Goal: Contribute content: Contribute content

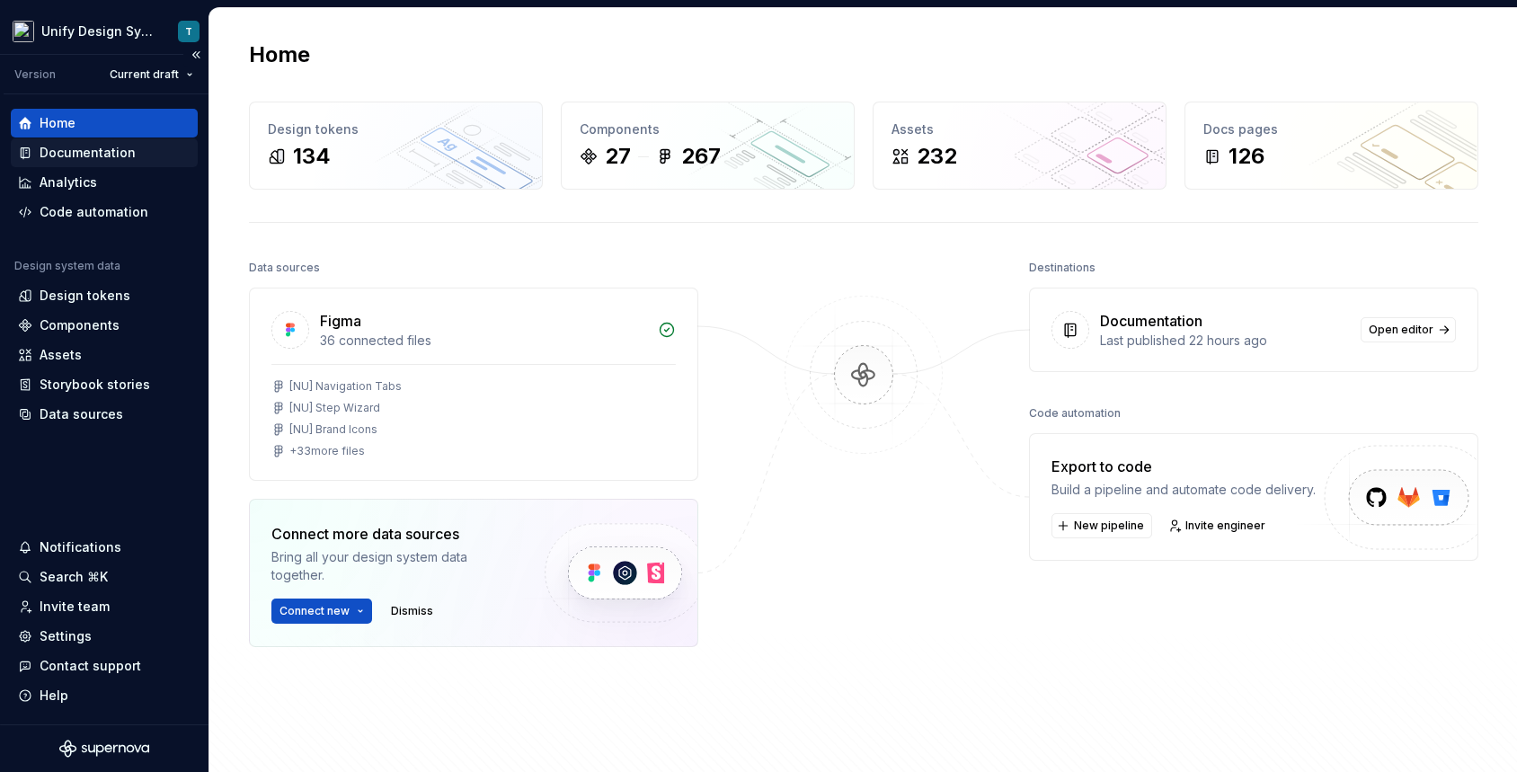
click at [126, 159] on div "Documentation" at bounding box center [88, 153] width 96 height 18
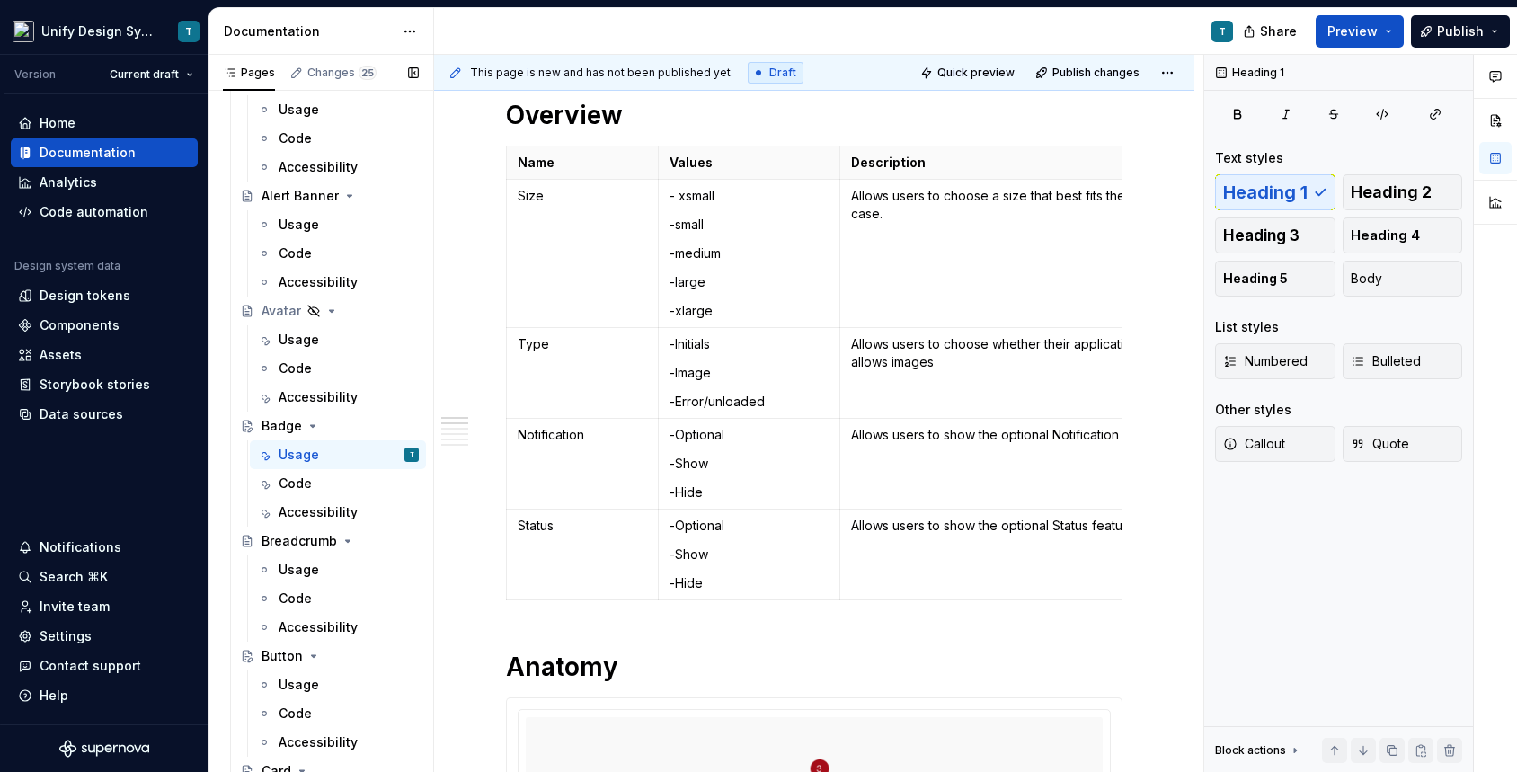
scroll to position [1015, 0]
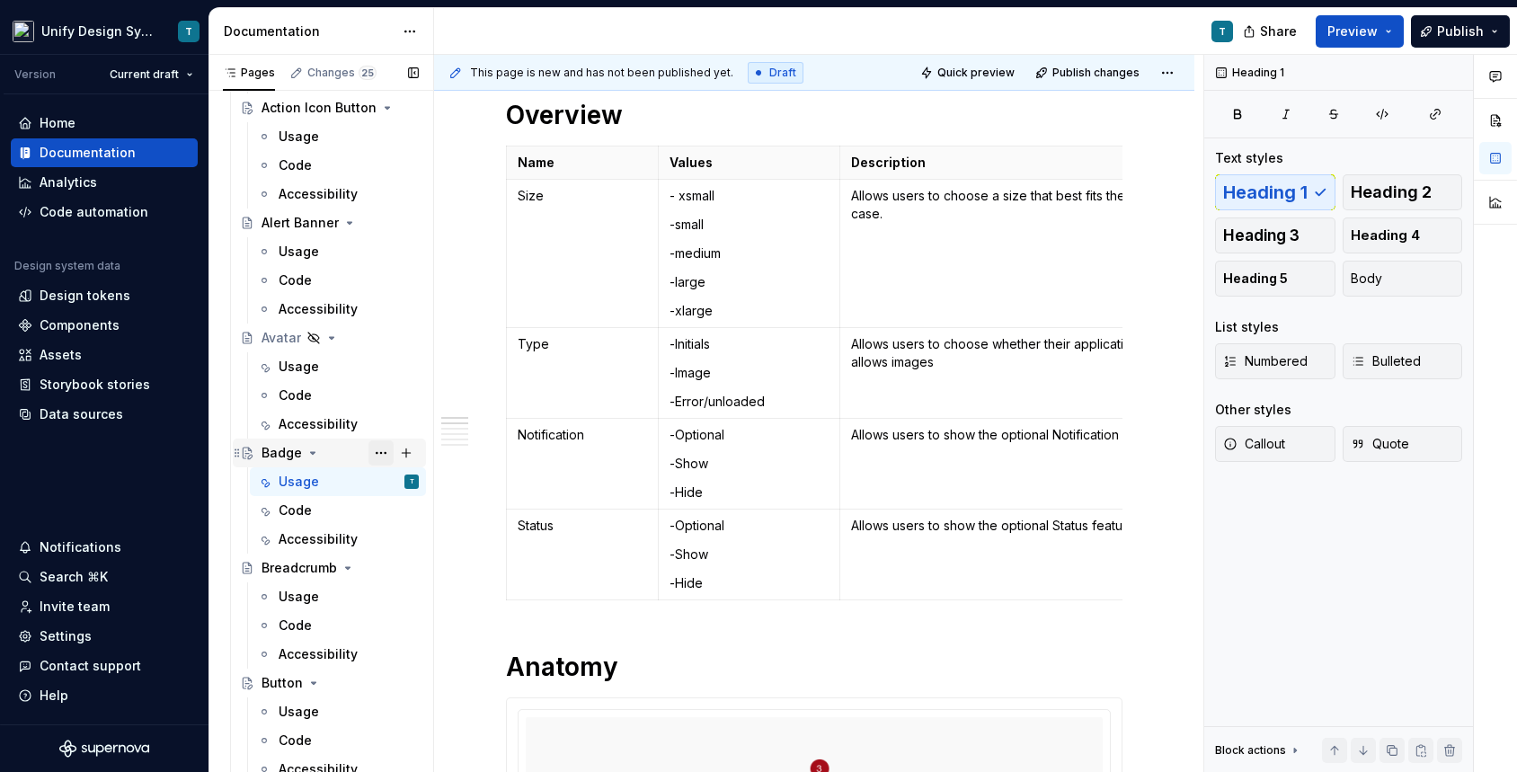
click at [383, 455] on button "Page tree" at bounding box center [380, 452] width 25 height 25
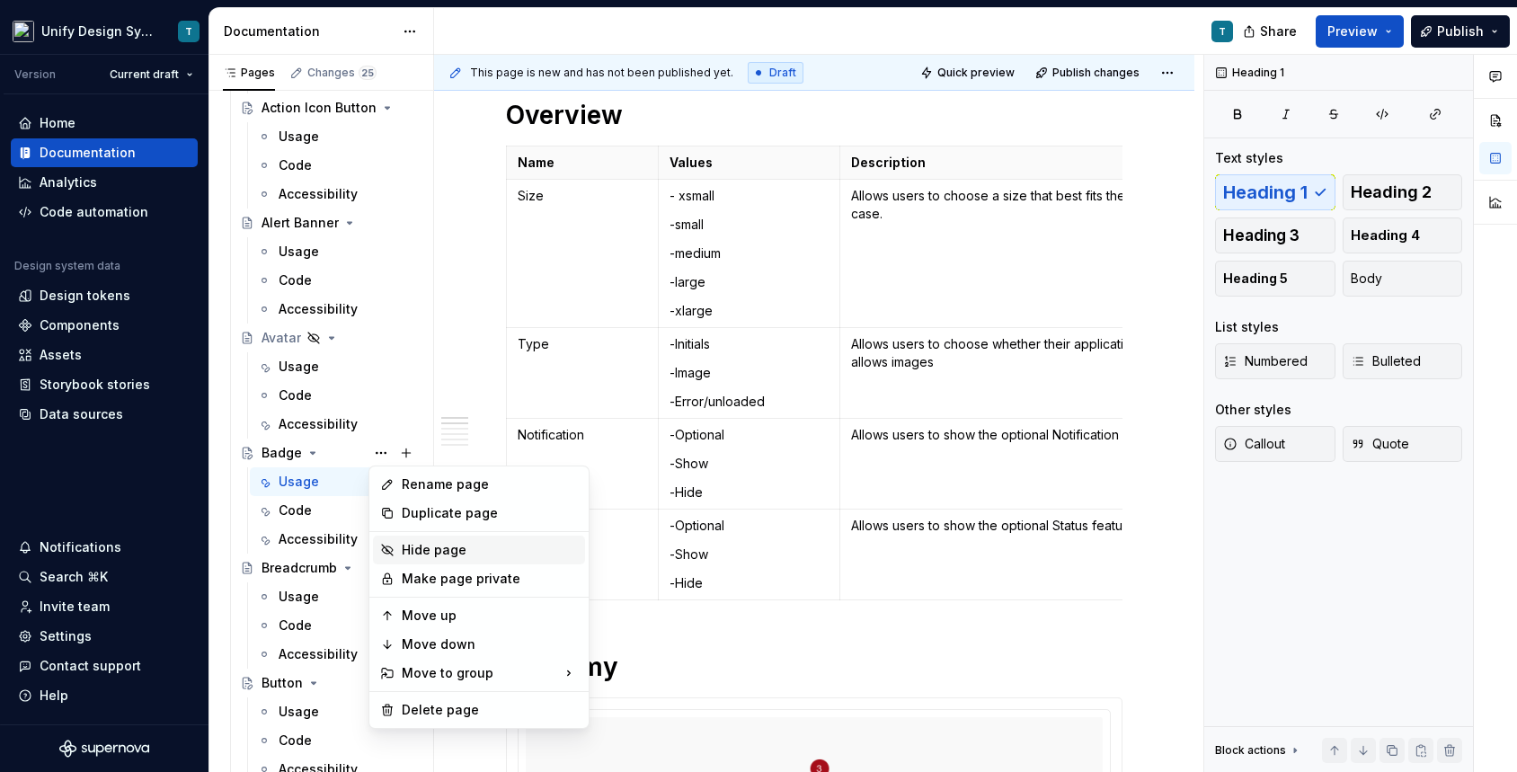
click at [459, 556] on div "Hide page" at bounding box center [490, 550] width 176 height 18
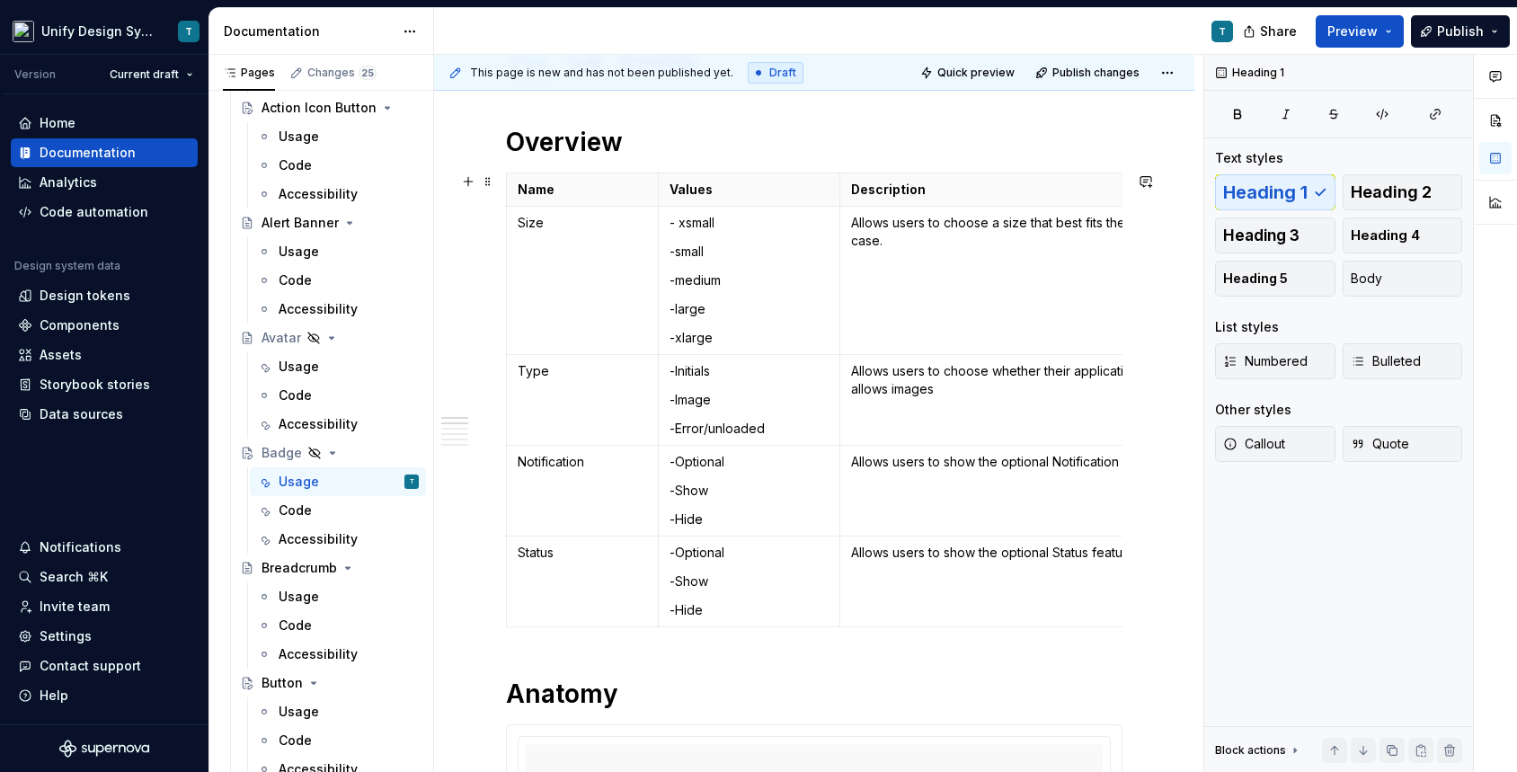
scroll to position [288, 0]
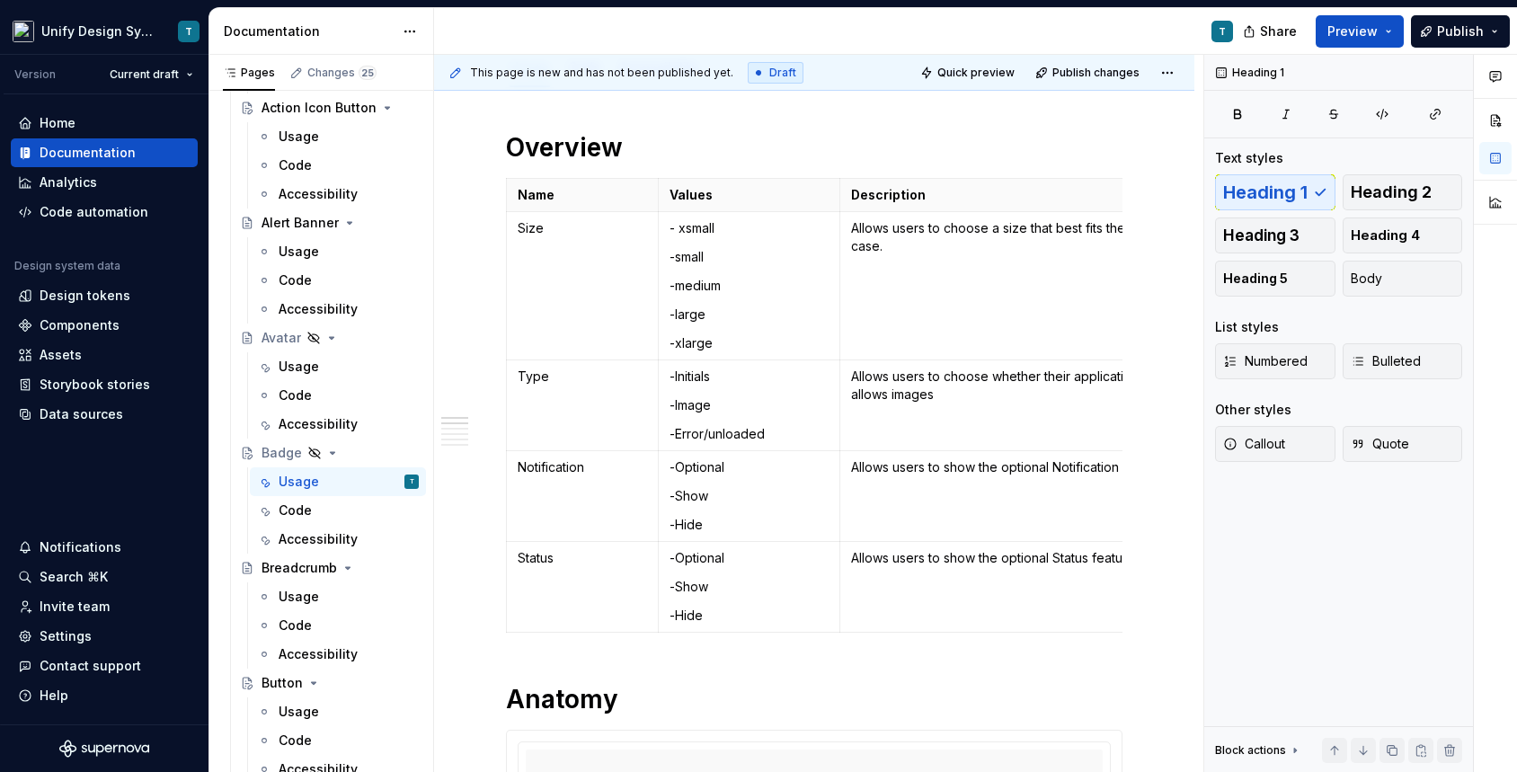
type textarea "*"
click at [531, 235] on p "Size" at bounding box center [582, 228] width 129 height 18
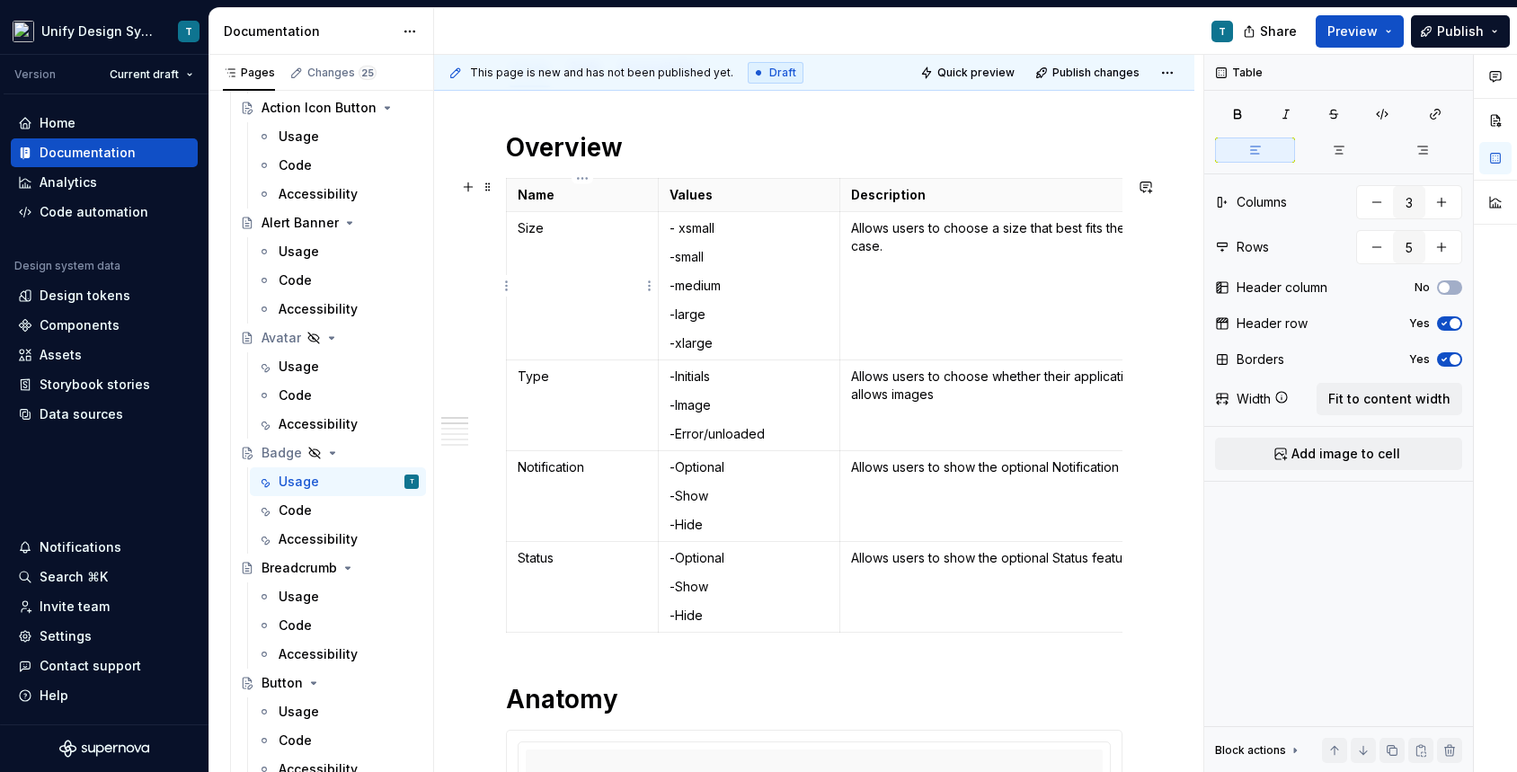
click at [531, 235] on p "Size" at bounding box center [582, 228] width 129 height 18
click at [535, 382] on p "Type" at bounding box center [582, 377] width 129 height 18
click at [556, 465] on p "Notification" at bounding box center [582, 467] width 129 height 18
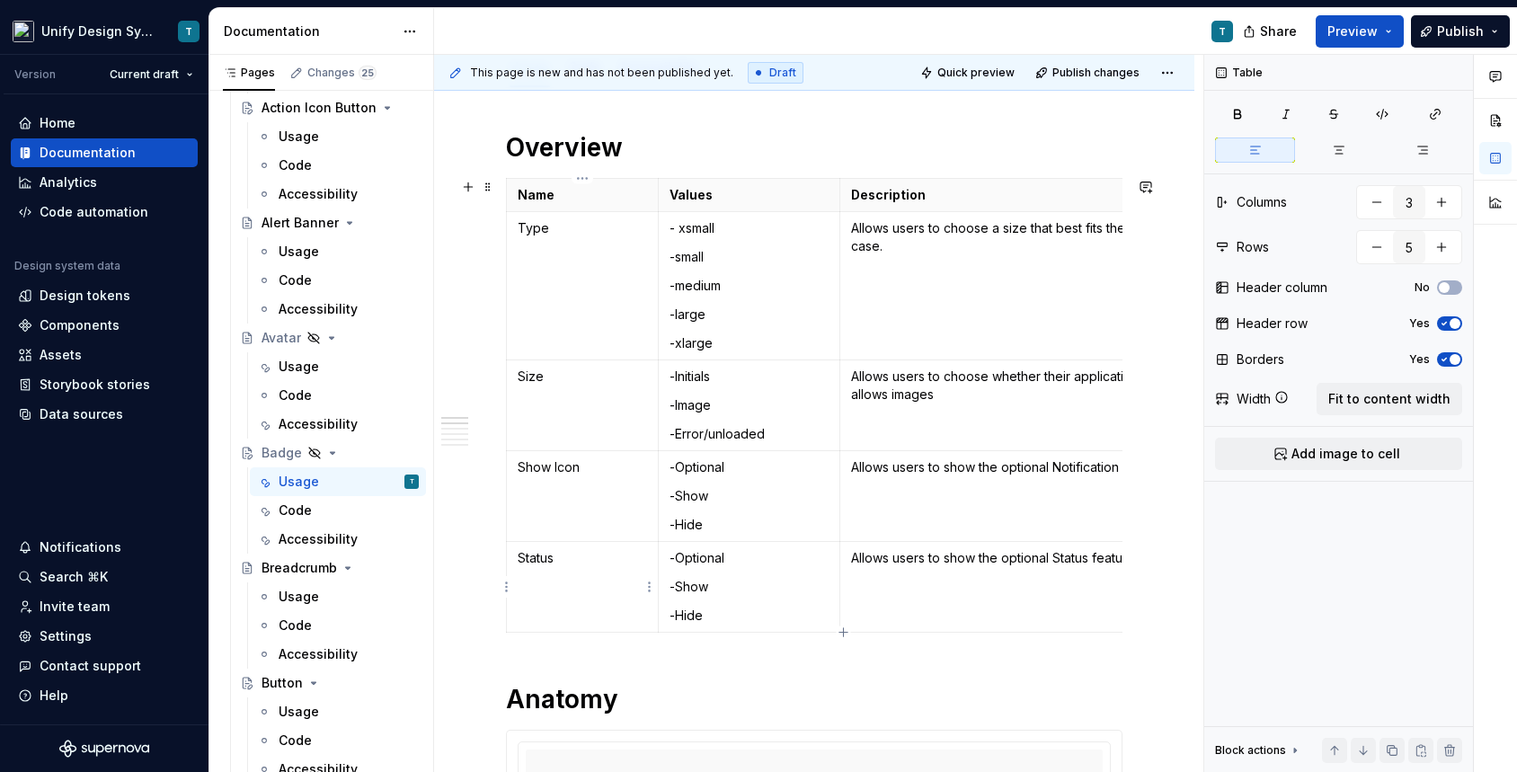
click at [538, 559] on p "Status" at bounding box center [582, 558] width 129 height 18
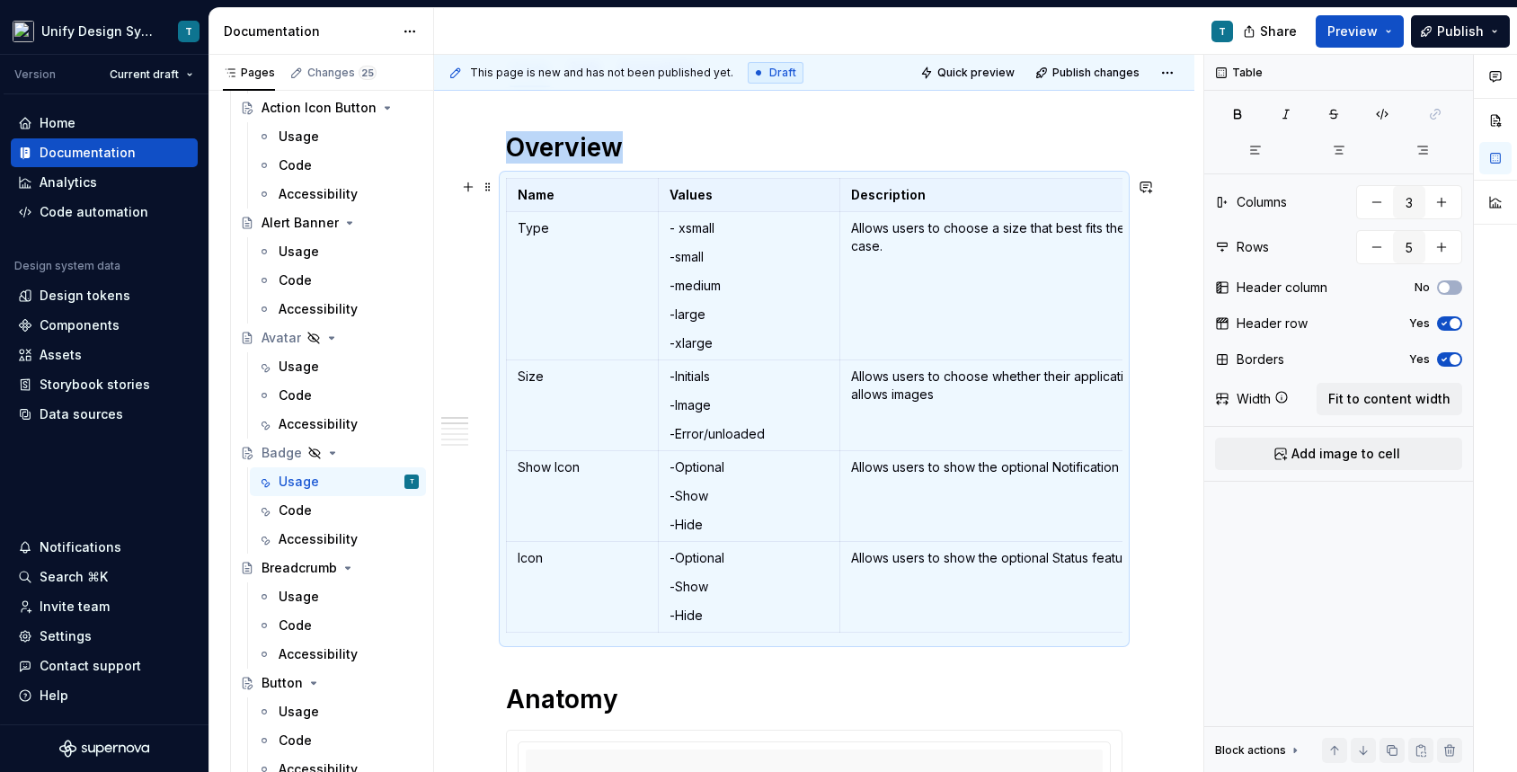
type textarea "*"
click at [508, 588] on html "Unify Design System T Version Current draft Home Documentation Analytics Code a…" at bounding box center [758, 386] width 1517 height 772
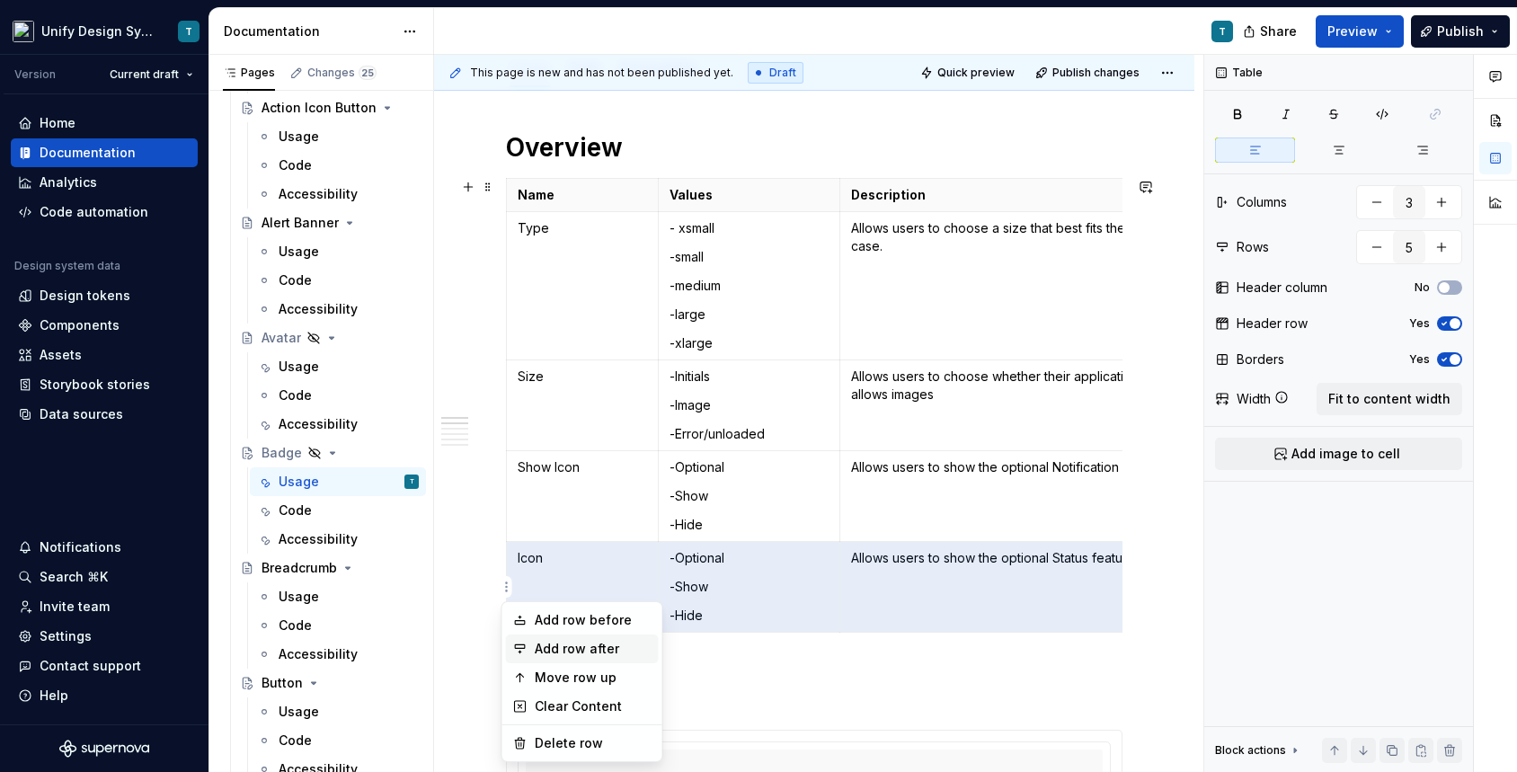
click at [554, 653] on div "Add row after" at bounding box center [593, 649] width 117 height 18
type input "6"
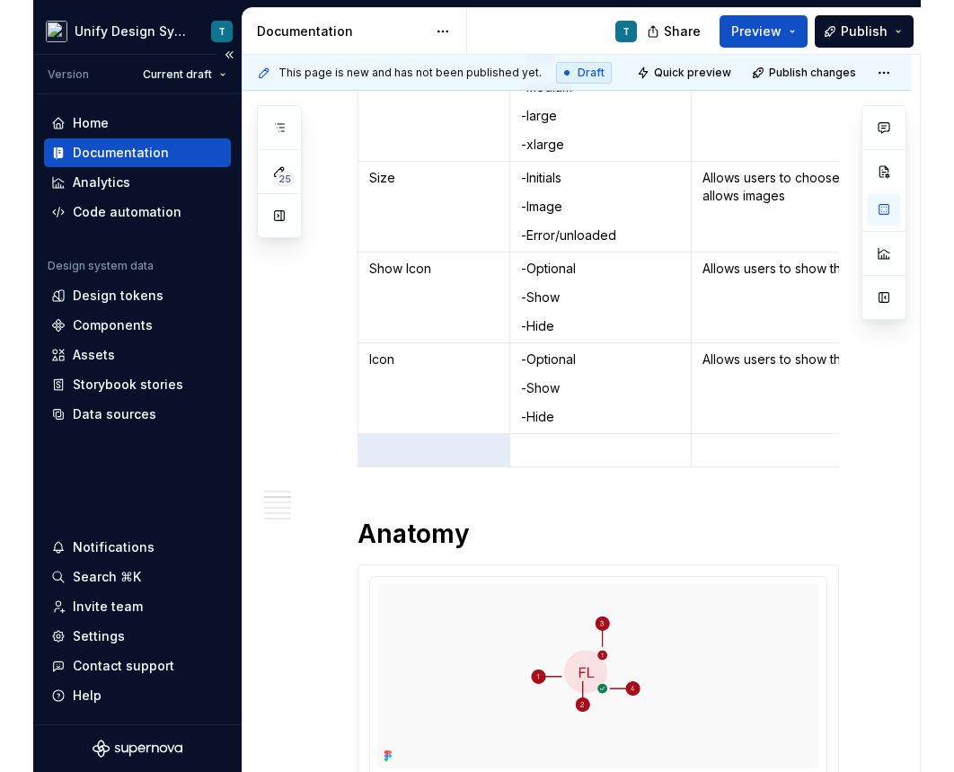
scroll to position [528, 0]
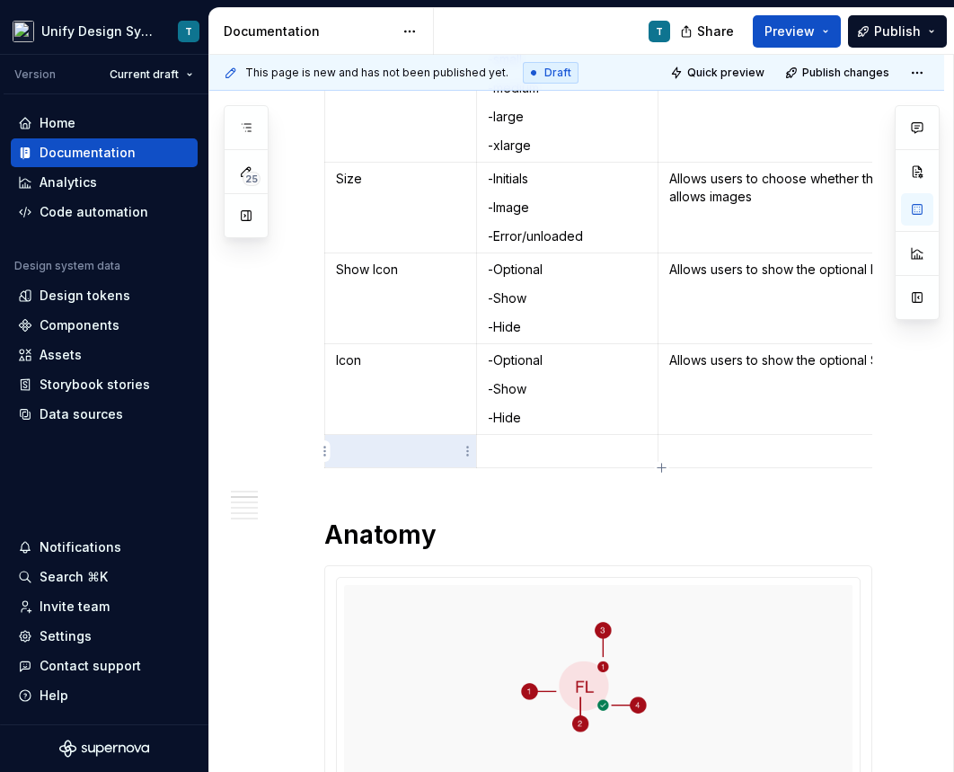
click at [361, 449] on p at bounding box center [400, 451] width 129 height 18
click at [326, 449] on html "Unify Design System T Version Current draft Home Documentation Analytics Code a…" at bounding box center [477, 386] width 954 height 772
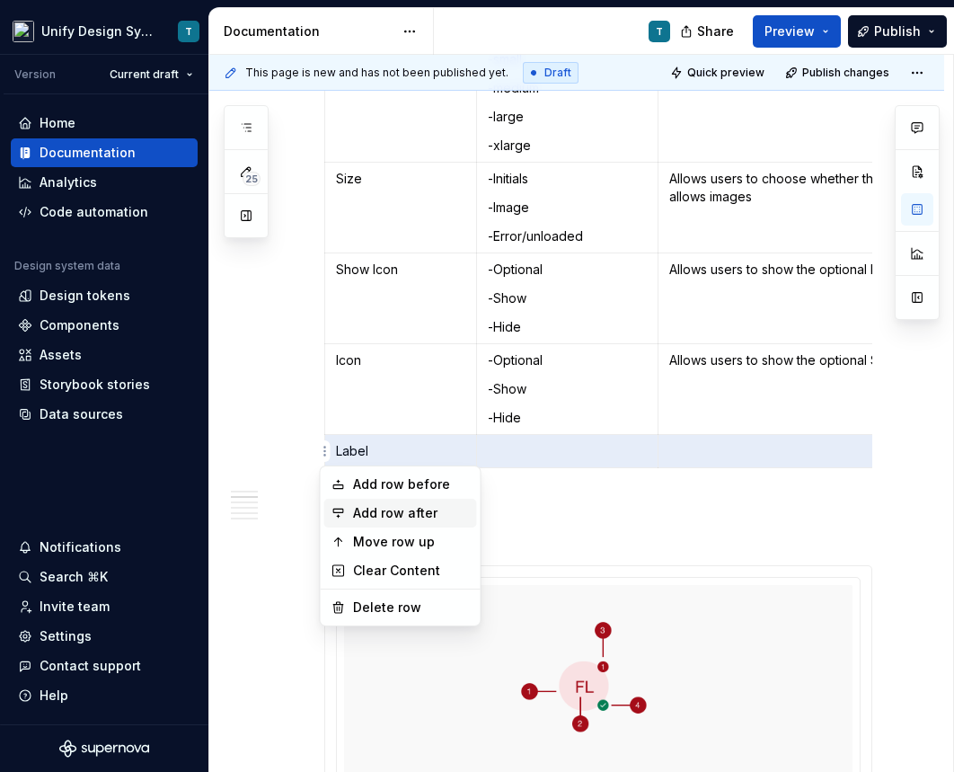
click at [381, 511] on div "Add row after" at bounding box center [411, 513] width 117 height 18
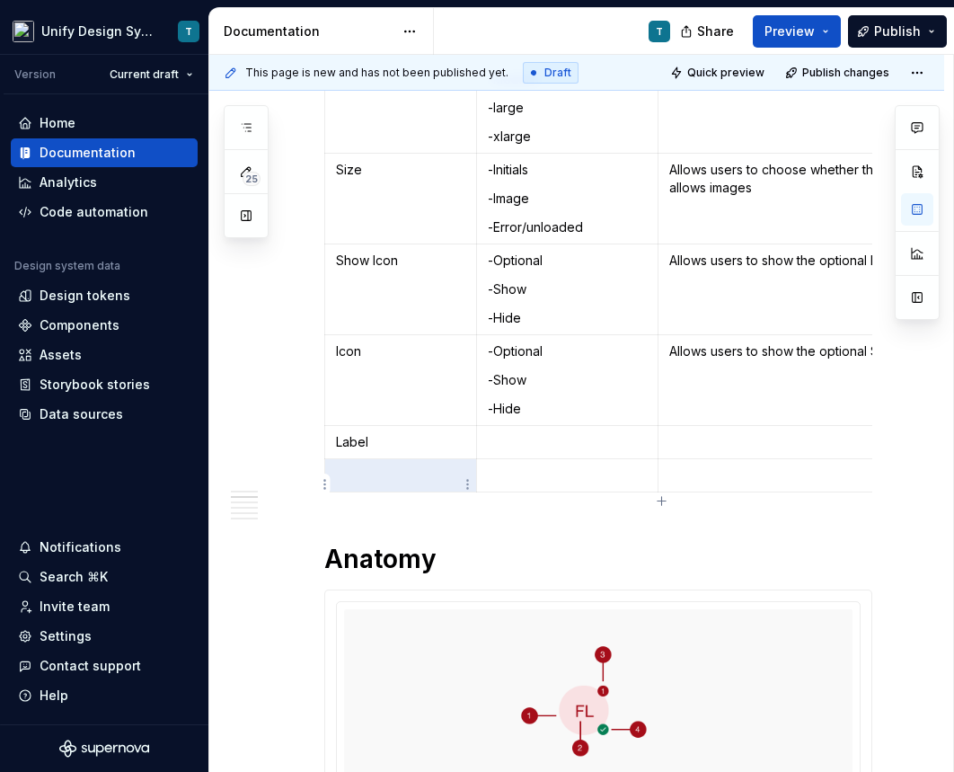
scroll to position [486, 0]
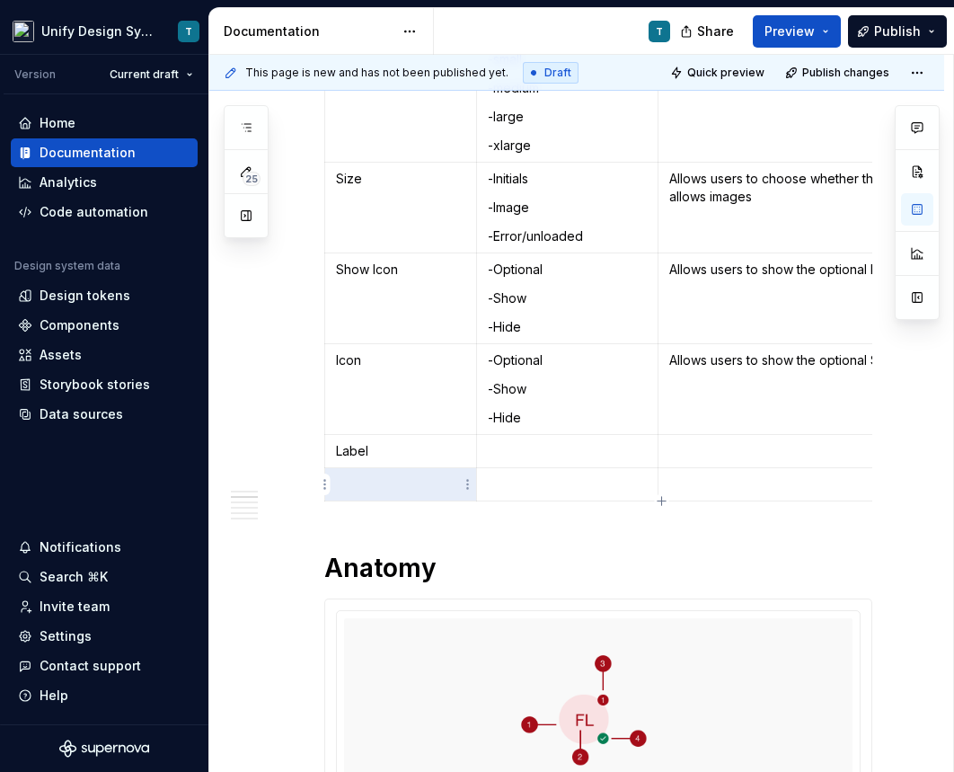
click at [367, 489] on p at bounding box center [400, 484] width 129 height 18
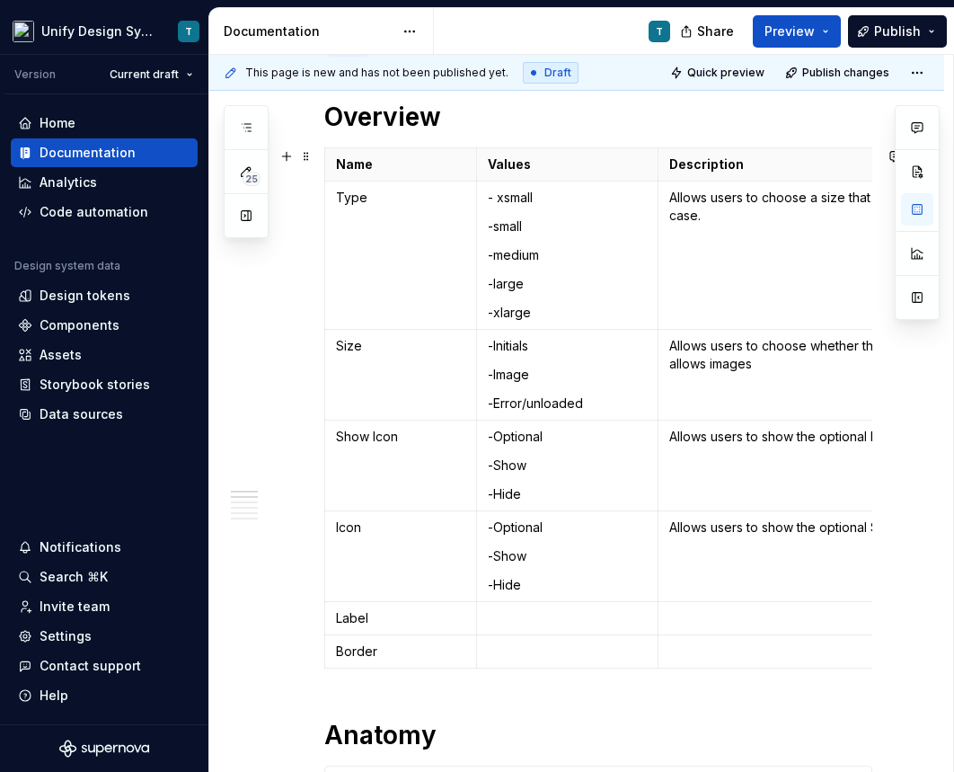
scroll to position [298, 0]
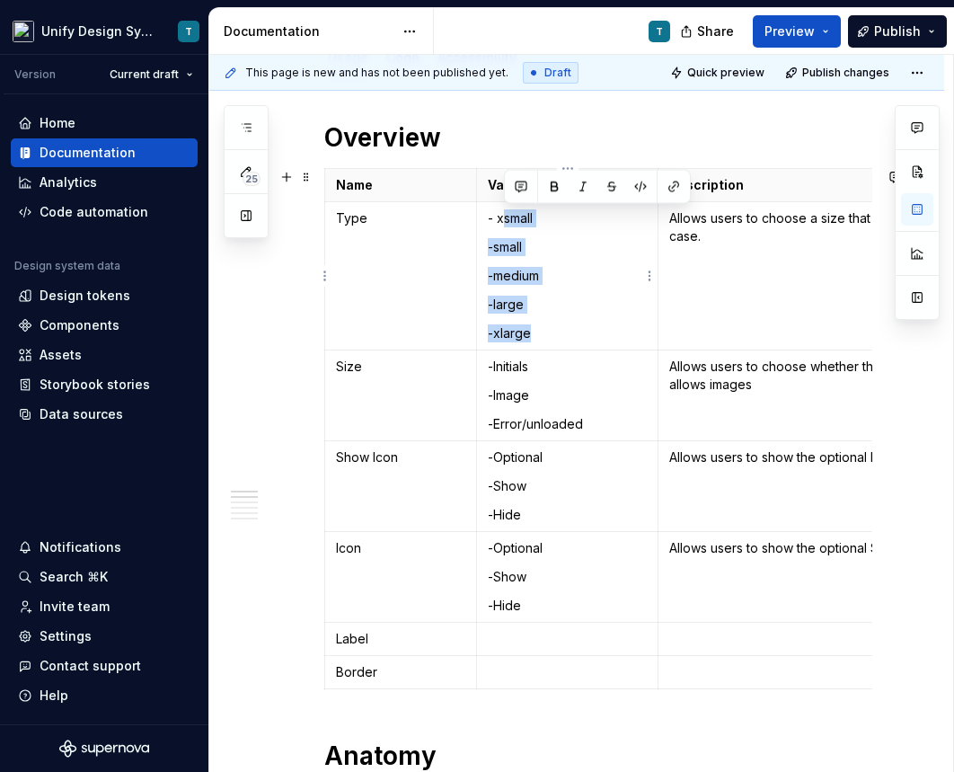
drag, startPoint x: 541, startPoint y: 340, endPoint x: 501, endPoint y: 210, distance: 135.6
click at [501, 210] on td "- xsmall -small -medium -large -xlarge" at bounding box center [568, 276] width 182 height 148
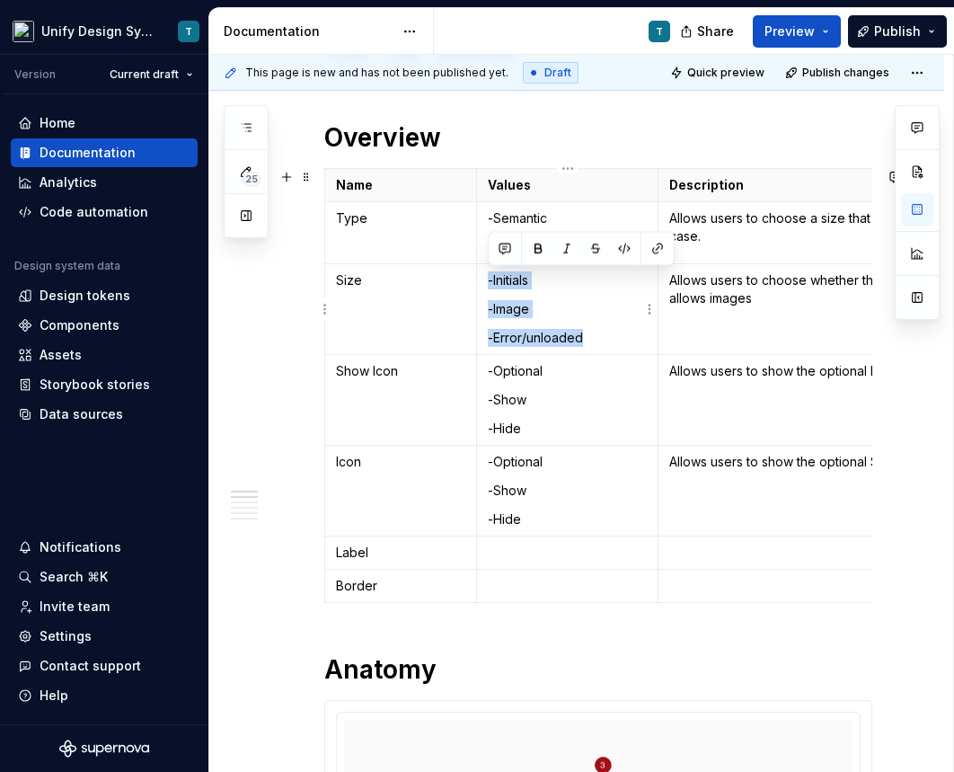
drag, startPoint x: 587, startPoint y: 338, endPoint x: 486, endPoint y: 283, distance: 114.6
click at [486, 283] on td "-Initials -Image -Error/unloaded" at bounding box center [568, 309] width 182 height 91
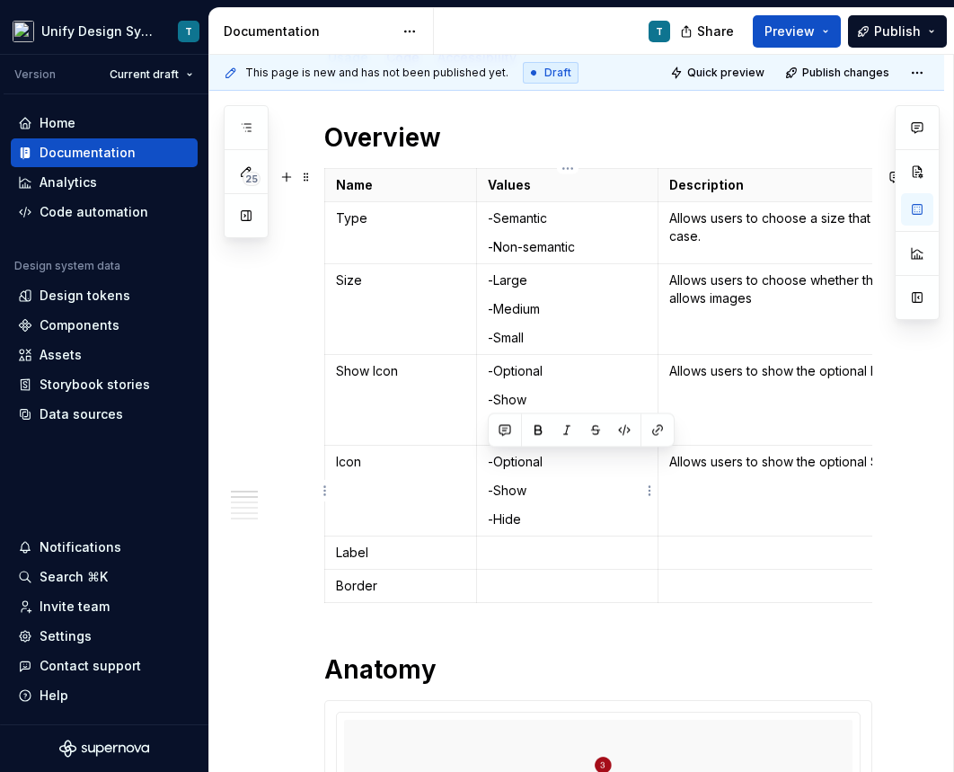
drag, startPoint x: 545, startPoint y: 519, endPoint x: 490, endPoint y: 465, distance: 76.9
click at [490, 465] on td "-Optional -Show -Hide" at bounding box center [568, 491] width 182 height 91
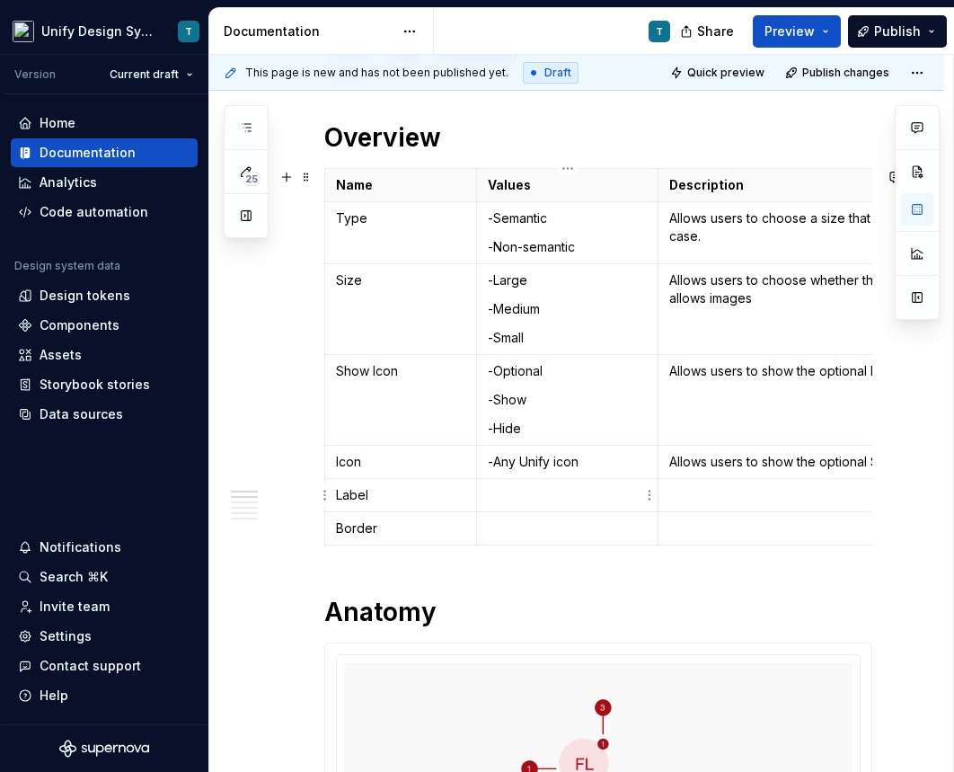
click at [513, 490] on p at bounding box center [567, 495] width 159 height 18
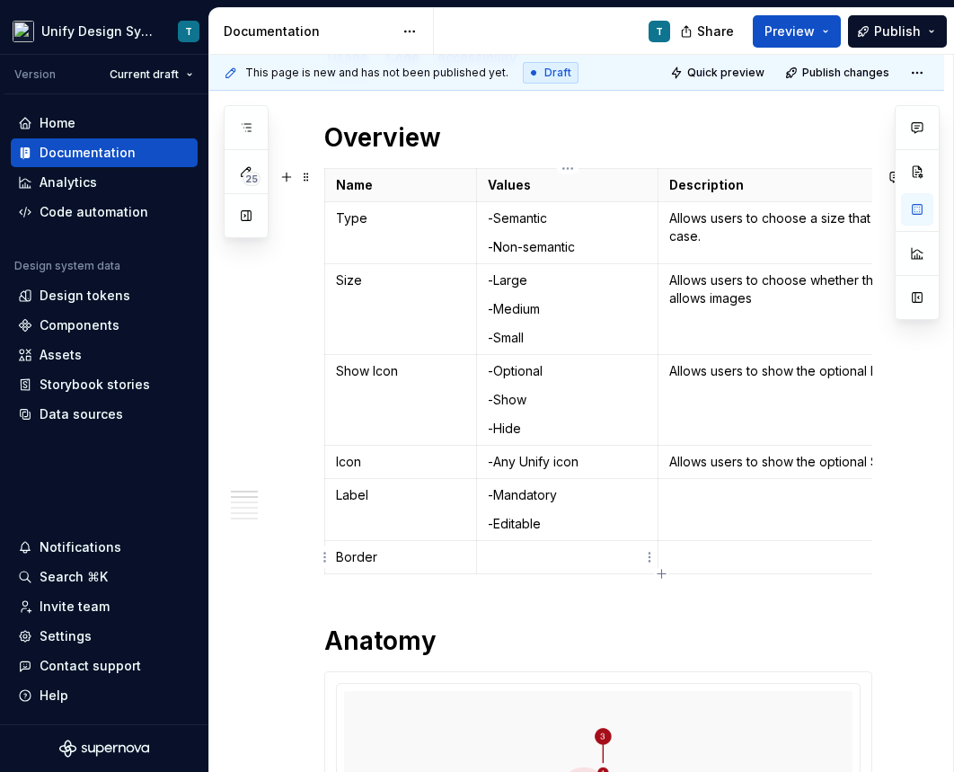
click at [511, 556] on p at bounding box center [567, 557] width 159 height 18
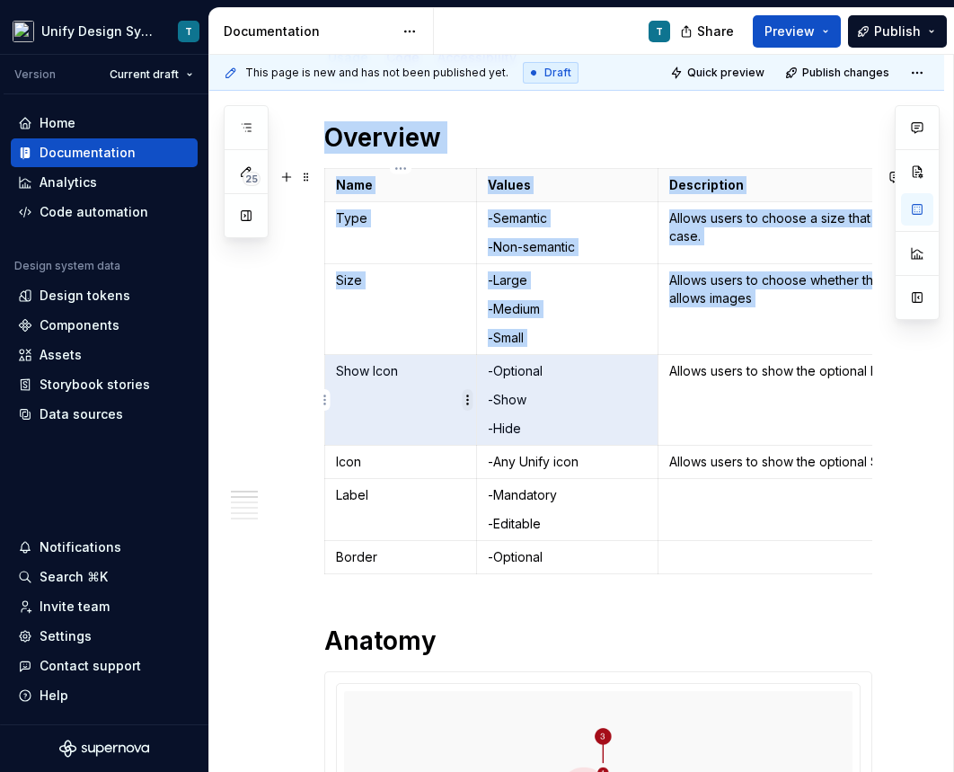
drag, startPoint x: 556, startPoint y: 436, endPoint x: 468, endPoint y: 399, distance: 95.5
click at [468, 399] on body "Unify Design System T Version Current draft Home Documentation Analytics Code a…" at bounding box center [477, 386] width 954 height 772
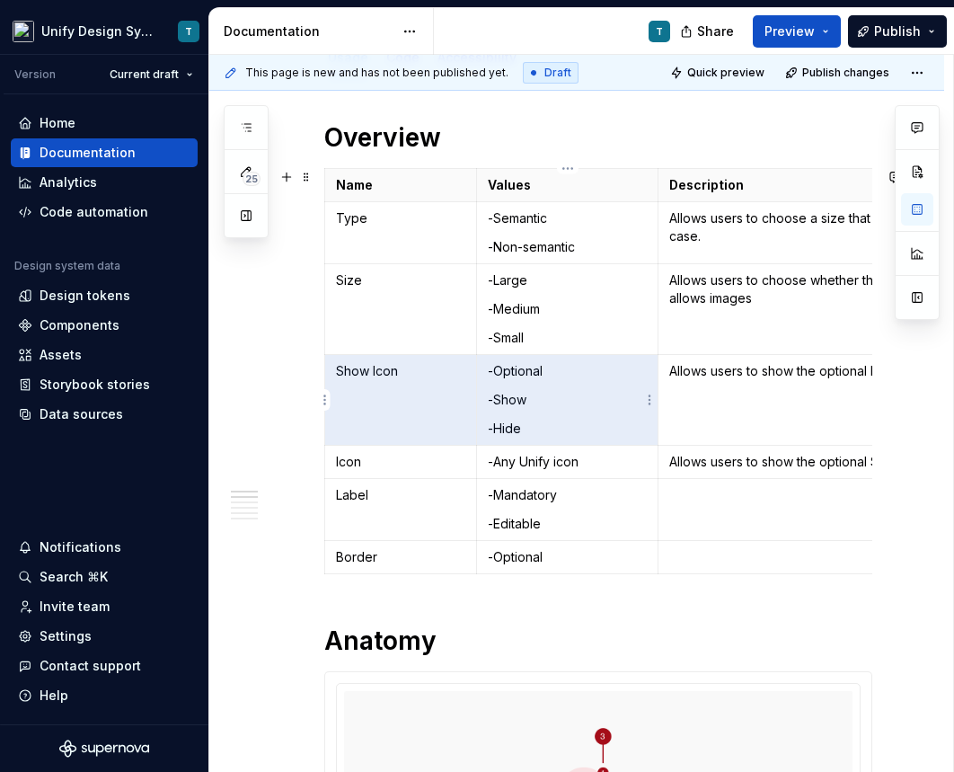
click at [516, 416] on td "-Optional -Show -Hide" at bounding box center [568, 400] width 182 height 91
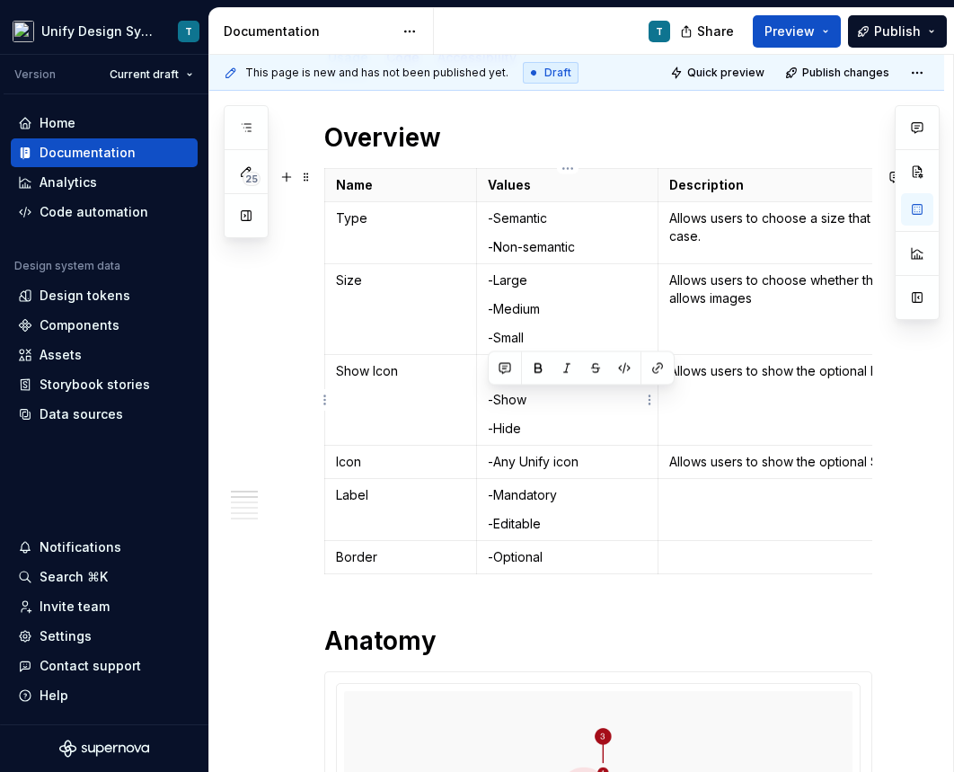
drag, startPoint x: 545, startPoint y: 429, endPoint x: 483, endPoint y: 405, distance: 65.4
click at [483, 405] on td "-Optional -Show -Hide" at bounding box center [568, 400] width 182 height 91
copy td "-Show -Hide"
click at [562, 555] on p "-Optional" at bounding box center [567, 557] width 159 height 18
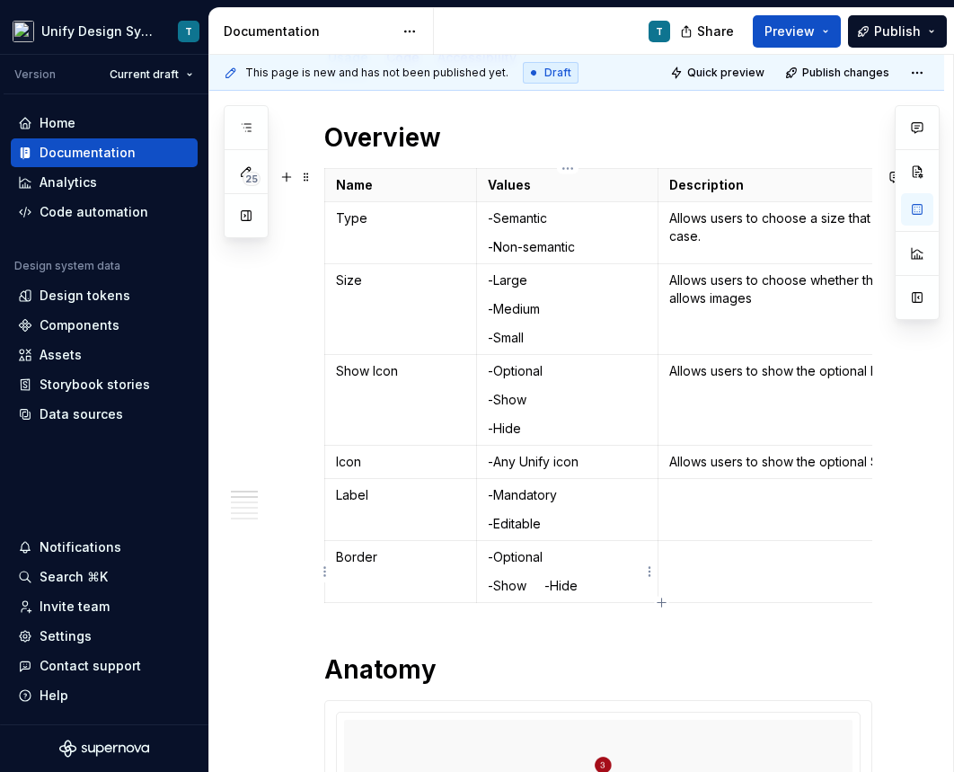
click at [563, 585] on p "-Show -Hide" at bounding box center [567, 586] width 159 height 18
click at [682, 233] on p "Allows users to choose a size that best fits their use case." at bounding box center [828, 227] width 318 height 36
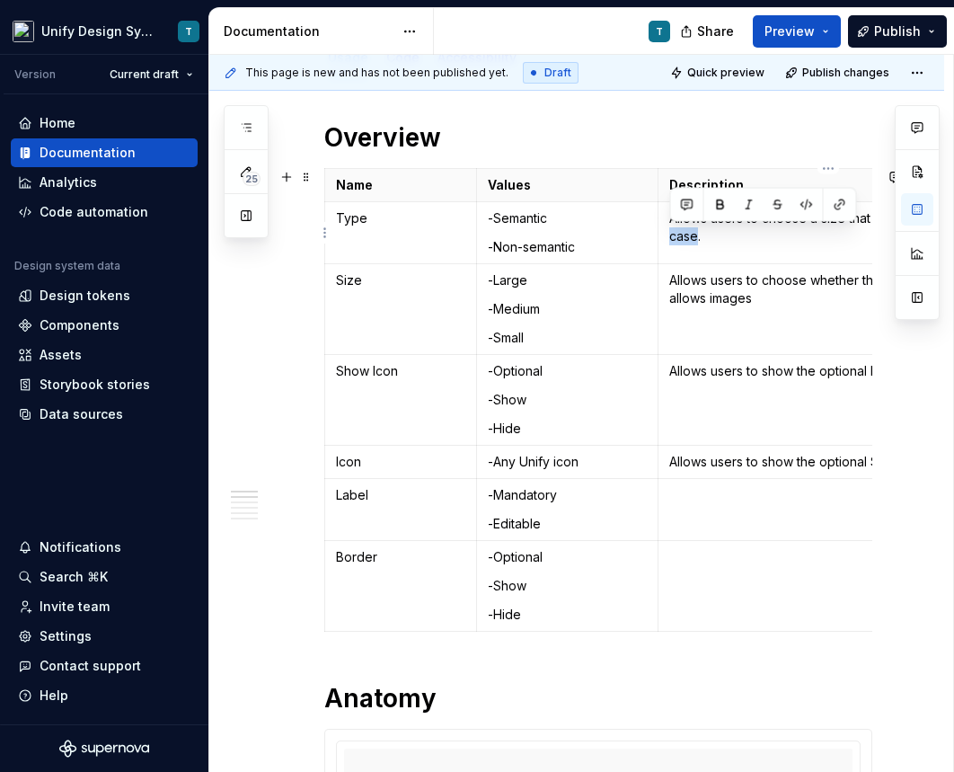
click at [682, 233] on p "Allows users to choose a size that best fits their use case." at bounding box center [828, 227] width 318 height 36
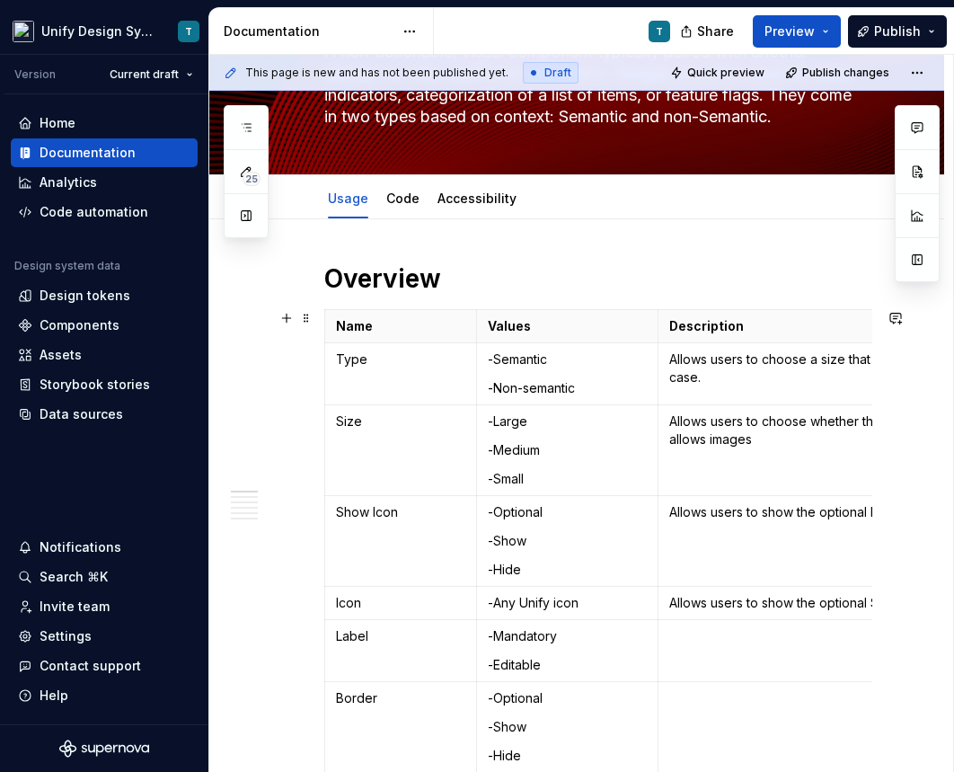
scroll to position [0, 118]
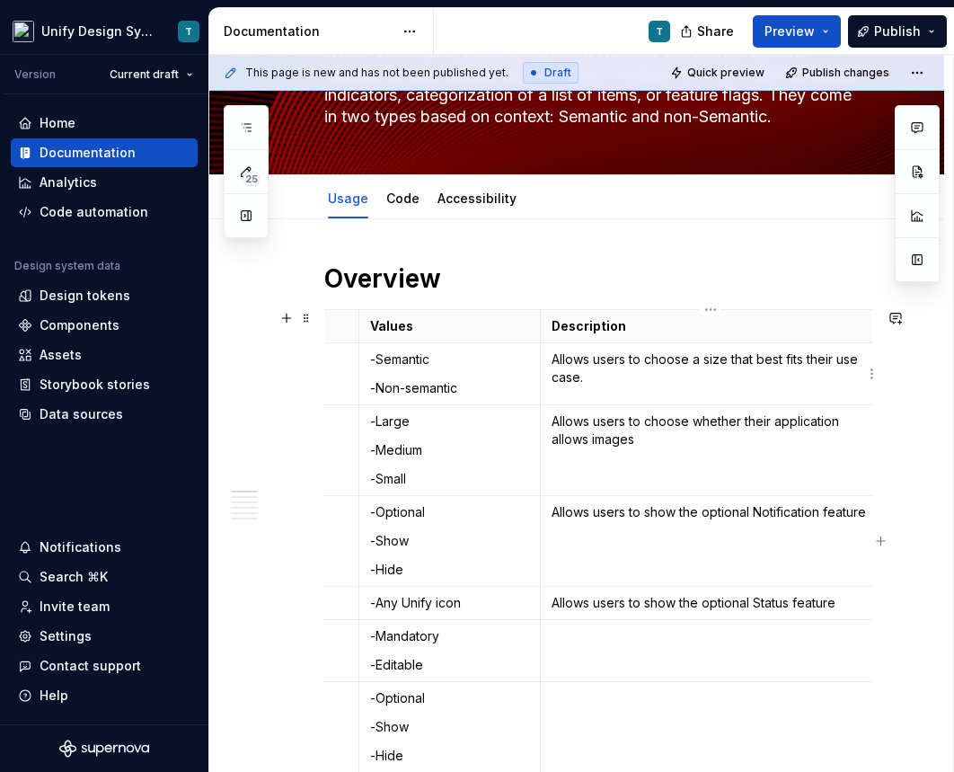
click at [588, 371] on p "Allows users to choose a size that best fits their use case." at bounding box center [711, 368] width 318 height 36
click at [610, 430] on p "Allows users to choose whether their application allows images" at bounding box center [711, 430] width 318 height 36
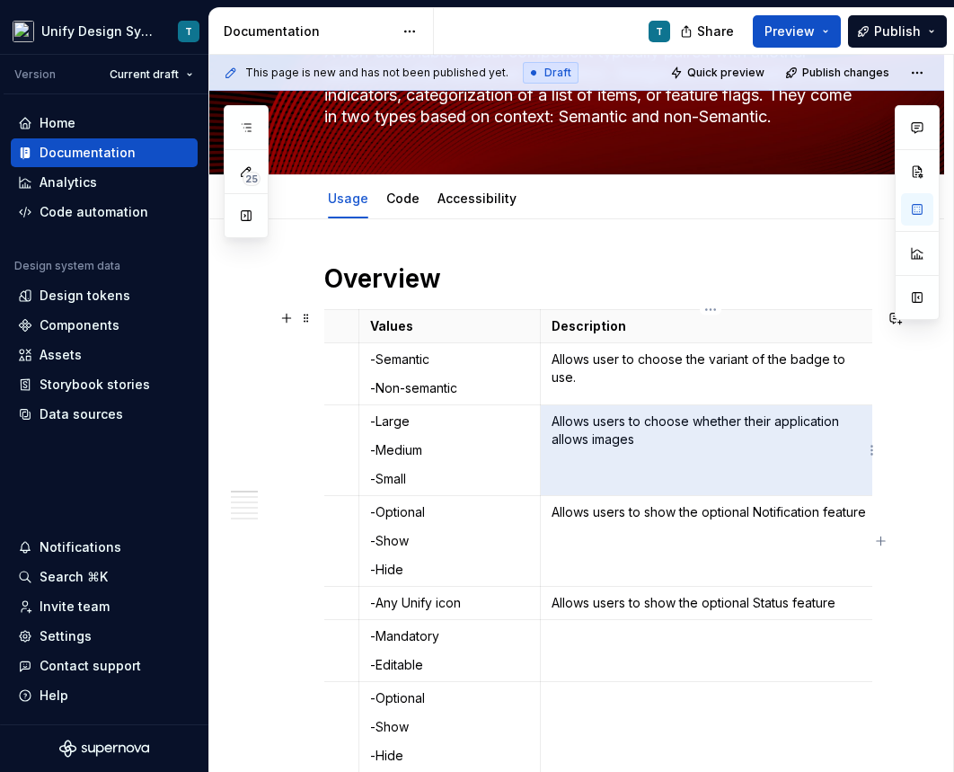
click at [610, 430] on p "Allows users to choose whether their application allows images" at bounding box center [711, 430] width 318 height 36
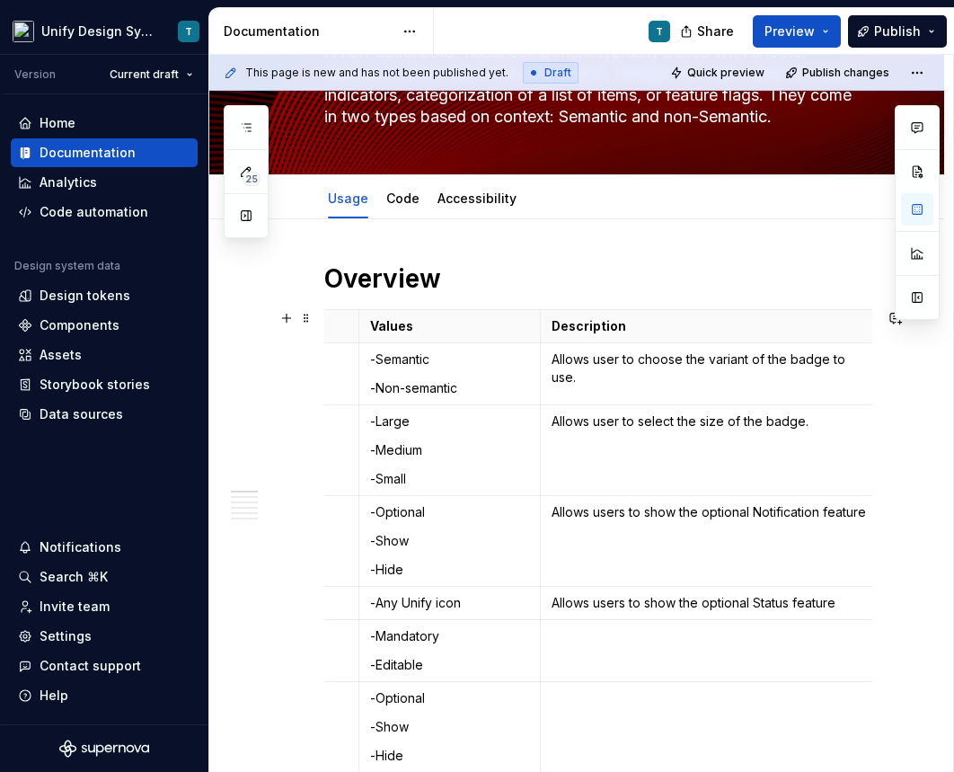
click at [591, 510] on p "Allows users to show the optional Notification feature" at bounding box center [711, 512] width 318 height 18
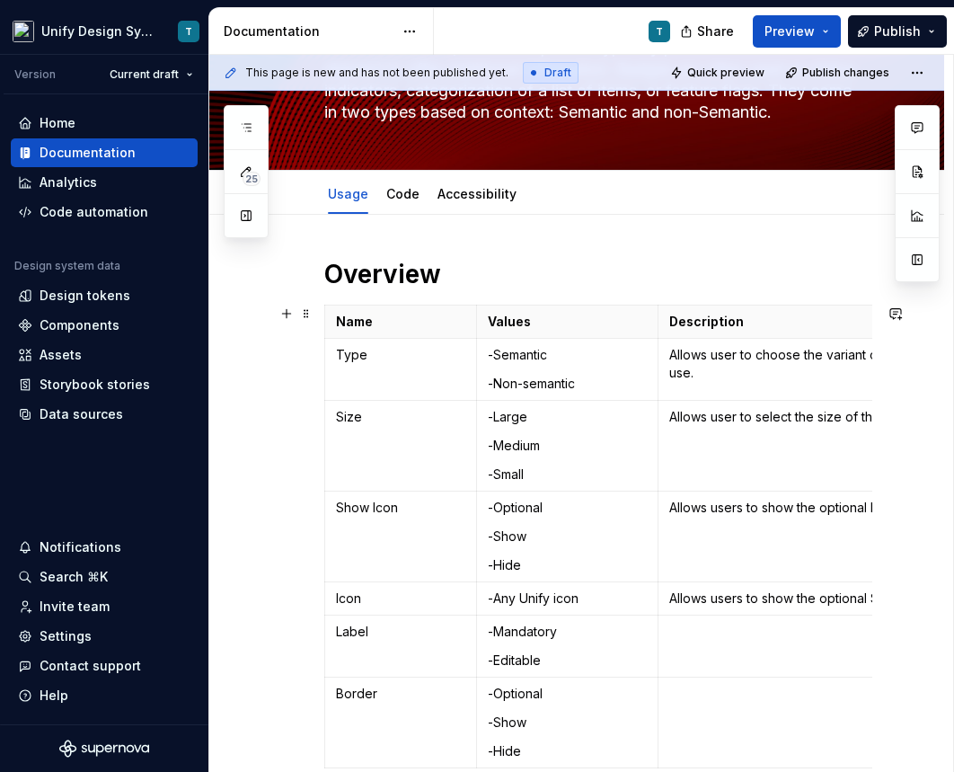
scroll to position [186, 0]
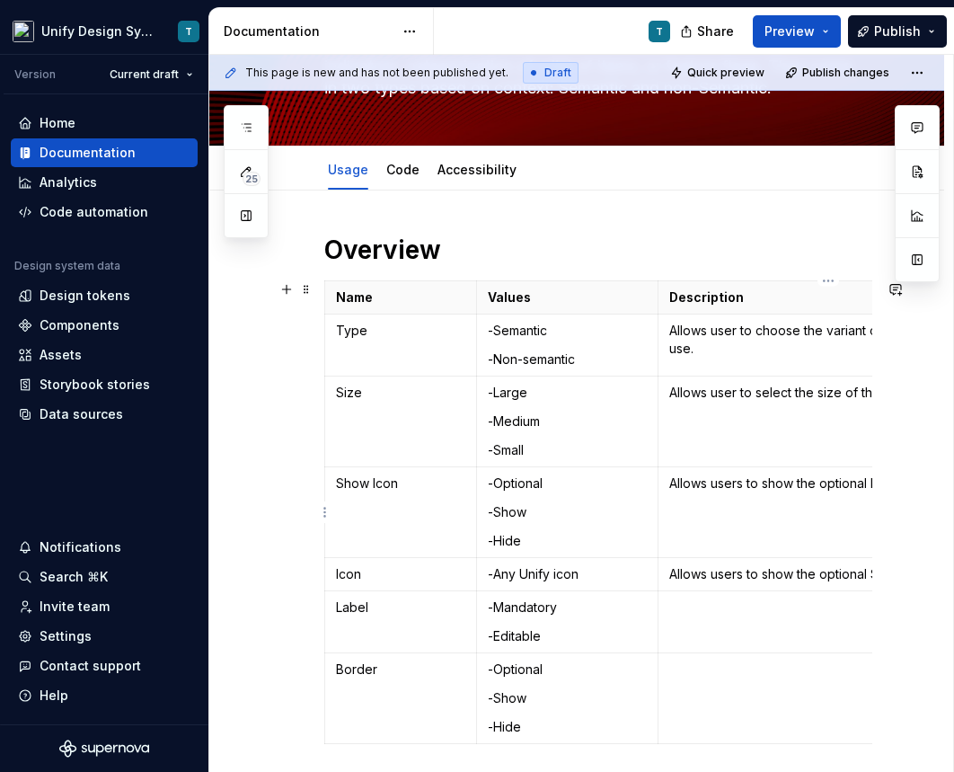
click at [755, 483] on p "Allows users to show the optional Notification feature" at bounding box center [828, 483] width 318 height 18
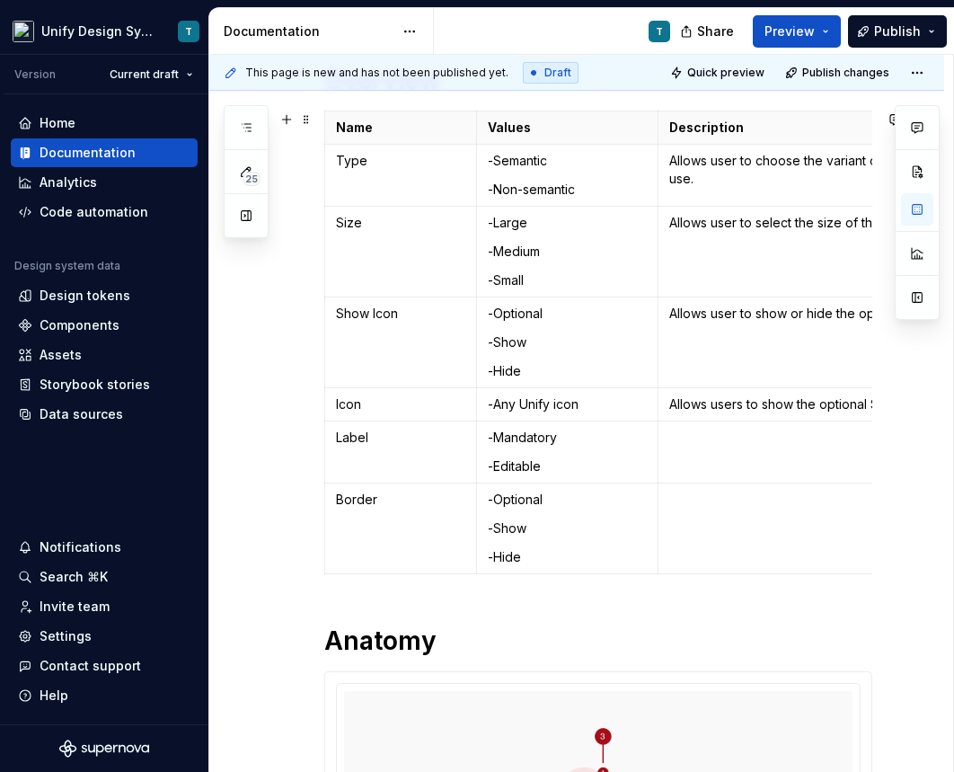
scroll to position [0, 118]
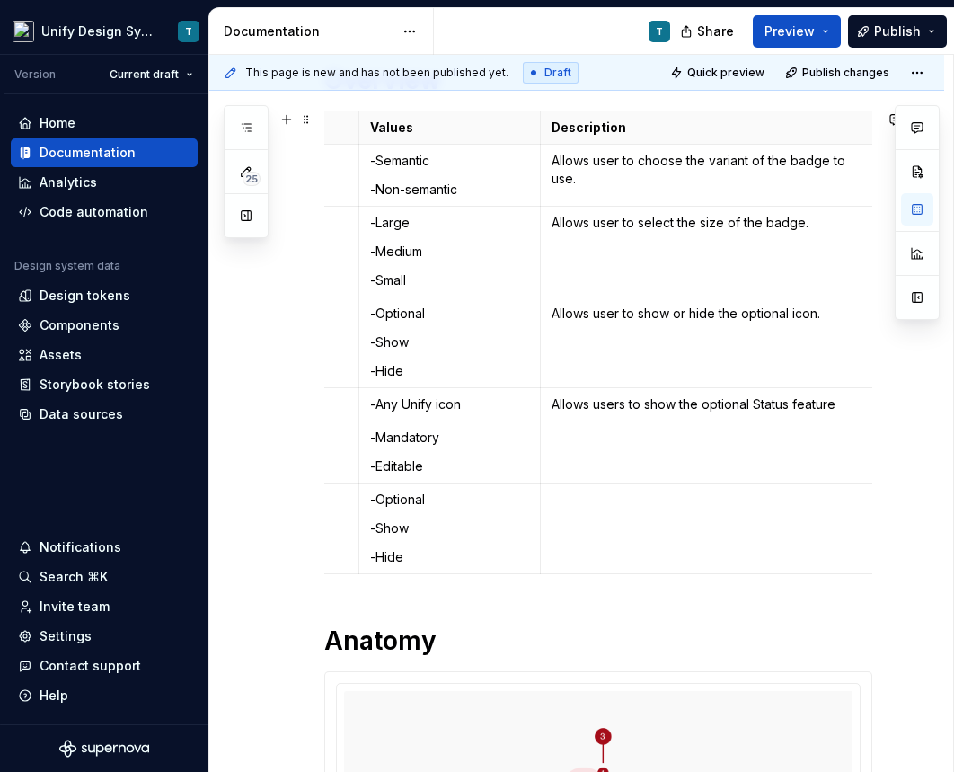
click at [666, 403] on p "Allows users to show the optional Status feature" at bounding box center [711, 404] width 318 height 18
click at [596, 460] on td at bounding box center [711, 452] width 341 height 62
click at [632, 520] on td at bounding box center [711, 528] width 341 height 91
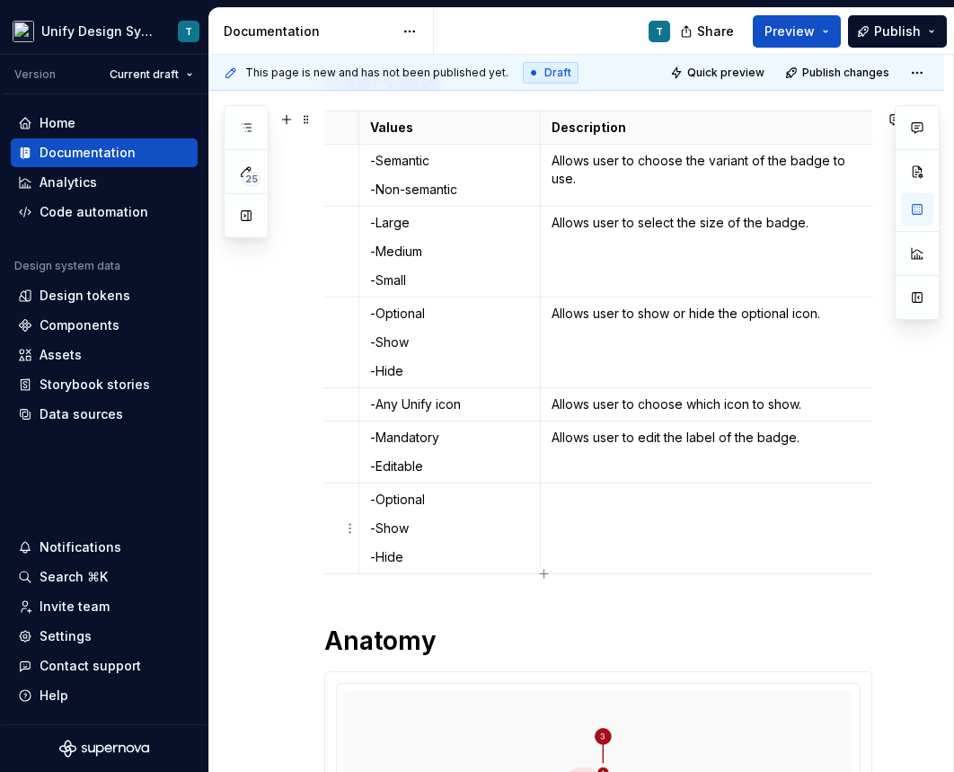
click at [632, 520] on td at bounding box center [711, 528] width 341 height 91
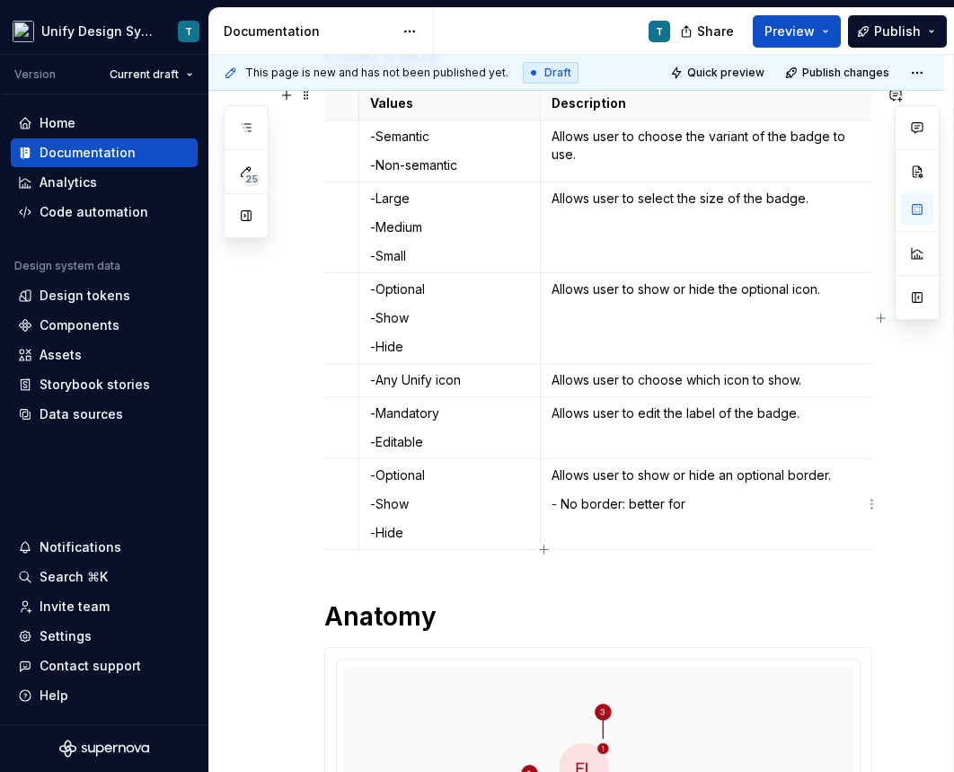
click at [634, 505] on p "- No border: better for" at bounding box center [711, 504] width 318 height 18
click at [696, 505] on p "- No border: Better for" at bounding box center [711, 504] width 318 height 18
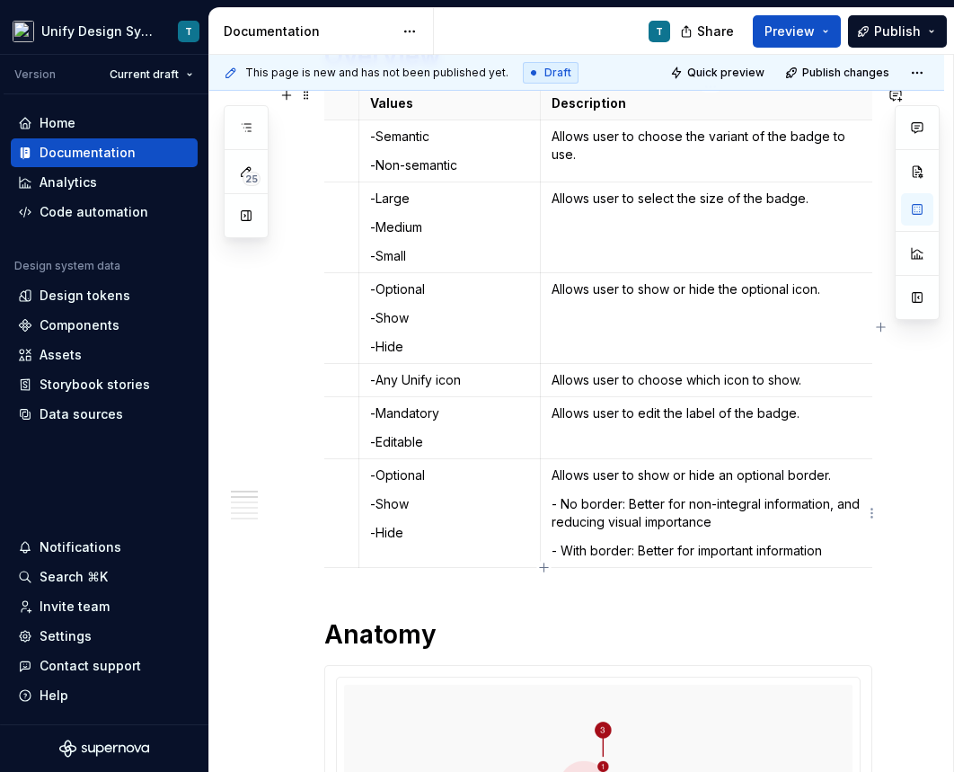
click at [718, 552] on p "- With border: Better for important information" at bounding box center [711, 551] width 318 height 18
click at [834, 554] on p "- With border: Better for integral information" at bounding box center [711, 551] width 318 height 18
click at [581, 573] on p "- With border: Better for integral information, and imrpoving visibility." at bounding box center [711, 560] width 318 height 36
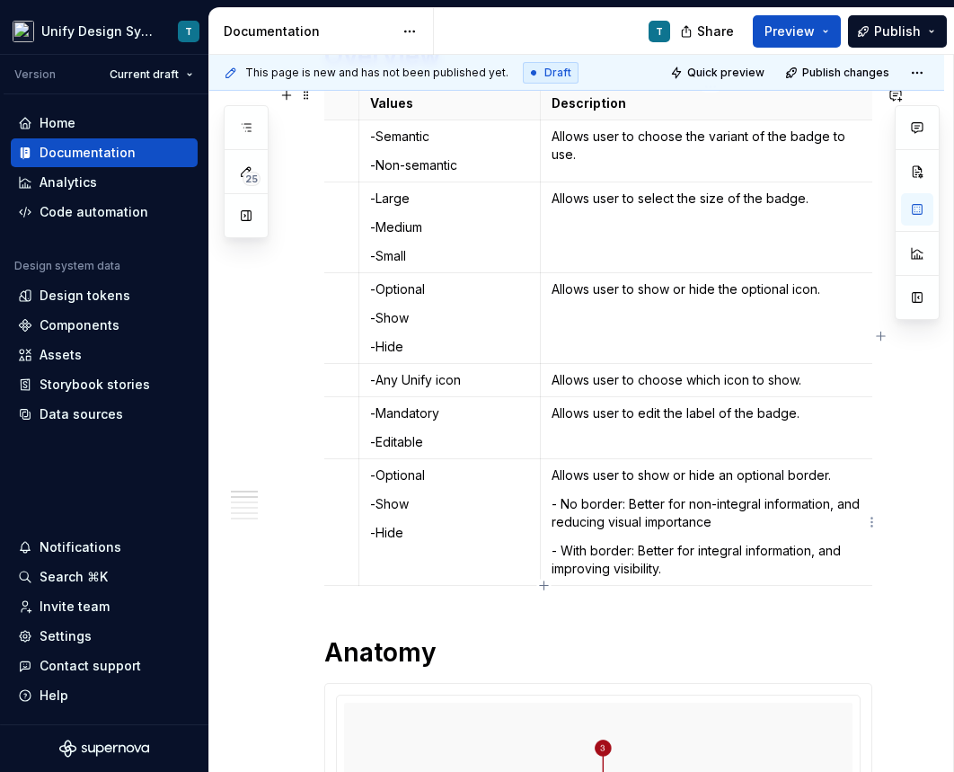
click at [722, 518] on p "- No border: Better for non-integral information, and reducing visual importance" at bounding box center [711, 513] width 318 height 36
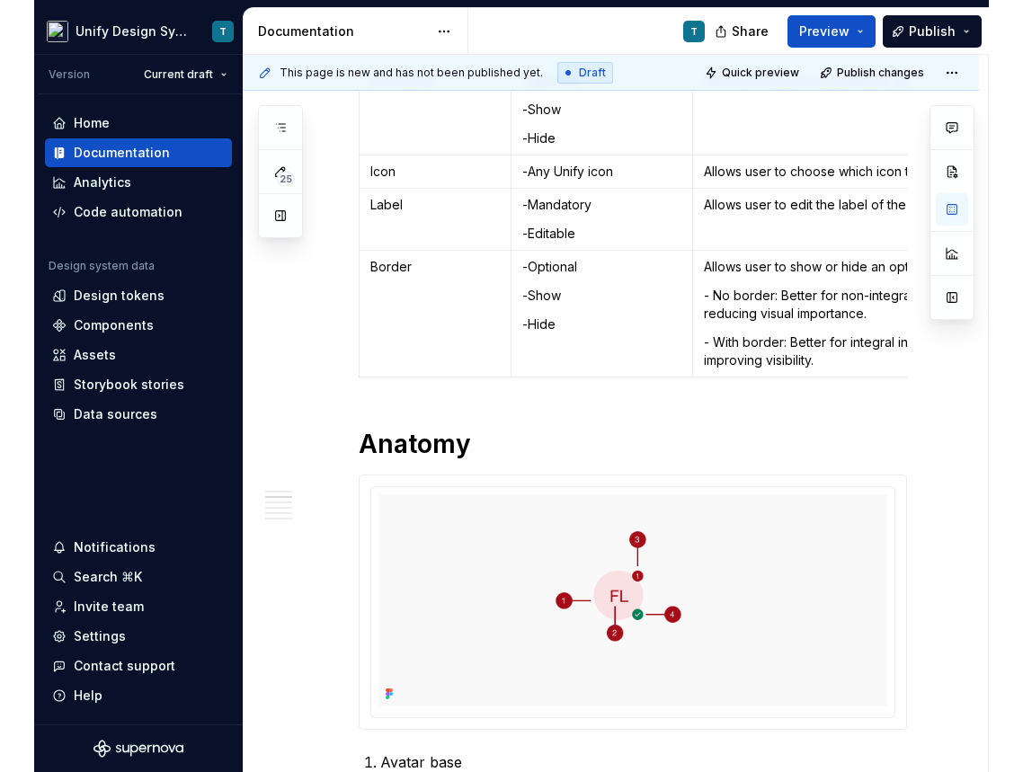
scroll to position [790, 0]
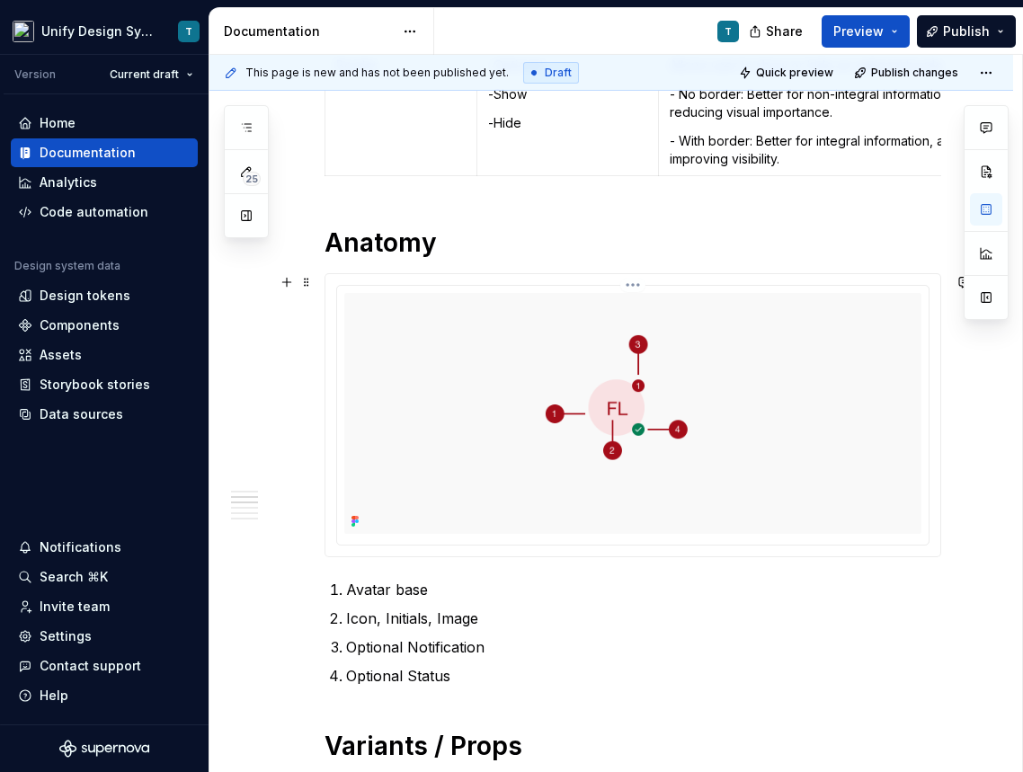
click at [572, 403] on img at bounding box center [632, 413] width 577 height 241
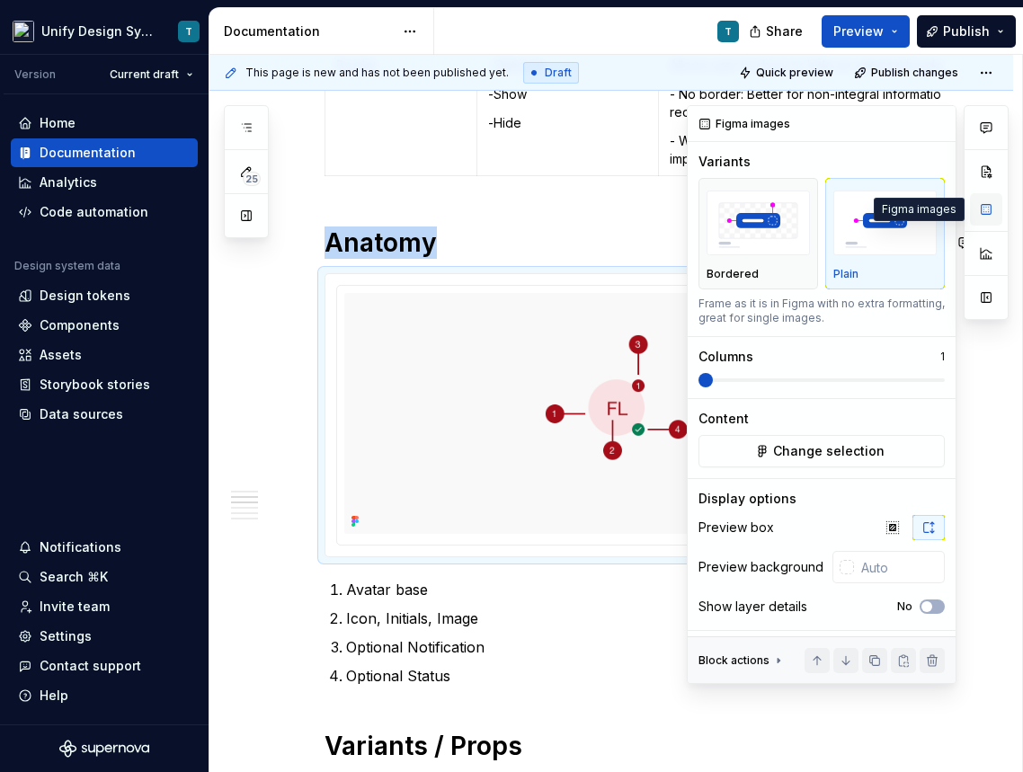
click at [984, 216] on button "button" at bounding box center [986, 209] width 32 height 32
click at [823, 451] on span "Change selection" at bounding box center [828, 451] width 111 height 18
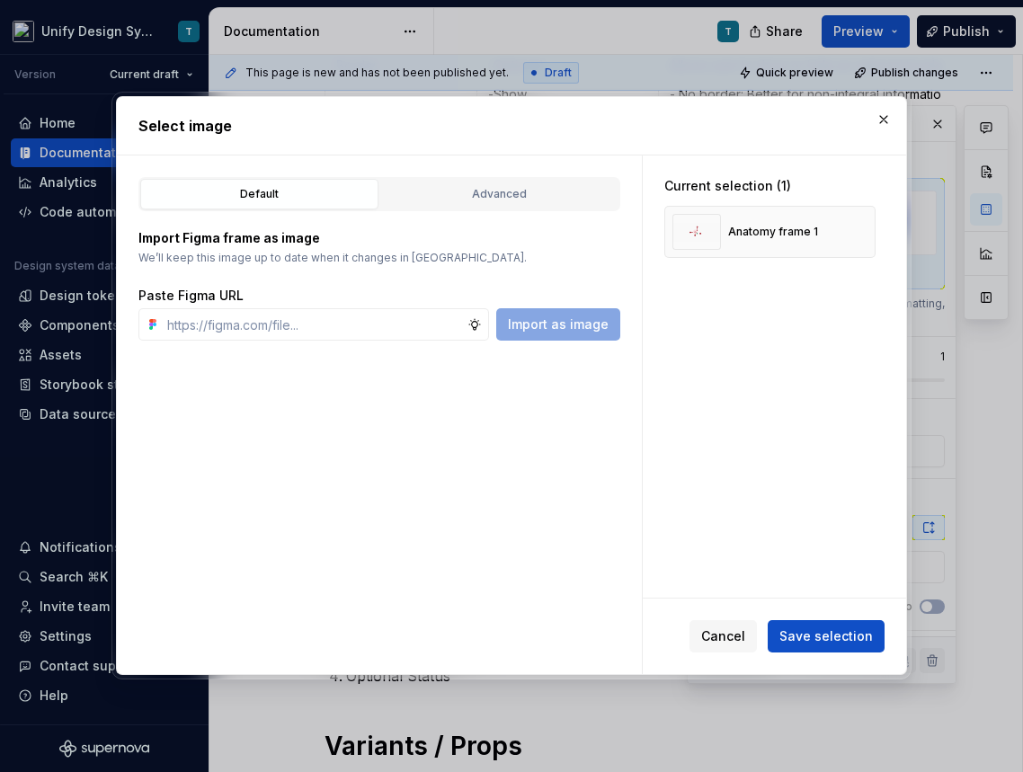
type textarea "*"
click at [439, 194] on div "Advanced" at bounding box center [499, 194] width 226 height 18
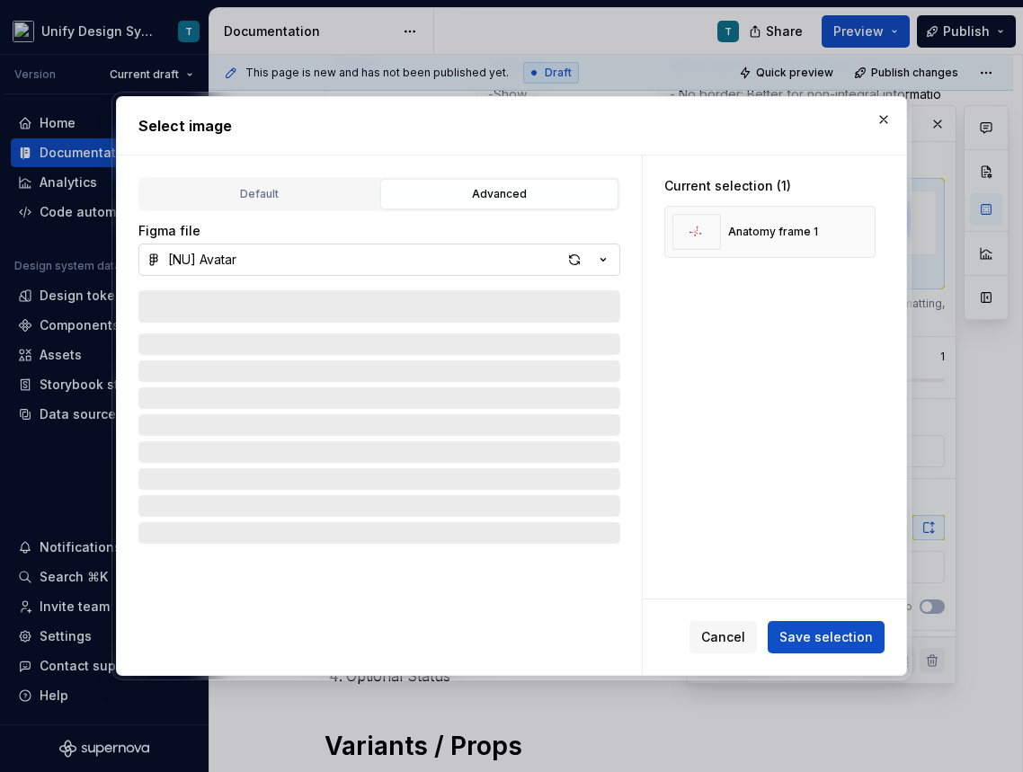
click at [604, 259] on icon "button" at bounding box center [603, 260] width 18 height 18
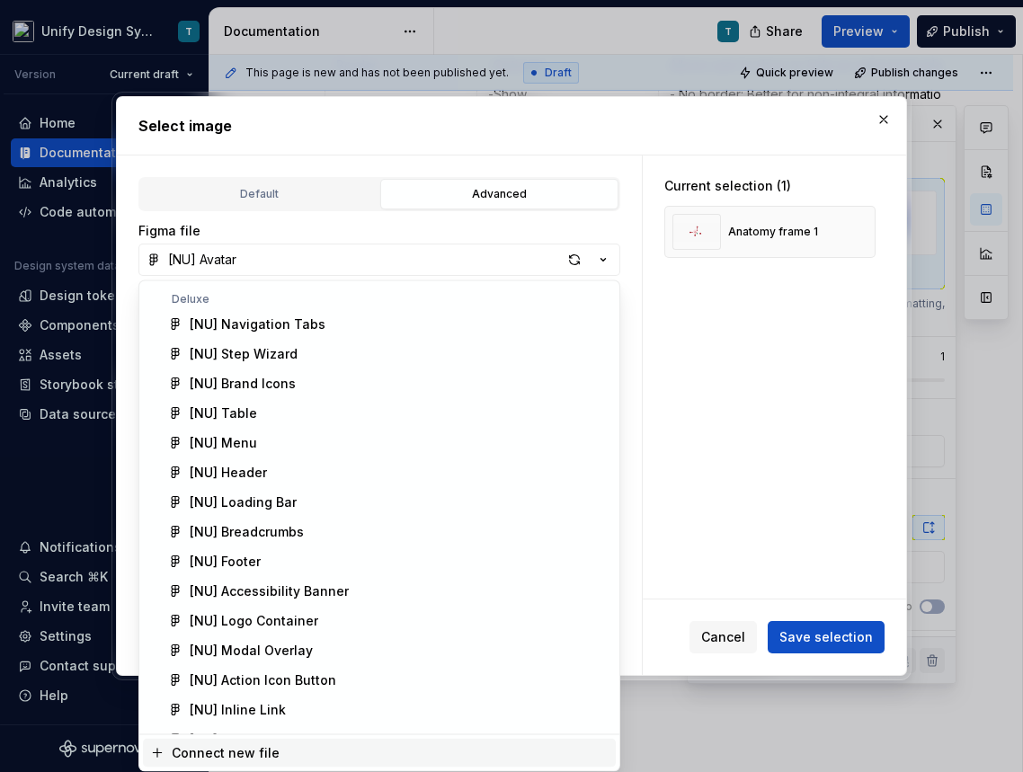
click at [240, 751] on div "Connect new file" at bounding box center [226, 752] width 108 height 18
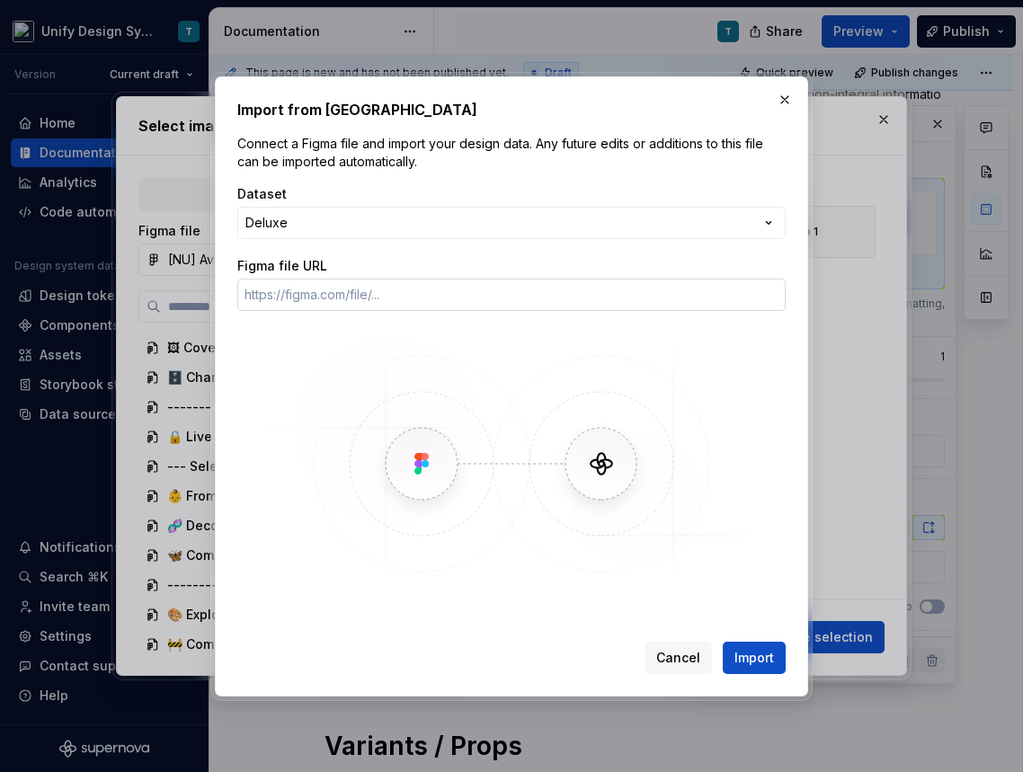
click at [350, 295] on input "Figma file URL" at bounding box center [511, 295] width 548 height 32
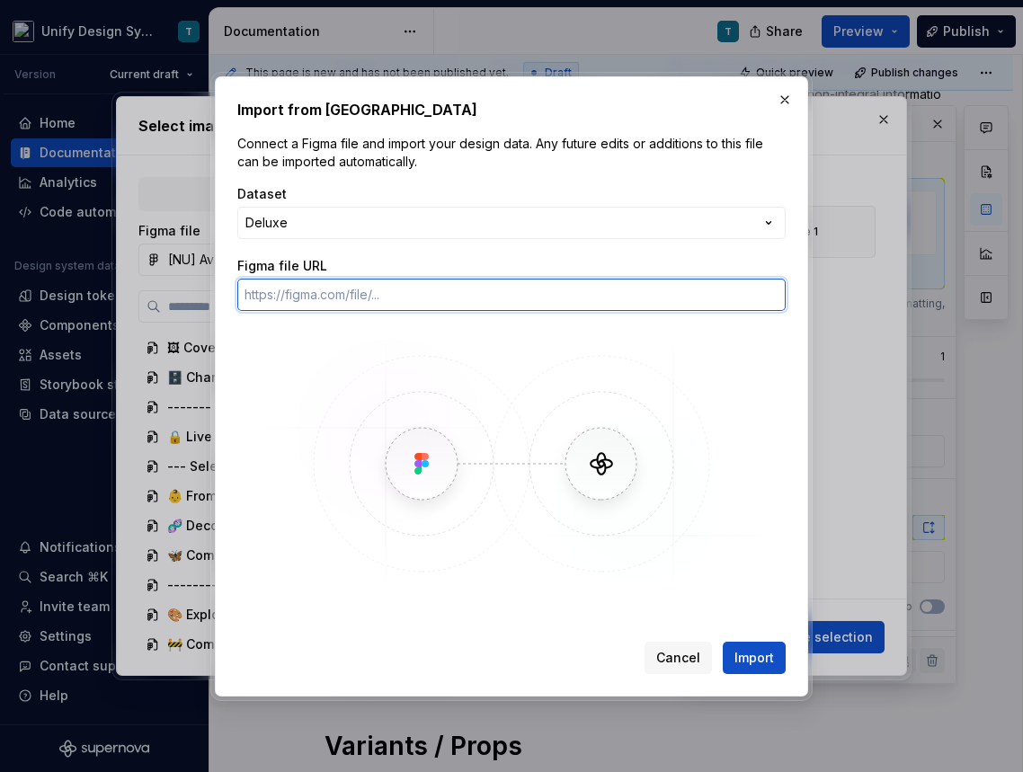
paste input "[URL][DOMAIN_NAME]"
type input "[URL][DOMAIN_NAME]"
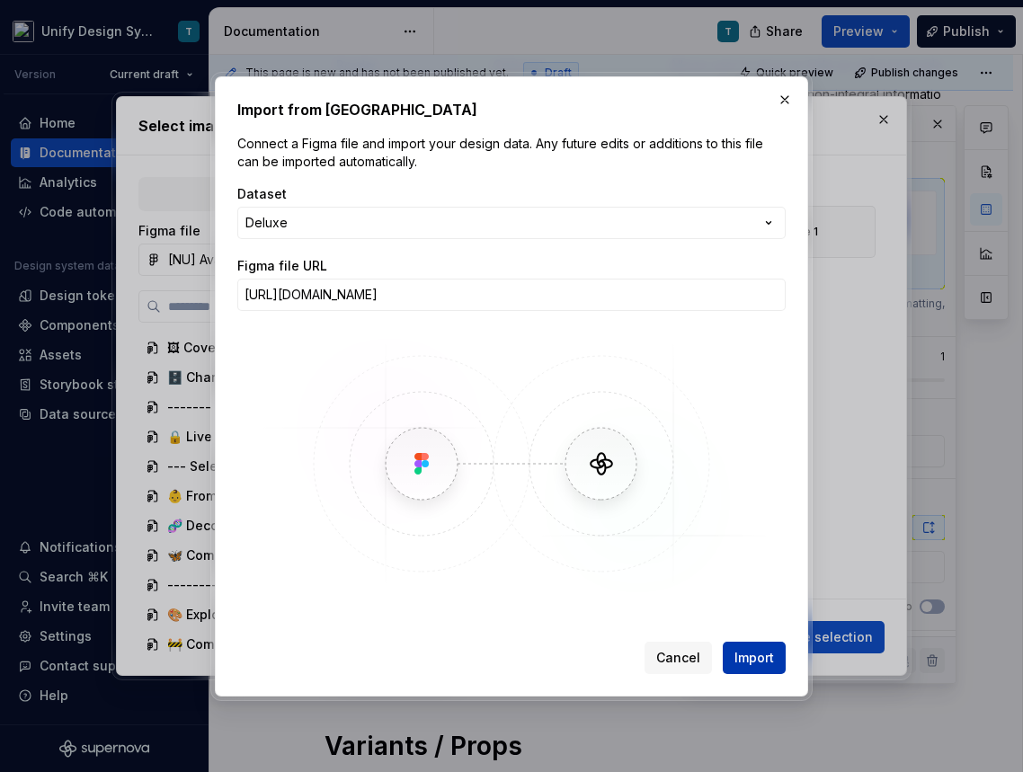
click at [755, 653] on span "Import" at bounding box center [754, 658] width 40 height 18
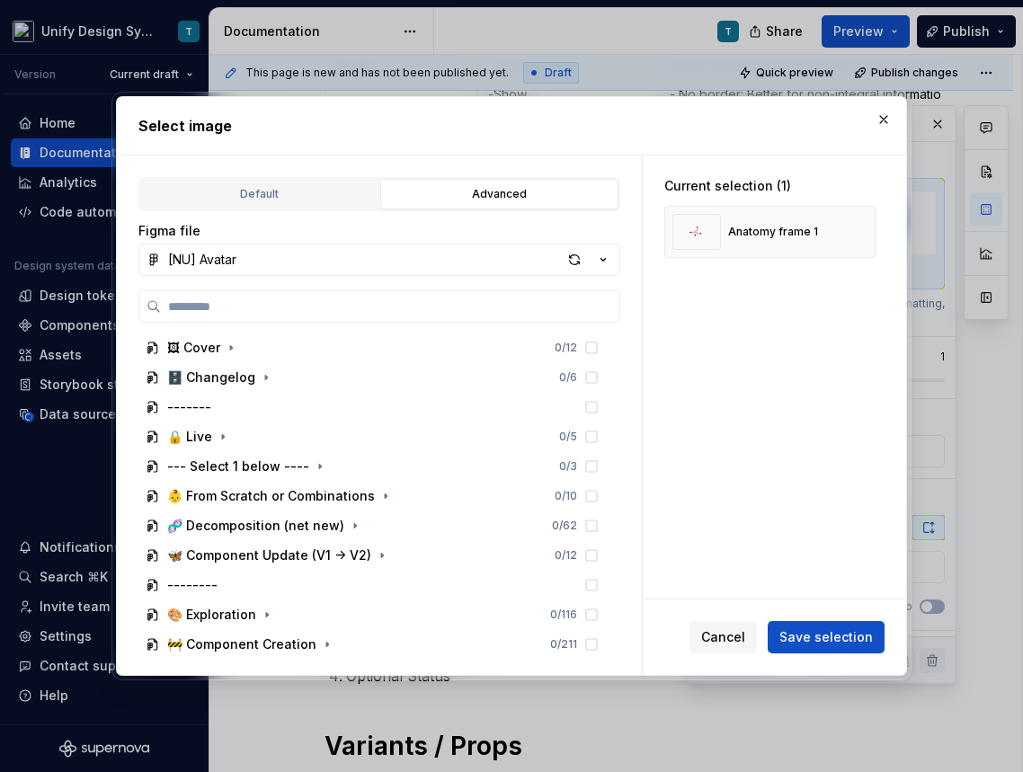
type textarea "*"
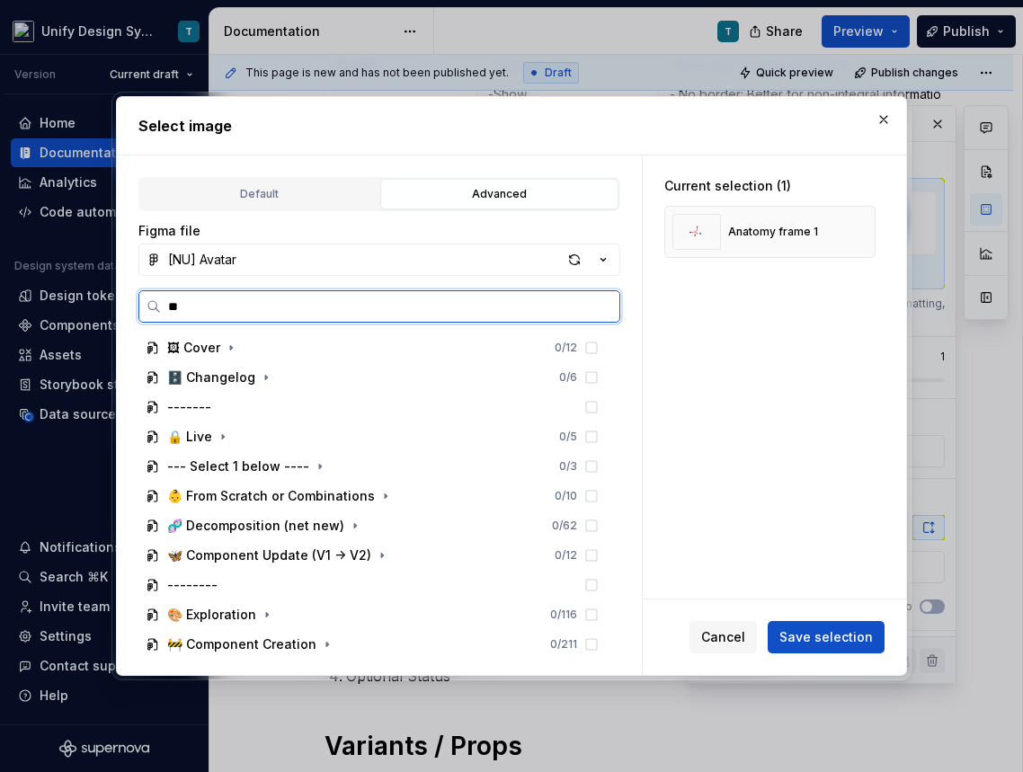
type input "***"
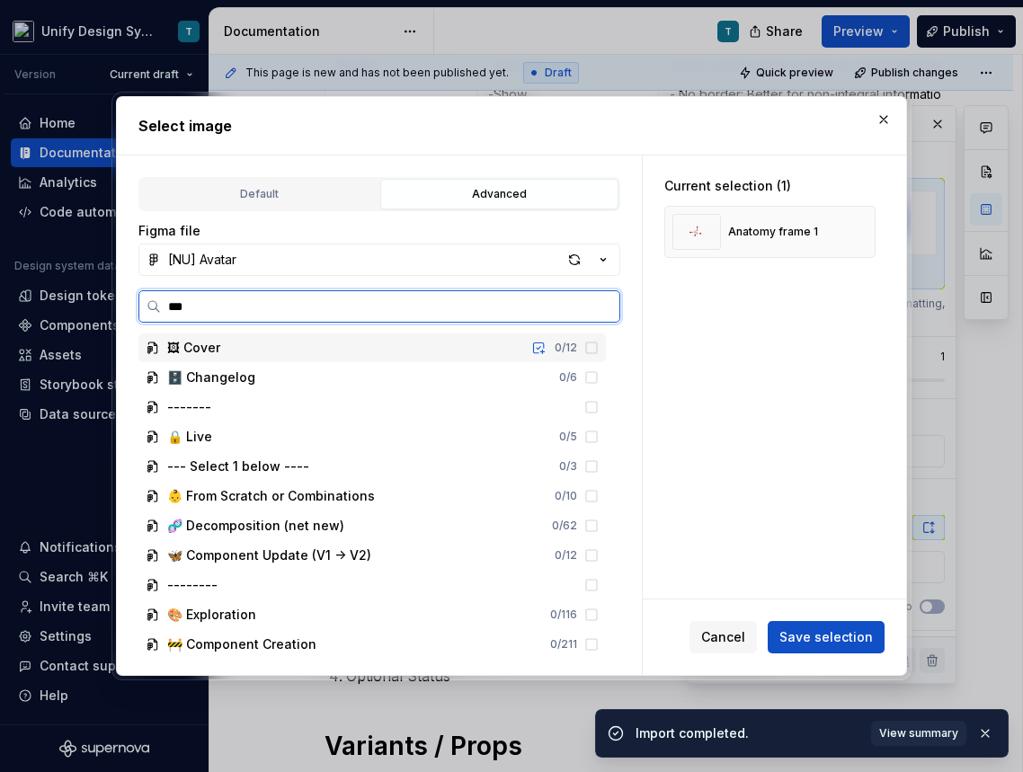
type textarea "*"
type input "*******"
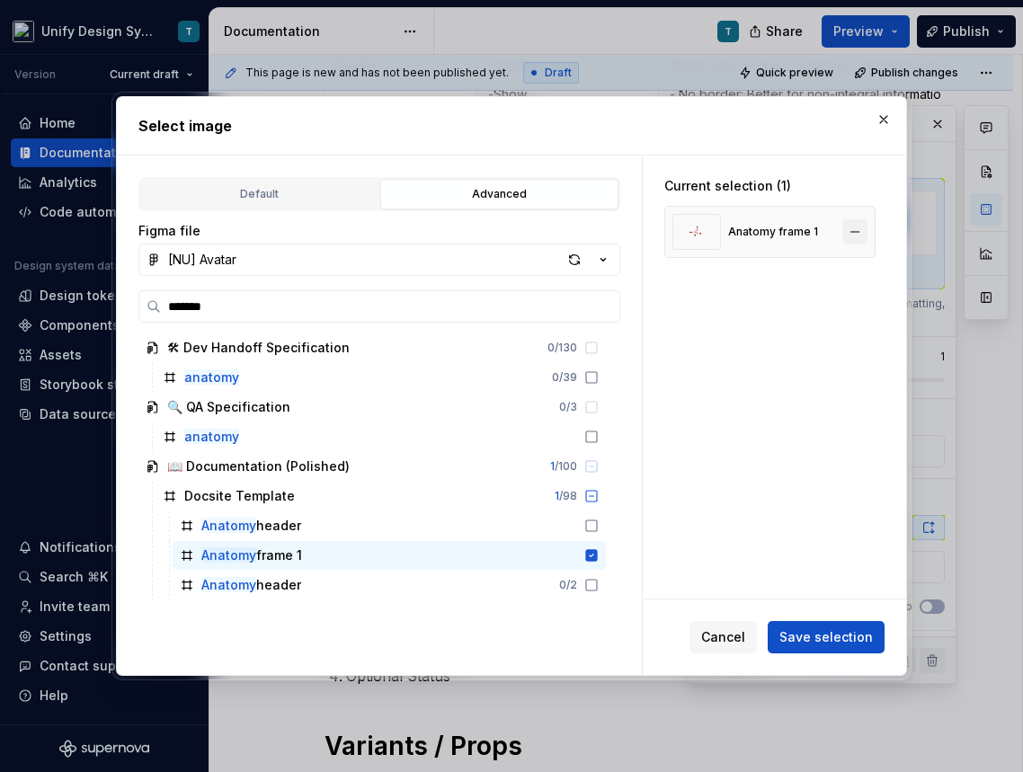
click at [864, 234] on button "button" at bounding box center [854, 231] width 25 height 25
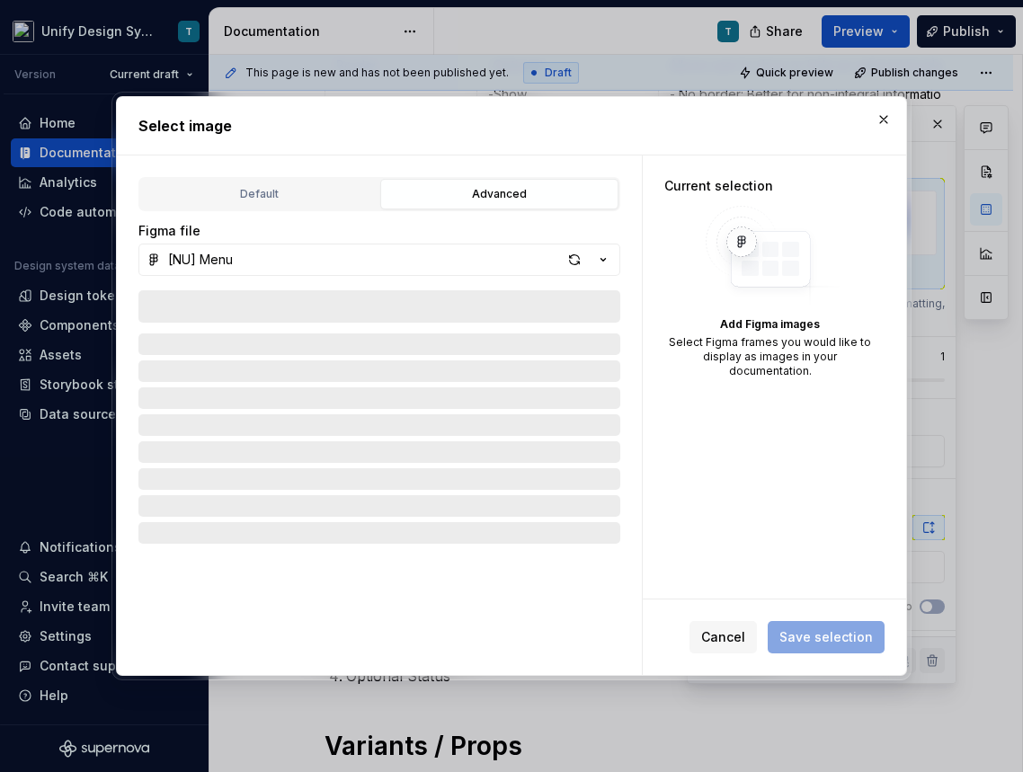
type textarea "*"
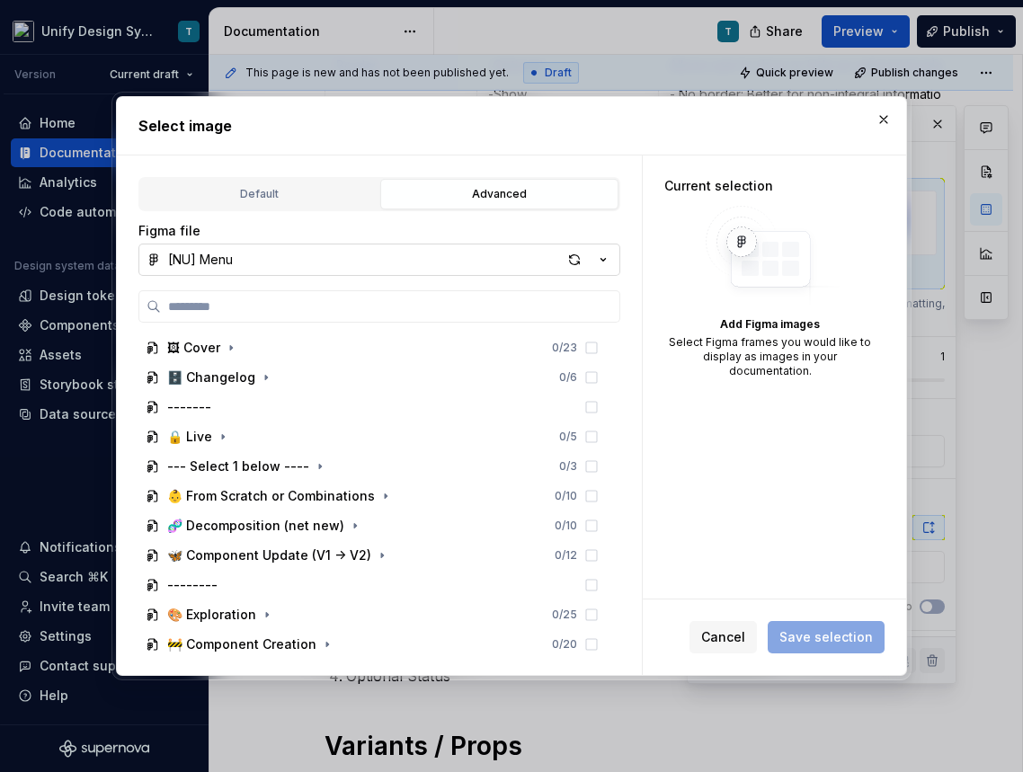
click at [606, 262] on icon "button" at bounding box center [603, 260] width 18 height 18
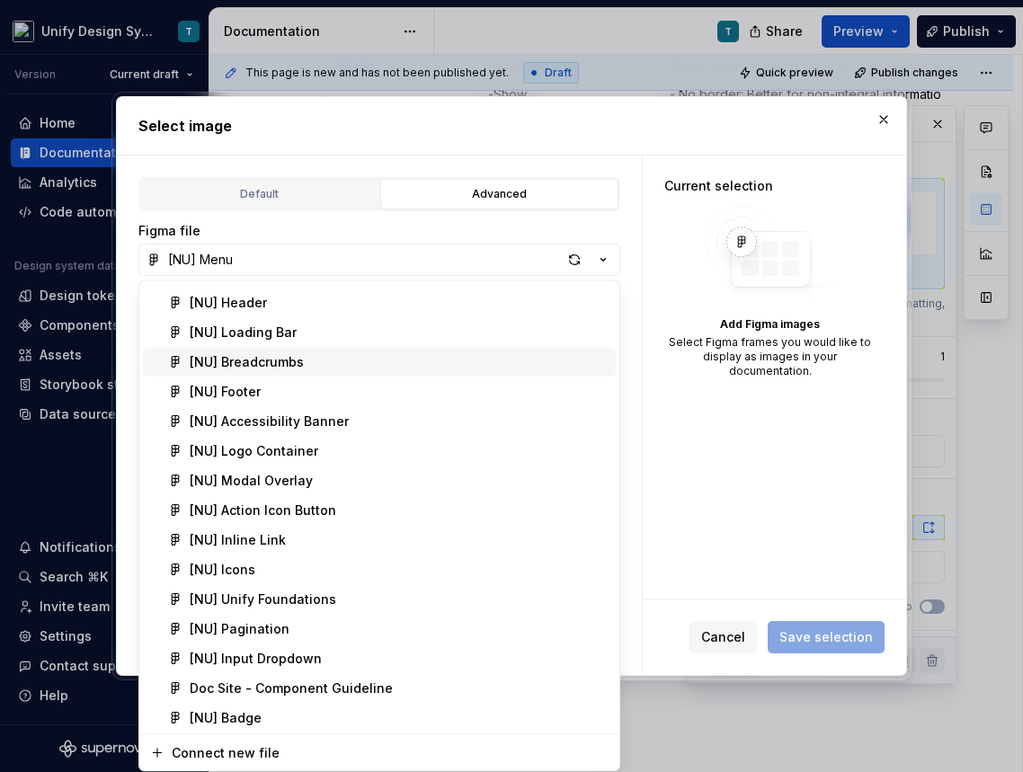
scroll to position [389, 0]
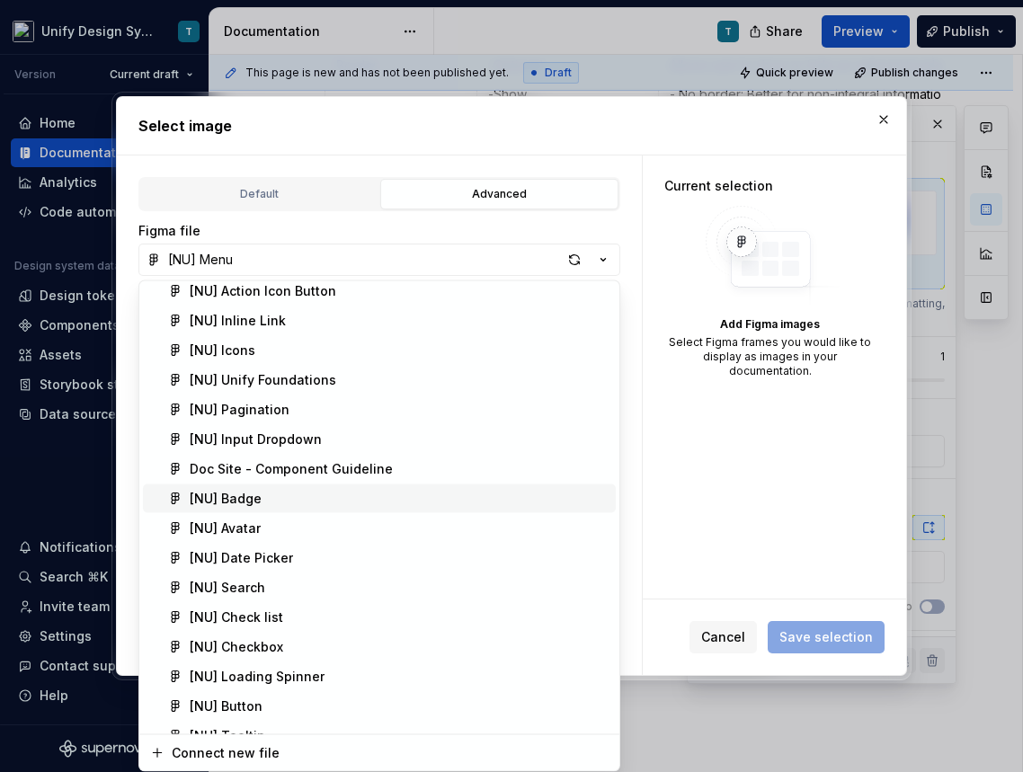
click at [251, 502] on div "[NU] Badge" at bounding box center [226, 499] width 72 height 18
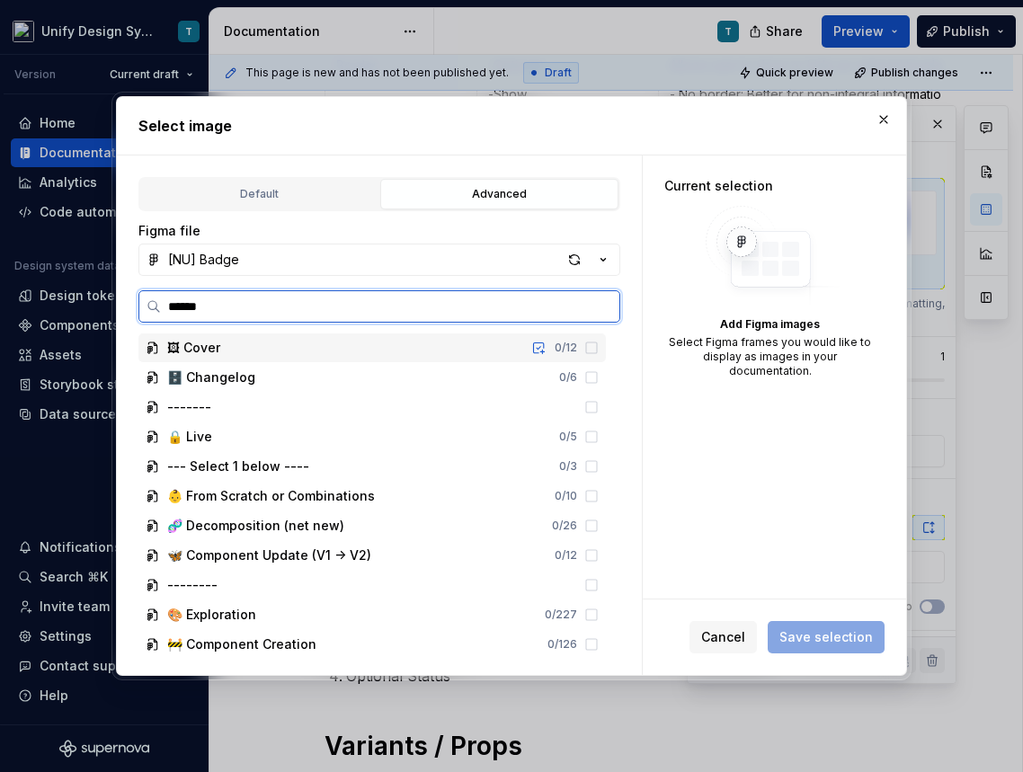
type input "*******"
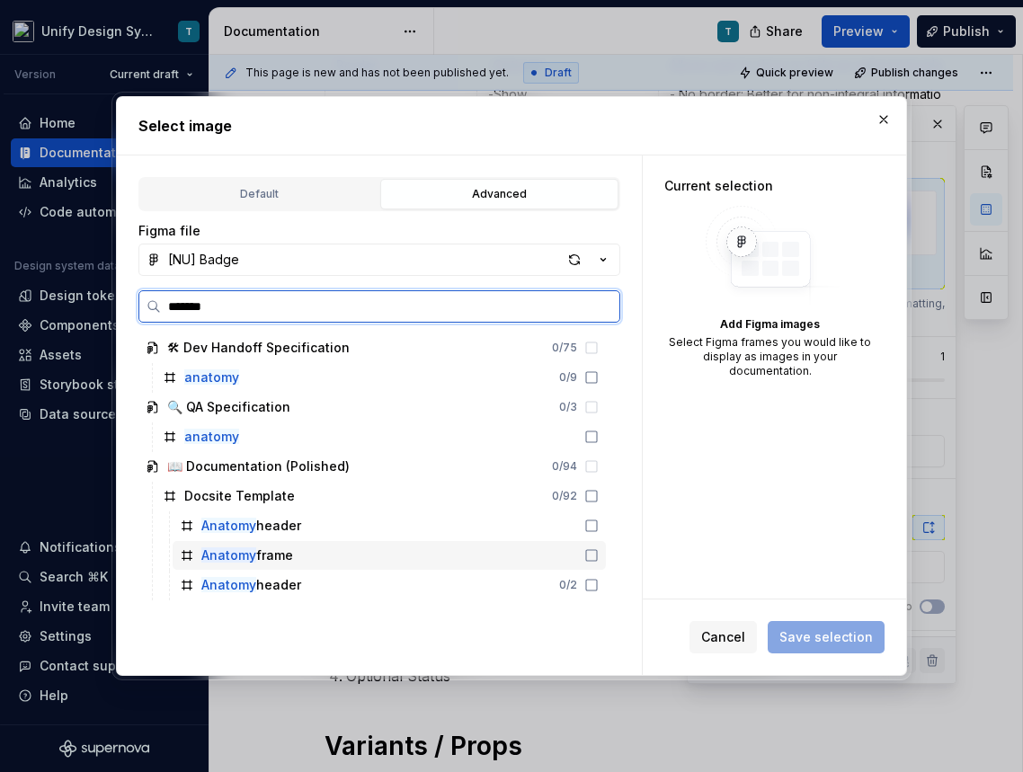
click at [282, 553] on div "Anatomy frame" at bounding box center [247, 555] width 92 height 18
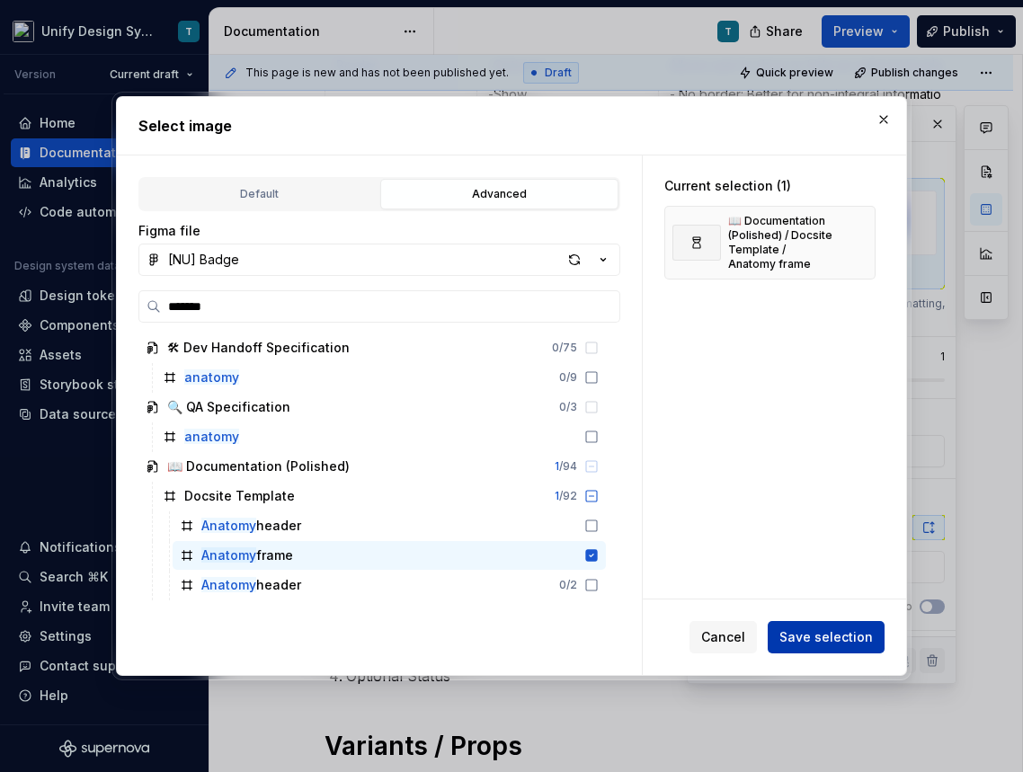
click at [820, 633] on span "Save selection" at bounding box center [825, 637] width 93 height 18
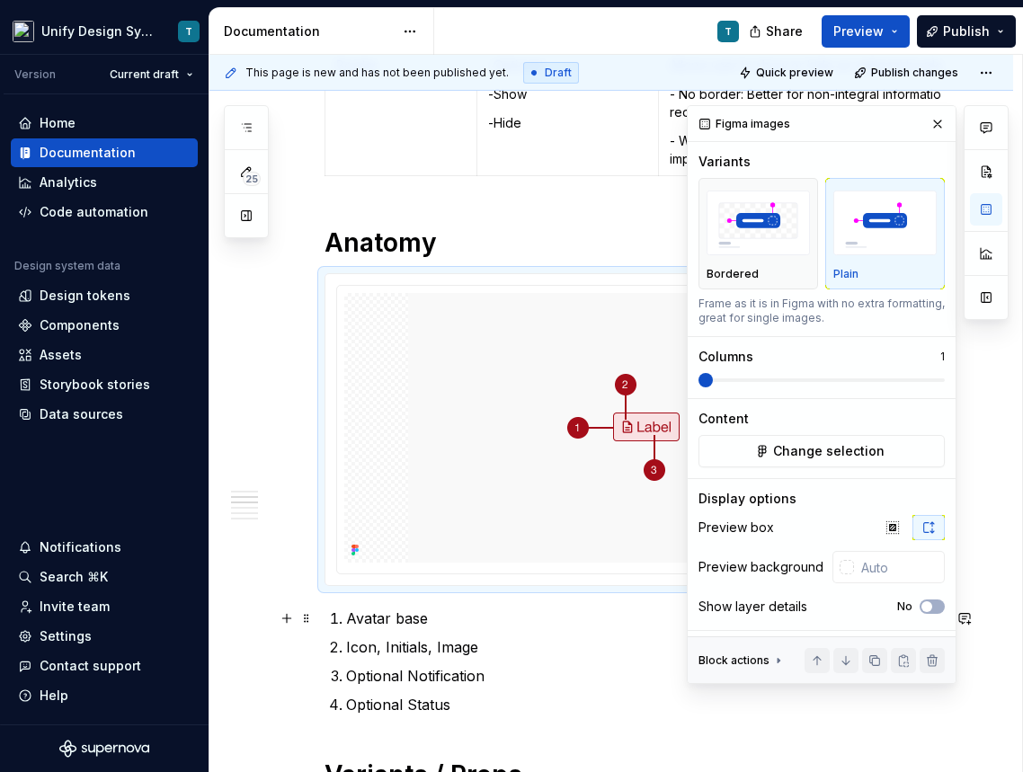
click at [389, 624] on p "Avatar base" at bounding box center [643, 618] width 595 height 22
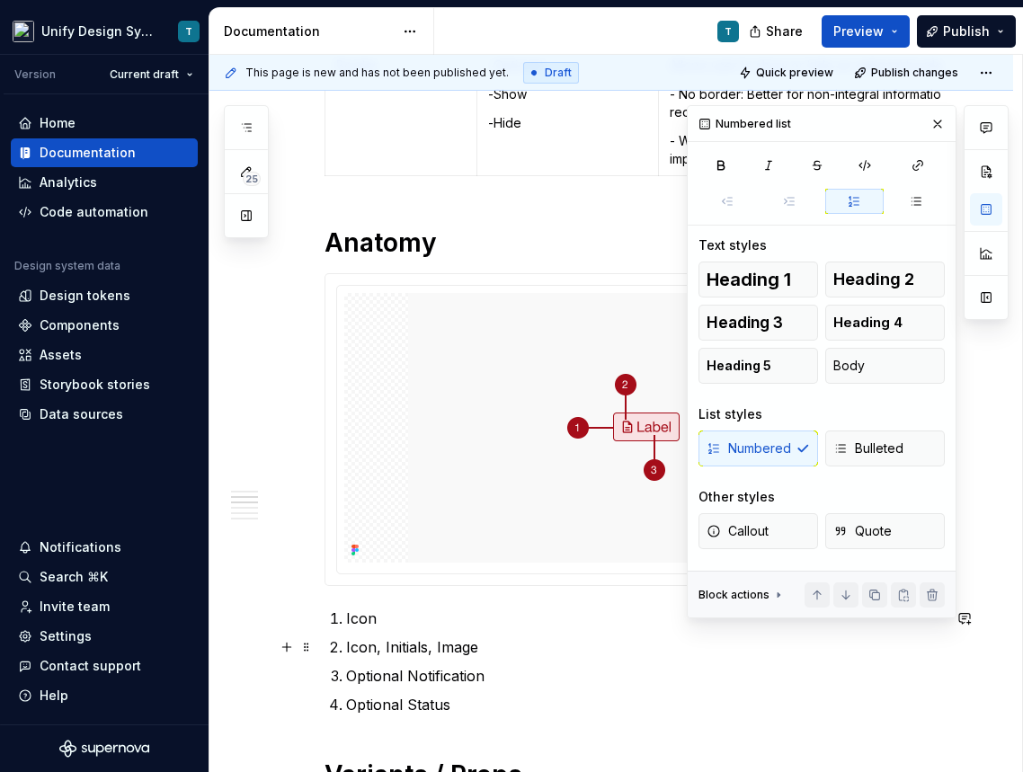
click at [463, 649] on p "Icon, Initials, Image" at bounding box center [643, 647] width 595 height 22
click at [379, 618] on p "Icon" at bounding box center [643, 618] width 595 height 22
click at [408, 647] on p "Icon, Initials, Image" at bounding box center [643, 647] width 595 height 22
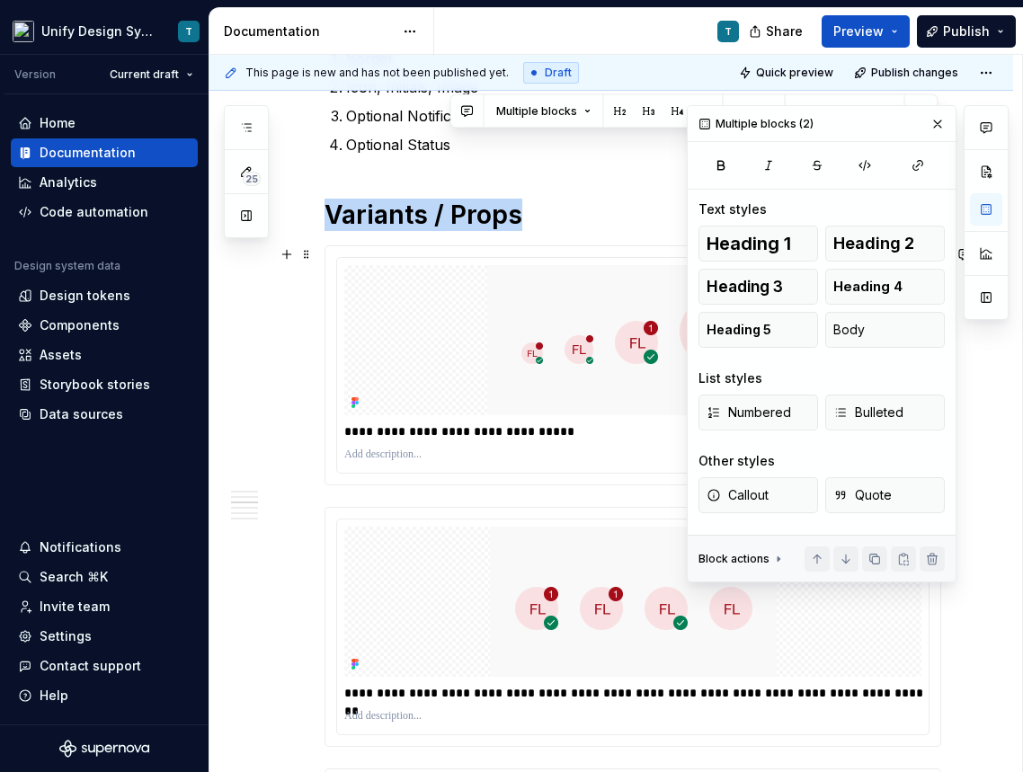
drag, startPoint x: 460, startPoint y: 707, endPoint x: 305, endPoint y: 403, distance: 341.2
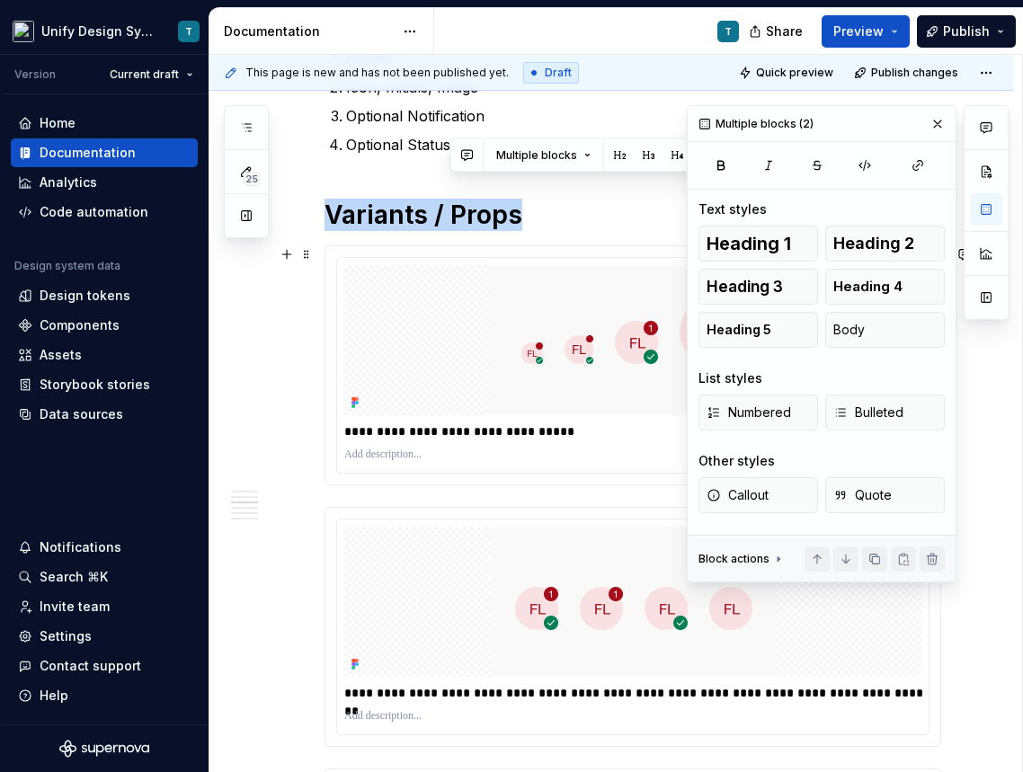
scroll to position [1255, 0]
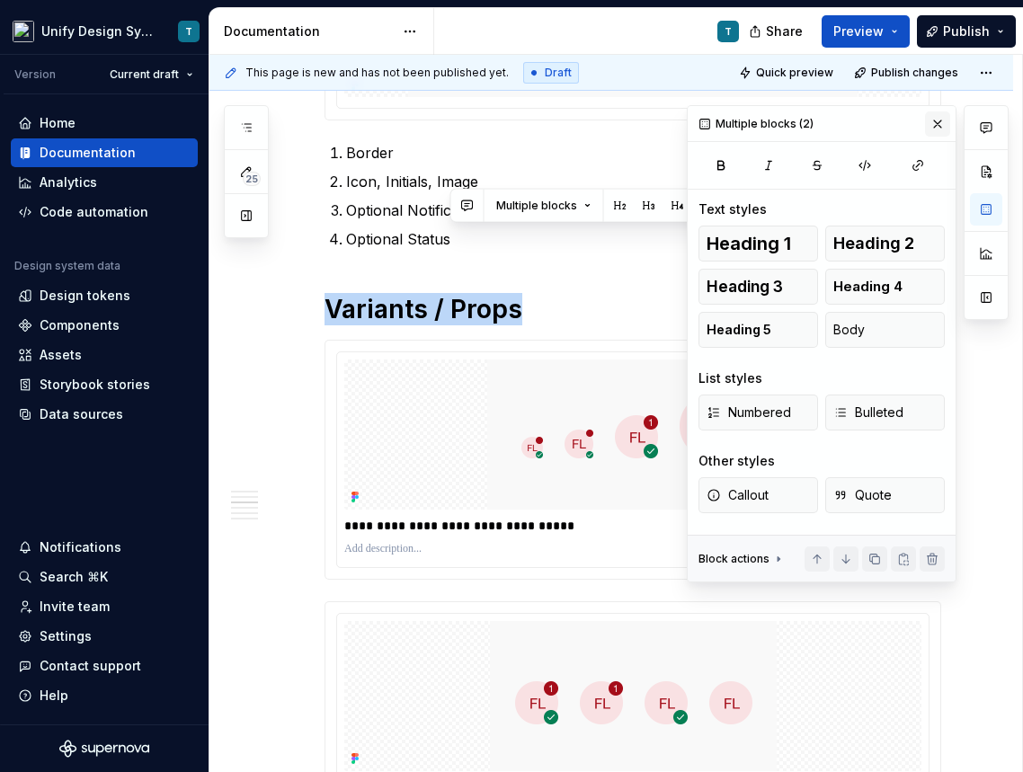
click at [933, 120] on button "button" at bounding box center [937, 123] width 25 height 25
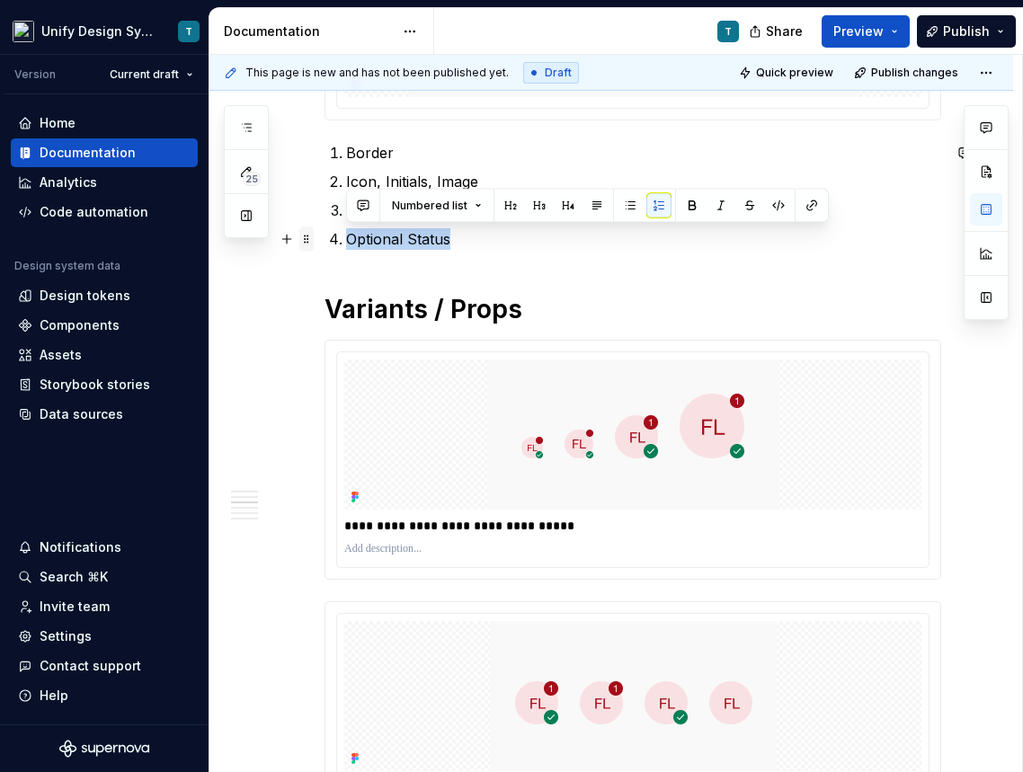
drag, startPoint x: 457, startPoint y: 245, endPoint x: 304, endPoint y: 230, distance: 154.4
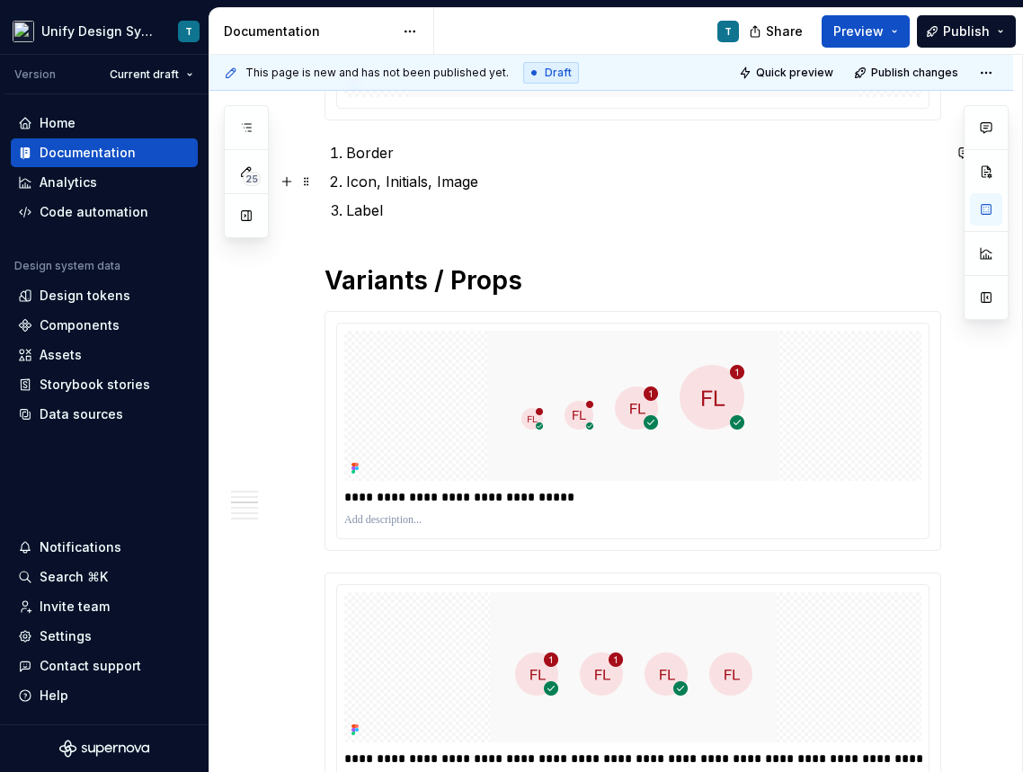
click at [449, 173] on p "Icon, Initials, Image" at bounding box center [643, 182] width 595 height 22
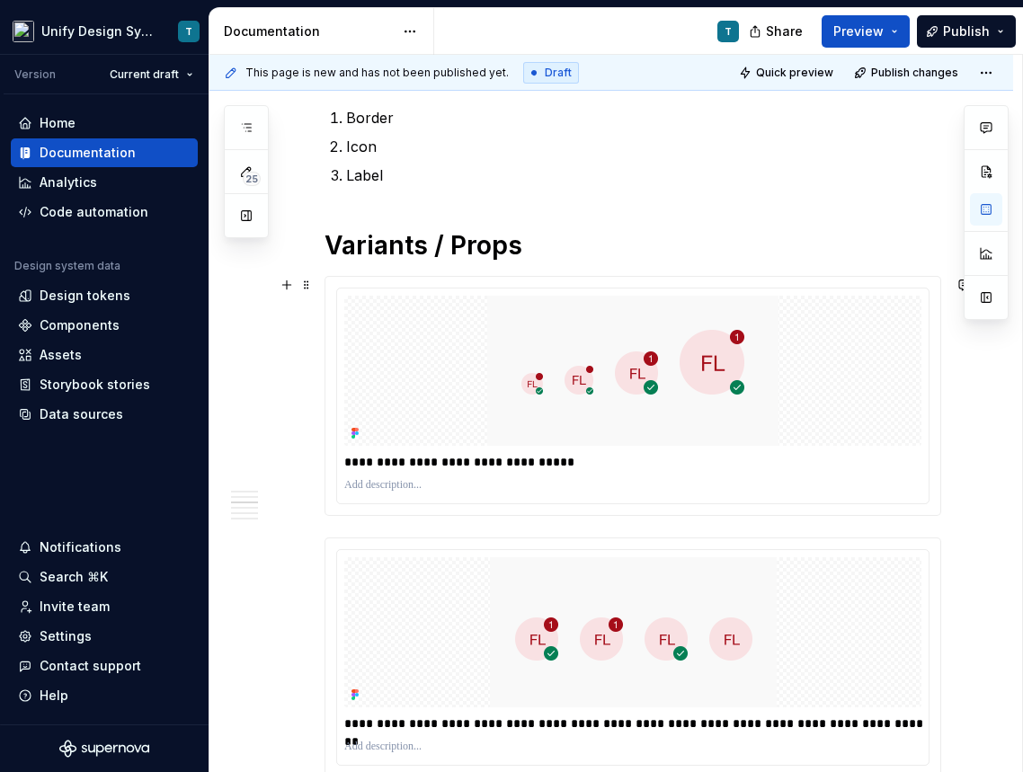
scroll to position [1302, 0]
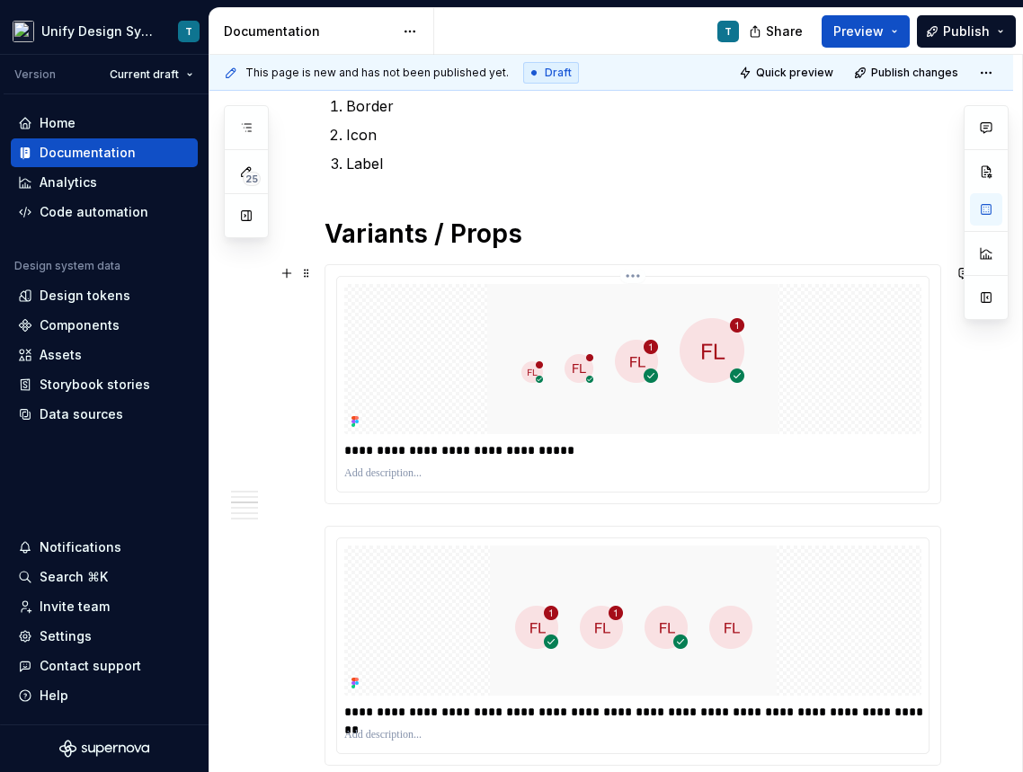
click at [461, 396] on div at bounding box center [632, 359] width 577 height 150
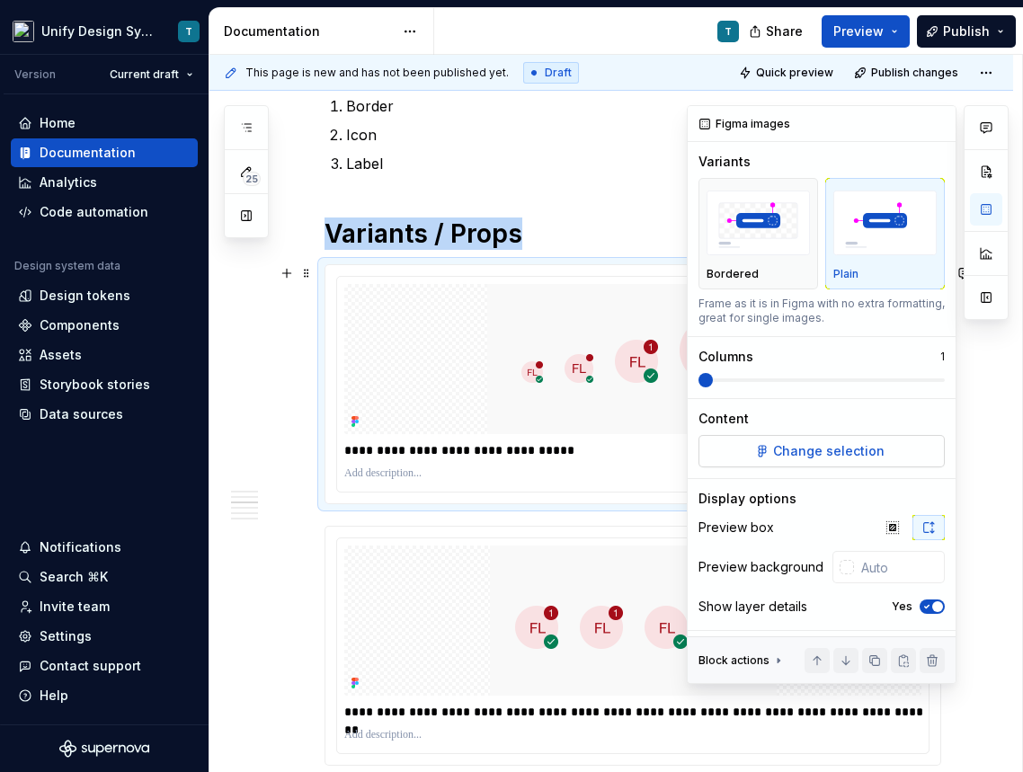
click at [791, 447] on span "Change selection" at bounding box center [828, 451] width 111 height 18
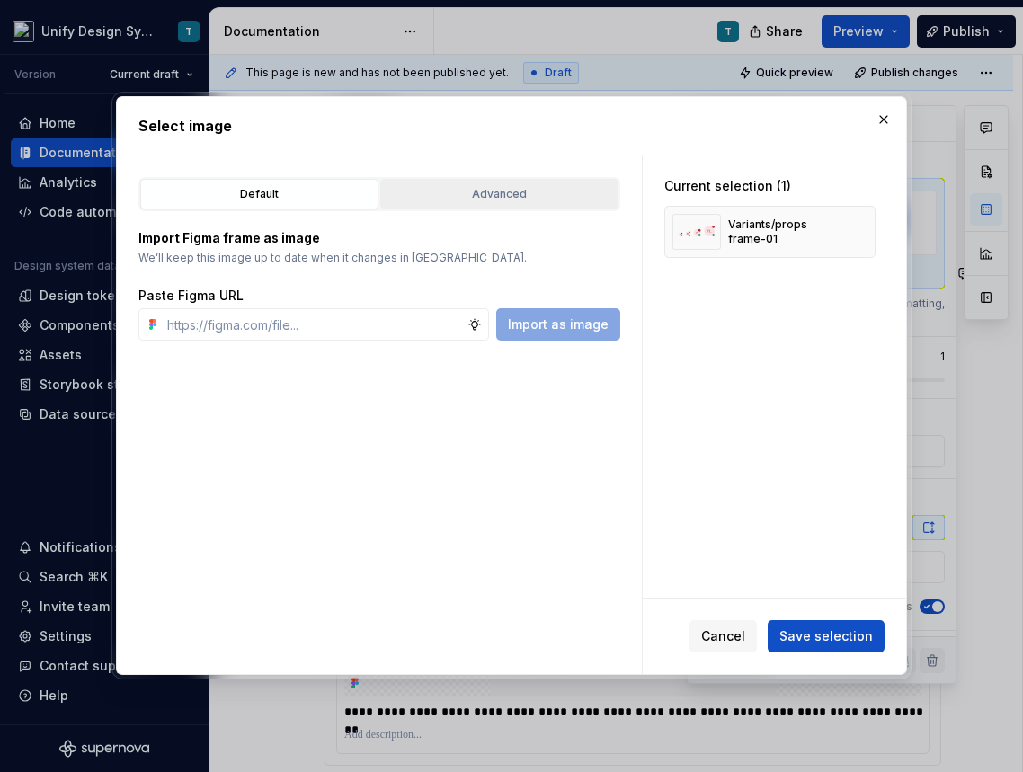
click at [534, 199] on div "Advanced" at bounding box center [499, 194] width 226 height 18
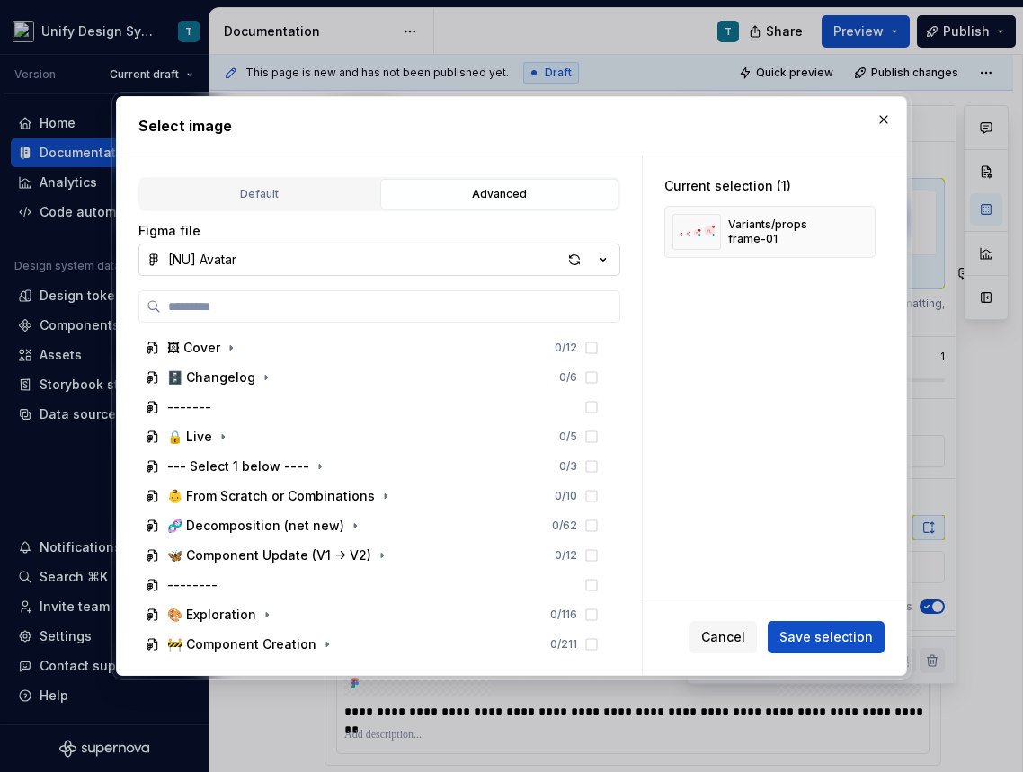
click at [599, 261] on icon "button" at bounding box center [603, 260] width 18 height 18
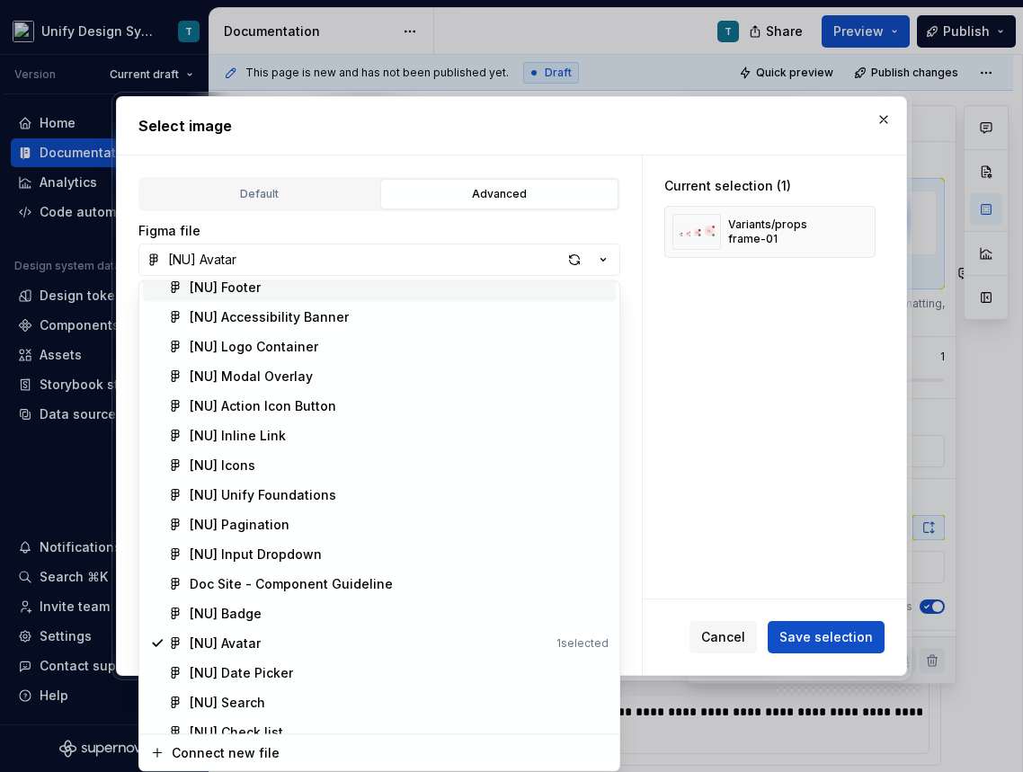
scroll to position [350, 0]
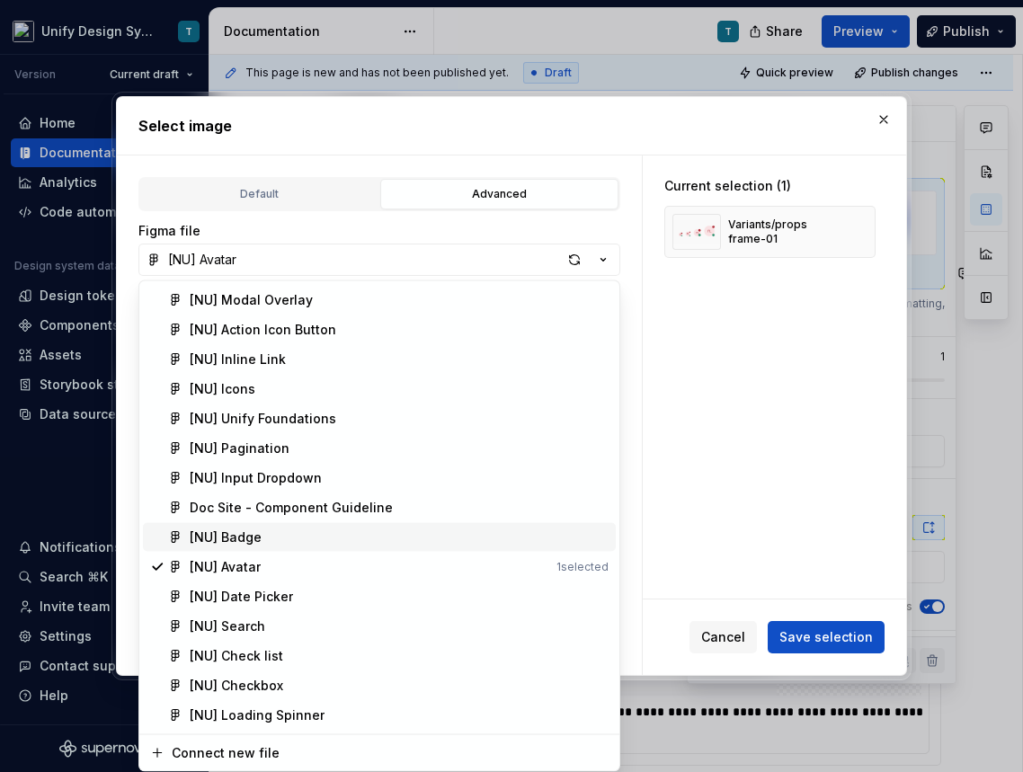
click at [266, 545] on div "[NU] Badge" at bounding box center [399, 537] width 419 height 18
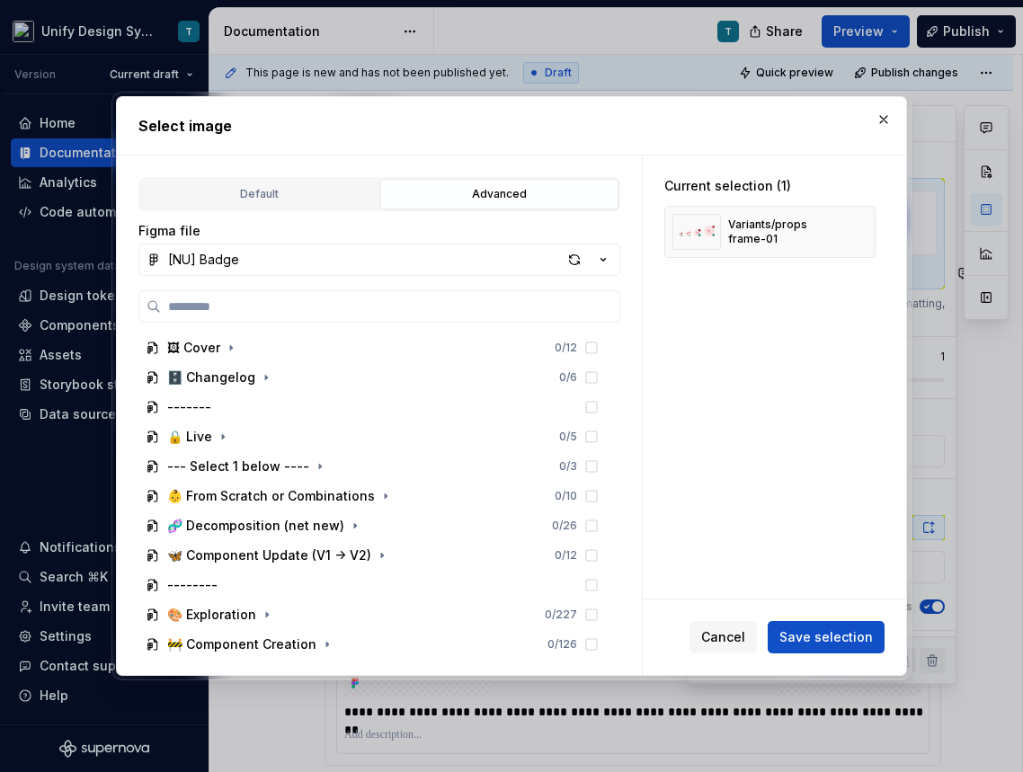
type textarea "*"
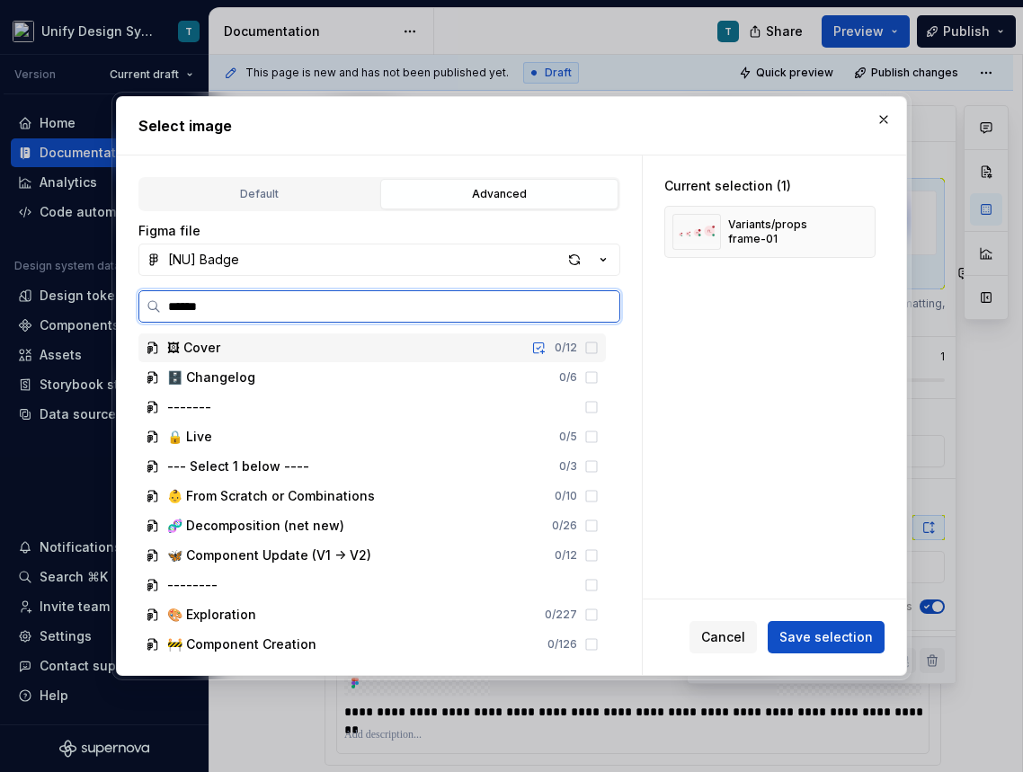
type input "*******"
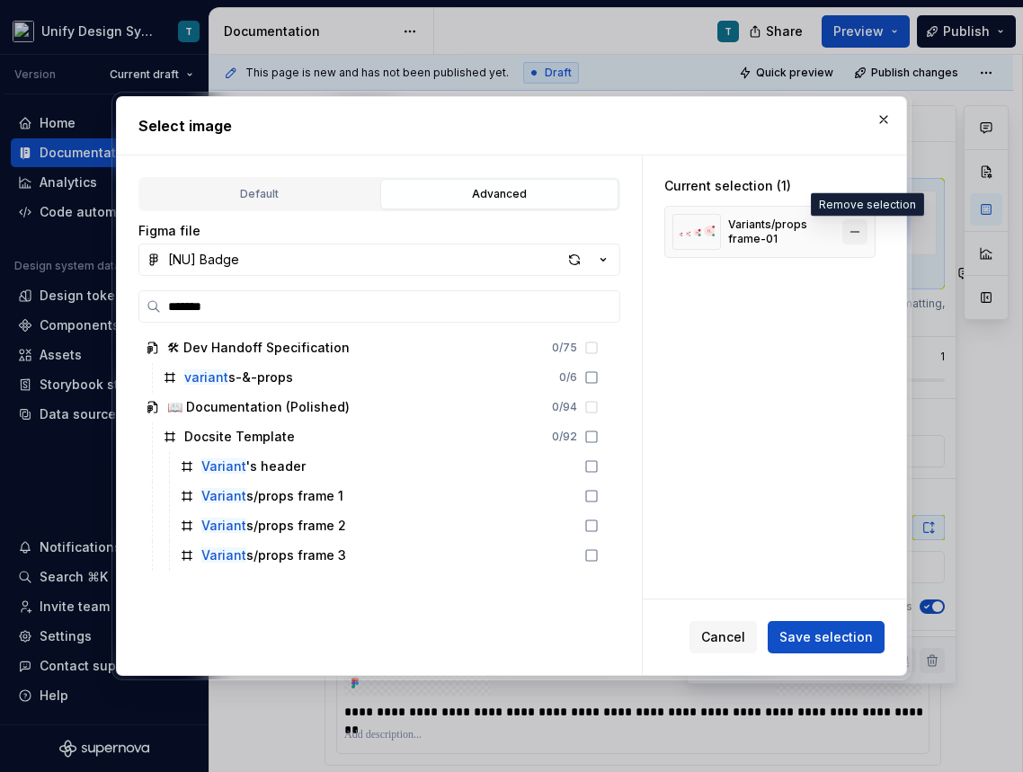
click at [863, 231] on button "button" at bounding box center [854, 231] width 25 height 25
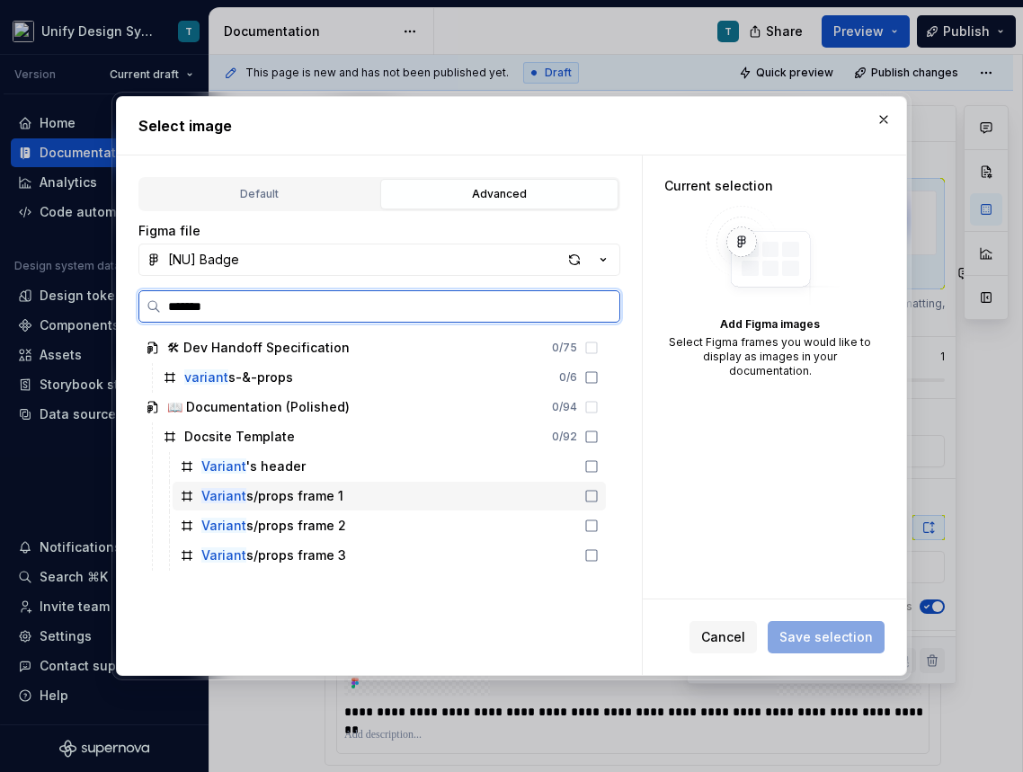
click at [331, 497] on div "Variant s/props frame 1" at bounding box center [272, 496] width 142 height 18
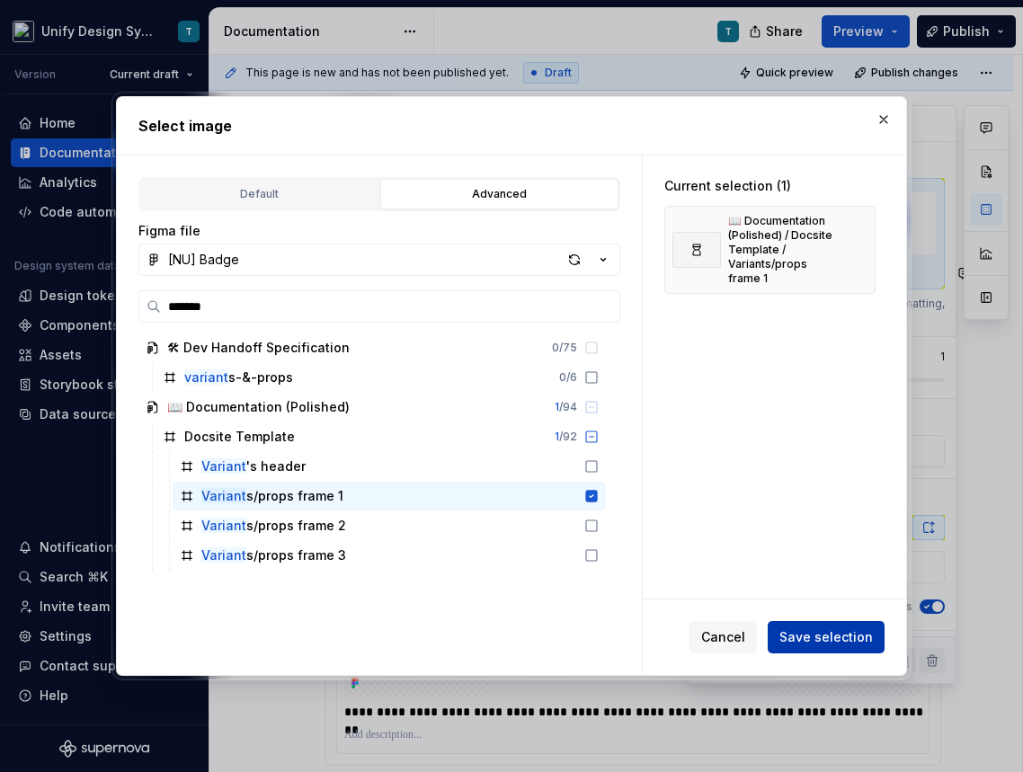
click at [805, 635] on span "Save selection" at bounding box center [825, 637] width 93 height 18
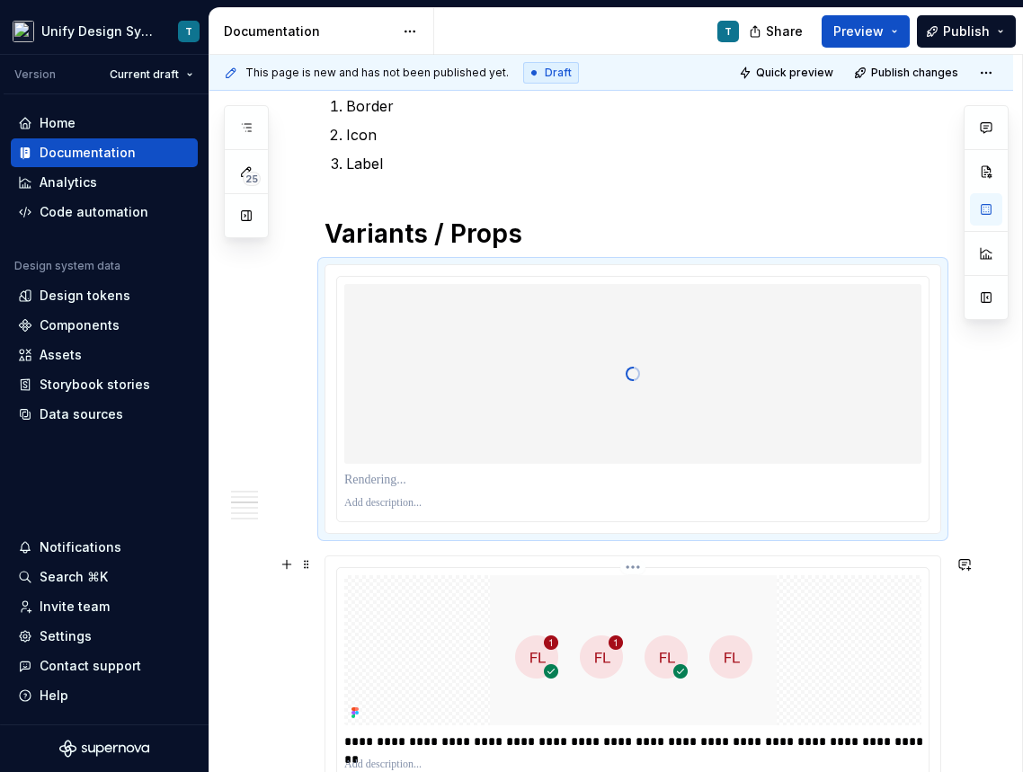
click at [486, 665] on div at bounding box center [632, 650] width 577 height 150
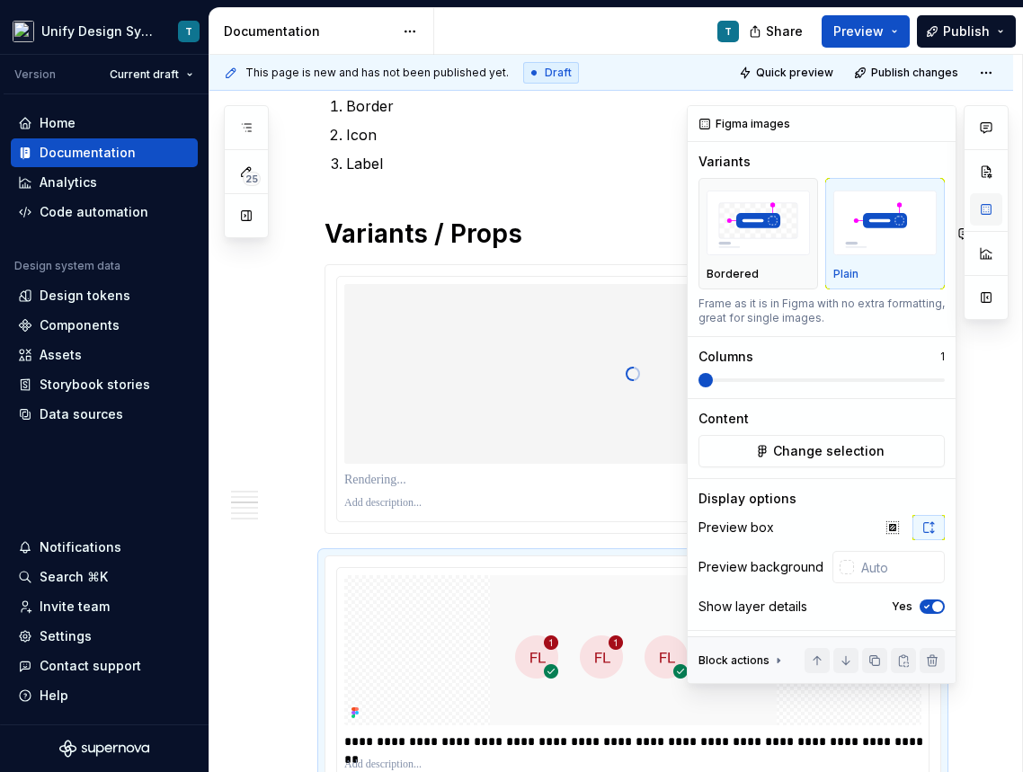
click at [988, 208] on button "button" at bounding box center [986, 209] width 32 height 32
type textarea "*"
click at [816, 449] on span "Change selection" at bounding box center [828, 451] width 111 height 18
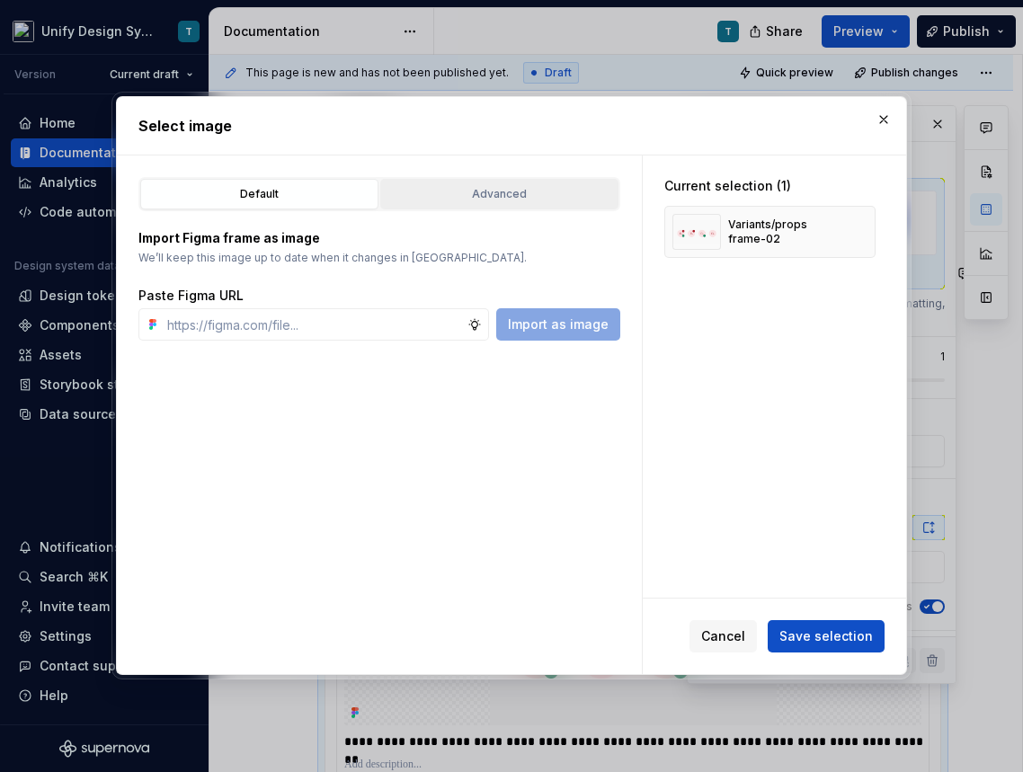
click at [543, 204] on button "Advanced" at bounding box center [499, 194] width 238 height 31
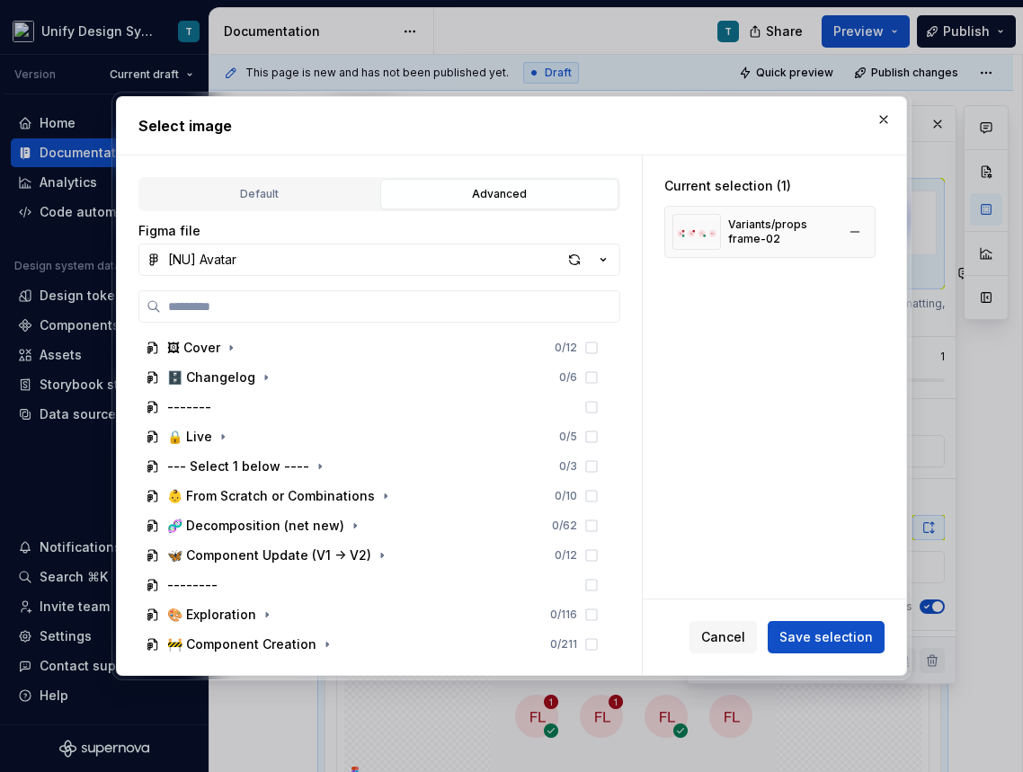
click at [863, 218] on div "Variants/props frame-02" at bounding box center [769, 232] width 211 height 52
click at [863, 231] on button "button" at bounding box center [854, 231] width 25 height 25
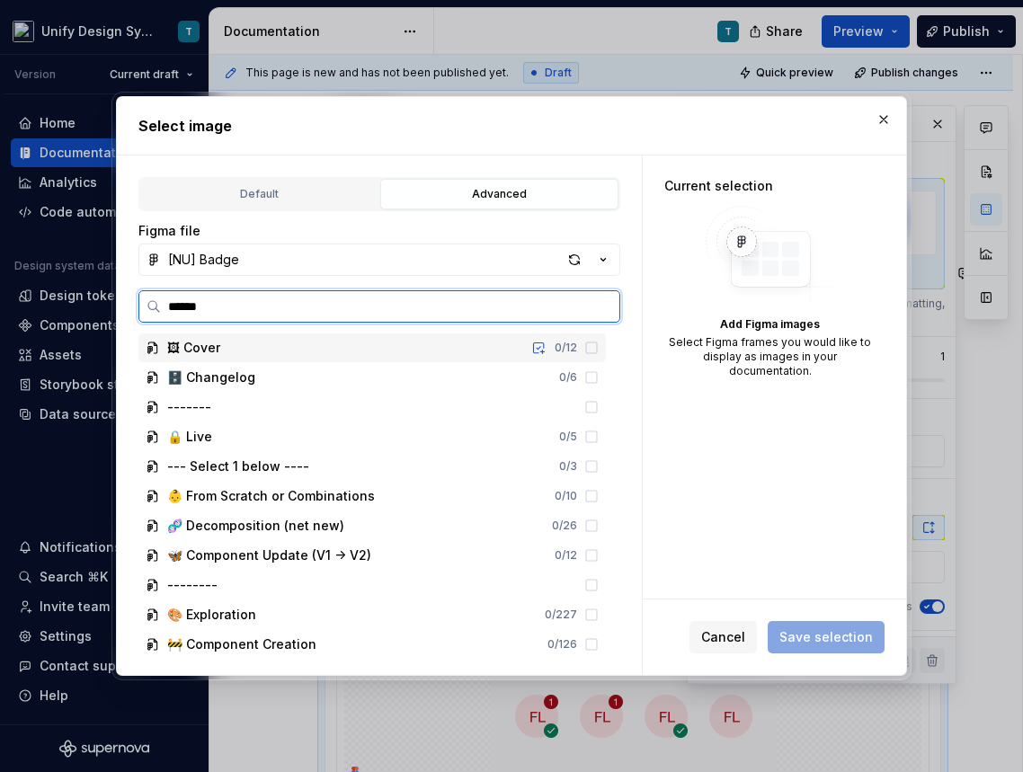
type input "*******"
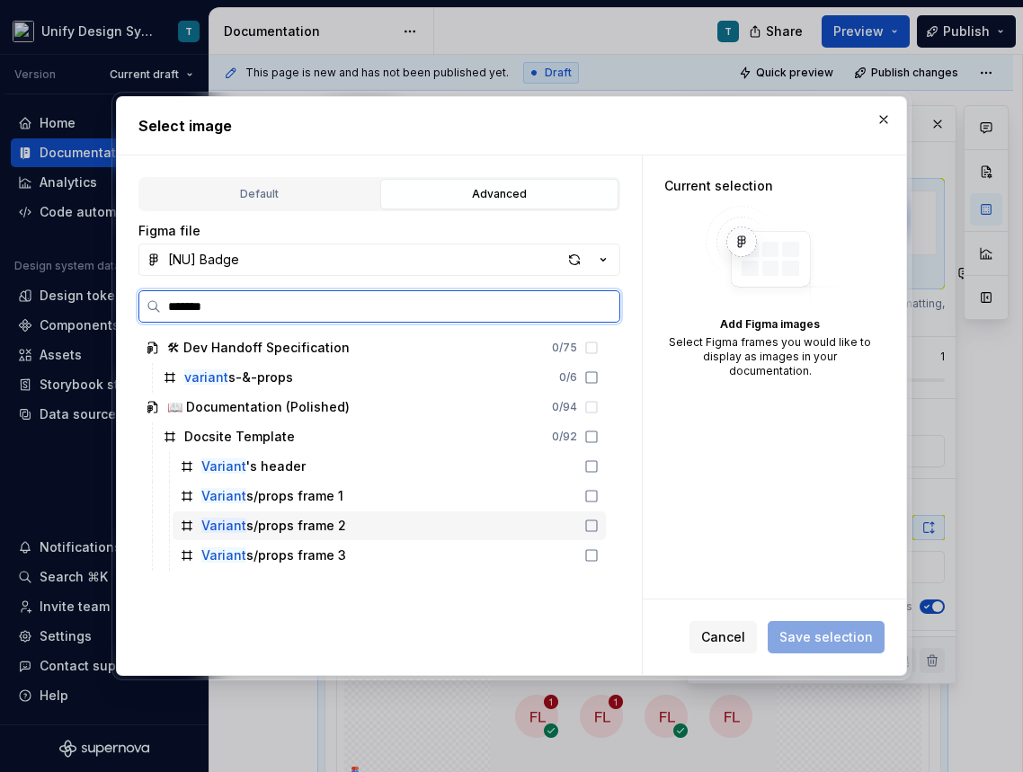
click at [305, 527] on div "Variant s/props frame 2" at bounding box center [273, 526] width 145 height 18
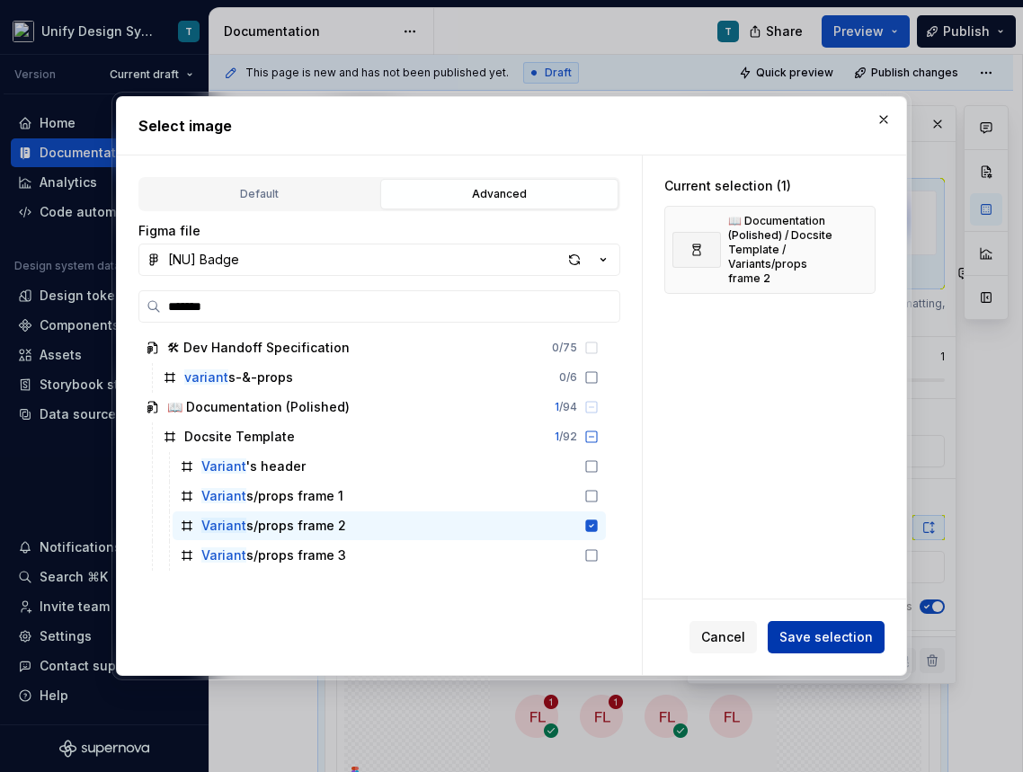
click at [804, 635] on span "Save selection" at bounding box center [825, 637] width 93 height 18
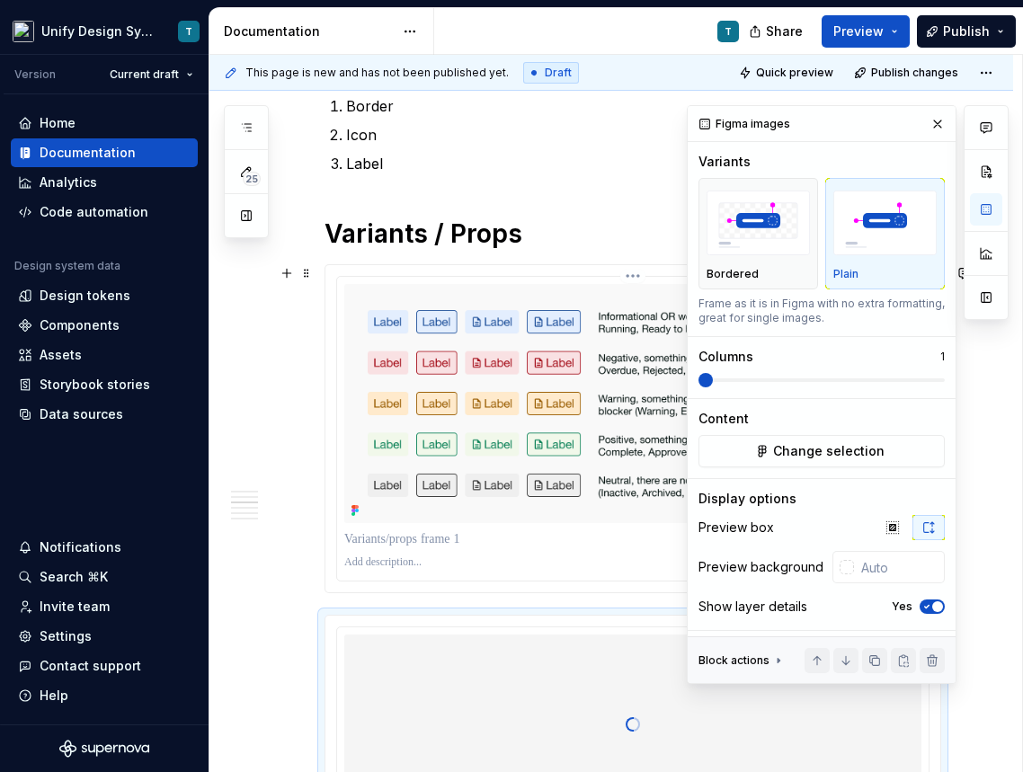
type textarea "*"
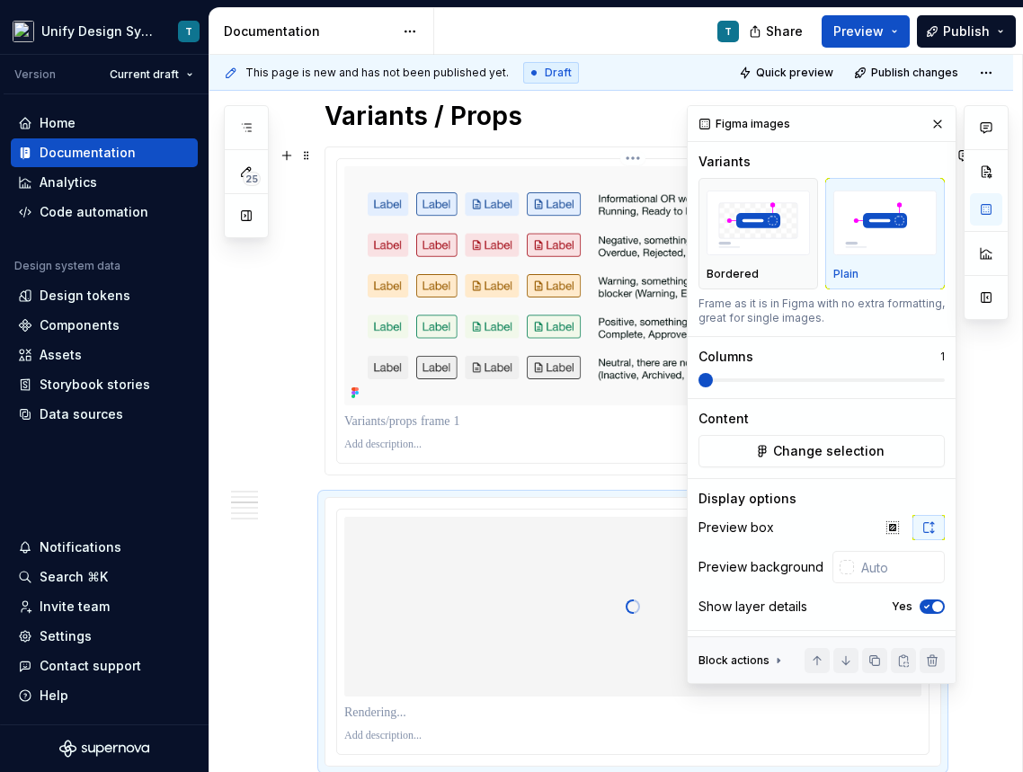
scroll to position [1427, 0]
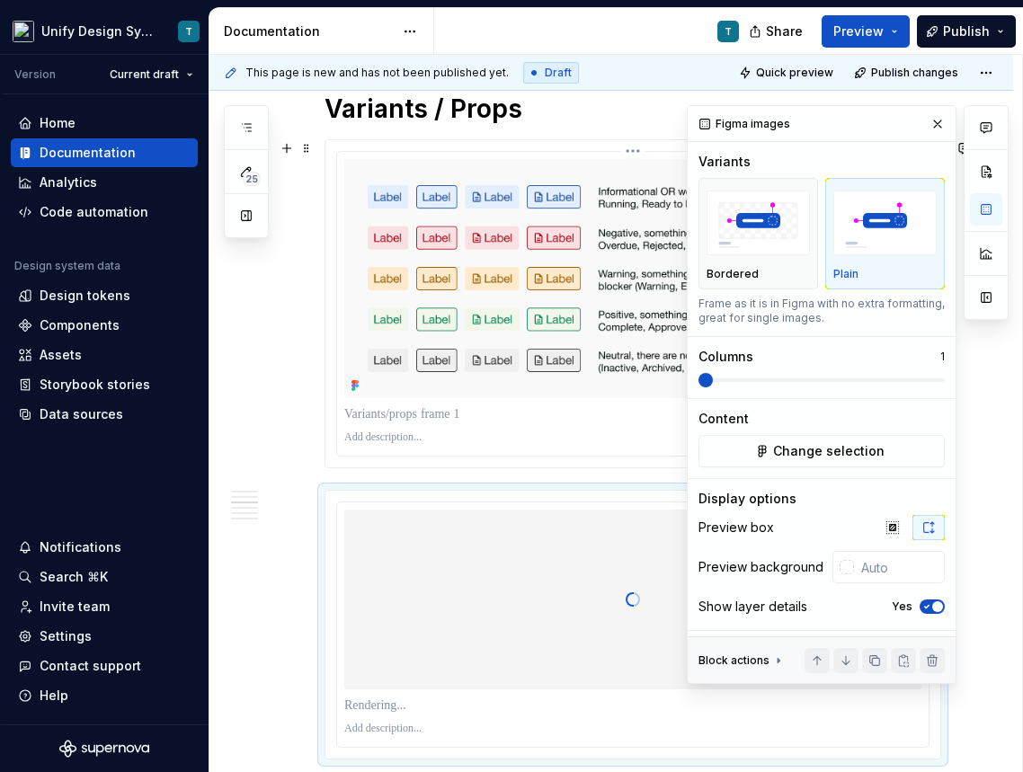
click at [434, 417] on p at bounding box center [632, 414] width 577 height 18
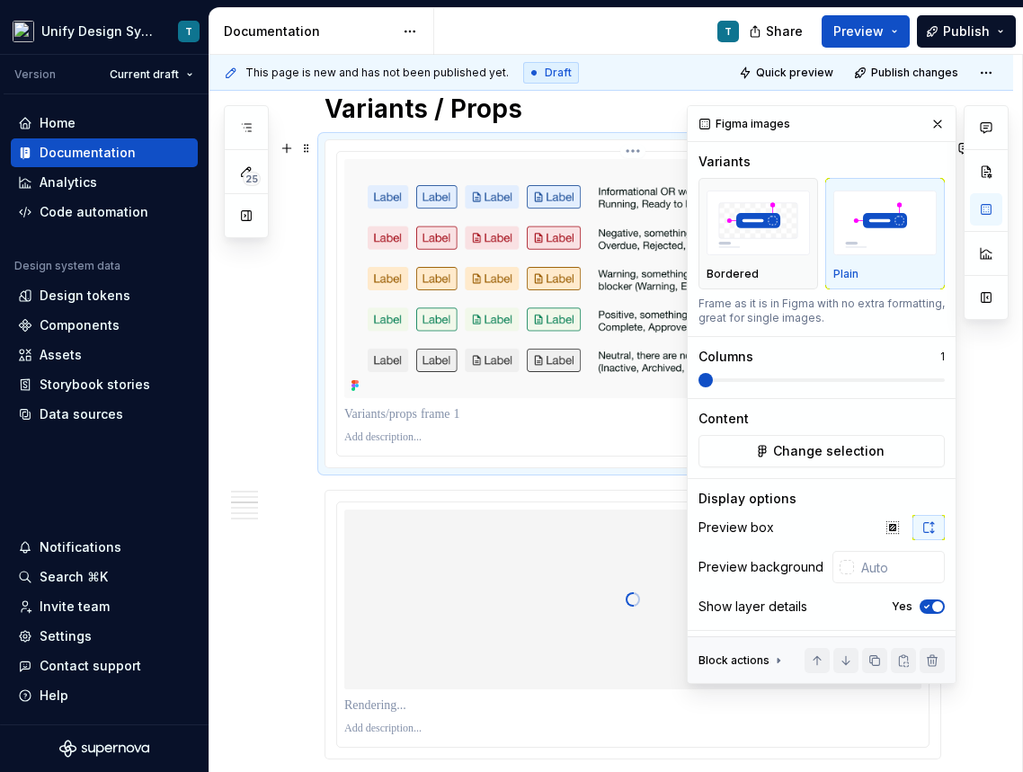
scroll to position [1405, 0]
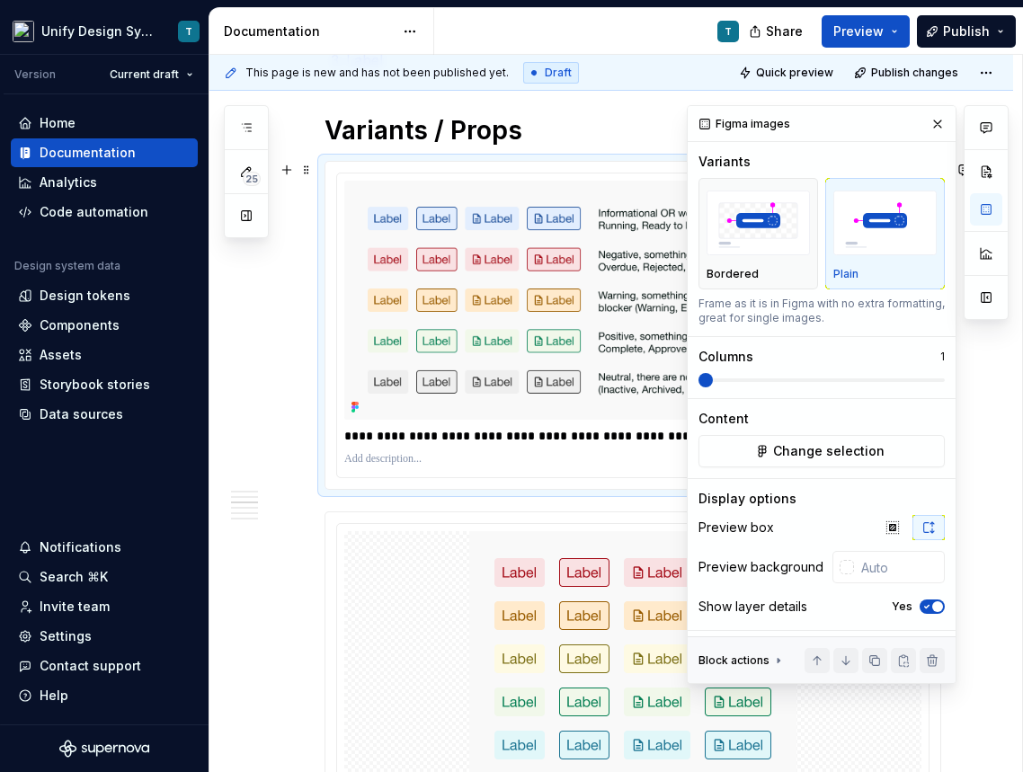
click at [932, 119] on button "button" at bounding box center [937, 123] width 25 height 25
type textarea "*"
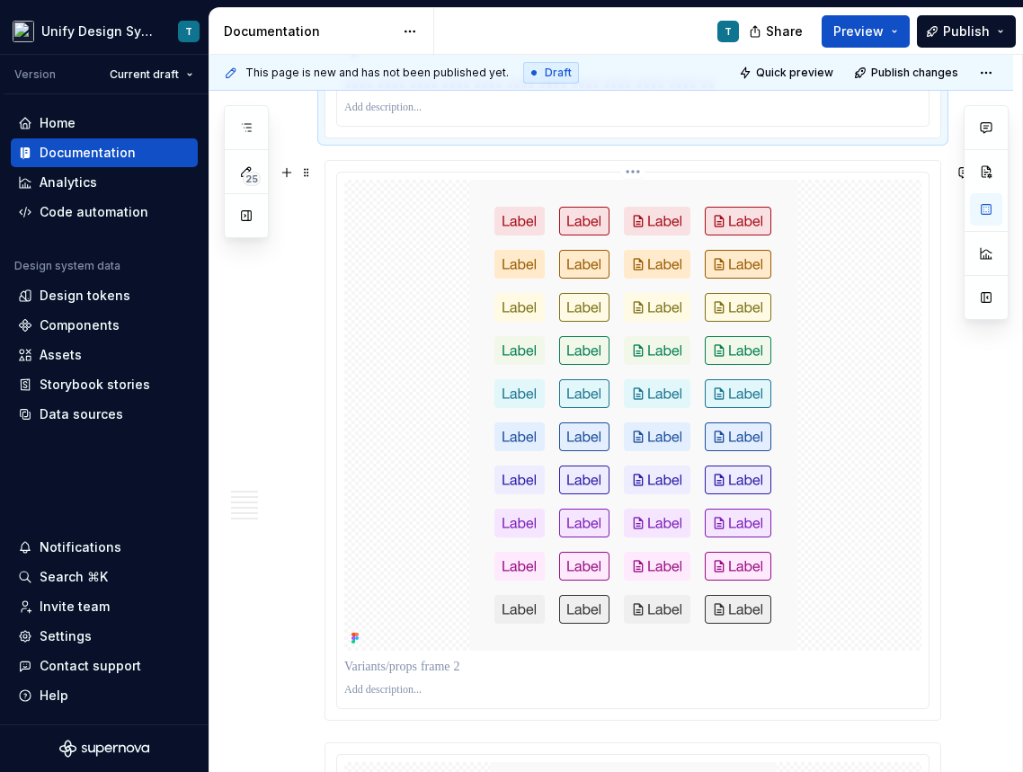
scroll to position [1774, 0]
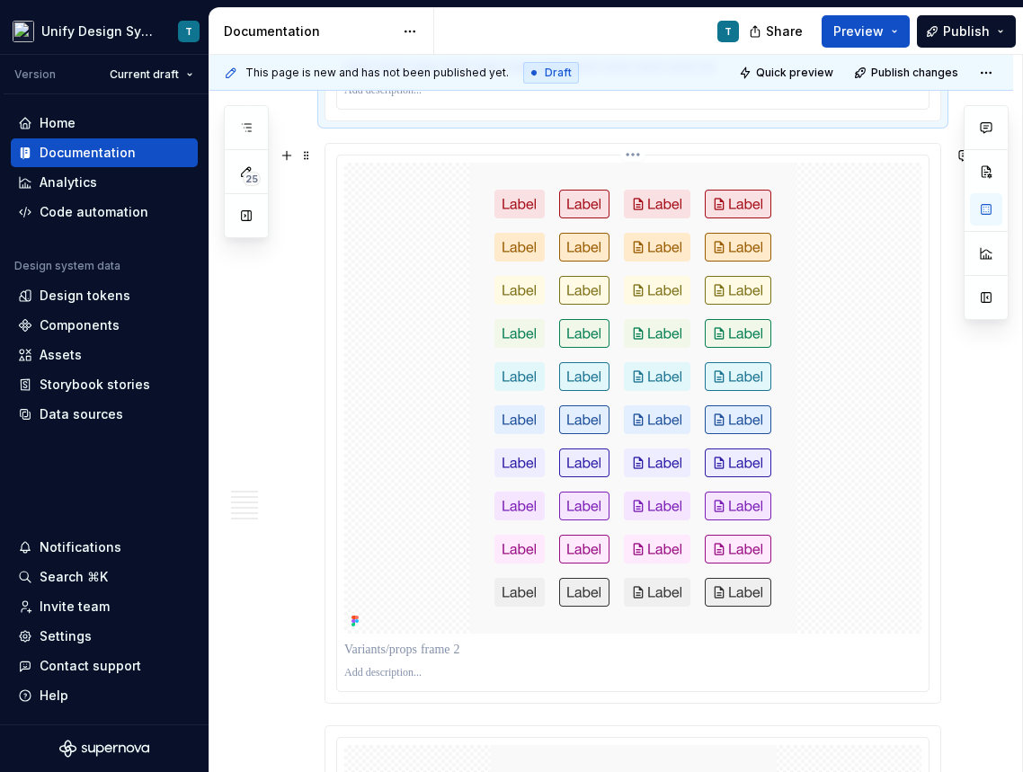
click at [439, 656] on p at bounding box center [632, 650] width 577 height 18
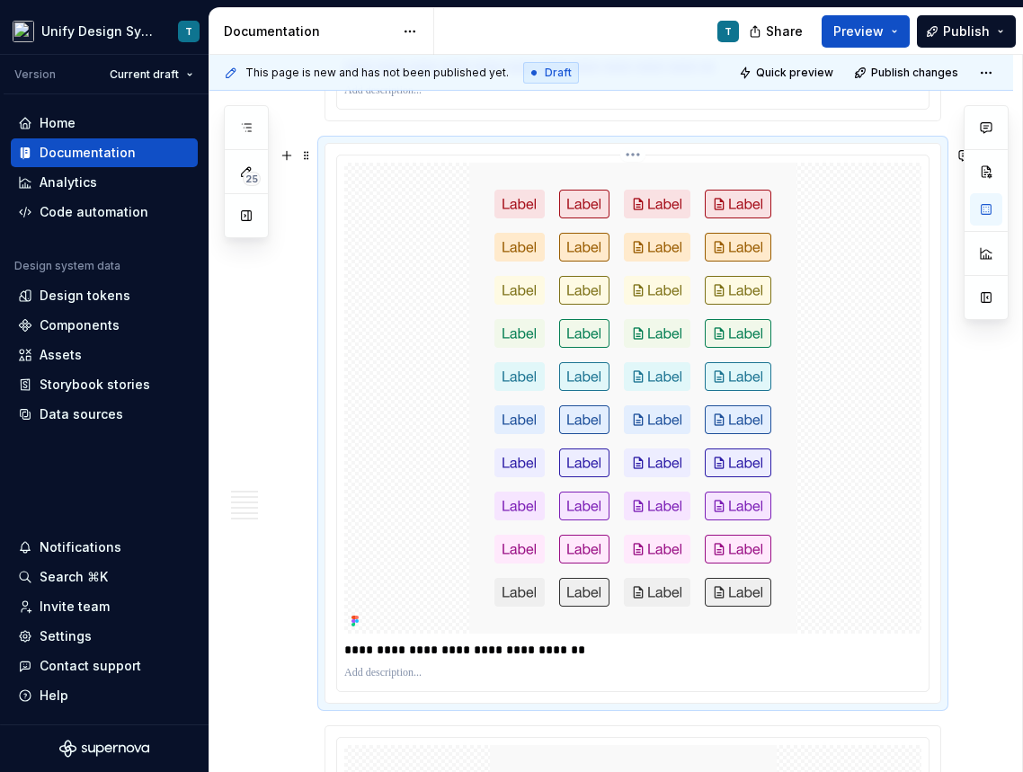
click at [469, 652] on p "**********" at bounding box center [637, 650] width 586 height 18
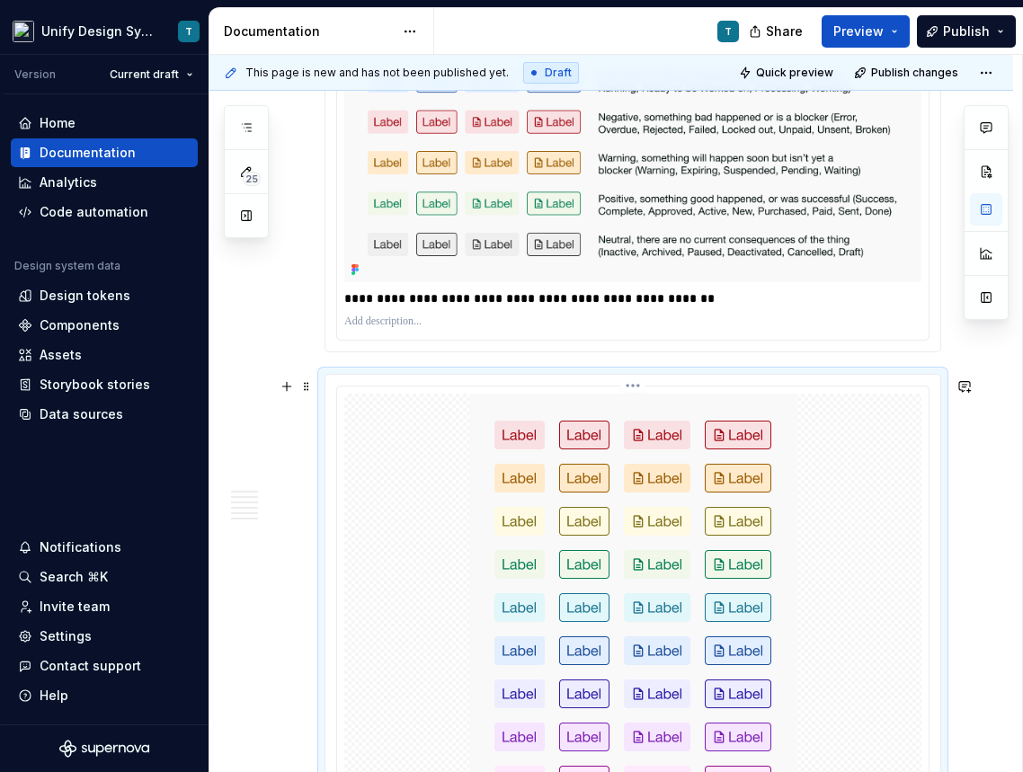
scroll to position [1409, 0]
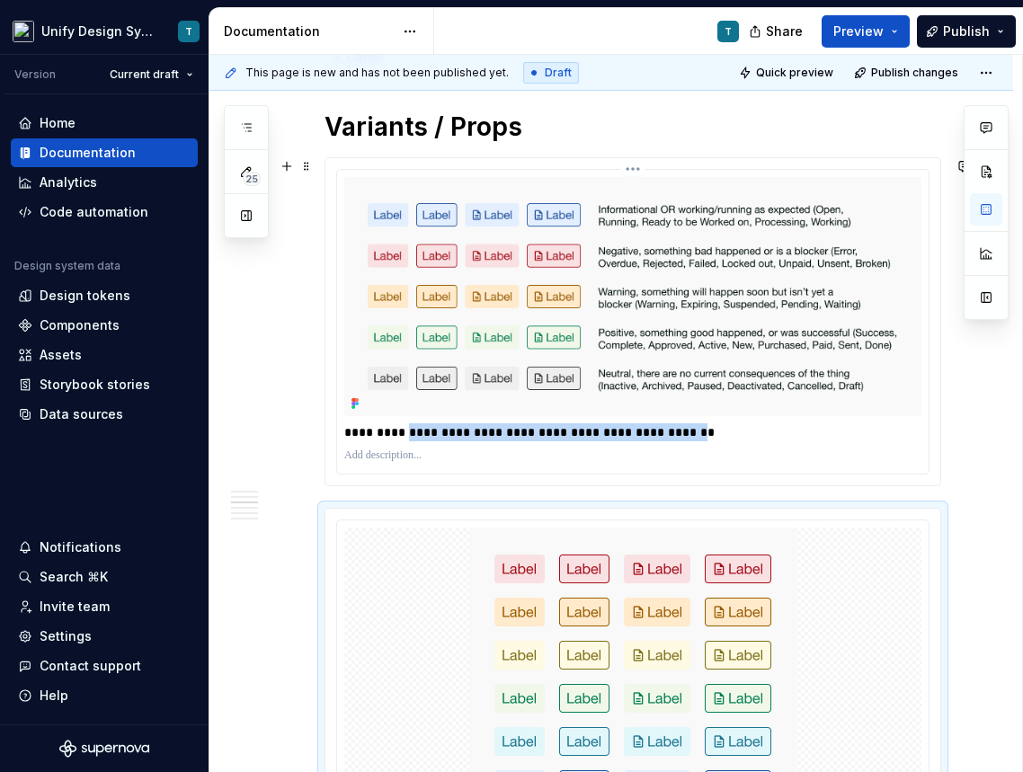
drag, startPoint x: 686, startPoint y: 434, endPoint x: 409, endPoint y: 433, distance: 276.8
click at [409, 433] on p "**********" at bounding box center [637, 432] width 586 height 18
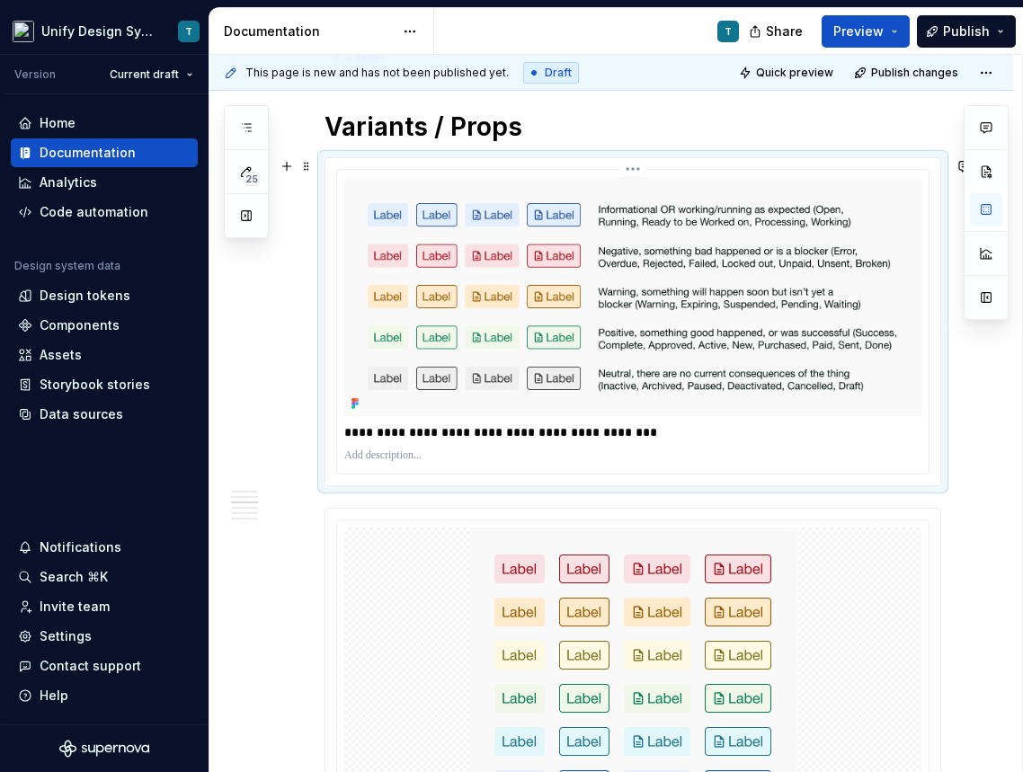
click at [413, 436] on p "**********" at bounding box center [637, 432] width 586 height 18
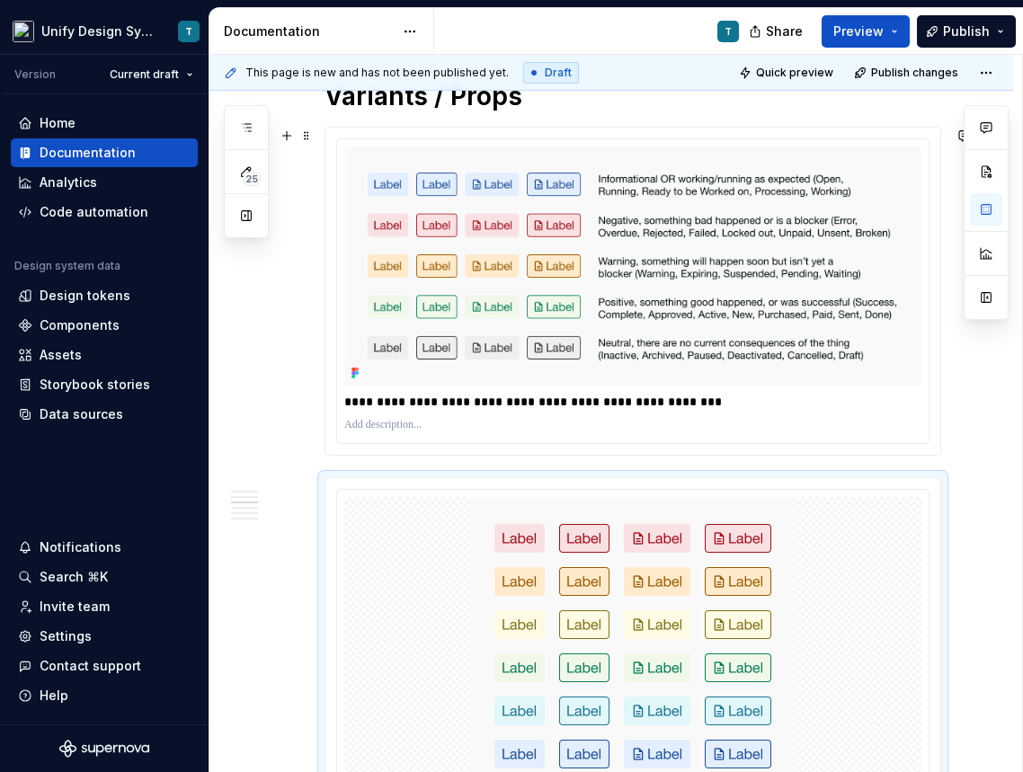
scroll to position [1385, 0]
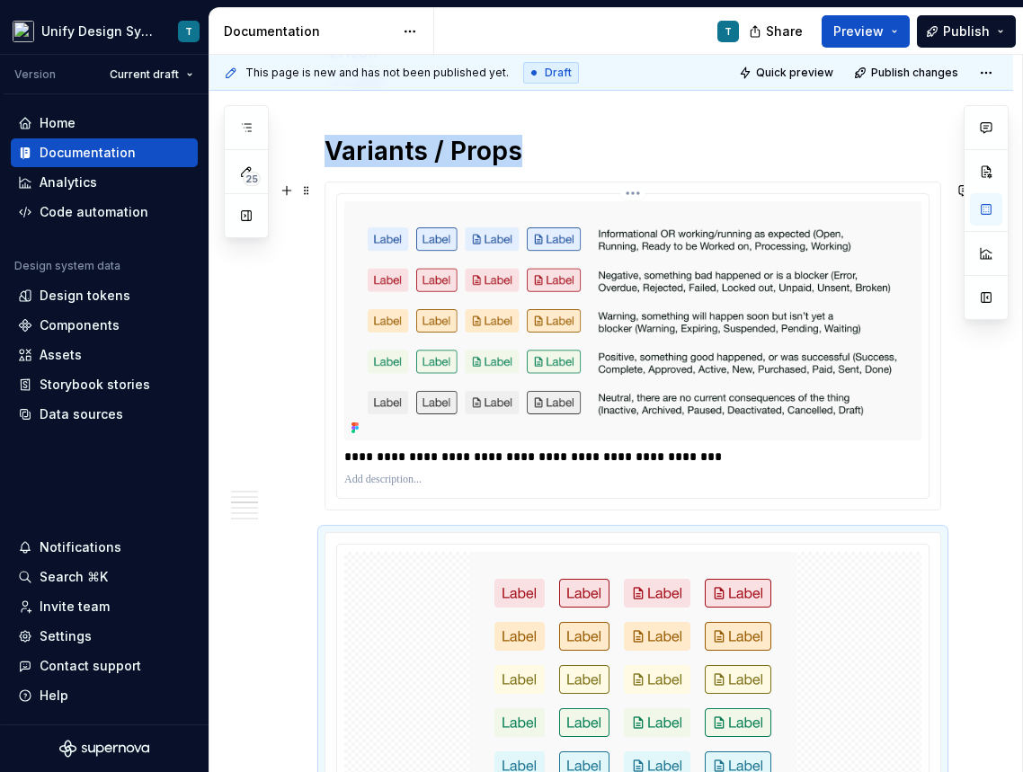
click at [563, 377] on img at bounding box center [632, 320] width 577 height 239
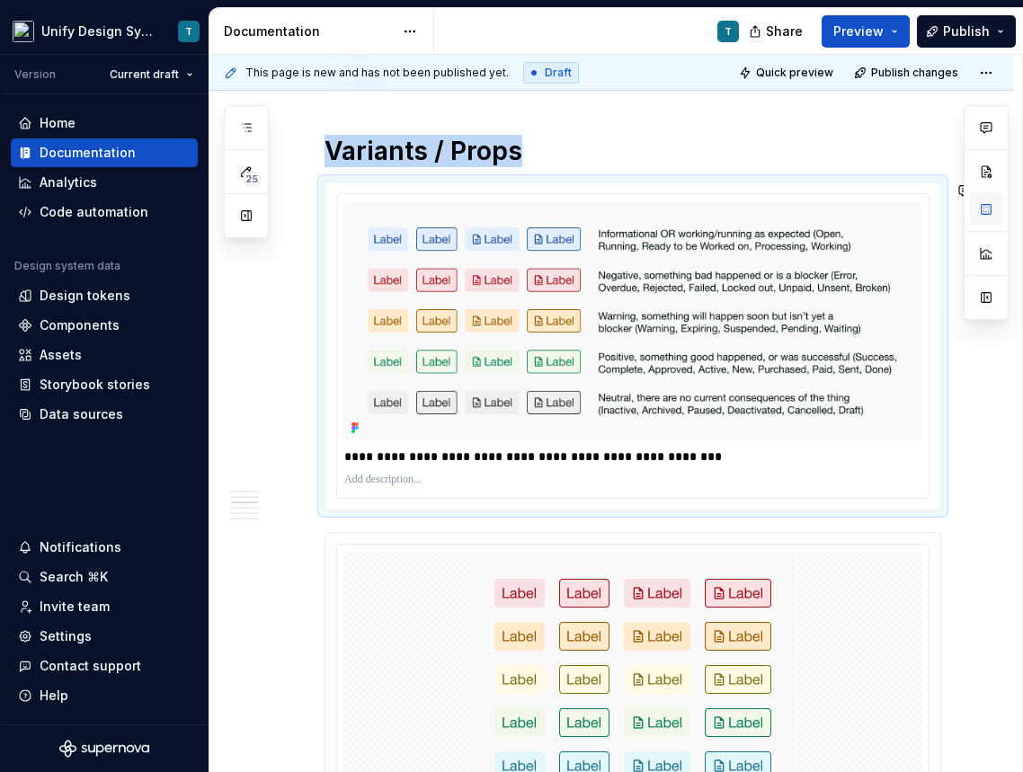
click at [986, 219] on button "button" at bounding box center [986, 209] width 32 height 32
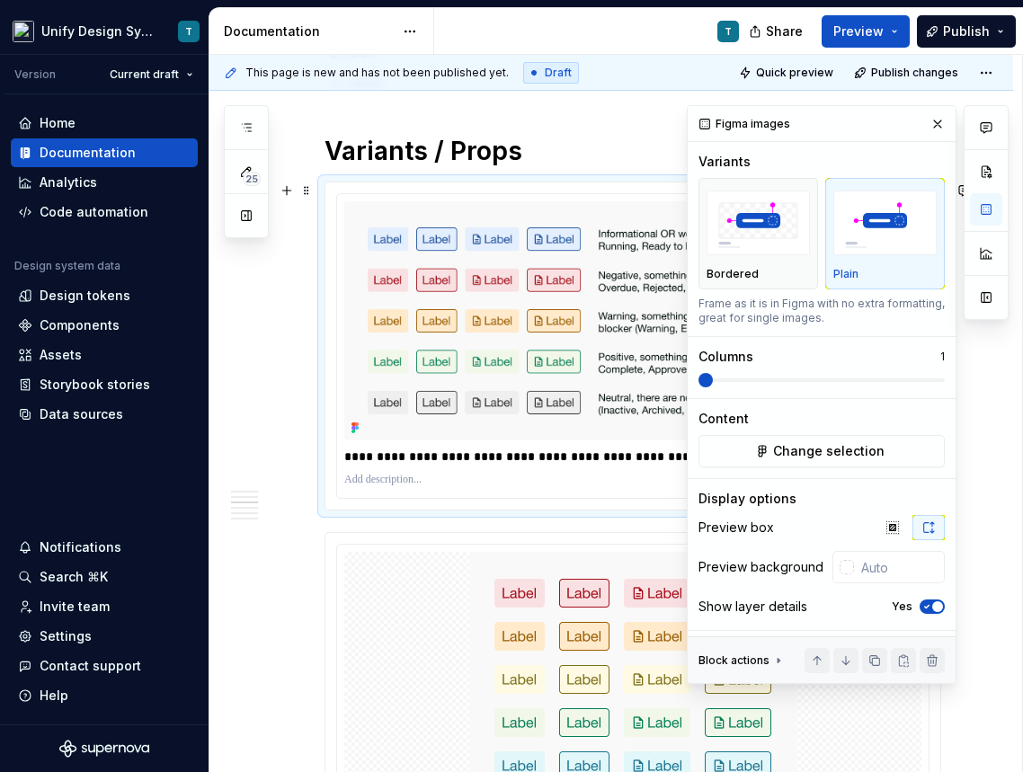
click at [977, 370] on div at bounding box center [985, 394] width 45 height 579
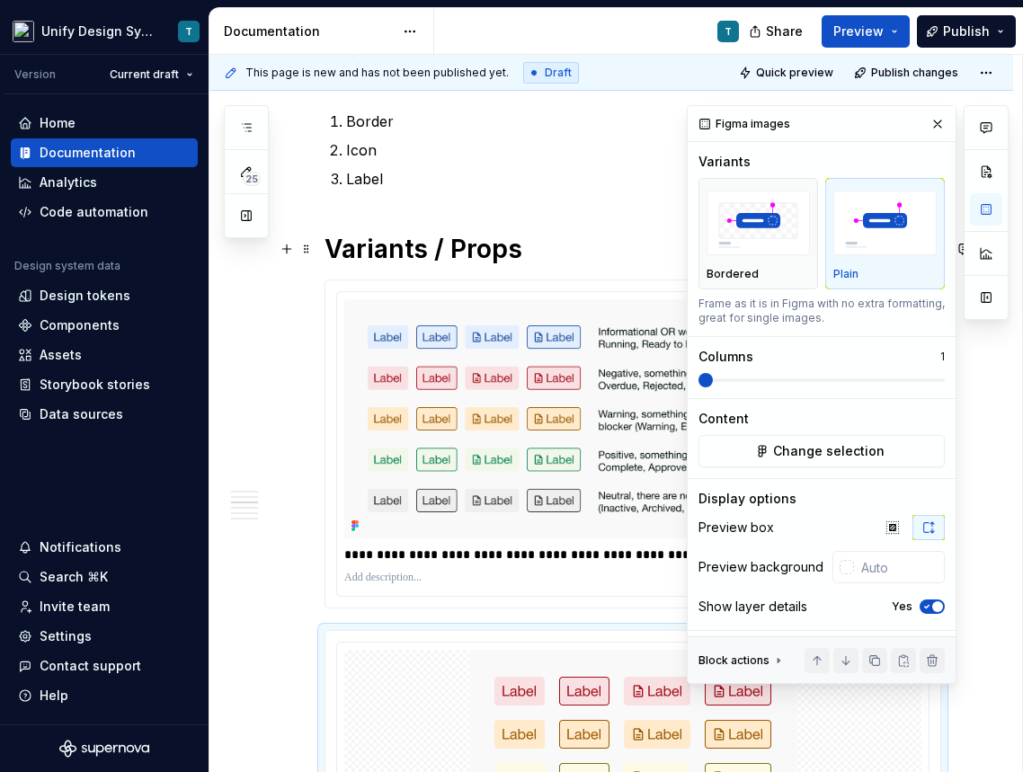
scroll to position [1280, 0]
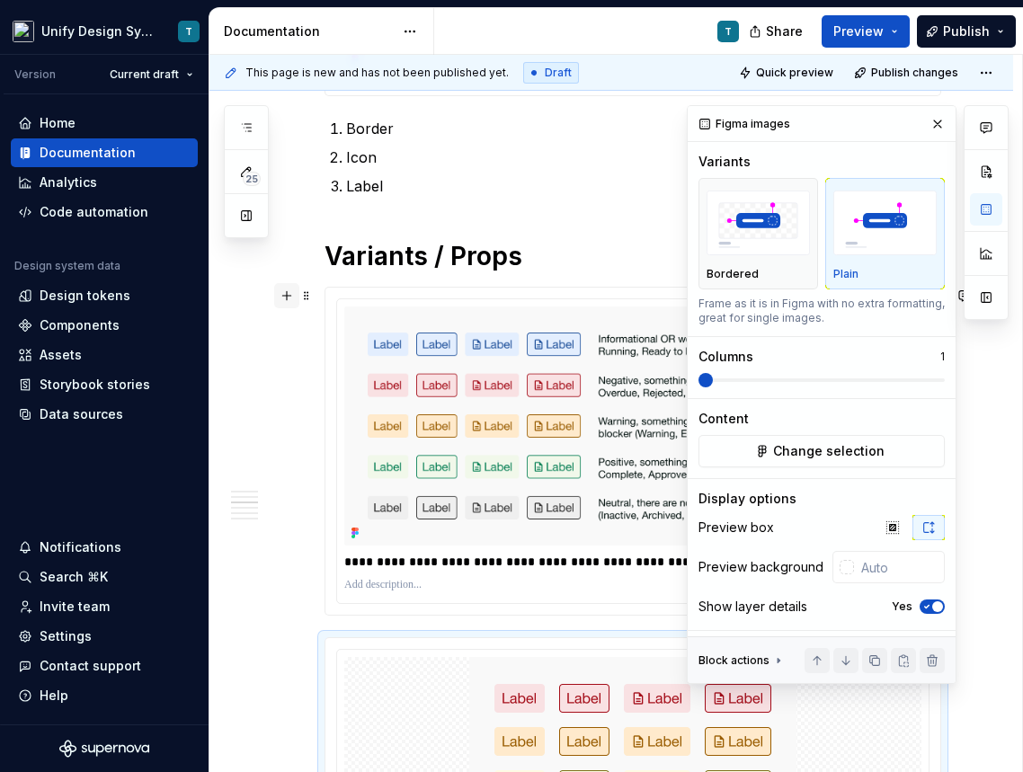
click at [291, 292] on button "button" at bounding box center [286, 295] width 25 height 25
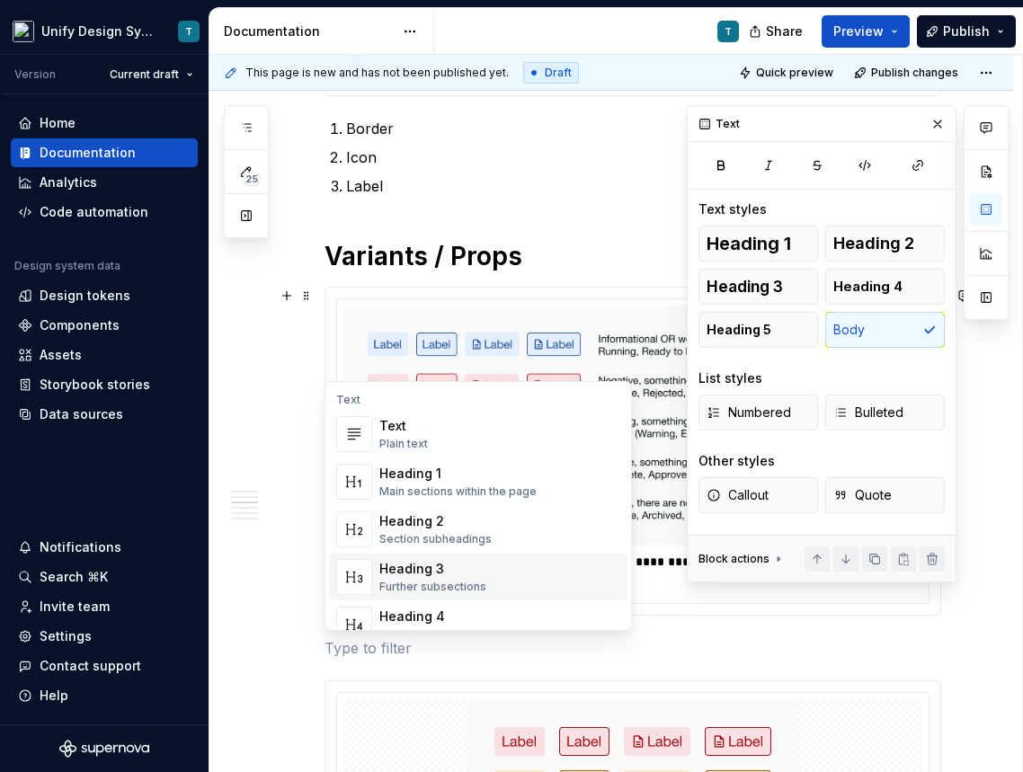
click at [399, 573] on div "Heading 3" at bounding box center [432, 569] width 107 height 18
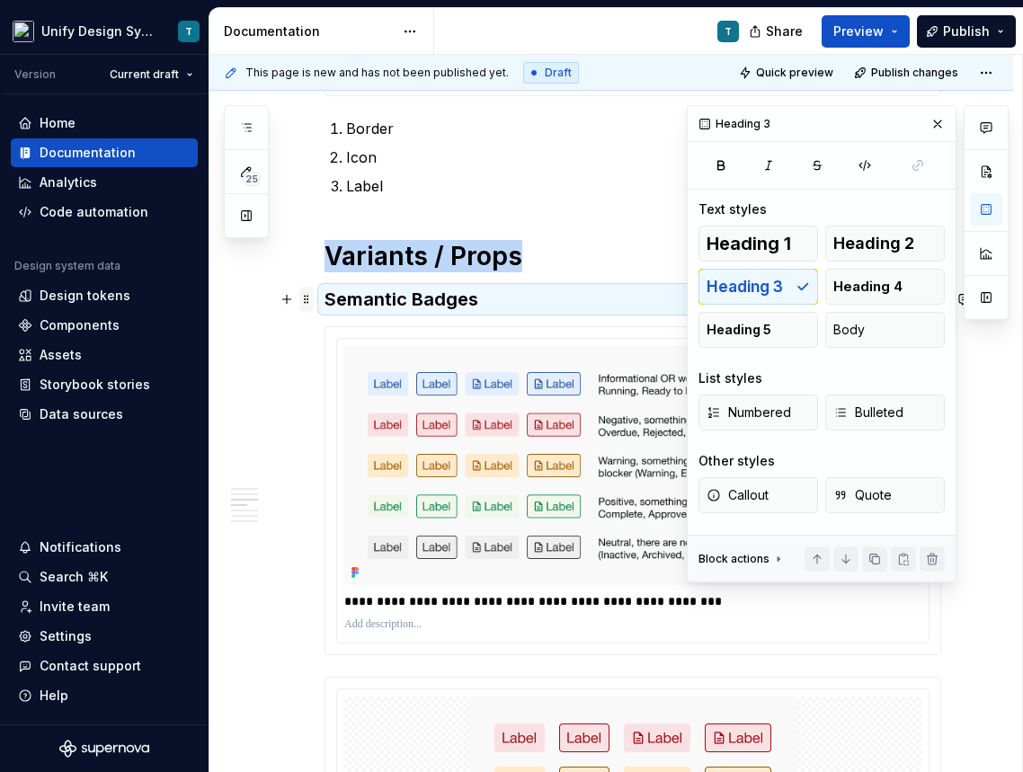
click at [305, 299] on span at bounding box center [306, 299] width 14 height 25
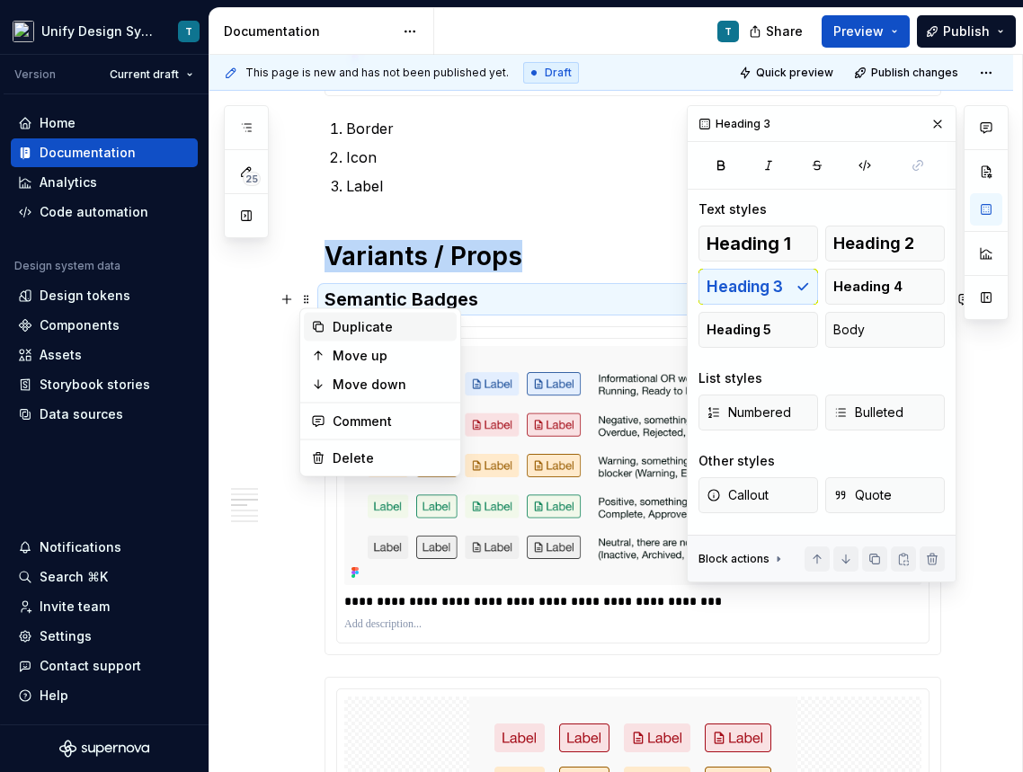
click at [364, 333] on div "Duplicate" at bounding box center [390, 327] width 117 height 18
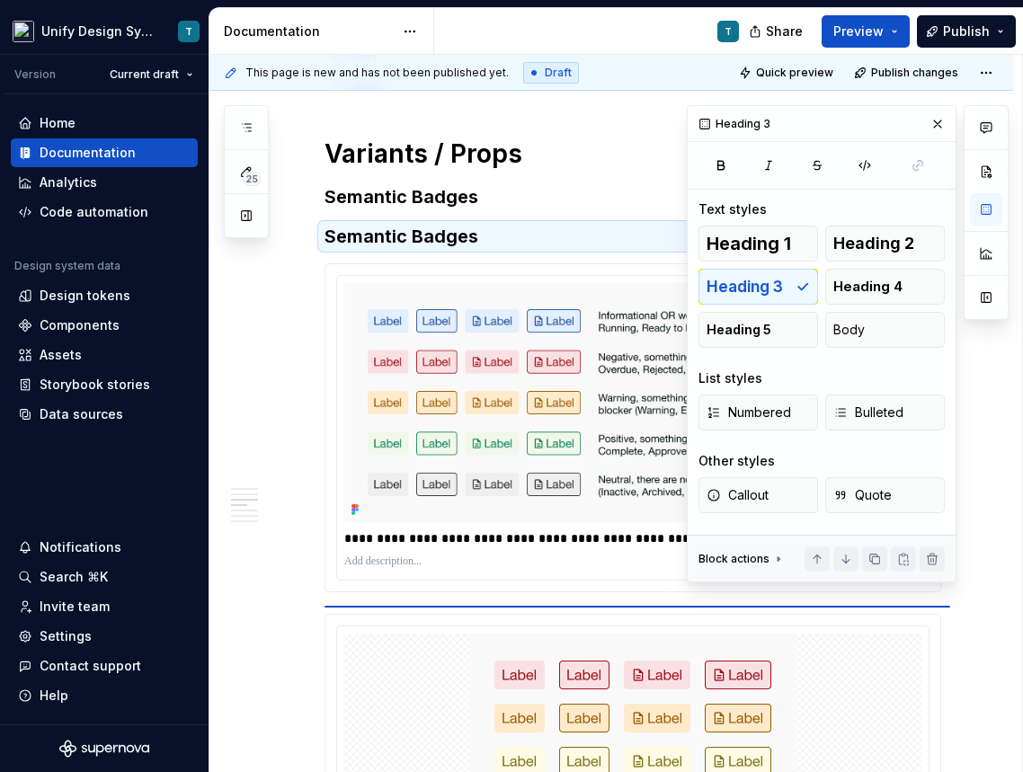
scroll to position [1385, 0]
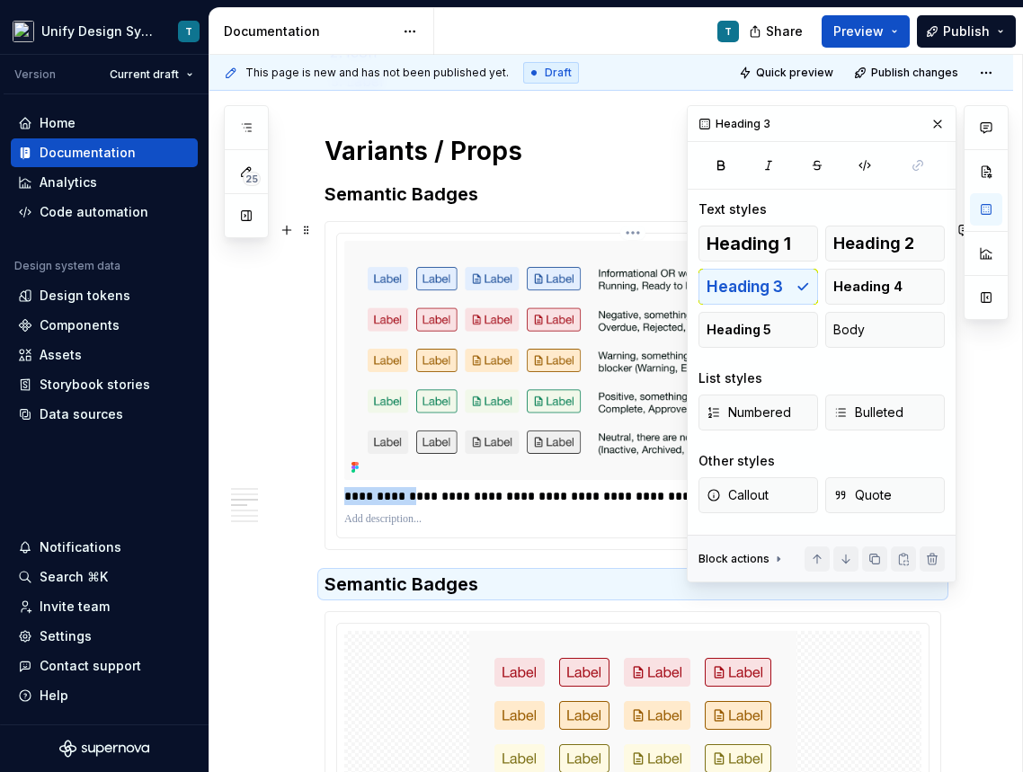
drag, startPoint x: 412, startPoint y: 497, endPoint x: 346, endPoint y: 497, distance: 65.6
click at [346, 497] on p "**********" at bounding box center [637, 496] width 586 height 18
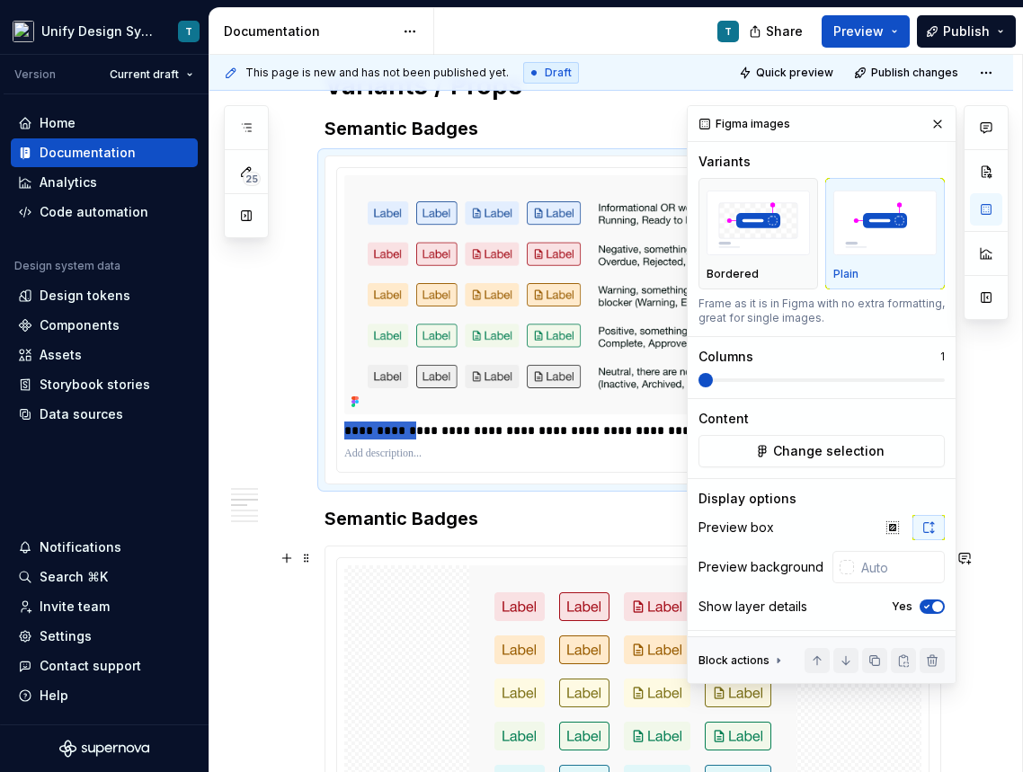
scroll to position [1451, 0]
click at [375, 524] on h3 "Semantic Badges" at bounding box center [632, 517] width 616 height 25
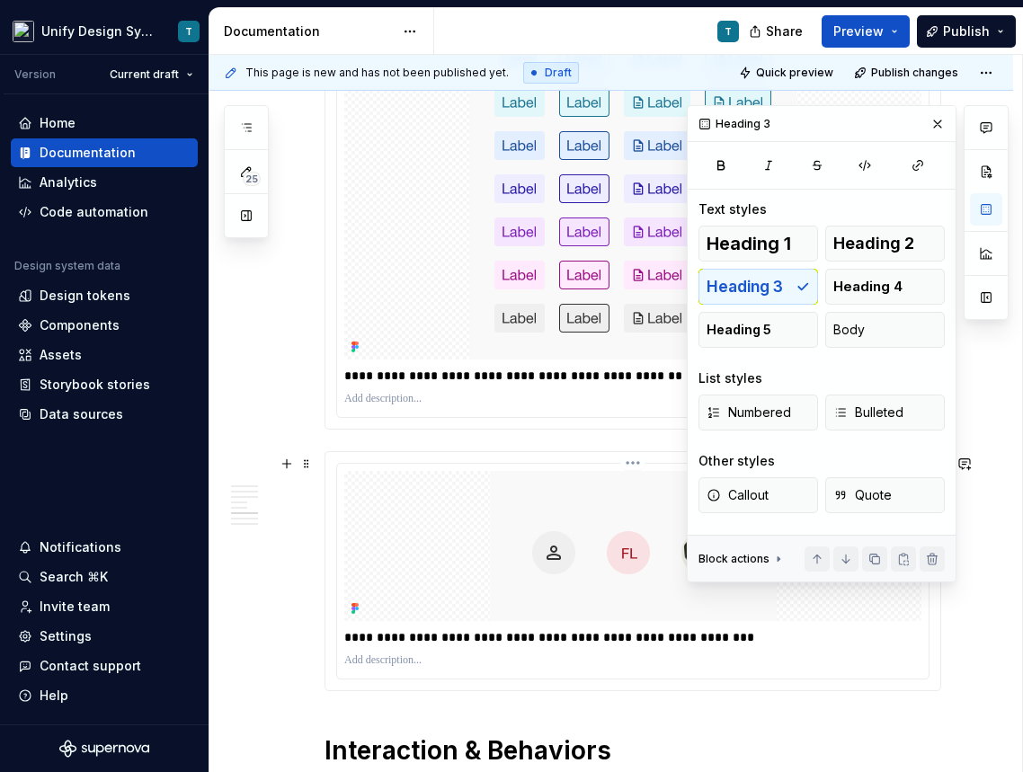
scroll to position [2183, 0]
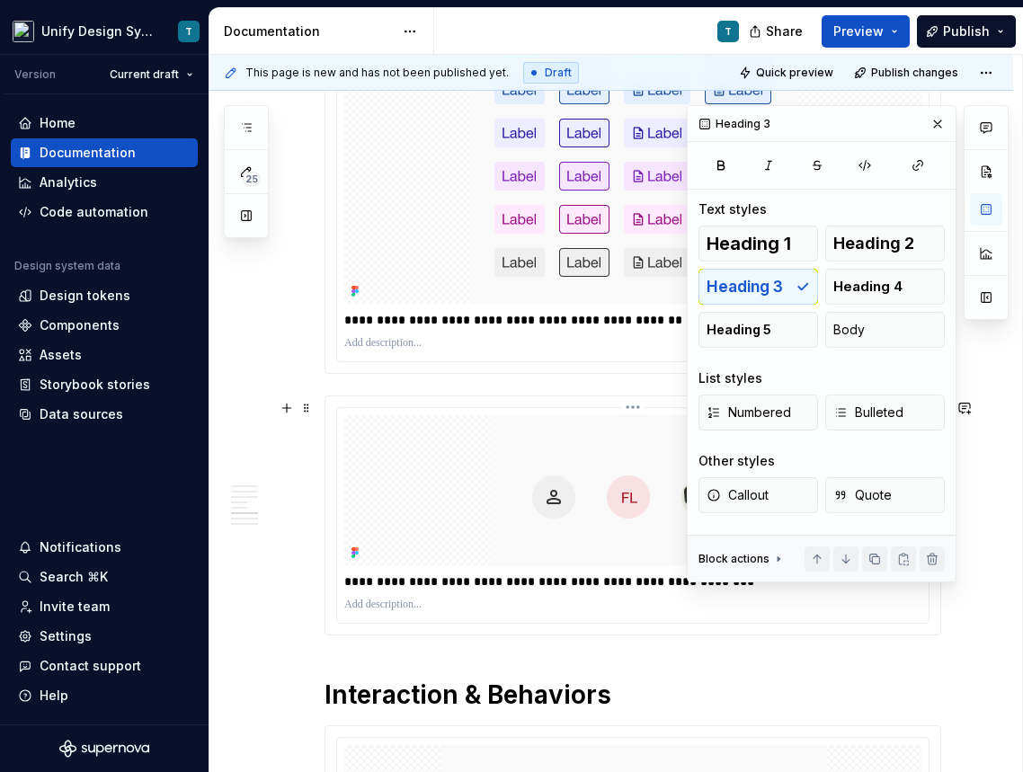
click at [394, 470] on div at bounding box center [632, 490] width 577 height 150
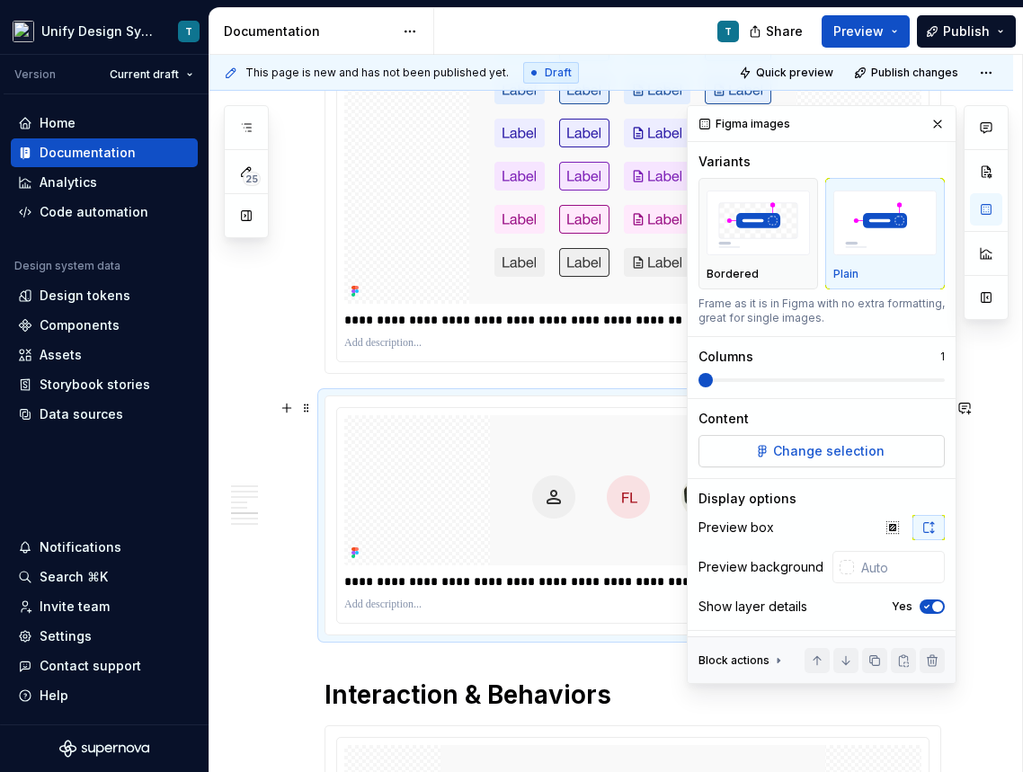
click at [837, 443] on span "Change selection" at bounding box center [828, 451] width 111 height 18
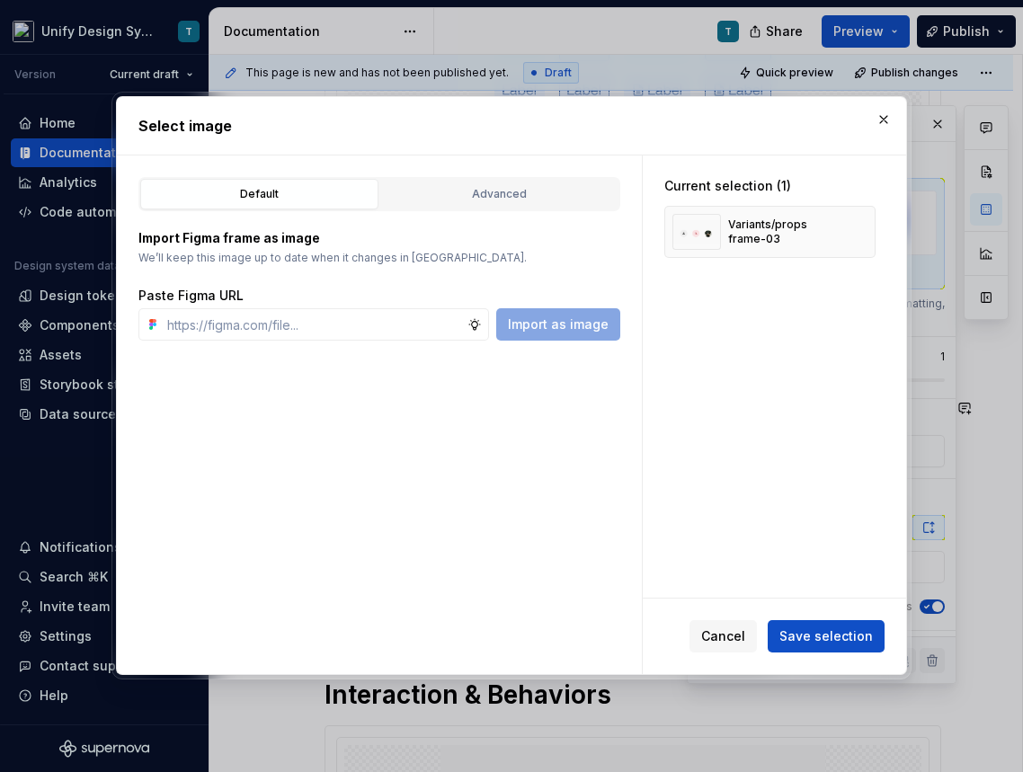
type textarea "*"
click at [546, 182] on button "Advanced" at bounding box center [499, 194] width 238 height 31
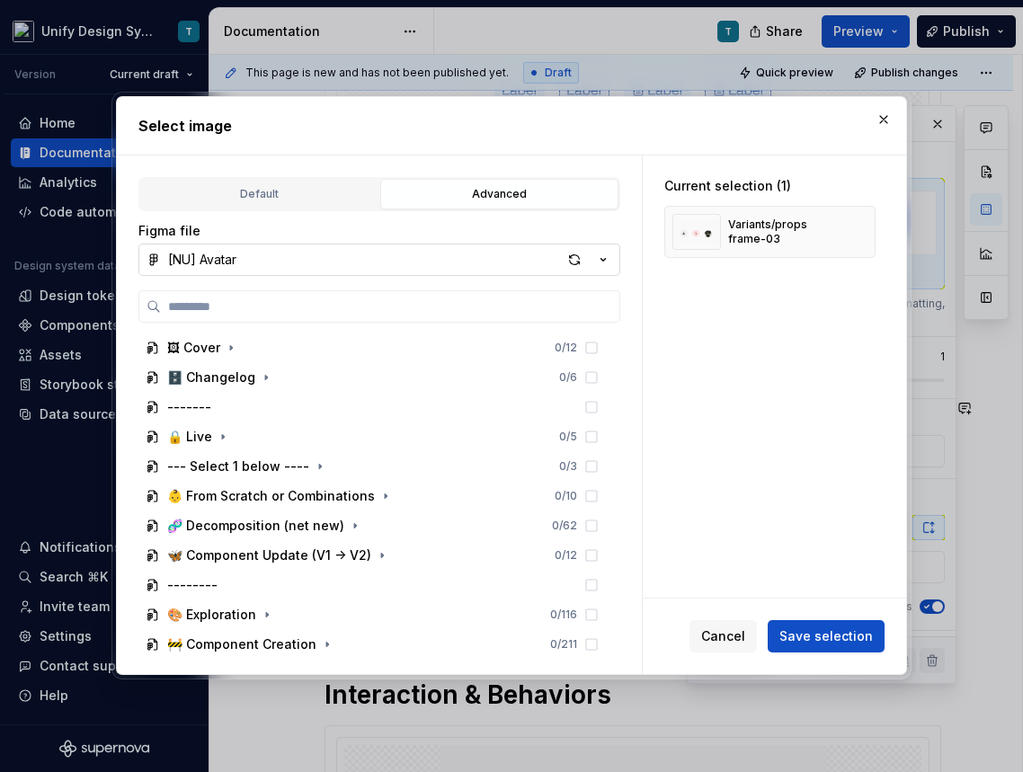
click at [598, 255] on icon "button" at bounding box center [603, 260] width 18 height 18
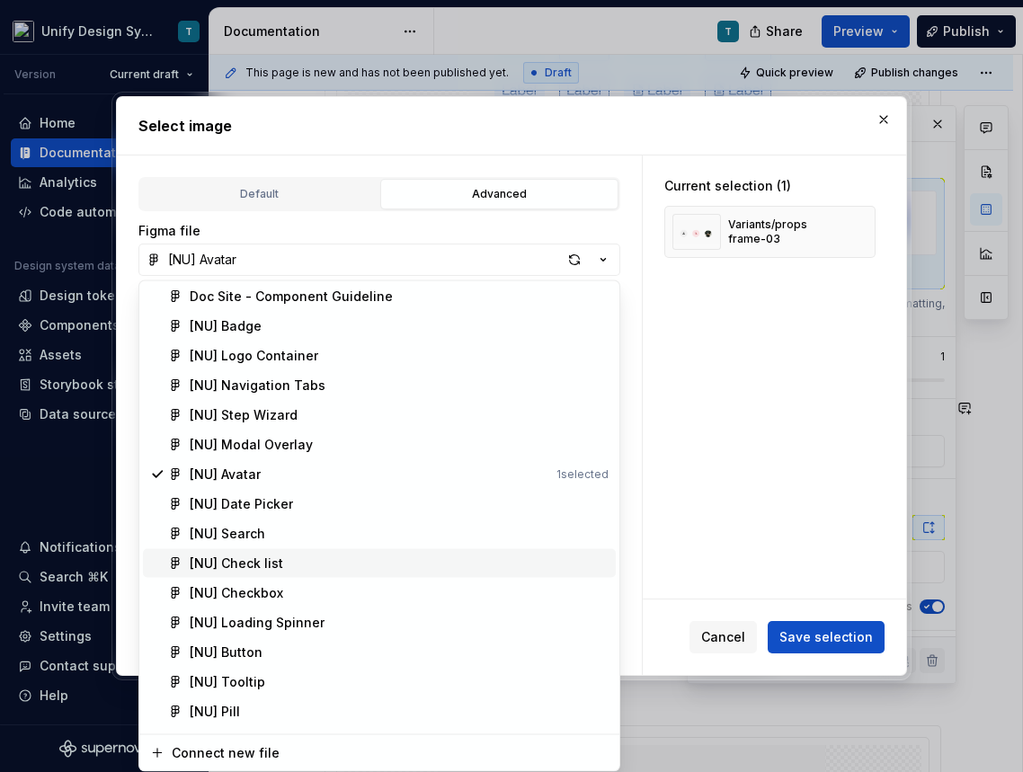
scroll to position [425, 0]
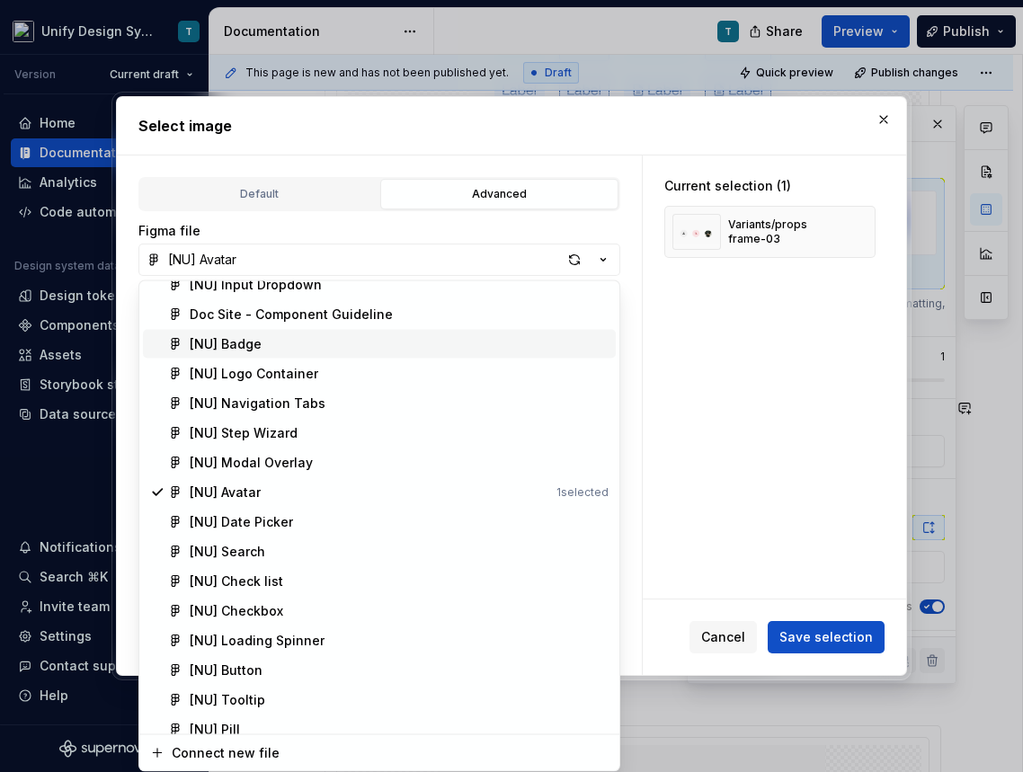
click at [258, 349] on div "[NU] Badge" at bounding box center [226, 344] width 72 height 18
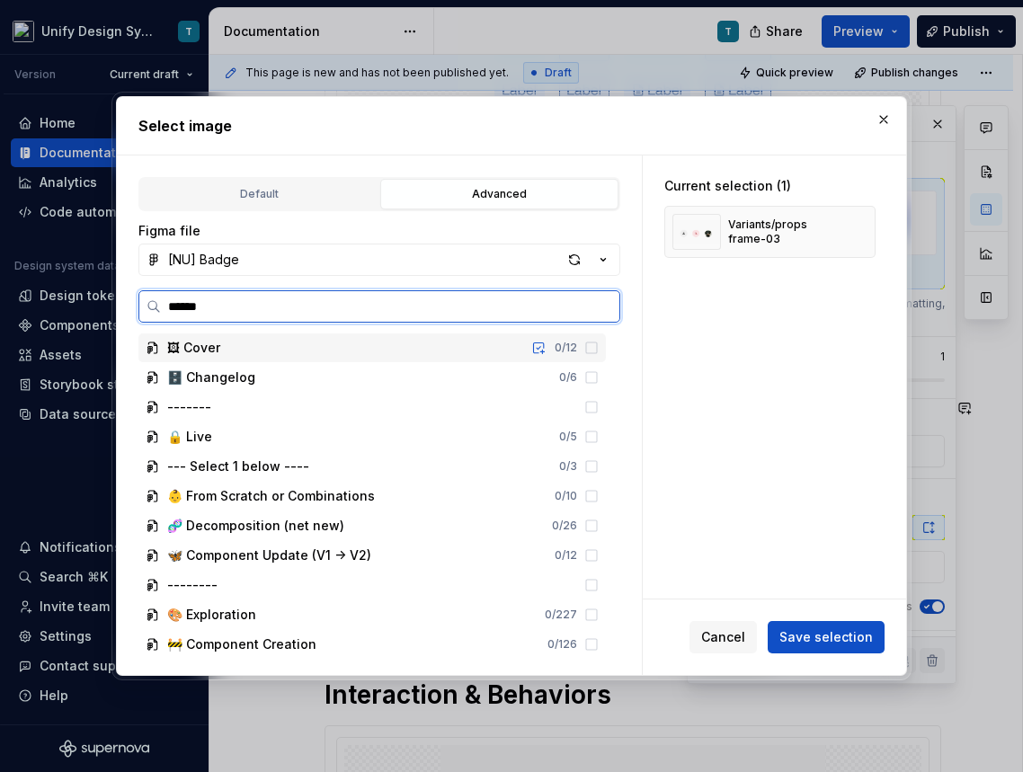
type input "*******"
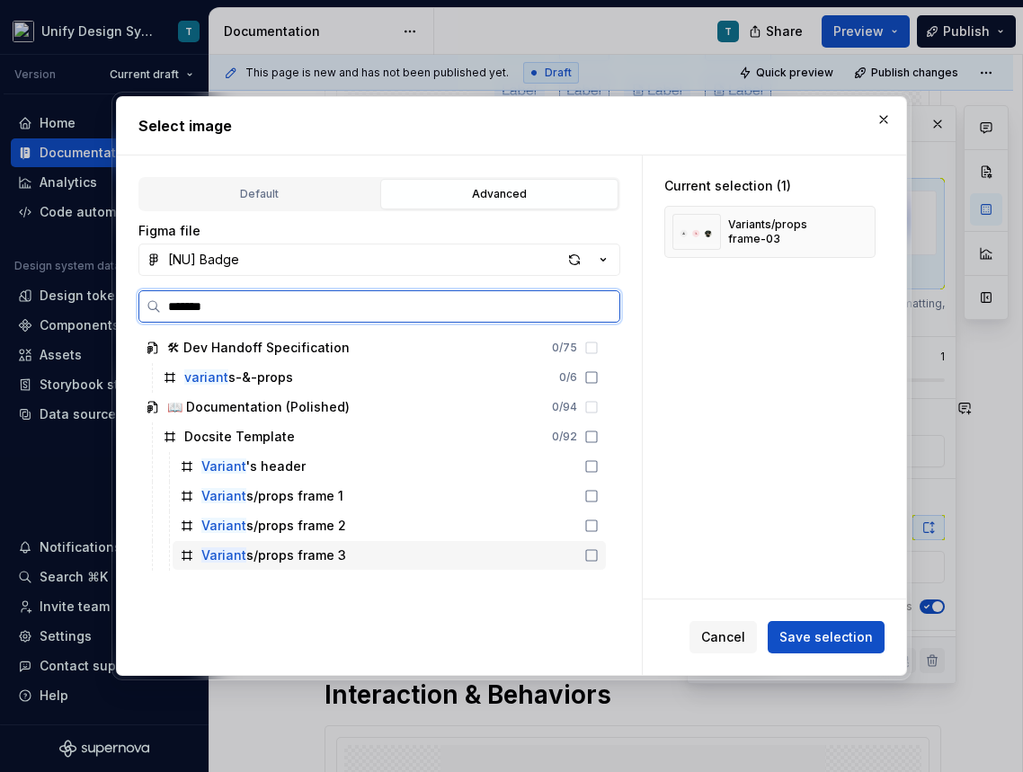
click at [303, 560] on div "Variant s/props frame 3" at bounding box center [273, 555] width 145 height 18
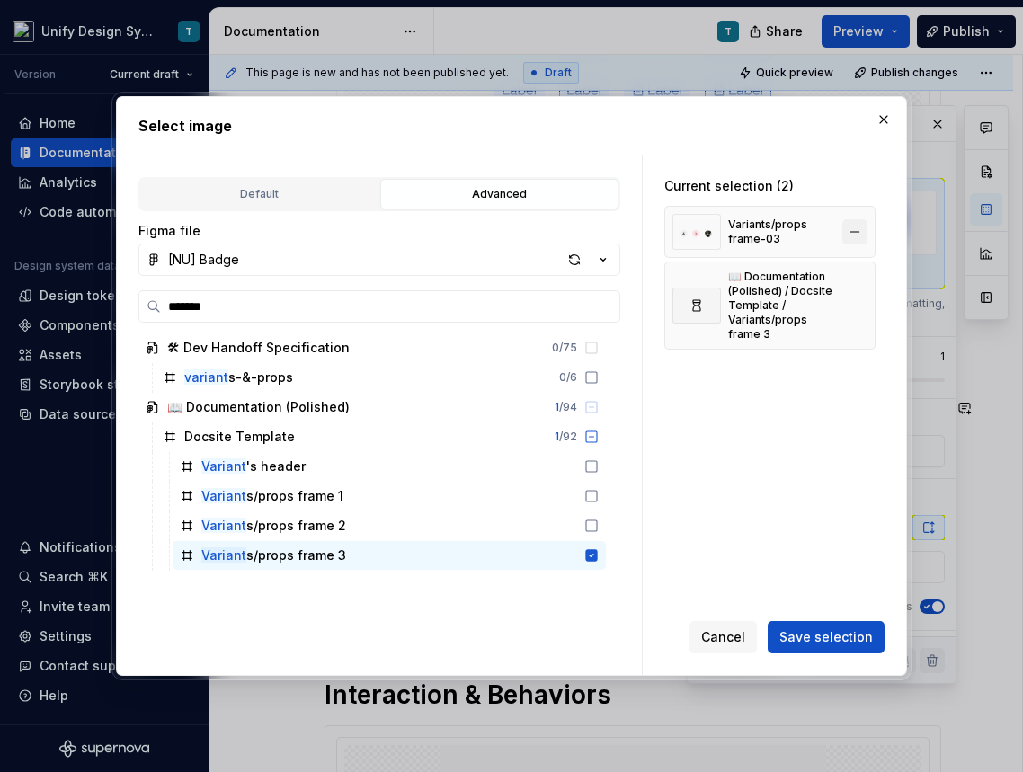
click at [863, 230] on button "button" at bounding box center [854, 231] width 25 height 25
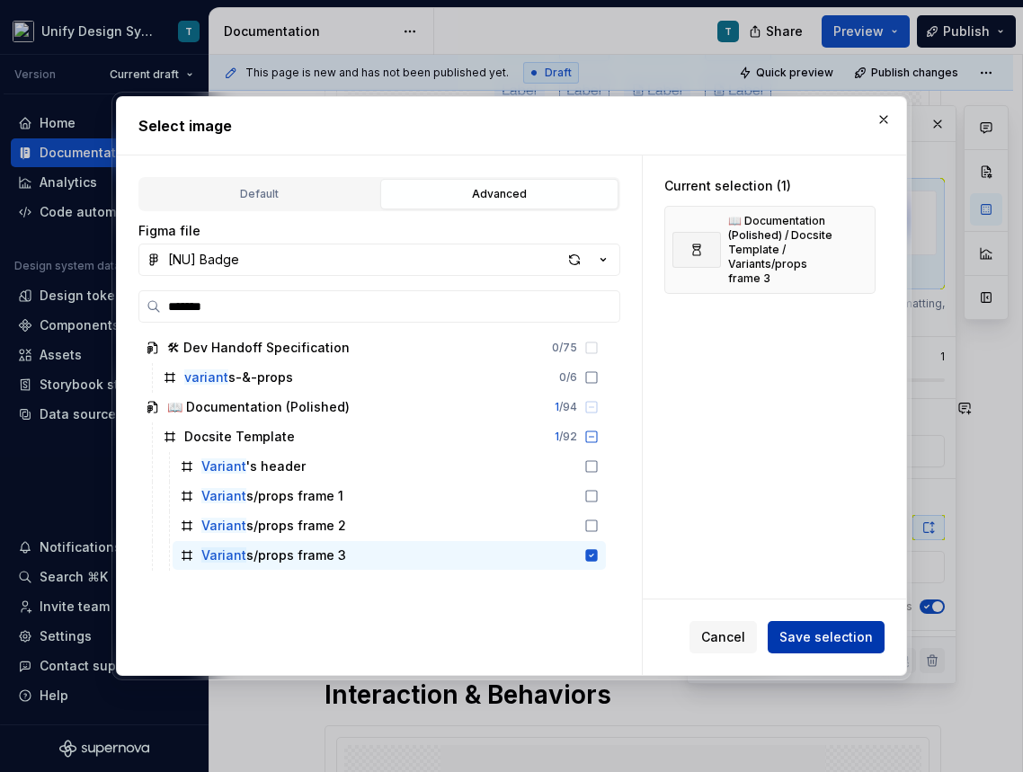
click at [799, 636] on span "Save selection" at bounding box center [825, 637] width 93 height 18
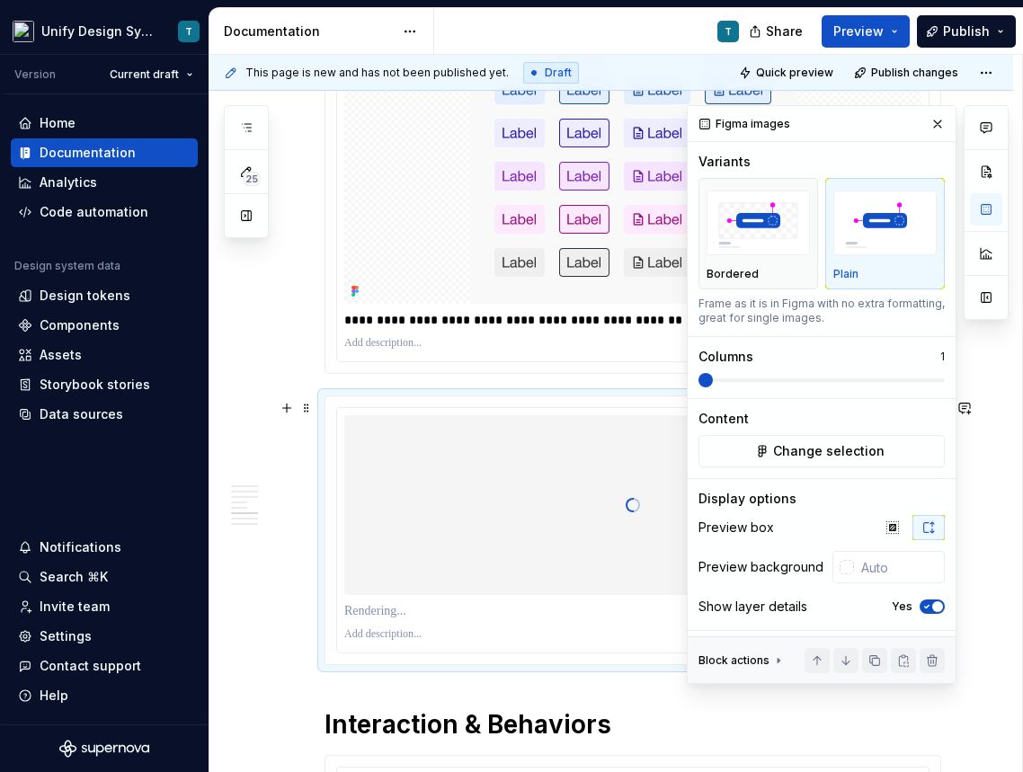
click at [387, 617] on p at bounding box center [632, 611] width 577 height 18
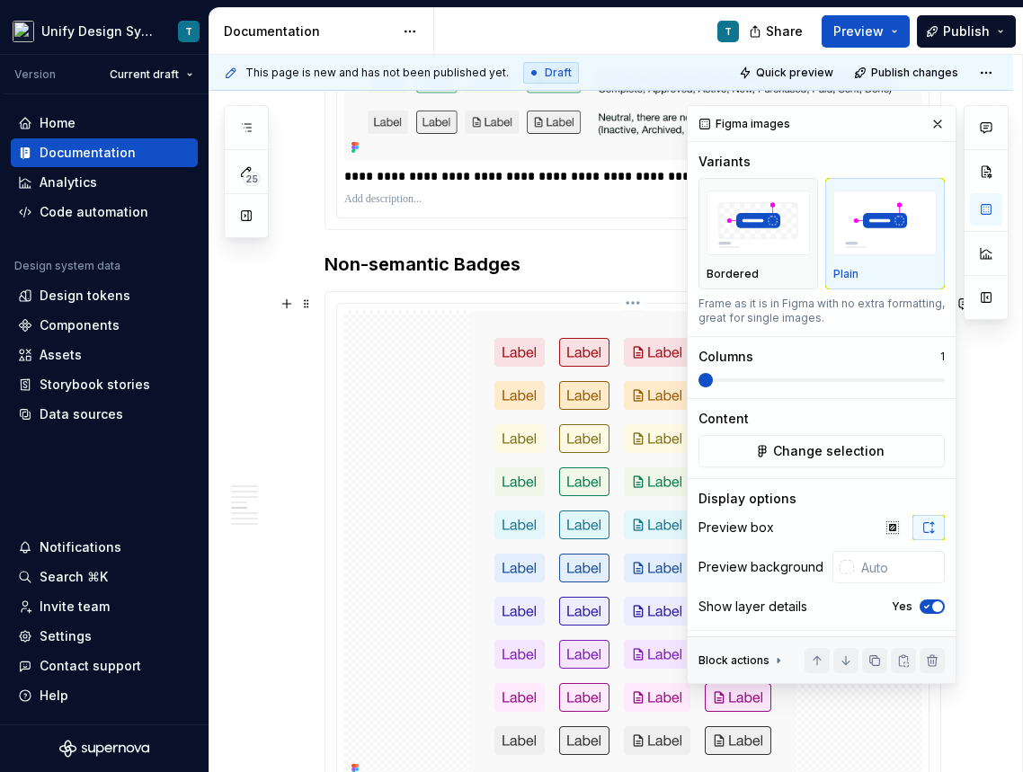
scroll to position [1703, 0]
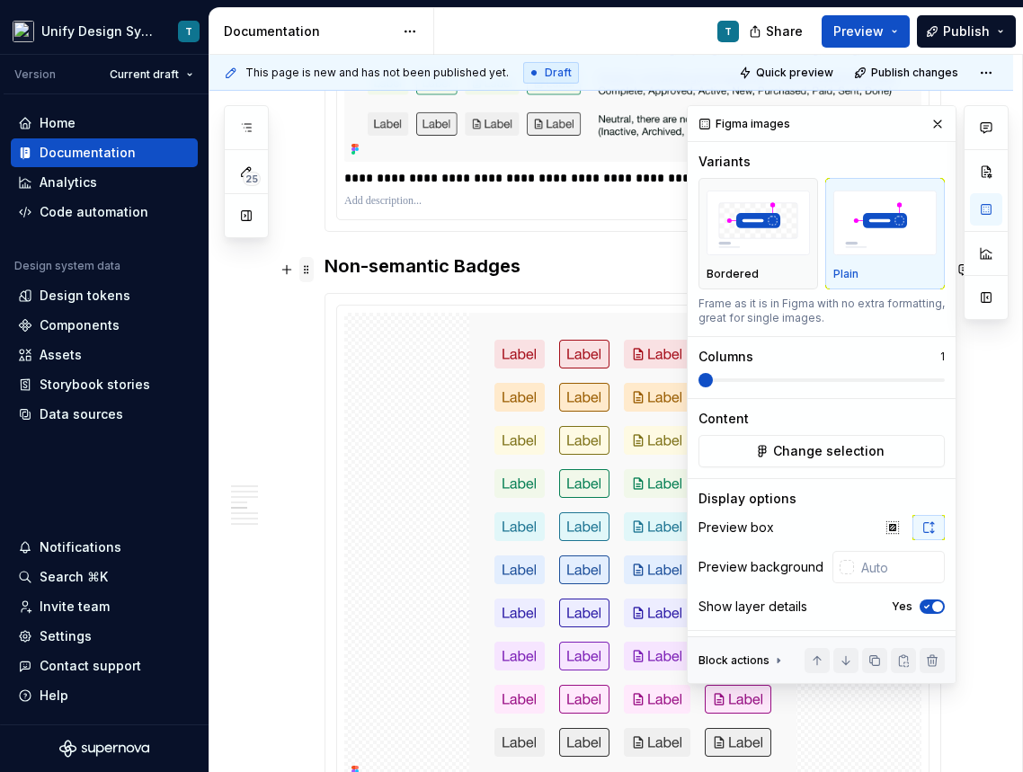
click at [306, 273] on span at bounding box center [306, 269] width 14 height 25
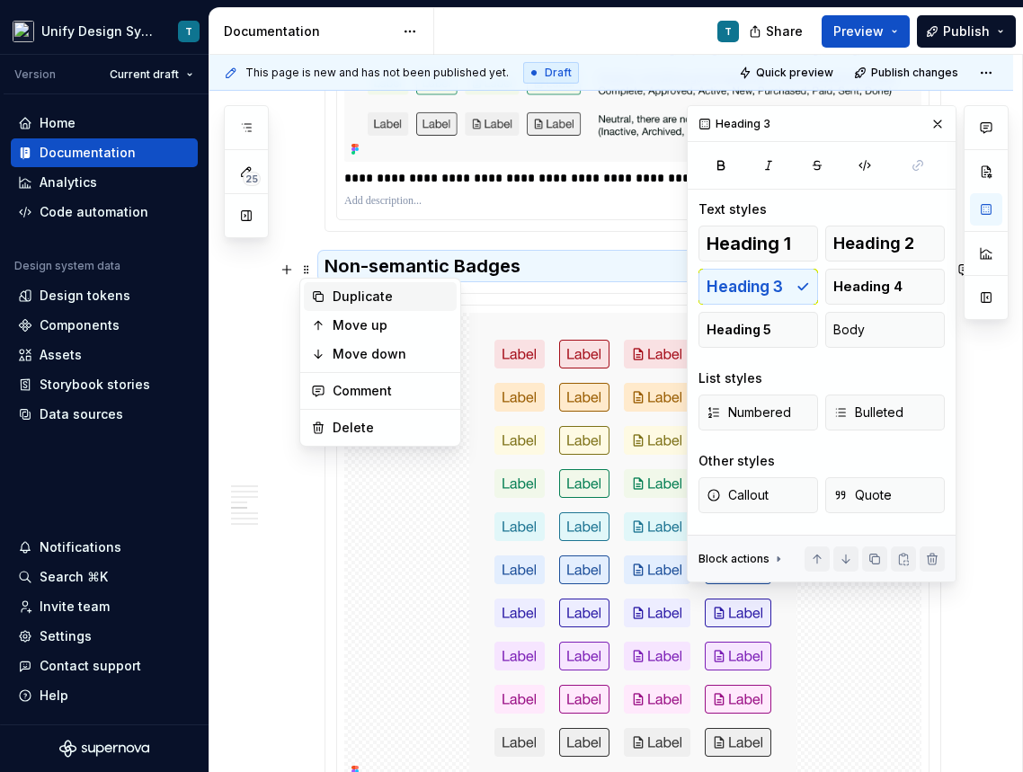
click at [355, 302] on div "Duplicate" at bounding box center [390, 297] width 117 height 18
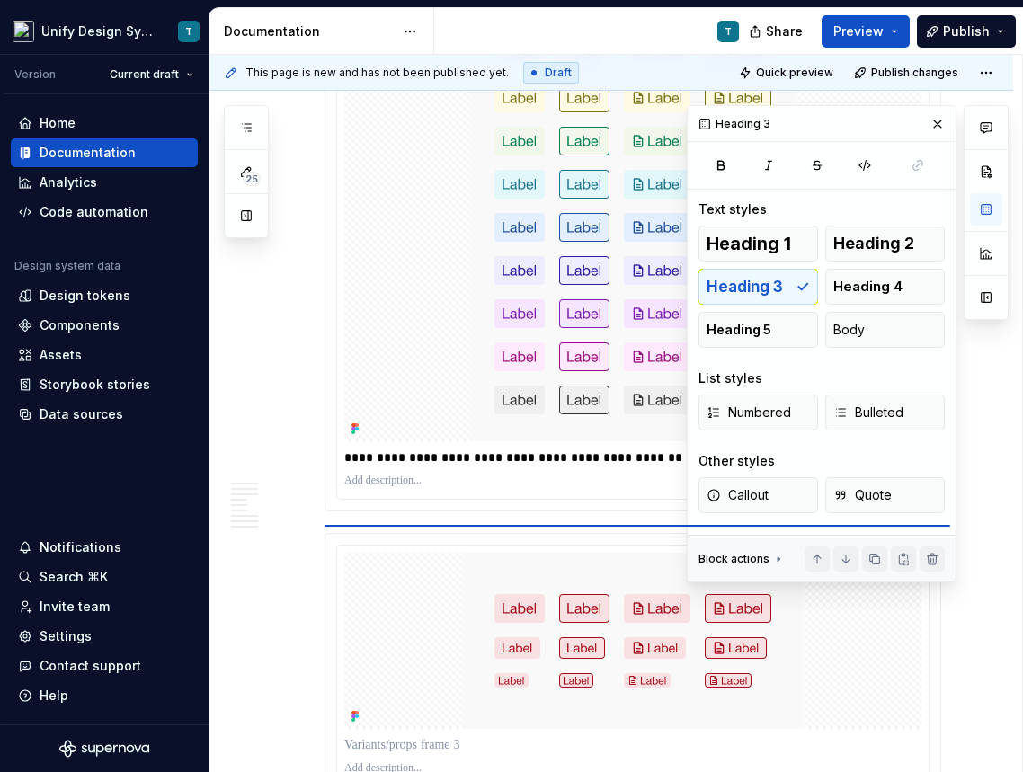
scroll to position [2045, 0]
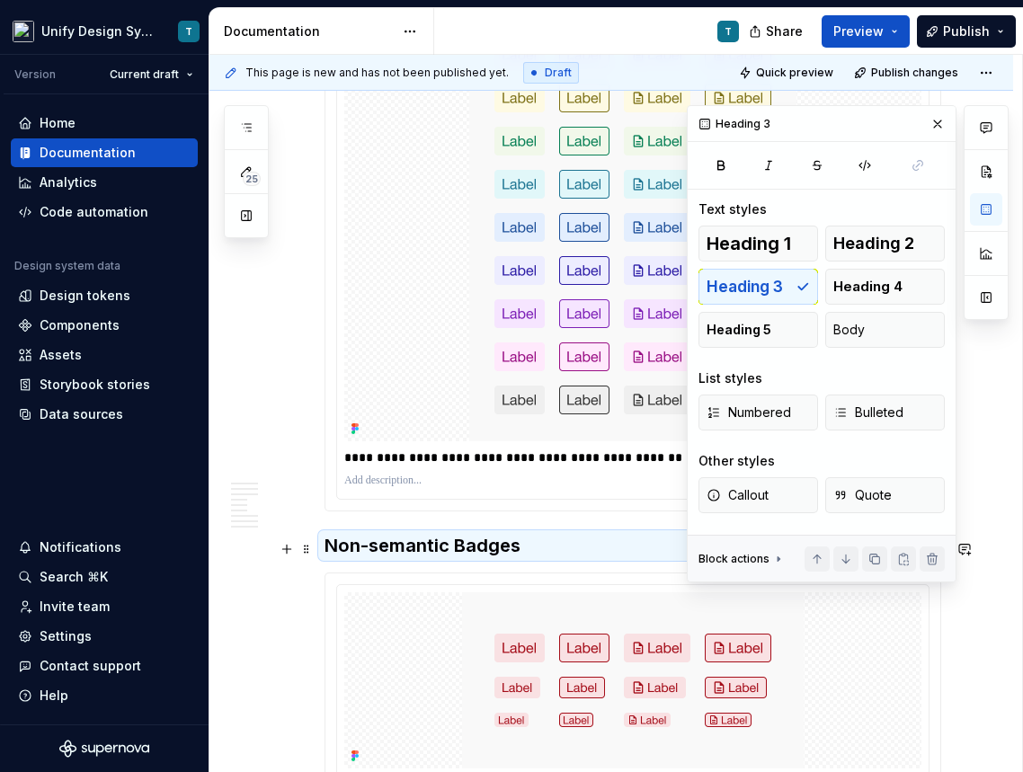
click at [359, 547] on h3 "Non-semantic Badges" at bounding box center [632, 545] width 616 height 25
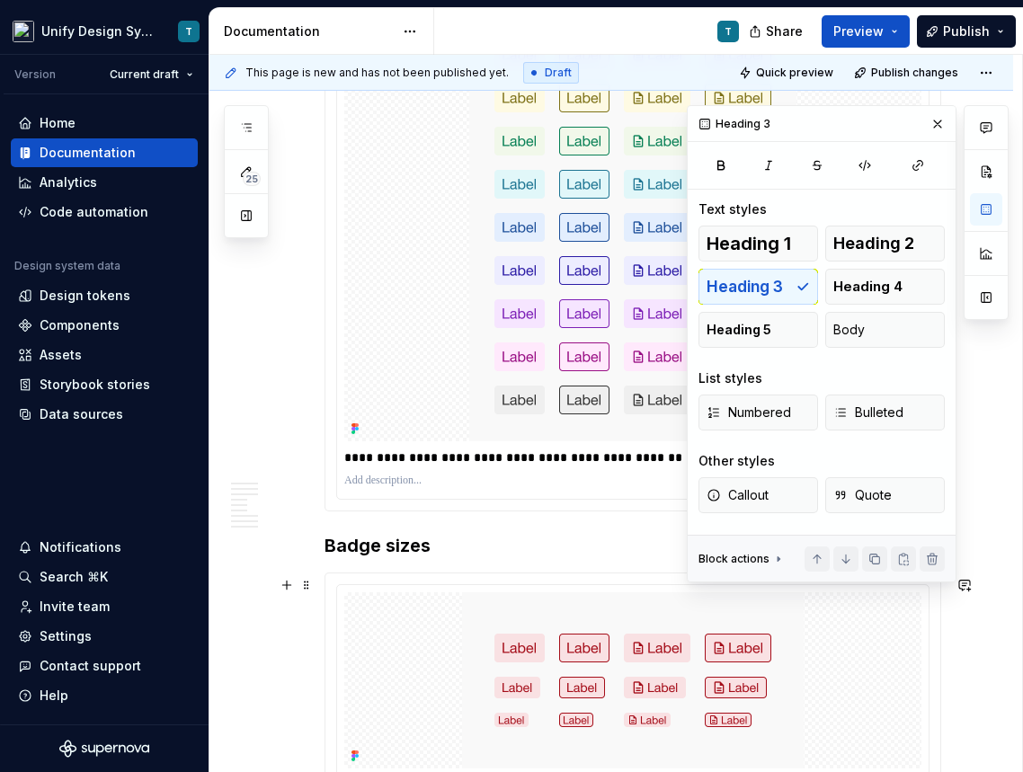
scroll to position [2252, 0]
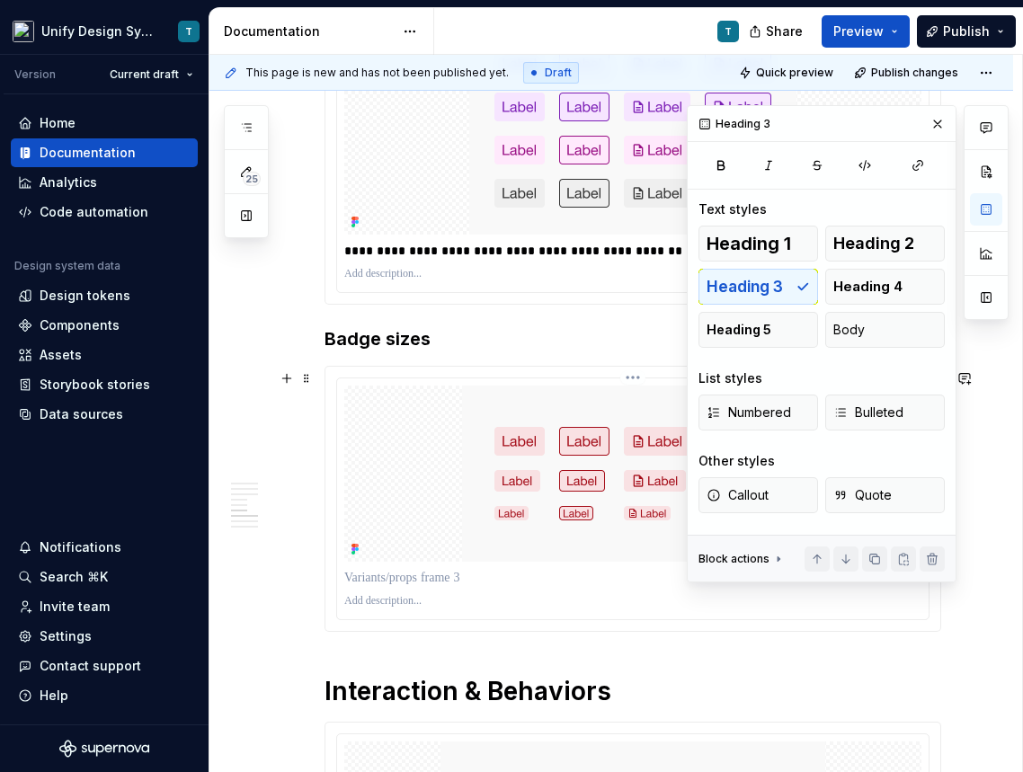
click at [408, 585] on p at bounding box center [632, 578] width 577 height 18
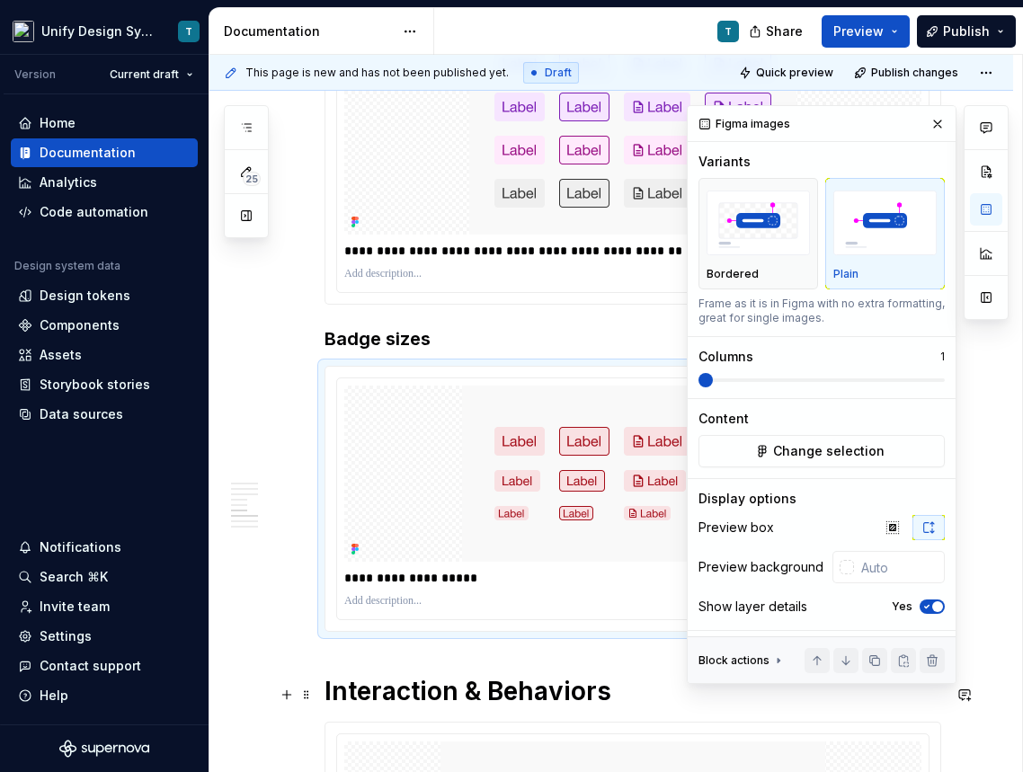
click at [303, 696] on span at bounding box center [306, 694] width 14 height 25
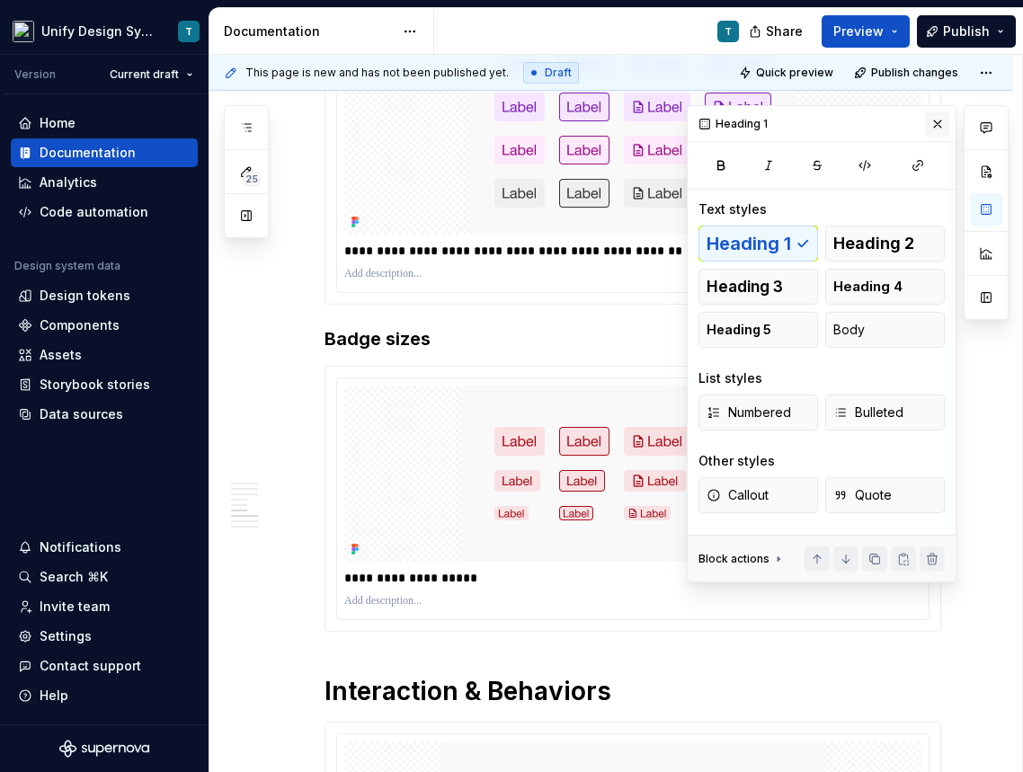
click at [936, 125] on button "button" at bounding box center [937, 123] width 25 height 25
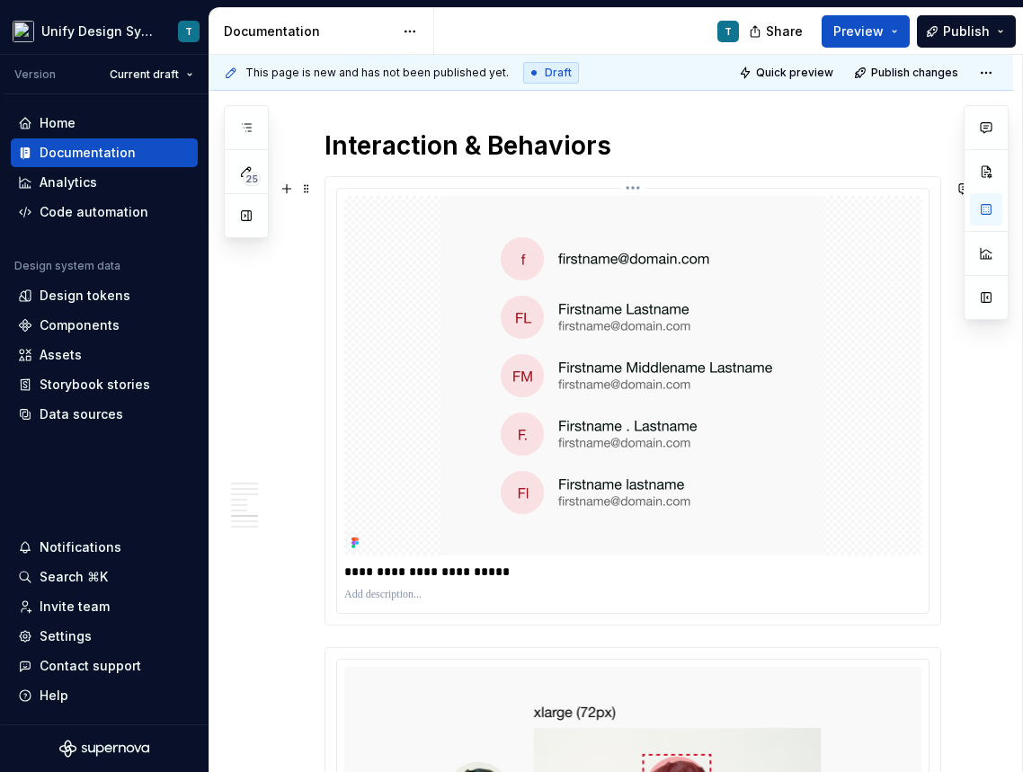
scroll to position [2807, 0]
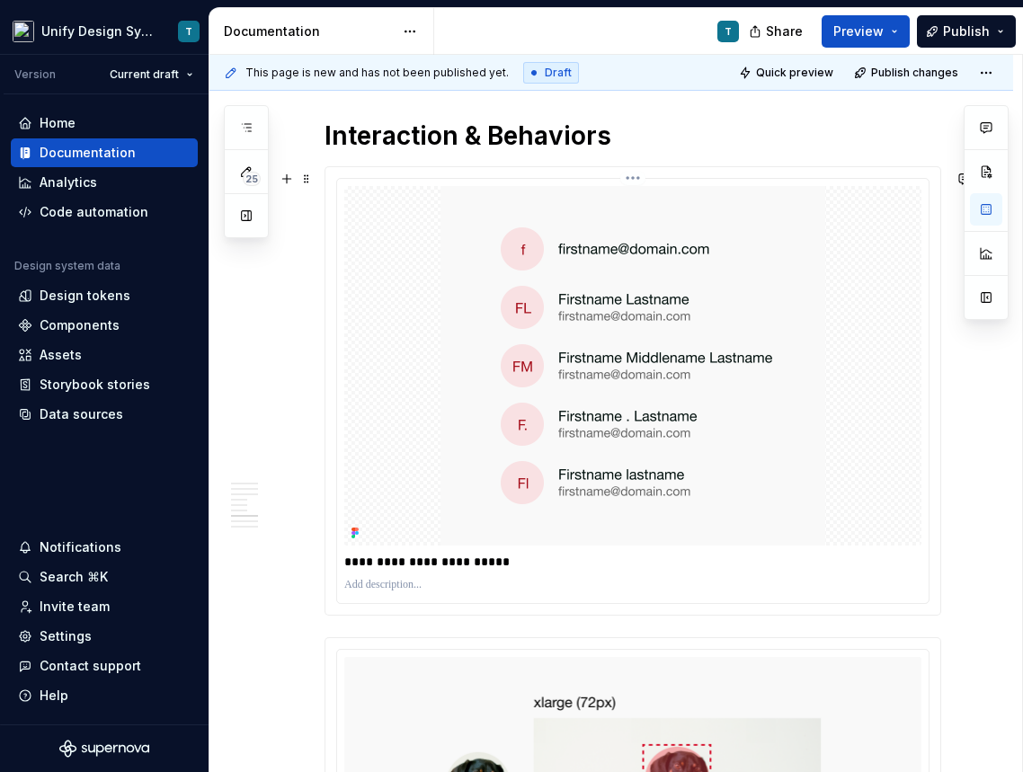
click at [584, 395] on img at bounding box center [632, 365] width 385 height 359
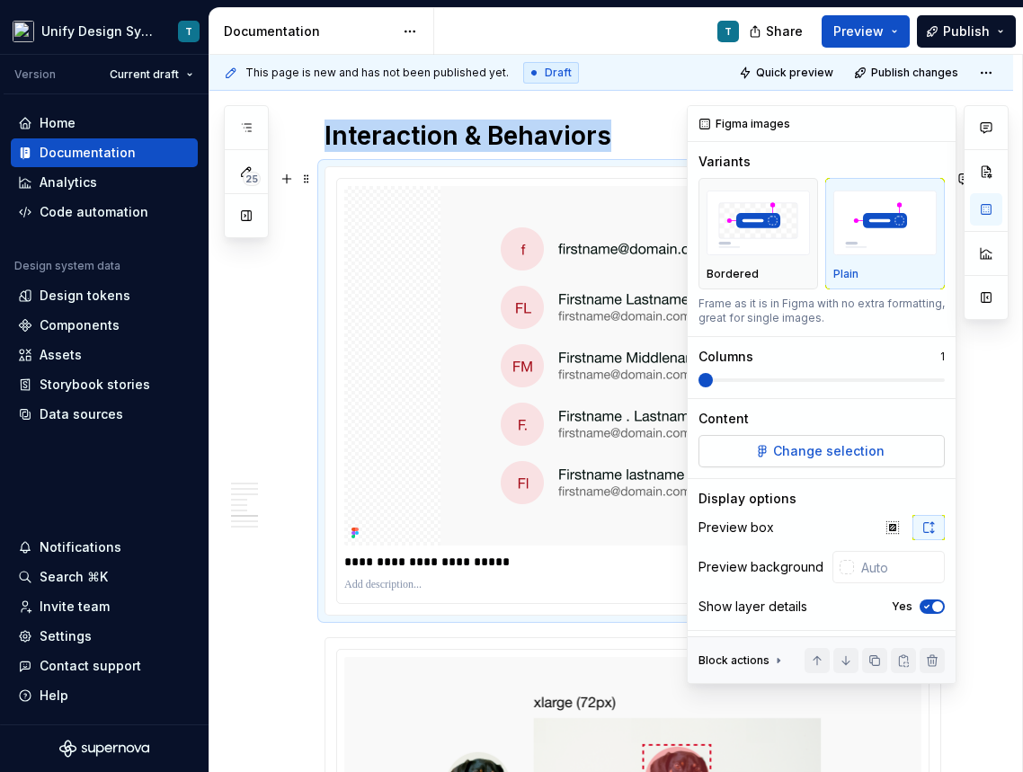
click at [843, 447] on span "Change selection" at bounding box center [828, 451] width 111 height 18
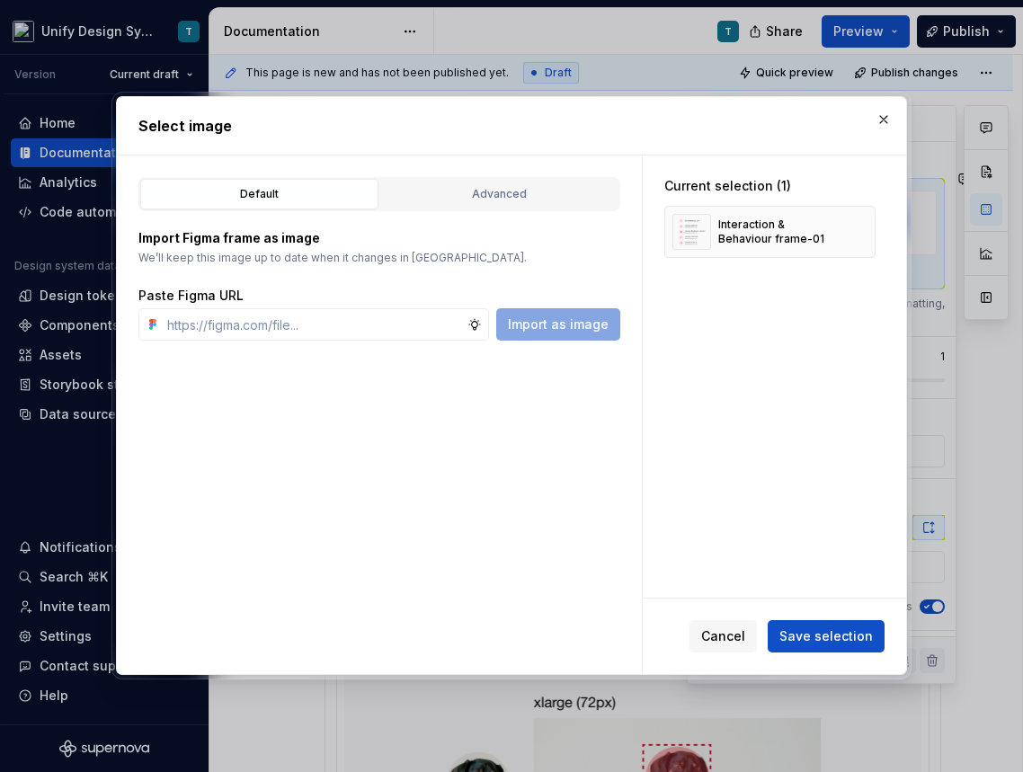
type textarea "*"
click at [512, 206] on button "Advanced" at bounding box center [499, 194] width 238 height 31
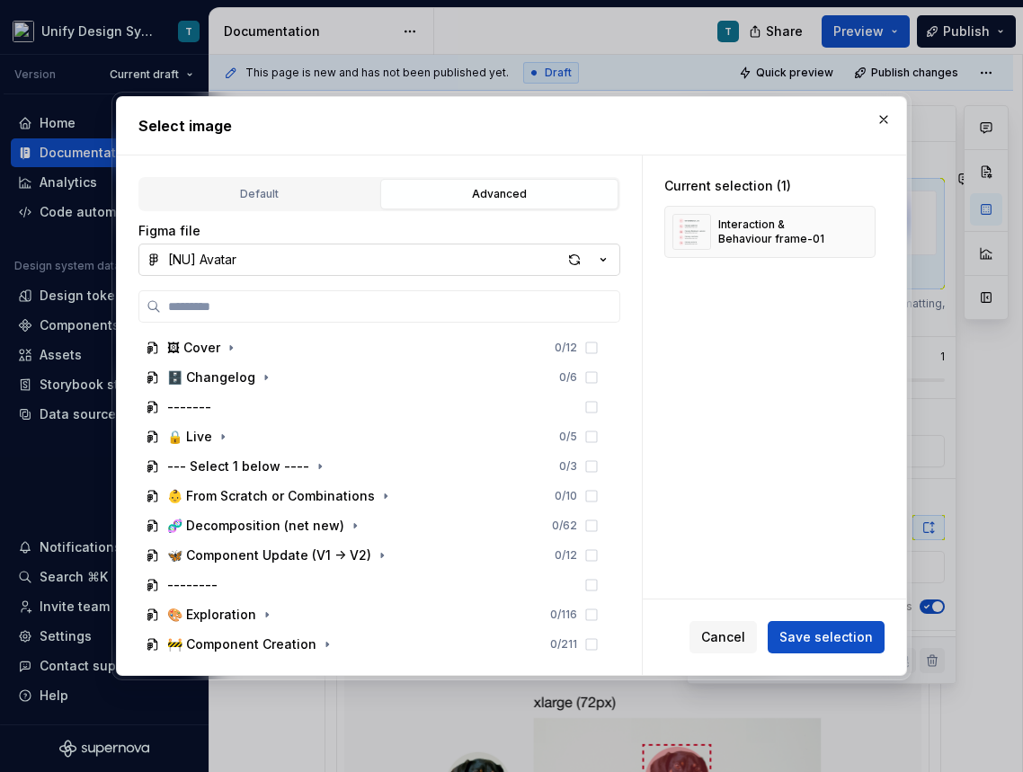
click at [604, 261] on icon "button" at bounding box center [603, 260] width 18 height 18
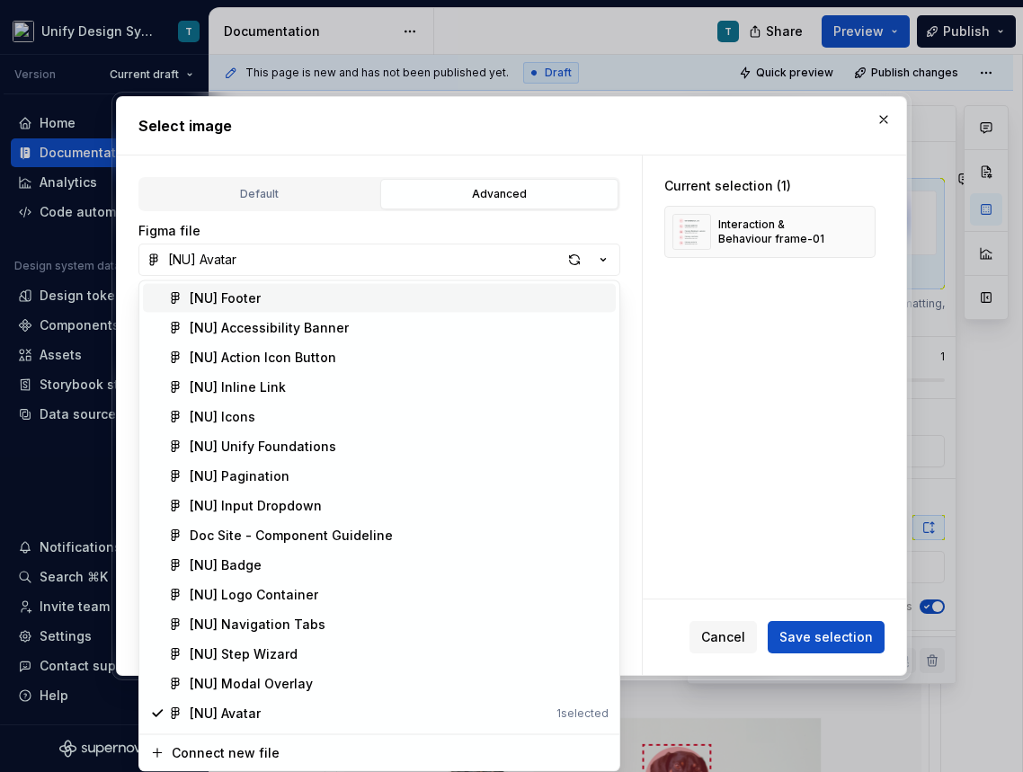
scroll to position [235, 0]
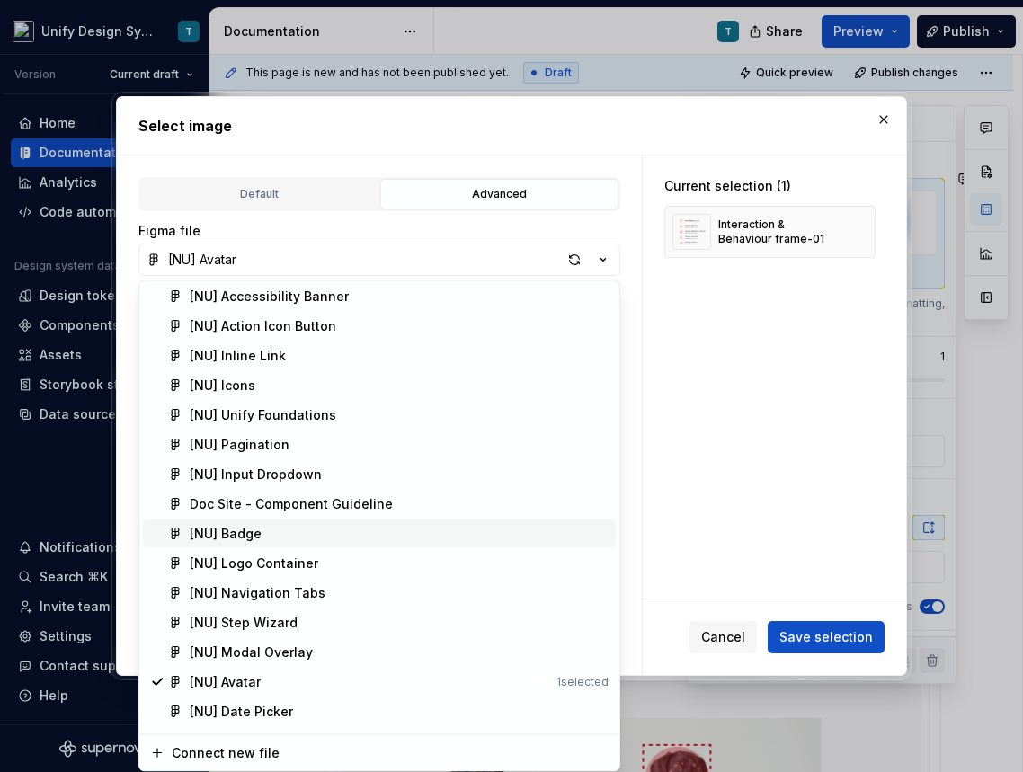
click at [271, 542] on span "[NU] Badge" at bounding box center [379, 533] width 473 height 29
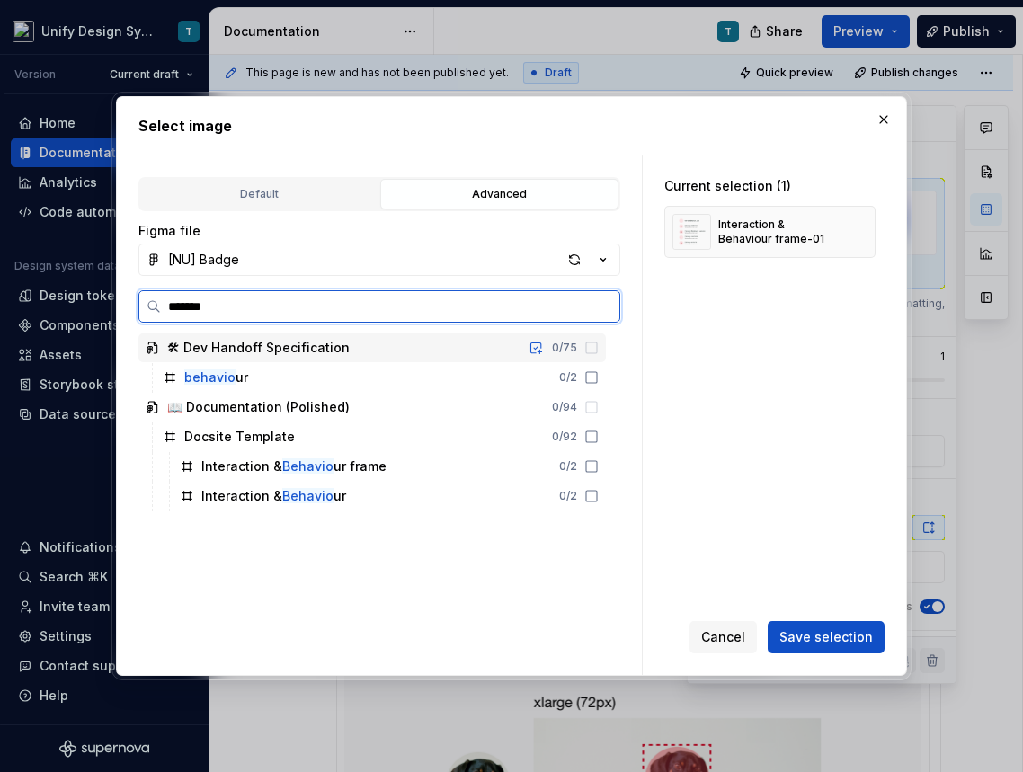
type input "******"
click at [315, 490] on mark "Behavi" at bounding box center [303, 495] width 43 height 15
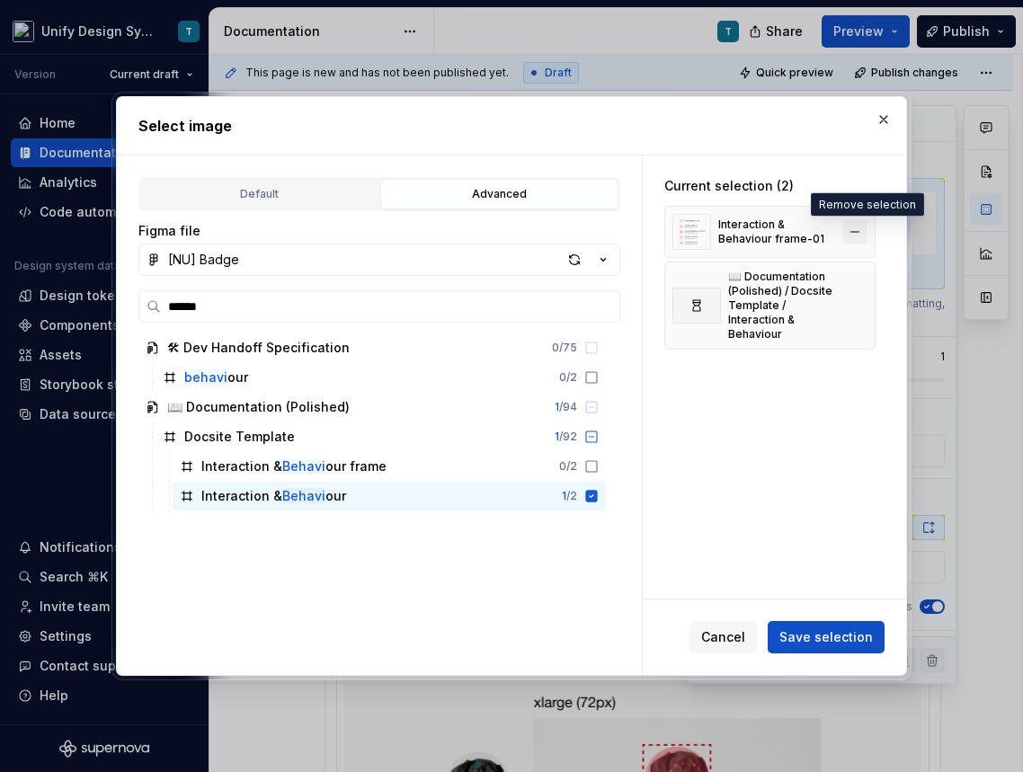
click at [859, 228] on button "button" at bounding box center [854, 231] width 25 height 25
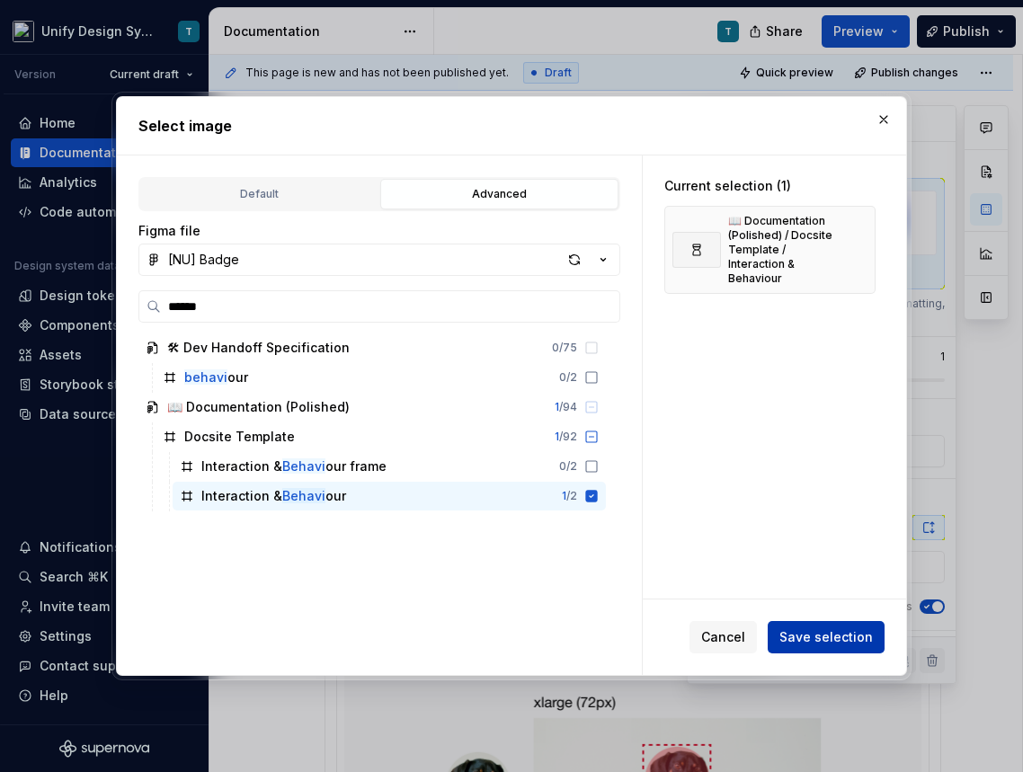
click at [796, 633] on span "Save selection" at bounding box center [825, 637] width 93 height 18
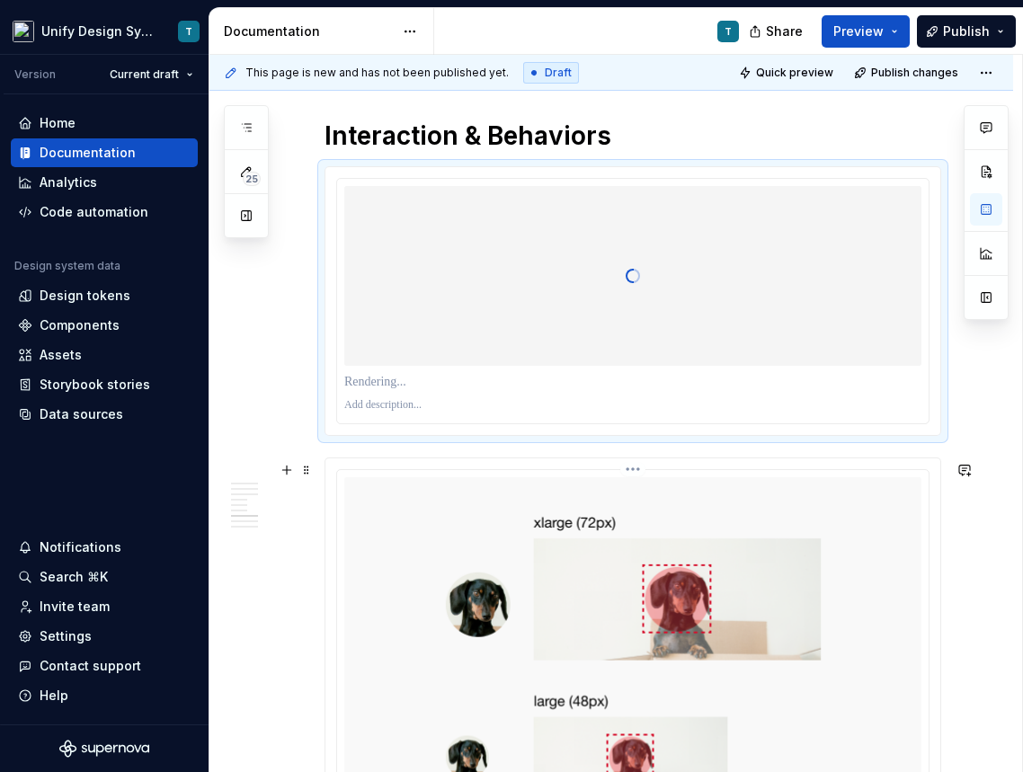
click at [419, 531] on img at bounding box center [632, 710] width 577 height 467
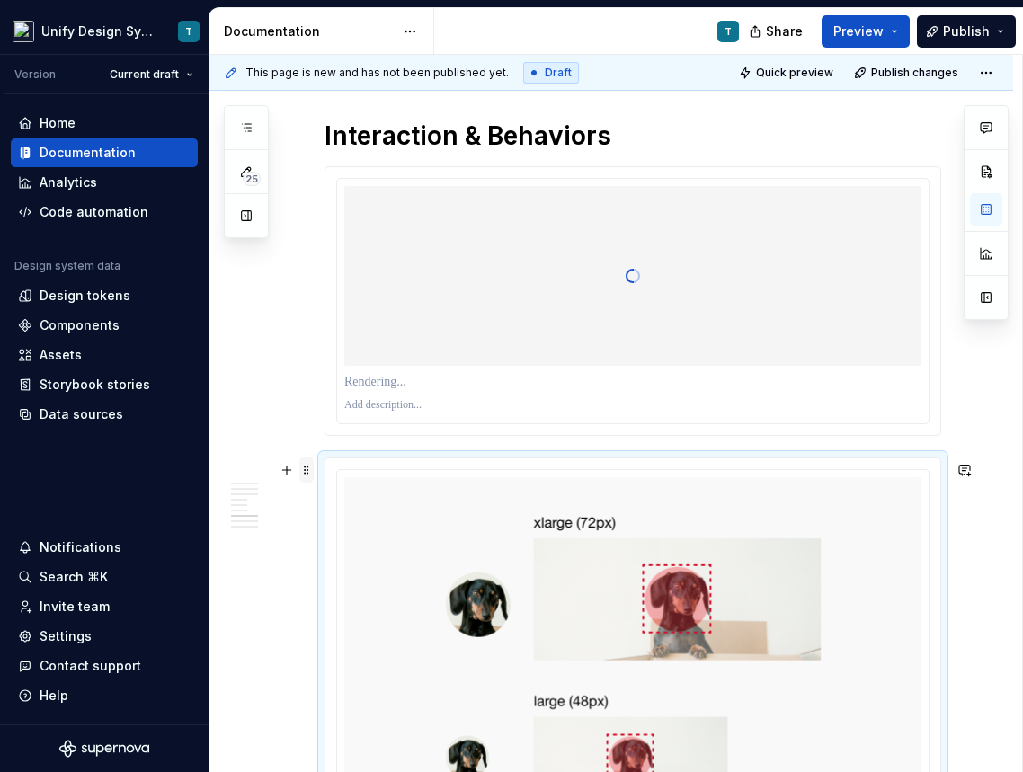
click at [306, 463] on span at bounding box center [306, 469] width 14 height 25
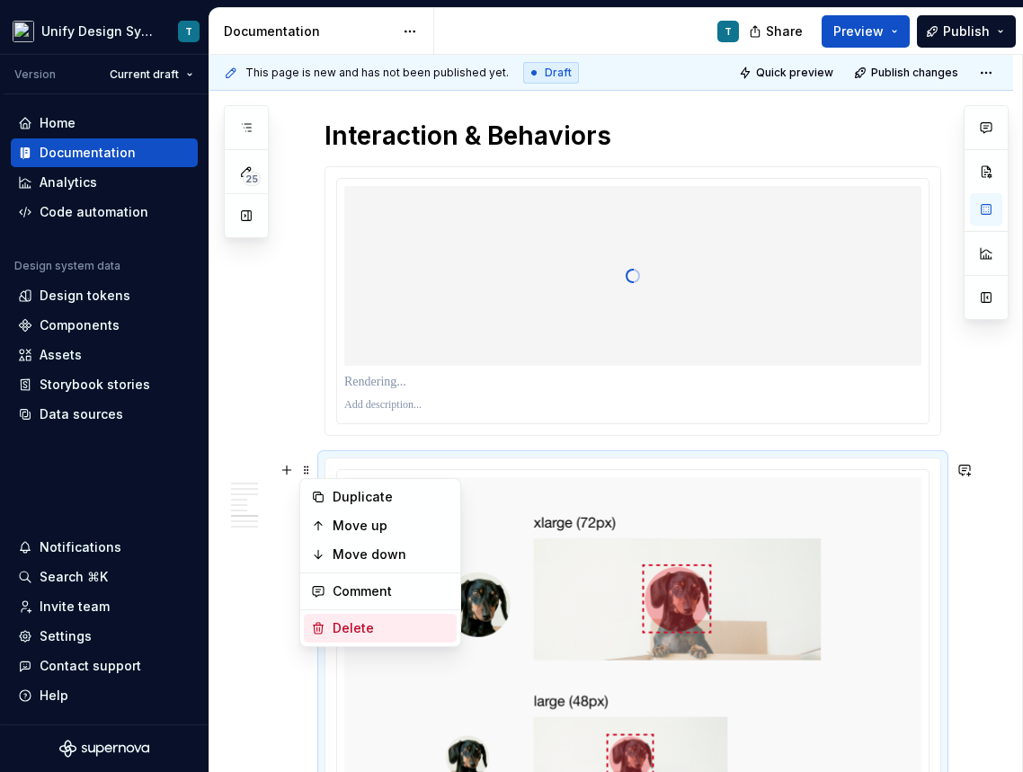
click at [345, 631] on div "Delete" at bounding box center [390, 628] width 117 height 18
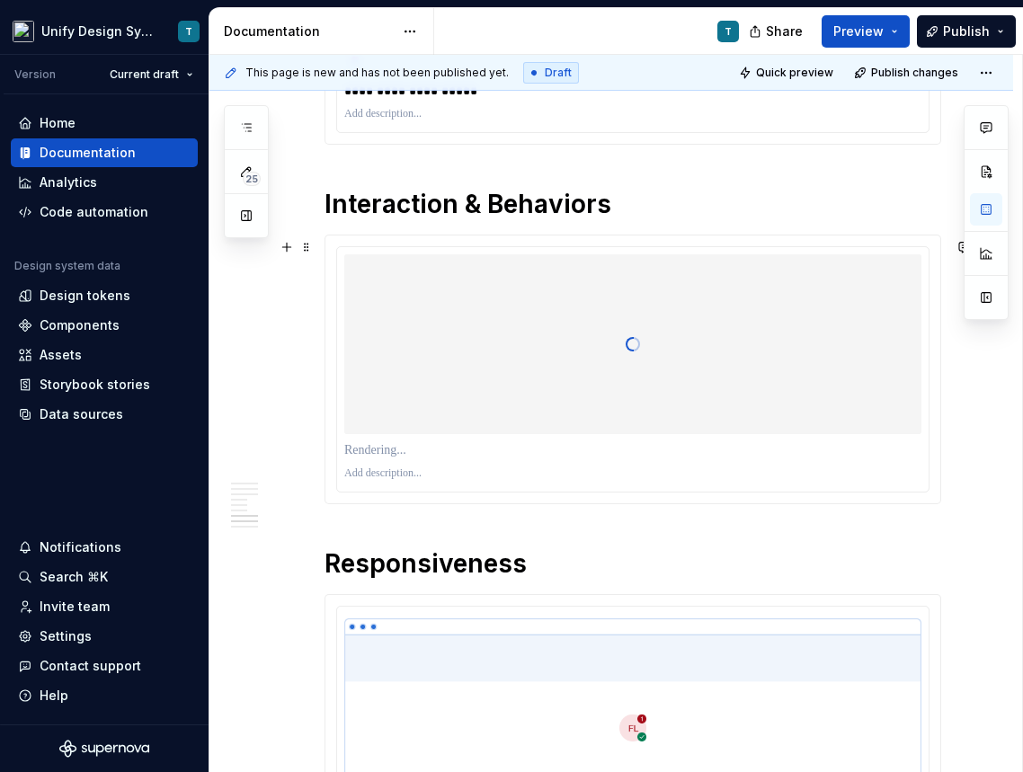
scroll to position [2725, 0]
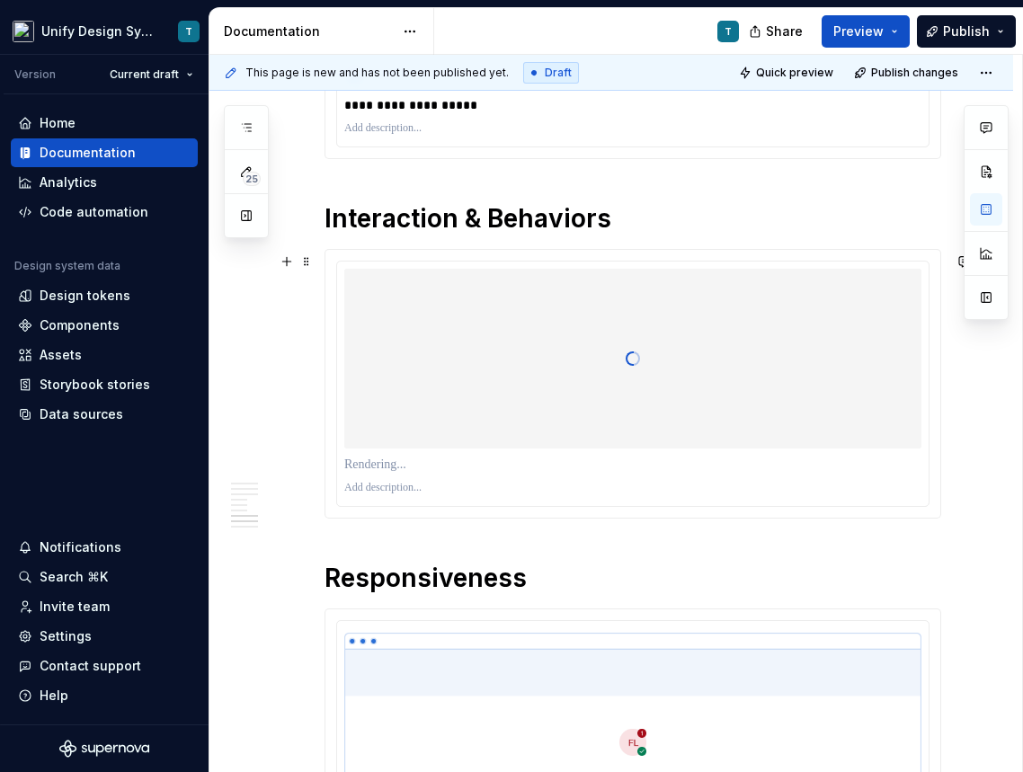
click at [383, 469] on p at bounding box center [632, 465] width 577 height 18
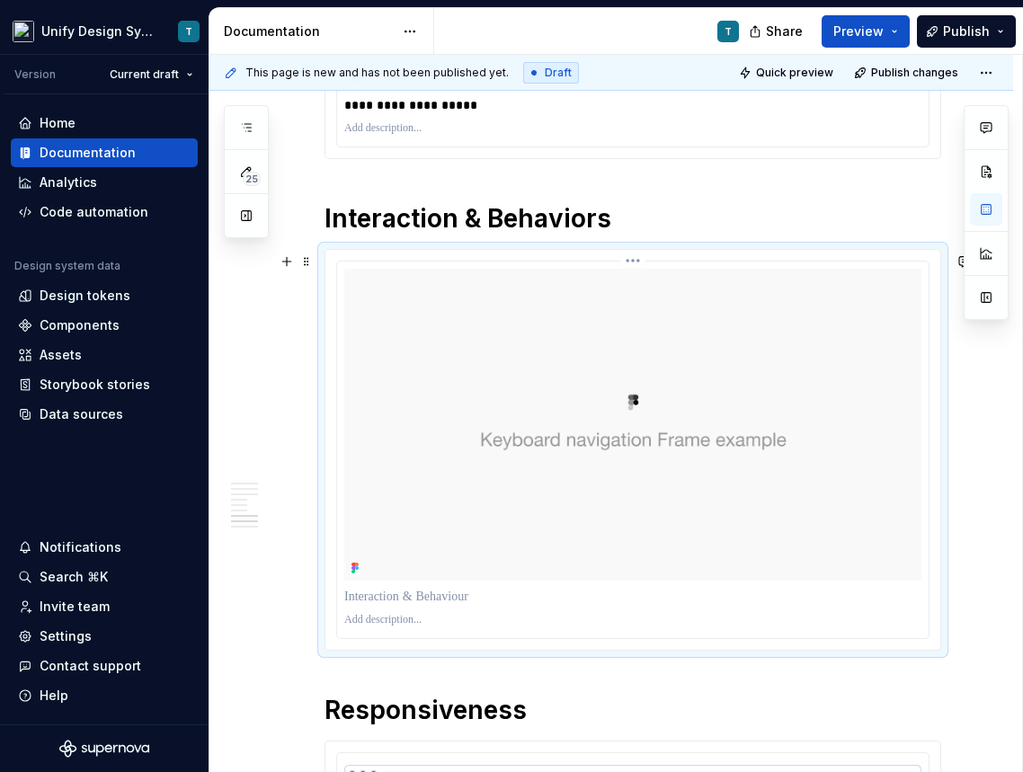
click at [403, 597] on p at bounding box center [632, 597] width 577 height 18
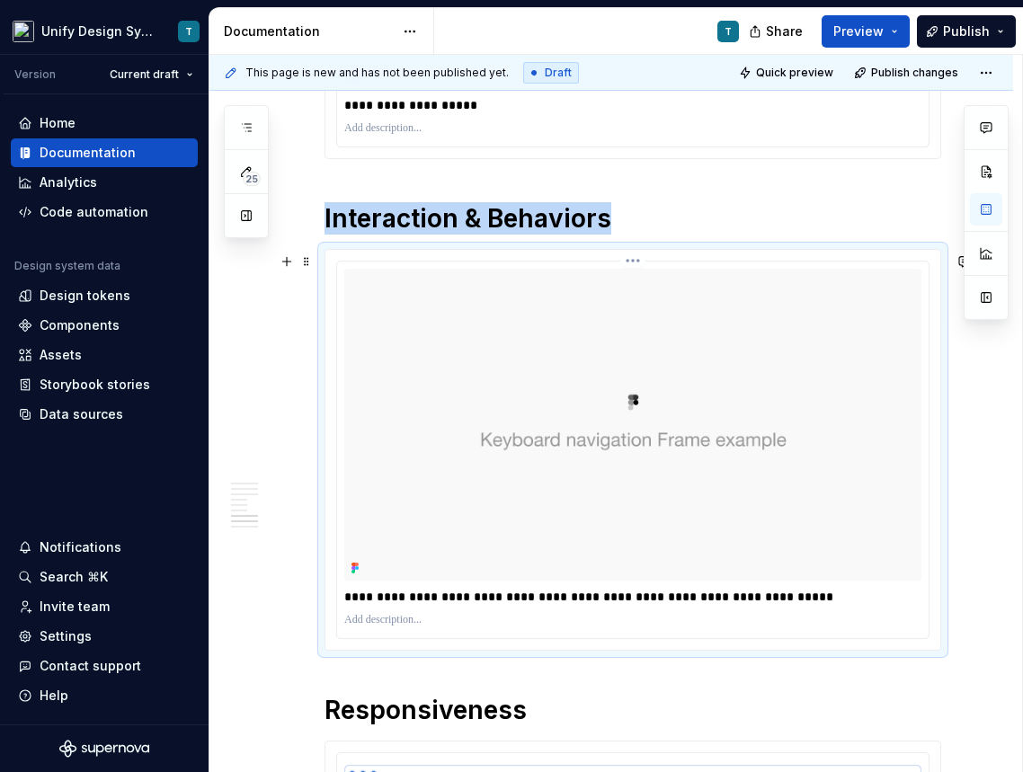
click at [642, 523] on img at bounding box center [632, 425] width 577 height 312
click at [668, 430] on img at bounding box center [632, 425] width 577 height 312
click at [780, 343] on img at bounding box center [632, 425] width 577 height 312
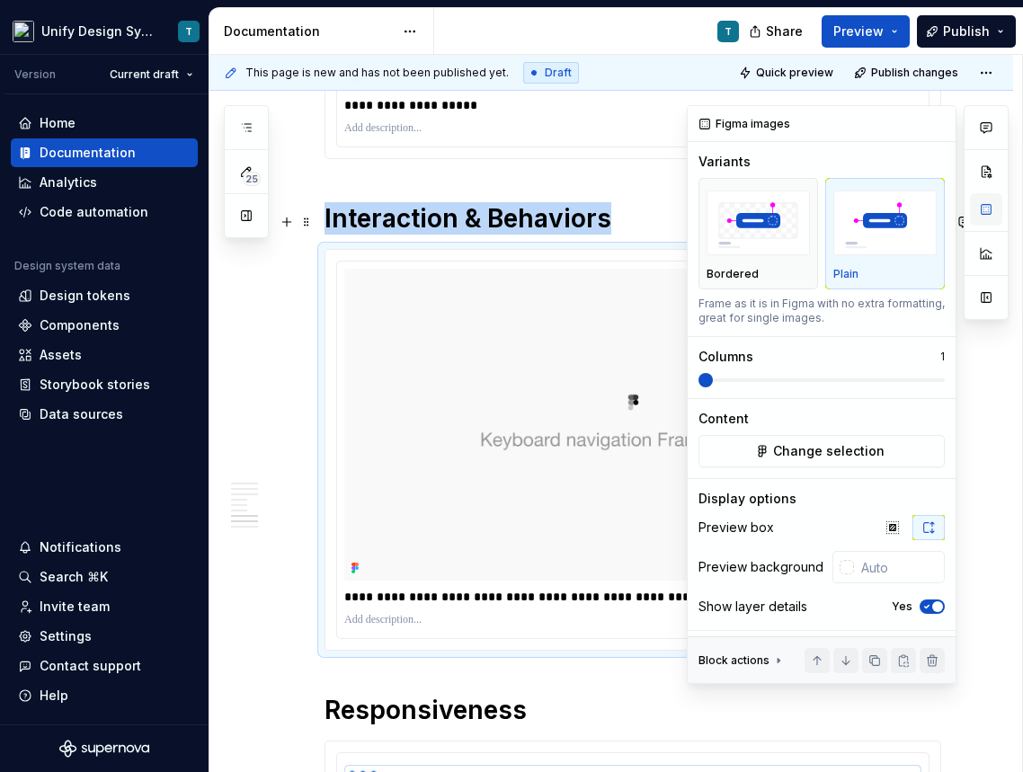
click at [979, 217] on button "button" at bounding box center [986, 209] width 32 height 32
click at [855, 447] on span "Change selection" at bounding box center [828, 451] width 111 height 18
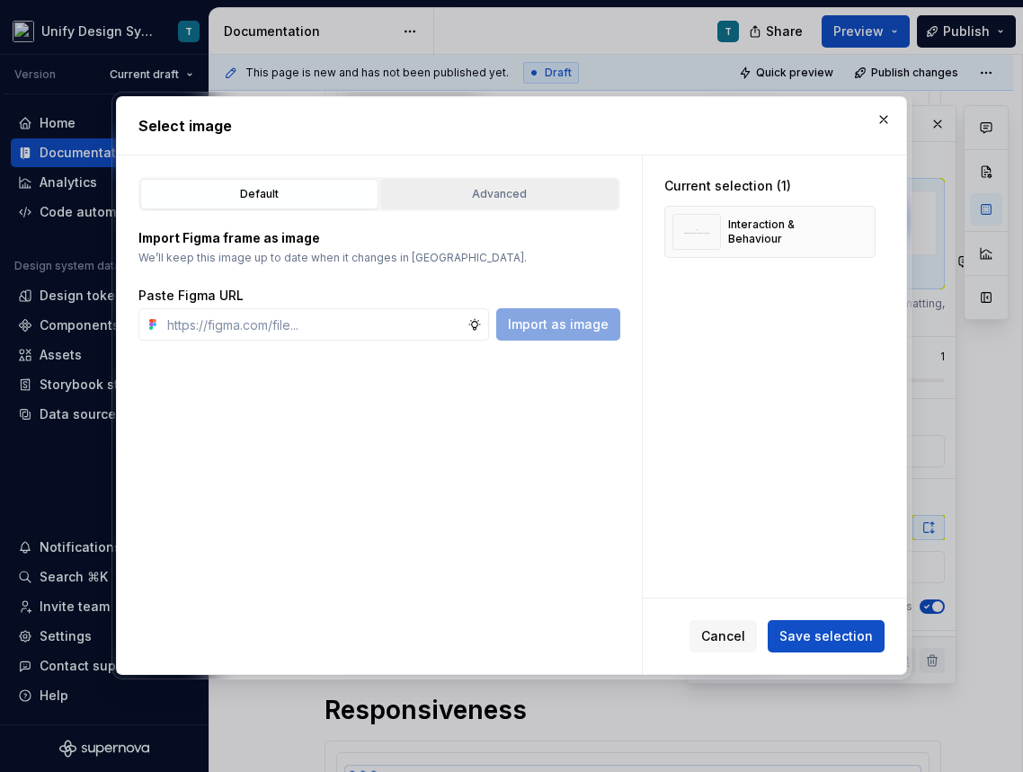
click at [523, 194] on div "Advanced" at bounding box center [499, 194] width 226 height 18
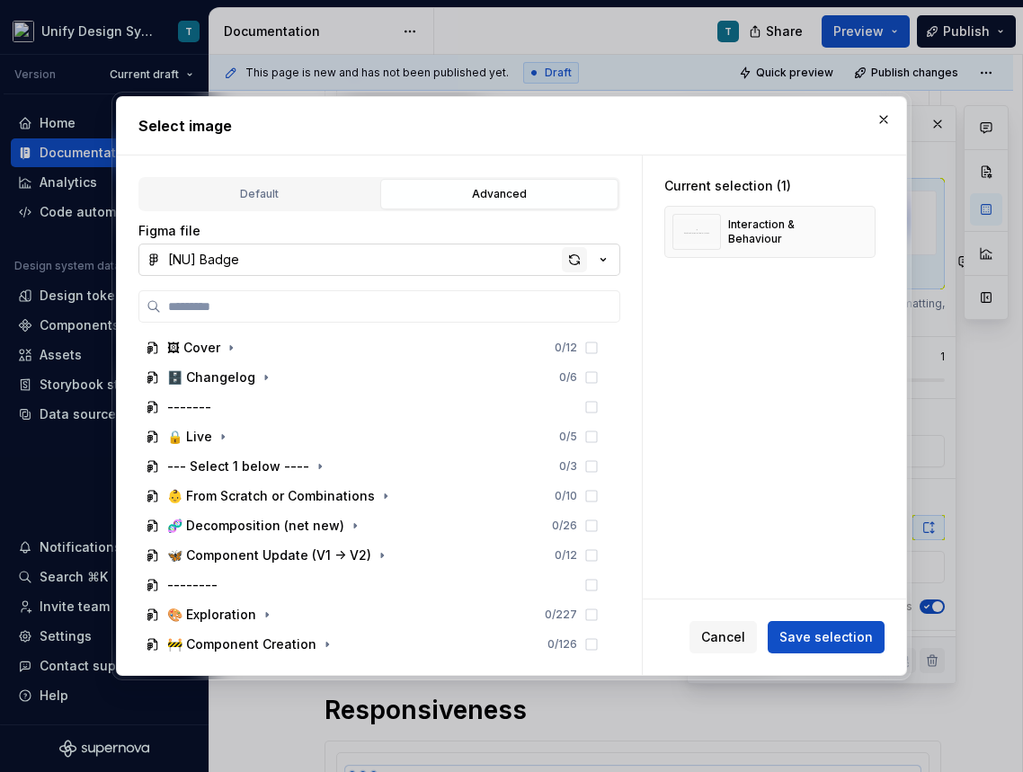
click at [570, 261] on div "button" at bounding box center [574, 259] width 25 height 25
type textarea "*"
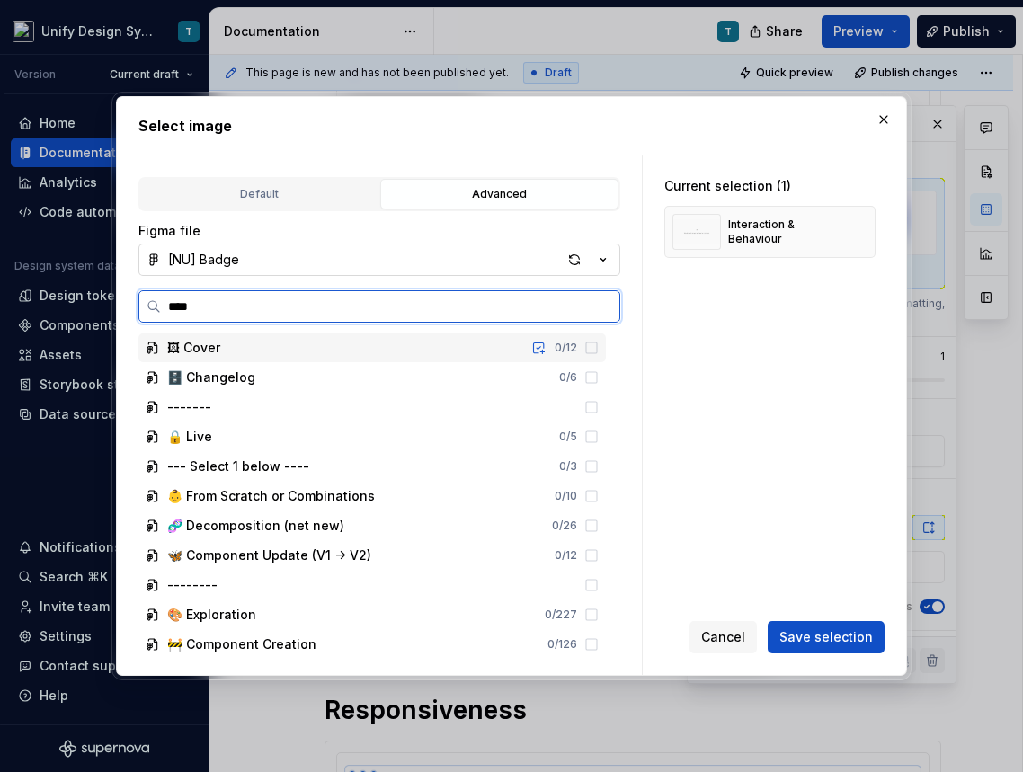
type input "*****"
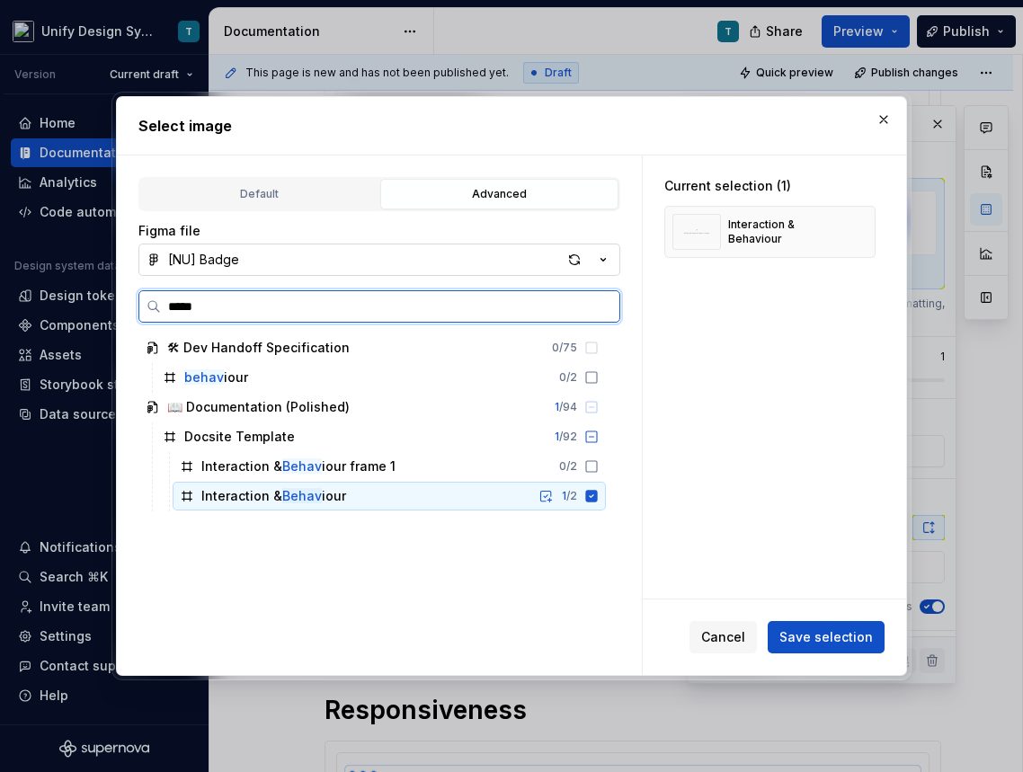
click at [598, 500] on icon at bounding box center [592, 497] width 12 height 12
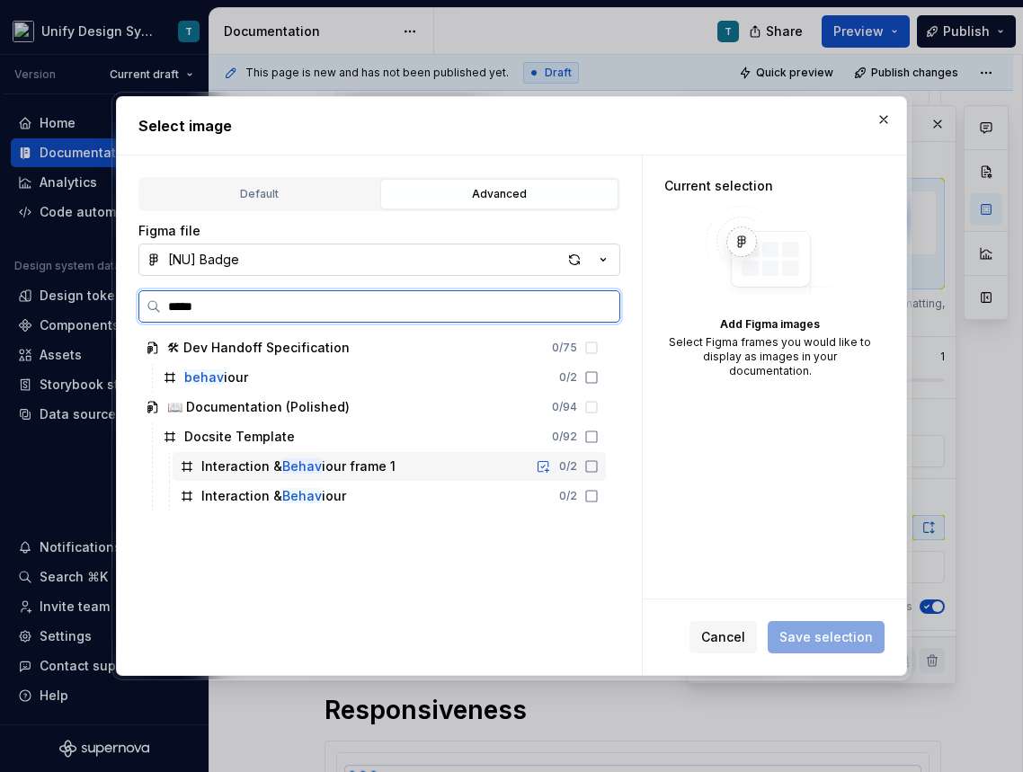
click at [598, 466] on icon at bounding box center [591, 466] width 14 height 14
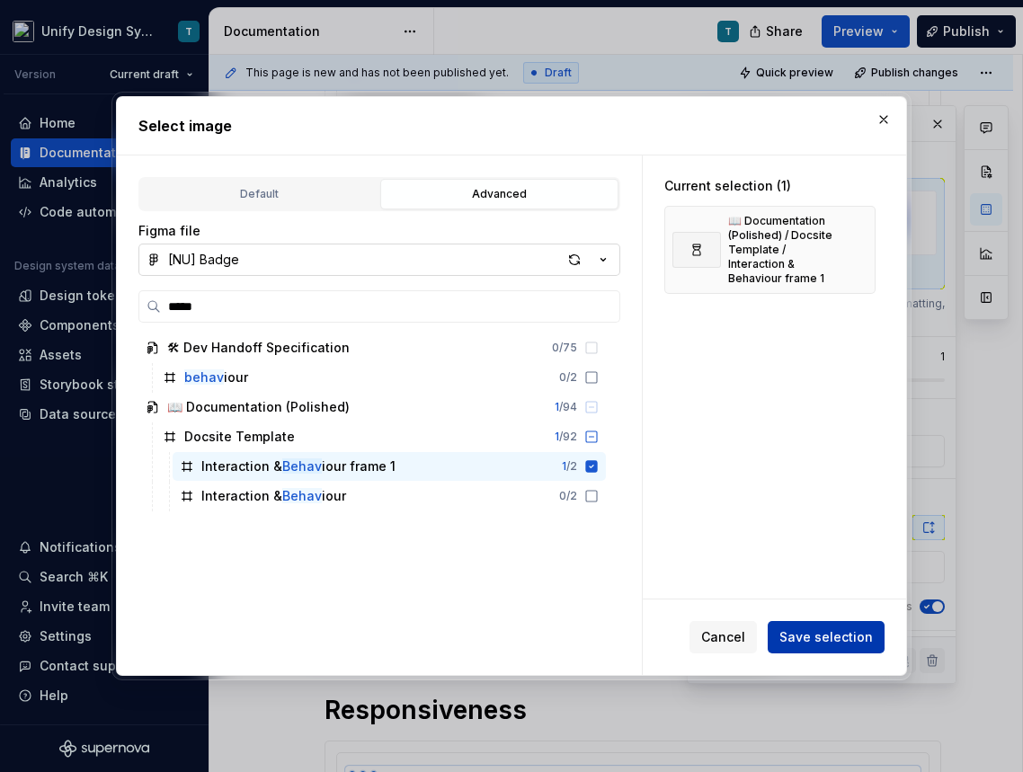
click at [807, 628] on span "Save selection" at bounding box center [825, 637] width 93 height 18
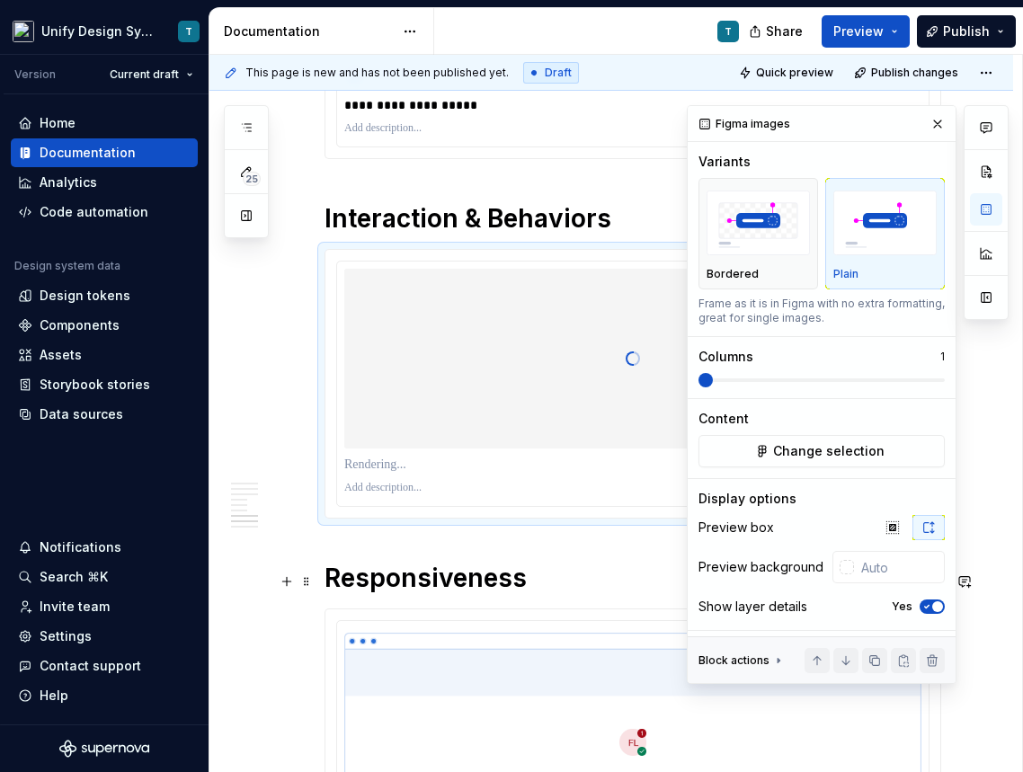
click at [654, 572] on h1 "Responsiveness" at bounding box center [632, 578] width 616 height 32
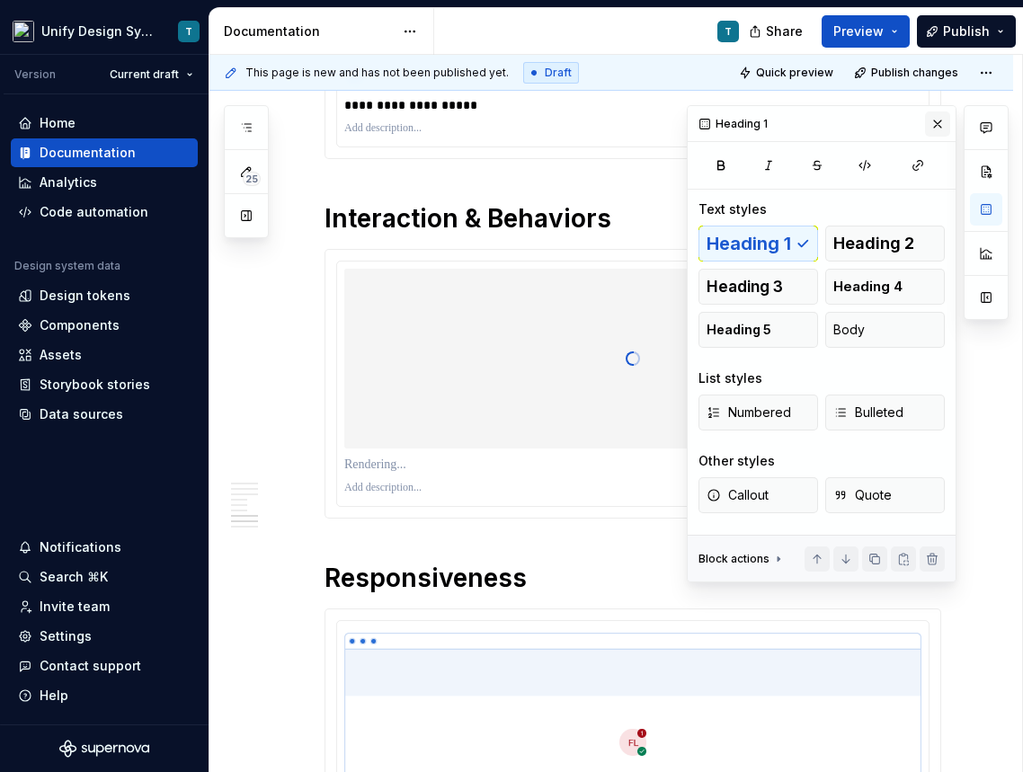
click at [944, 118] on button "button" at bounding box center [937, 123] width 25 height 25
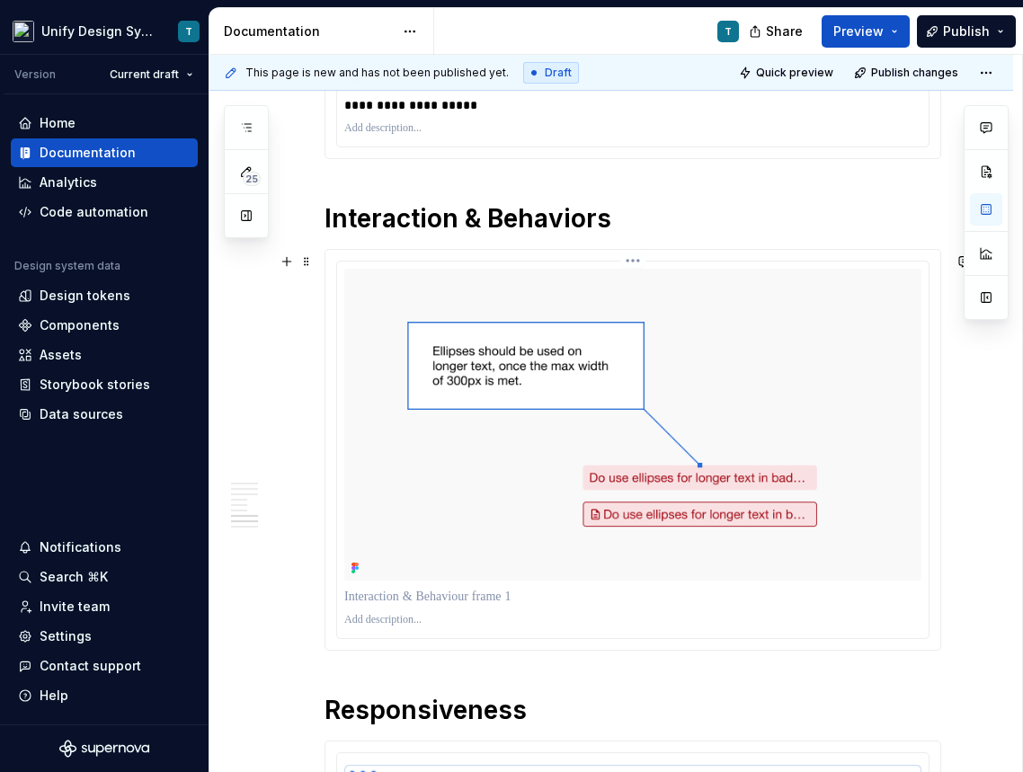
click at [389, 606] on p at bounding box center [632, 597] width 577 height 18
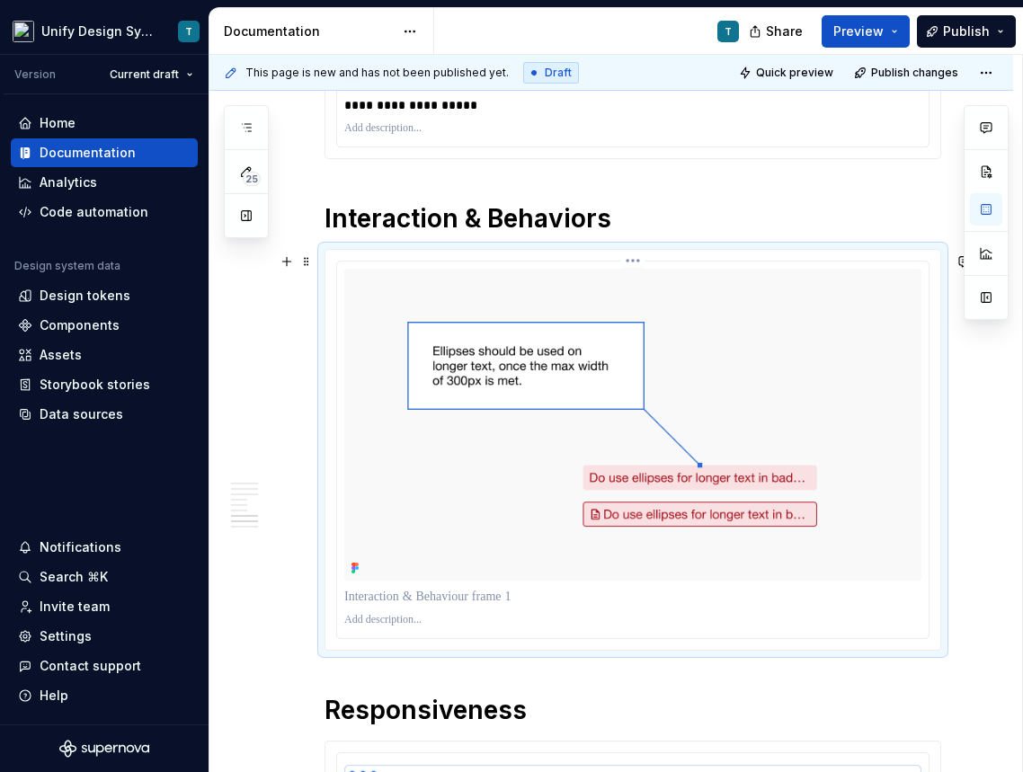
type textarea "*"
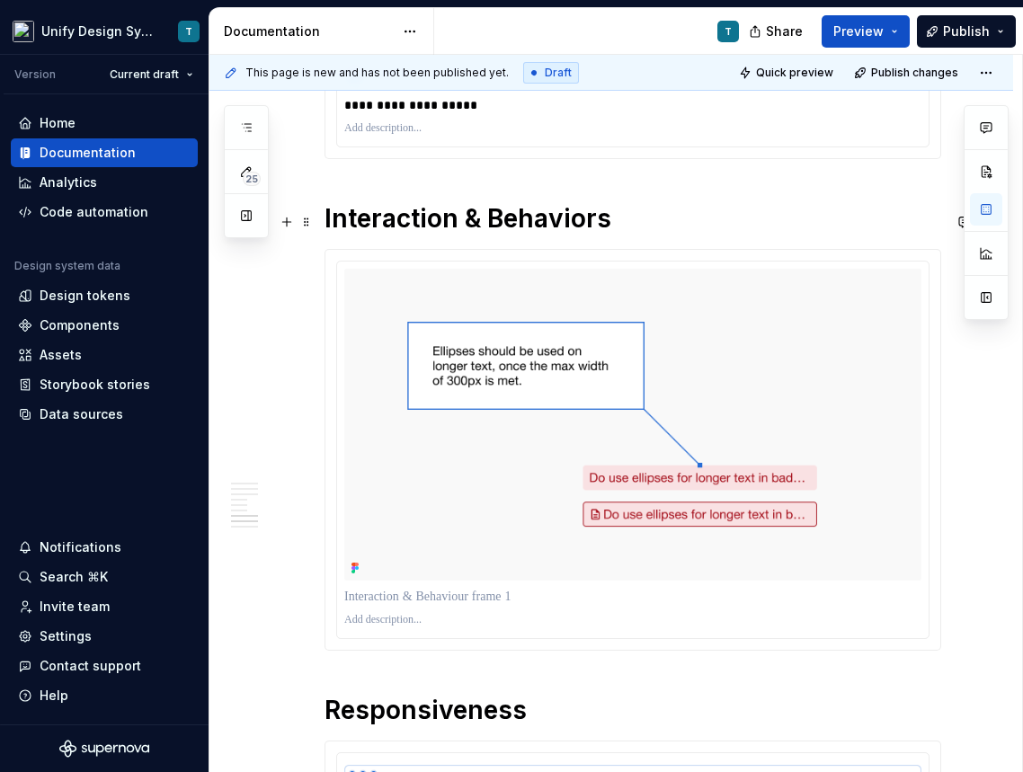
click at [784, 234] on h1 "Interaction & Behaviors" at bounding box center [632, 218] width 616 height 32
click at [473, 602] on p at bounding box center [632, 597] width 577 height 18
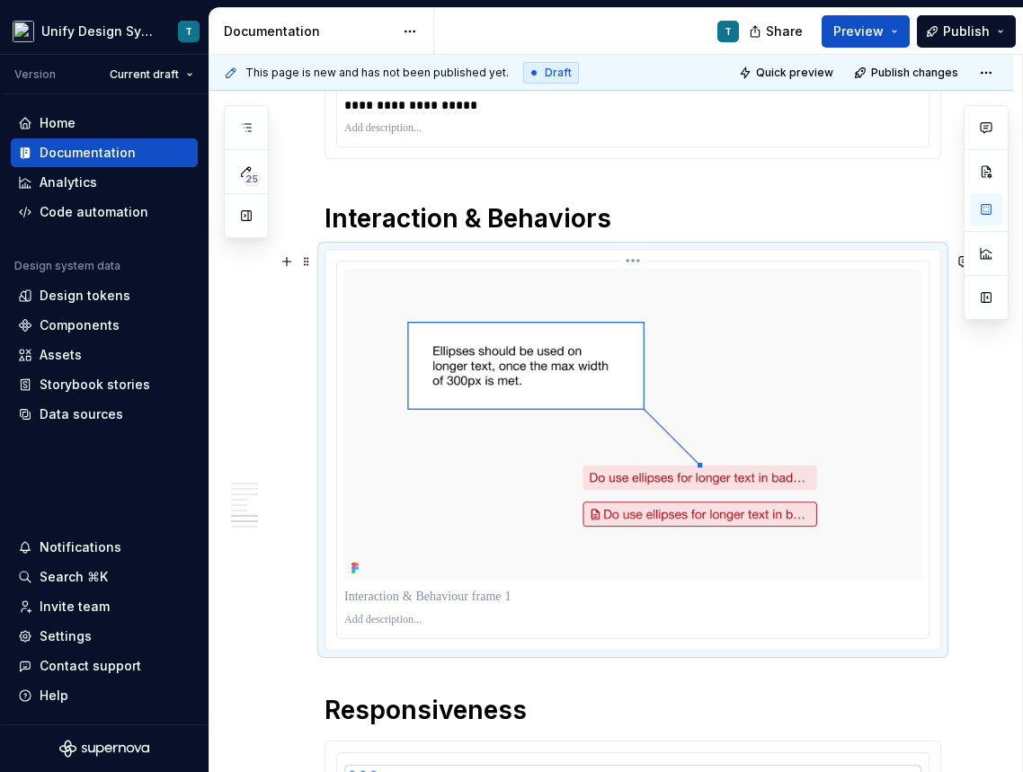
click at [494, 368] on img at bounding box center [632, 425] width 577 height 312
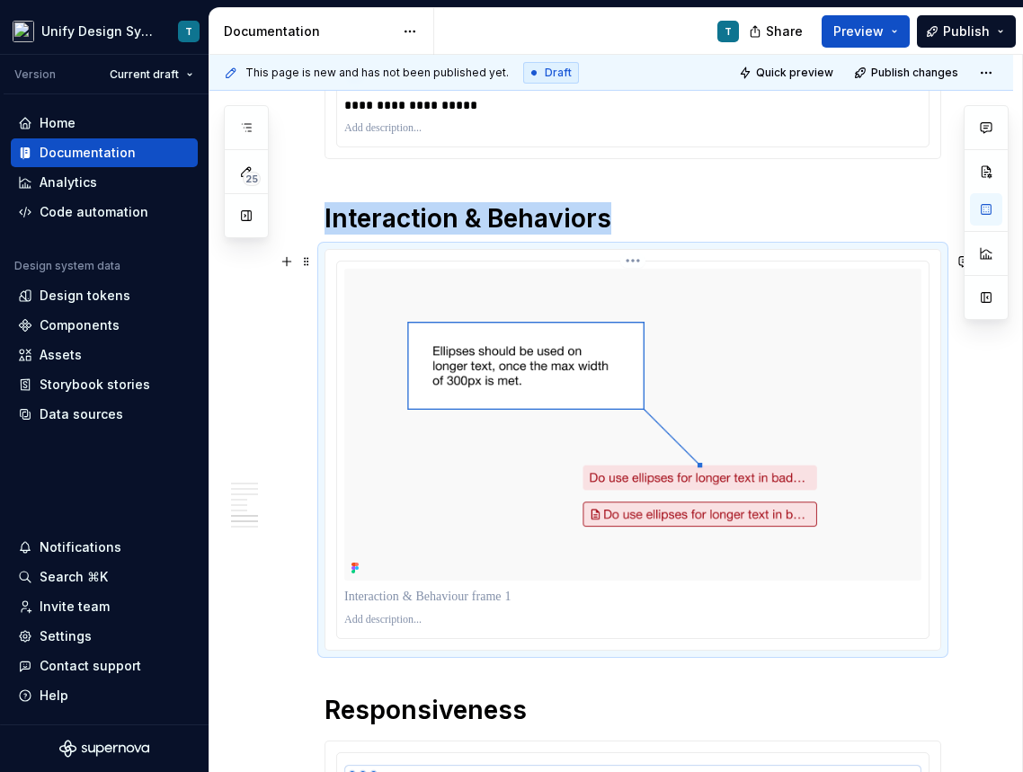
click at [397, 606] on p at bounding box center [632, 597] width 577 height 18
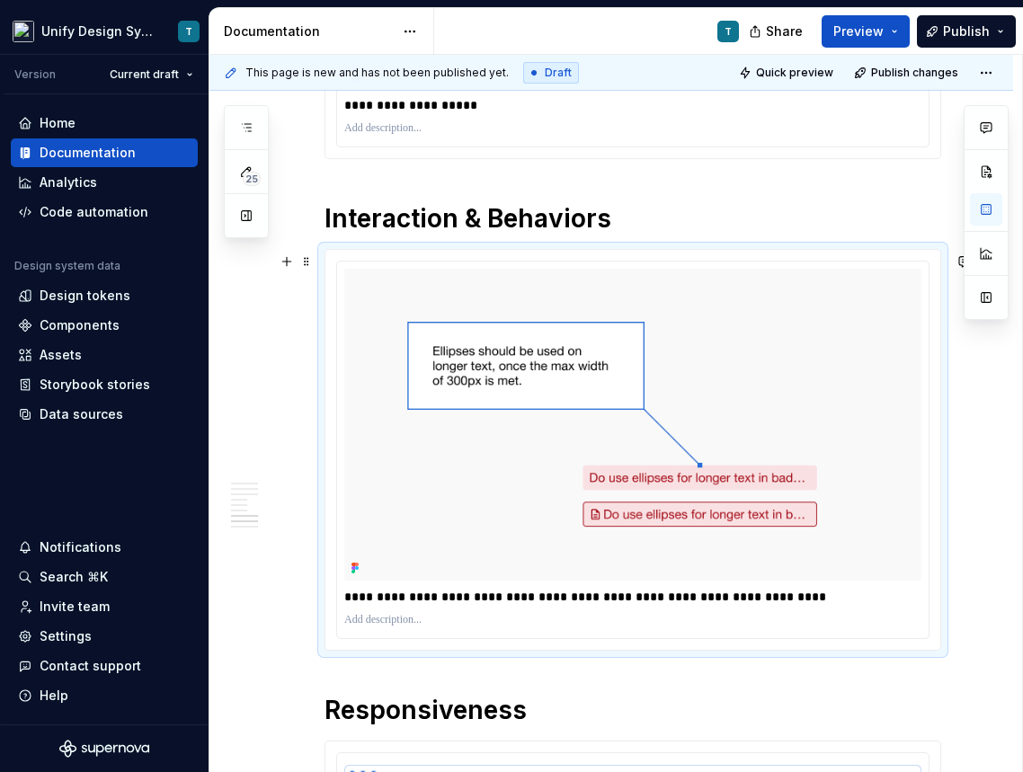
click at [983, 657] on div "**********" at bounding box center [610, 402] width 803 height 5501
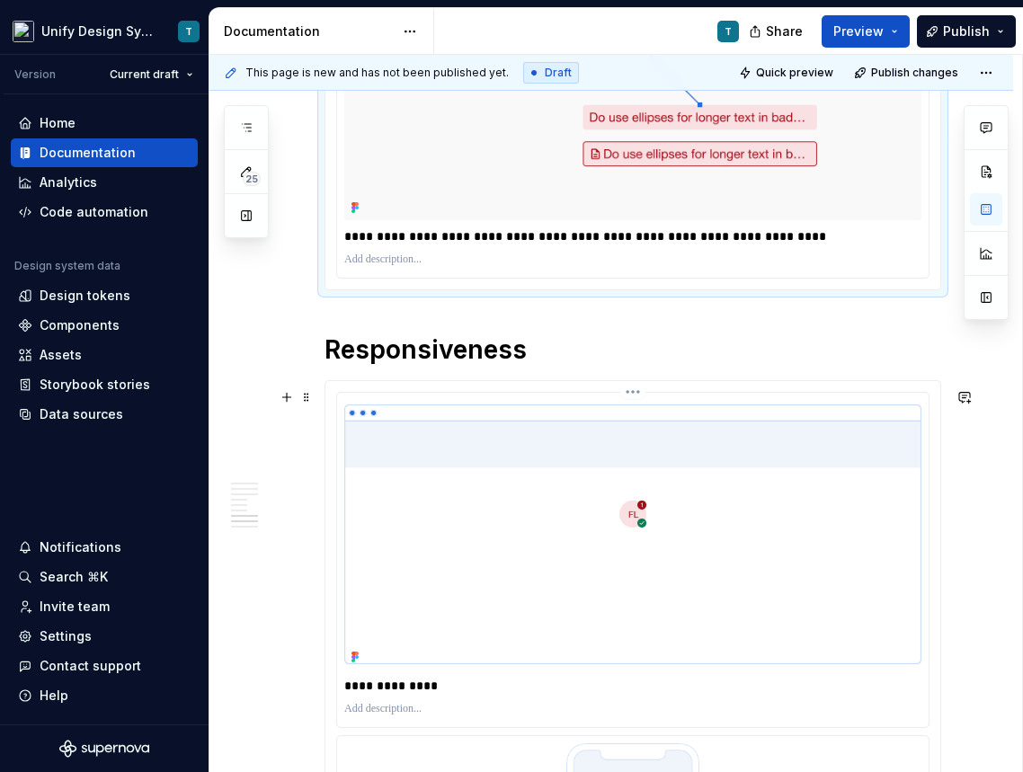
scroll to position [3163, 0]
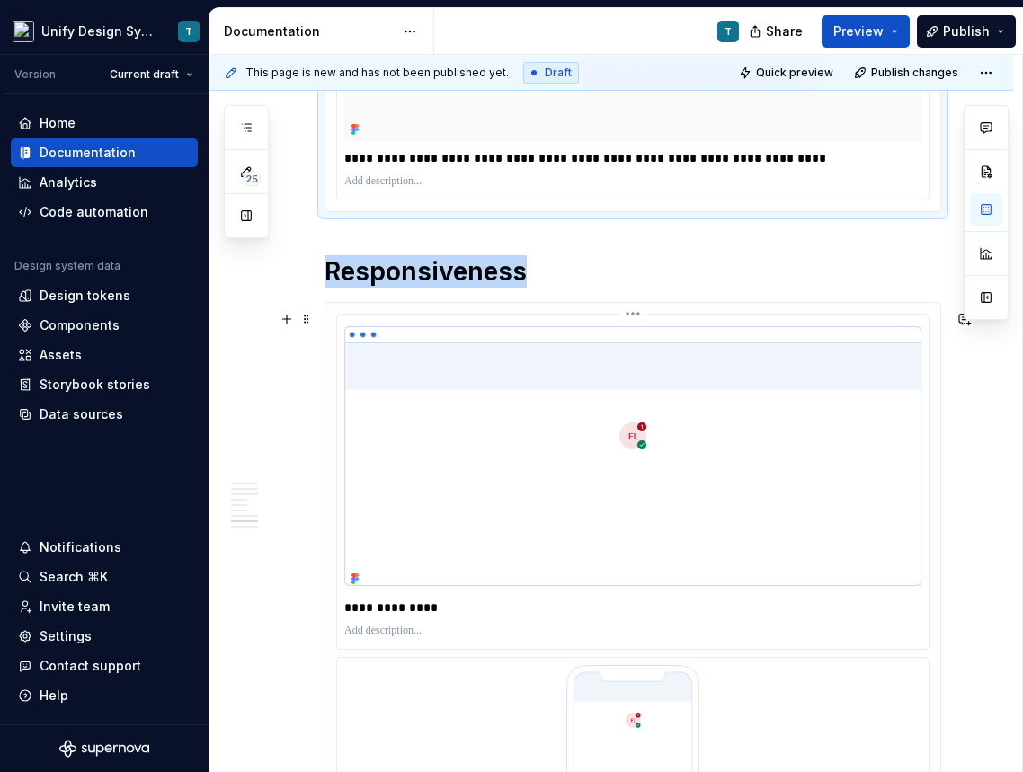
click at [494, 392] on img at bounding box center [632, 455] width 577 height 259
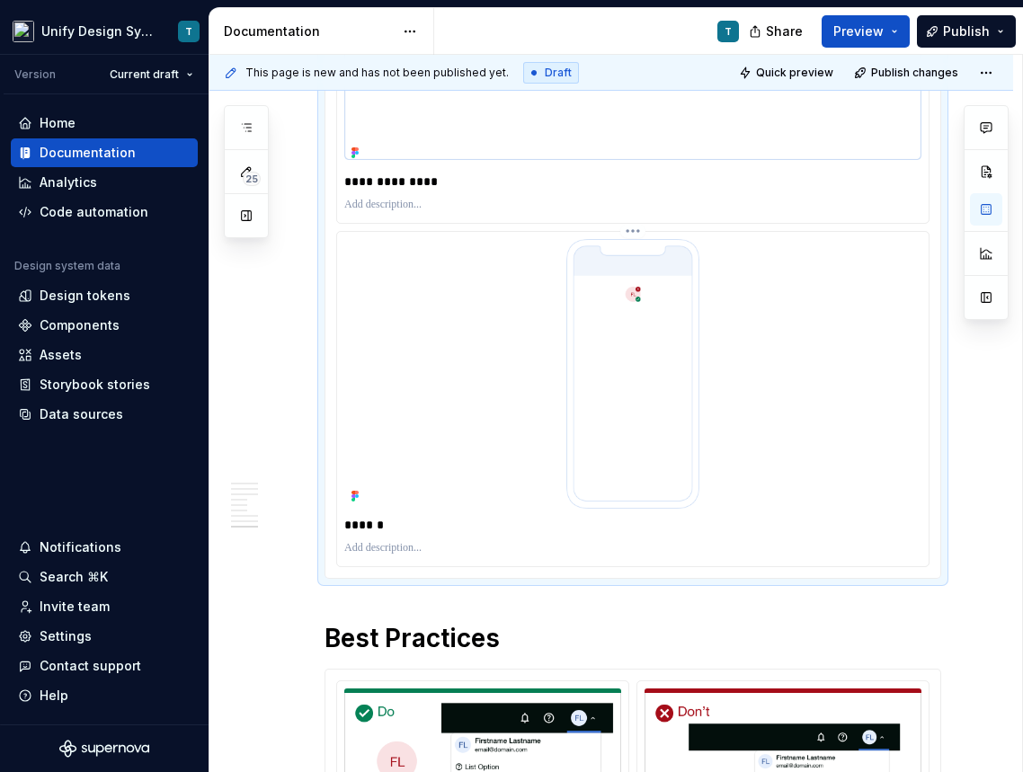
scroll to position [3598, 0]
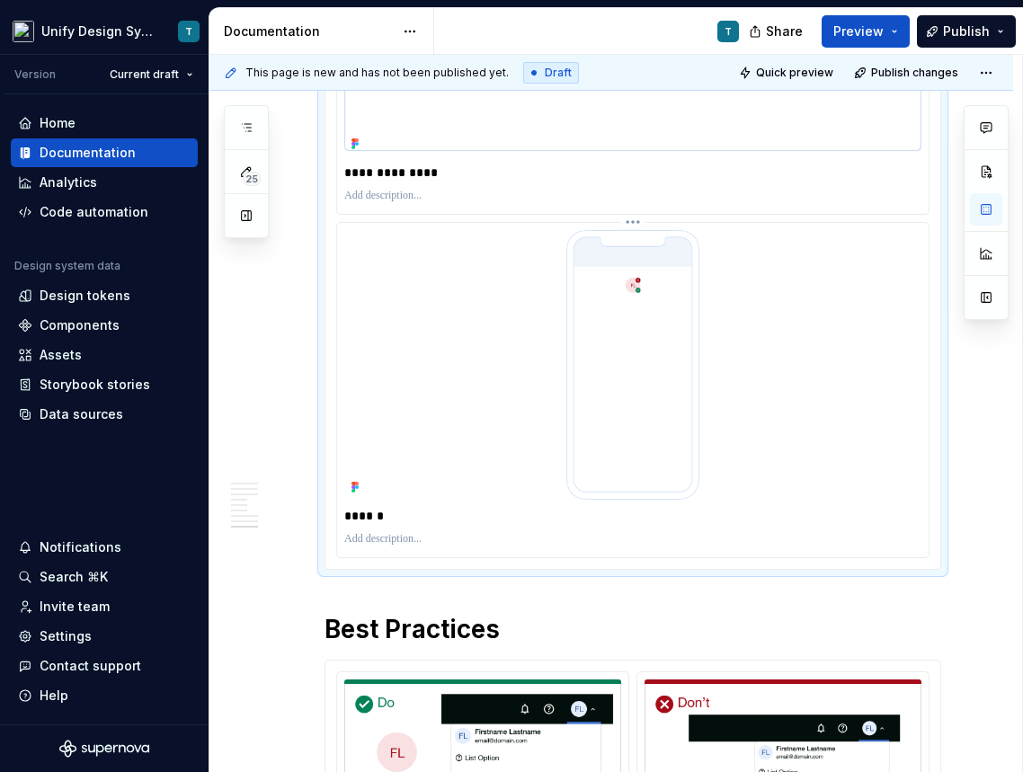
click at [690, 420] on img at bounding box center [633, 365] width 380 height 270
click at [854, 255] on div at bounding box center [632, 365] width 577 height 270
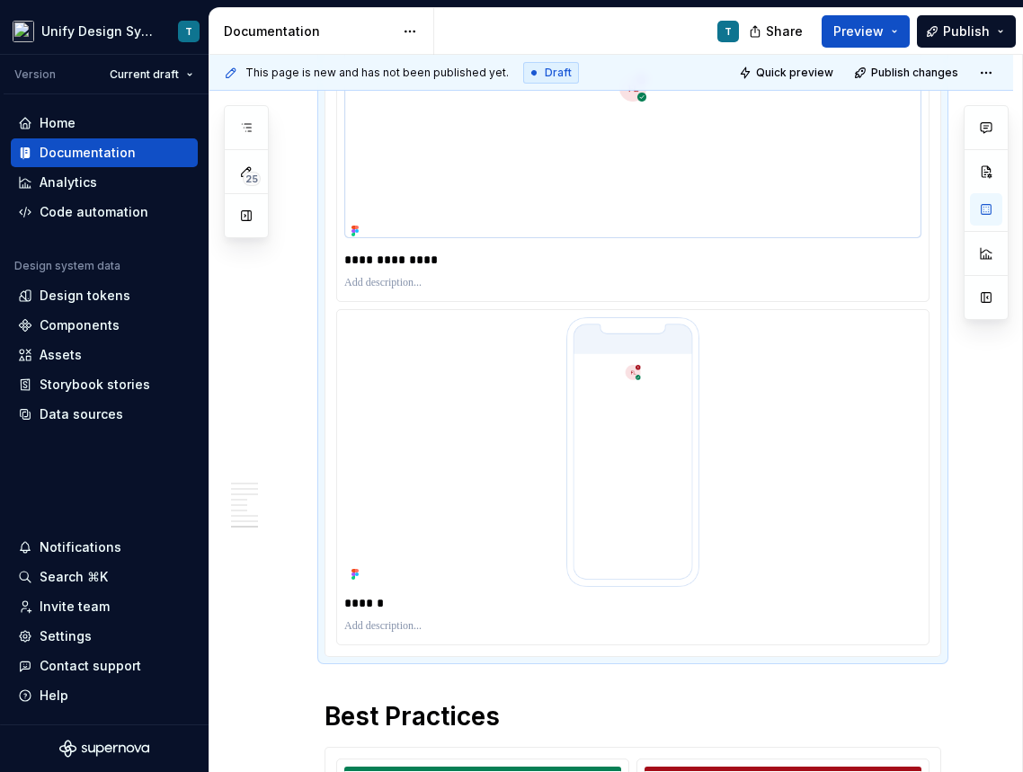
scroll to position [3510, 0]
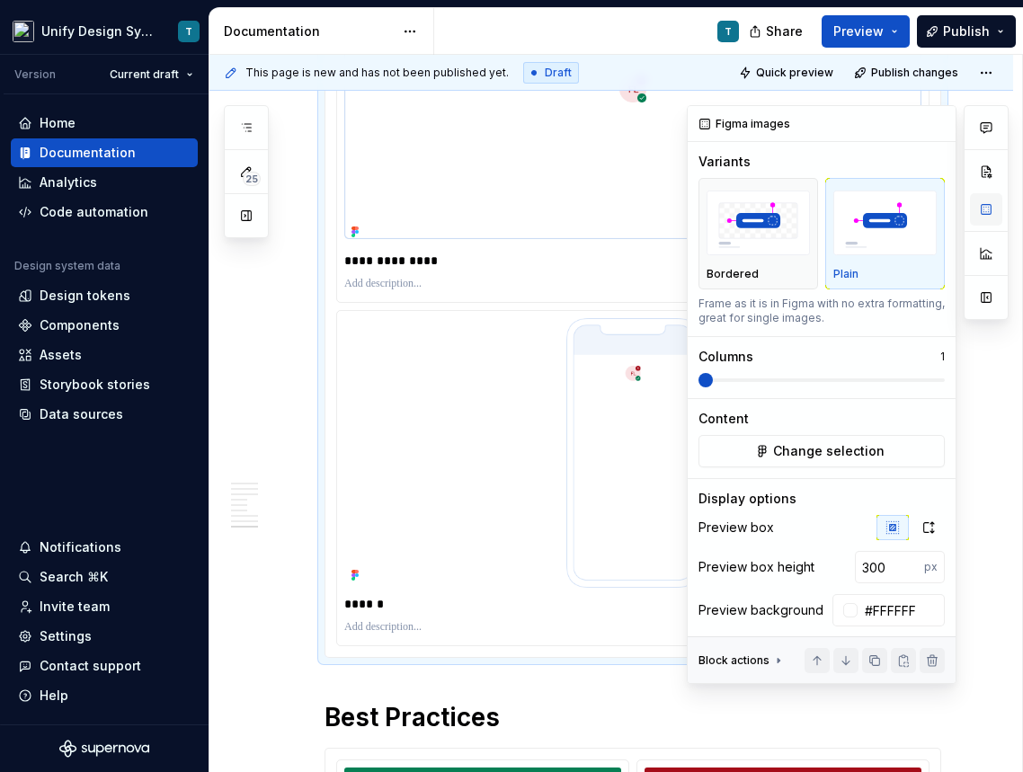
click at [984, 204] on button "button" at bounding box center [986, 209] width 32 height 32
click at [772, 464] on button "Change selection" at bounding box center [821, 451] width 246 height 32
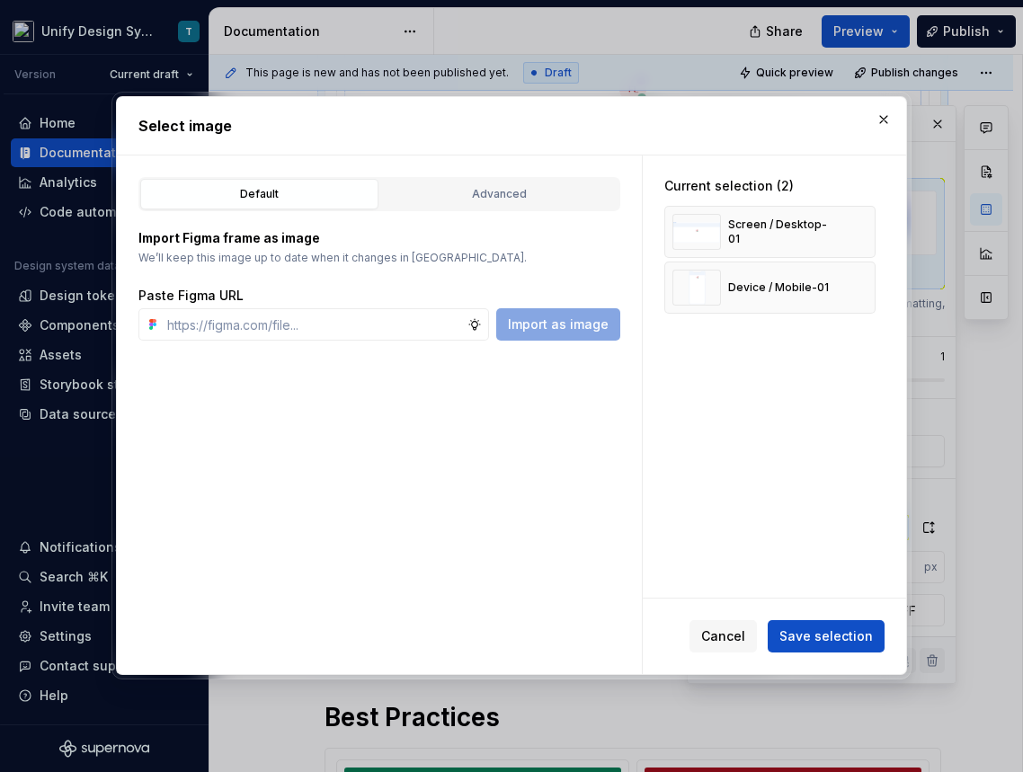
type textarea "*"
click at [527, 205] on button "Advanced" at bounding box center [499, 194] width 238 height 31
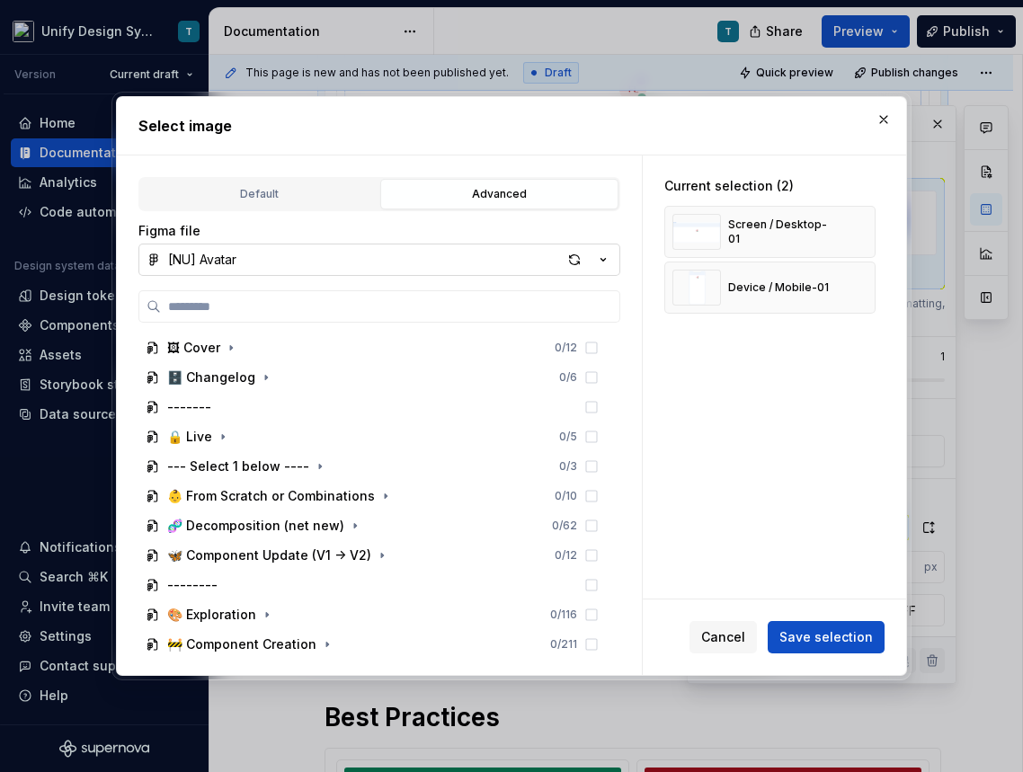
click at [602, 254] on icon "button" at bounding box center [603, 260] width 18 height 18
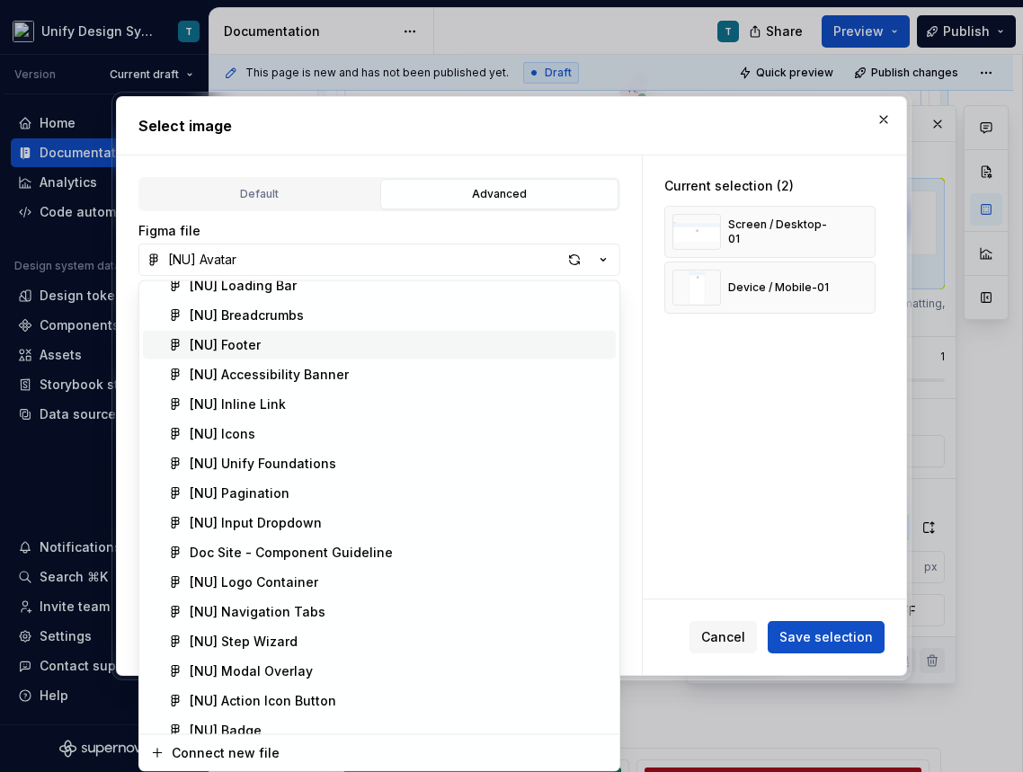
scroll to position [245, 0]
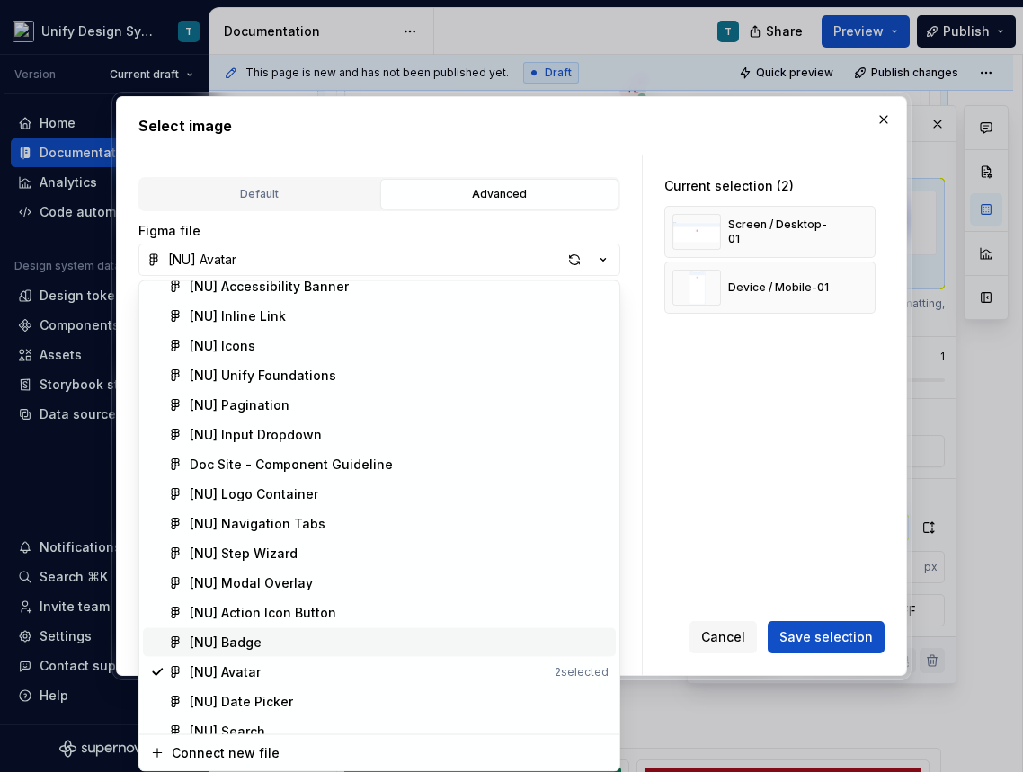
click at [253, 641] on div "[NU] Badge" at bounding box center [226, 643] width 72 height 18
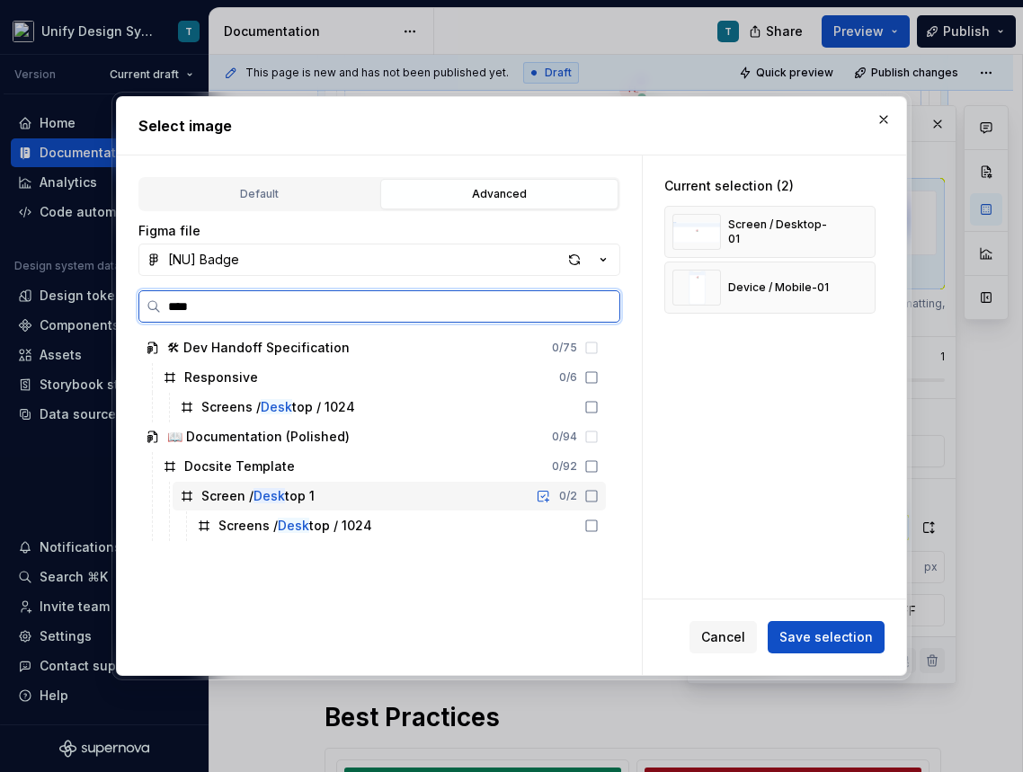
click at [347, 502] on div "Screen / Desk top 1 0 / 2" at bounding box center [389, 496] width 433 height 29
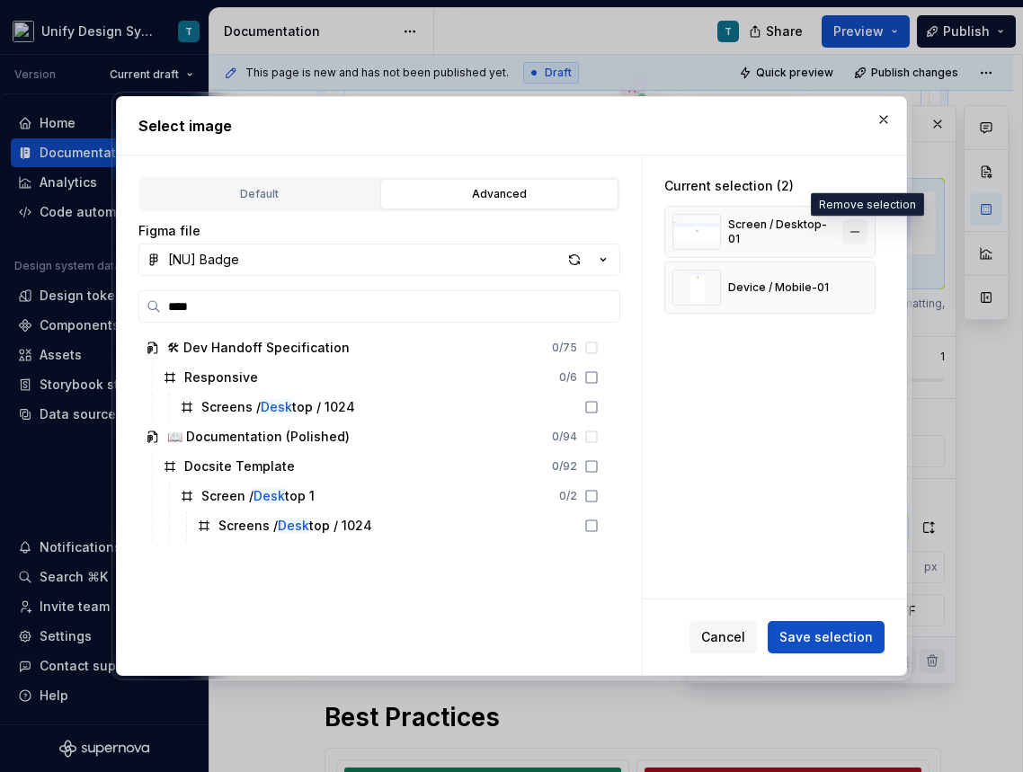
click at [867, 232] on button "button" at bounding box center [854, 231] width 25 height 25
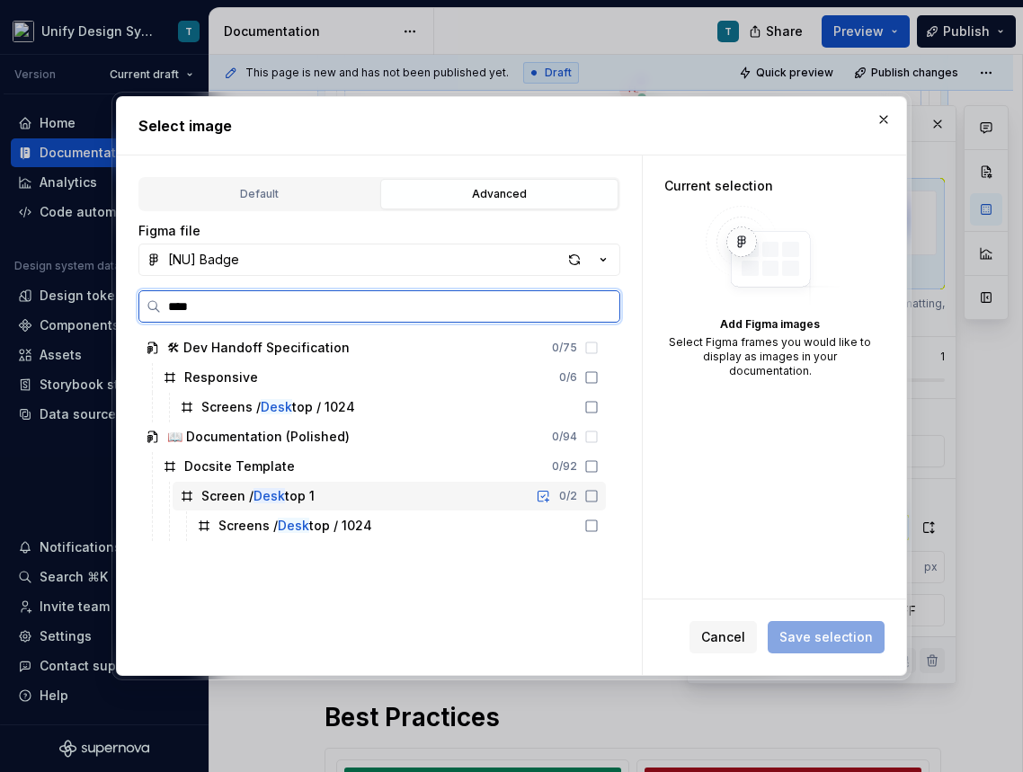
click at [545, 505] on div "Screen / Desk top 1 0 / 2" at bounding box center [389, 496] width 433 height 29
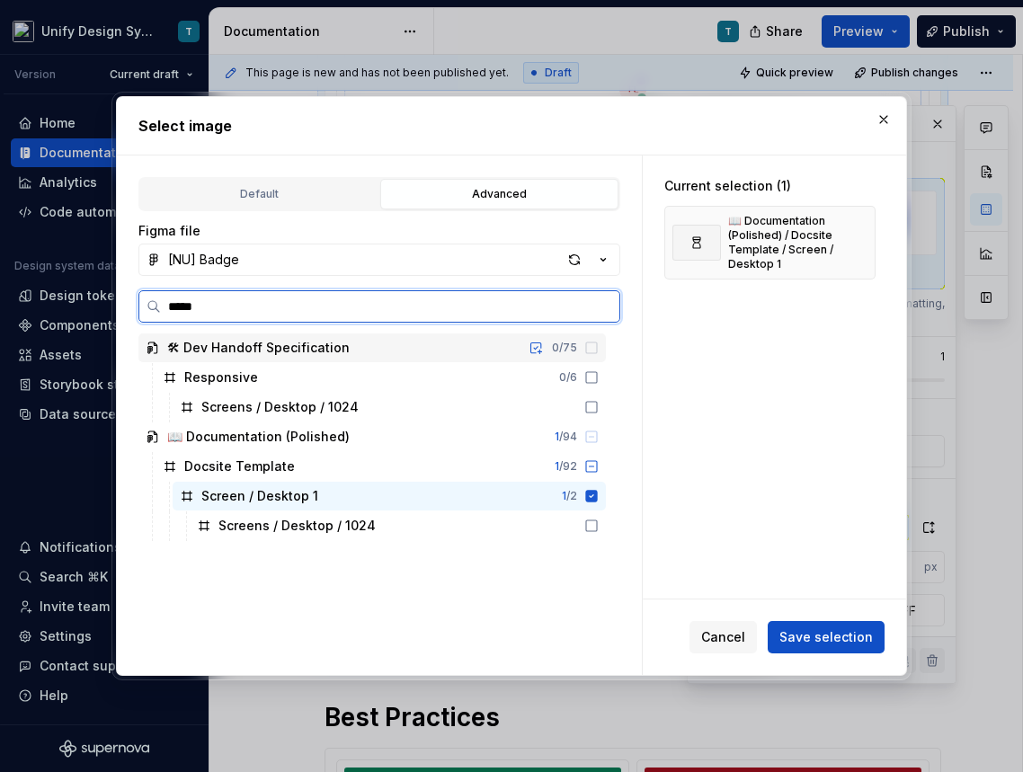
type input "******"
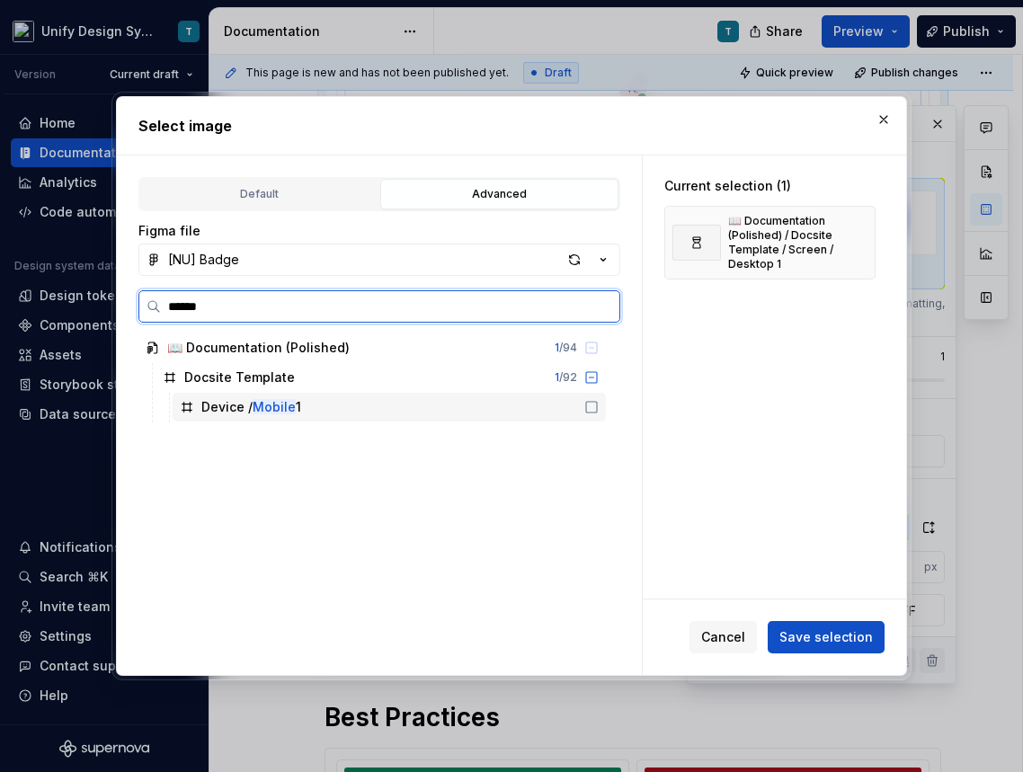
click at [460, 406] on div "Device / Mobile 1" at bounding box center [389, 407] width 433 height 29
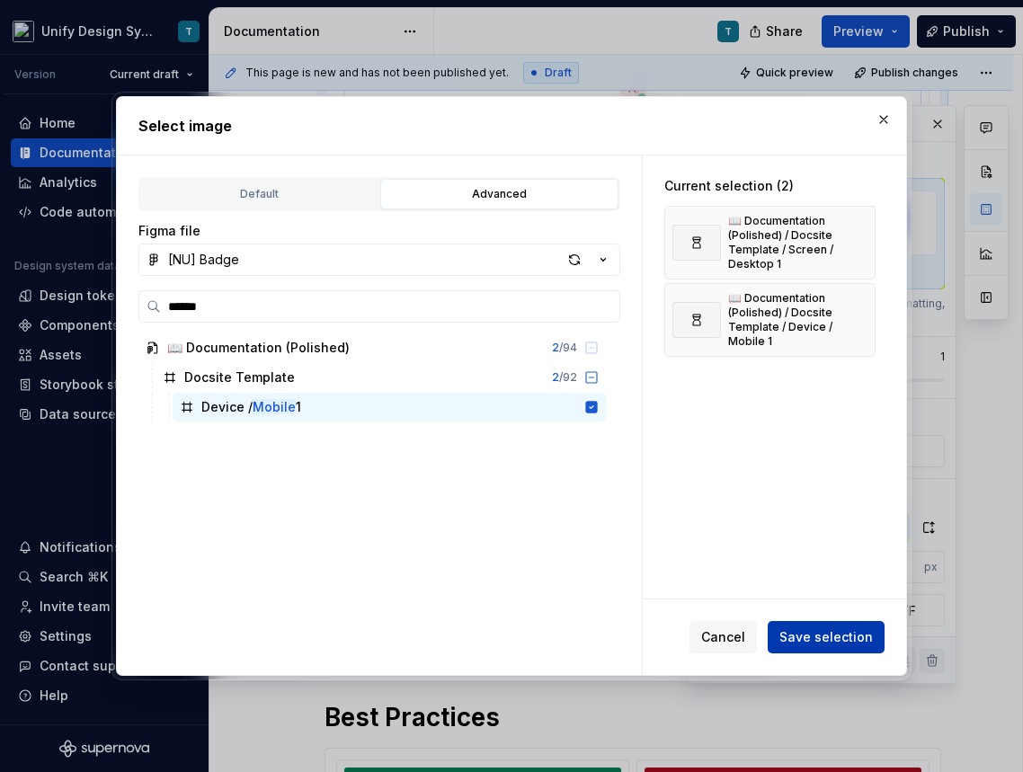
click at [838, 634] on span "Save selection" at bounding box center [825, 637] width 93 height 18
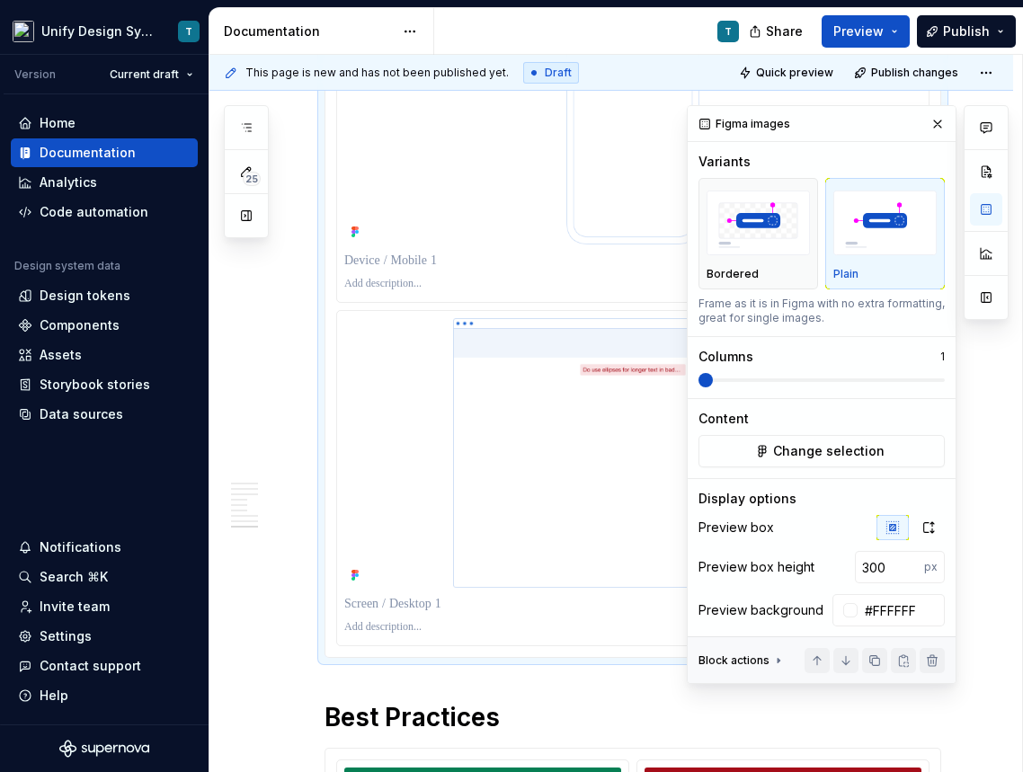
click at [430, 266] on p at bounding box center [632, 261] width 577 height 18
click at [423, 613] on p at bounding box center [632, 604] width 577 height 18
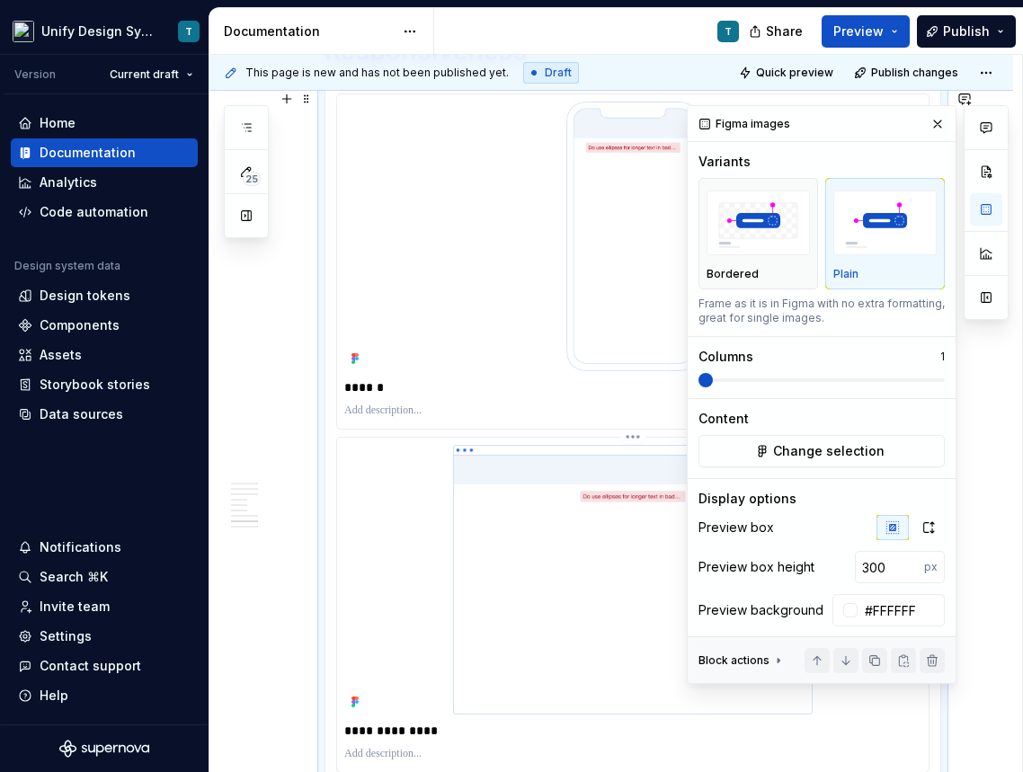
scroll to position [3372, 0]
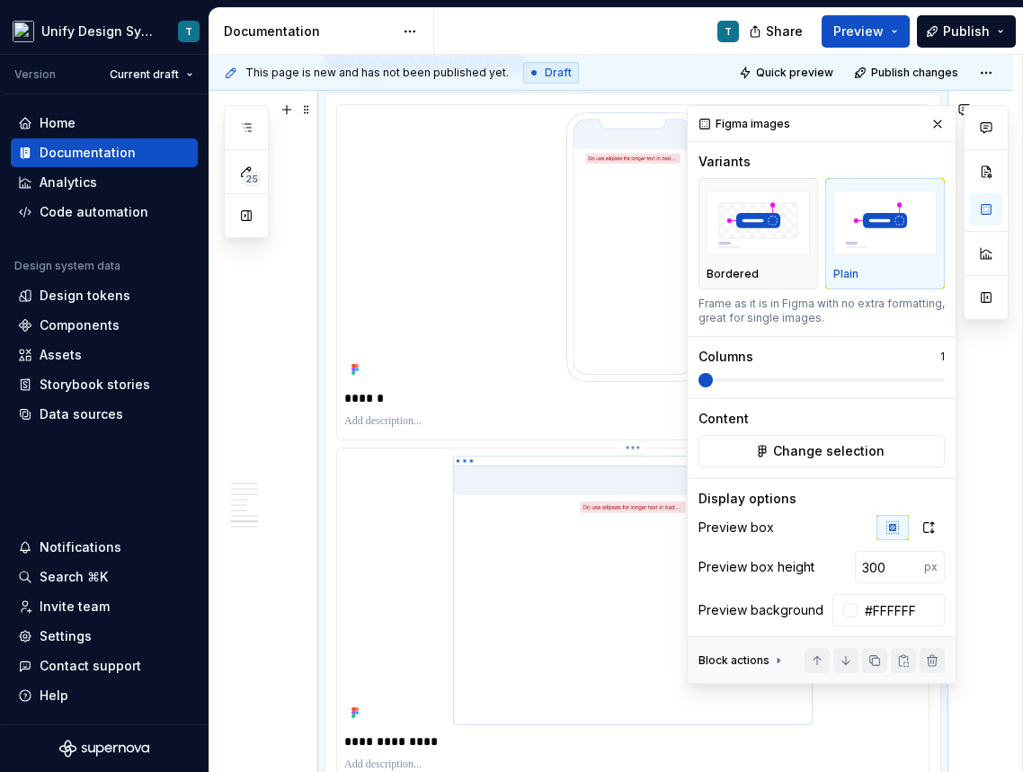
click at [524, 535] on img at bounding box center [632, 591] width 577 height 270
click at [934, 129] on button "button" at bounding box center [937, 123] width 25 height 25
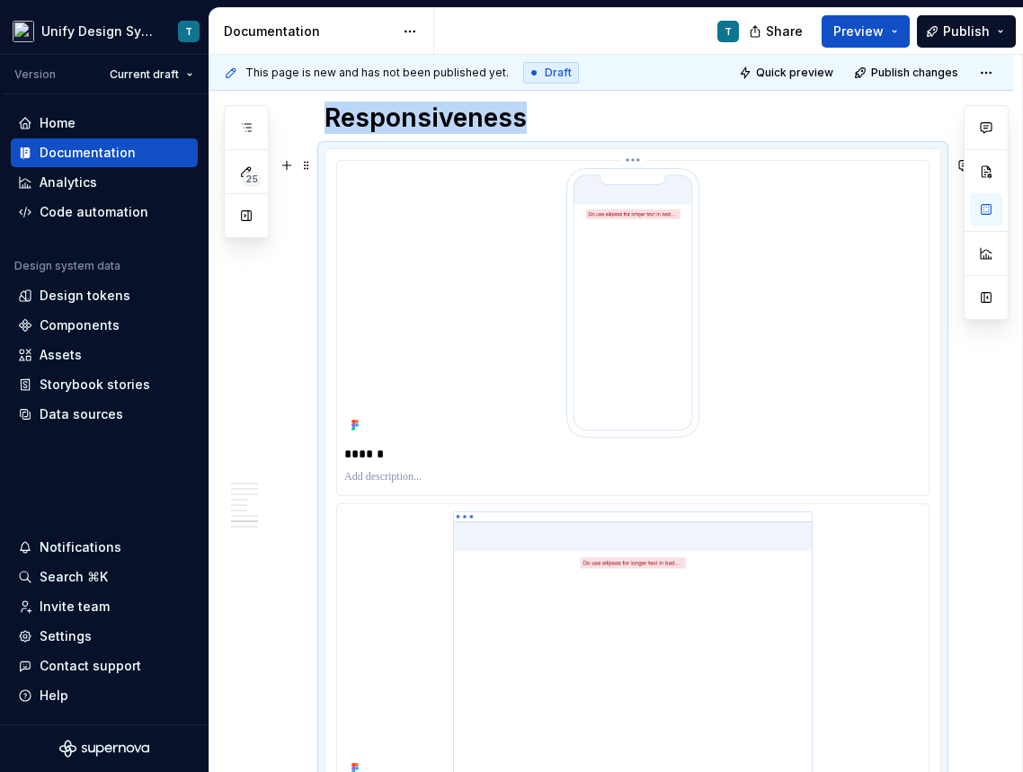
scroll to position [3314, 0]
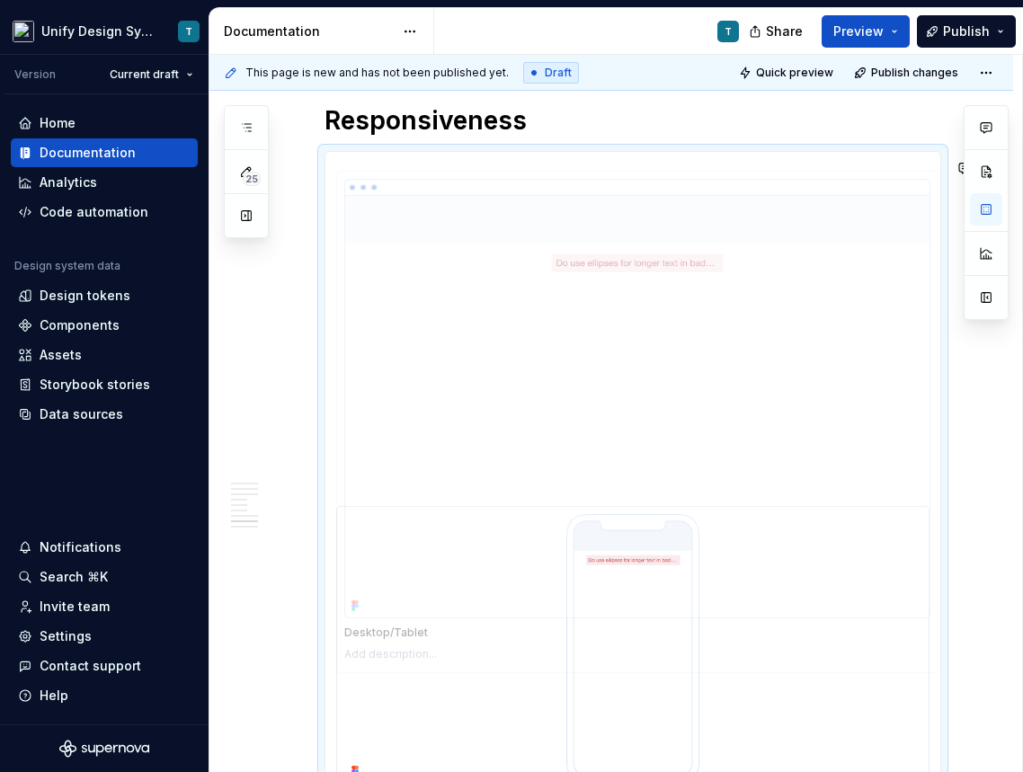
drag, startPoint x: 546, startPoint y: 596, endPoint x: 555, endPoint y: 273, distance: 322.7
click at [555, 273] on body "Unify Design System T Version Current draft Home Documentation Analytics Code a…" at bounding box center [511, 386] width 1023 height 772
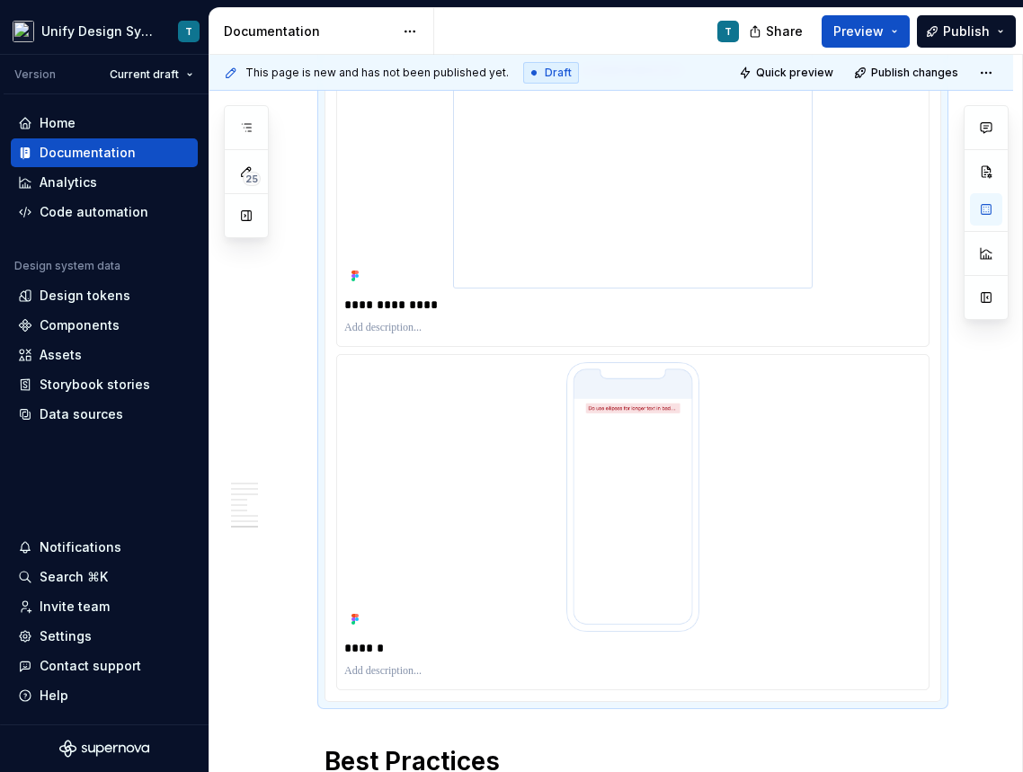
scroll to position [3471, 0]
click at [655, 487] on img at bounding box center [633, 492] width 380 height 270
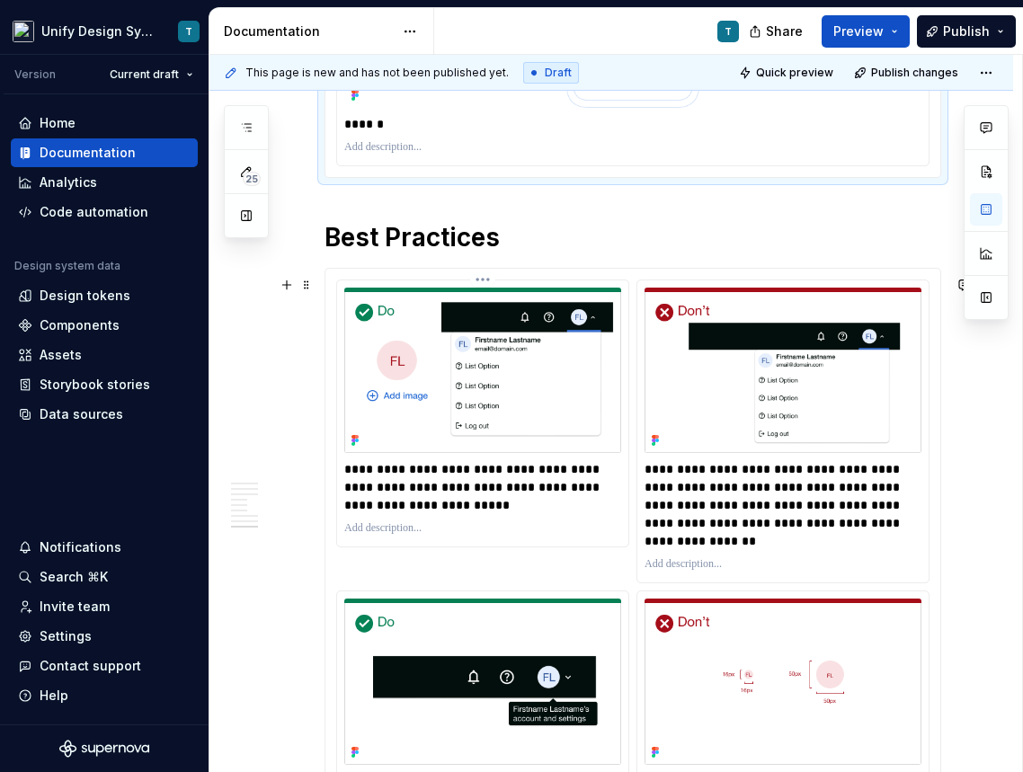
scroll to position [4185, 0]
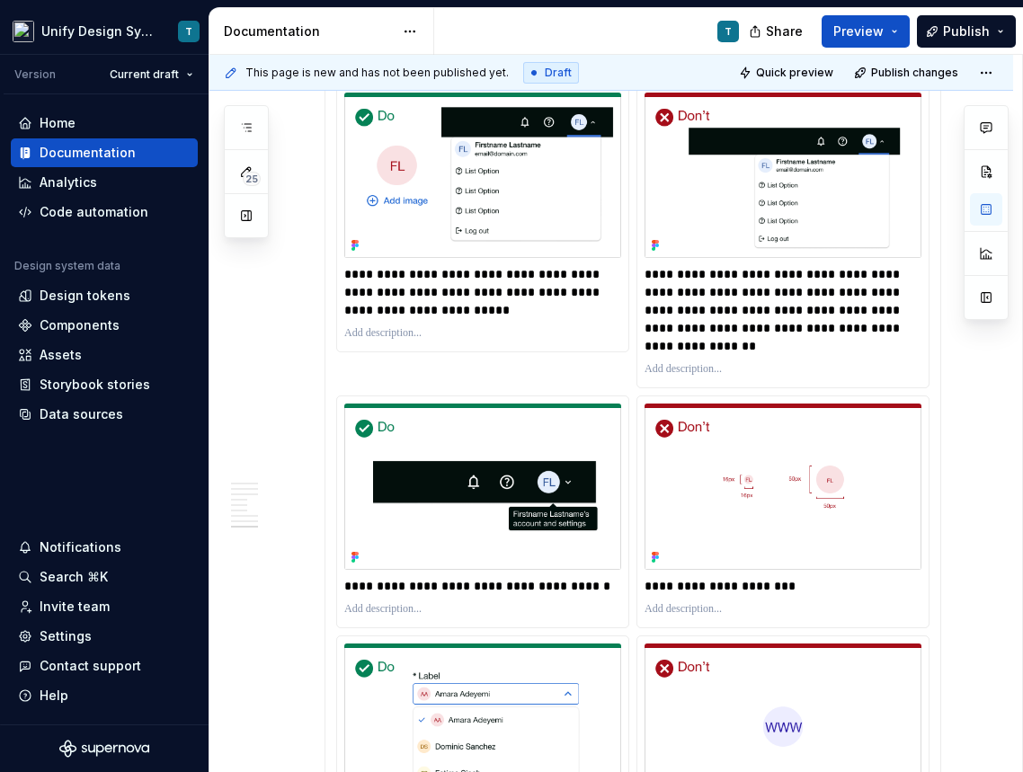
click at [377, 302] on p "**********" at bounding box center [484, 292] width 281 height 54
click at [492, 295] on p "**********" at bounding box center [484, 292] width 281 height 54
click at [603, 183] on img at bounding box center [482, 176] width 277 height 166
click at [979, 207] on button "button" at bounding box center [986, 209] width 32 height 32
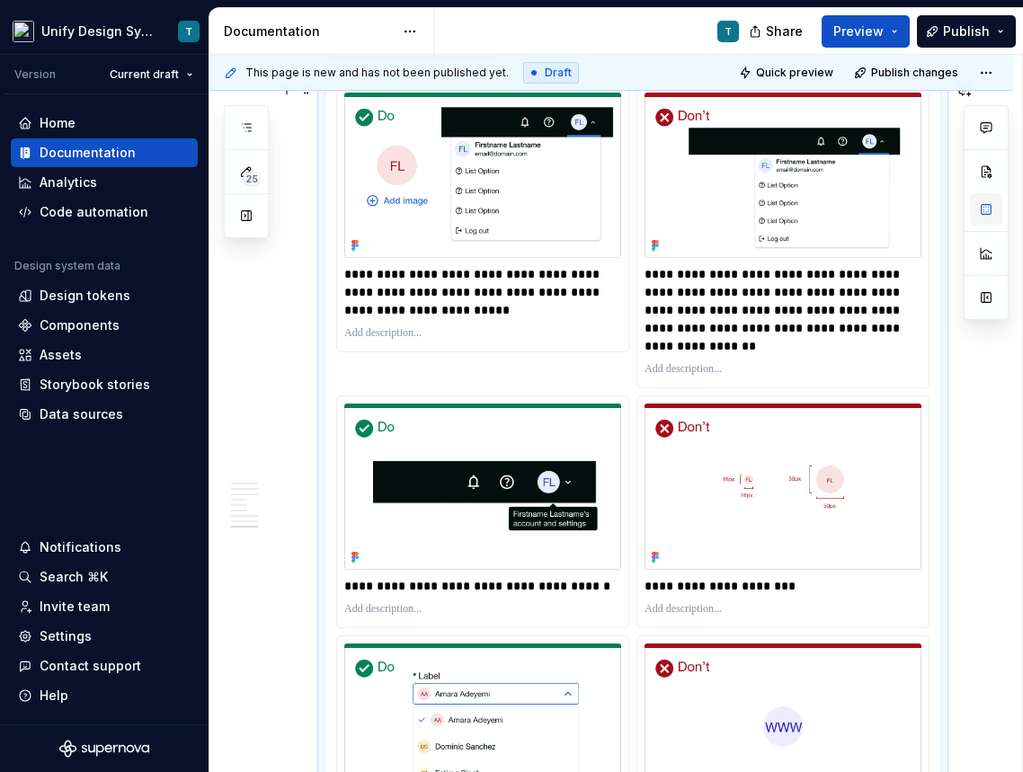
type textarea "*"
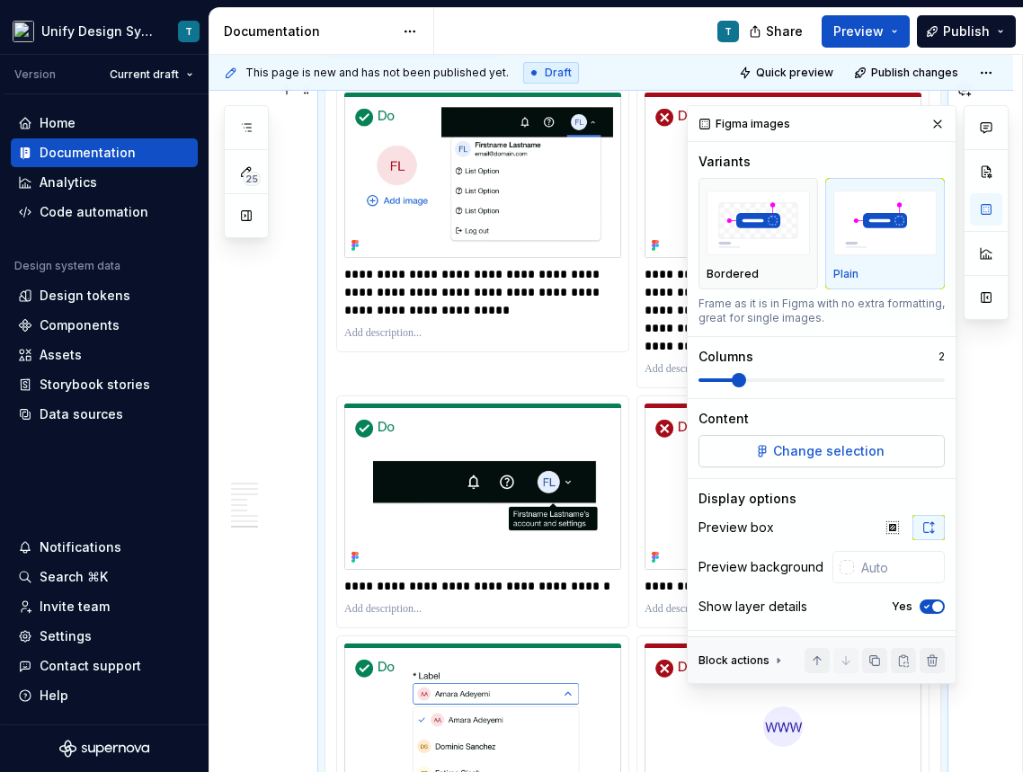
click at [766, 455] on button "Change selection" at bounding box center [821, 451] width 246 height 32
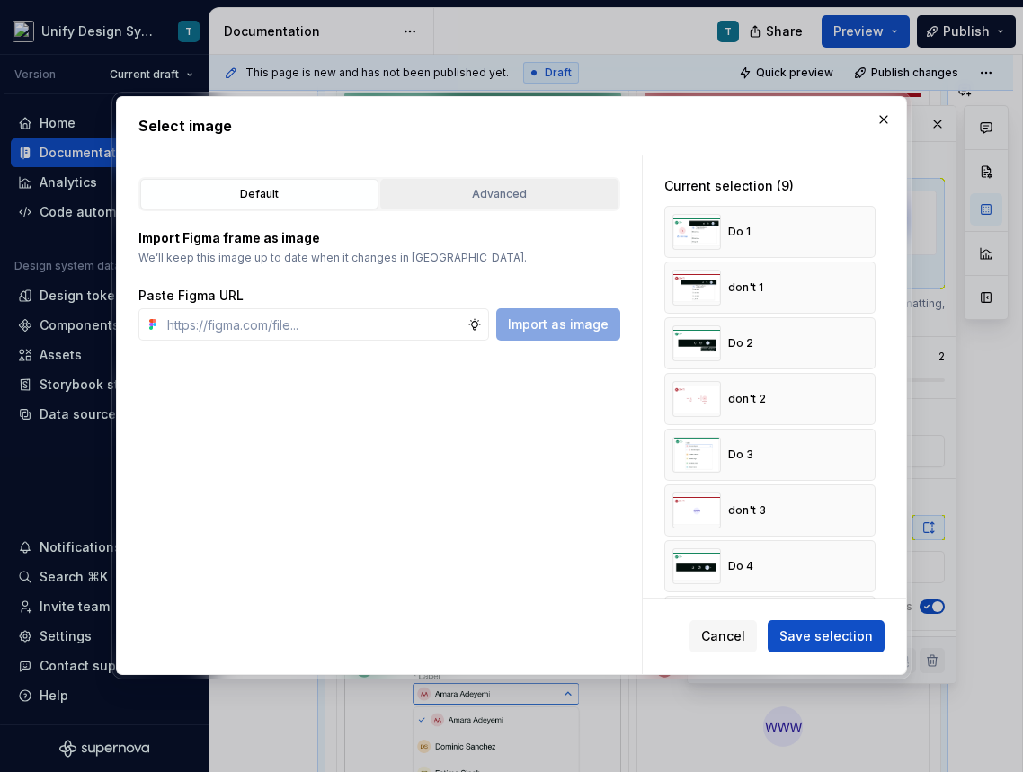
click at [523, 207] on button "Advanced" at bounding box center [499, 194] width 238 height 31
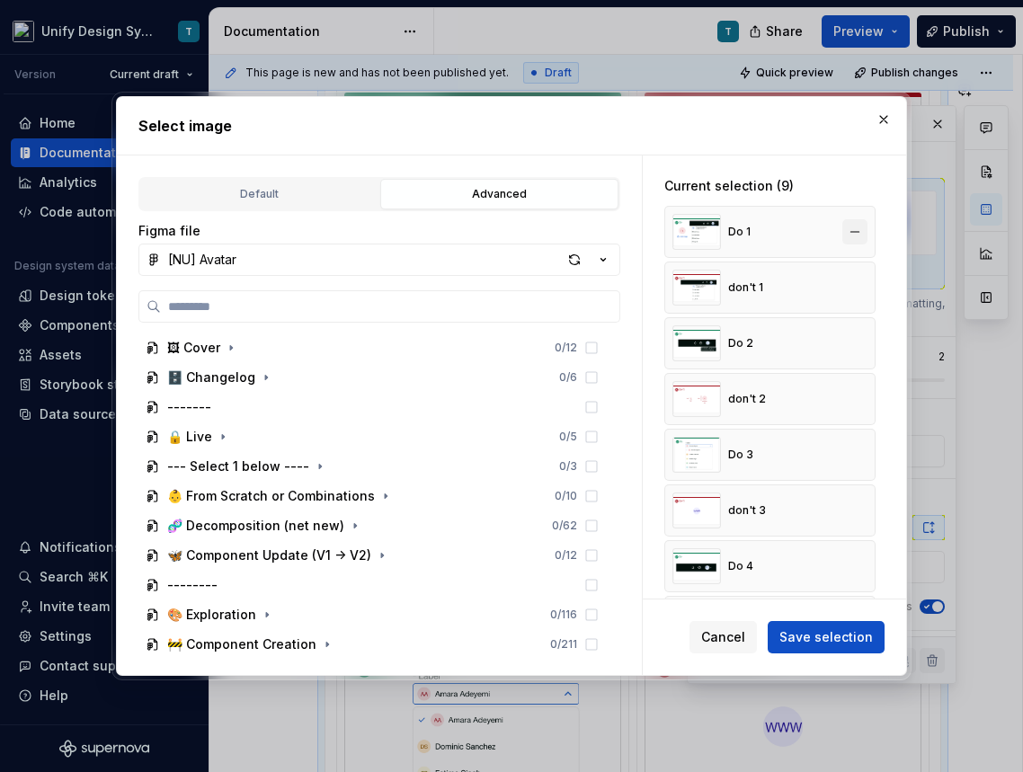
click at [866, 229] on button "button" at bounding box center [854, 231] width 25 height 25
click at [866, 275] on button "button" at bounding box center [854, 287] width 25 height 25
click at [866, 229] on button "button" at bounding box center [854, 231] width 25 height 25
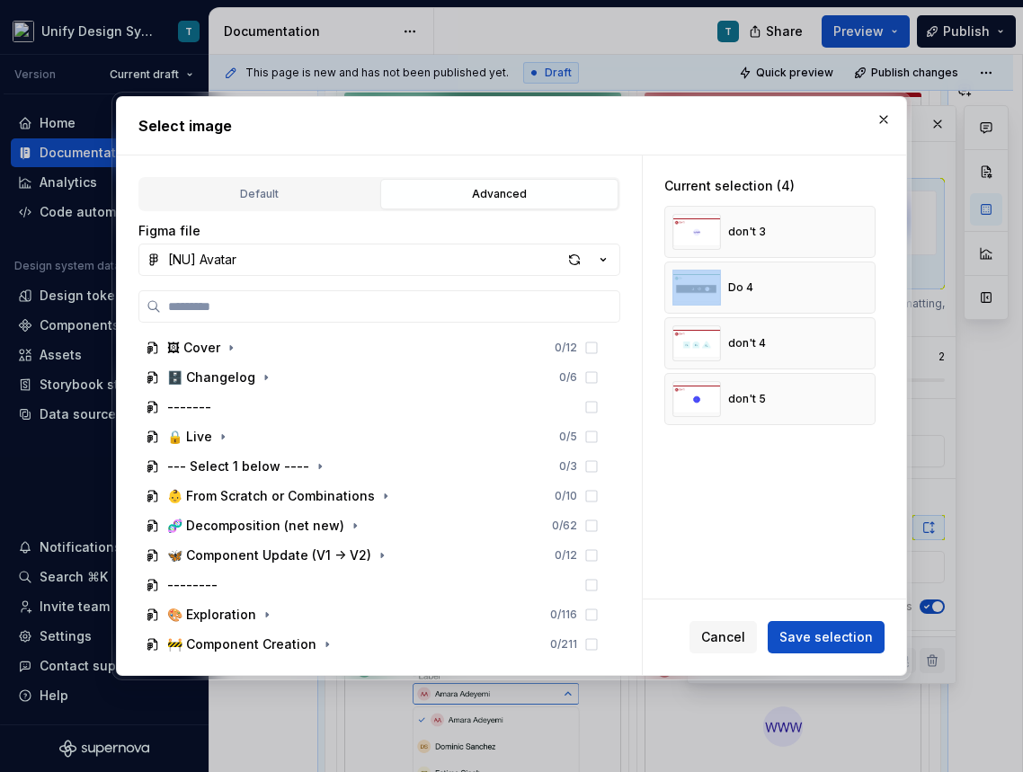
click at [866, 229] on div "don't 3" at bounding box center [769, 232] width 211 height 52
click at [866, 229] on button "button" at bounding box center [854, 231] width 25 height 25
click at [866, 229] on div "Do 4" at bounding box center [769, 232] width 211 height 52
click at [866, 229] on button "button" at bounding box center [854, 231] width 25 height 25
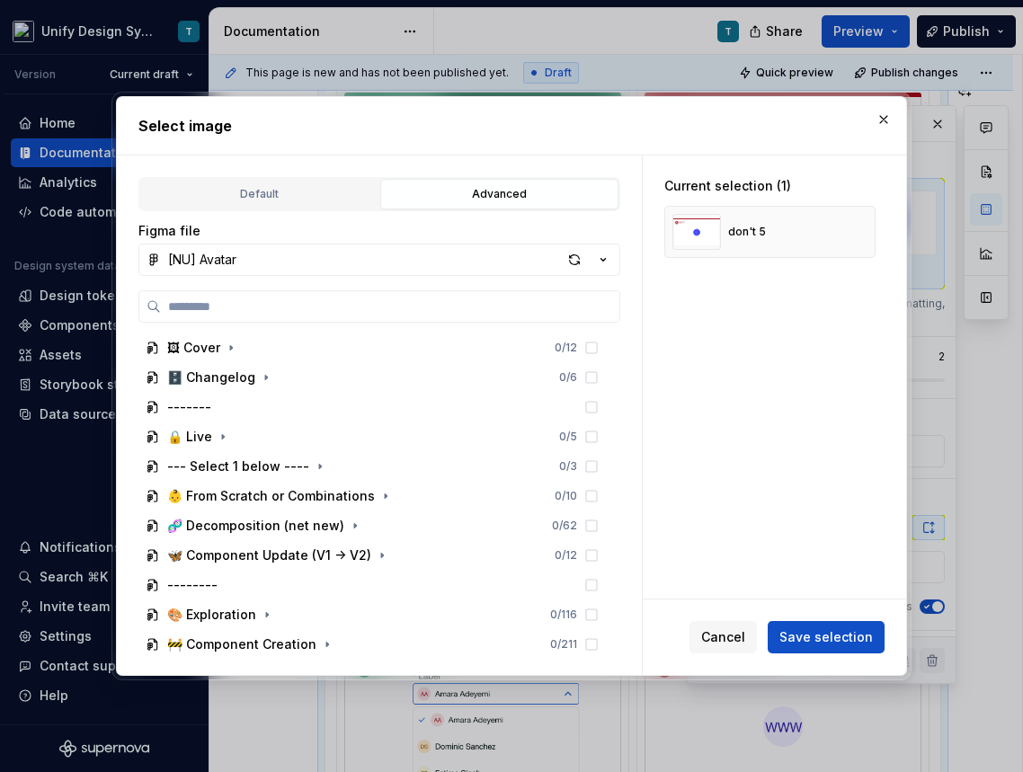
click at [866, 229] on button "button" at bounding box center [854, 231] width 25 height 25
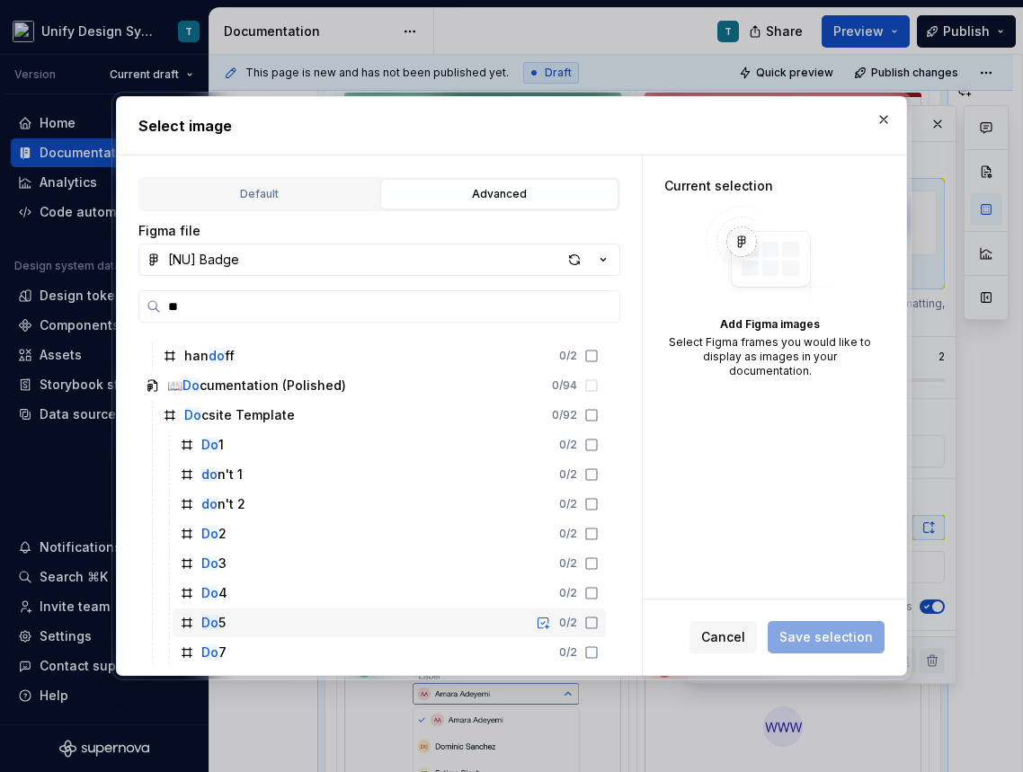
scroll to position [405, 0]
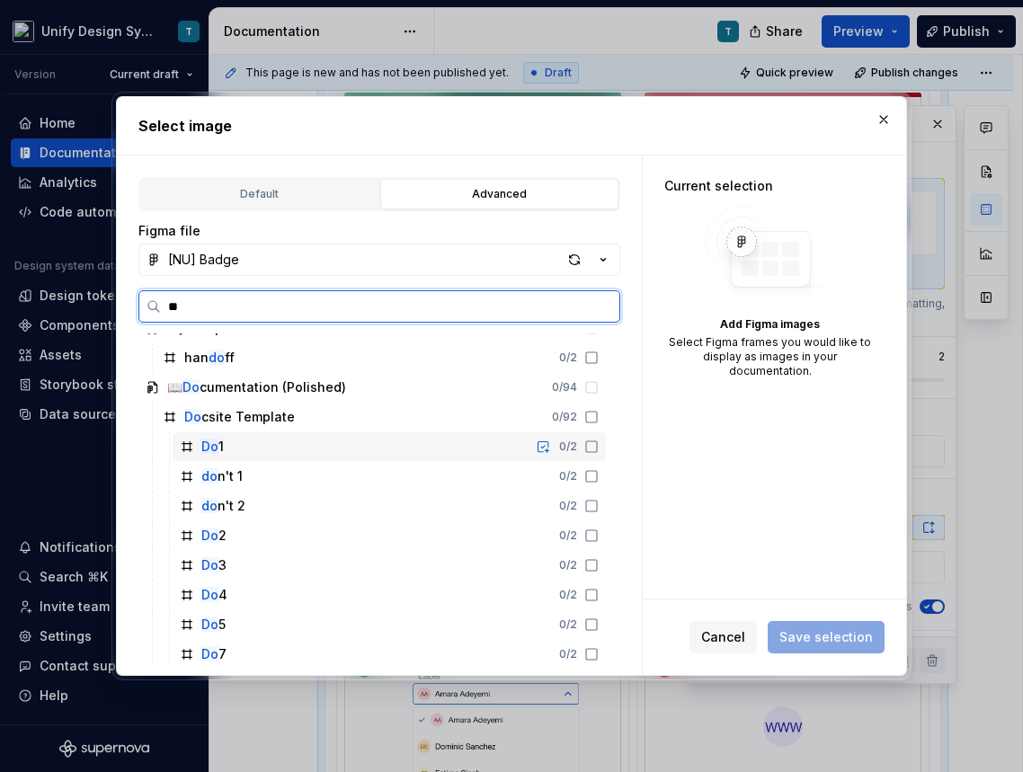
click at [598, 447] on icon at bounding box center [591, 446] width 14 height 14
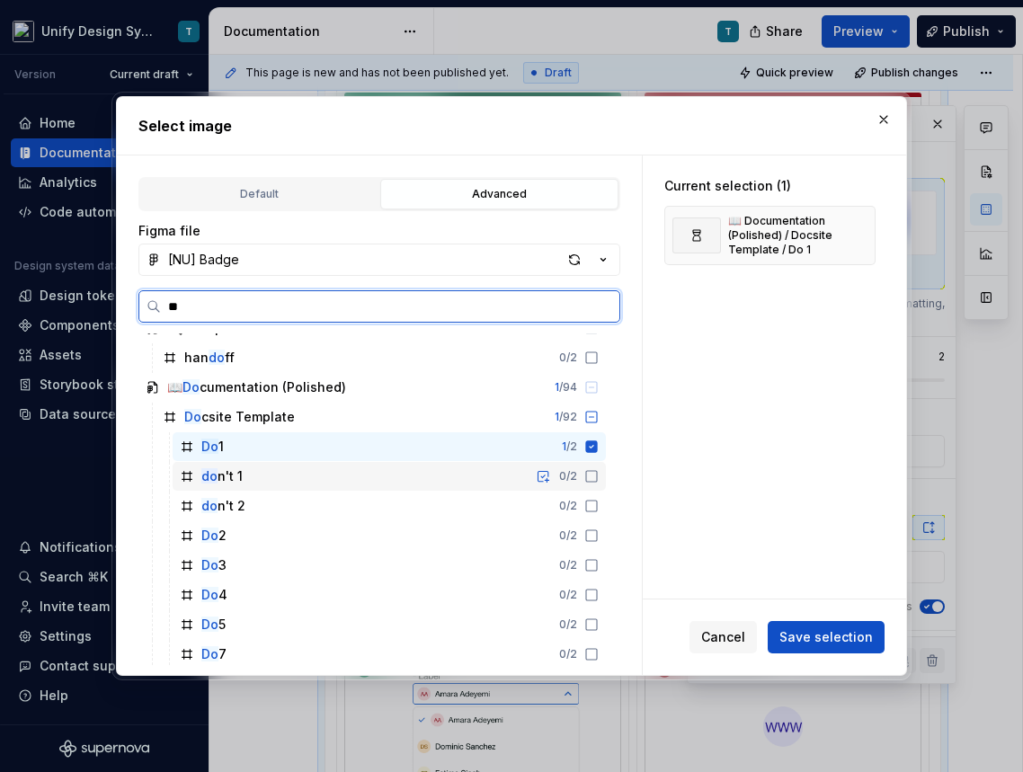
click at [598, 473] on icon at bounding box center [591, 476] width 14 height 14
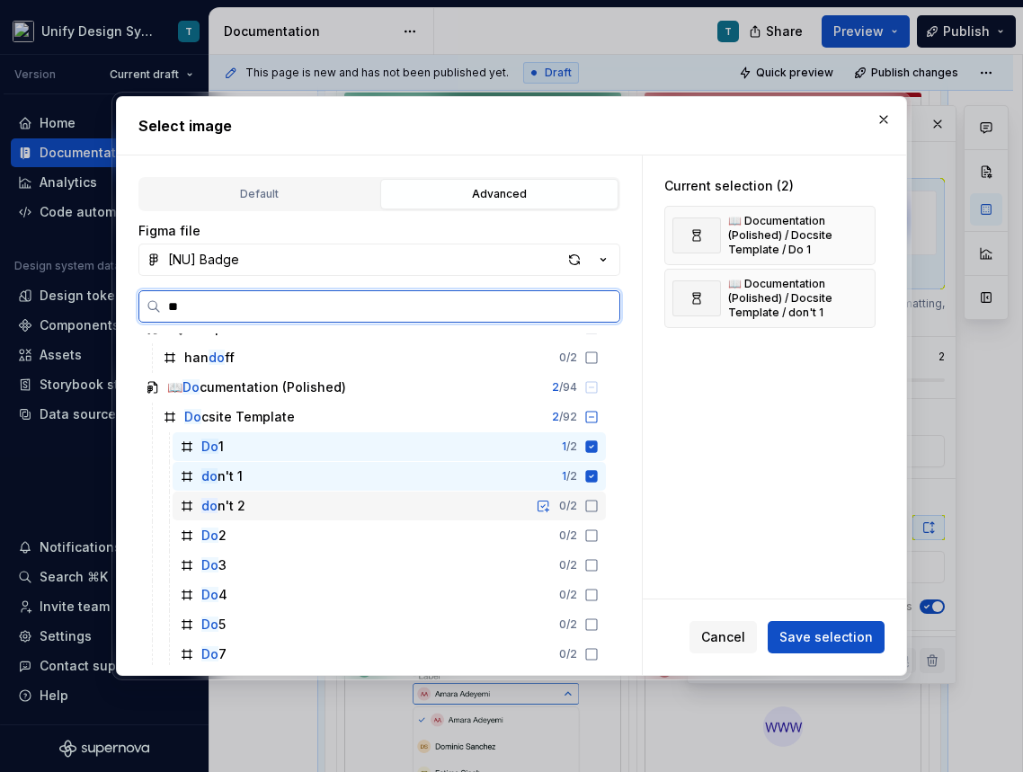
click at [598, 500] on icon at bounding box center [591, 506] width 14 height 14
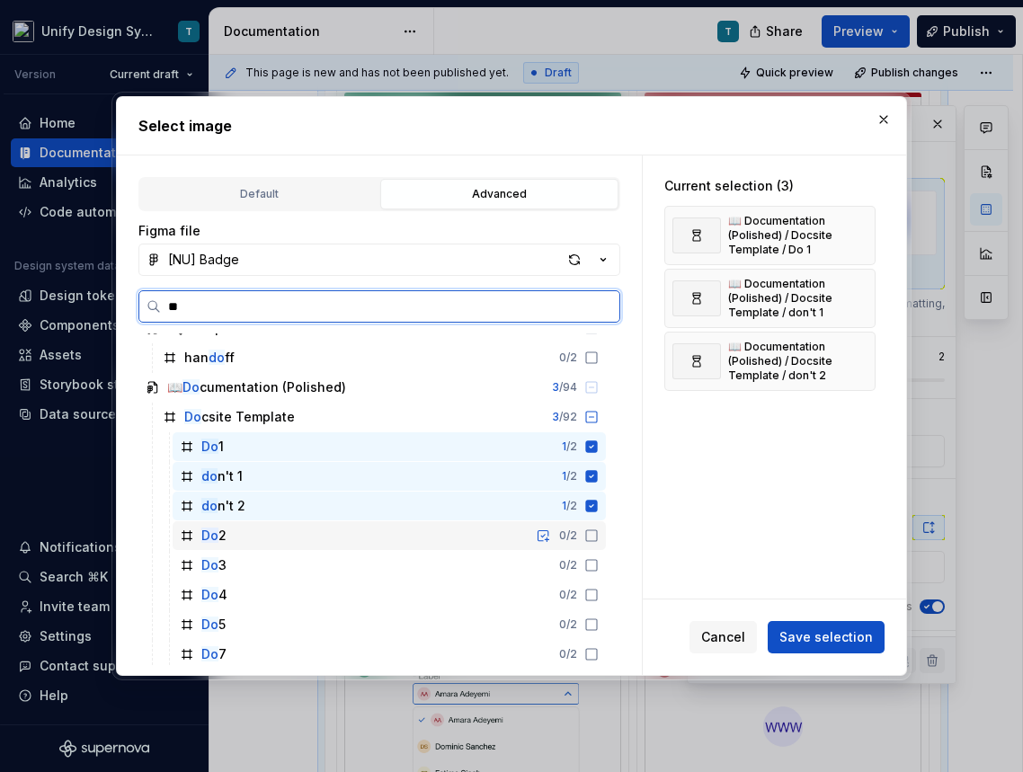
click at [598, 534] on icon at bounding box center [591, 535] width 14 height 14
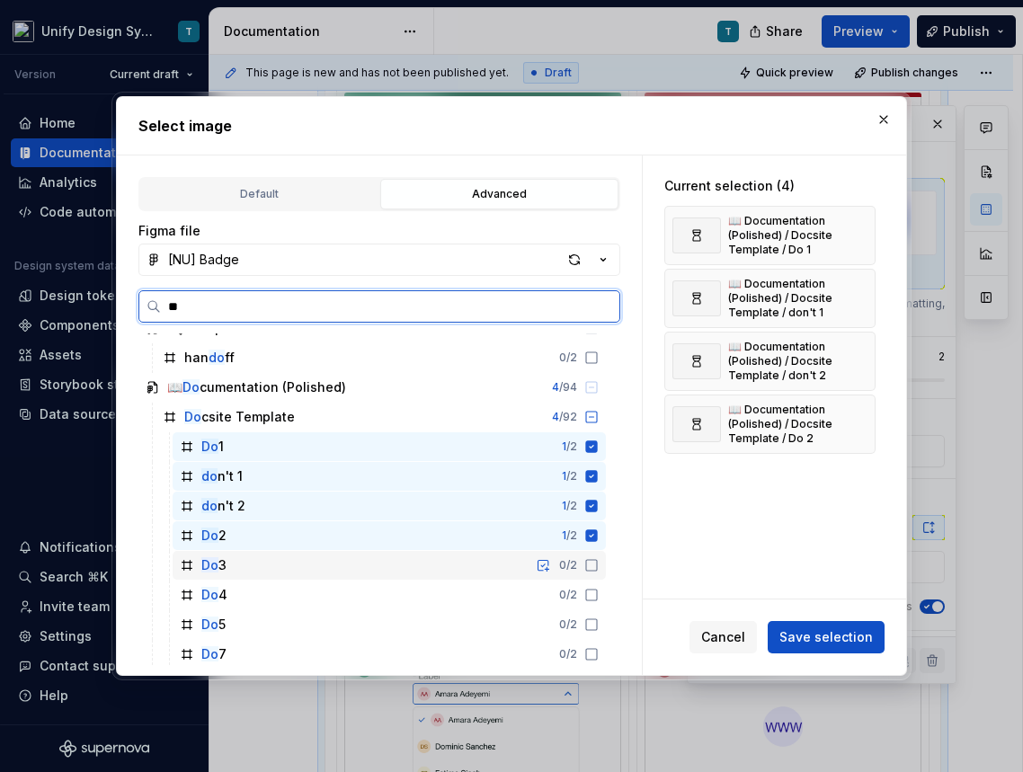
click at [597, 560] on icon at bounding box center [591, 565] width 11 height 11
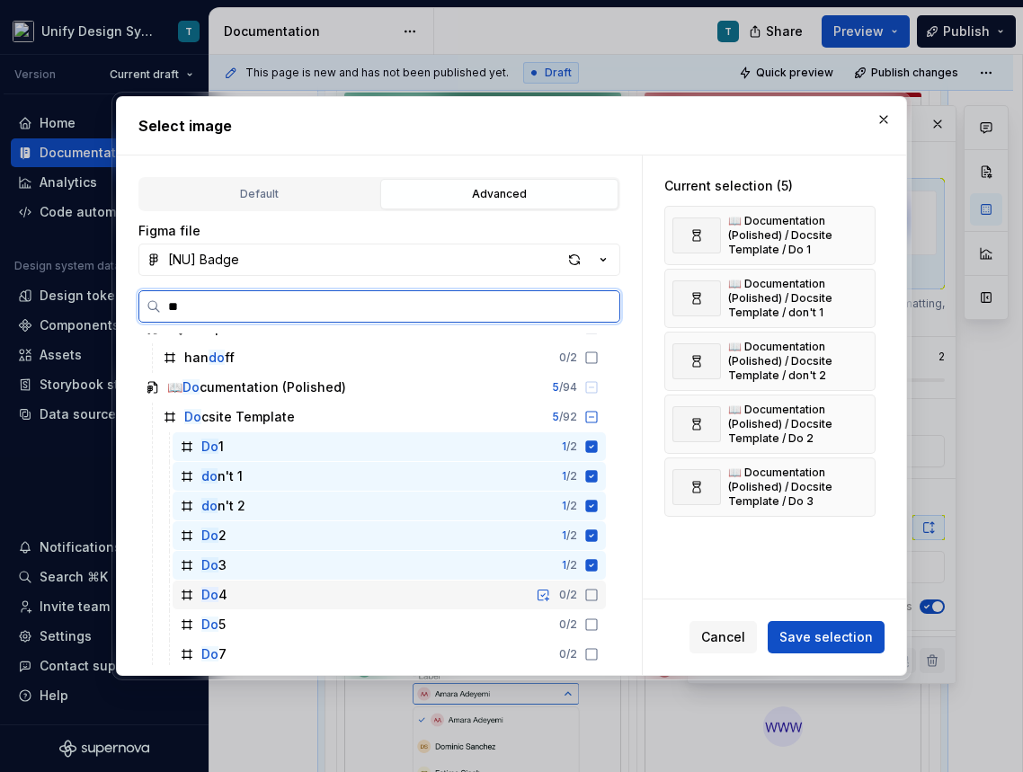
click at [598, 591] on icon at bounding box center [591, 595] width 14 height 14
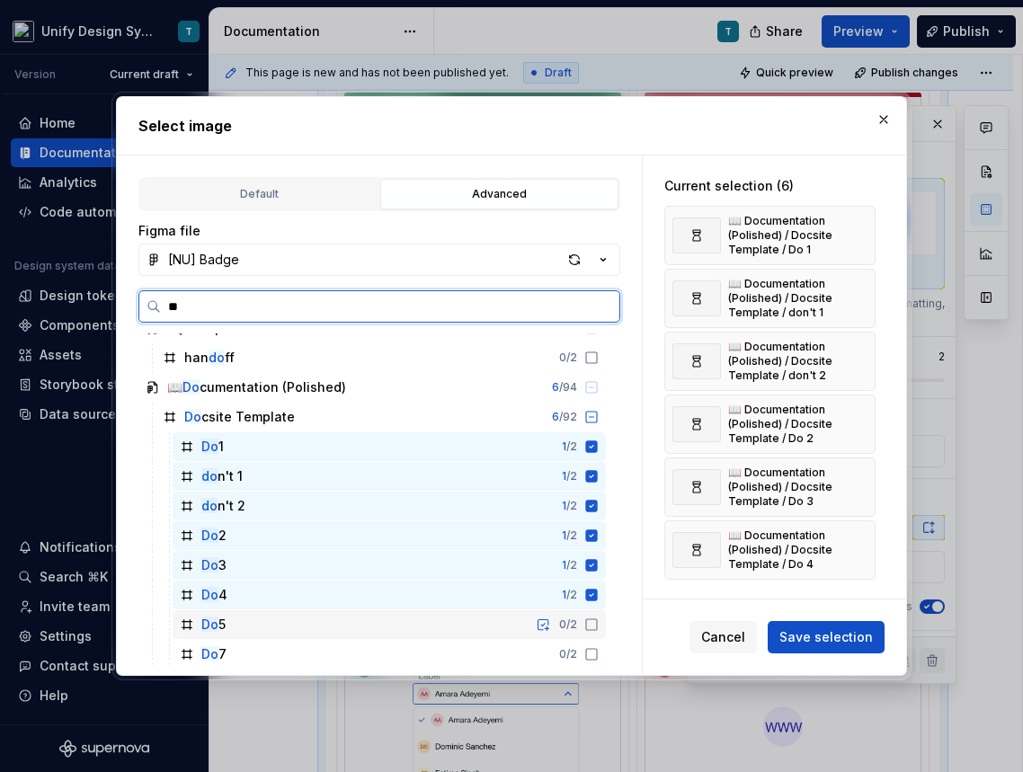
click at [598, 619] on icon at bounding box center [591, 624] width 14 height 14
click at [598, 655] on icon at bounding box center [591, 654] width 14 height 14
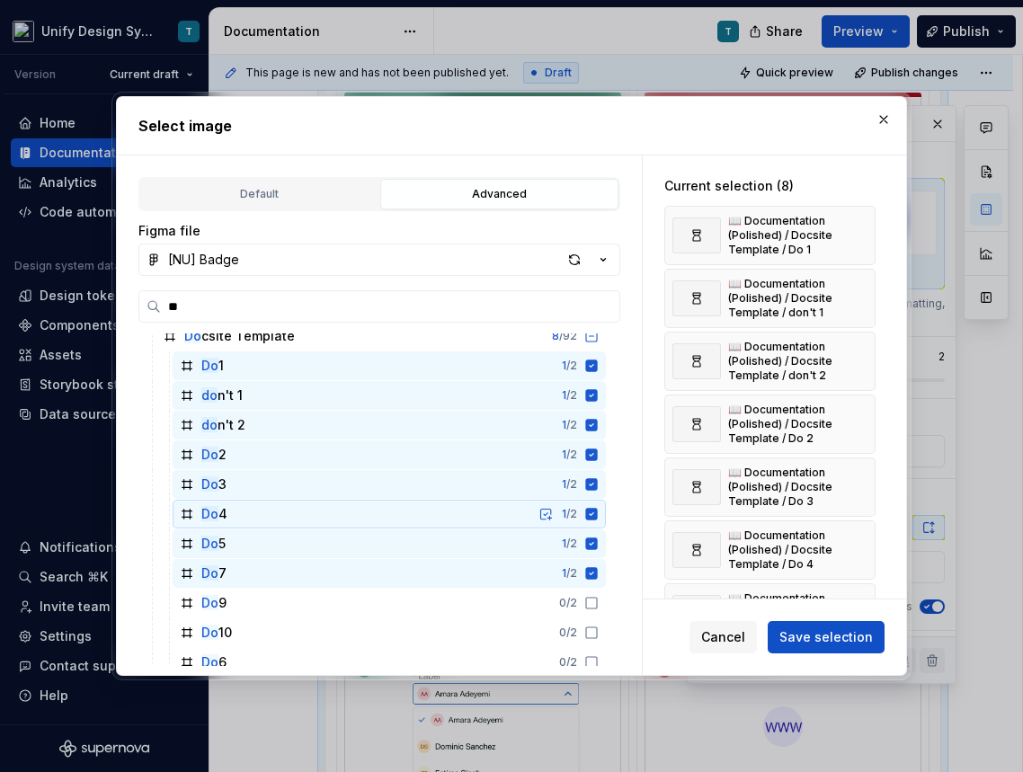
scroll to position [523, 0]
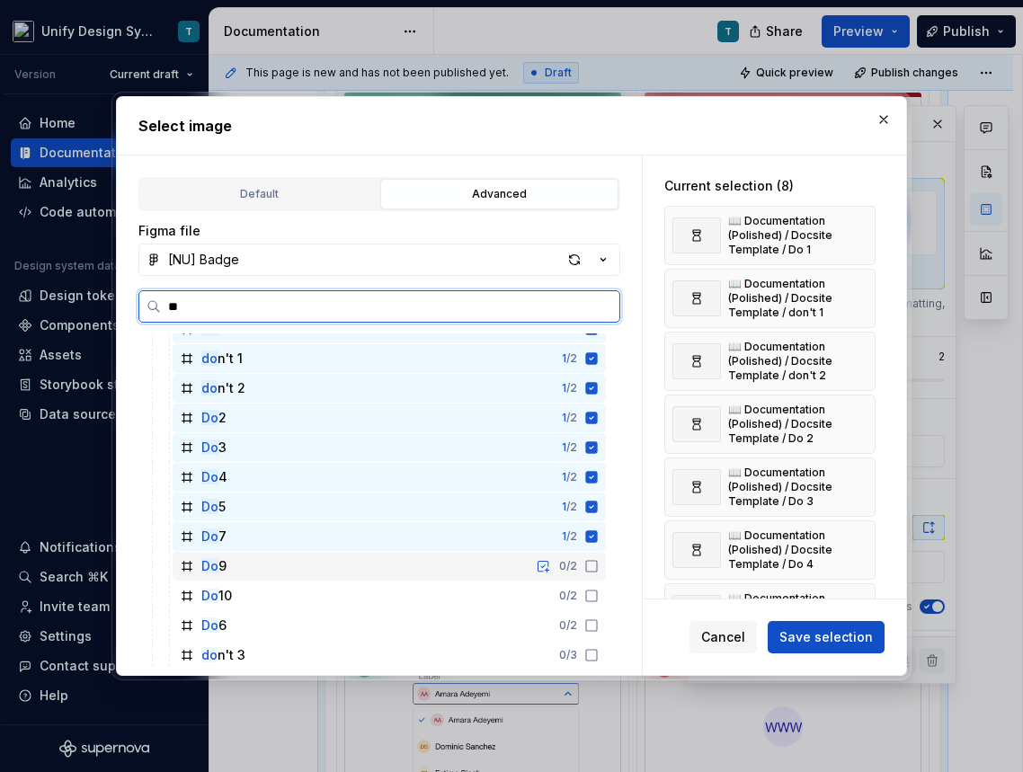
click at [598, 567] on icon at bounding box center [591, 566] width 14 height 14
click at [598, 591] on icon at bounding box center [591, 596] width 14 height 14
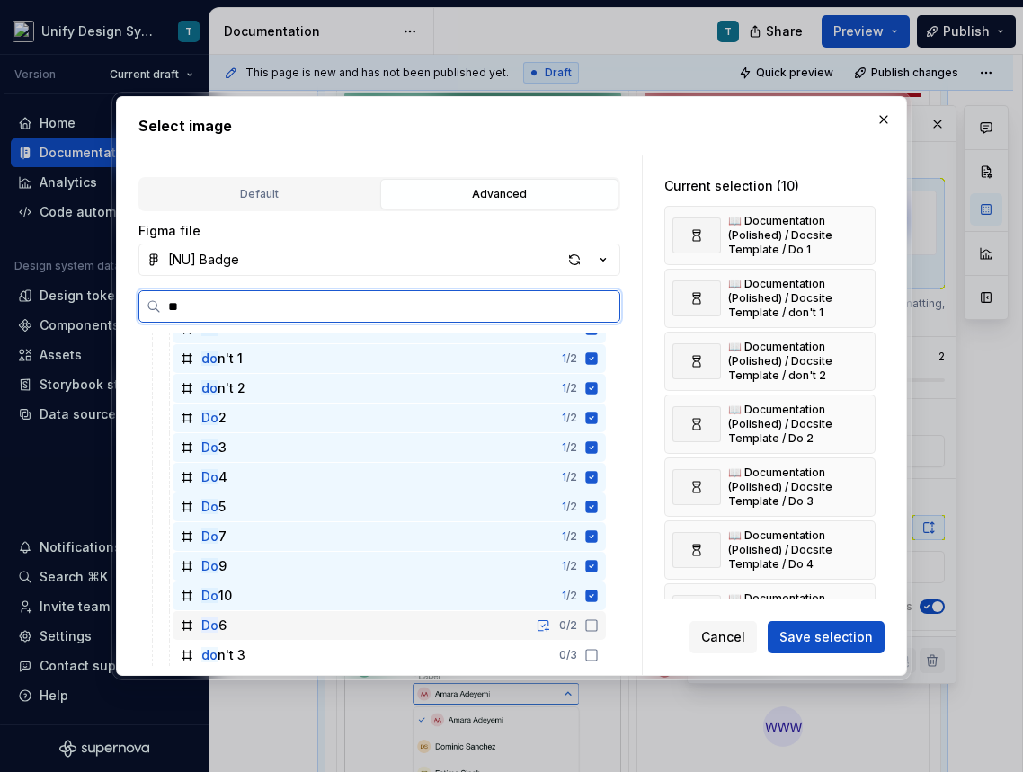
click at [598, 621] on icon at bounding box center [591, 625] width 14 height 14
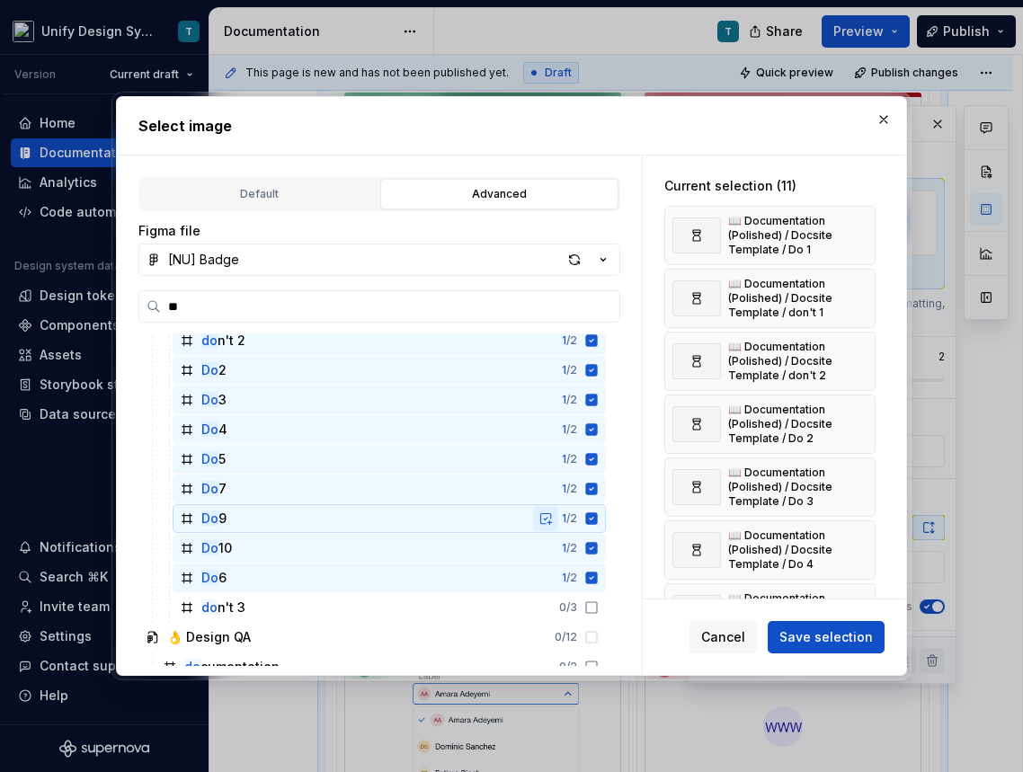
scroll to position [587, 0]
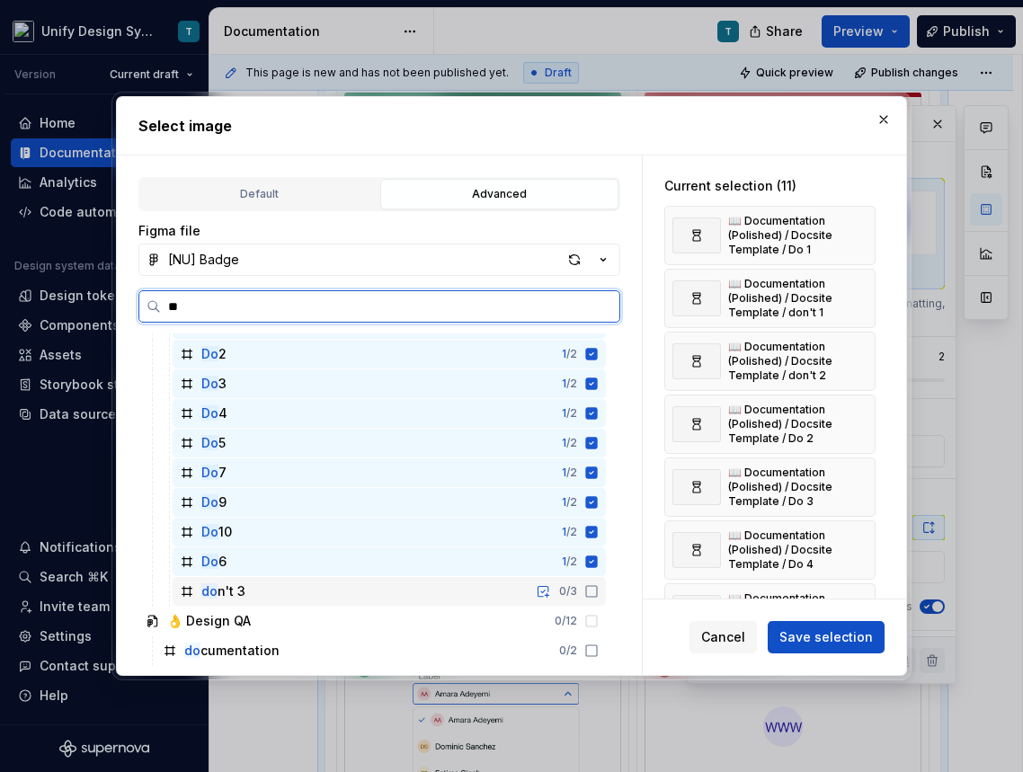
click at [598, 588] on icon at bounding box center [591, 591] width 14 height 14
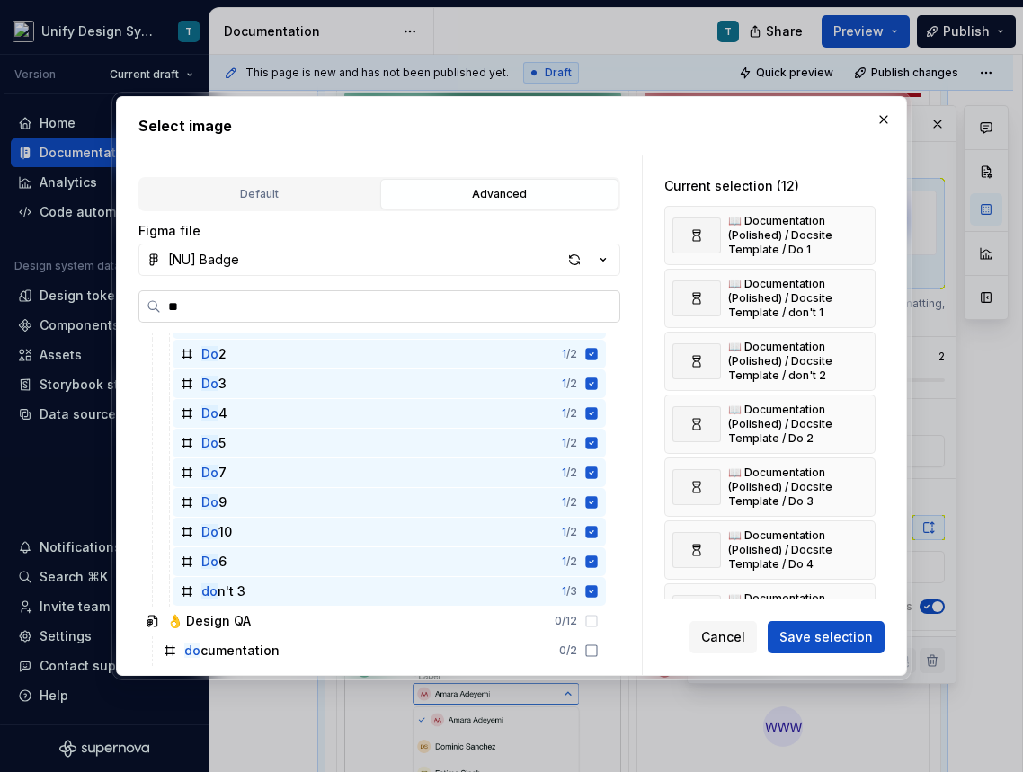
click at [267, 308] on input "**" at bounding box center [390, 306] width 458 height 18
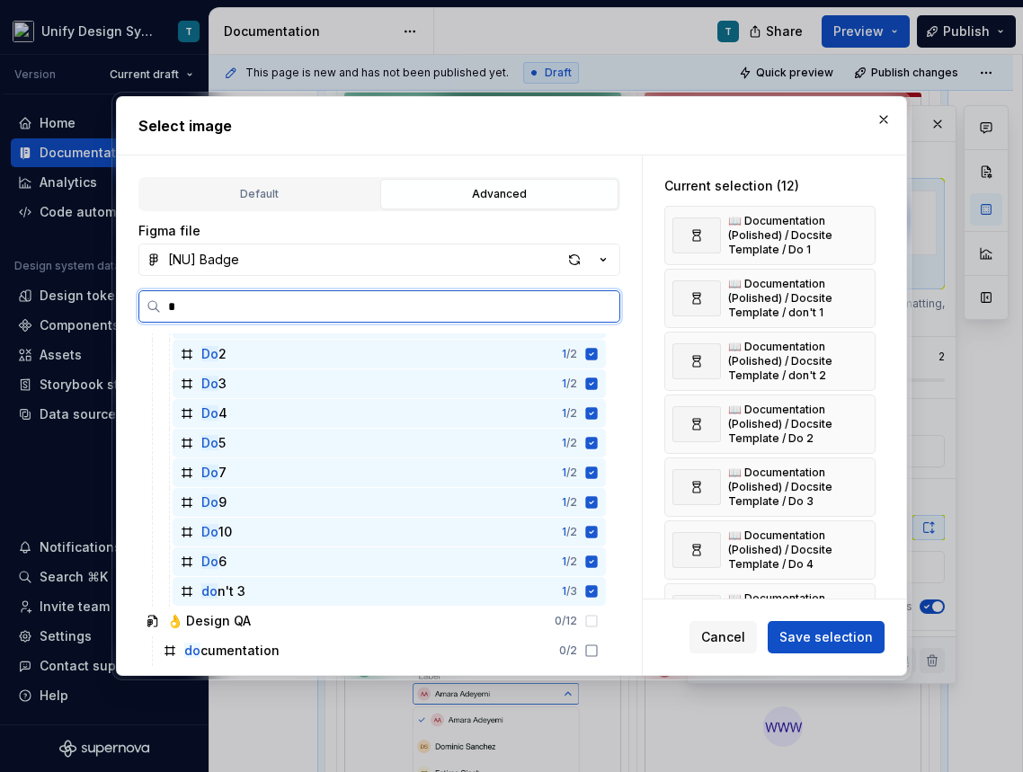
scroll to position [0, 0]
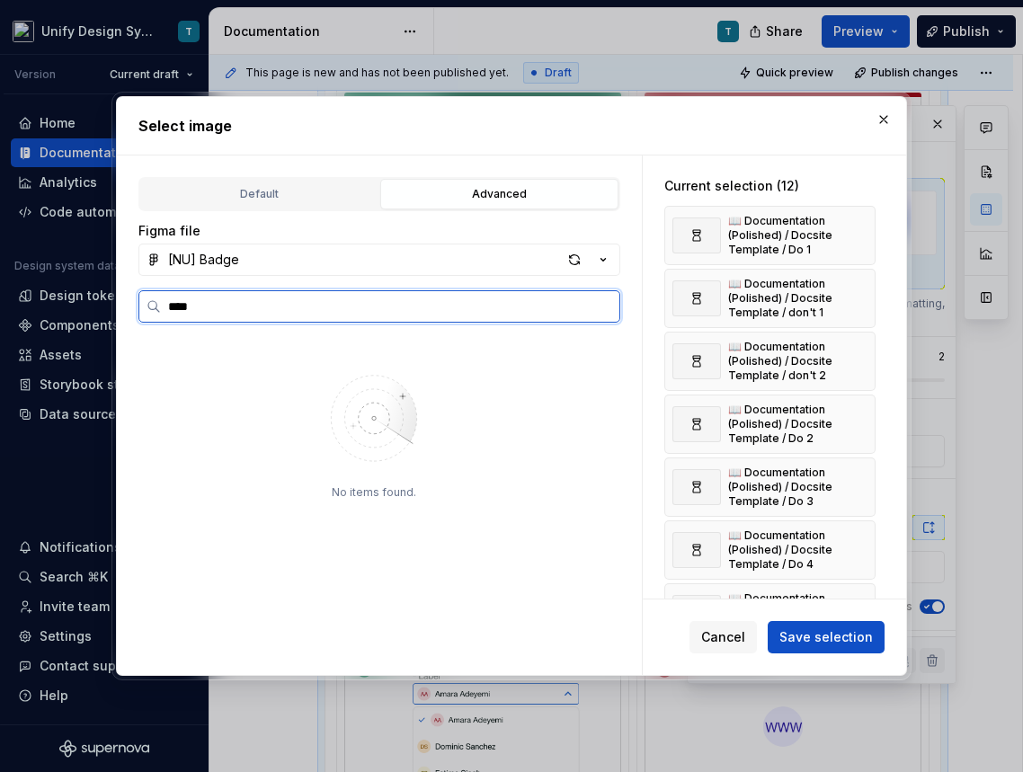
type input "****"
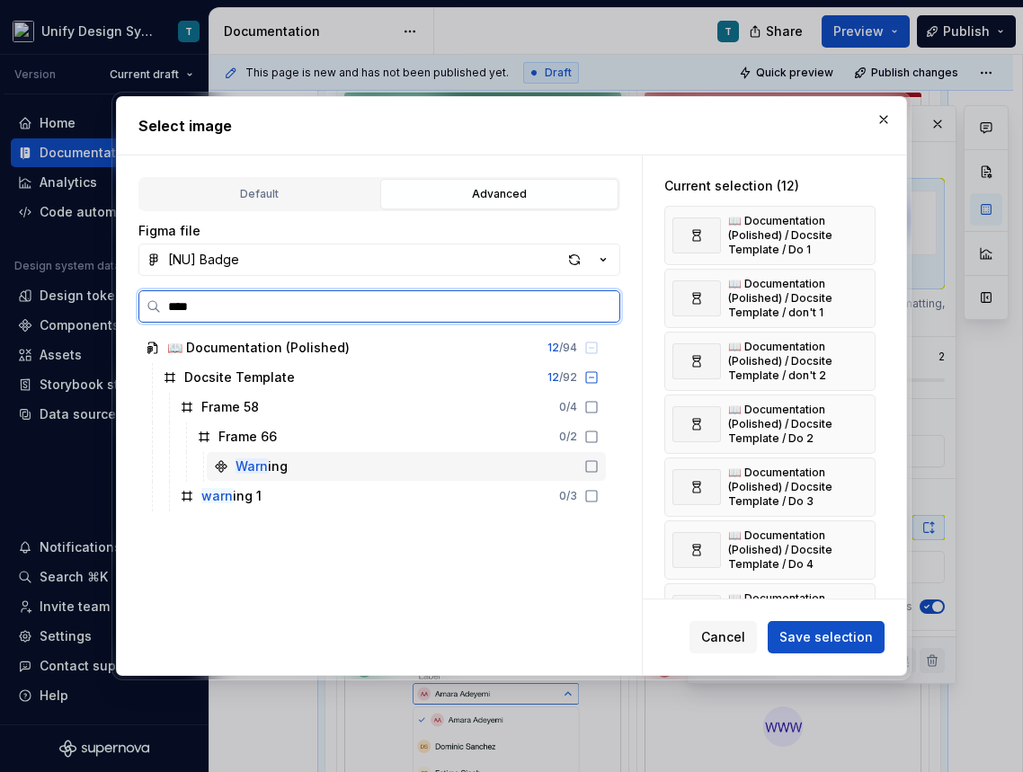
click at [598, 465] on icon at bounding box center [591, 466] width 14 height 14
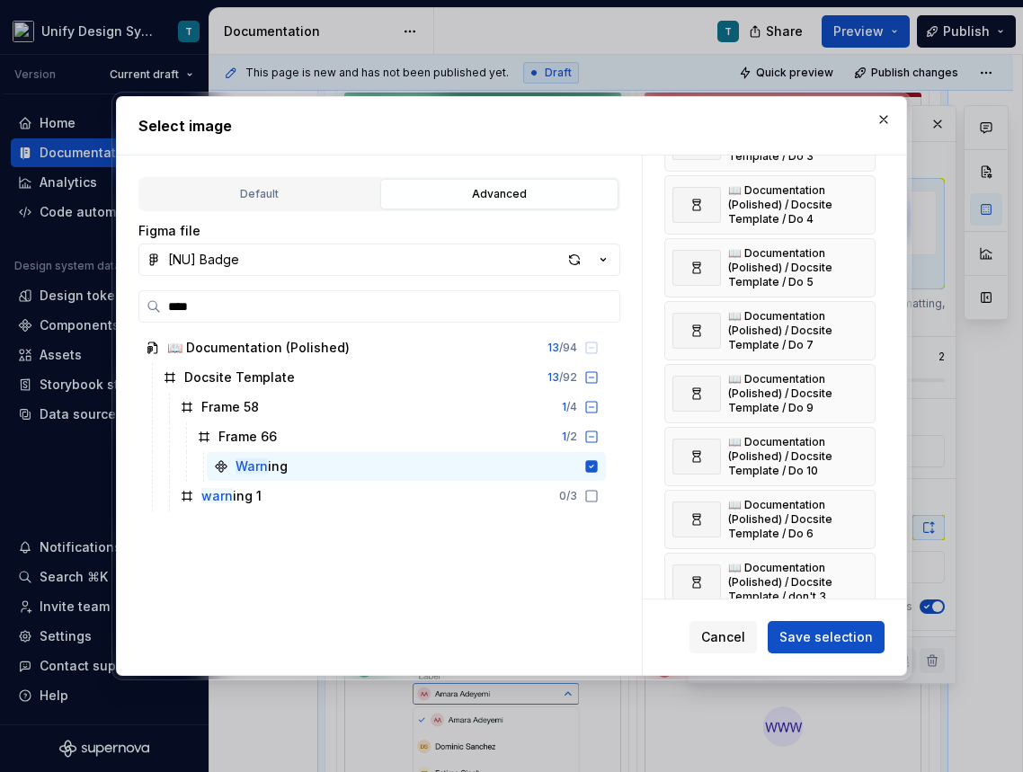
scroll to position [457, 0]
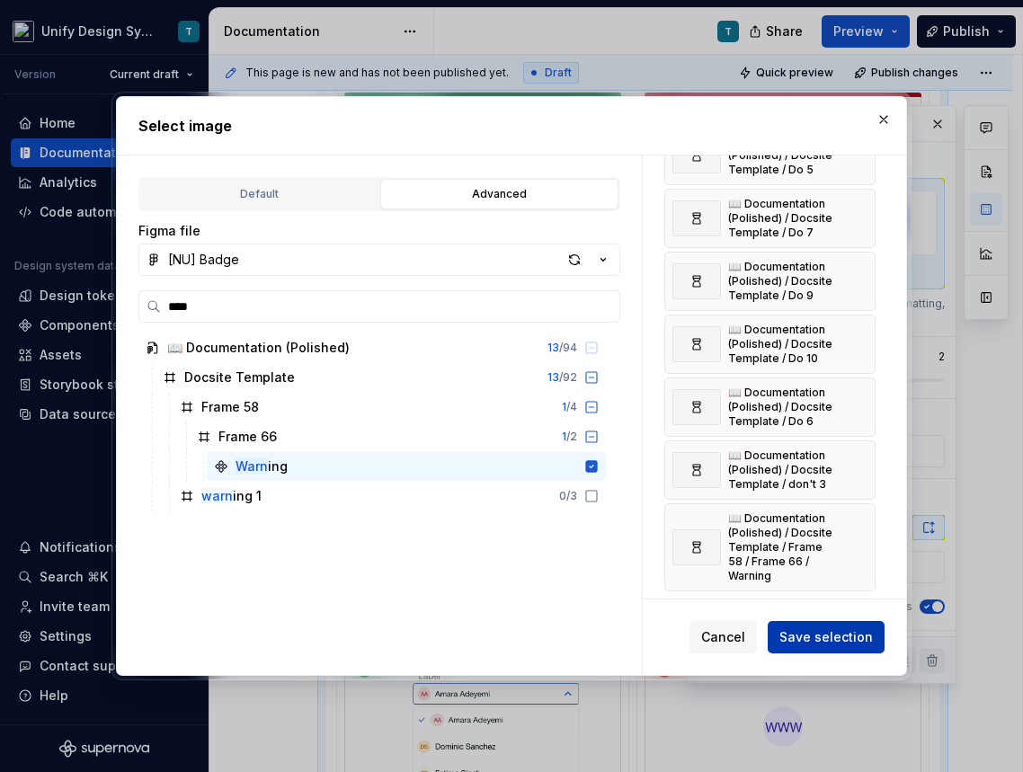
click at [805, 636] on span "Save selection" at bounding box center [825, 637] width 93 height 18
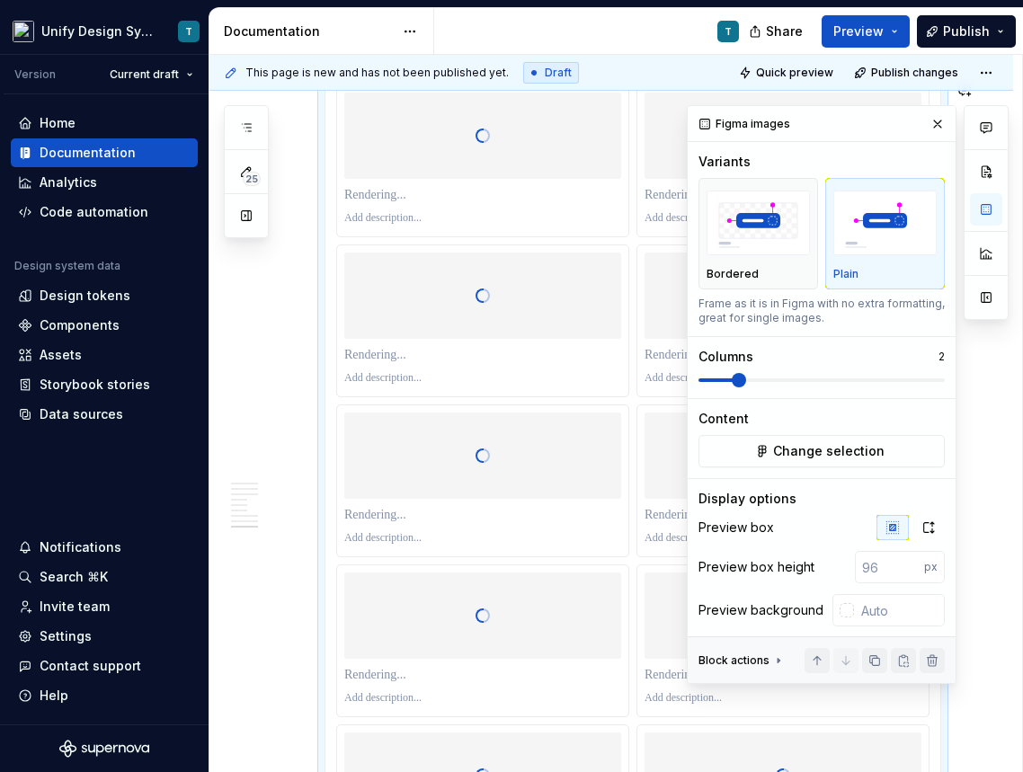
click at [472, 33] on div "T" at bounding box center [593, 31] width 319 height 47
click at [941, 128] on button "button" at bounding box center [937, 123] width 25 height 25
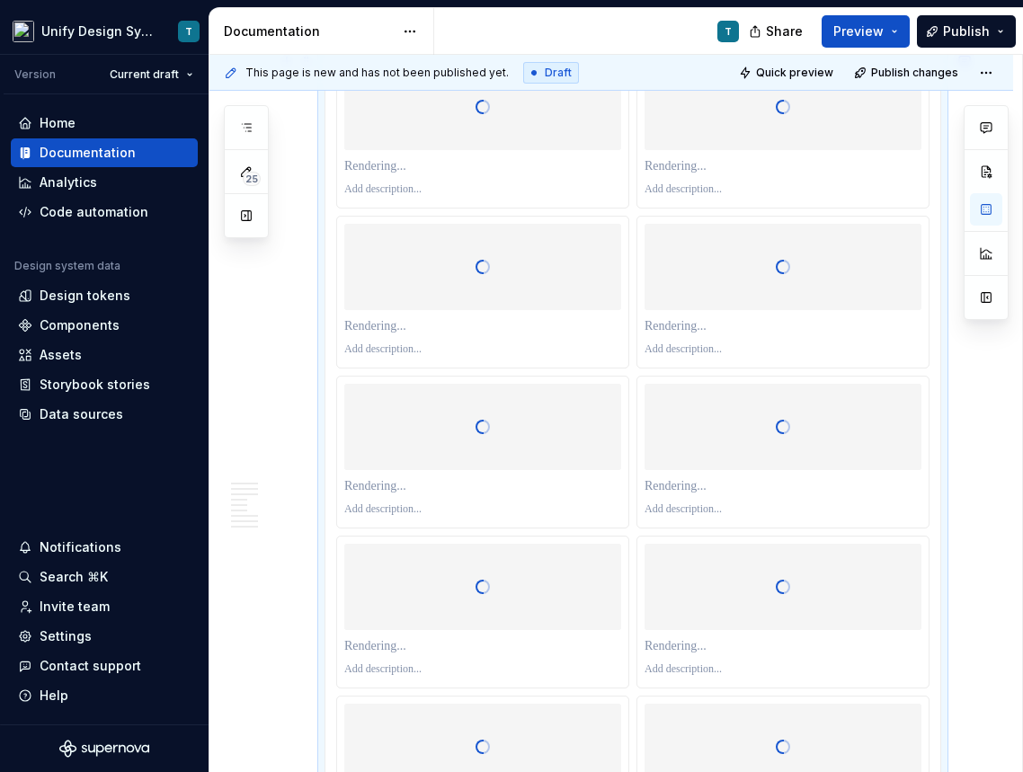
scroll to position [4231, 0]
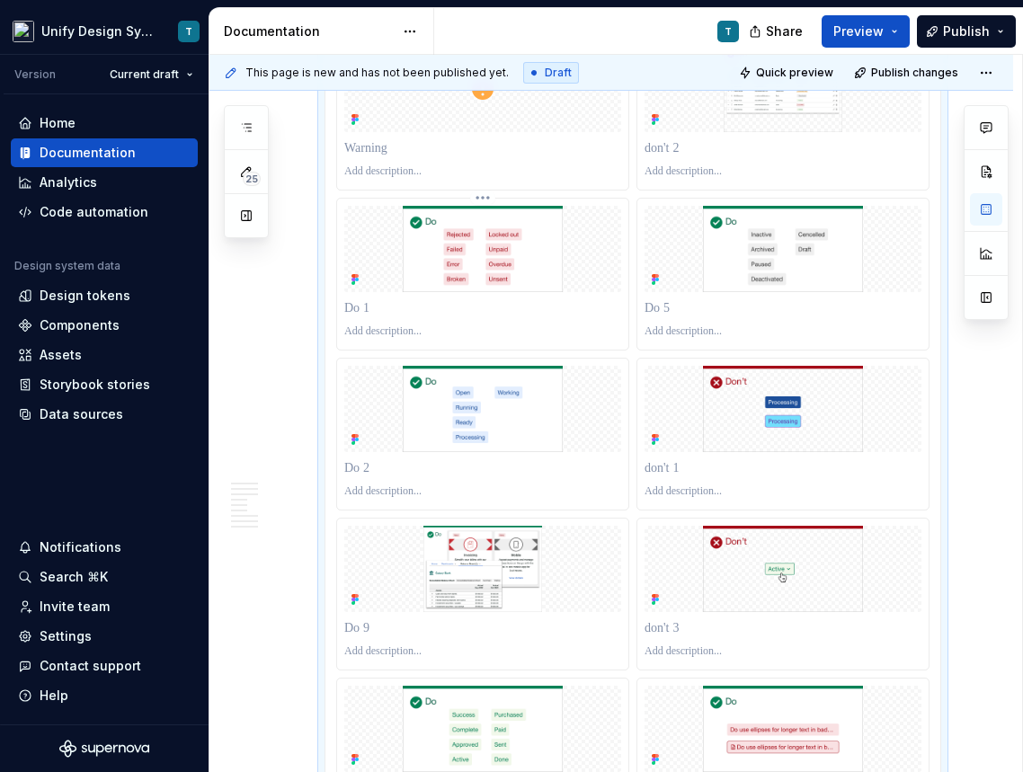
click at [545, 257] on img at bounding box center [482, 249] width 277 height 86
click at [978, 207] on button "button" at bounding box center [986, 209] width 32 height 32
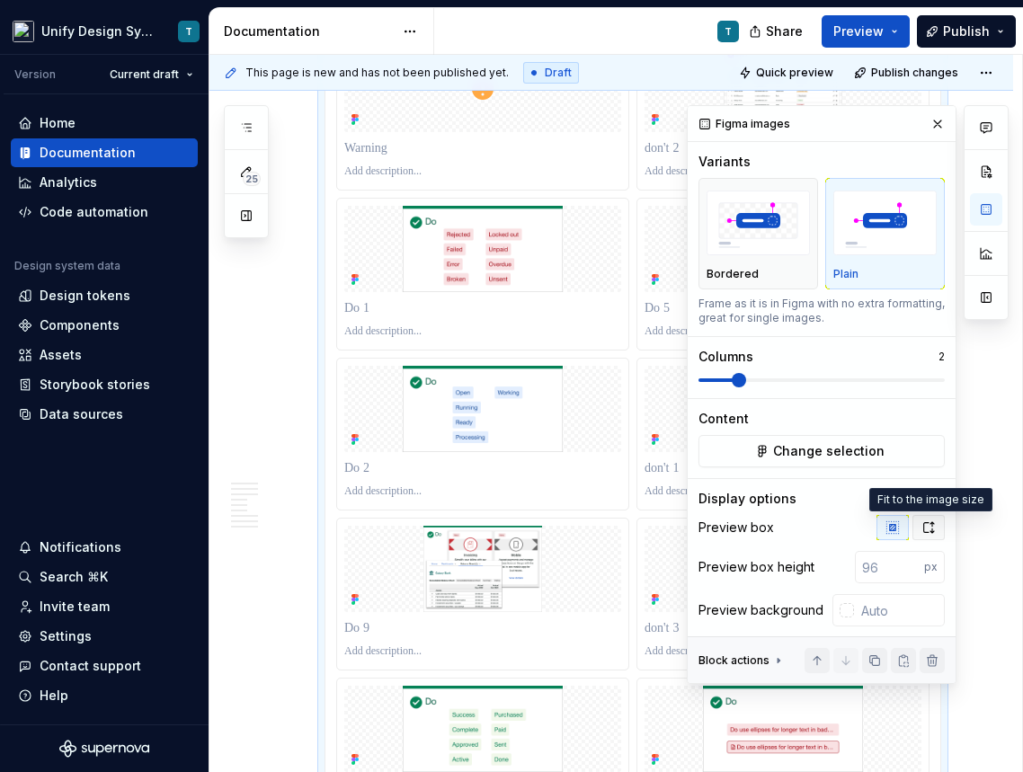
click at [928, 525] on icon "button" at bounding box center [928, 527] width 14 height 14
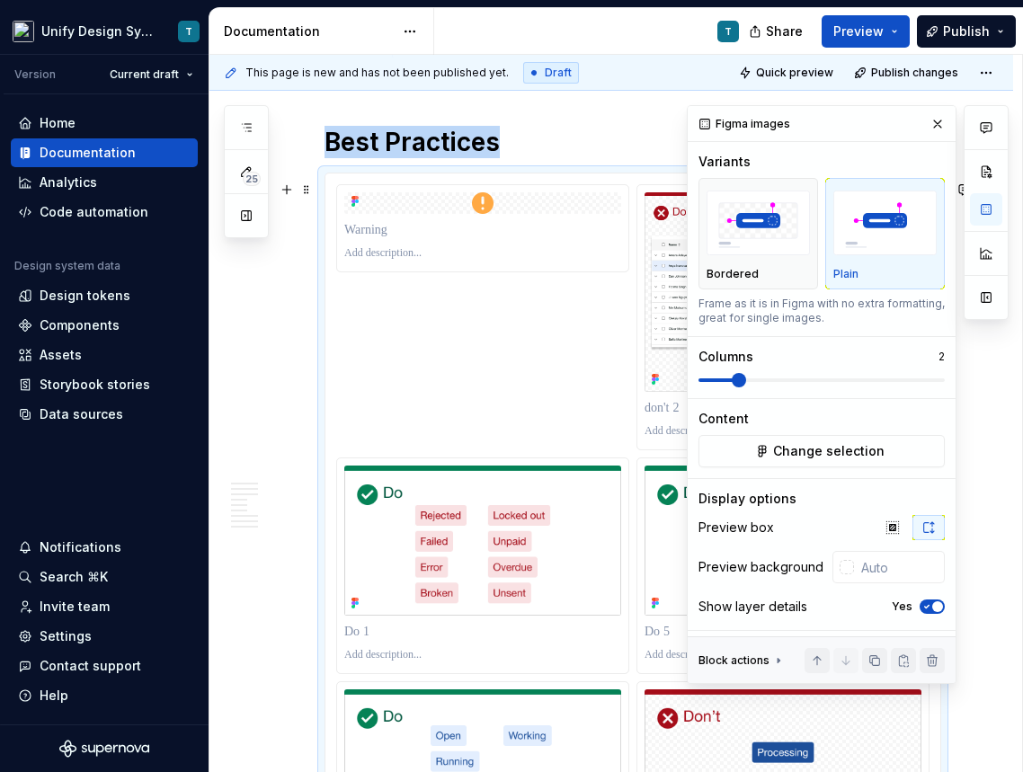
scroll to position [3918, 0]
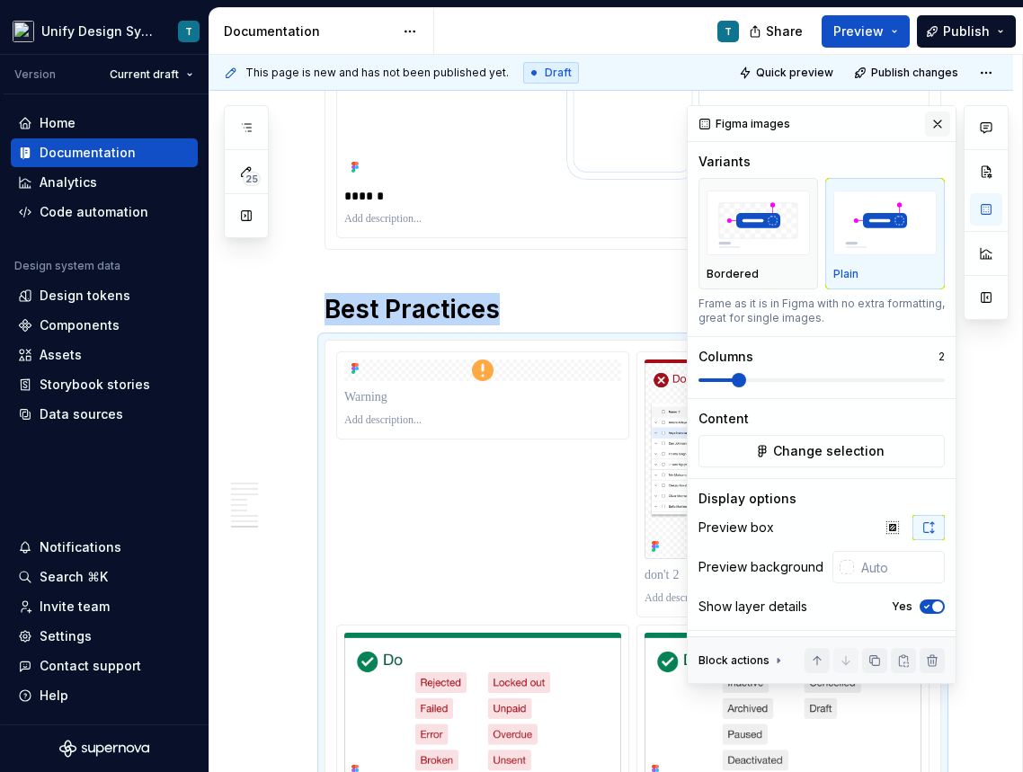
click at [935, 127] on button "button" at bounding box center [937, 123] width 25 height 25
type textarea "*"
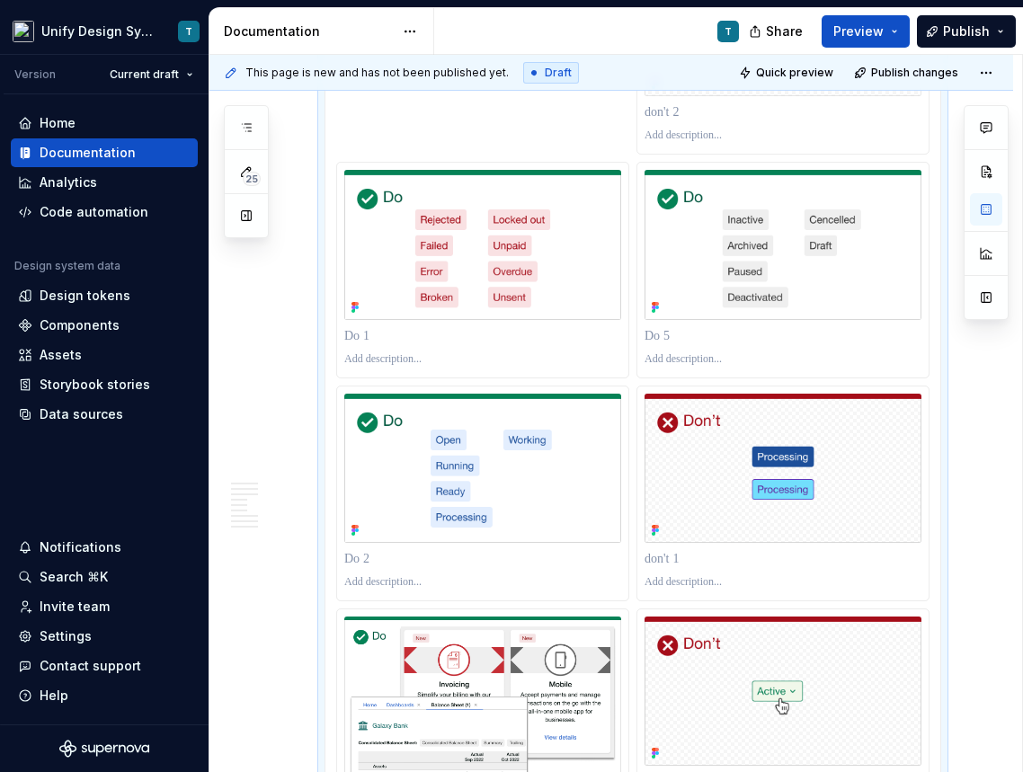
scroll to position [3986, 0]
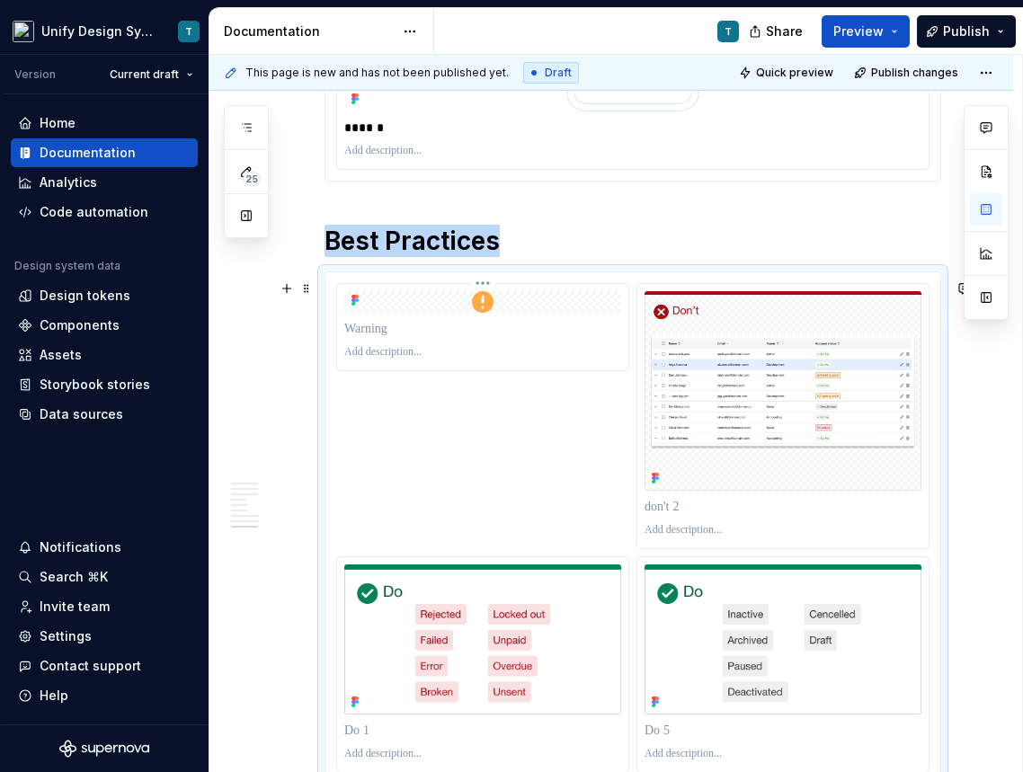
click at [474, 332] on p at bounding box center [482, 329] width 277 height 18
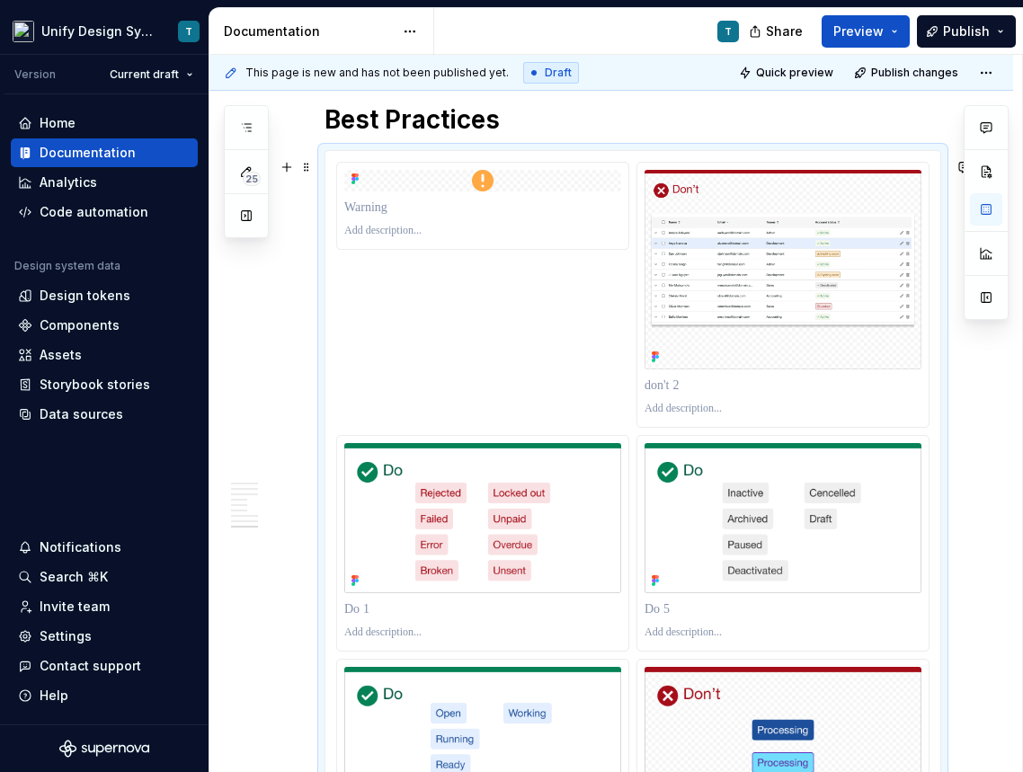
scroll to position [4297, 0]
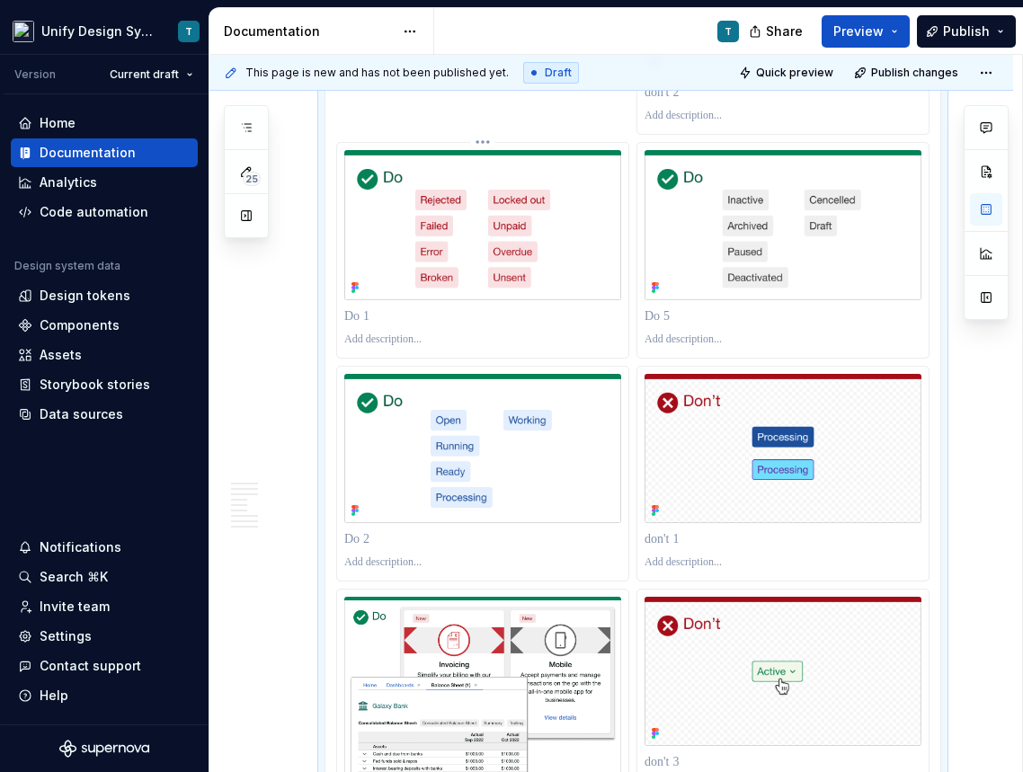
click at [544, 242] on img at bounding box center [482, 224] width 277 height 149
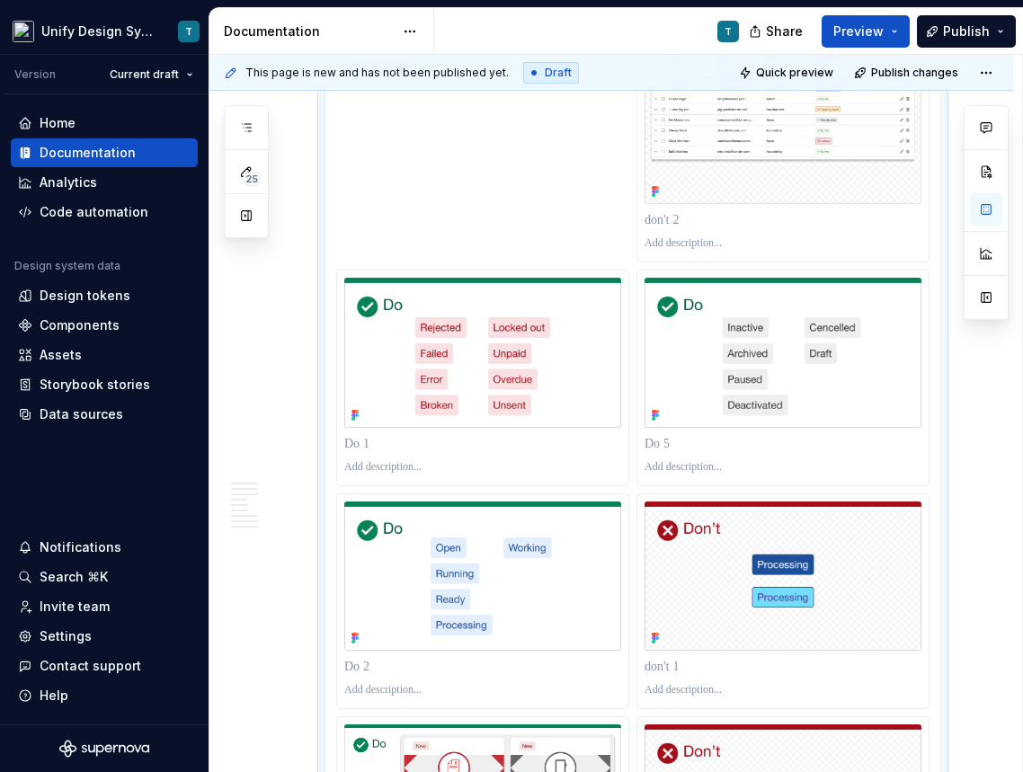
scroll to position [4110, 0]
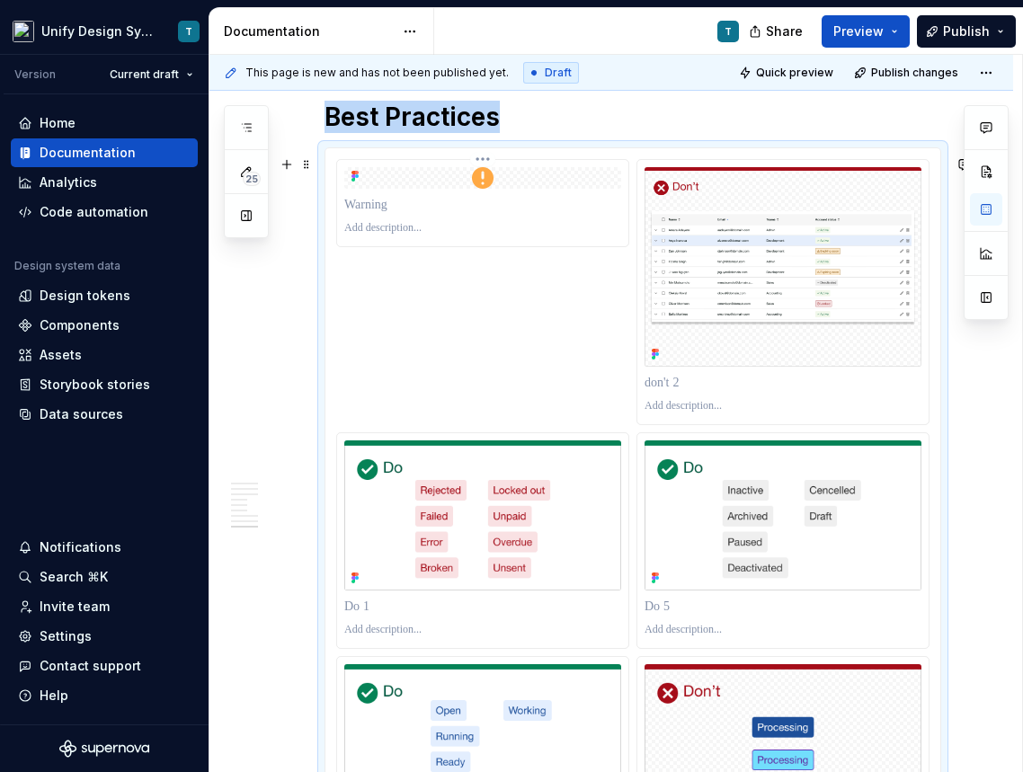
click at [508, 235] on p at bounding box center [482, 228] width 277 height 14
click at [388, 209] on p at bounding box center [482, 205] width 277 height 18
paste div
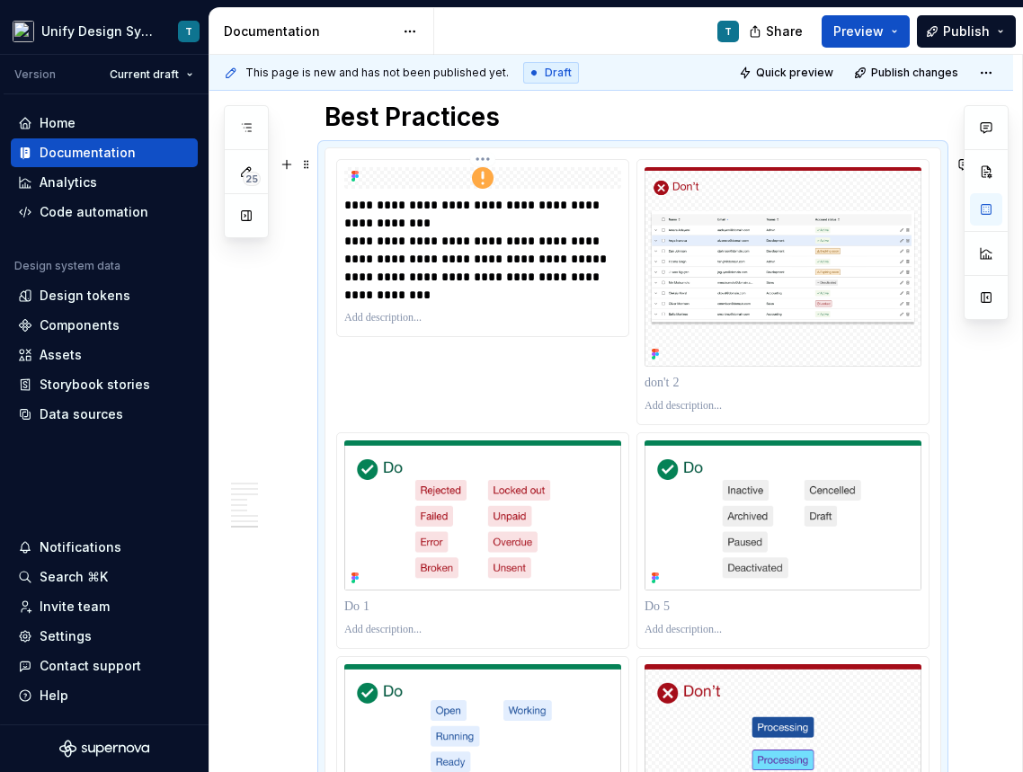
click at [345, 245] on p "**********" at bounding box center [484, 250] width 281 height 108
click at [393, 229] on p "**********" at bounding box center [484, 250] width 281 height 108
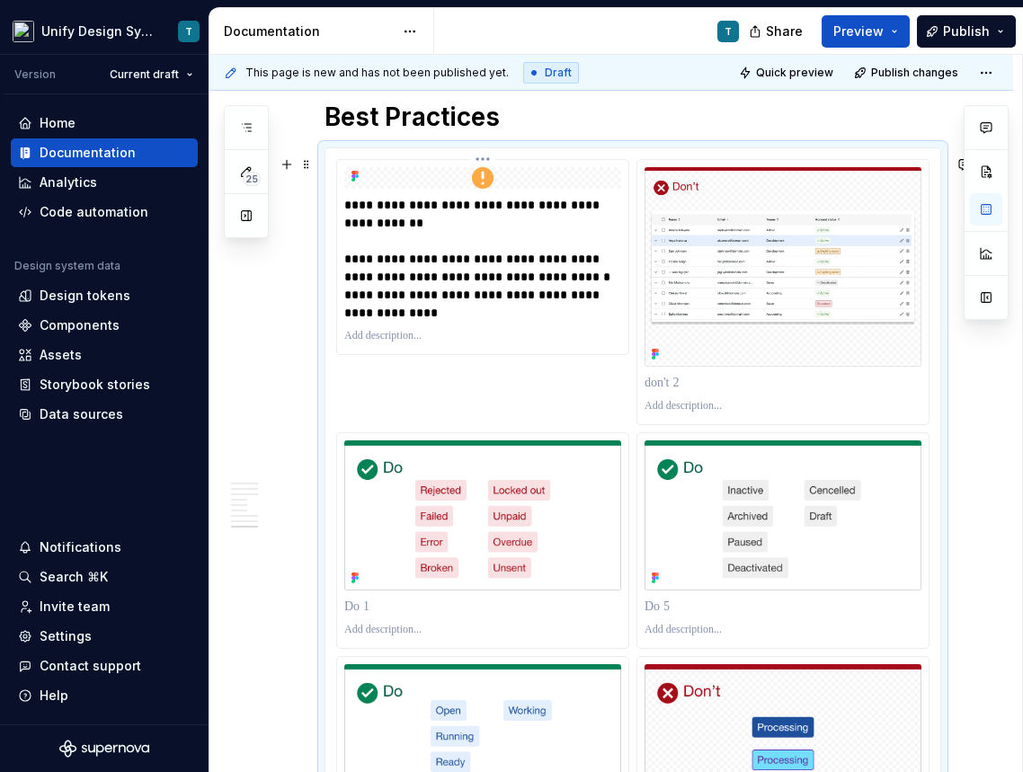
click at [572, 287] on p "**********" at bounding box center [484, 259] width 281 height 126
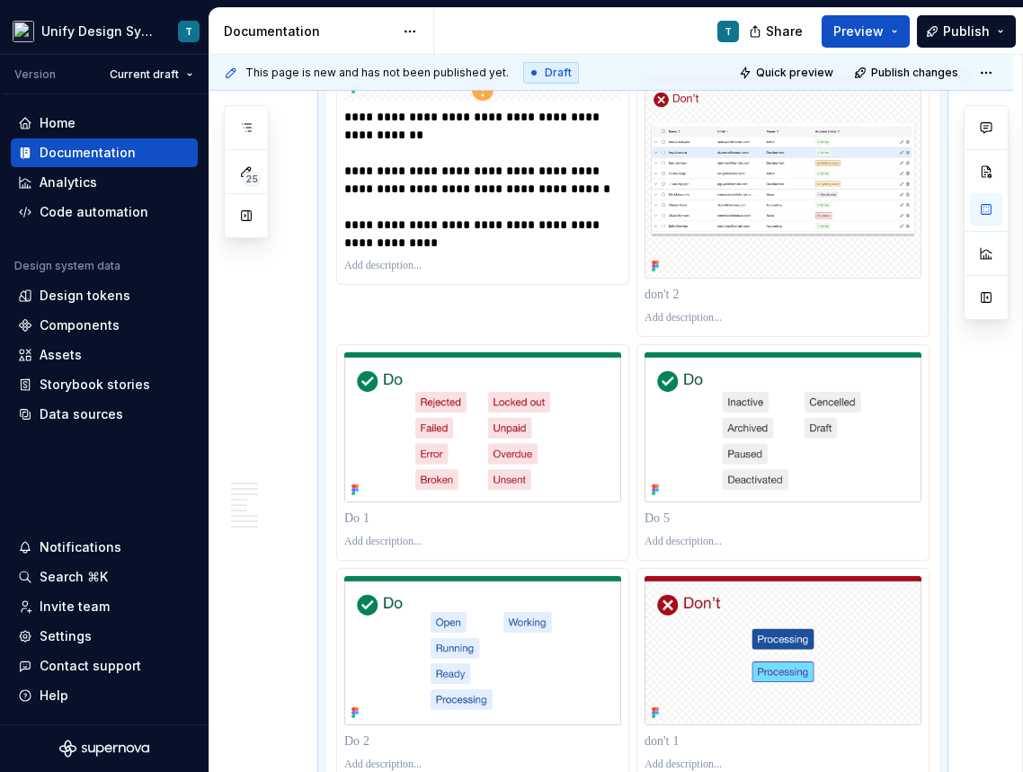
scroll to position [4213, 0]
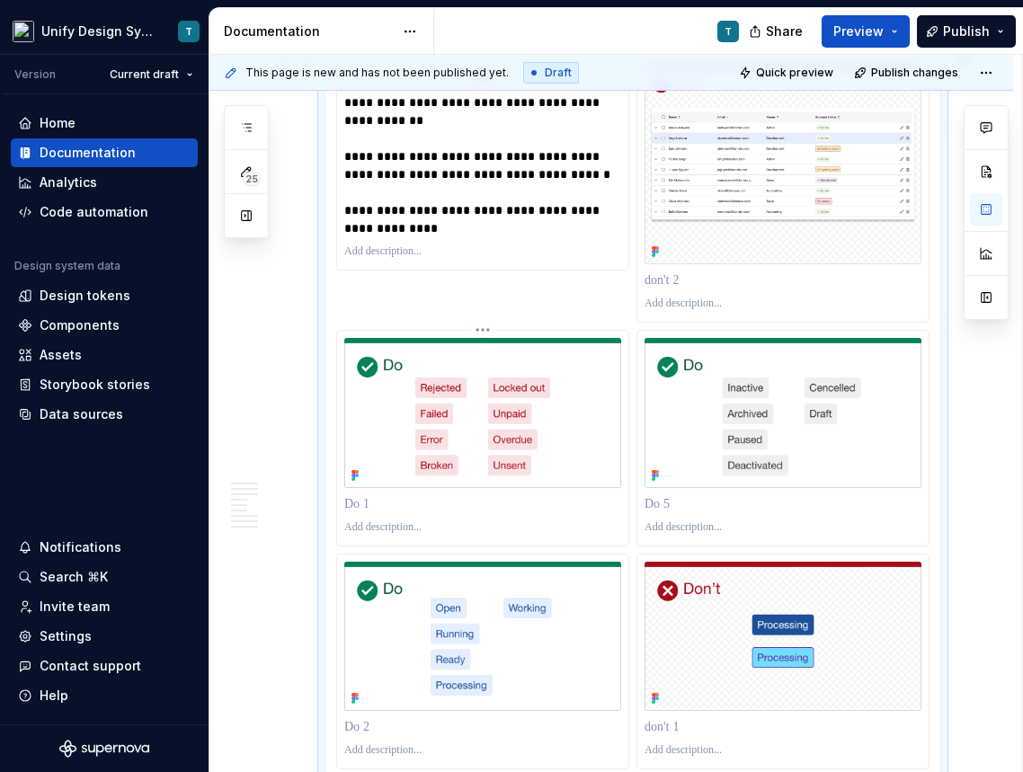
click at [383, 513] on p at bounding box center [482, 504] width 277 height 18
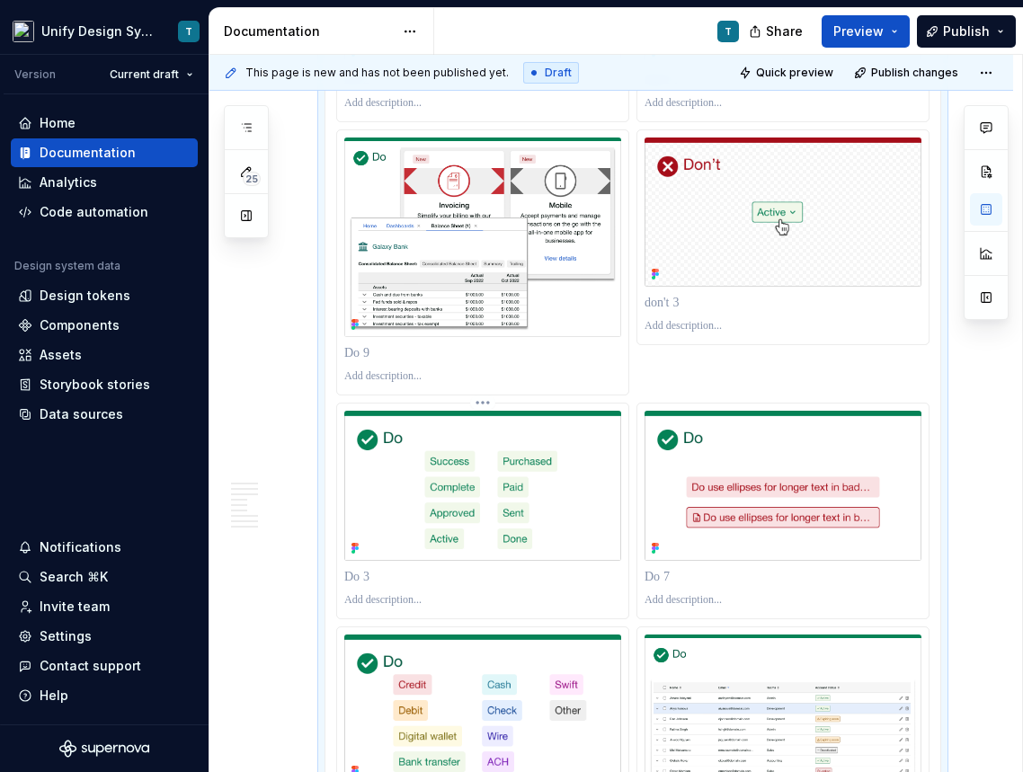
scroll to position [4949, 0]
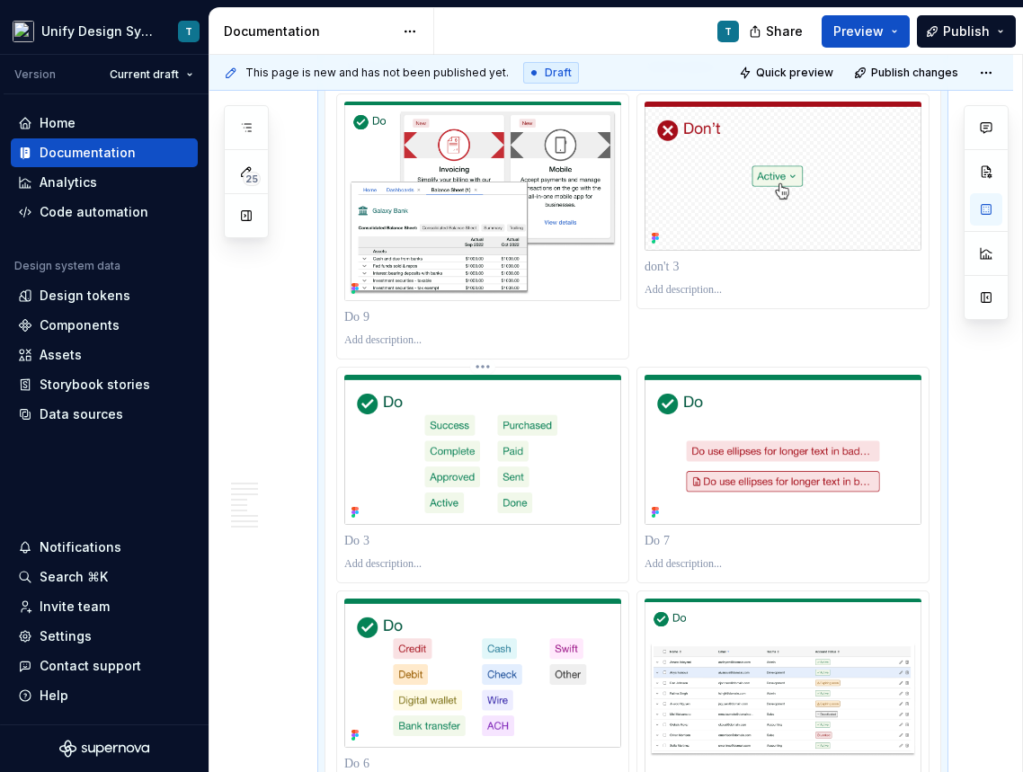
click at [393, 550] on p at bounding box center [482, 541] width 277 height 18
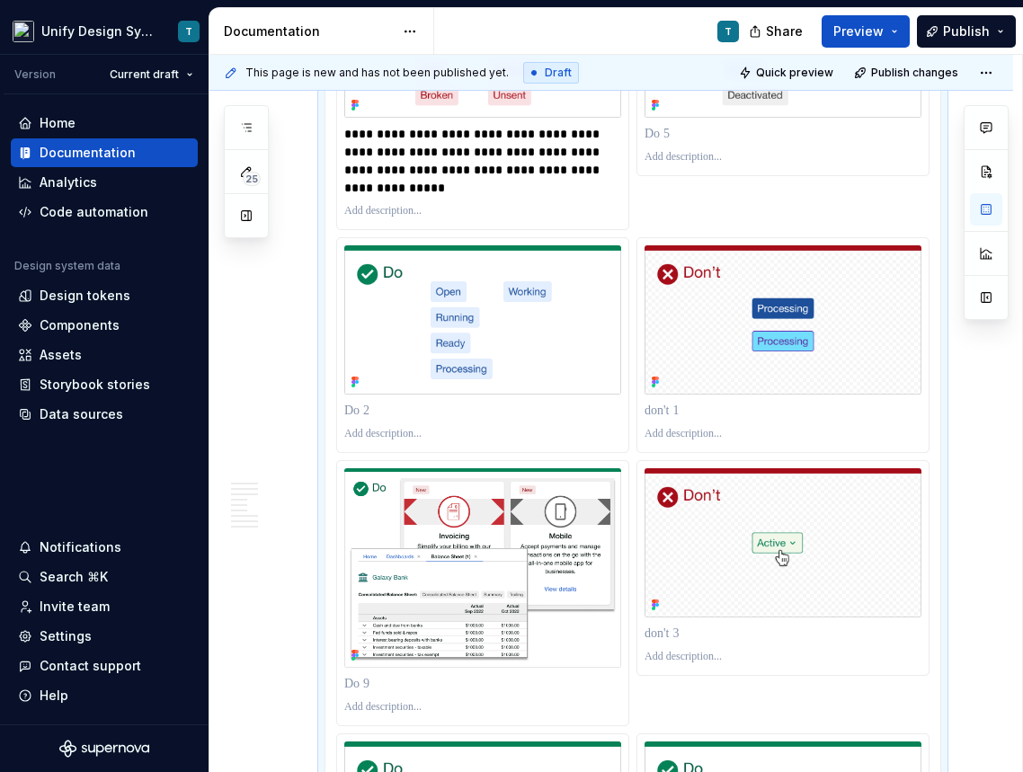
scroll to position [4579, 0]
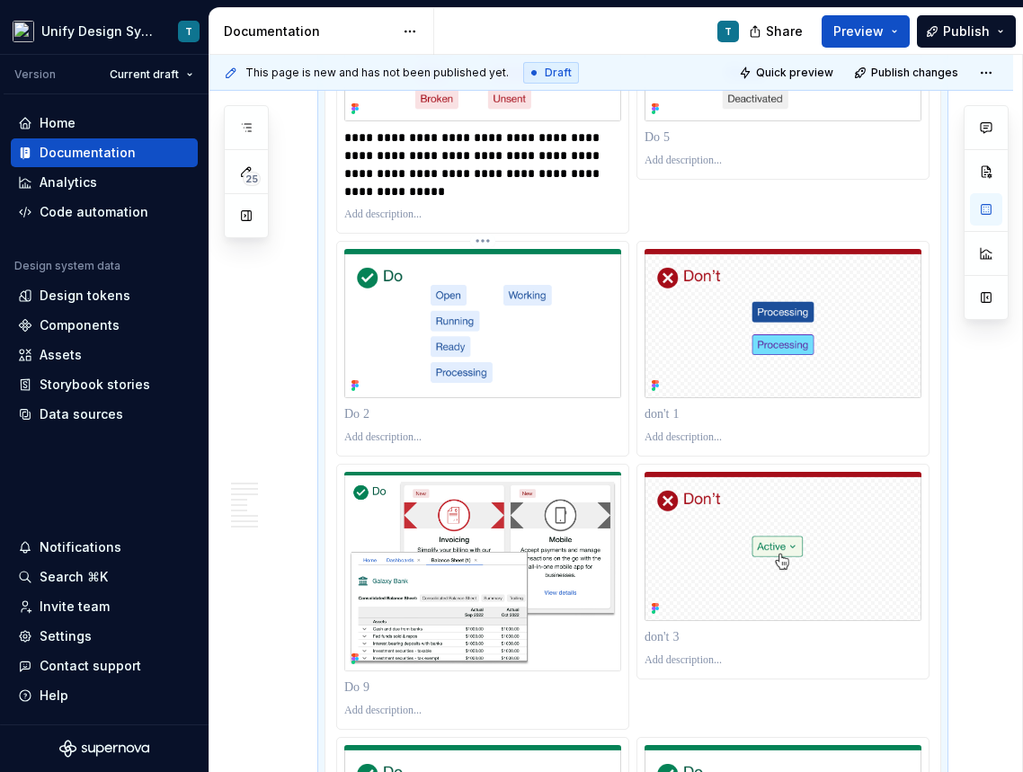
click at [376, 423] on p at bounding box center [482, 414] width 277 height 18
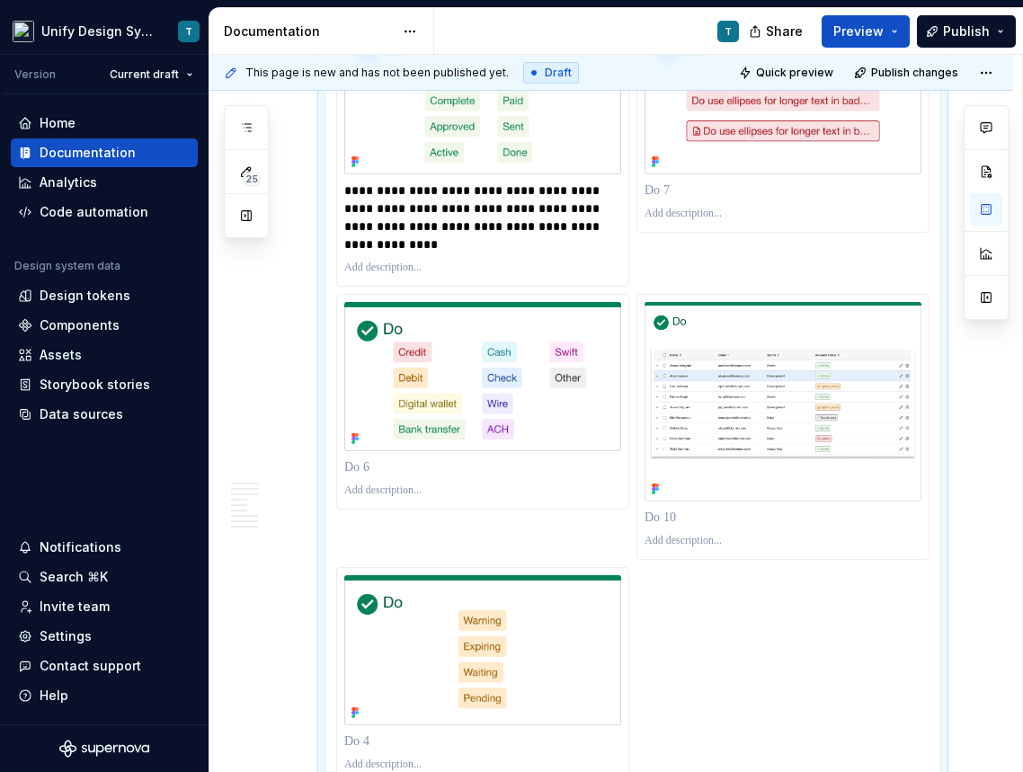
scroll to position [5454, 0]
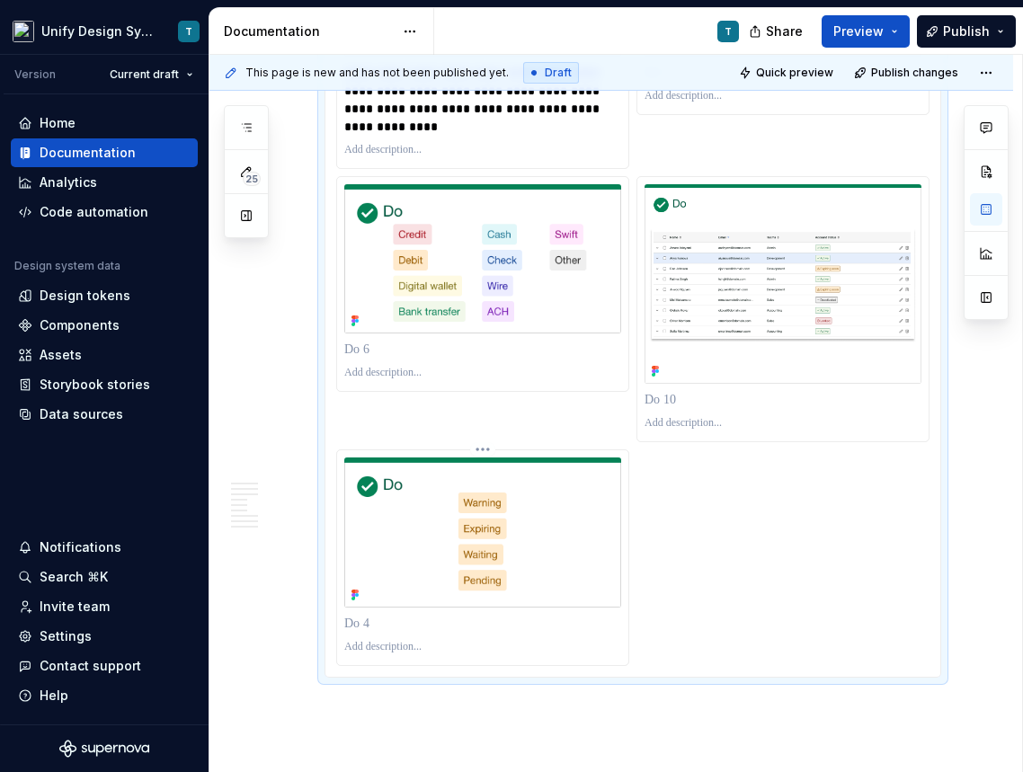
click at [369, 633] on p at bounding box center [482, 624] width 277 height 18
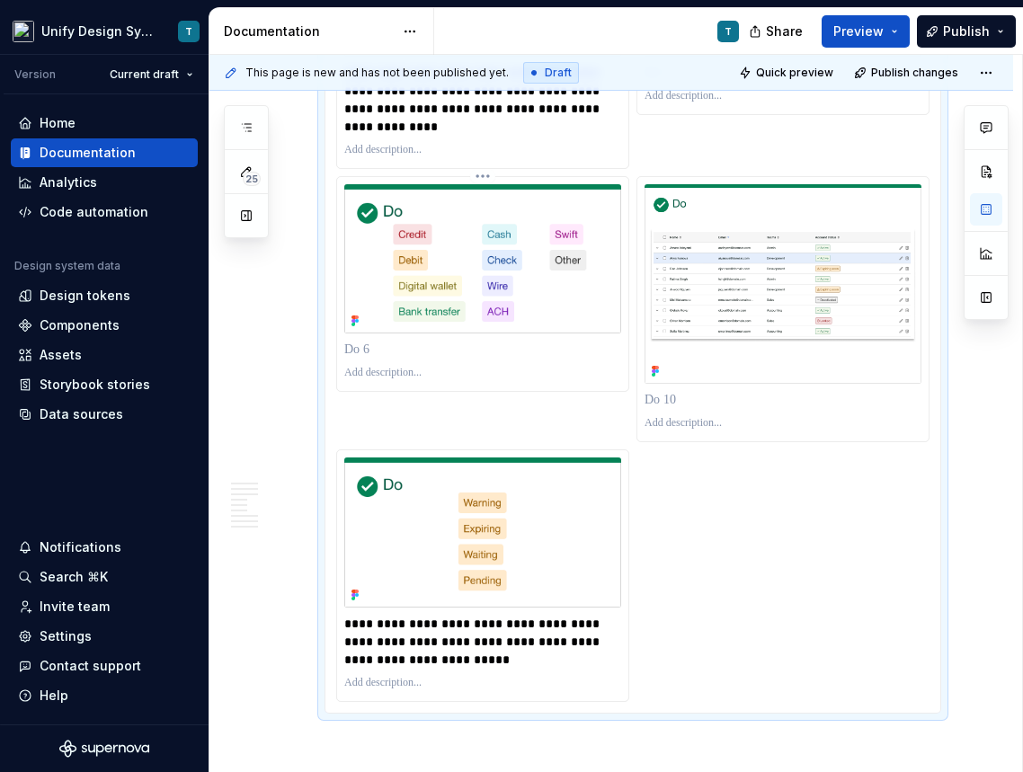
click at [367, 359] on p at bounding box center [482, 350] width 277 height 18
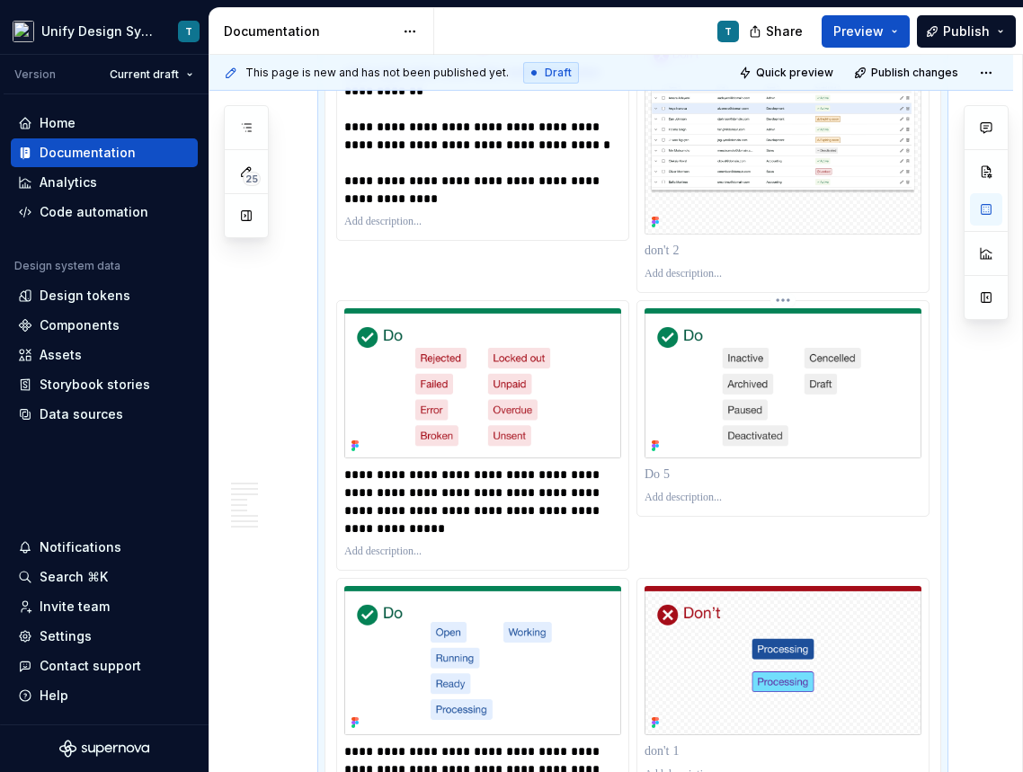
scroll to position [4235, 0]
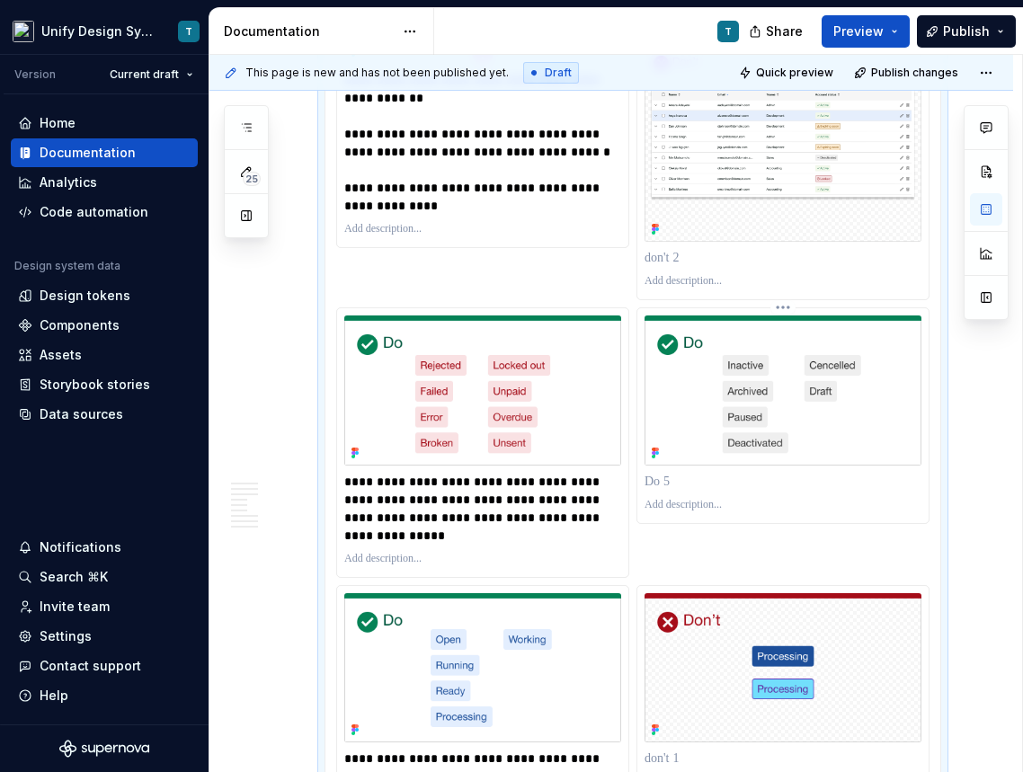
click at [671, 491] on p at bounding box center [782, 482] width 277 height 18
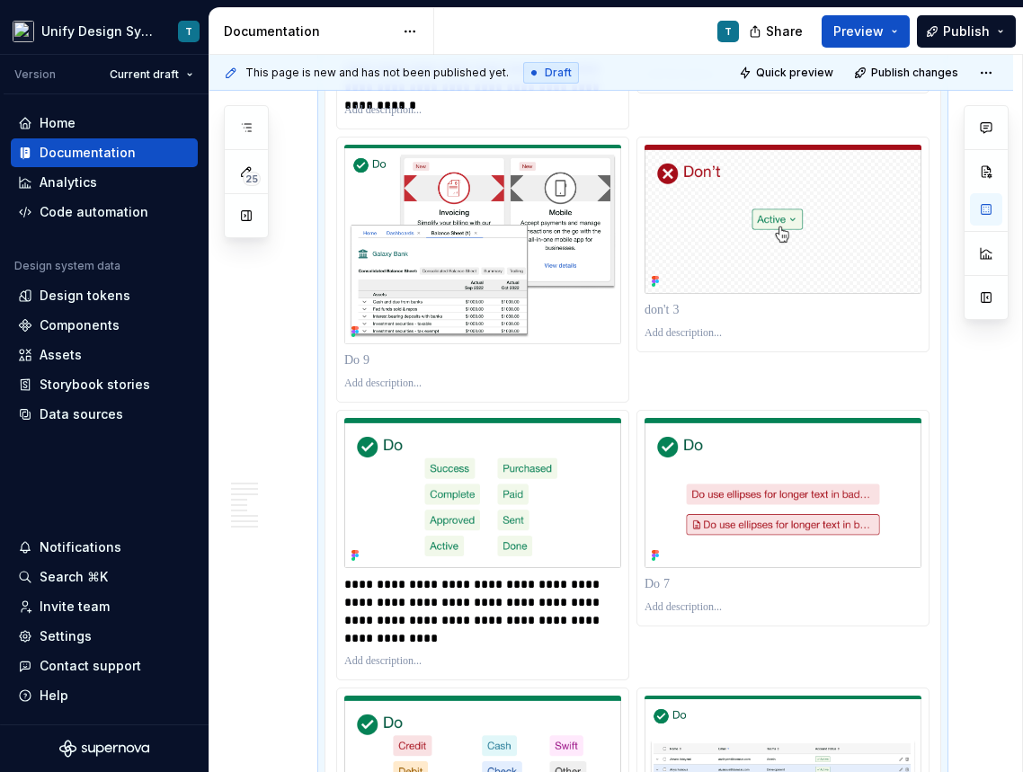
scroll to position [4955, 0]
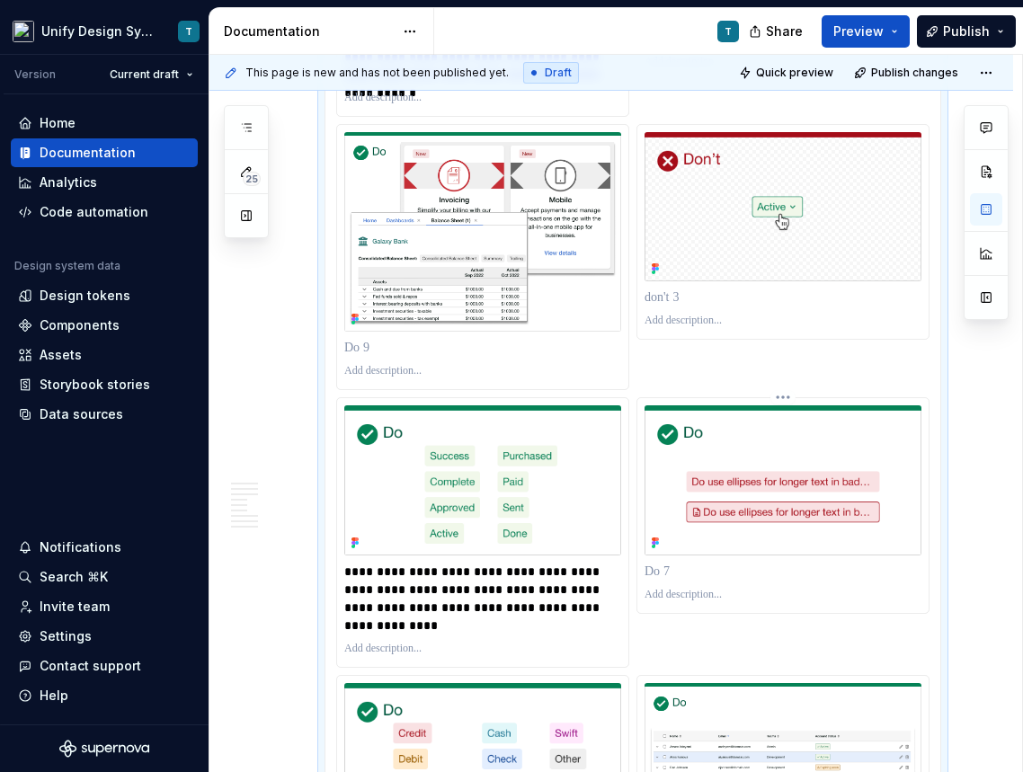
click at [672, 580] on p at bounding box center [782, 572] width 277 height 18
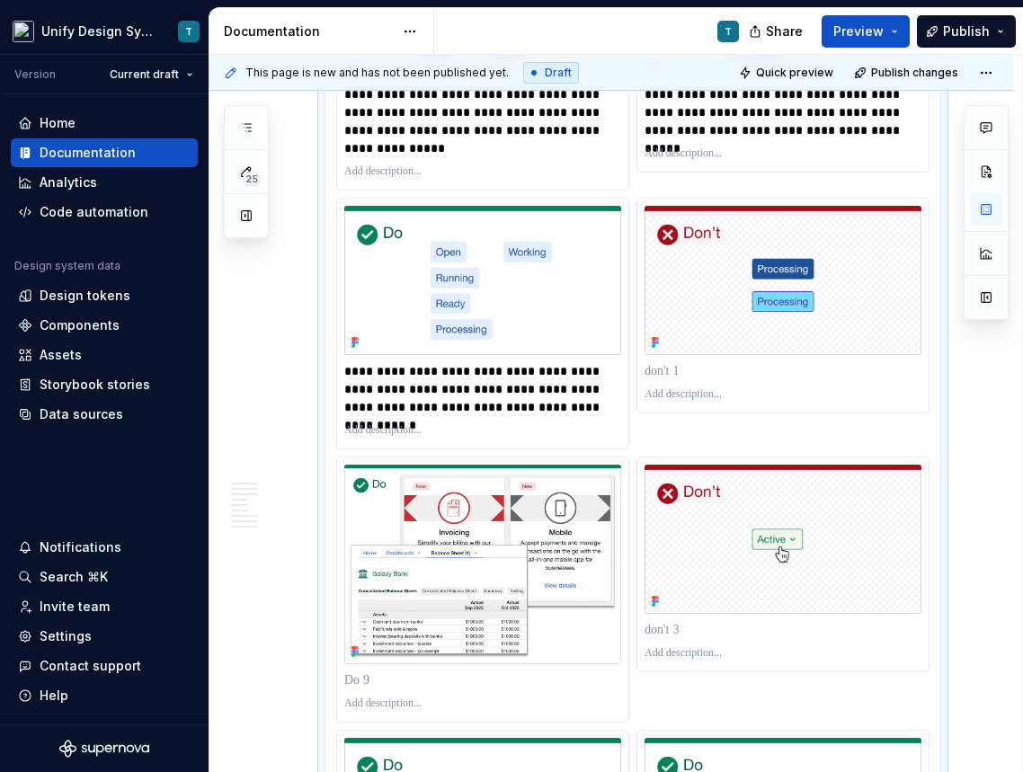
scroll to position [4497, 0]
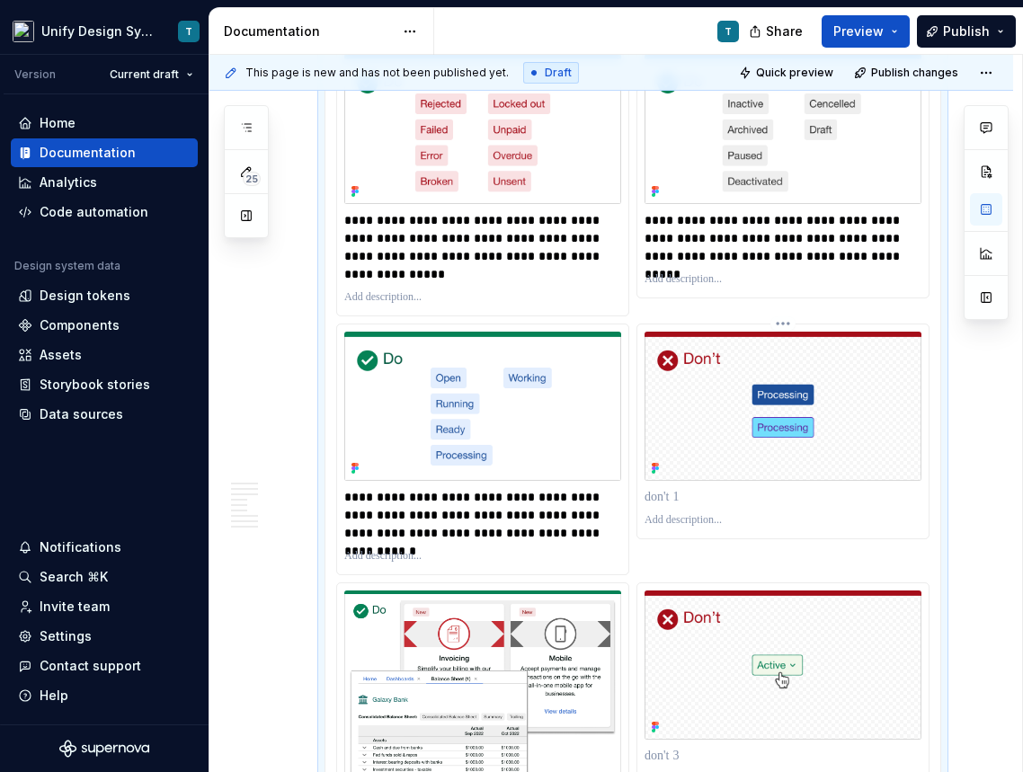
click at [672, 506] on p at bounding box center [782, 497] width 277 height 18
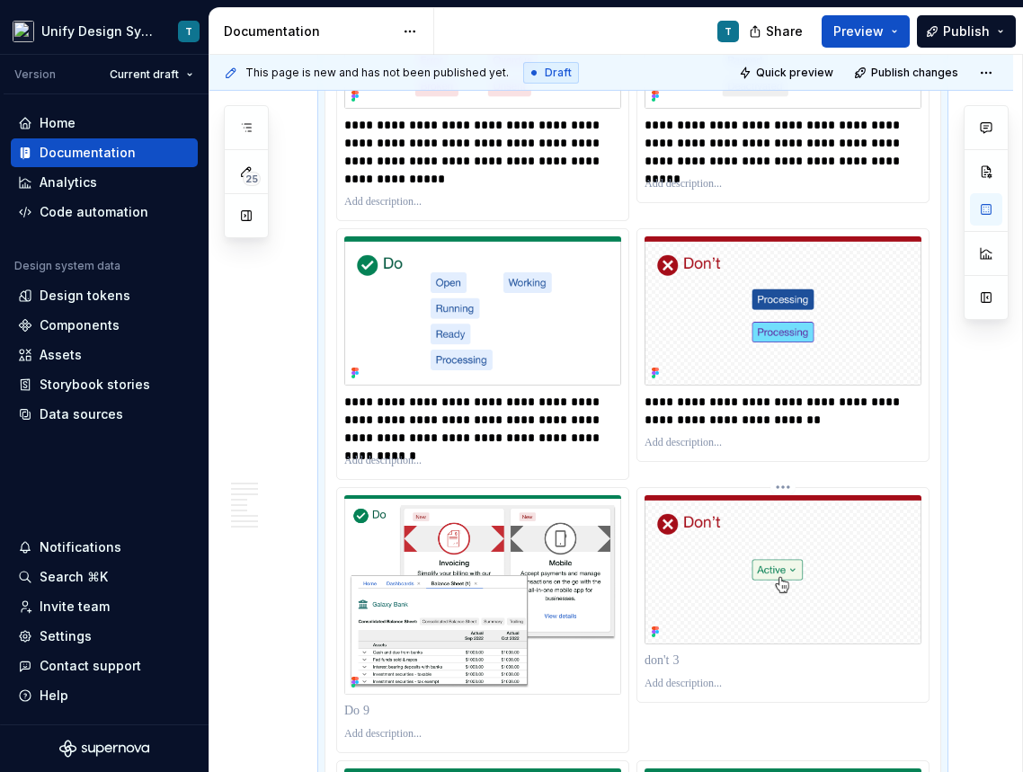
click at [713, 669] on p at bounding box center [782, 660] width 277 height 18
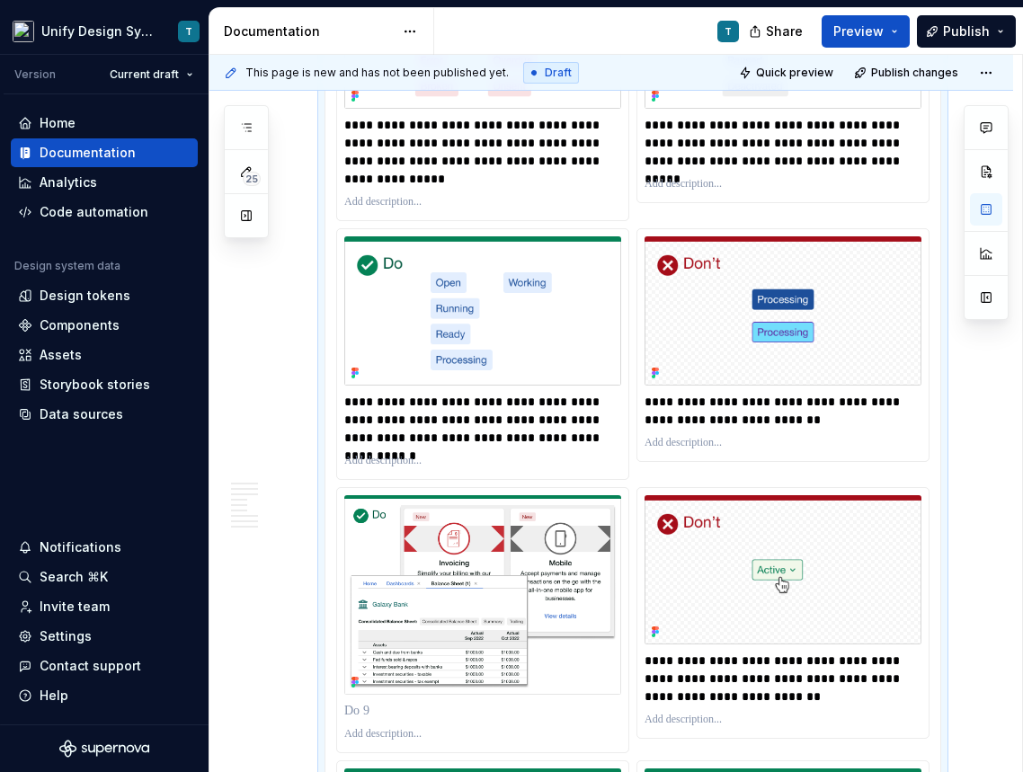
click at [662, 491] on div "**********" at bounding box center [632, 620] width 593 height 1886
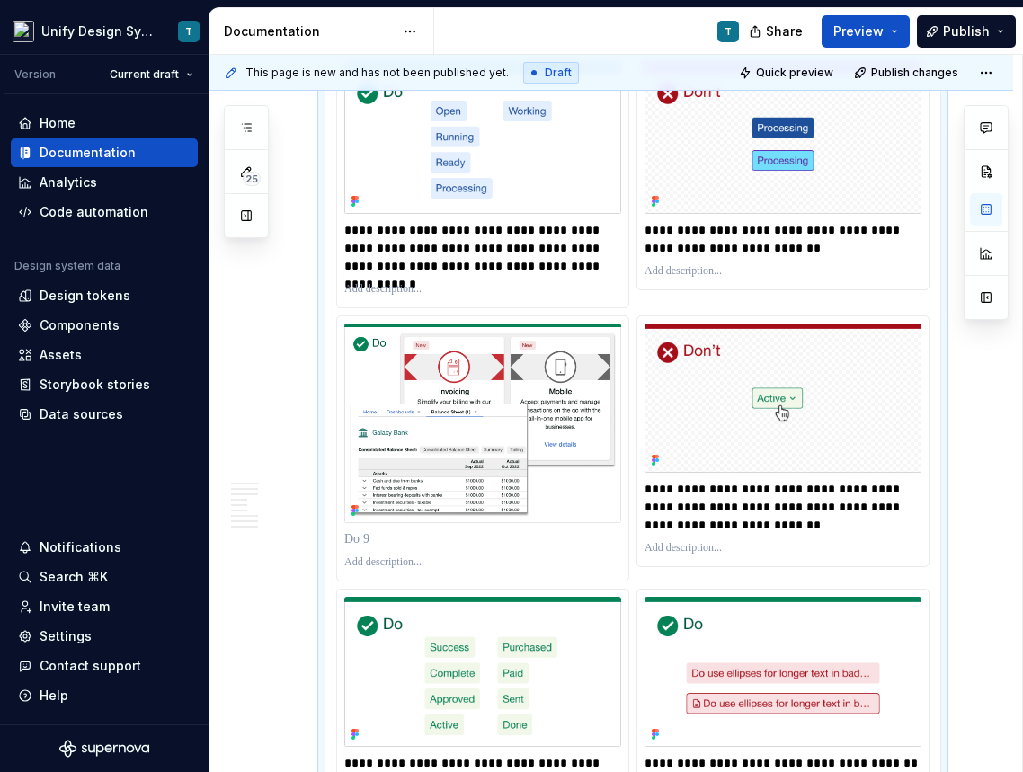
scroll to position [4704, 0]
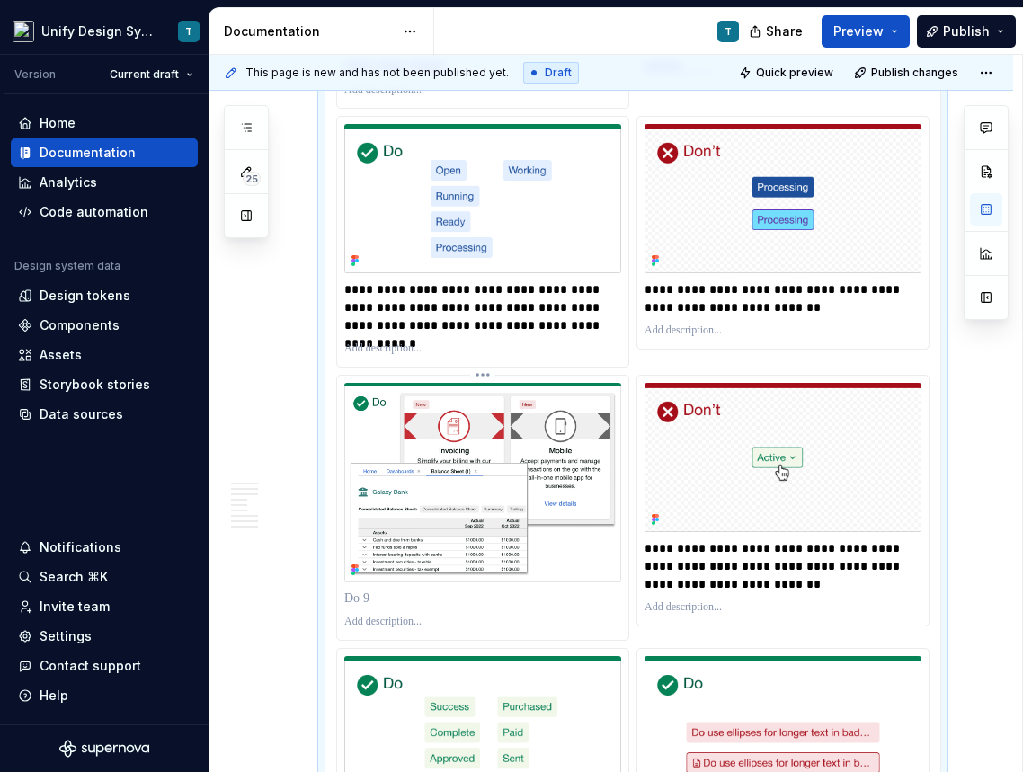
click at [353, 607] on p at bounding box center [482, 598] width 277 height 18
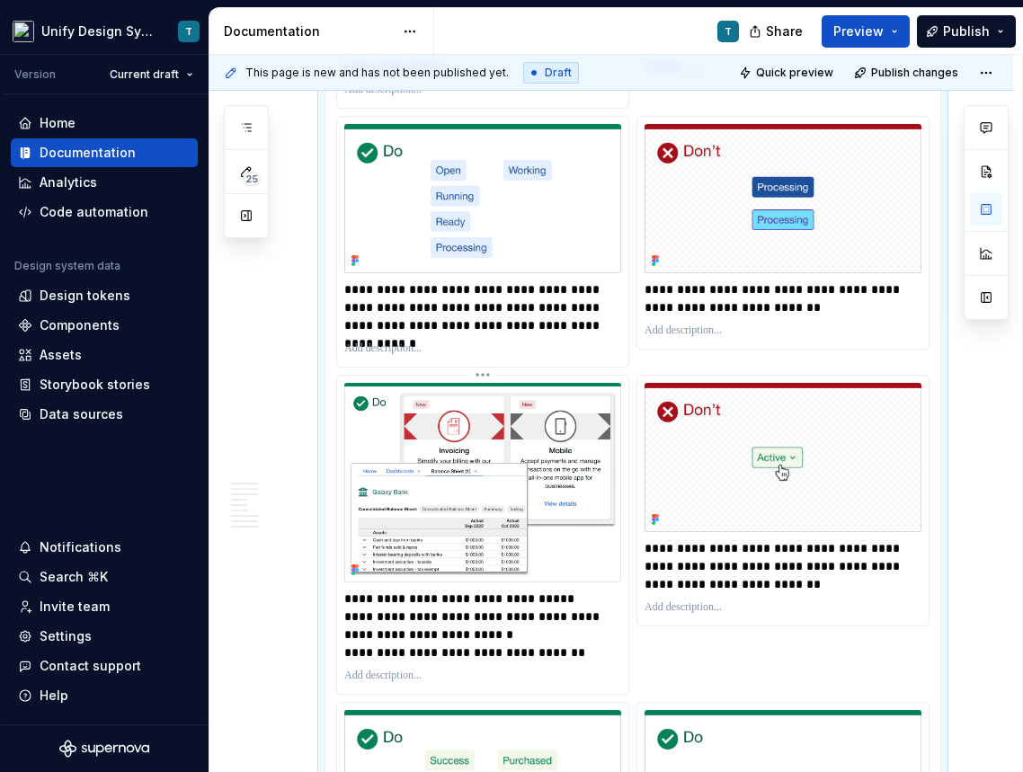
click at [343, 636] on div "**********" at bounding box center [482, 535] width 291 height 319
click at [350, 636] on p "**********" at bounding box center [484, 625] width 281 height 72
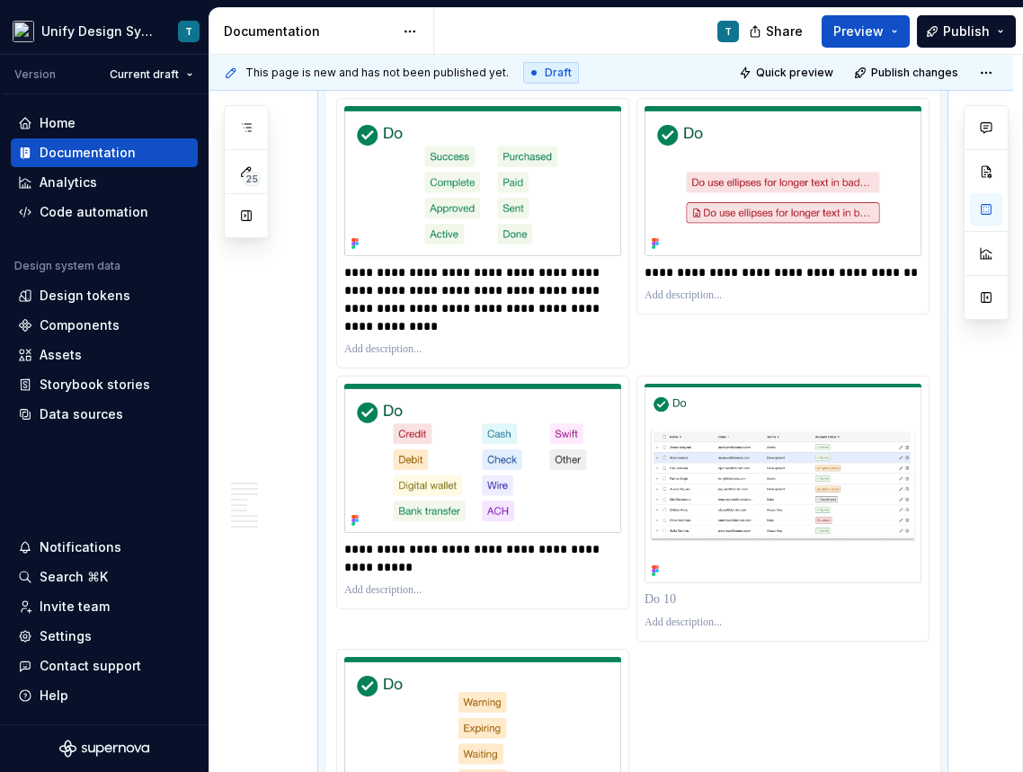
scroll to position [5455, 0]
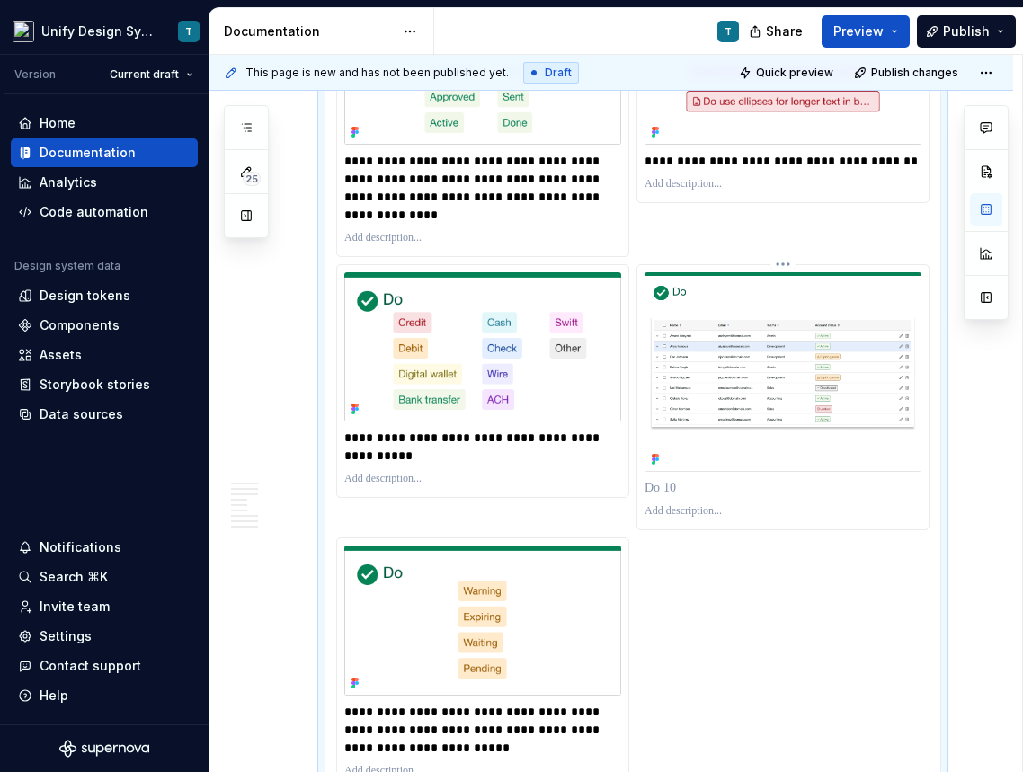
click at [678, 497] on p at bounding box center [782, 488] width 277 height 18
paste div
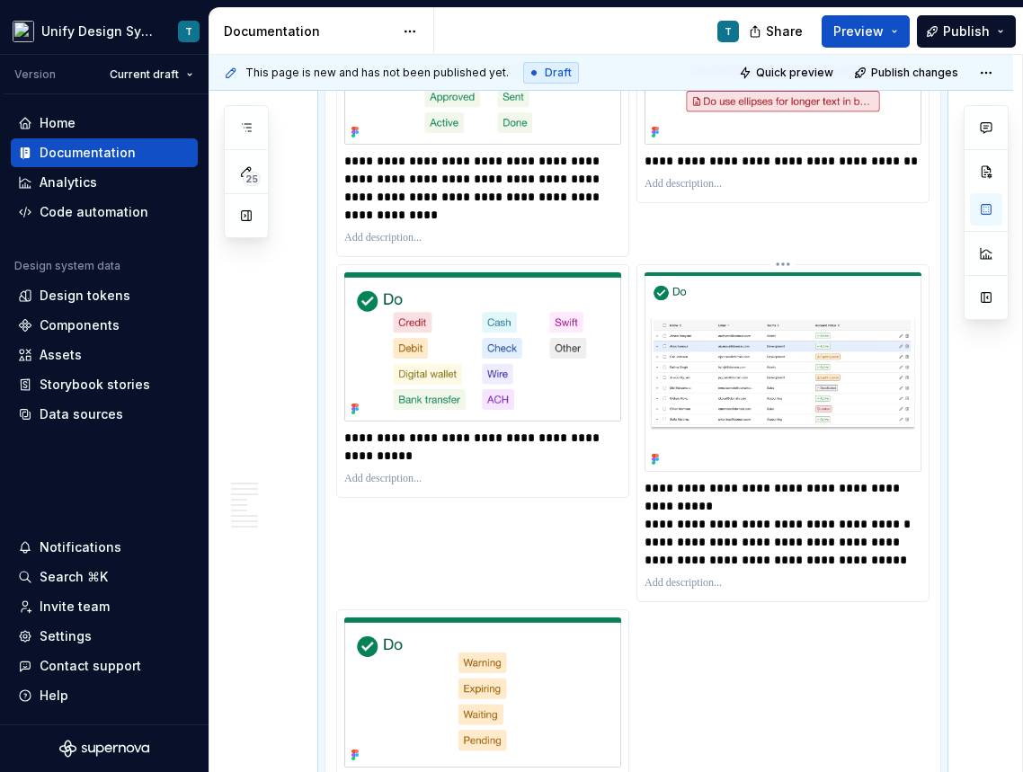
click at [656, 545] on p "**********" at bounding box center [784, 524] width 281 height 90
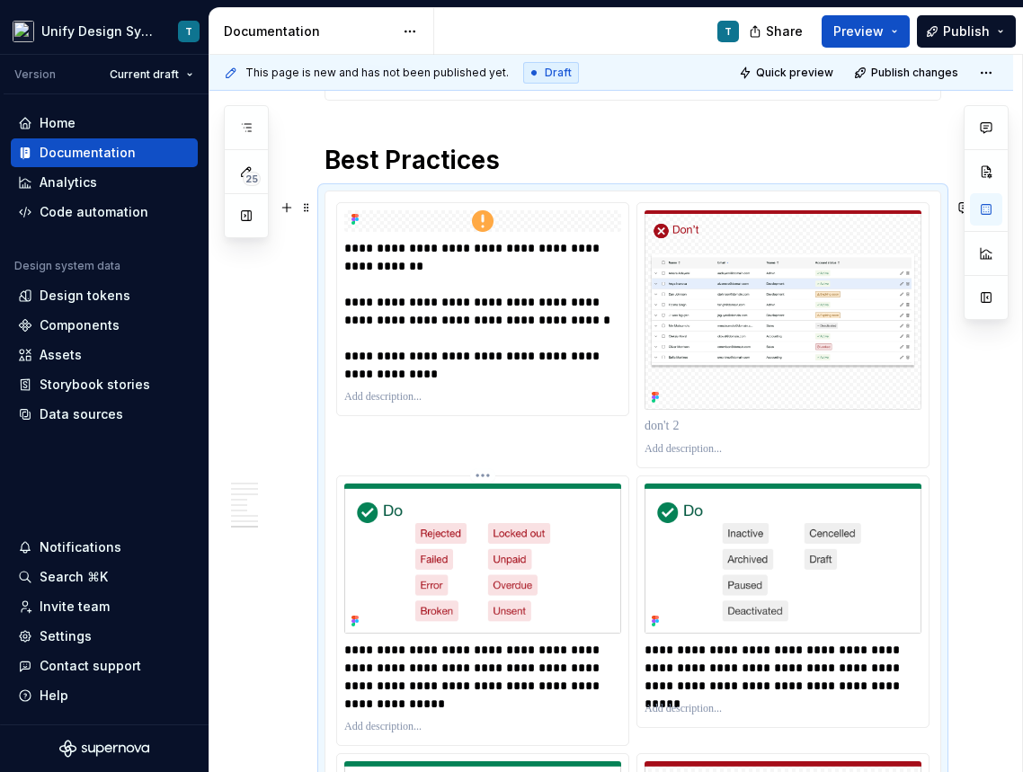
scroll to position [4052, 0]
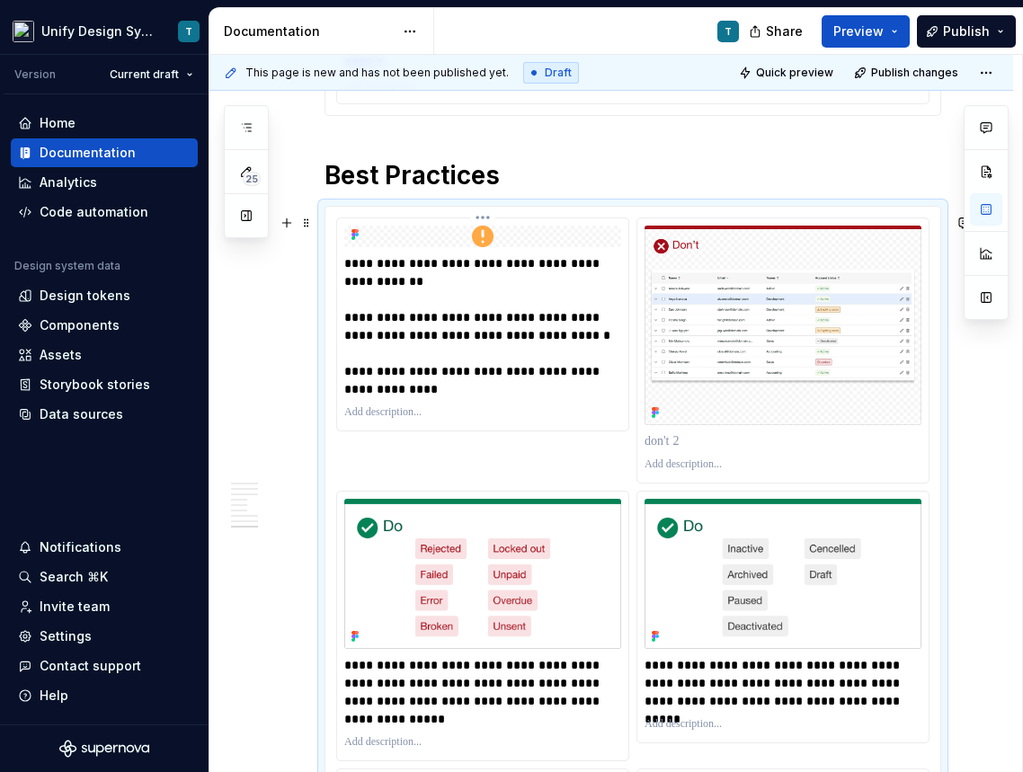
click at [501, 246] on div at bounding box center [482, 237] width 277 height 22
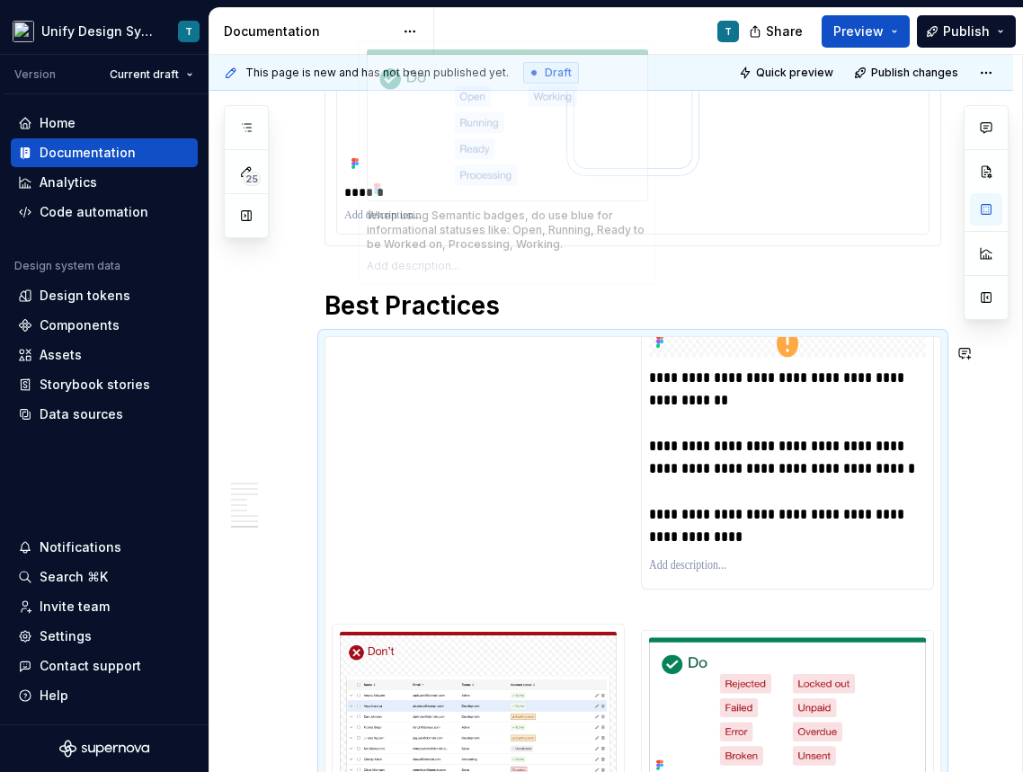
scroll to position [3870, 0]
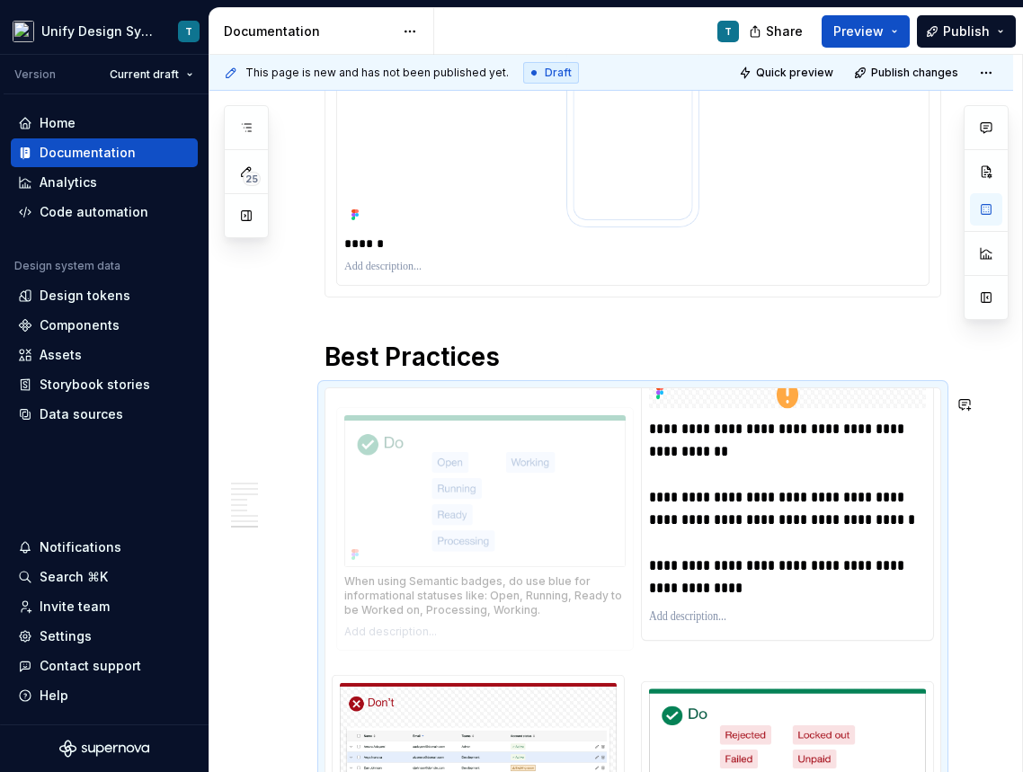
drag, startPoint x: 411, startPoint y: 579, endPoint x: 425, endPoint y: 459, distance: 120.4
click at [425, 459] on body "Unify Design System T Version Current draft Home Documentation Analytics Code a…" at bounding box center [511, 386] width 1023 height 772
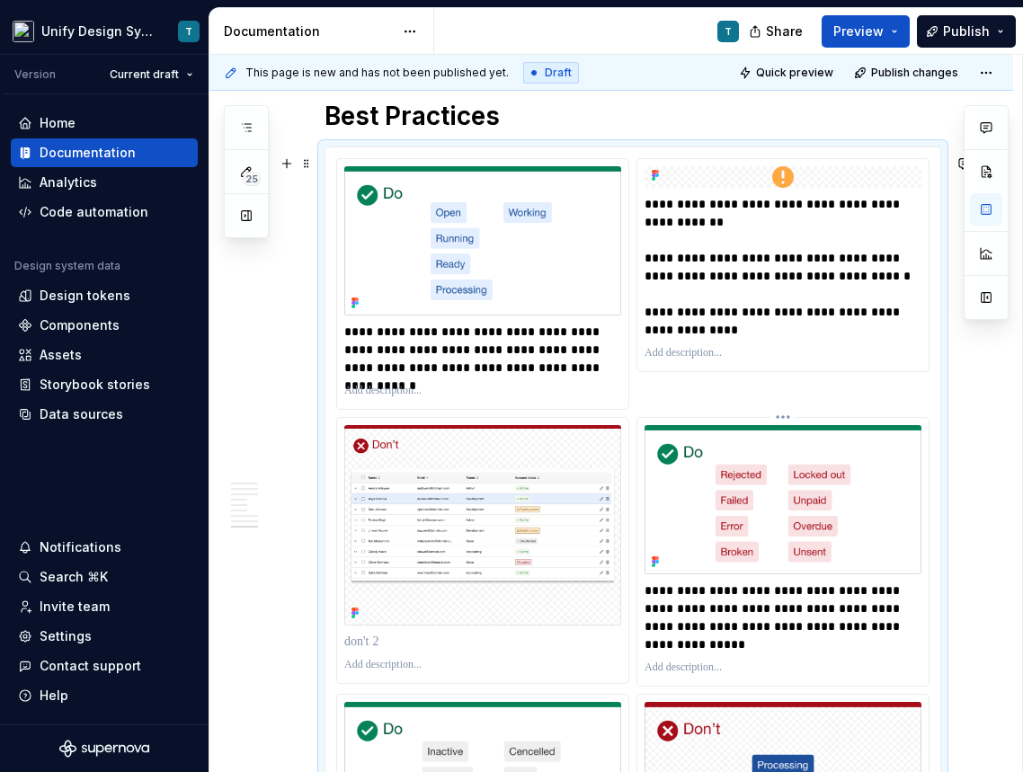
scroll to position [4131, 0]
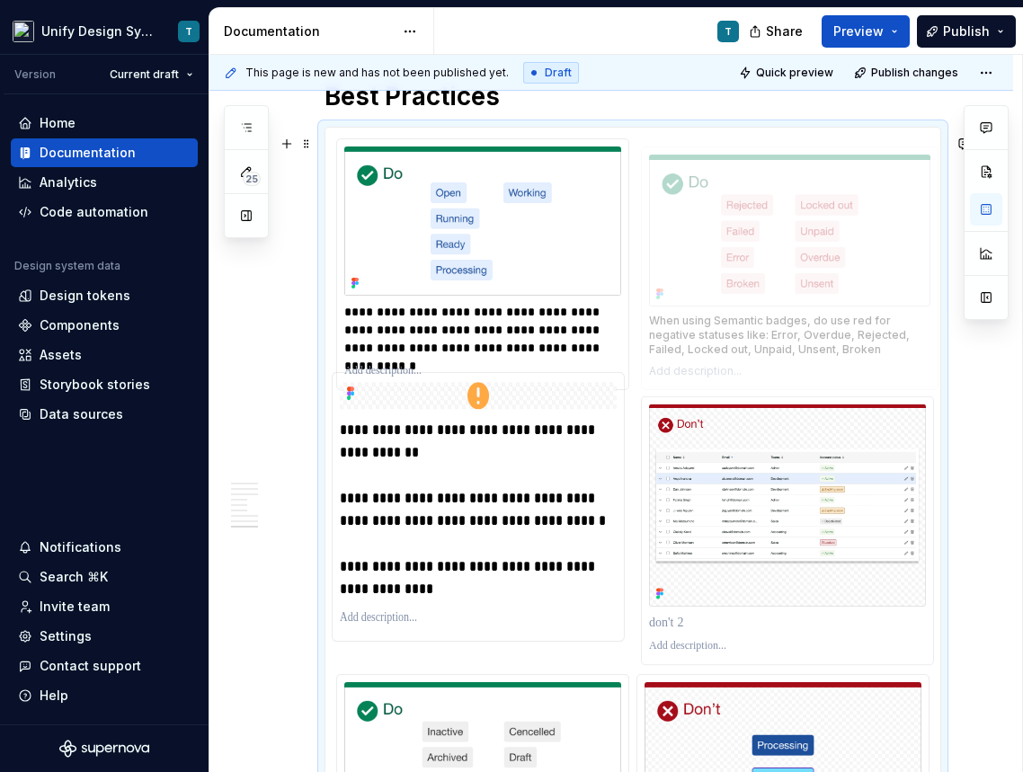
drag, startPoint x: 717, startPoint y: 439, endPoint x: 717, endPoint y: 197, distance: 241.7
click at [717, 197] on body "Unify Design System T Version Current draft Home Documentation Analytics Code a…" at bounding box center [511, 386] width 1023 height 772
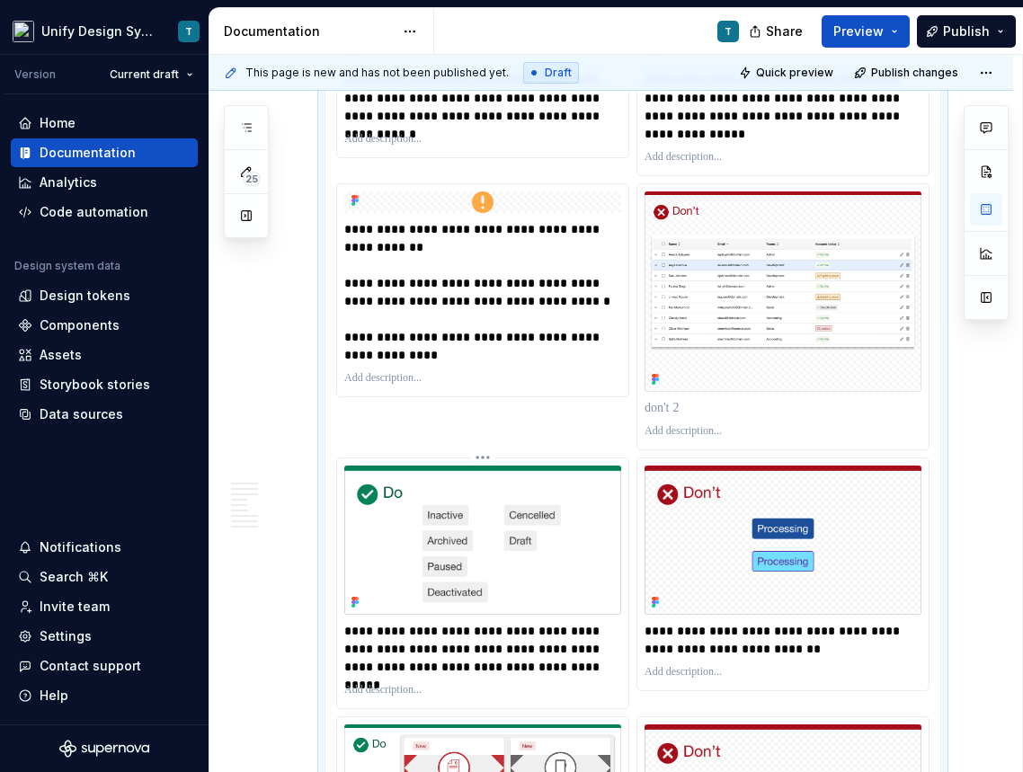
scroll to position [4321, 0]
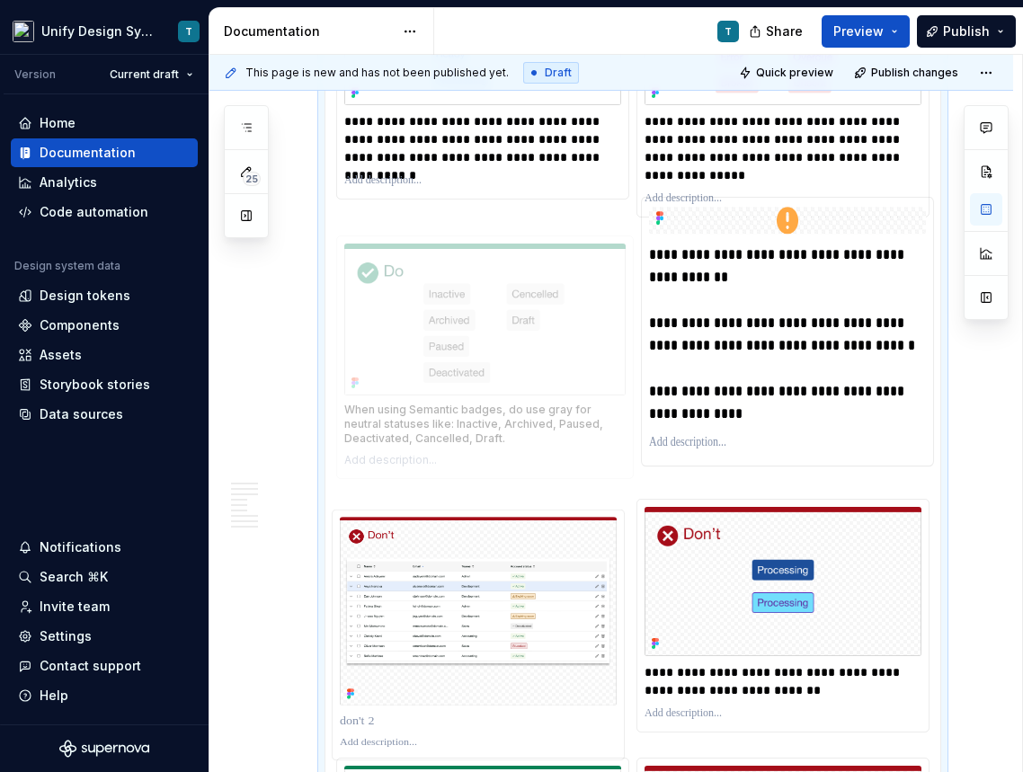
drag, startPoint x: 434, startPoint y: 536, endPoint x: 434, endPoint y: 327, distance: 209.4
click at [433, 291] on body "Unify Design System T Version Current draft Home Documentation Analytics Code a…" at bounding box center [511, 386] width 1023 height 772
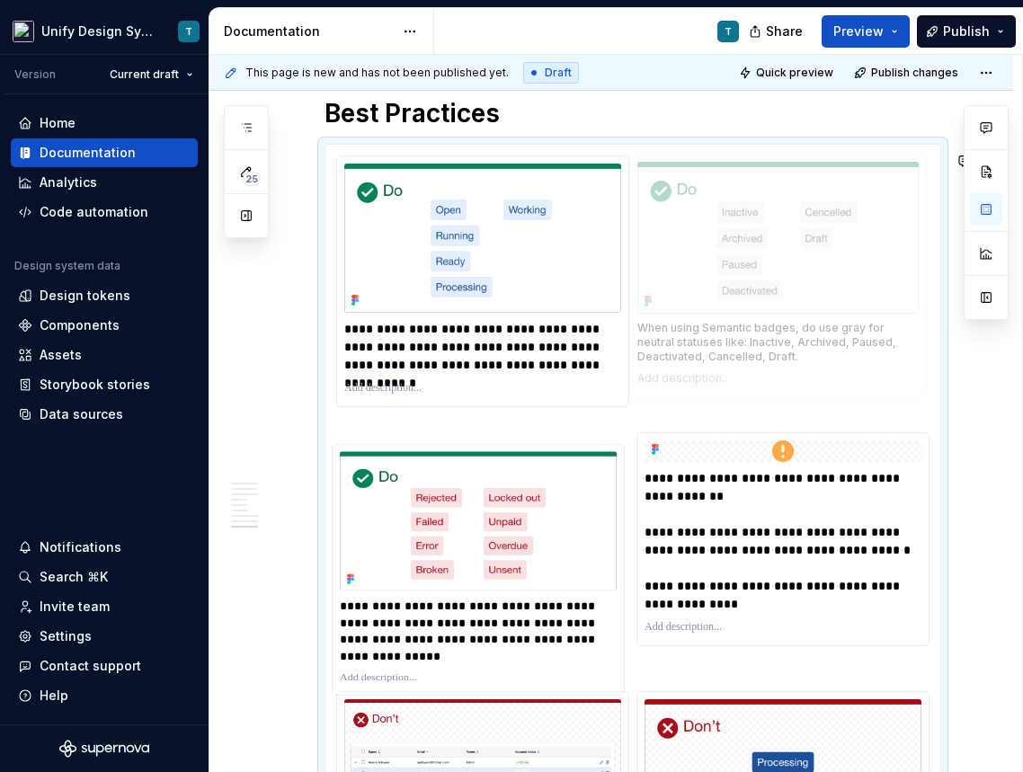
scroll to position [4073, 0]
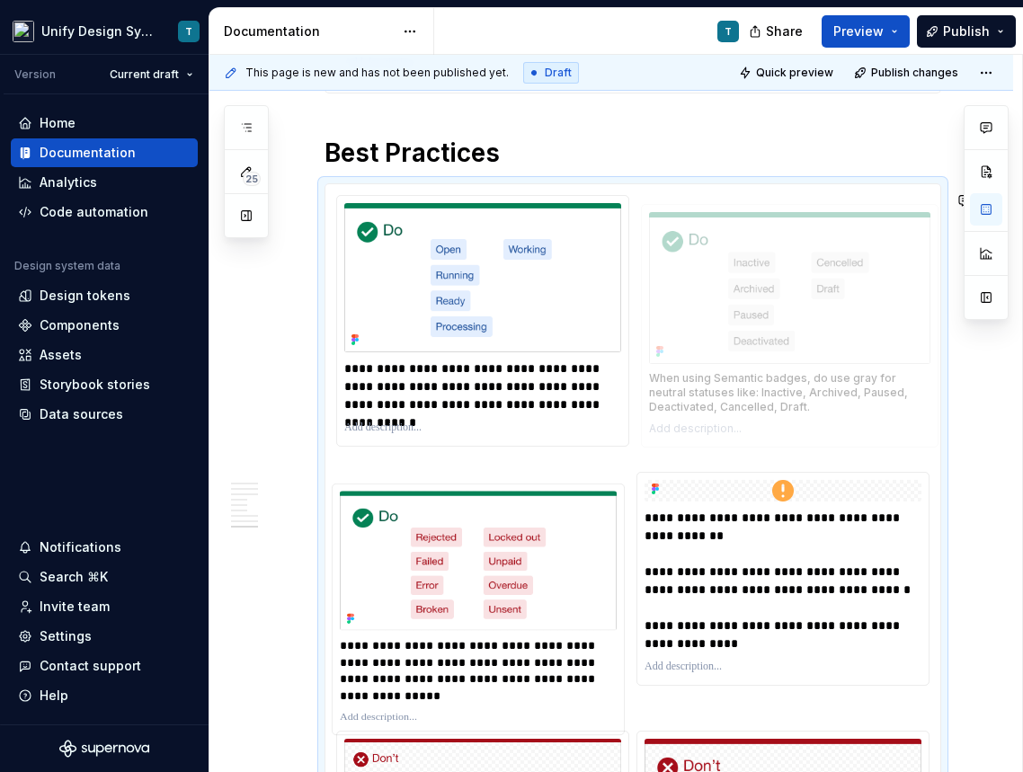
drag, startPoint x: 439, startPoint y: 423, endPoint x: 697, endPoint y: 241, distance: 316.6
click at [731, 180] on body "Unify Design System T Version Current draft Home Documentation Analytics Code a…" at bounding box center [511, 386] width 1023 height 772
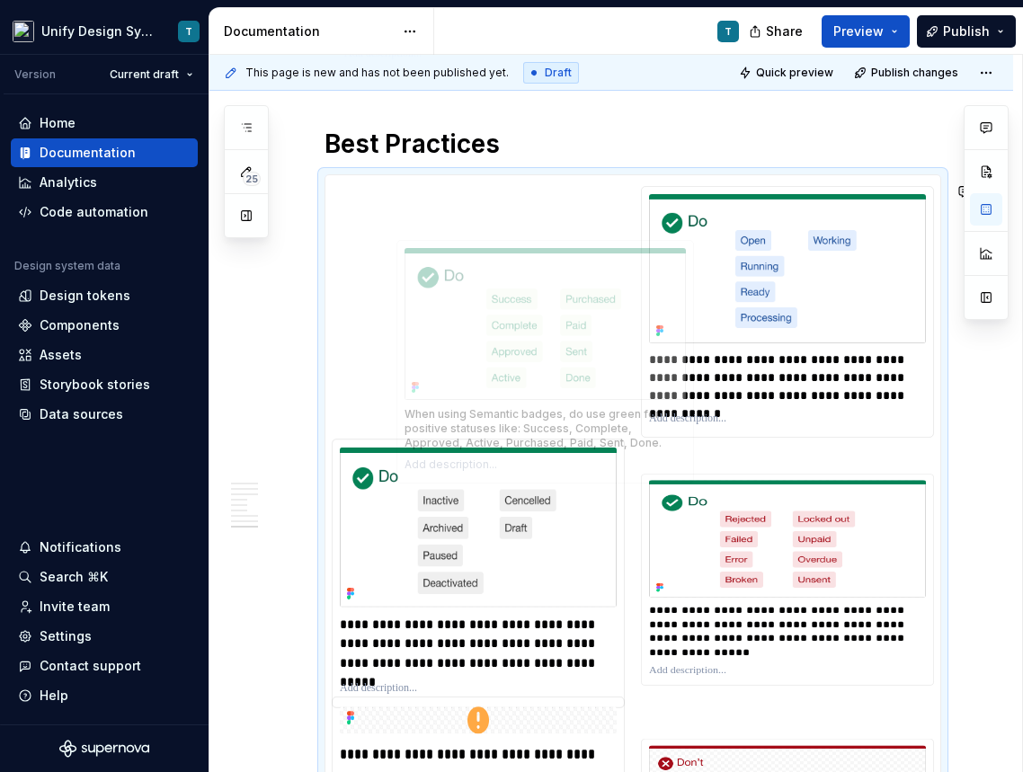
scroll to position [4082, 0]
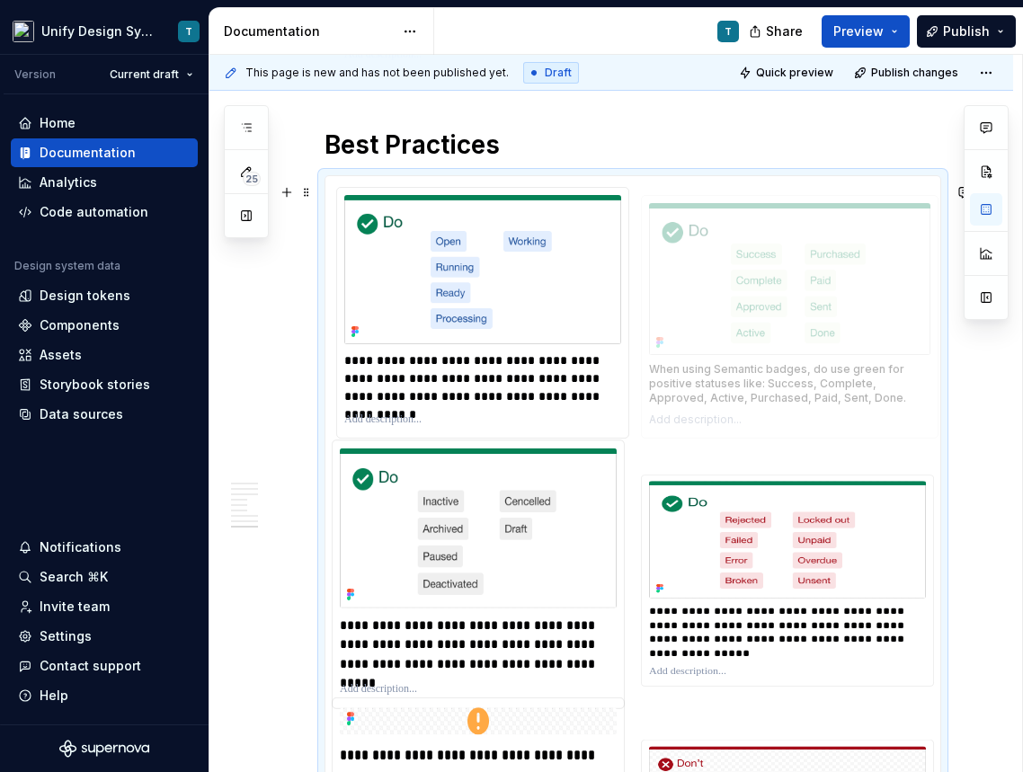
drag, startPoint x: 360, startPoint y: 526, endPoint x: 672, endPoint y: 251, distance: 415.7
click at [672, 251] on body "Unify Design System T Version Current draft Home Documentation Analytics Code a…" at bounding box center [511, 386] width 1023 height 772
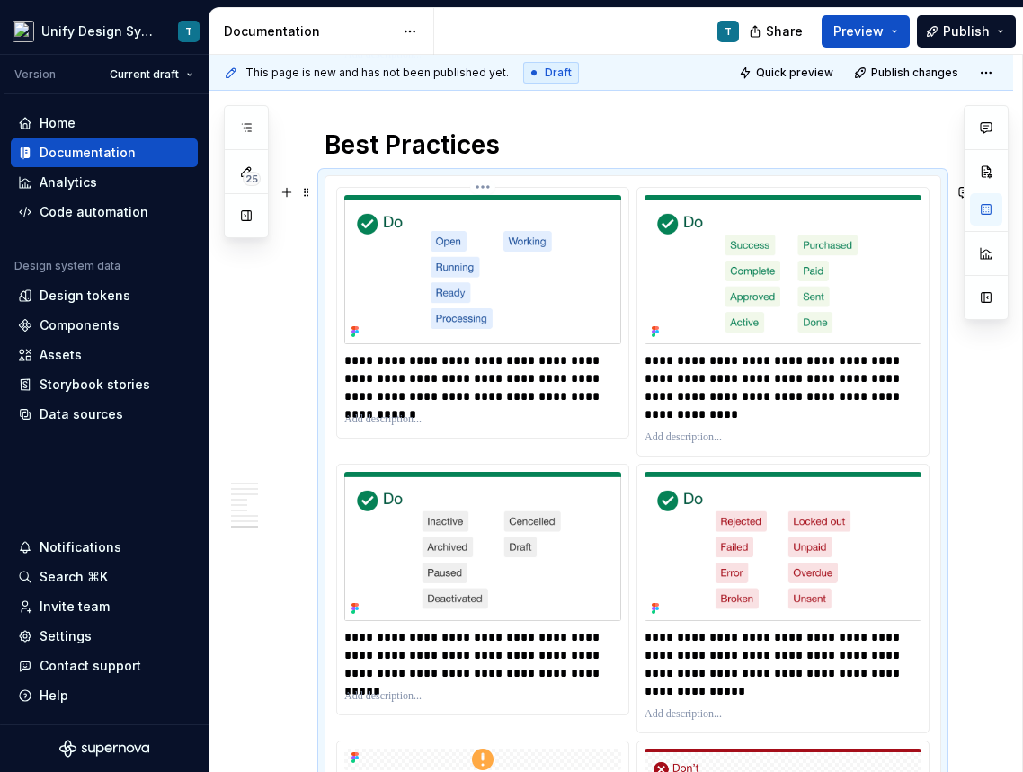
click at [616, 427] on p at bounding box center [482, 419] width 277 height 14
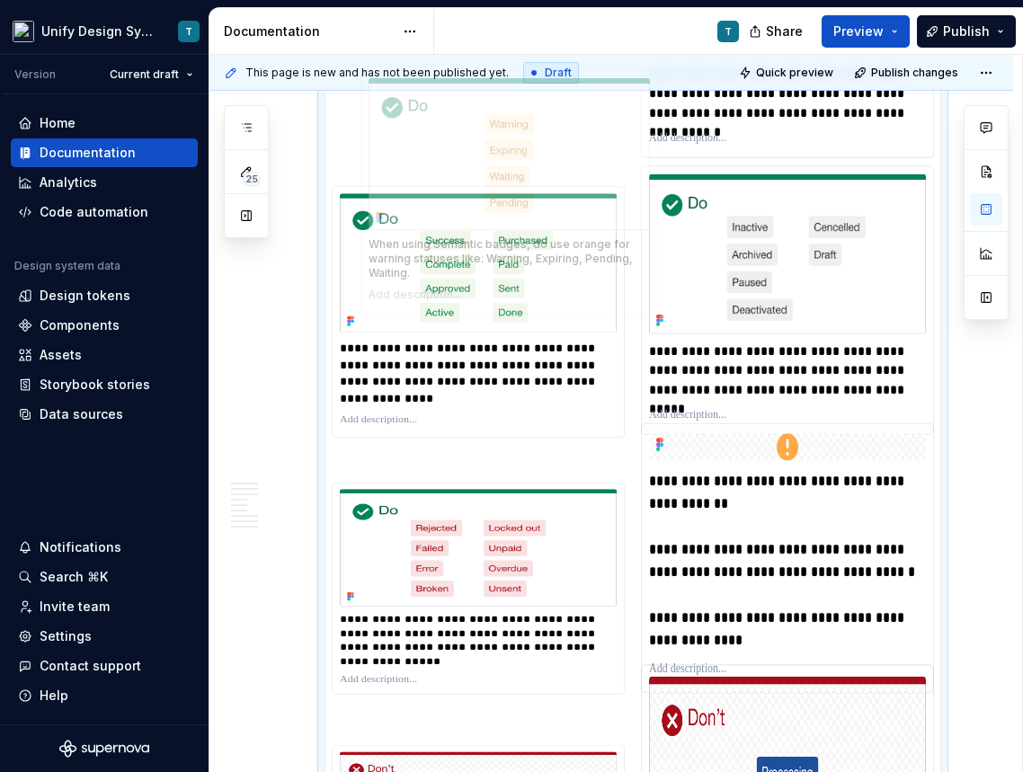
scroll to position [4276, 0]
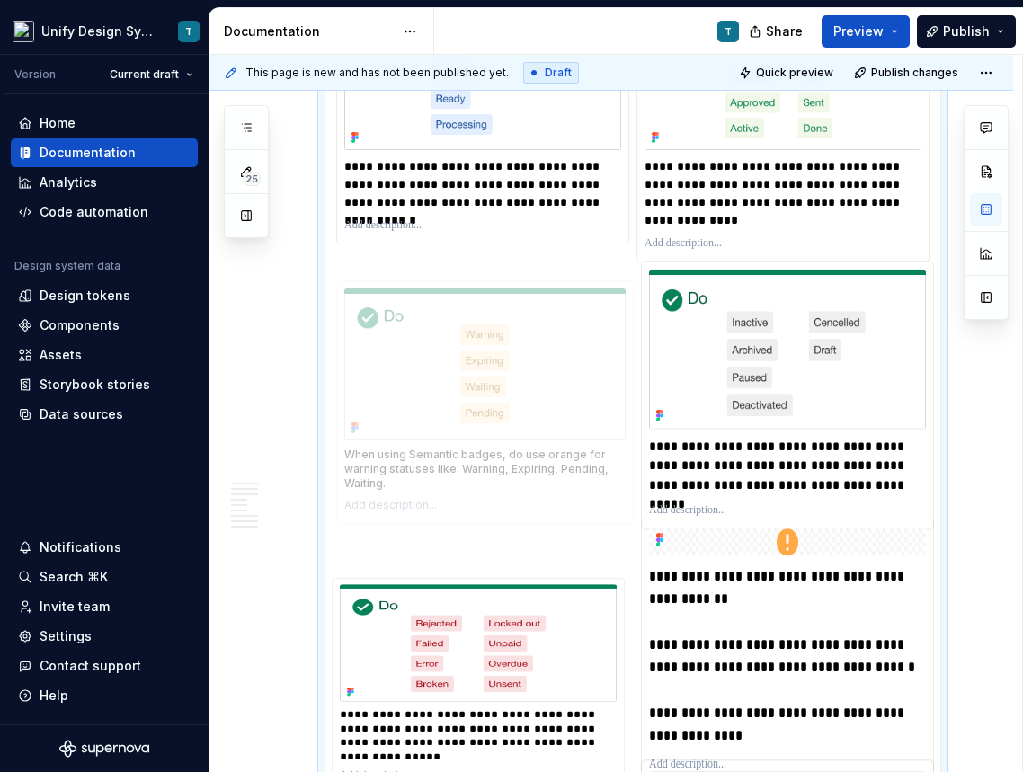
drag, startPoint x: 412, startPoint y: 502, endPoint x: 439, endPoint y: 339, distance: 165.7
click at [439, 339] on body "Unify Design System T Version Current draft Home Documentation Analytics Code a…" at bounding box center [511, 386] width 1023 height 772
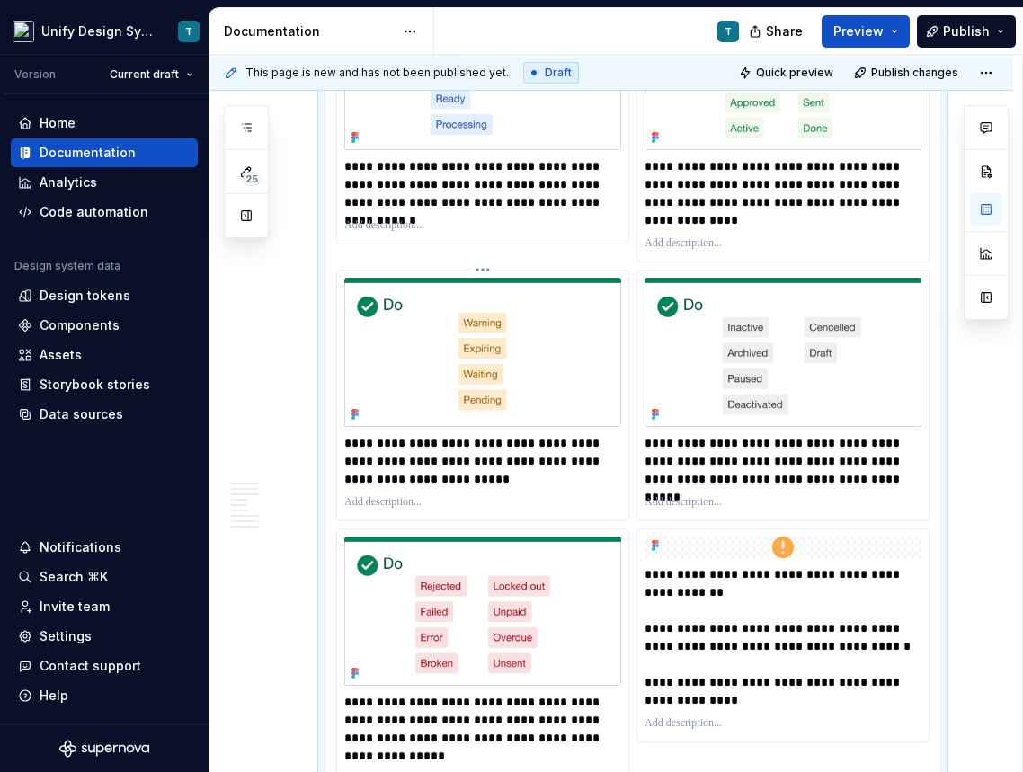
scroll to position [4362, 0]
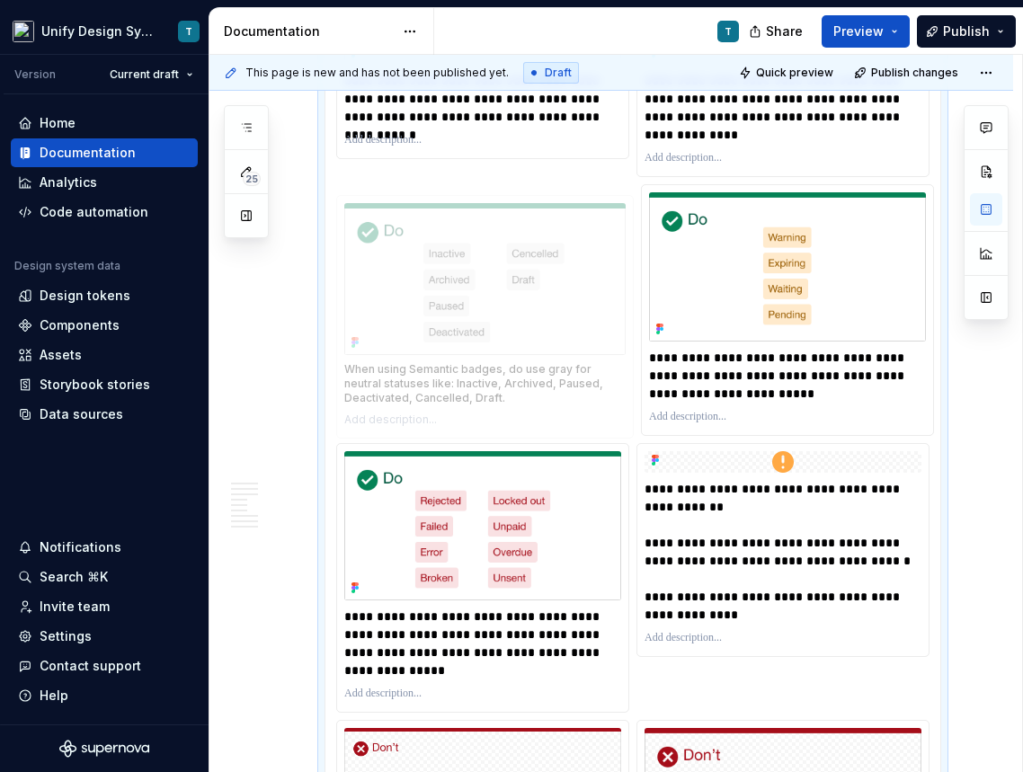
drag, startPoint x: 677, startPoint y: 232, endPoint x: 403, endPoint y: 224, distance: 273.3
click at [403, 224] on body "Unify Design System T Version Current draft Home Documentation Analytics Code a…" at bounding box center [511, 386] width 1023 height 772
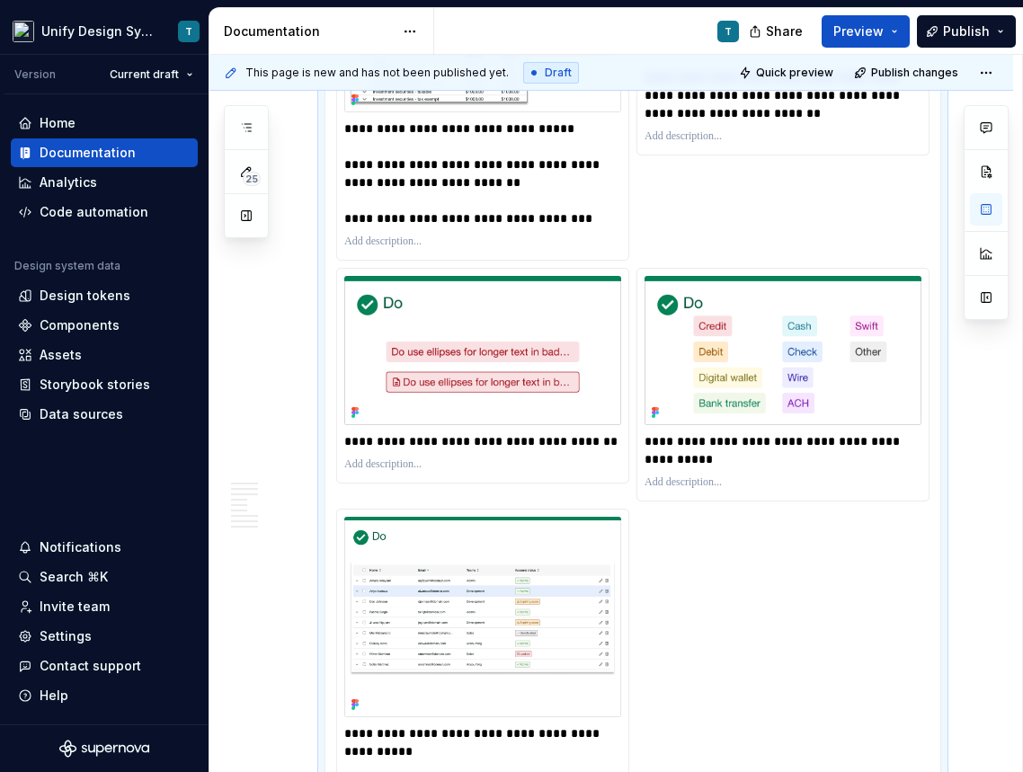
scroll to position [5529, 0]
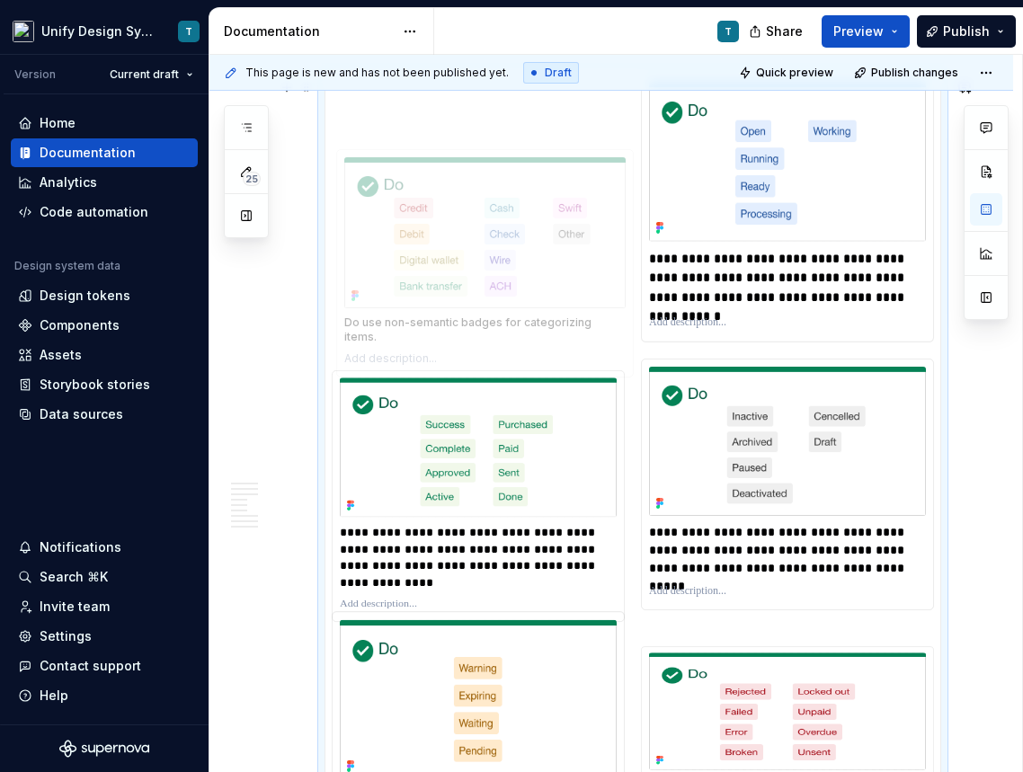
drag, startPoint x: 678, startPoint y: 261, endPoint x: 358, endPoint y: 152, distance: 337.9
click at [358, 152] on body "Unify Design System T Version Current draft Home Documentation Analytics Code a…" at bounding box center [511, 386] width 1023 height 772
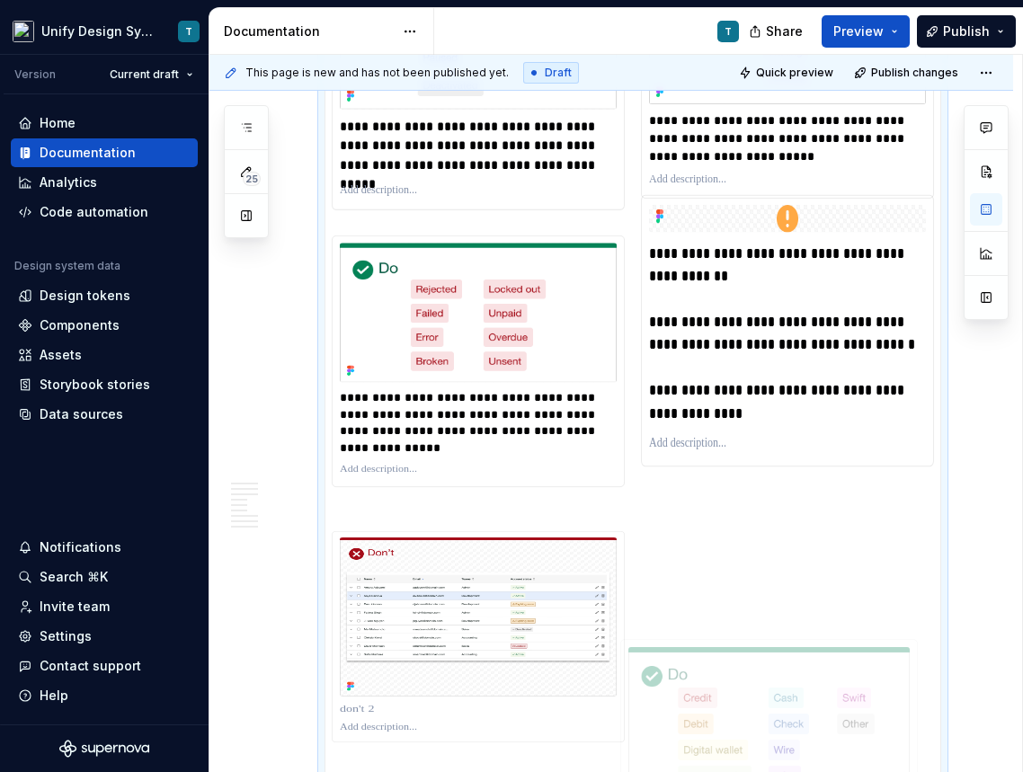
scroll to position [4630, 0]
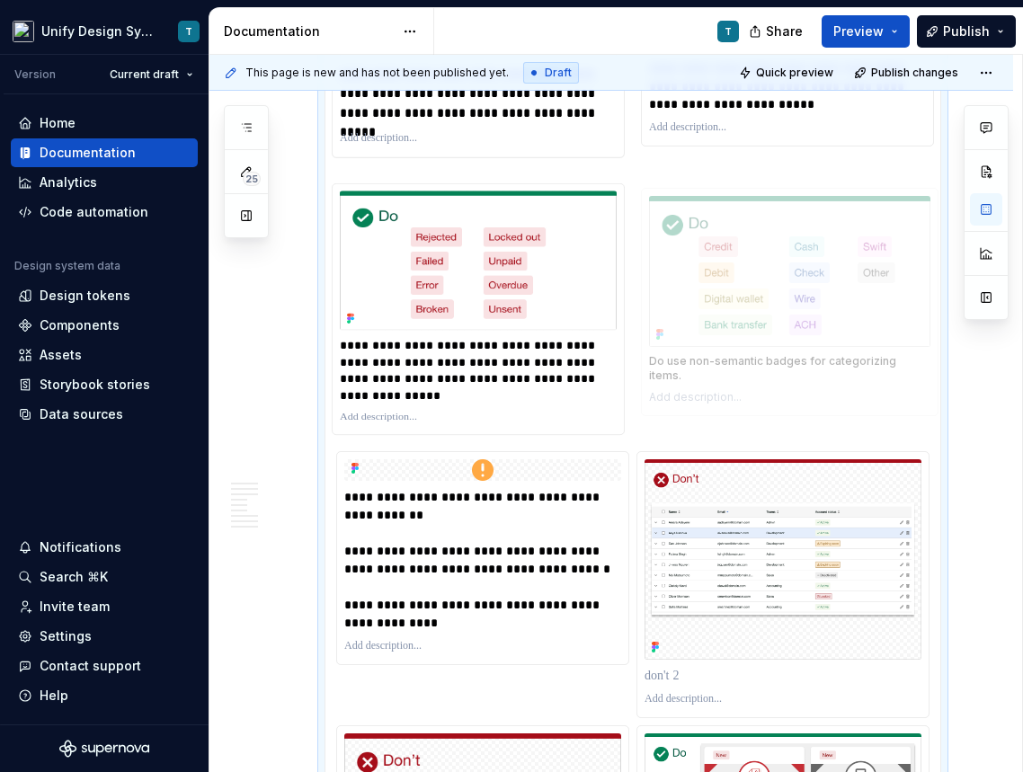
drag, startPoint x: 380, startPoint y: 206, endPoint x: 694, endPoint y: 279, distance: 322.1
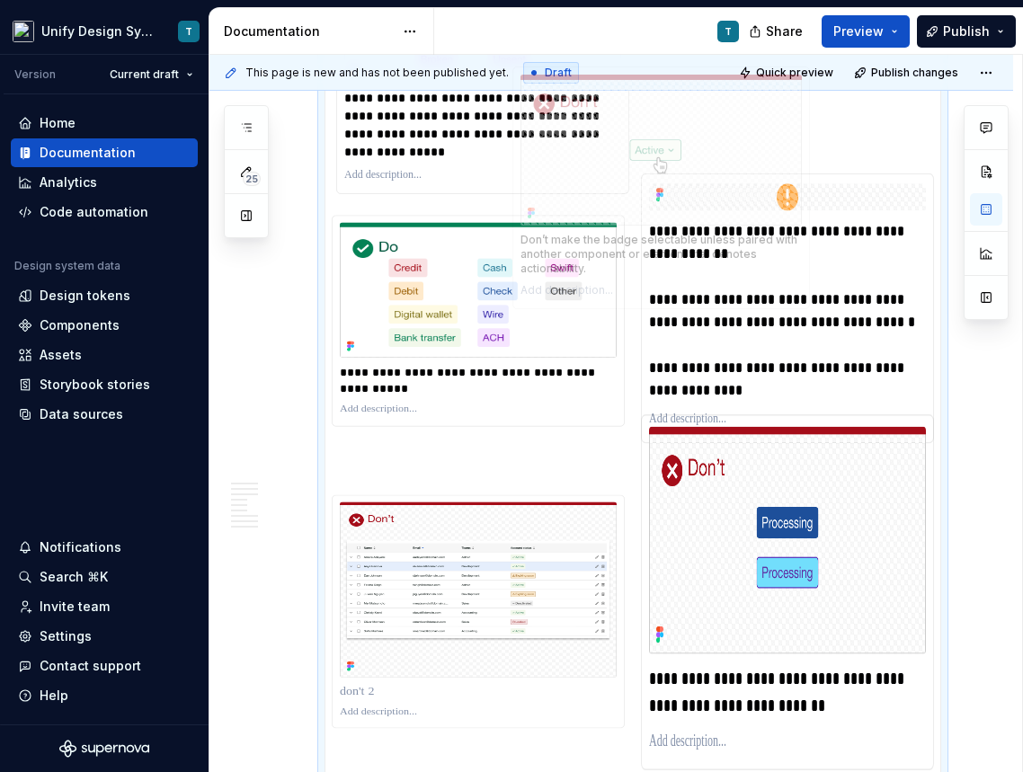
scroll to position [4878, 0]
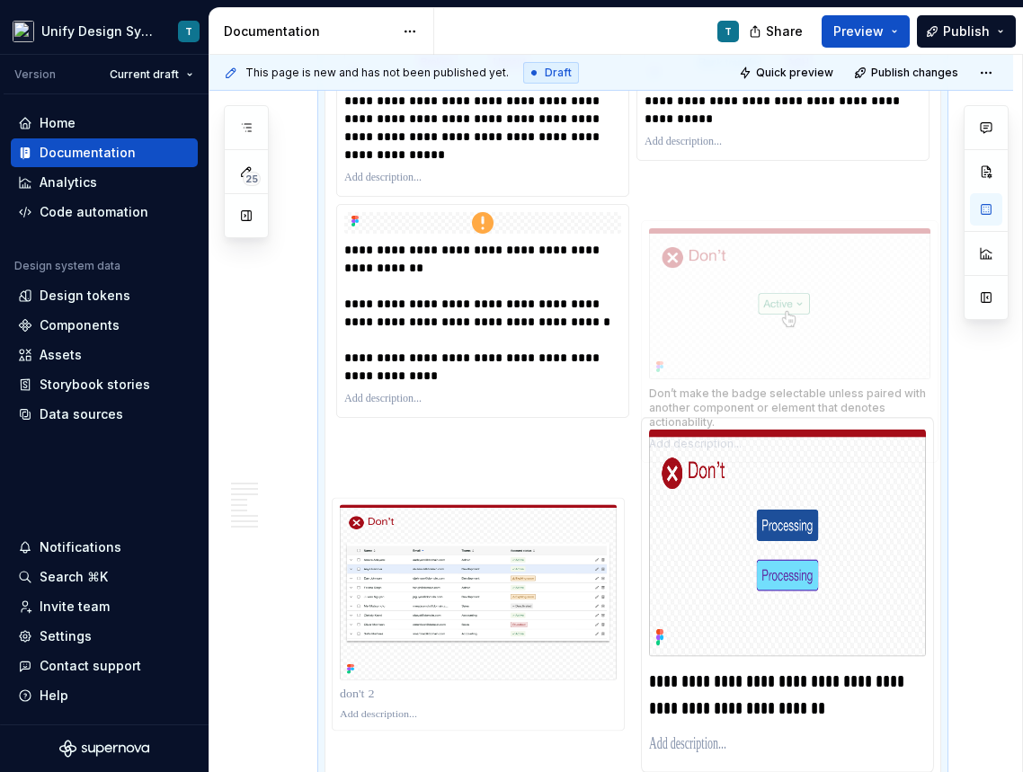
drag, startPoint x: 463, startPoint y: 425, endPoint x: 764, endPoint y: 246, distance: 350.1
click at [764, 246] on body "Unify Design System T Version Current draft Home Documentation Analytics Code a…" at bounding box center [511, 386] width 1023 height 772
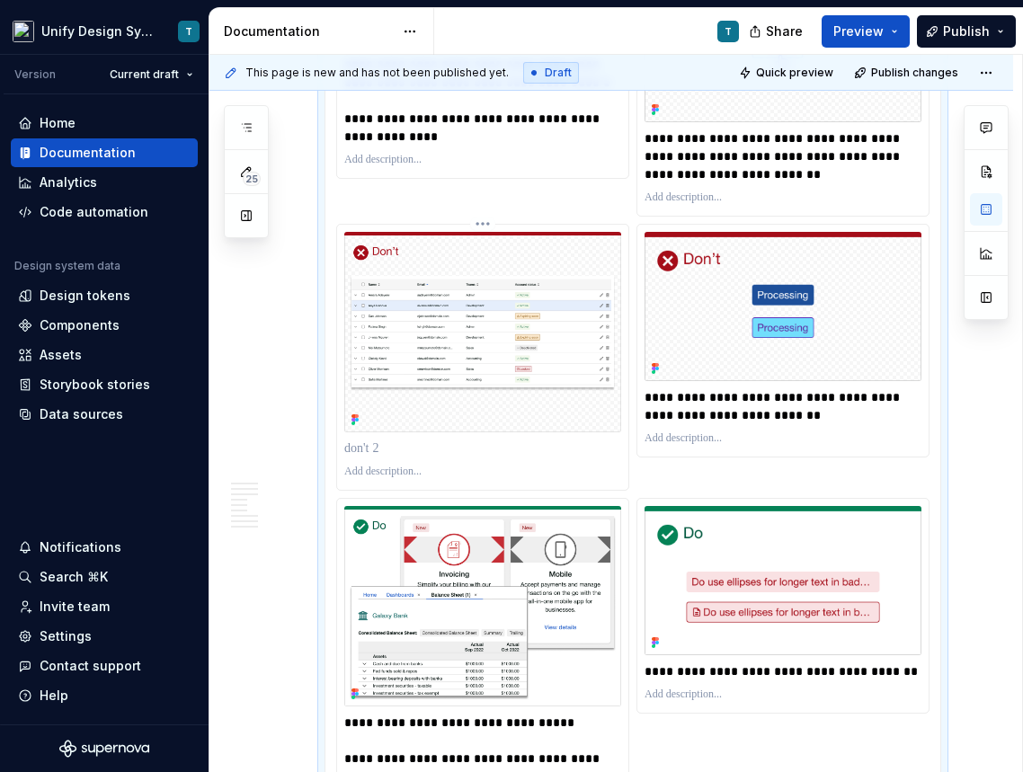
scroll to position [5123, 0]
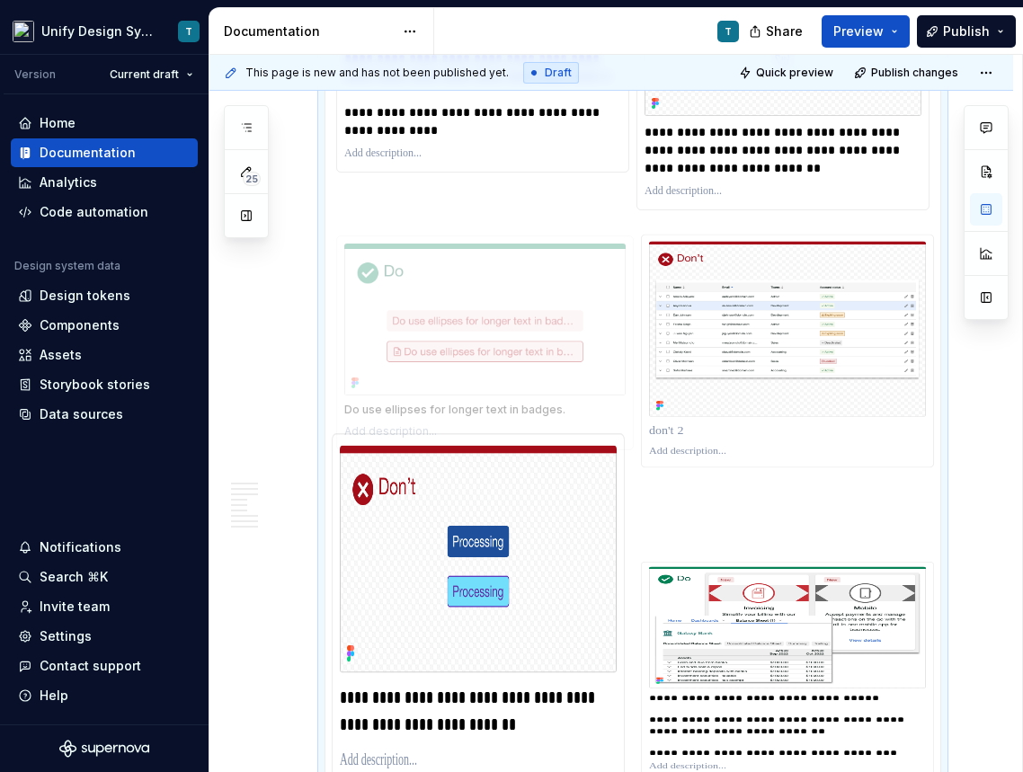
drag, startPoint x: 671, startPoint y: 554, endPoint x: 374, endPoint y: 263, distance: 416.2
click at [374, 263] on body "Unify Design System T Version Current draft Home Documentation Analytics Code a…" at bounding box center [511, 386] width 1023 height 772
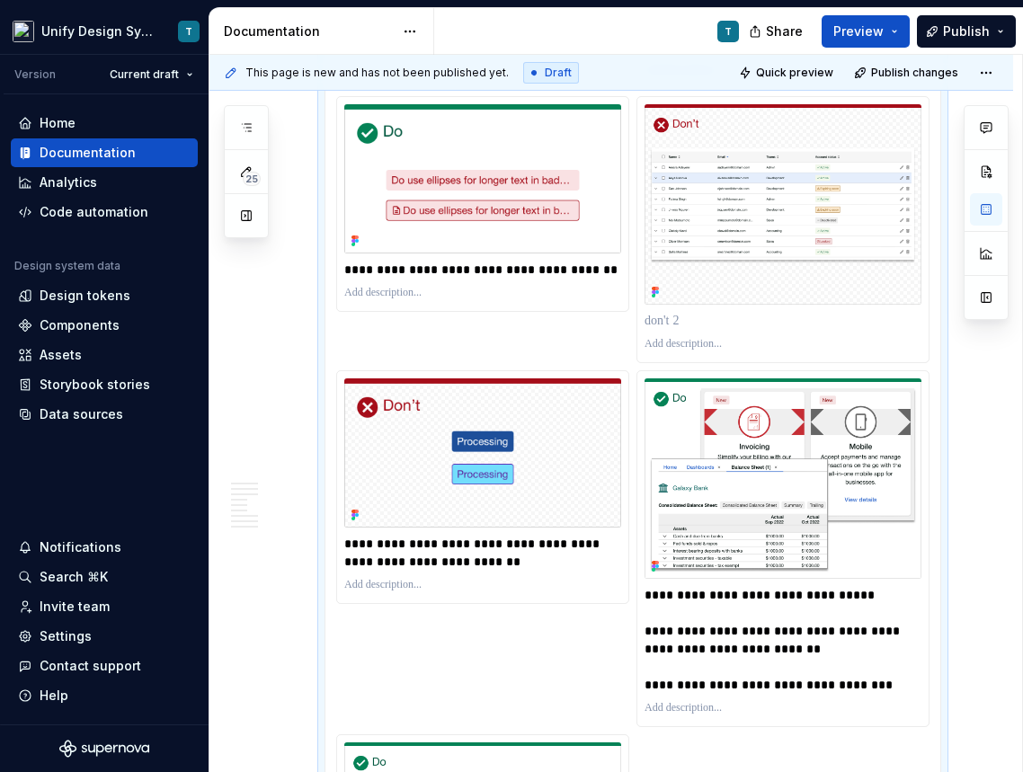
scroll to position [5280, 0]
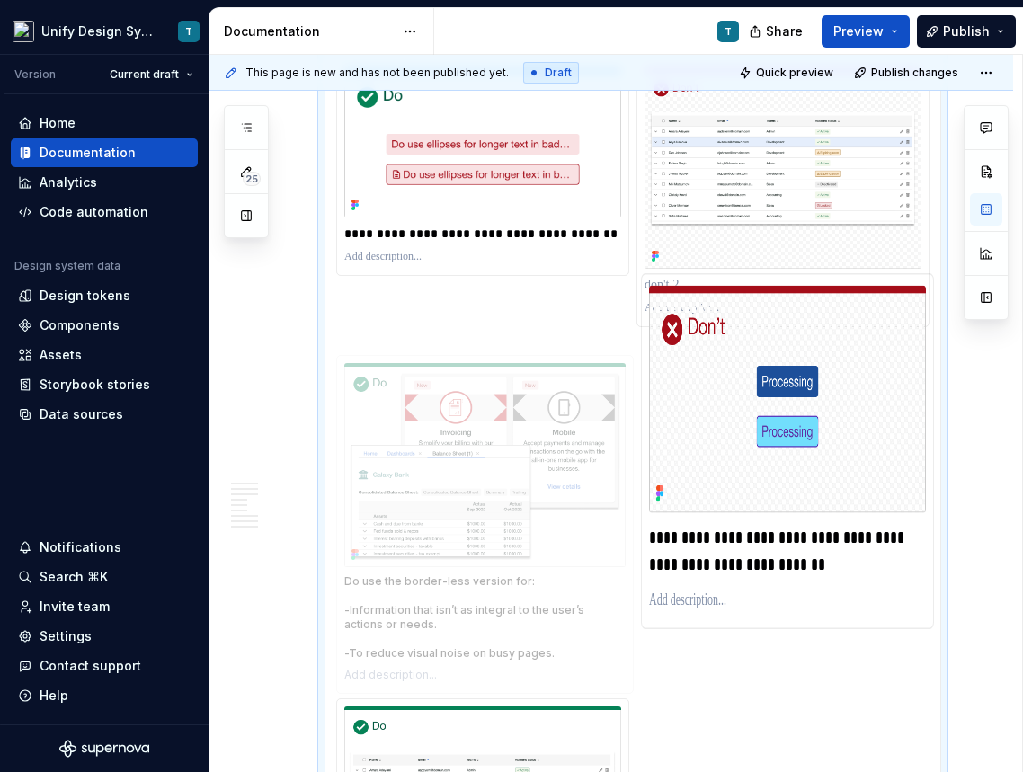
drag, startPoint x: 678, startPoint y: 405, endPoint x: 421, endPoint y: 359, distance: 260.2
click at [421, 359] on body "Unify Design System T Version Current draft Home Documentation Analytics Code a…" at bounding box center [511, 386] width 1023 height 772
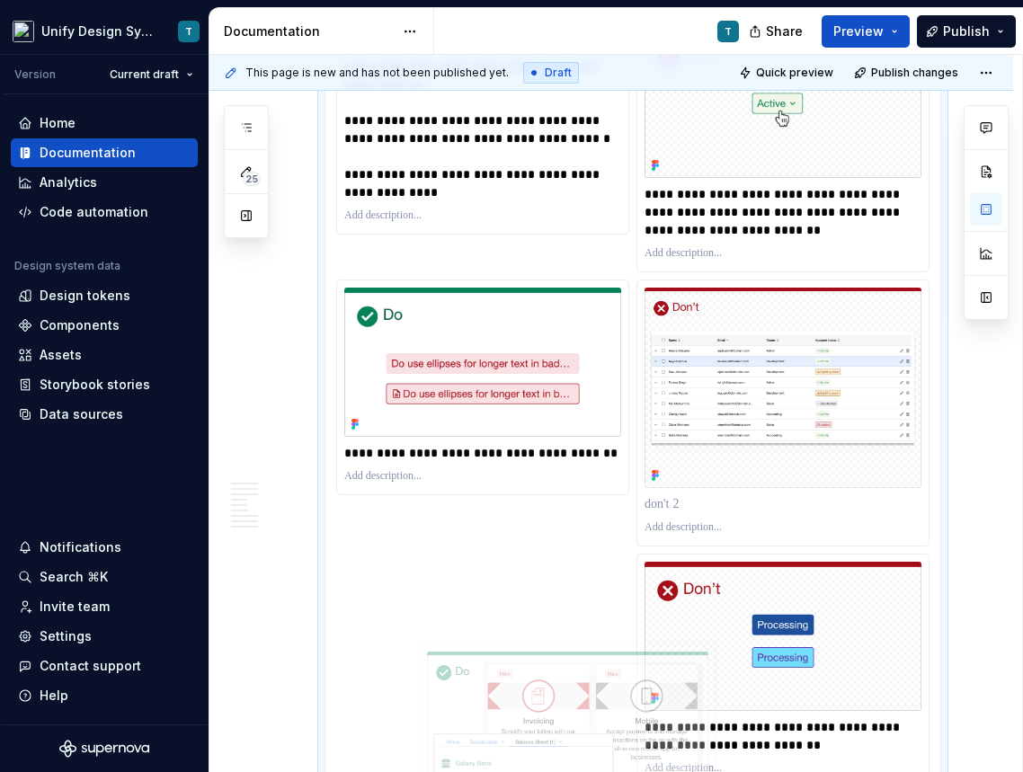
scroll to position [5133, 0]
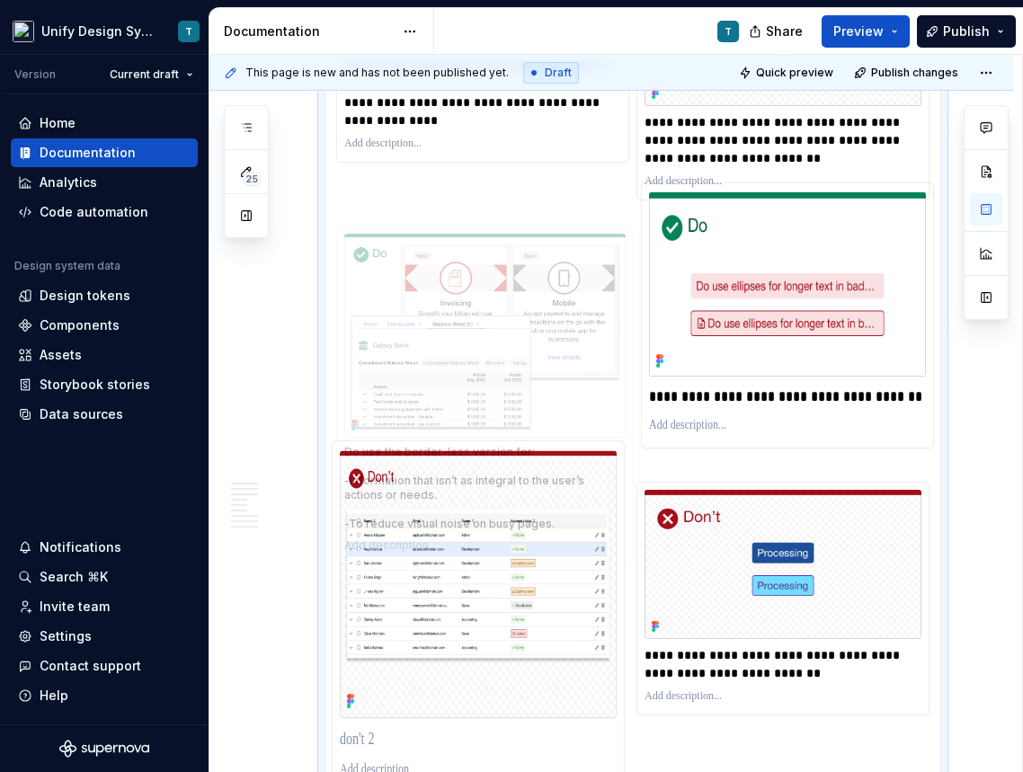
drag, startPoint x: 366, startPoint y: 384, endPoint x: 381, endPoint y: 294, distance: 91.1
click at [381, 294] on body "Unify Design System T Version Current draft Home Documentation Analytics Code a…" at bounding box center [511, 386] width 1023 height 772
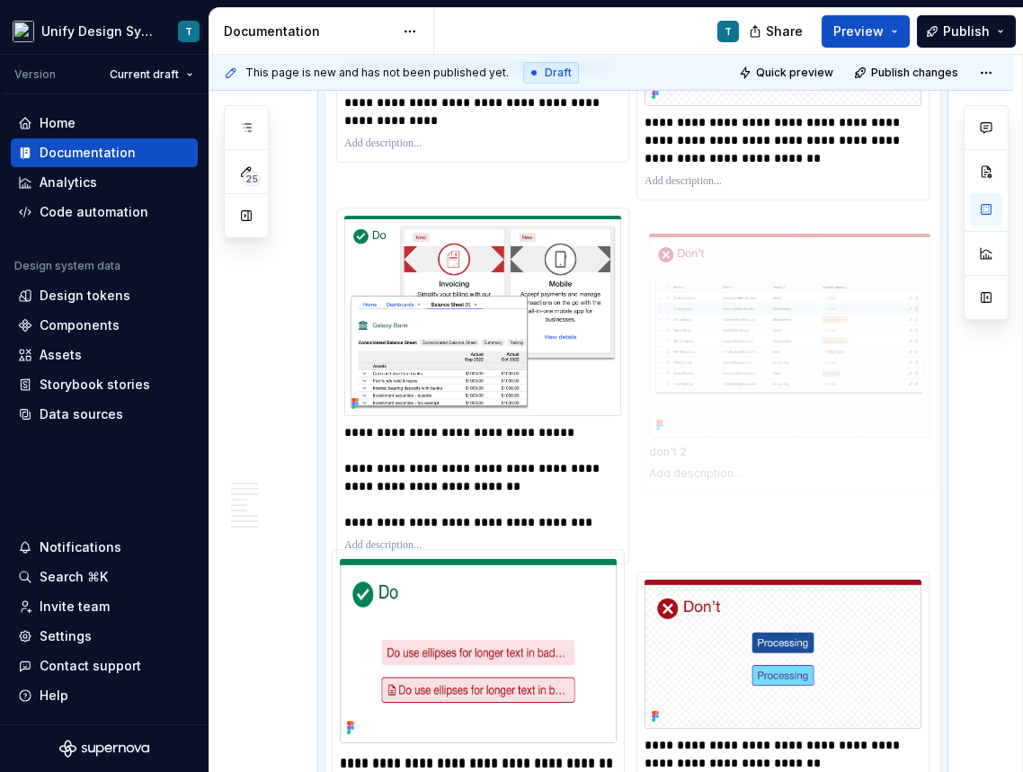
drag, startPoint x: 403, startPoint y: 636, endPoint x: 733, endPoint y: 286, distance: 481.2
click at [733, 286] on body "Unify Design System T Version Current draft Home Documentation Analytics Code a…" at bounding box center [511, 386] width 1023 height 772
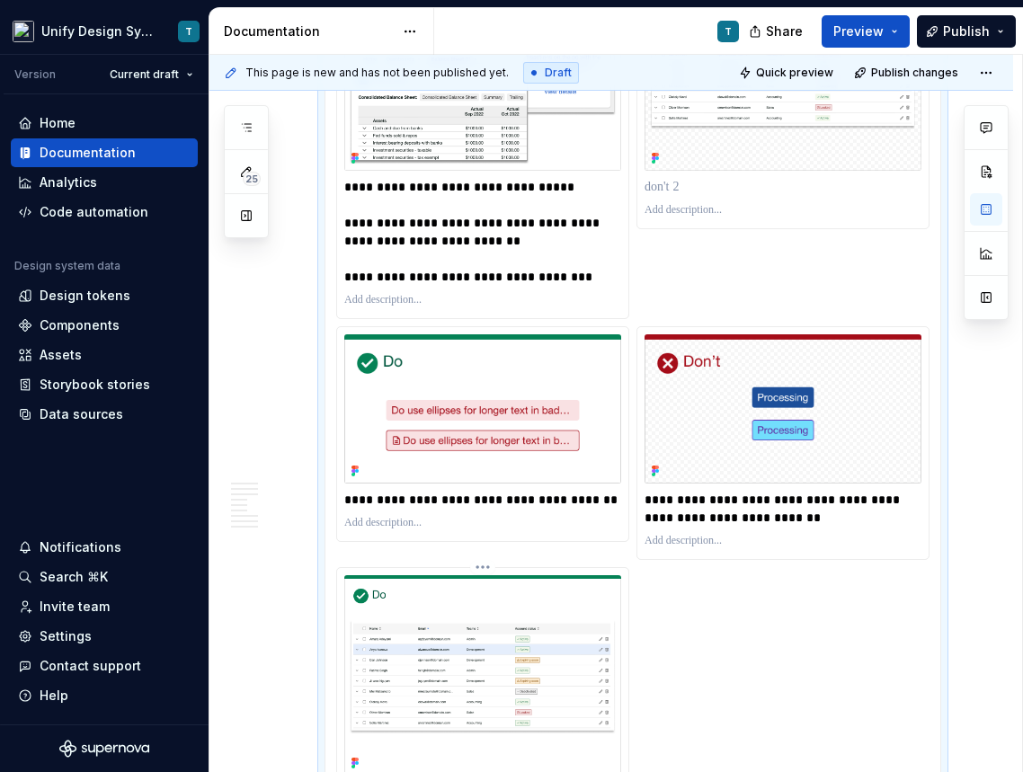
scroll to position [5381, 0]
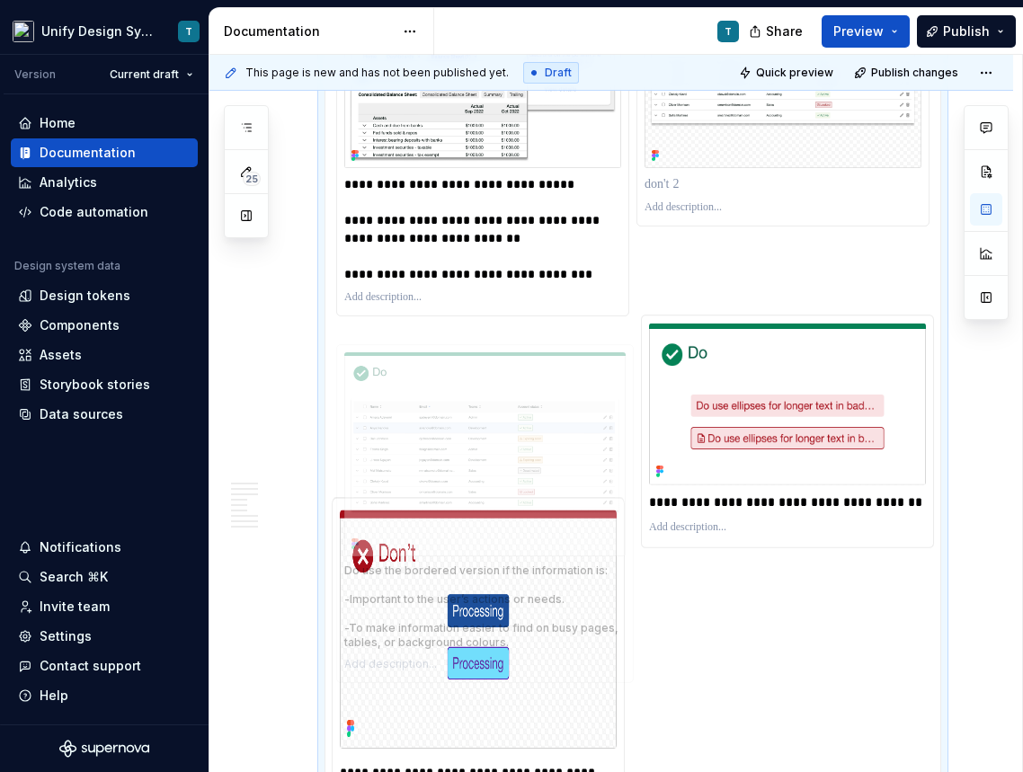
drag, startPoint x: 457, startPoint y: 634, endPoint x: 457, endPoint y: 247, distance: 387.3
click at [457, 247] on body "Unify Design System T Version Current draft Home Documentation Analytics Code a…" at bounding box center [511, 386] width 1023 height 772
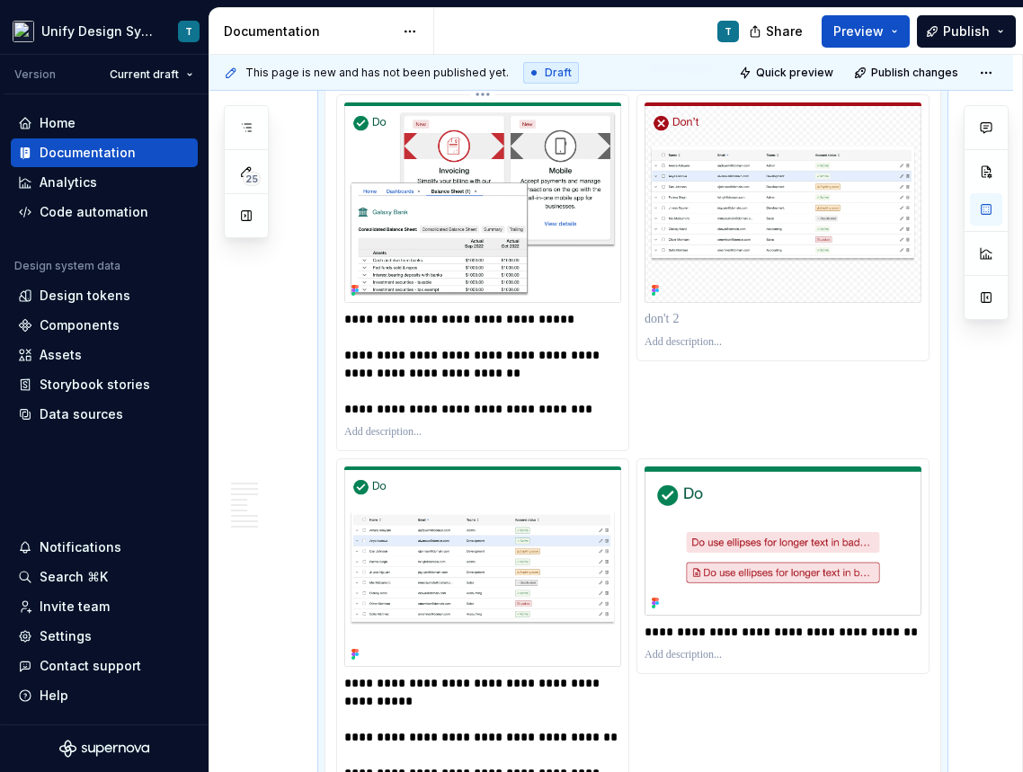
scroll to position [5245, 0]
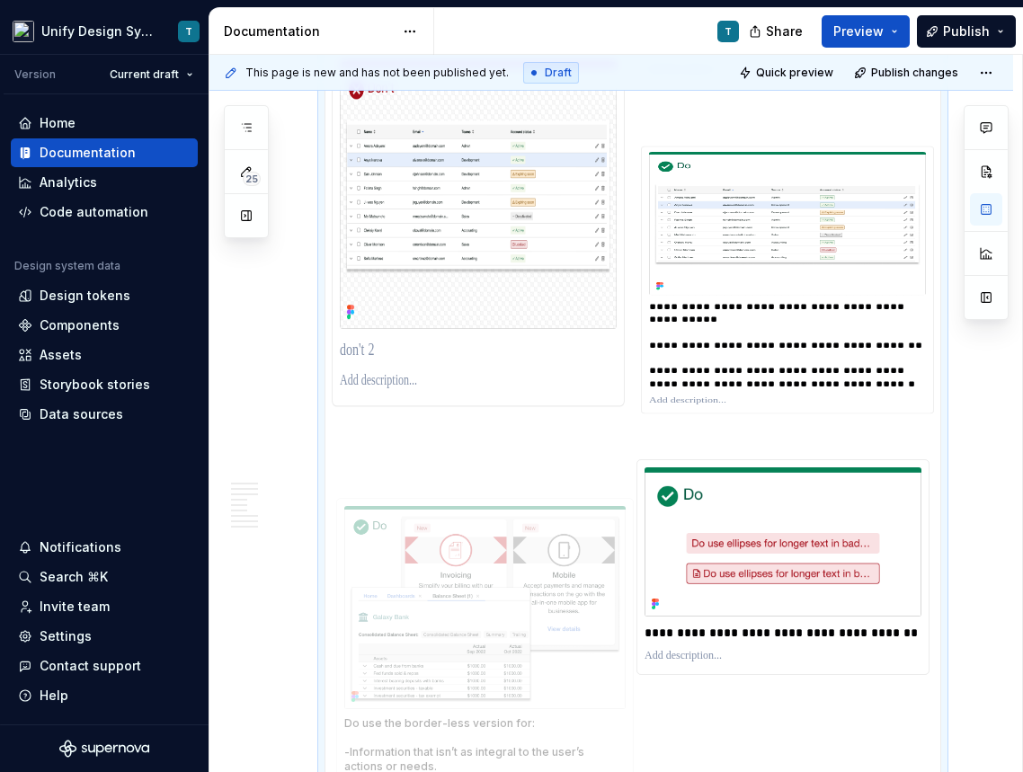
drag, startPoint x: 481, startPoint y: 169, endPoint x: 479, endPoint y: 545, distance: 375.6
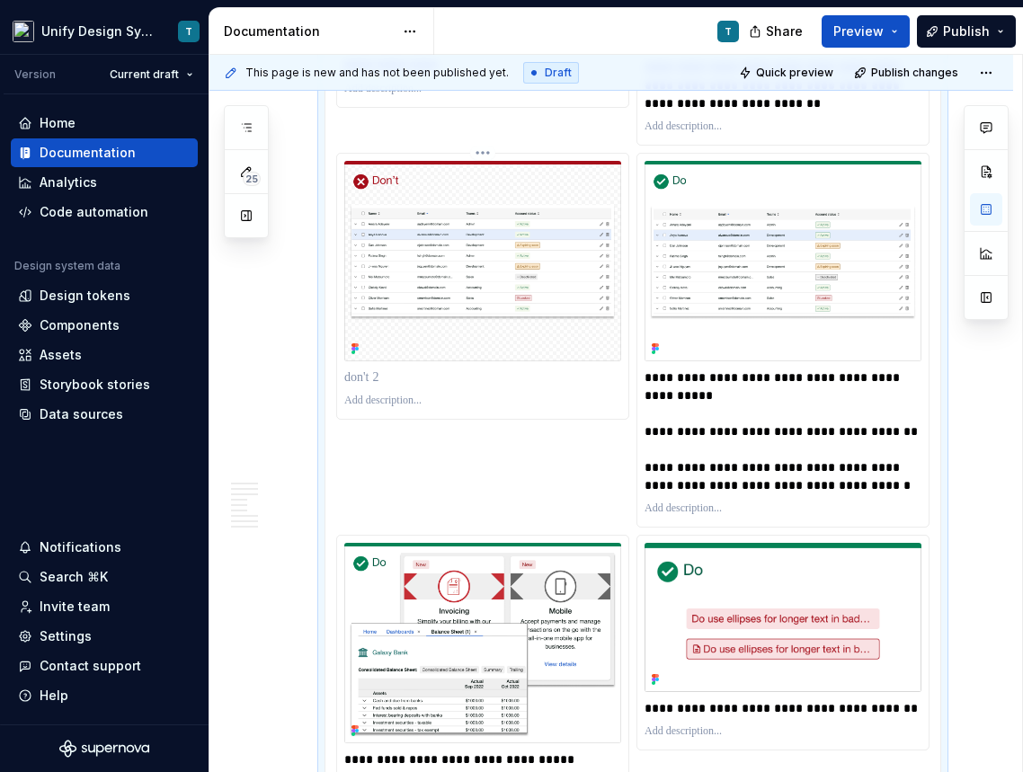
scroll to position [5187, 0]
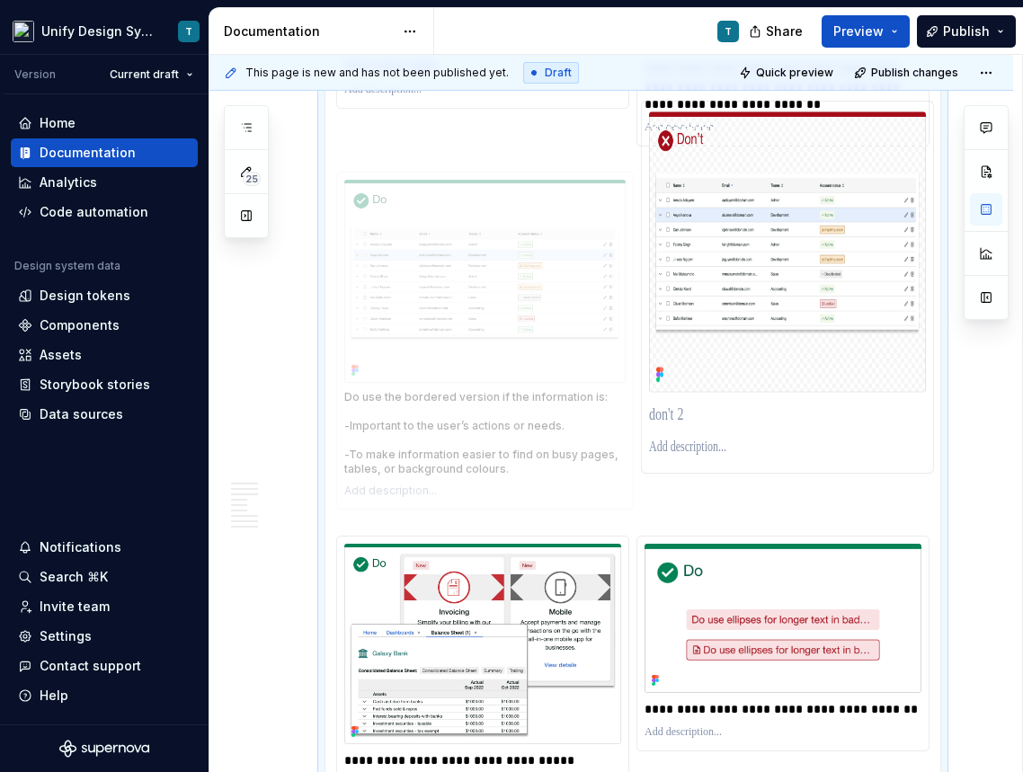
drag, startPoint x: 744, startPoint y: 279, endPoint x: 459, endPoint y: 275, distance: 284.9
click at [459, 275] on body "Unify Design System T Version Current draft Home Documentation Analytics Code a…" at bounding box center [511, 386] width 1023 height 772
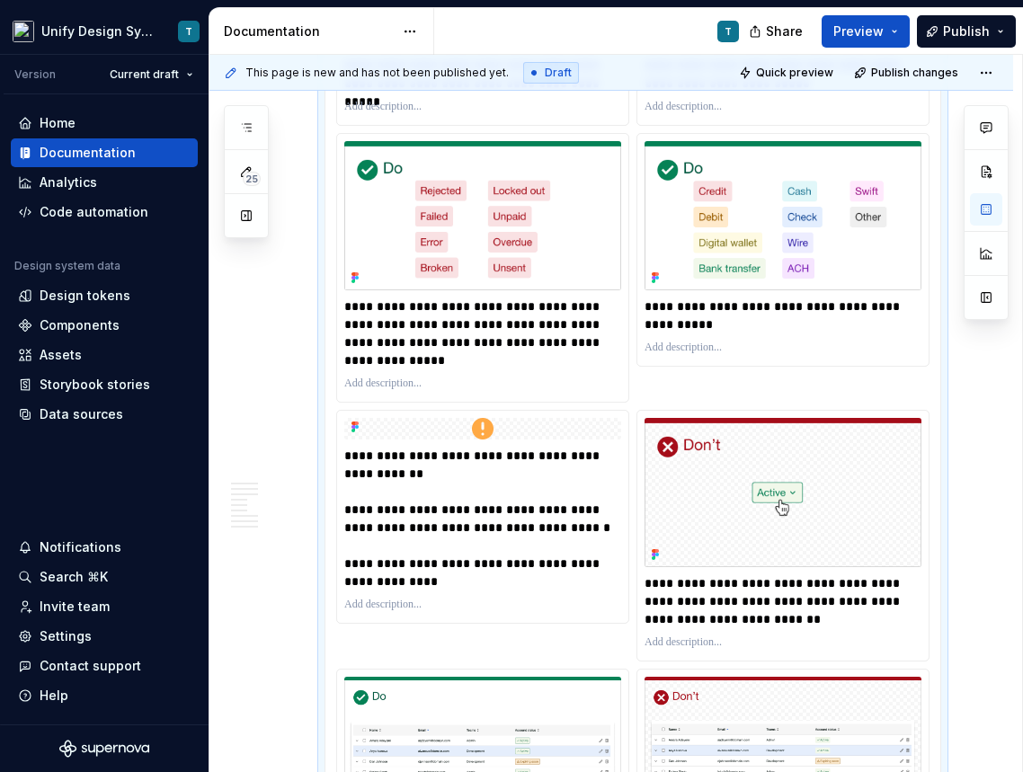
scroll to position [5180, 0]
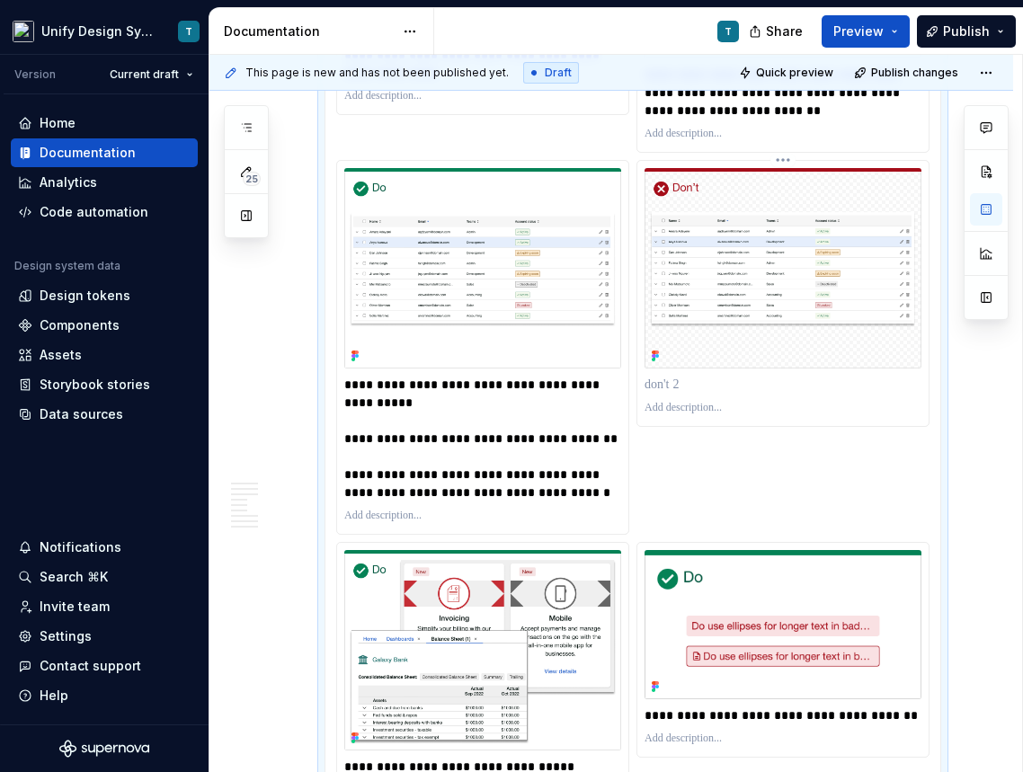
click at [715, 394] on p at bounding box center [782, 385] width 277 height 18
click at [681, 513] on div "**********" at bounding box center [632, 114] width 593 height 2051
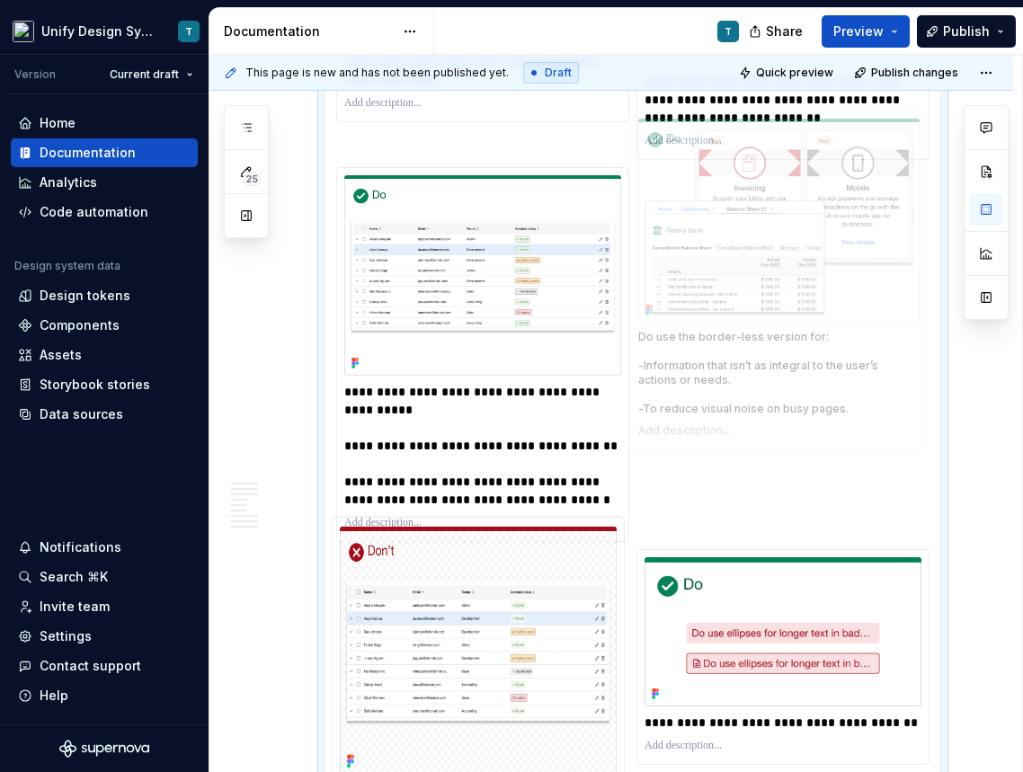
scroll to position [5172, 0]
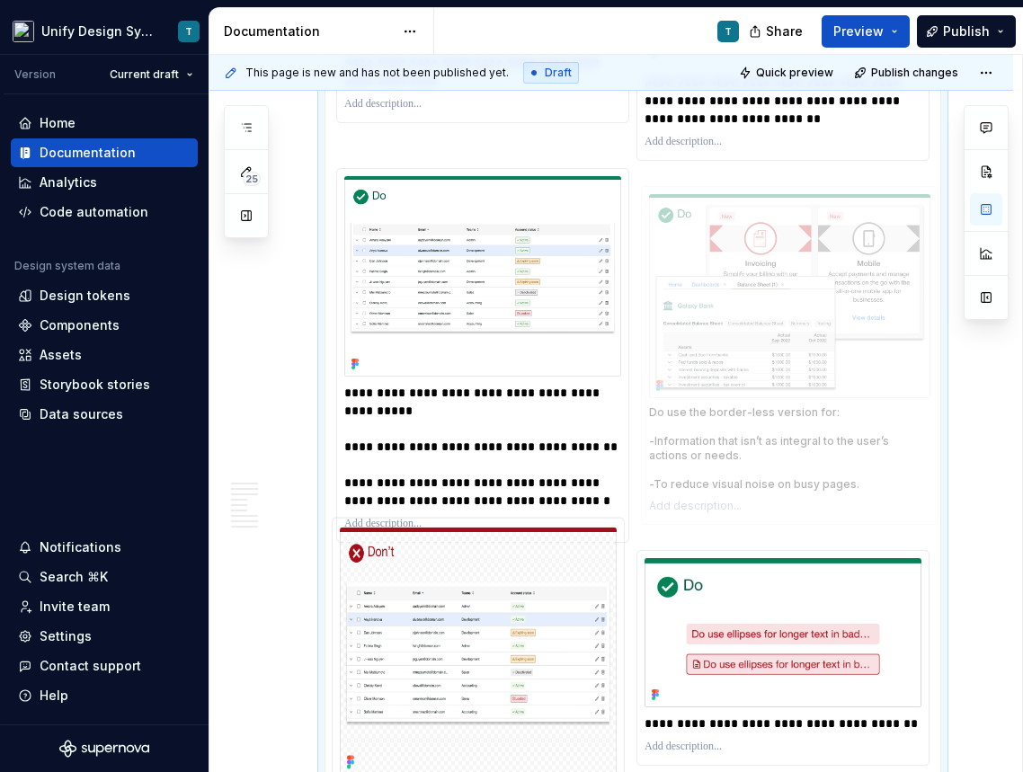
drag, startPoint x: 500, startPoint y: 563, endPoint x: 795, endPoint y: 286, distance: 405.6
click at [795, 286] on body "Unify Design System T Version Current draft Home Documentation Analytics Code a…" at bounding box center [511, 386] width 1023 height 772
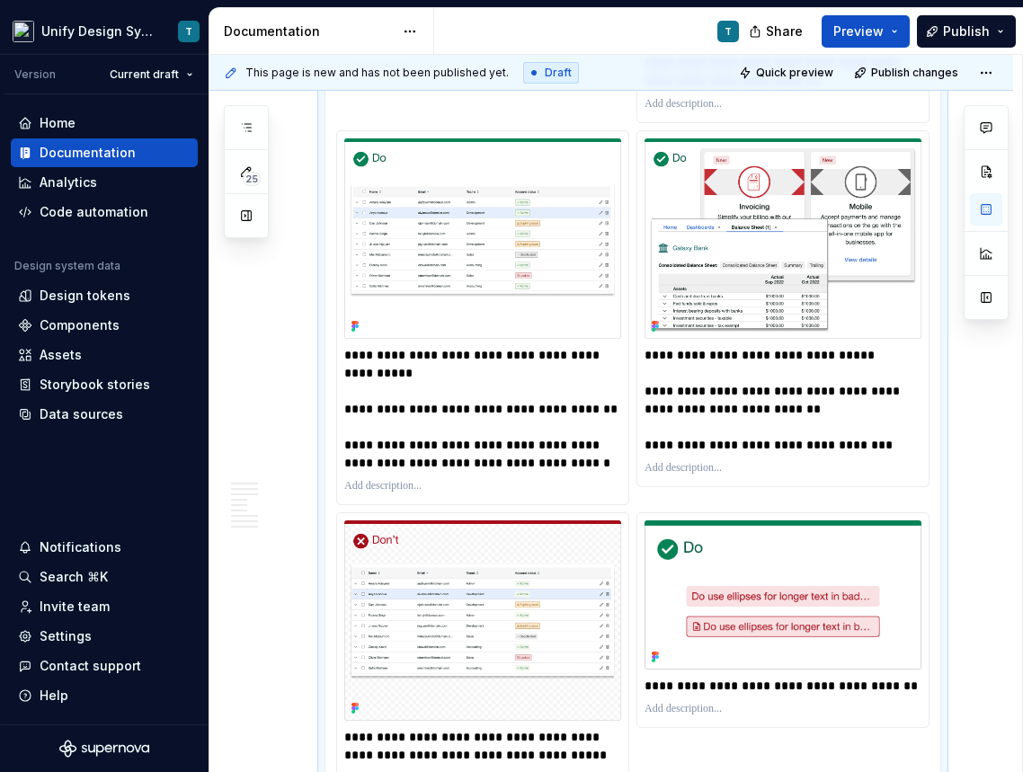
scroll to position [5213, 0]
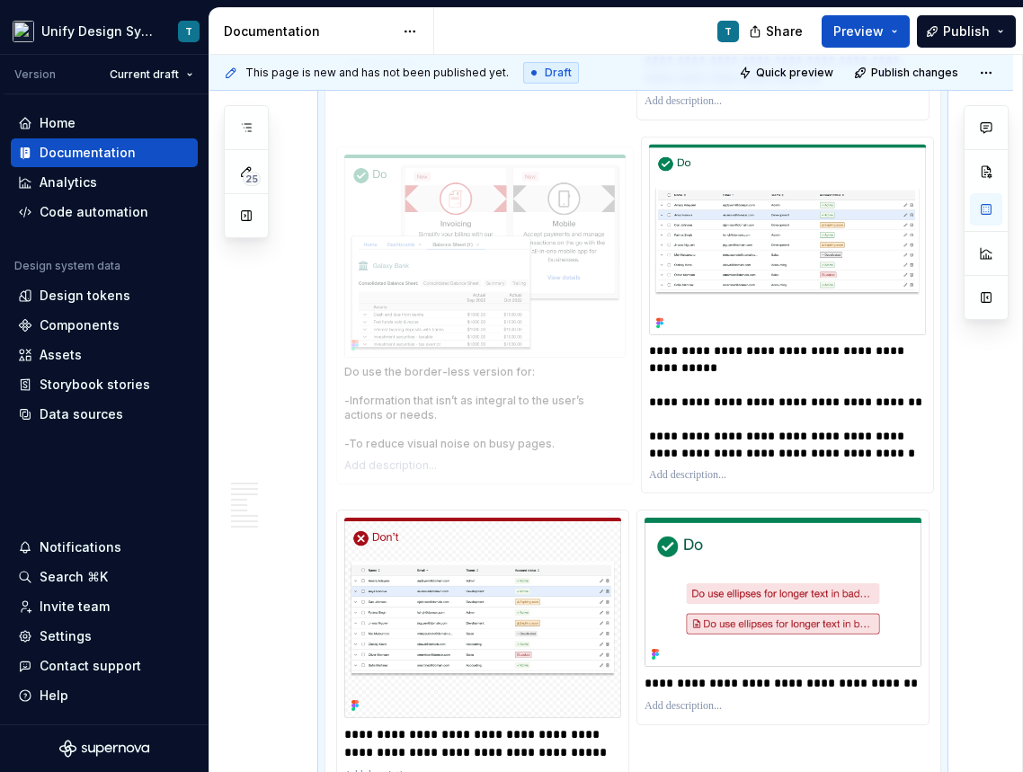
drag, startPoint x: 768, startPoint y: 310, endPoint x: 488, endPoint y: 310, distance: 280.4
click at [488, 310] on body "Unify Design System T Version Current draft Home Documentation Analytics Code a…" at bounding box center [511, 386] width 1023 height 772
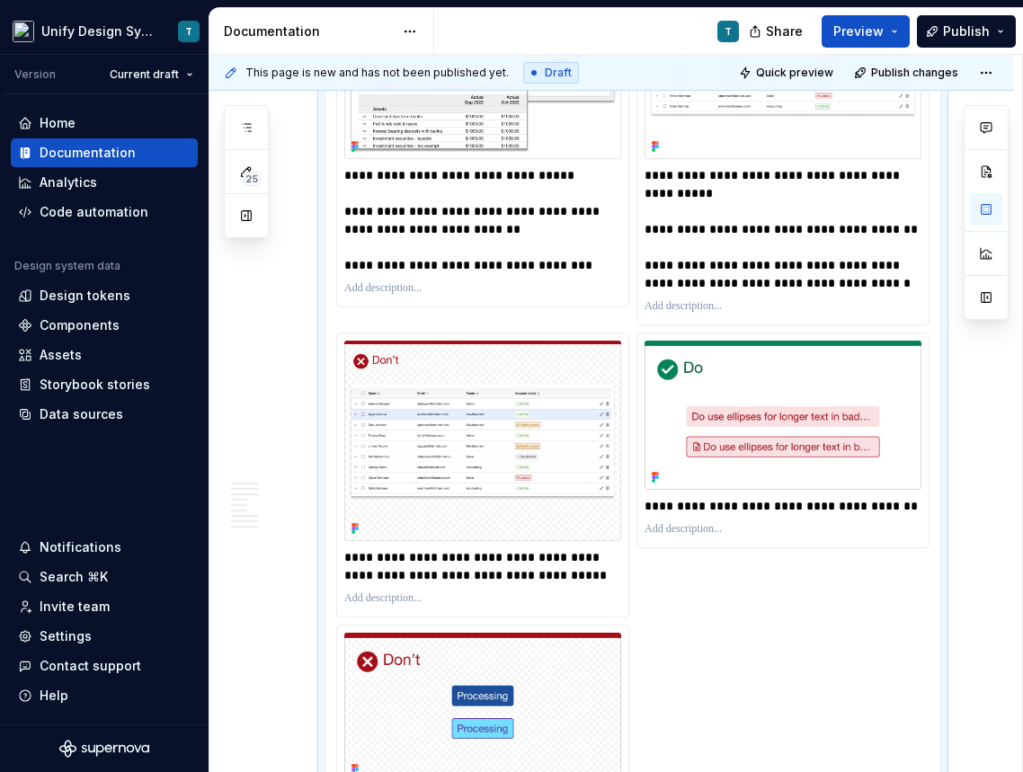
scroll to position [5439, 0]
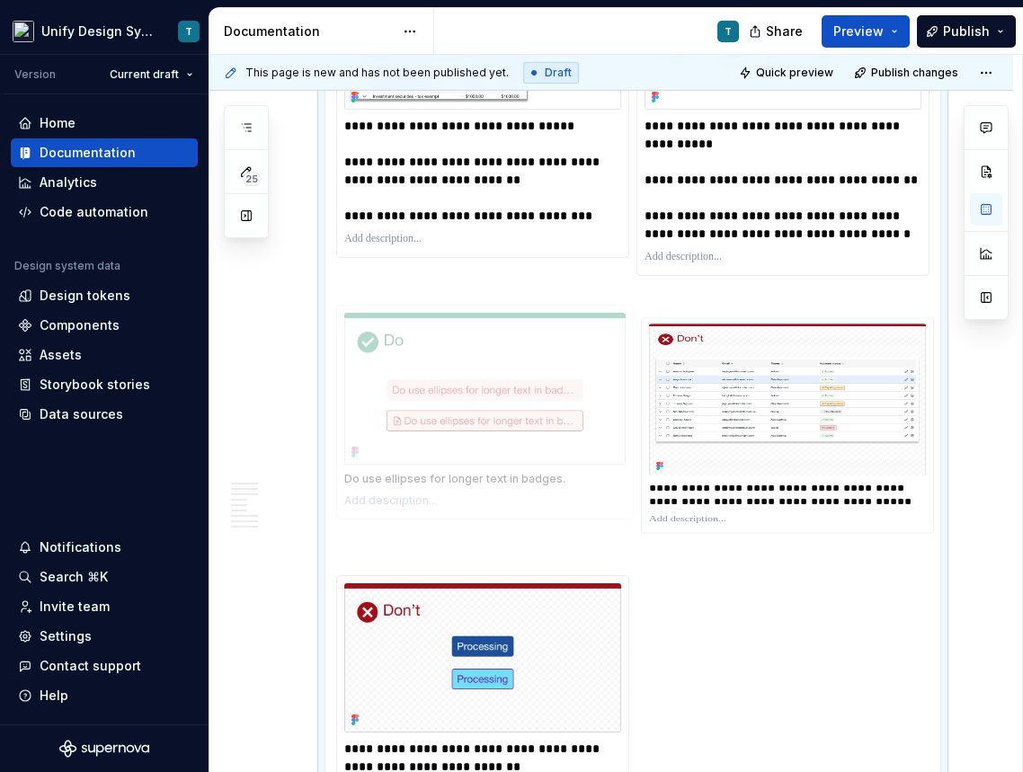
drag, startPoint x: 713, startPoint y: 446, endPoint x: 404, endPoint y: 444, distance: 309.1
click at [404, 444] on body "Unify Design System T Version Current draft Home Documentation Analytics Code a…" at bounding box center [511, 386] width 1023 height 772
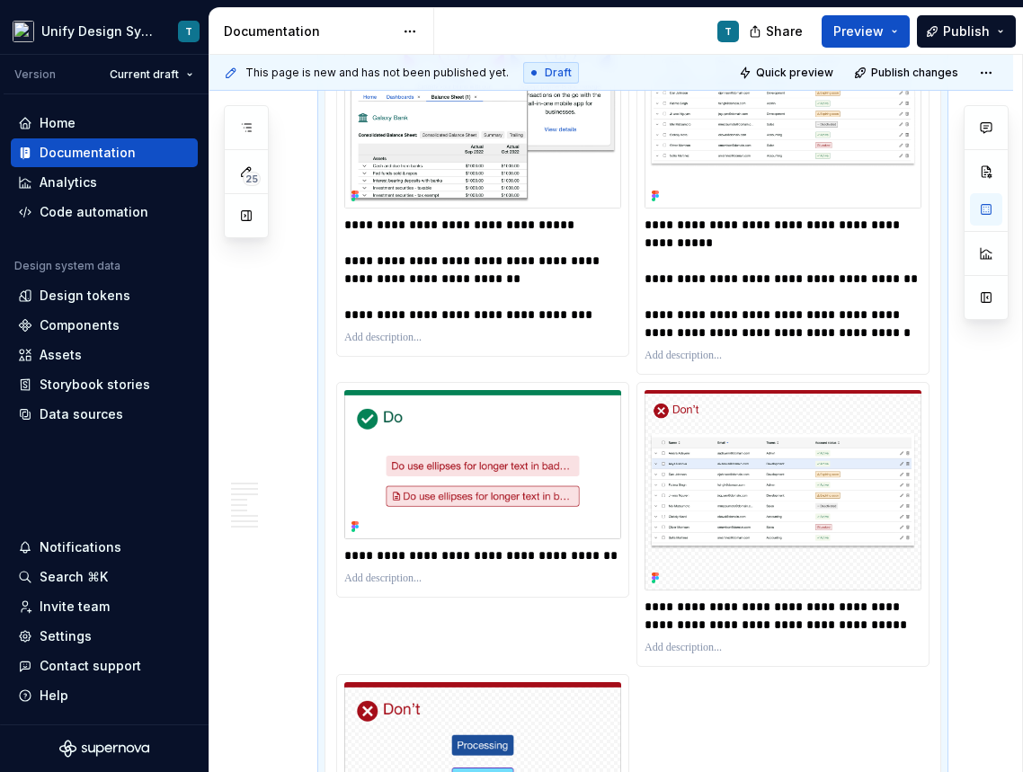
scroll to position [5552, 0]
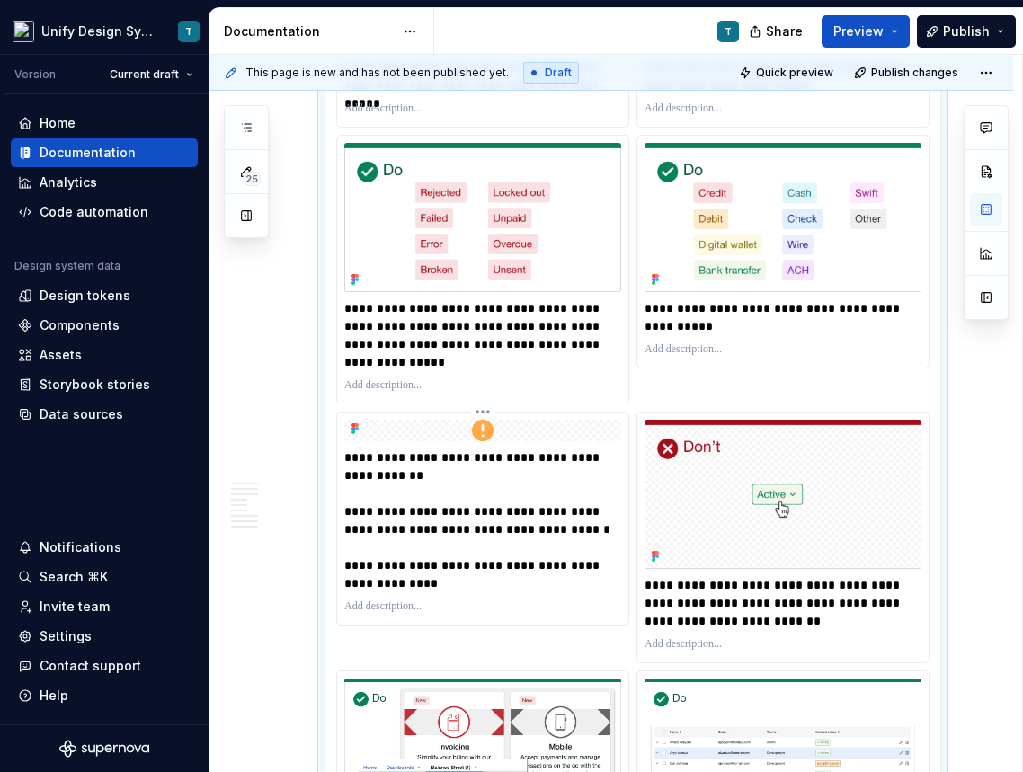
scroll to position [4743, 0]
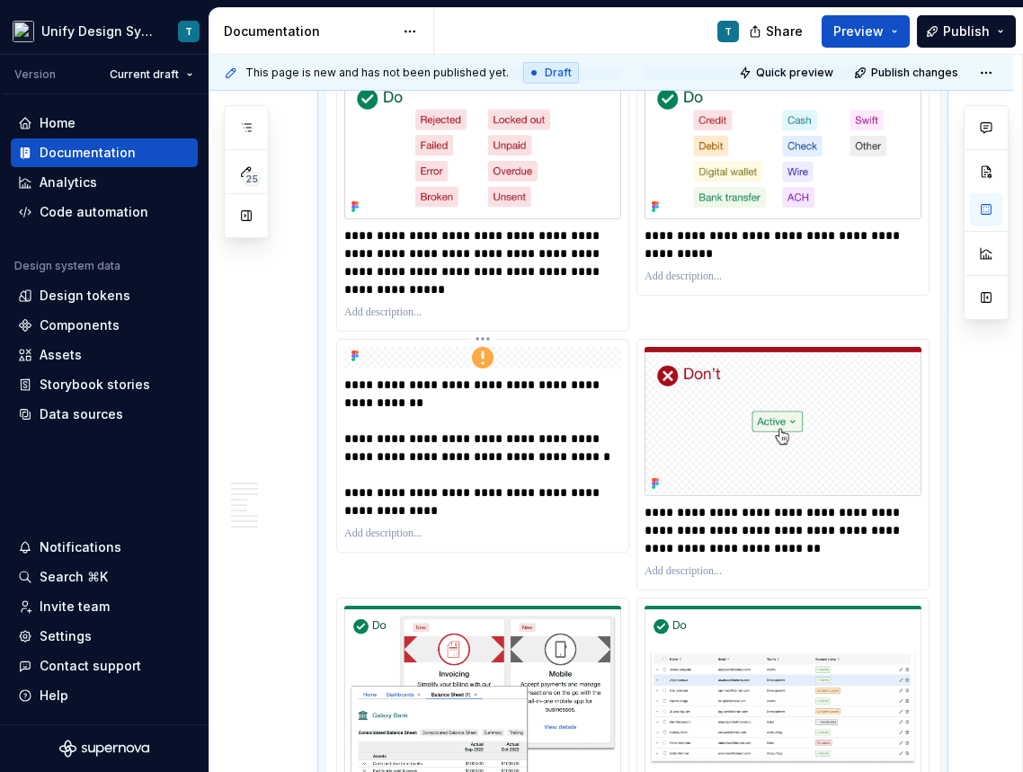
click at [527, 438] on p "**********" at bounding box center [484, 448] width 281 height 144
click at [503, 368] on div at bounding box center [482, 358] width 277 height 22
click at [989, 210] on button "button" at bounding box center [986, 209] width 32 height 32
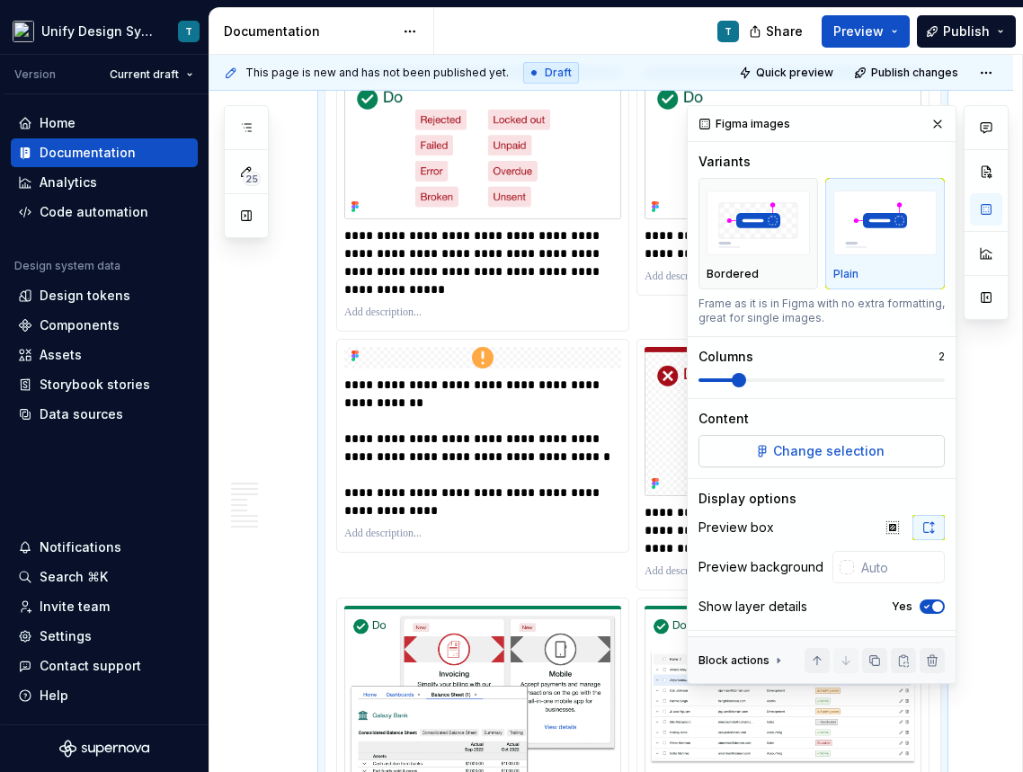
click at [777, 449] on span "Change selection" at bounding box center [828, 451] width 111 height 18
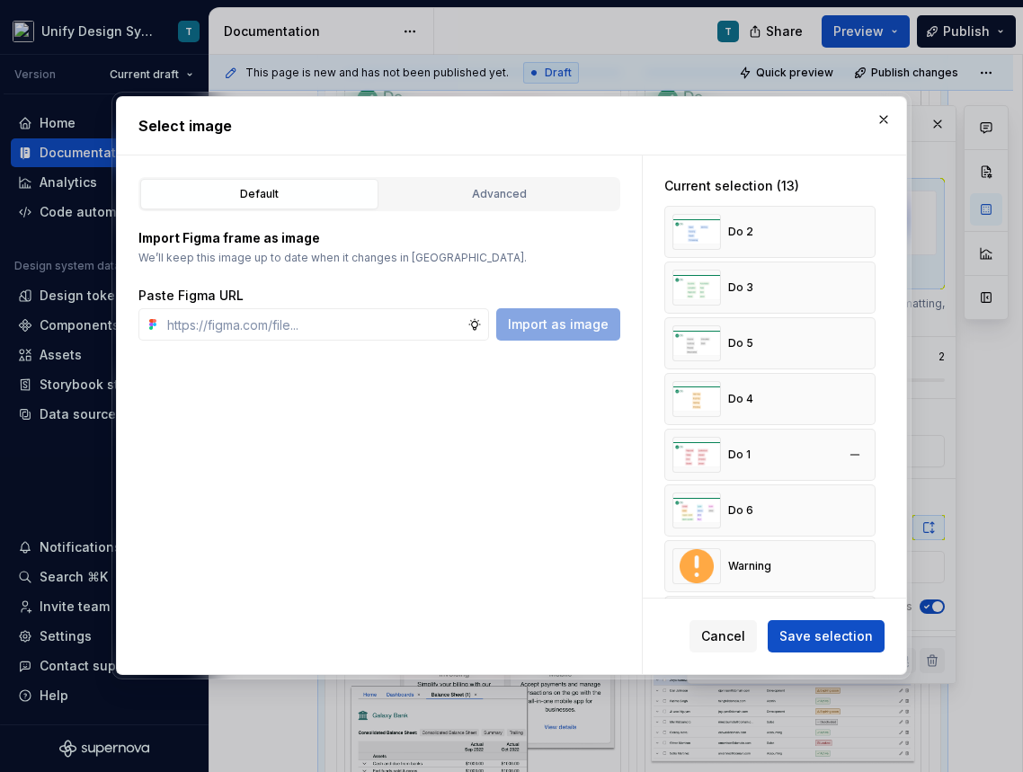
type textarea "*"
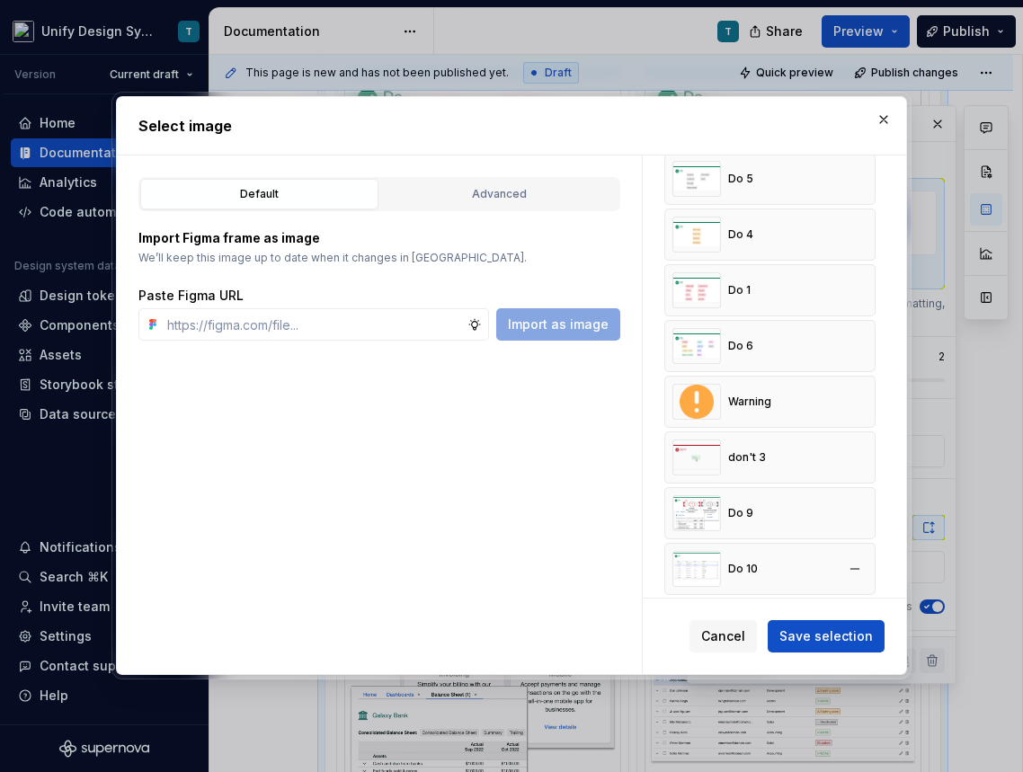
scroll to position [198, 0]
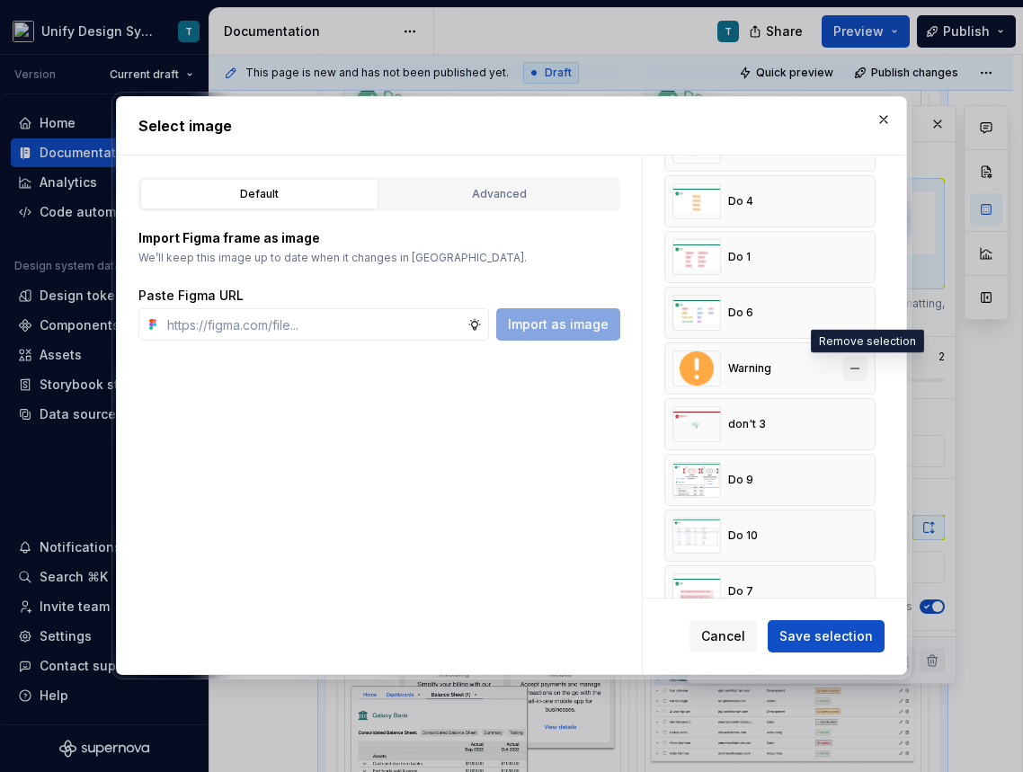
click at [861, 367] on button "button" at bounding box center [854, 368] width 25 height 25
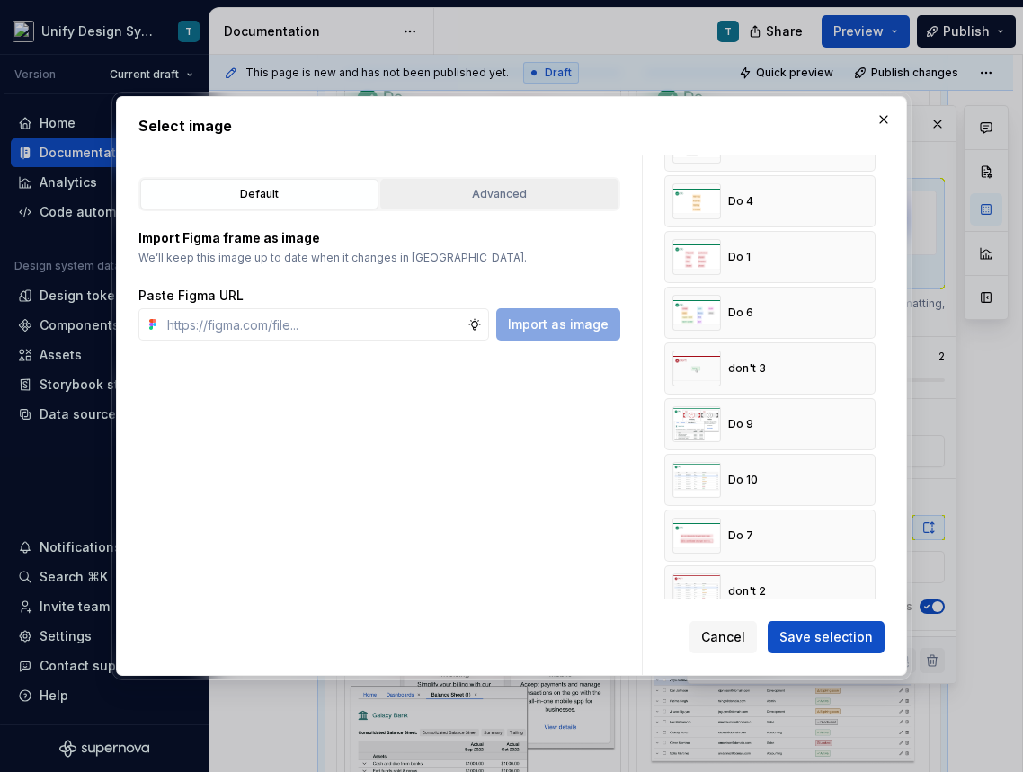
click at [501, 183] on button "Advanced" at bounding box center [499, 194] width 238 height 31
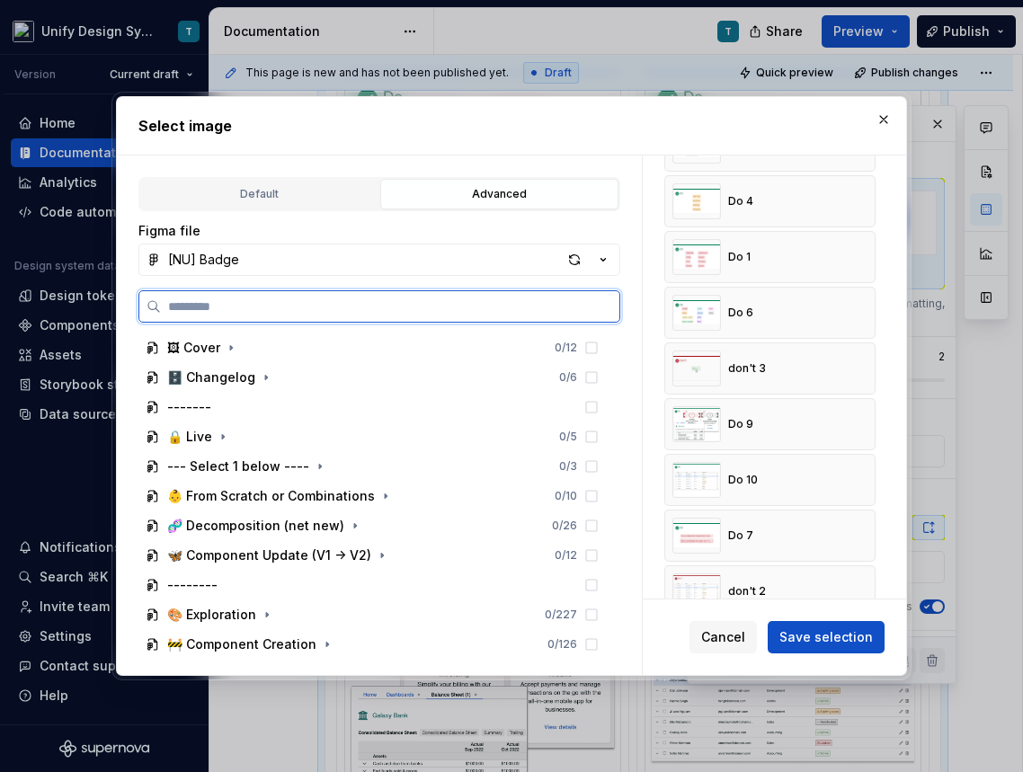
click at [237, 301] on input "search" at bounding box center [390, 306] width 458 height 18
type input "*******"
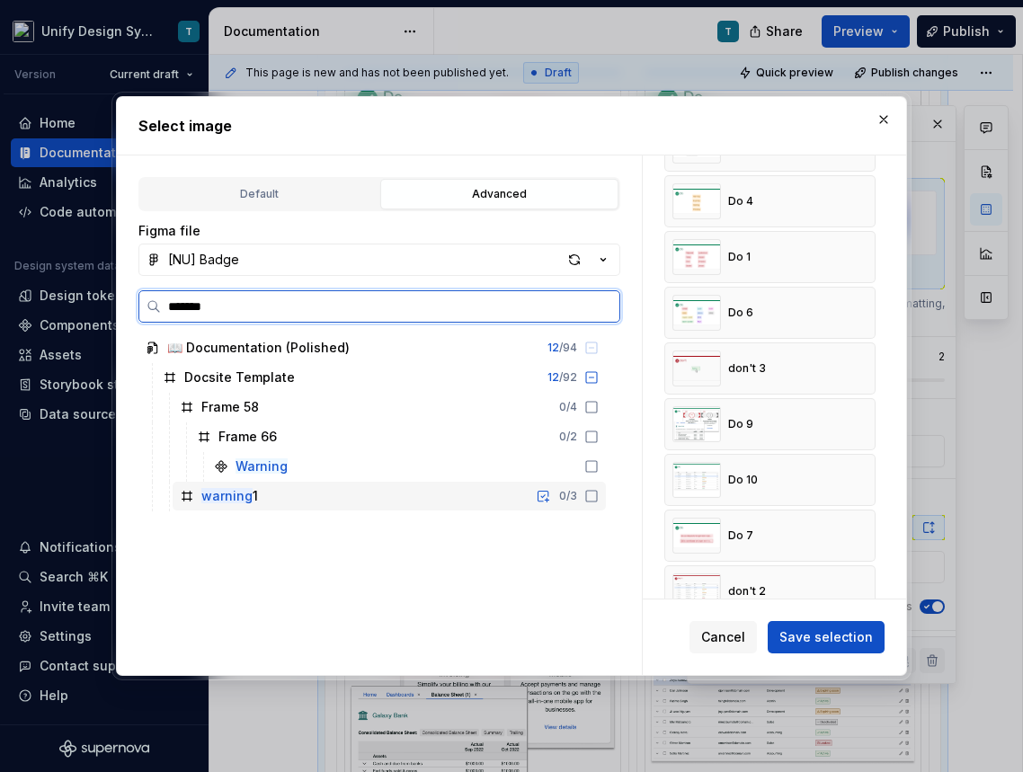
click at [277, 494] on div "warning 1 0 / 3" at bounding box center [389, 496] width 433 height 29
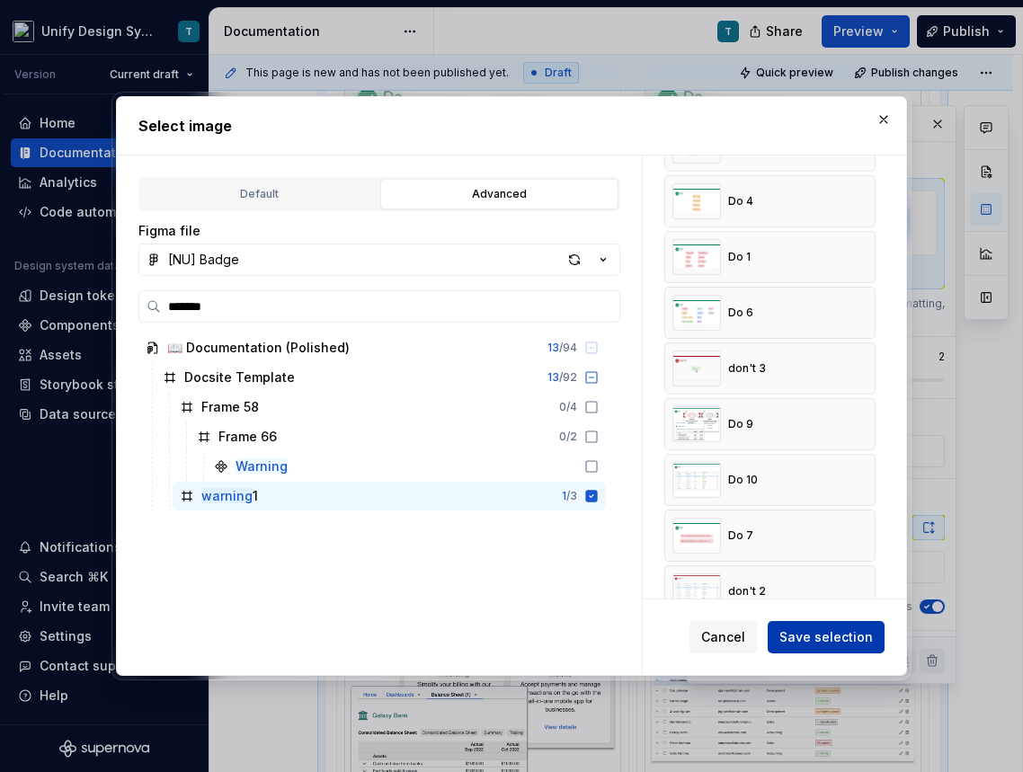
click at [812, 629] on span "Save selection" at bounding box center [825, 637] width 93 height 18
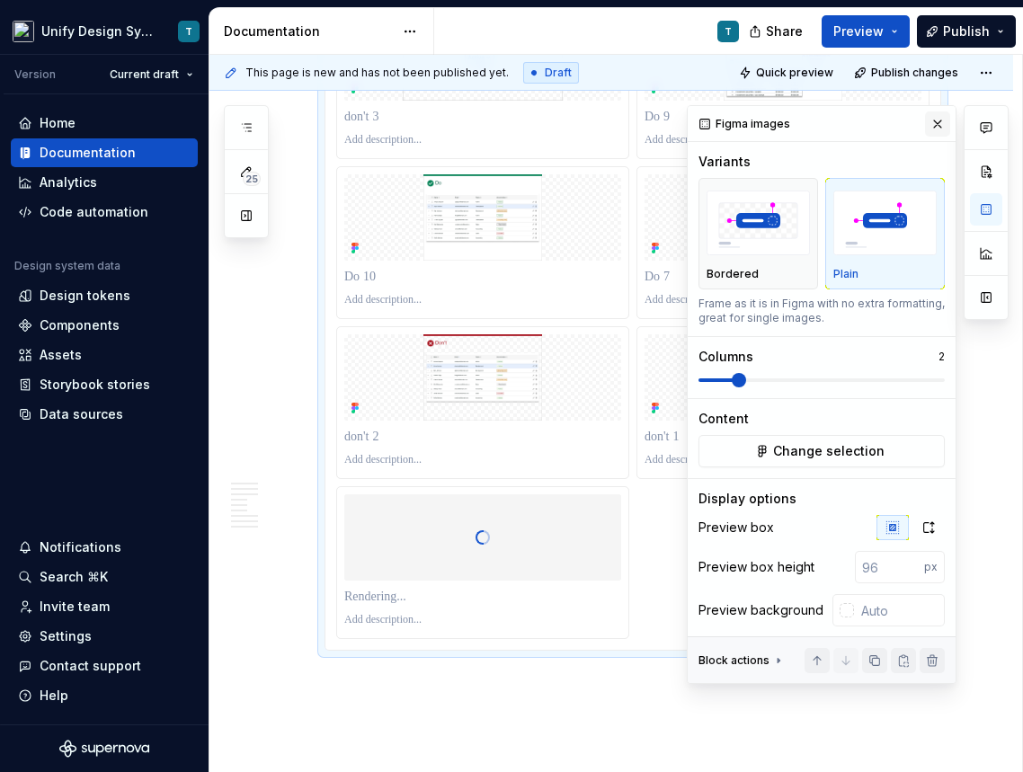
click at [935, 128] on button "button" at bounding box center [937, 123] width 25 height 25
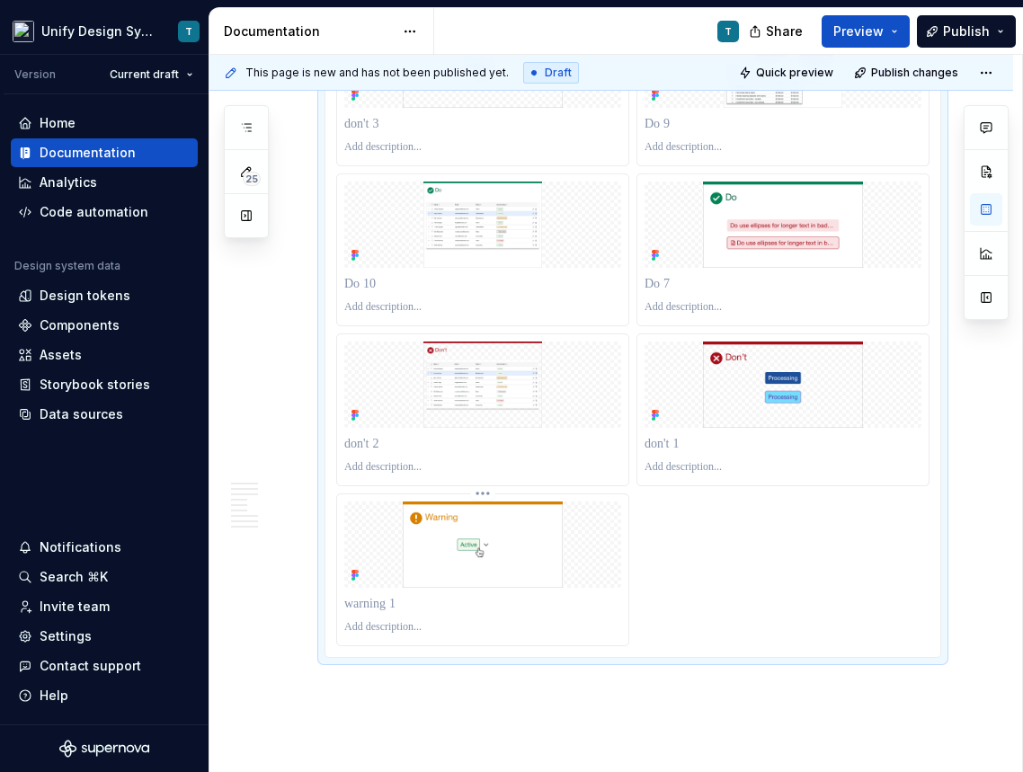
scroll to position [4630, 0]
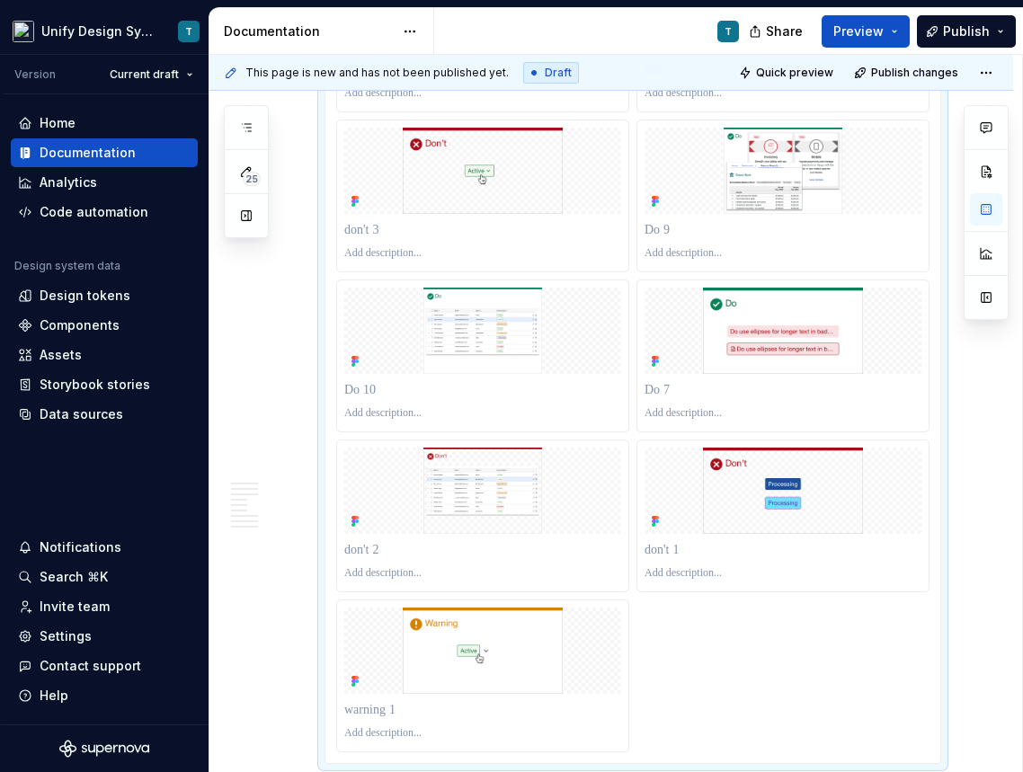
click at [678, 679] on div at bounding box center [632, 196] width 593 height 1112
click at [980, 213] on button "button" at bounding box center [986, 209] width 32 height 32
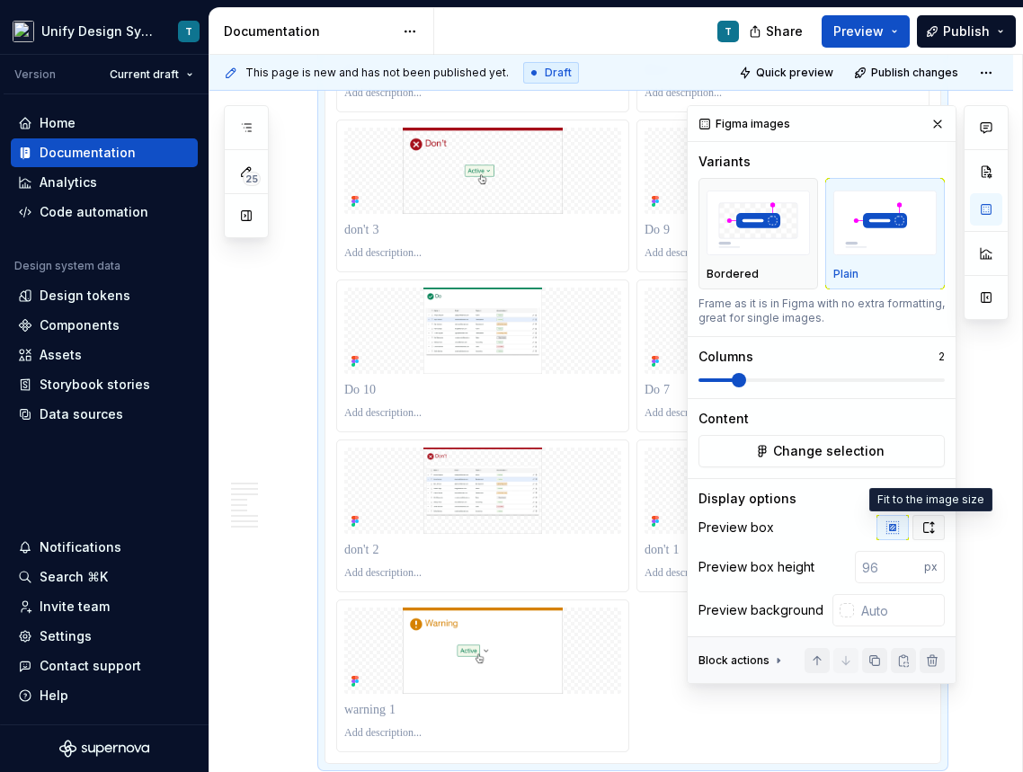
click at [923, 536] on button "button" at bounding box center [928, 527] width 32 height 25
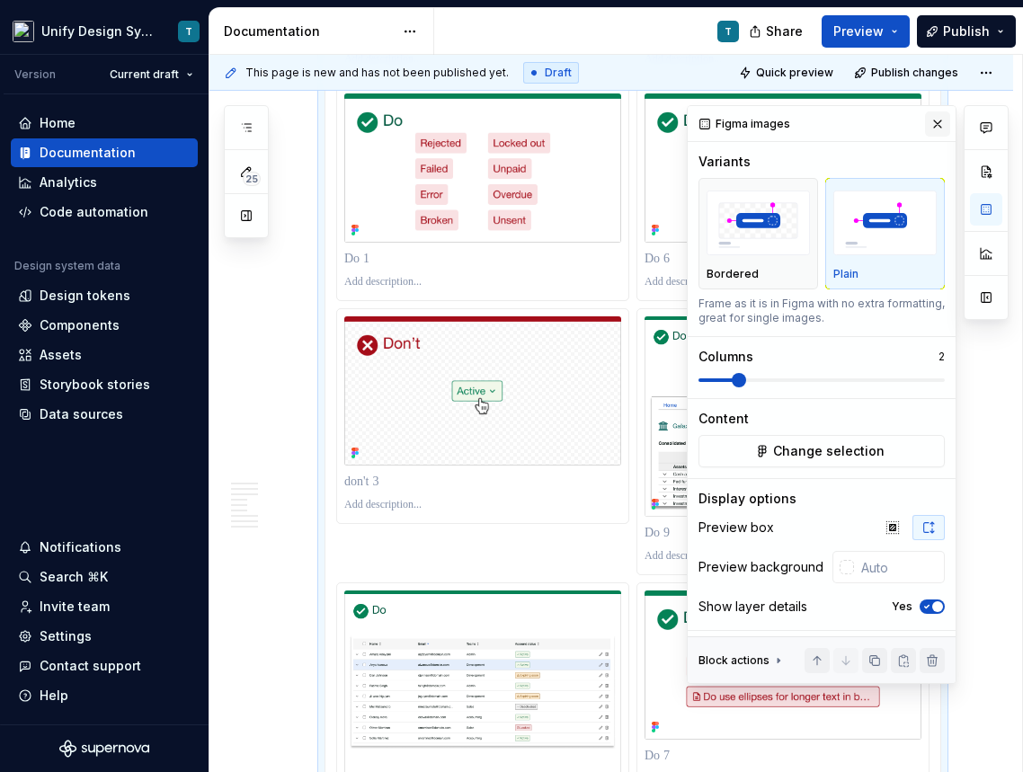
click at [935, 120] on button "button" at bounding box center [937, 123] width 25 height 25
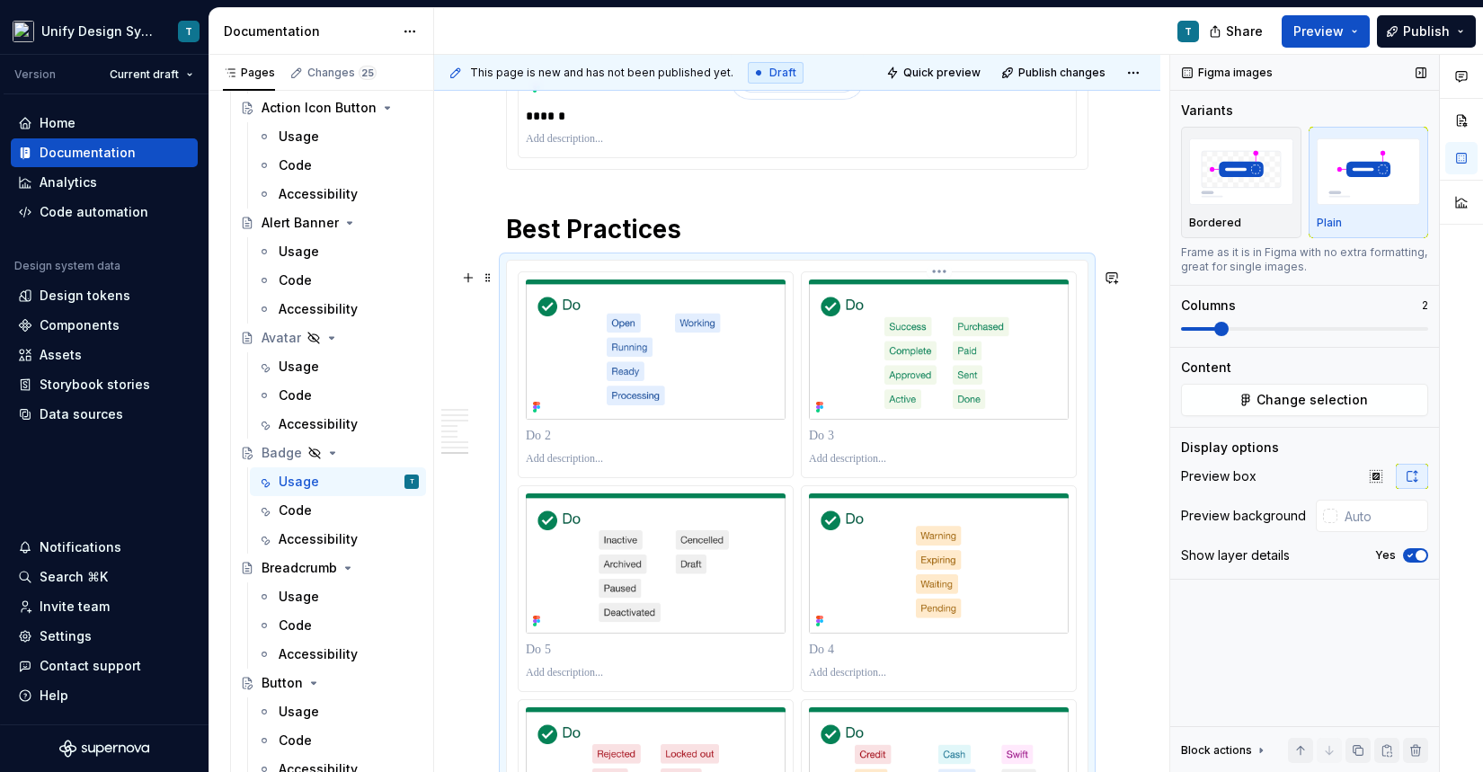
scroll to position [4124, 0]
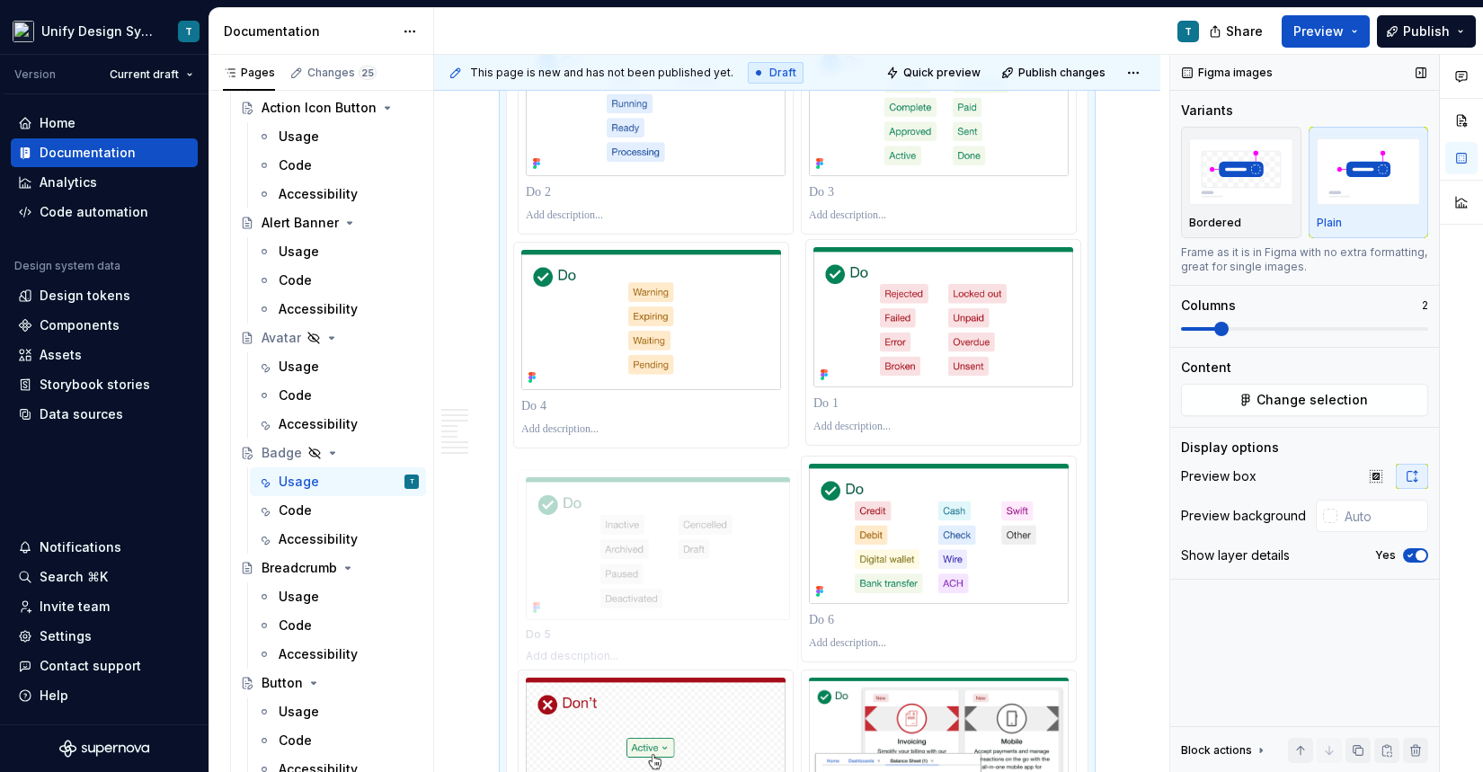
drag, startPoint x: 750, startPoint y: 426, endPoint x: 737, endPoint y: 554, distance: 129.2
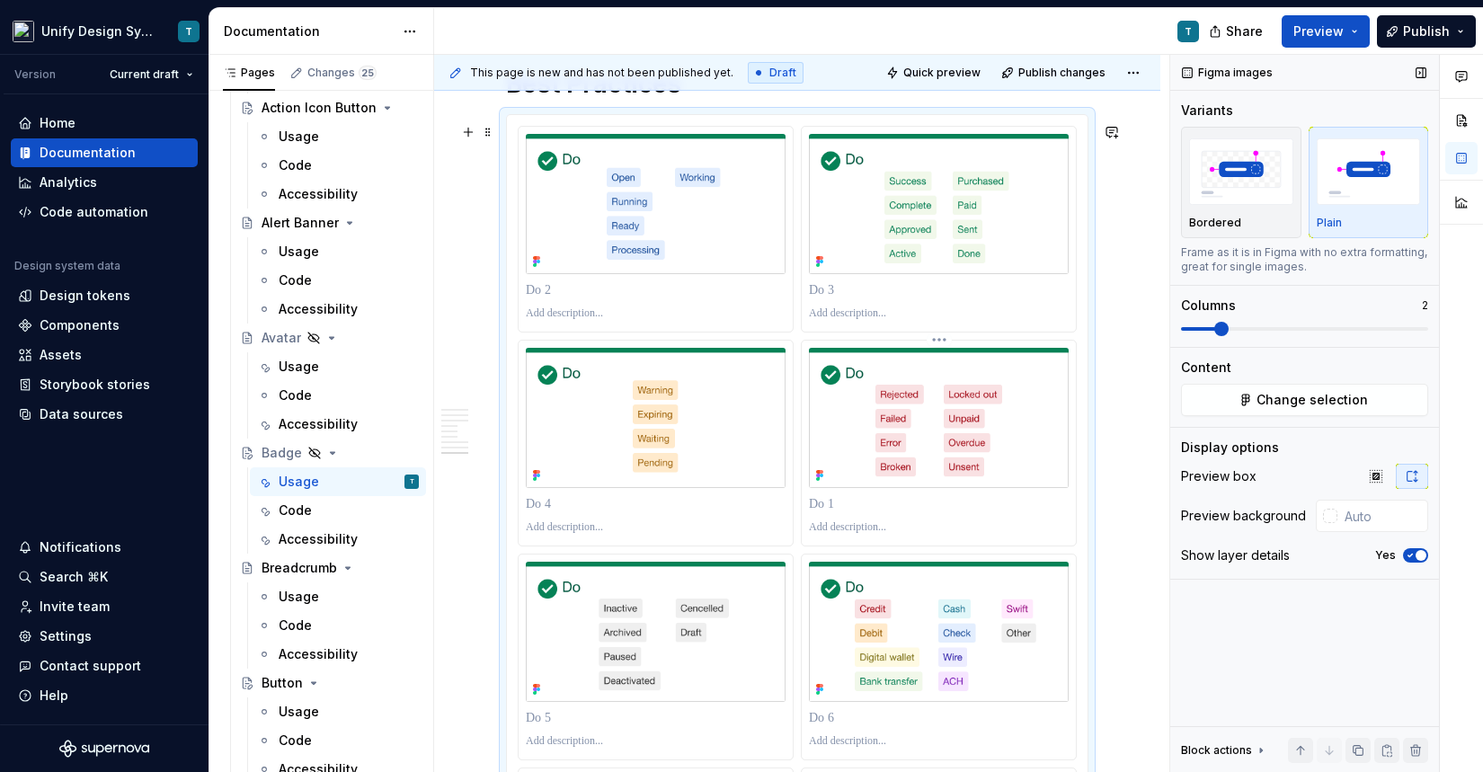
scroll to position [4109, 0]
click at [596, 295] on p at bounding box center [658, 291] width 264 height 18
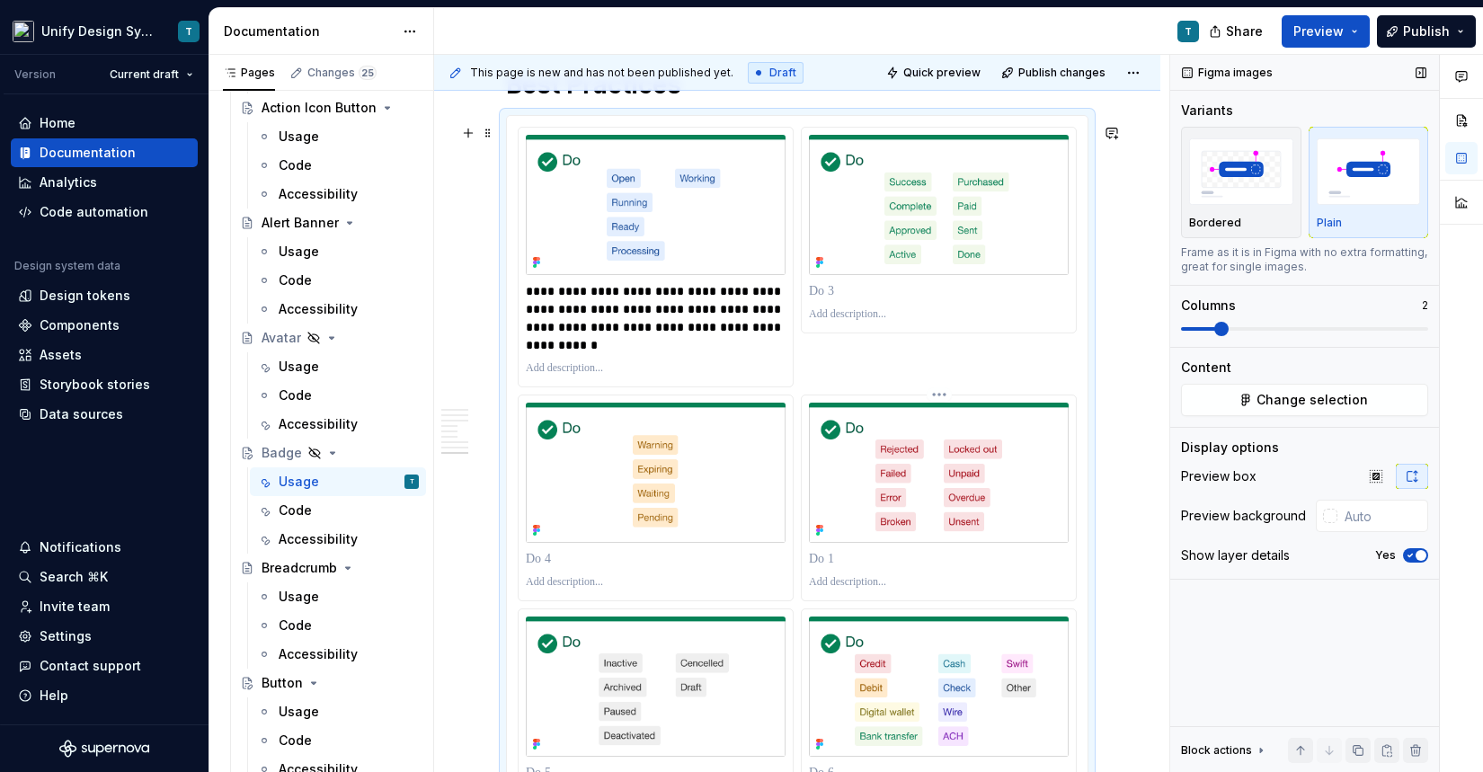
click at [852, 564] on p at bounding box center [941, 559] width 264 height 18
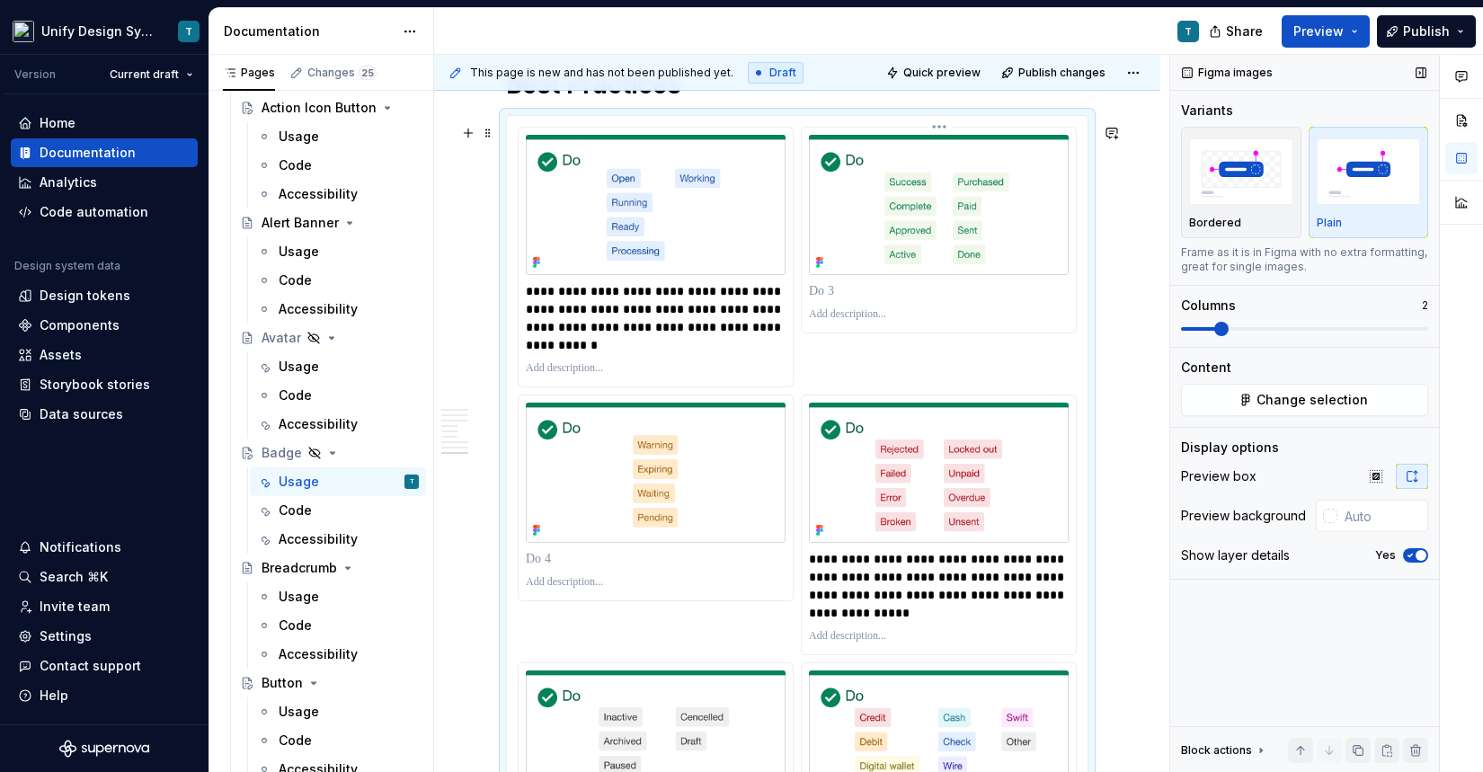
click at [832, 300] on p at bounding box center [941, 291] width 264 height 18
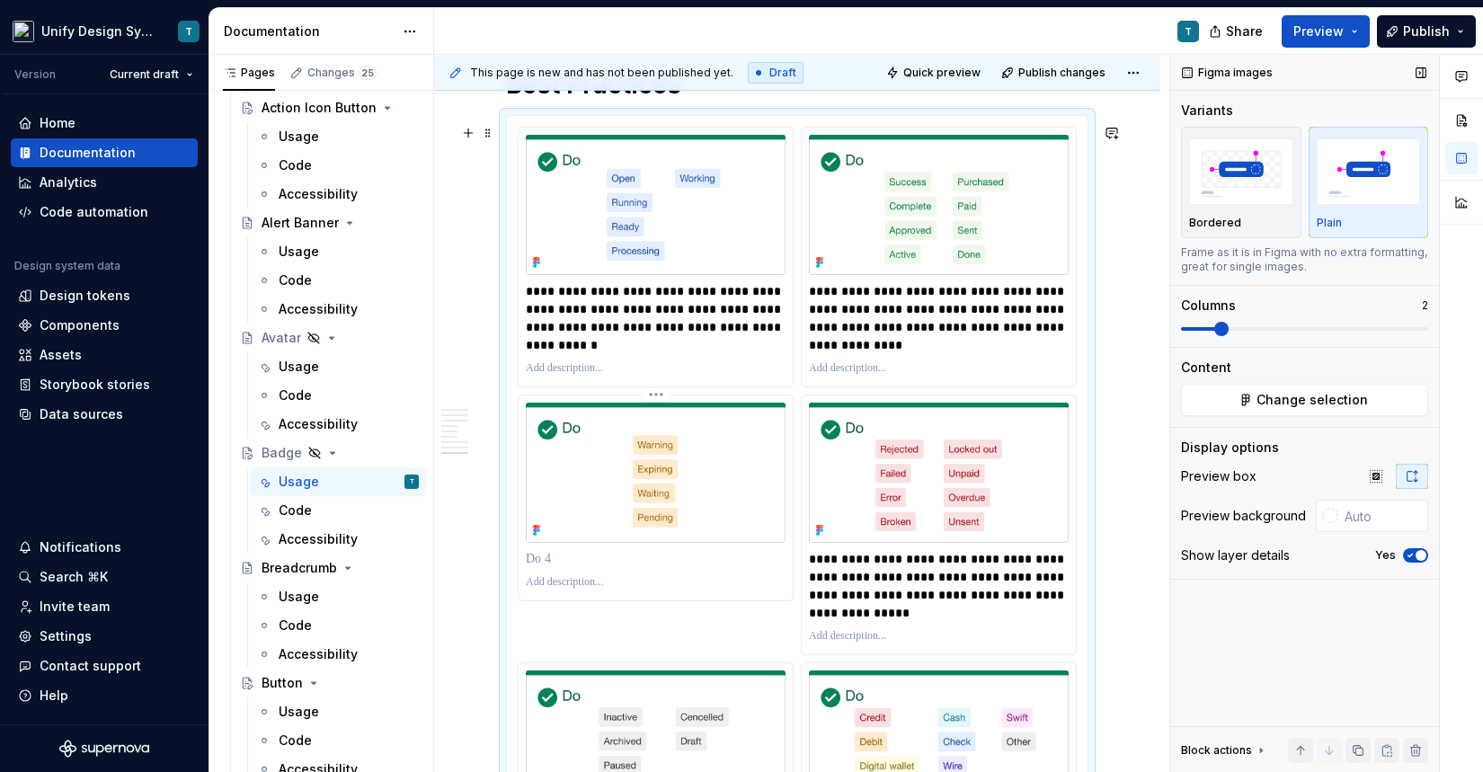
click at [597, 568] on p at bounding box center [658, 559] width 264 height 18
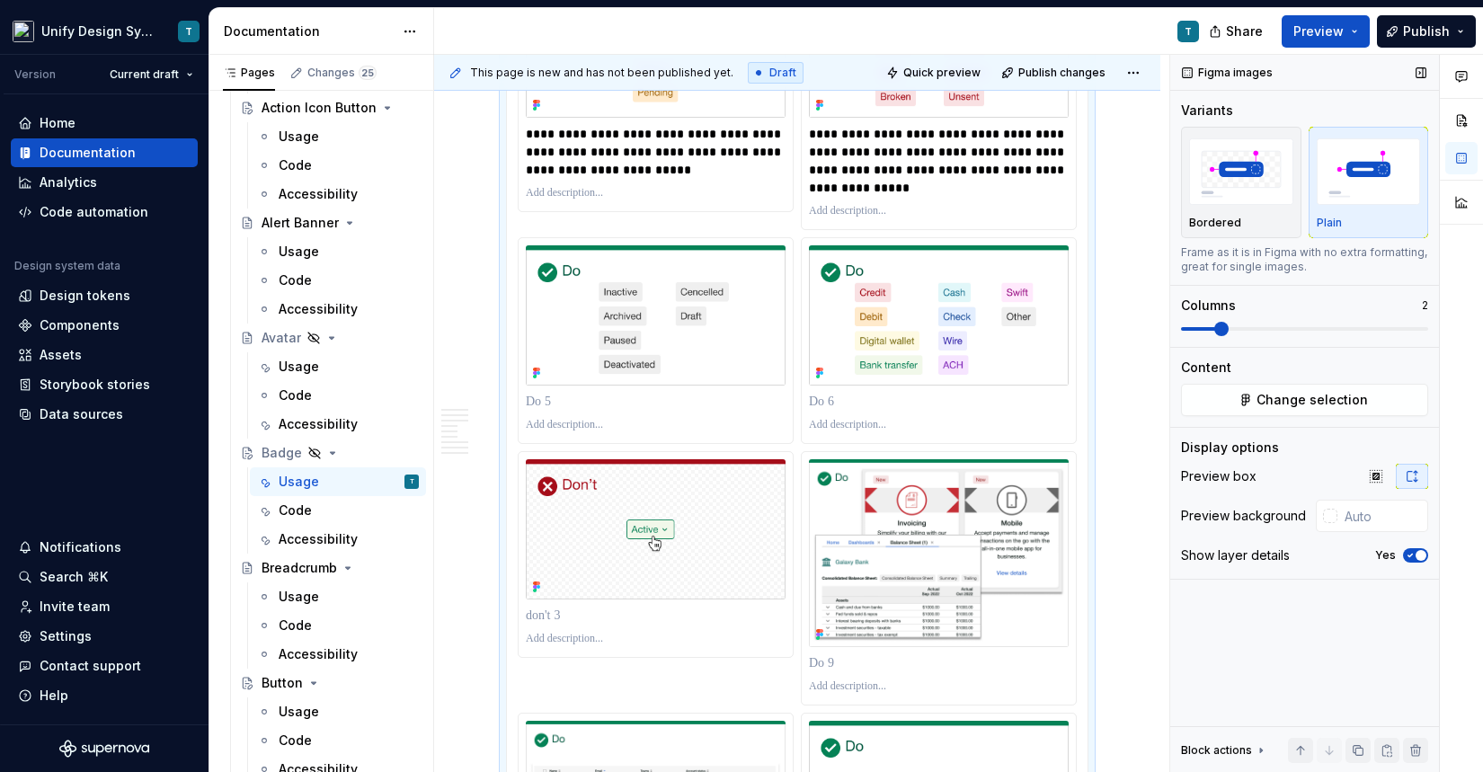
scroll to position [4556, 0]
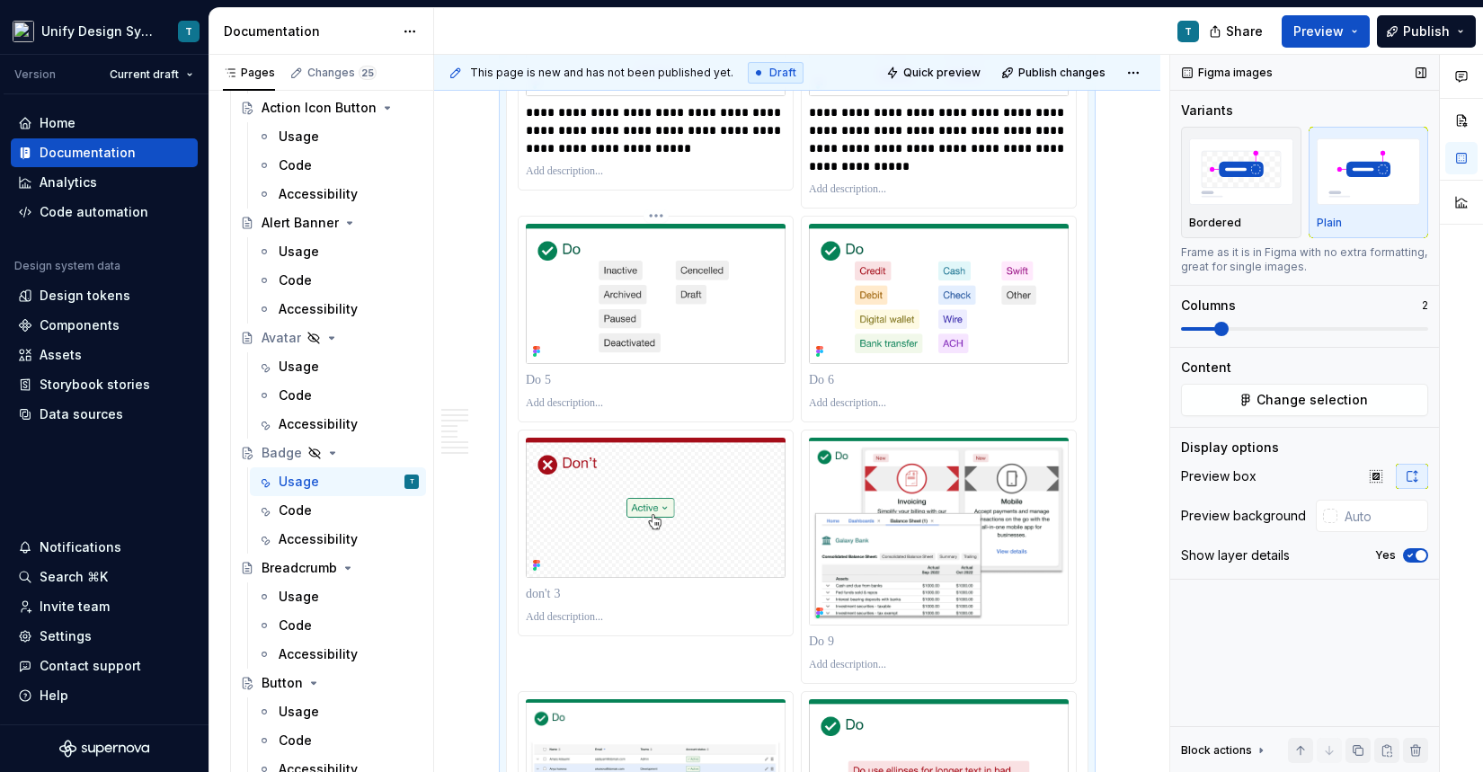
click at [579, 389] on p at bounding box center [656, 380] width 260 height 18
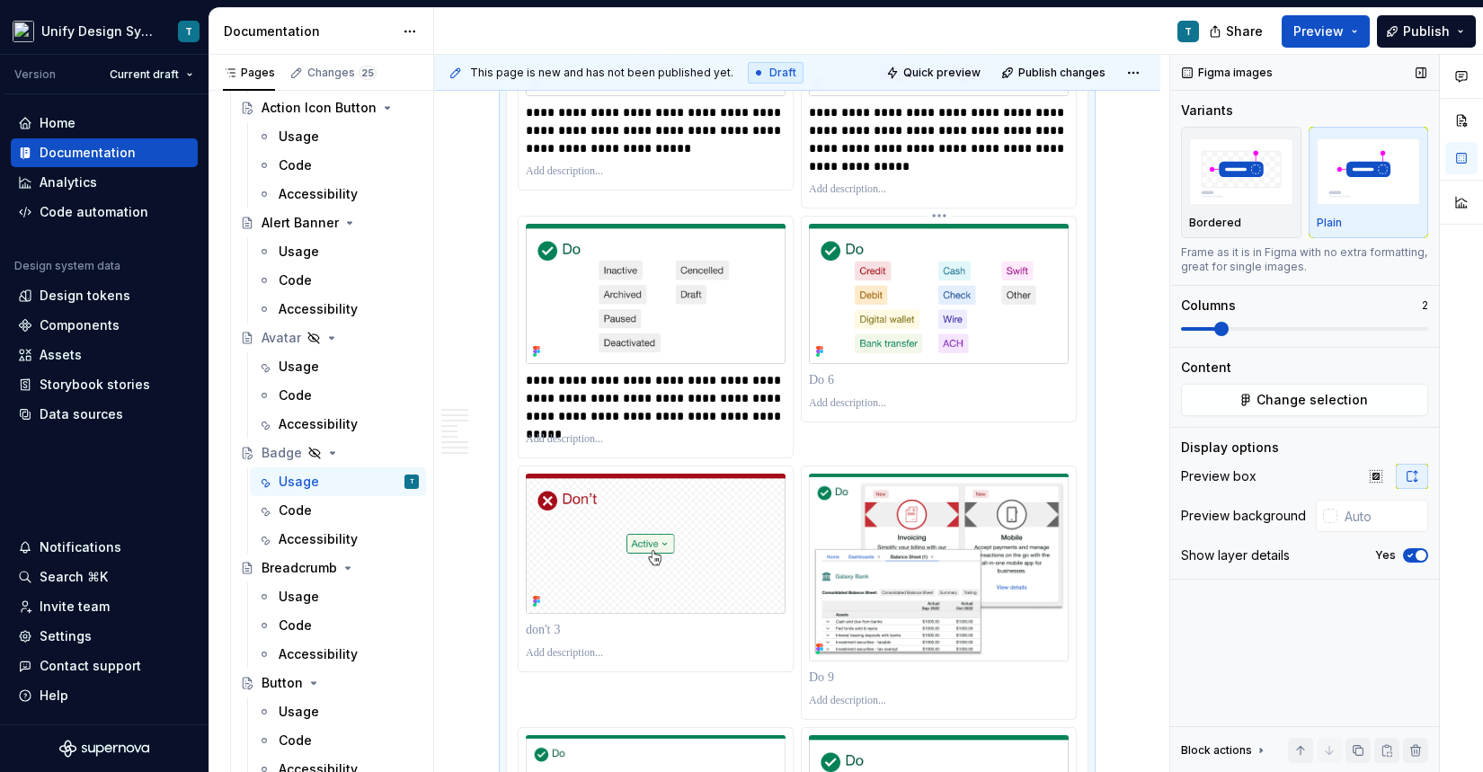
click at [850, 389] on p at bounding box center [941, 380] width 264 height 18
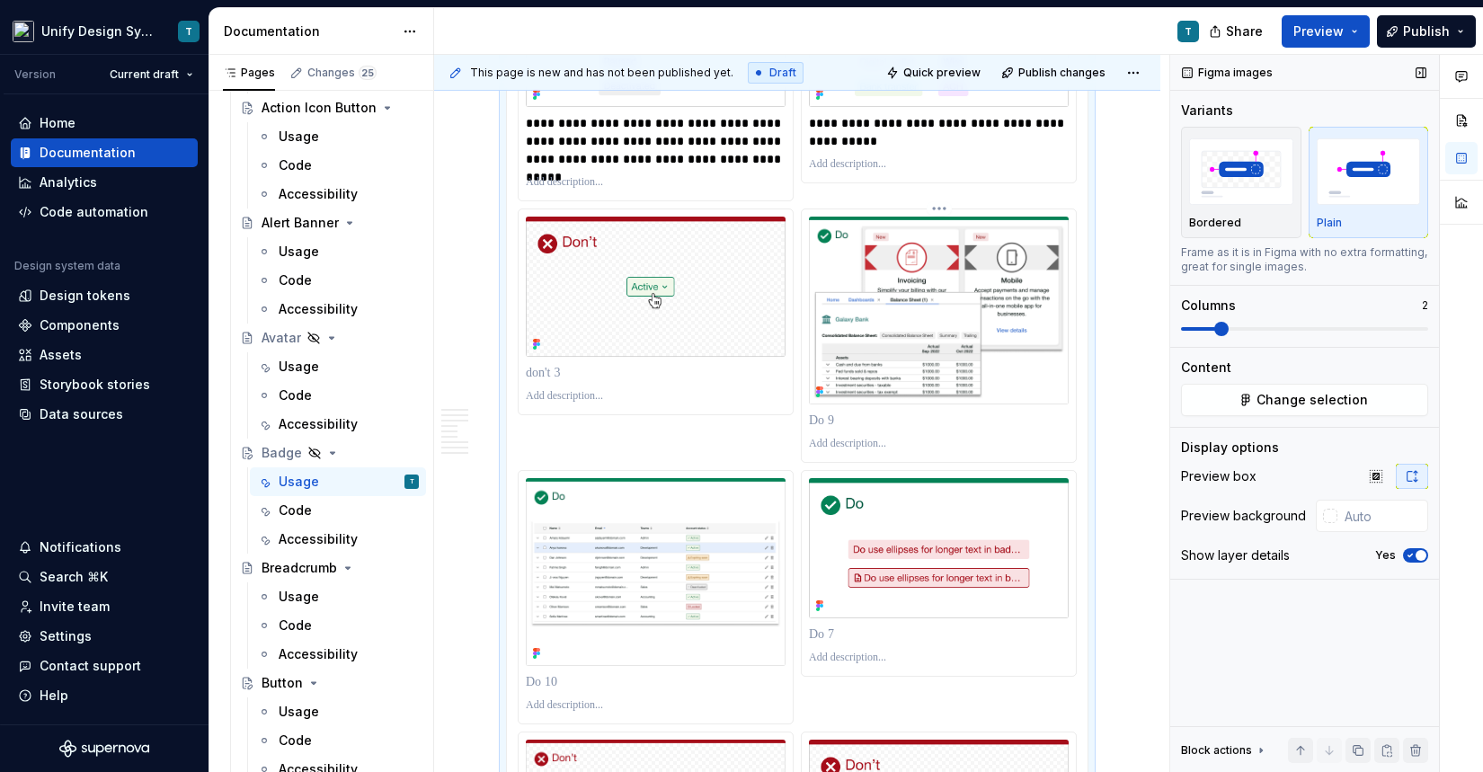
scroll to position [4881, 0]
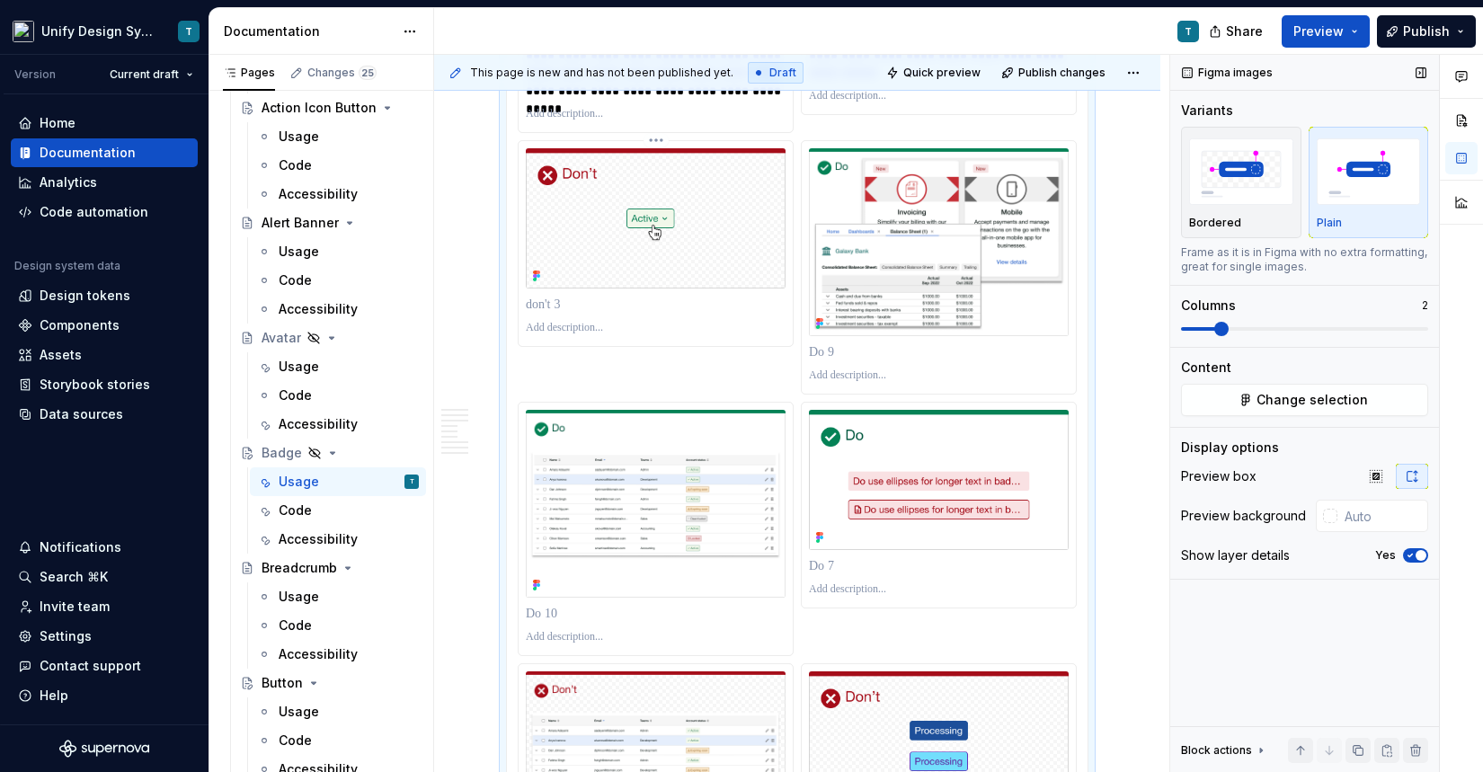
click at [572, 314] on p at bounding box center [658, 305] width 264 height 18
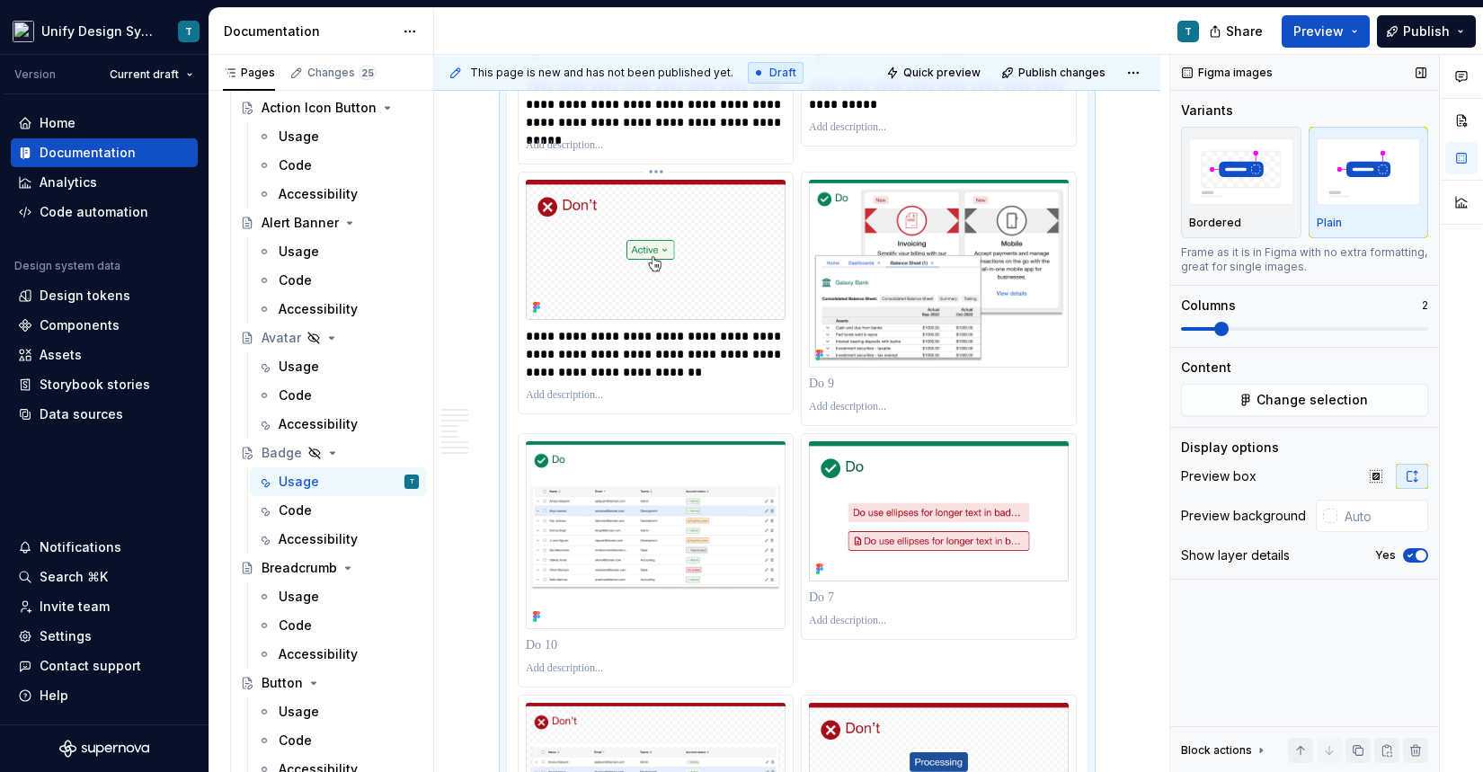
scroll to position [4849, 0]
click at [892, 394] on p at bounding box center [941, 385] width 264 height 18
click at [884, 549] on img at bounding box center [939, 512] width 260 height 140
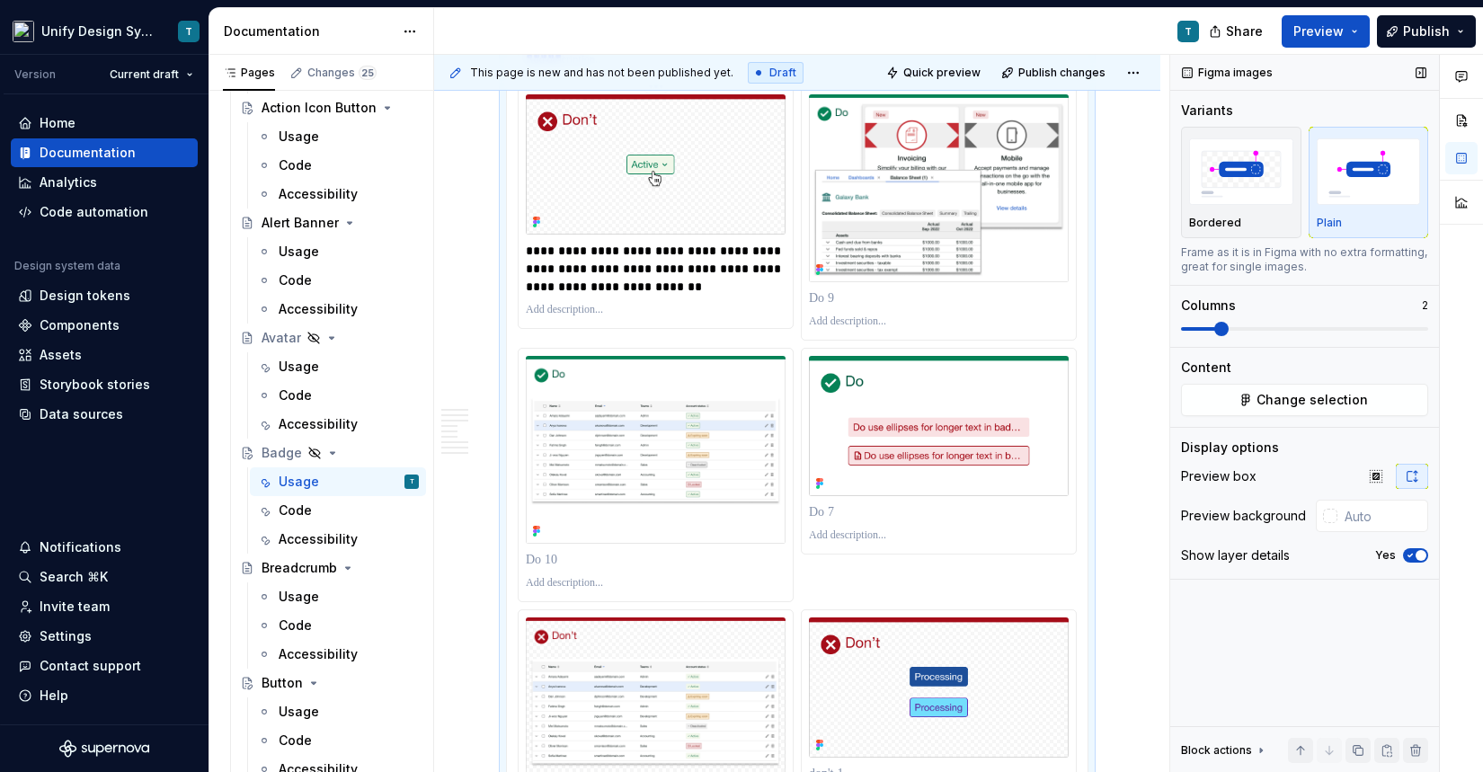
scroll to position [4815, 0]
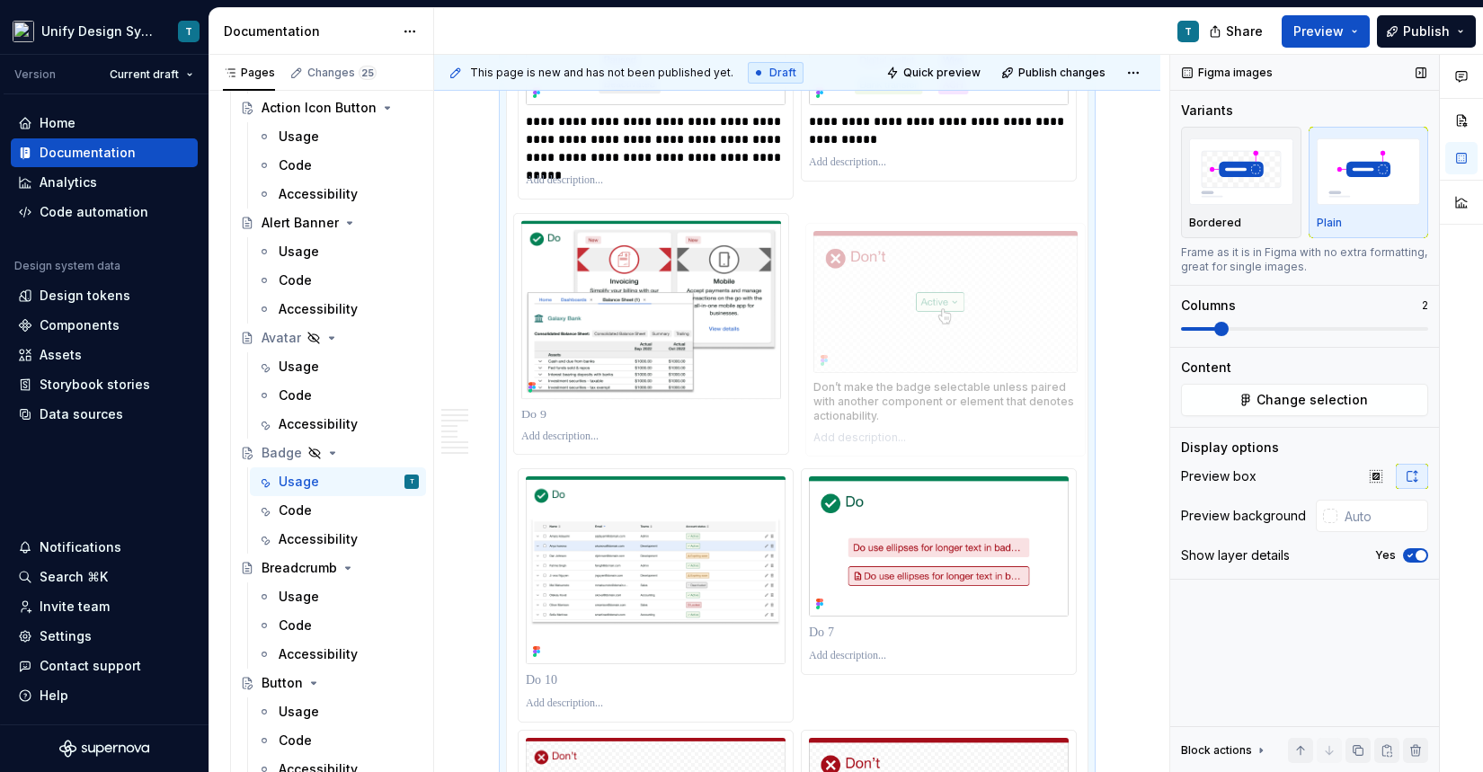
drag, startPoint x: 649, startPoint y: 315, endPoint x: 899, endPoint y: 316, distance: 250.7
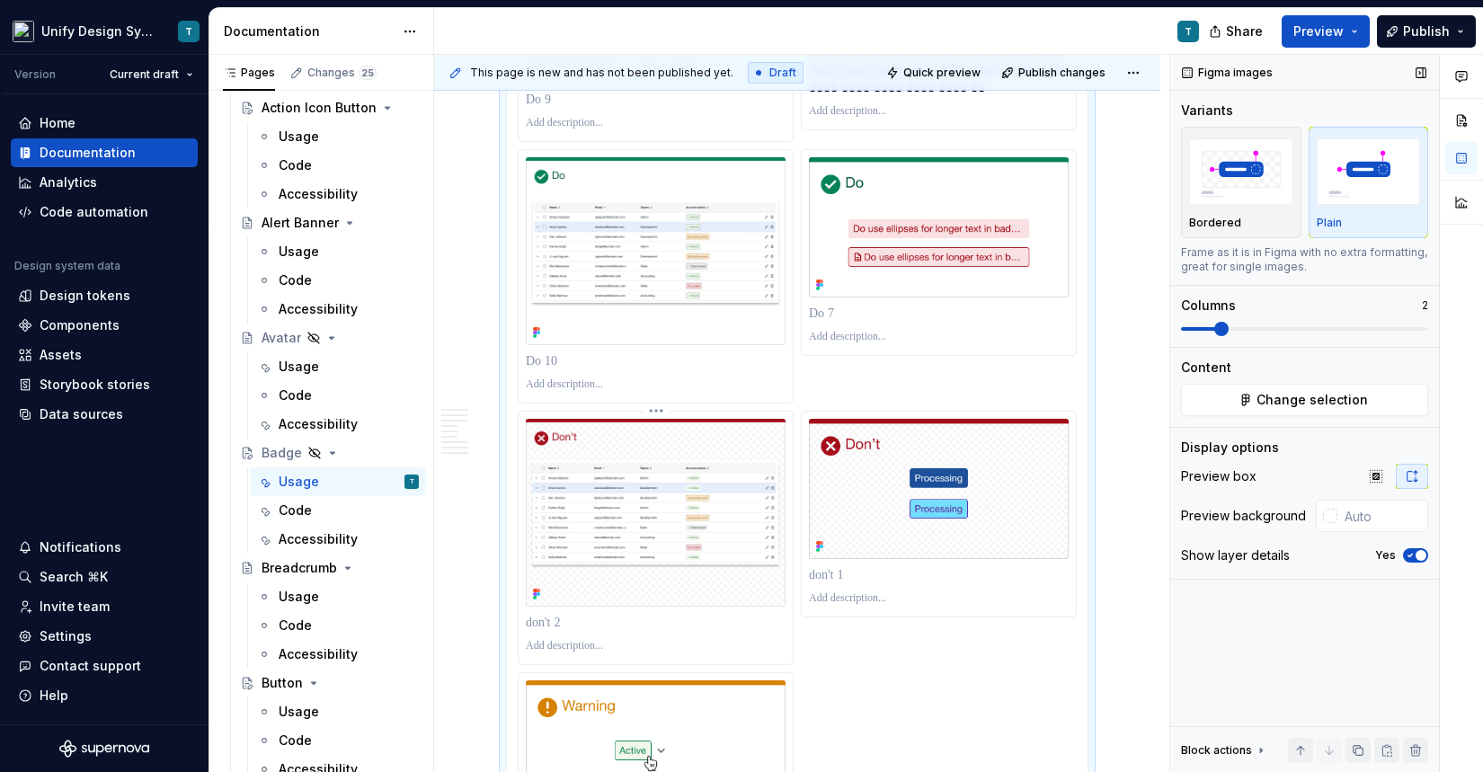
scroll to position [5201, 0]
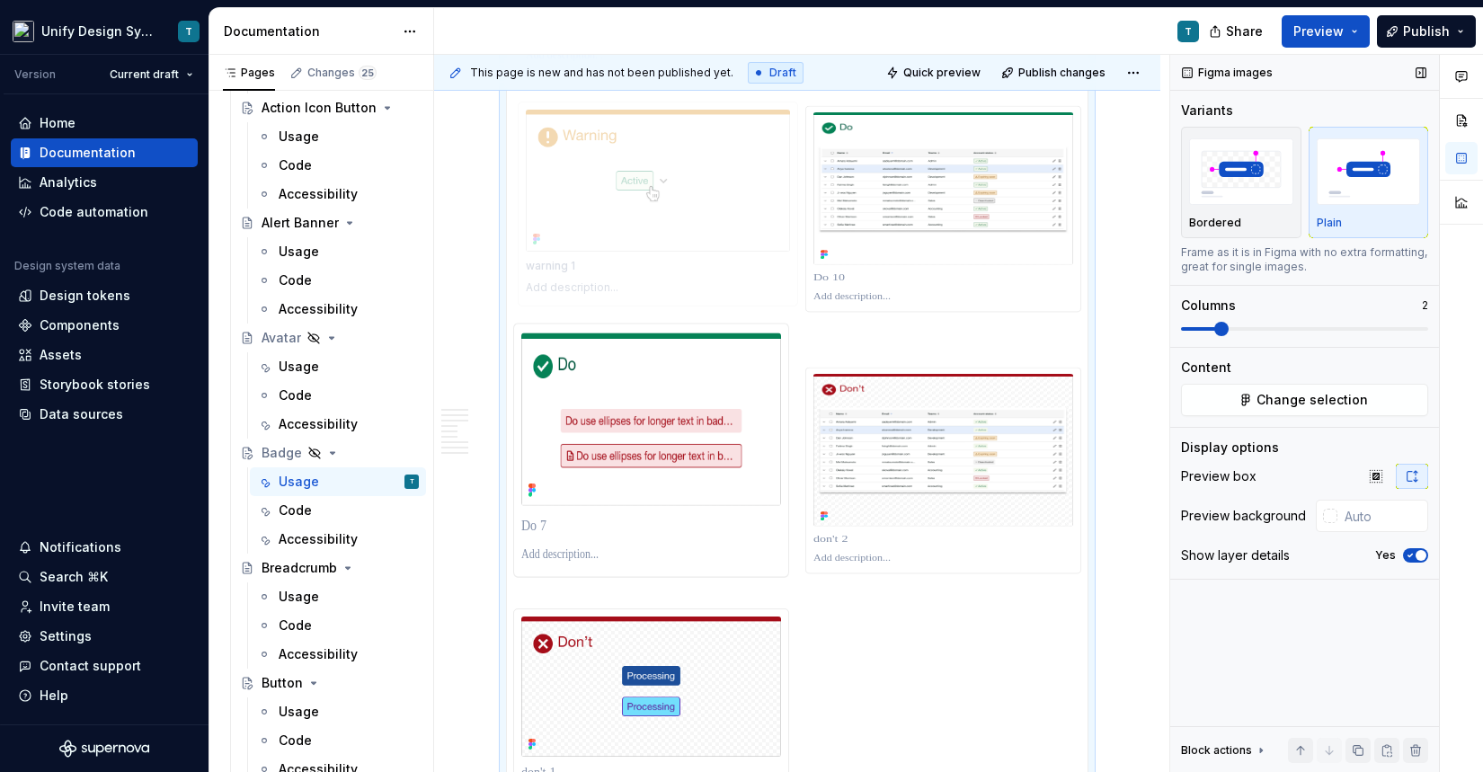
drag, startPoint x: 625, startPoint y: 719, endPoint x: 677, endPoint y: 305, distance: 417.4
click at [677, 305] on body "Unify Design System T Version Current draft Home Documentation Analytics Code a…" at bounding box center [741, 386] width 1483 height 772
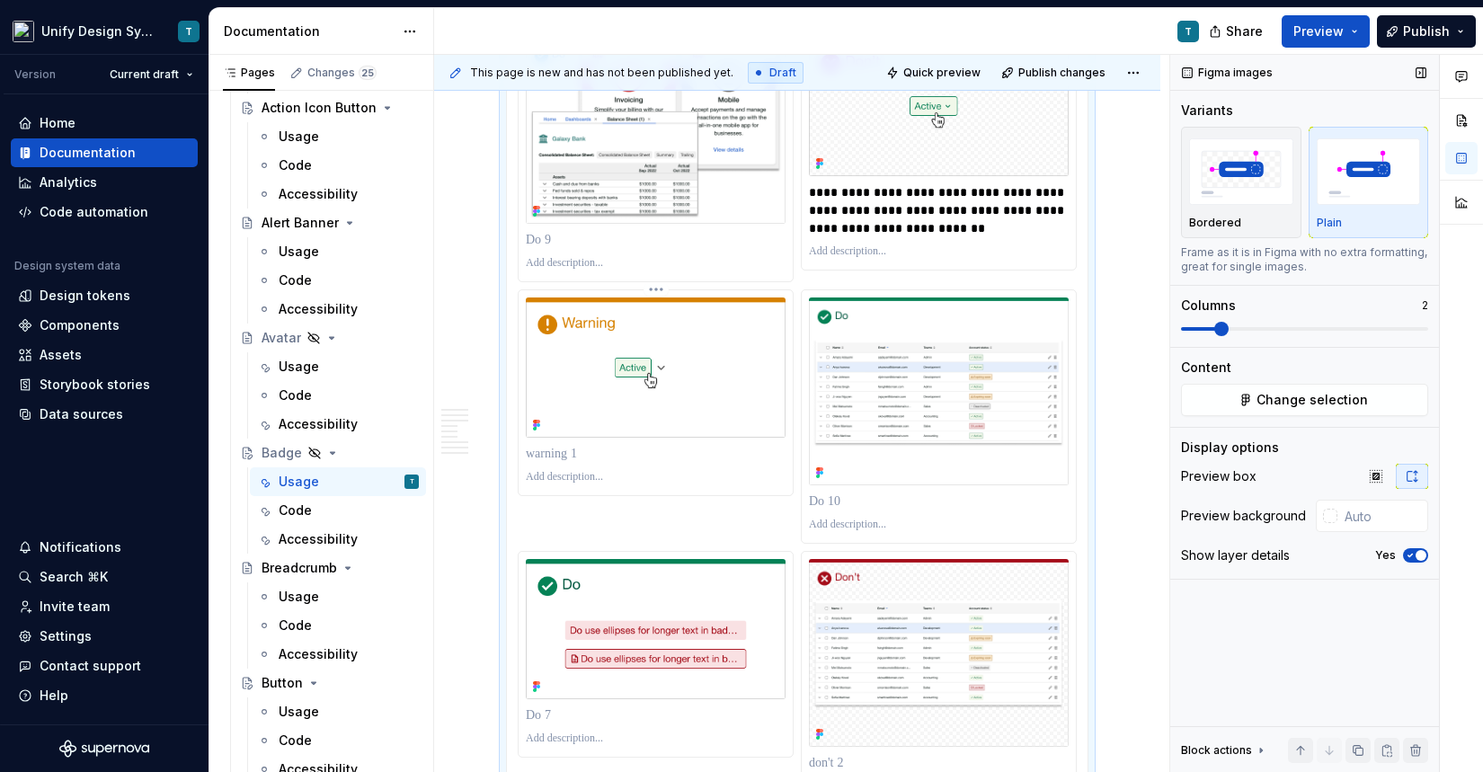
scroll to position [4974, 0]
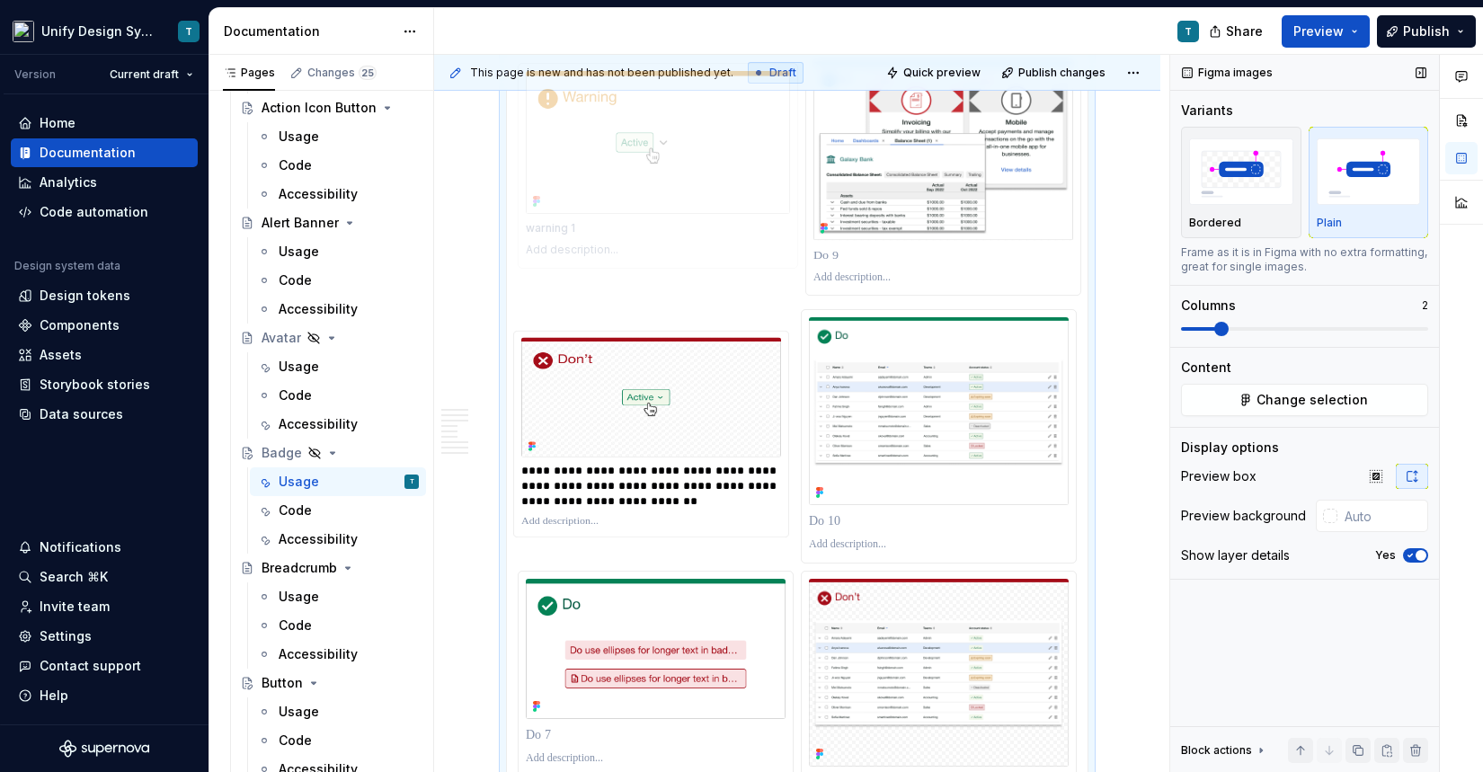
drag, startPoint x: 660, startPoint y: 444, endPoint x: 666, endPoint y: 249, distance: 195.1
click at [666, 249] on body "Unify Design System T Version Current draft Home Documentation Analytics Code a…" at bounding box center [741, 386] width 1483 height 772
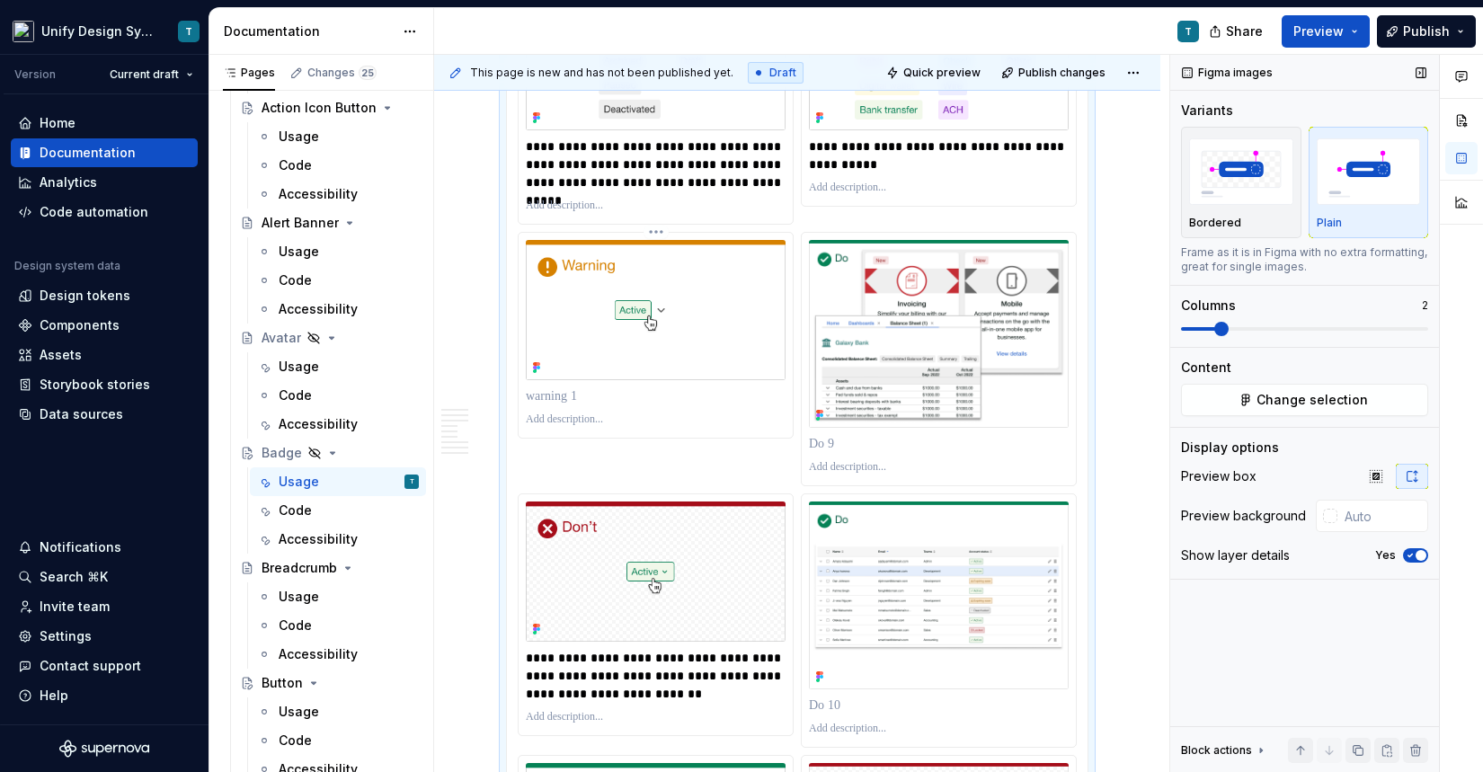
scroll to position [4789, 0]
click at [652, 496] on div "**********" at bounding box center [797, 335] width 559 height 1777
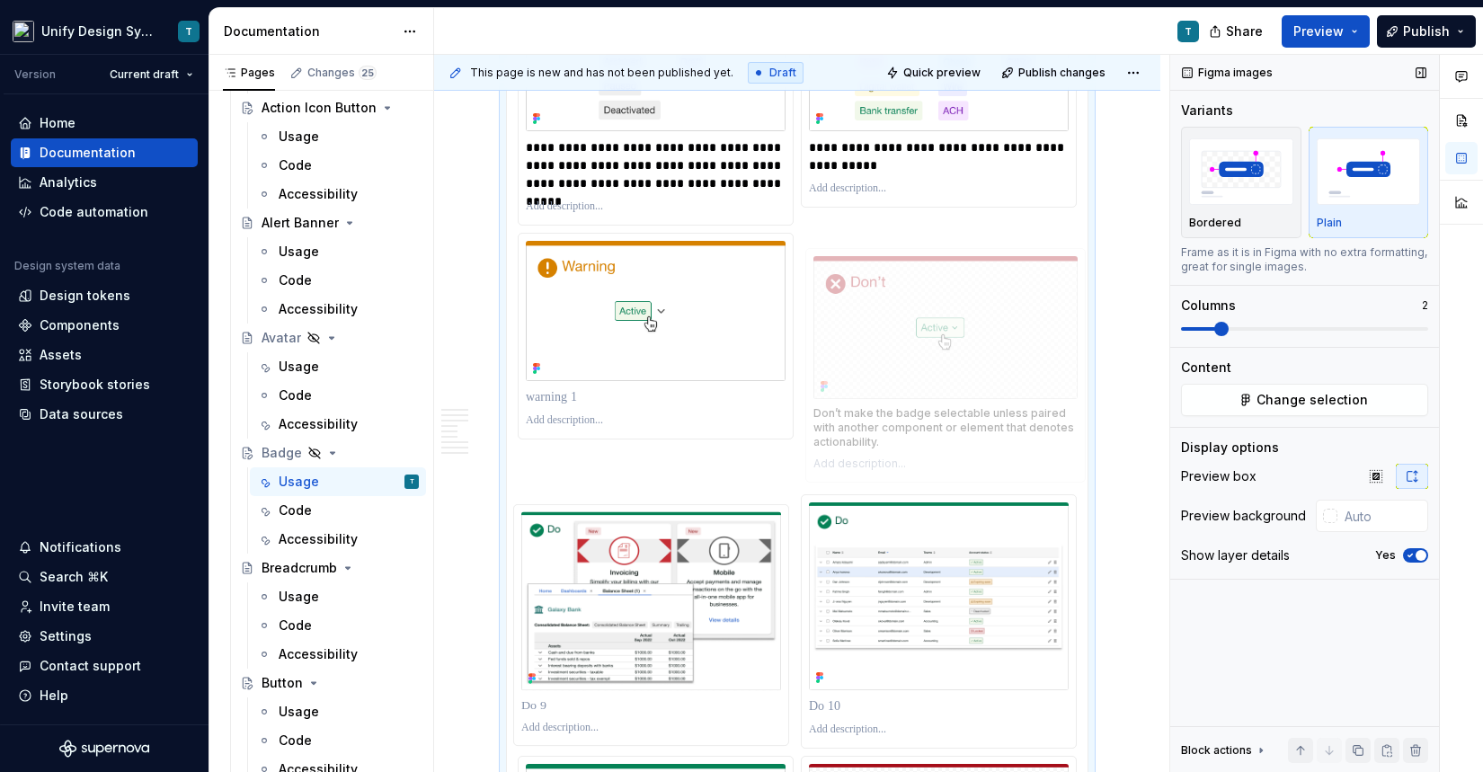
drag, startPoint x: 650, startPoint y: 558, endPoint x: 932, endPoint y: 315, distance: 372.7
click at [932, 315] on body "Unify Design System T Version Current draft Home Documentation Analytics Code a…" at bounding box center [741, 386] width 1483 height 772
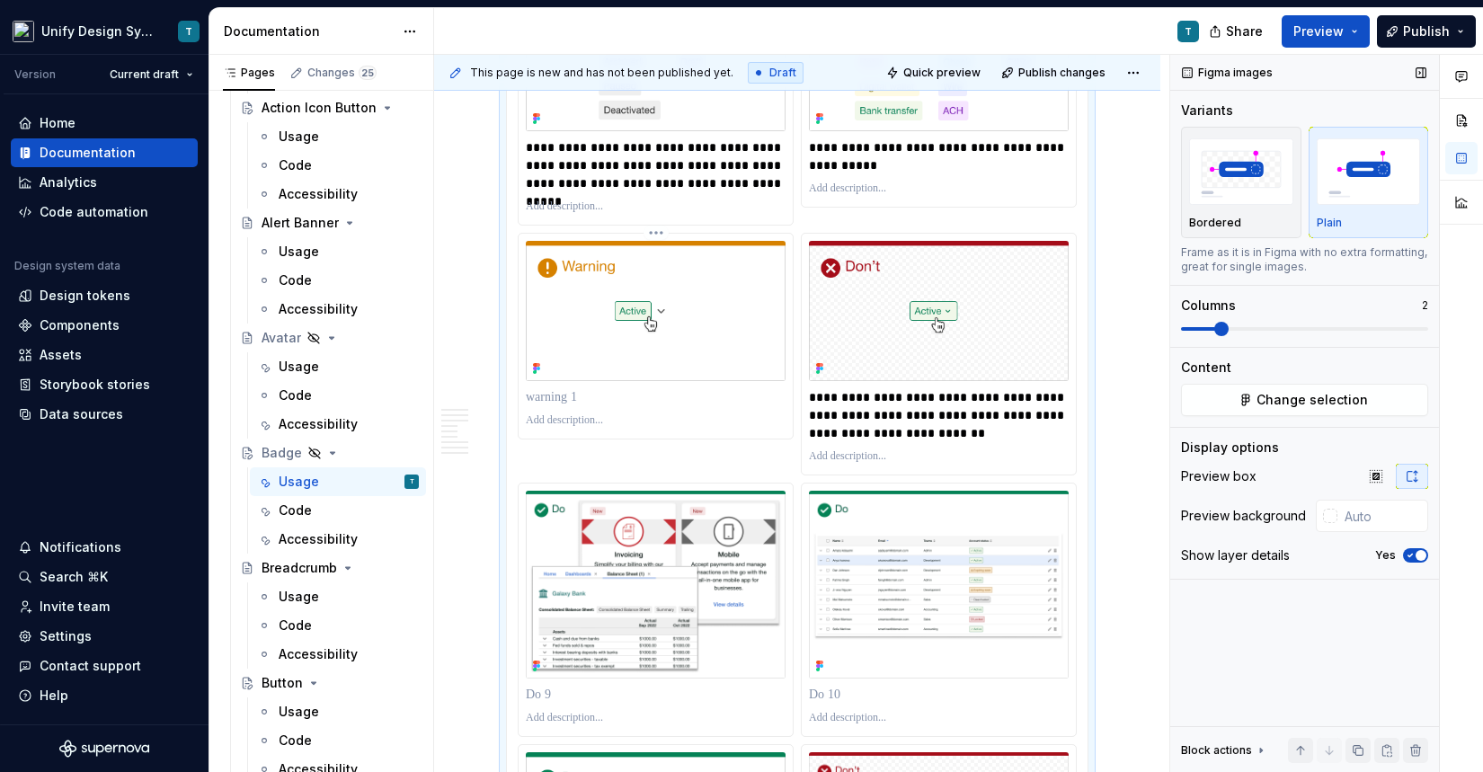
scroll to position [4745, 0]
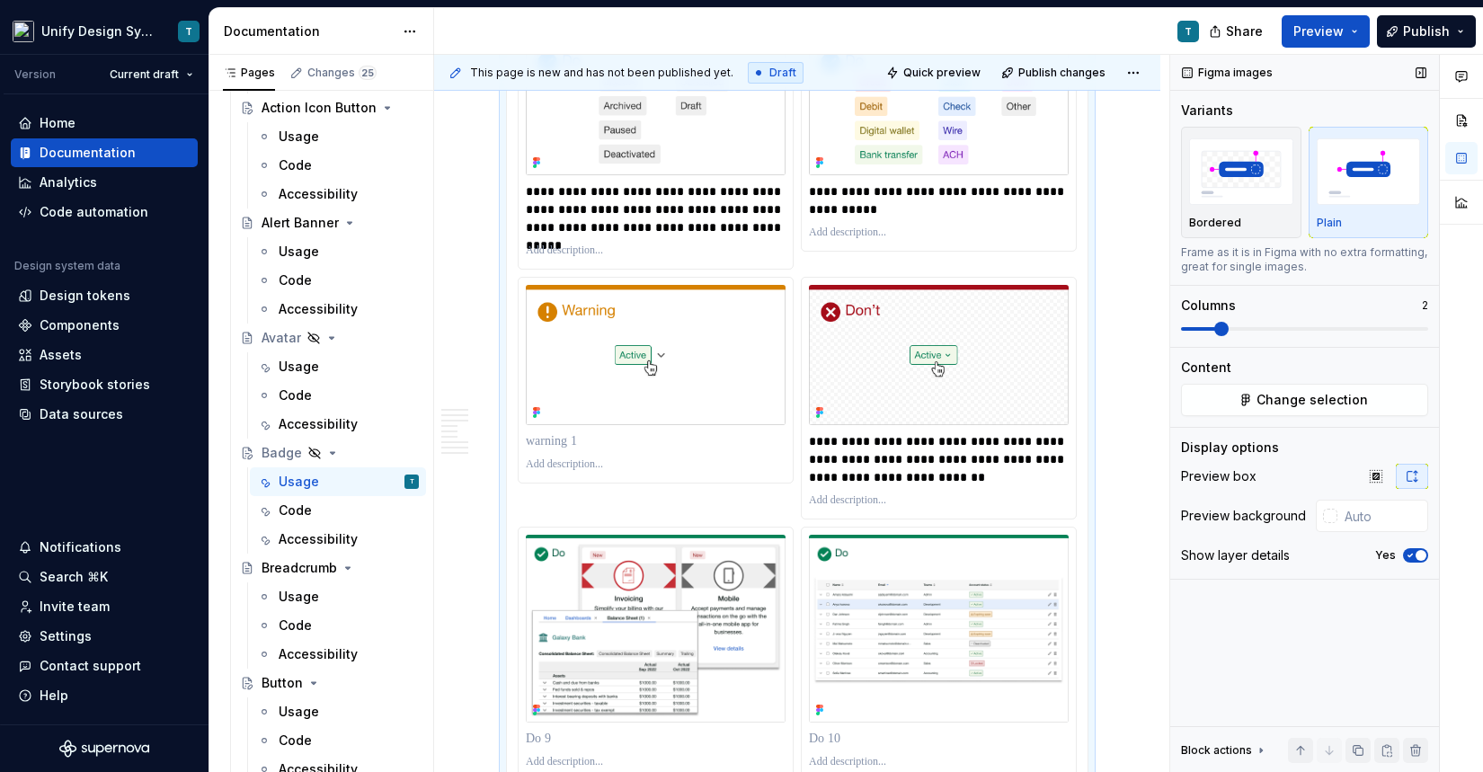
type textarea "*"
click at [561, 450] on p at bounding box center [656, 441] width 260 height 18
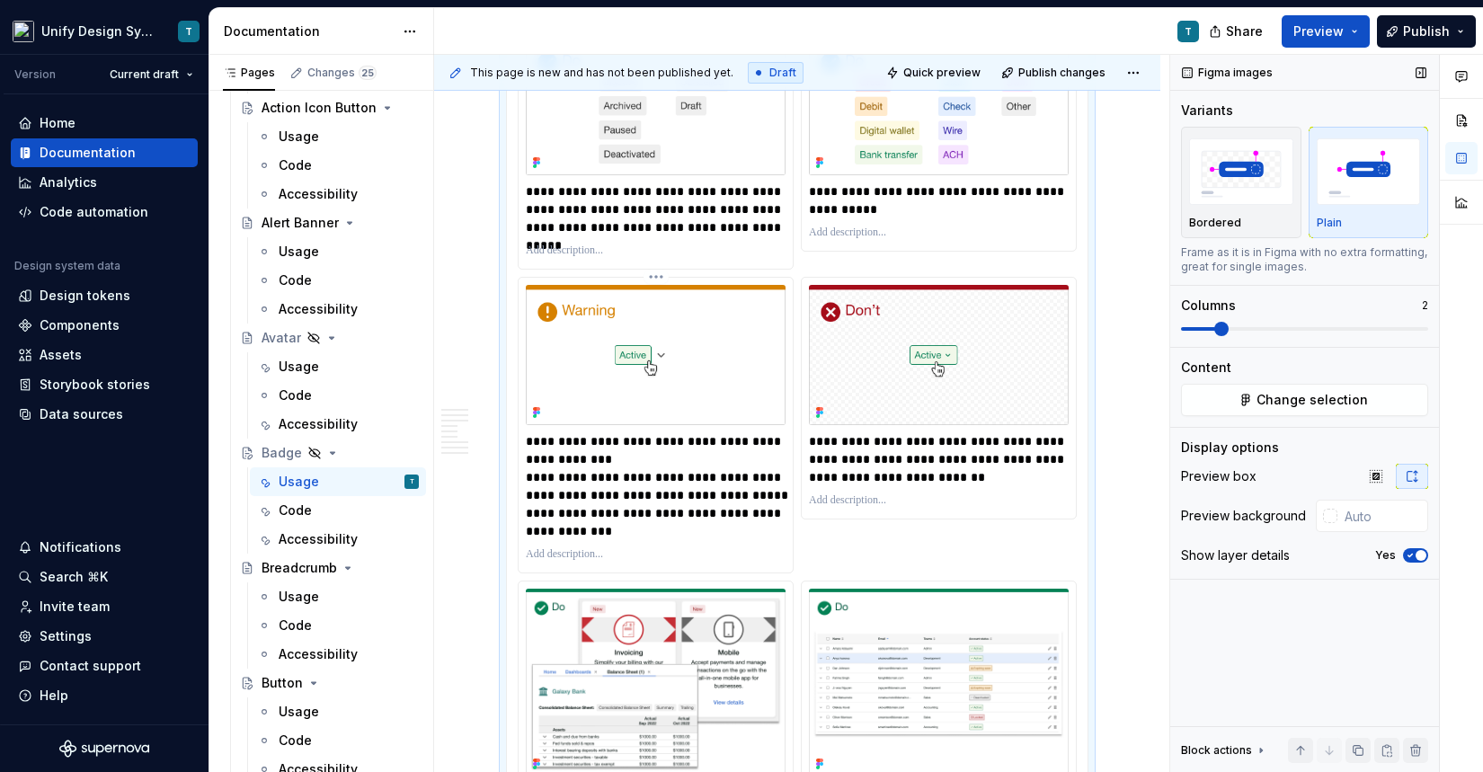
click at [527, 493] on p "**********" at bounding box center [658, 486] width 264 height 108
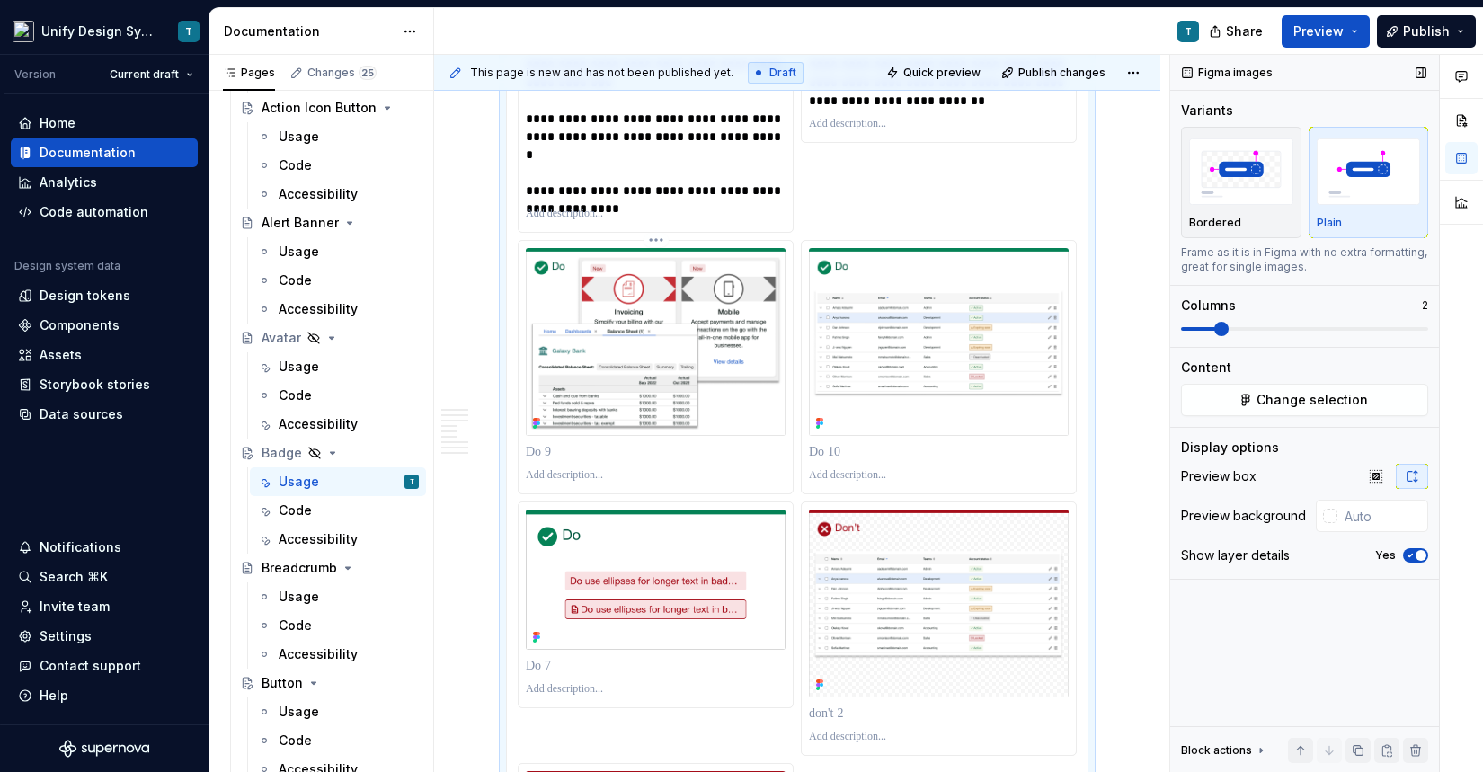
scroll to position [5175, 0]
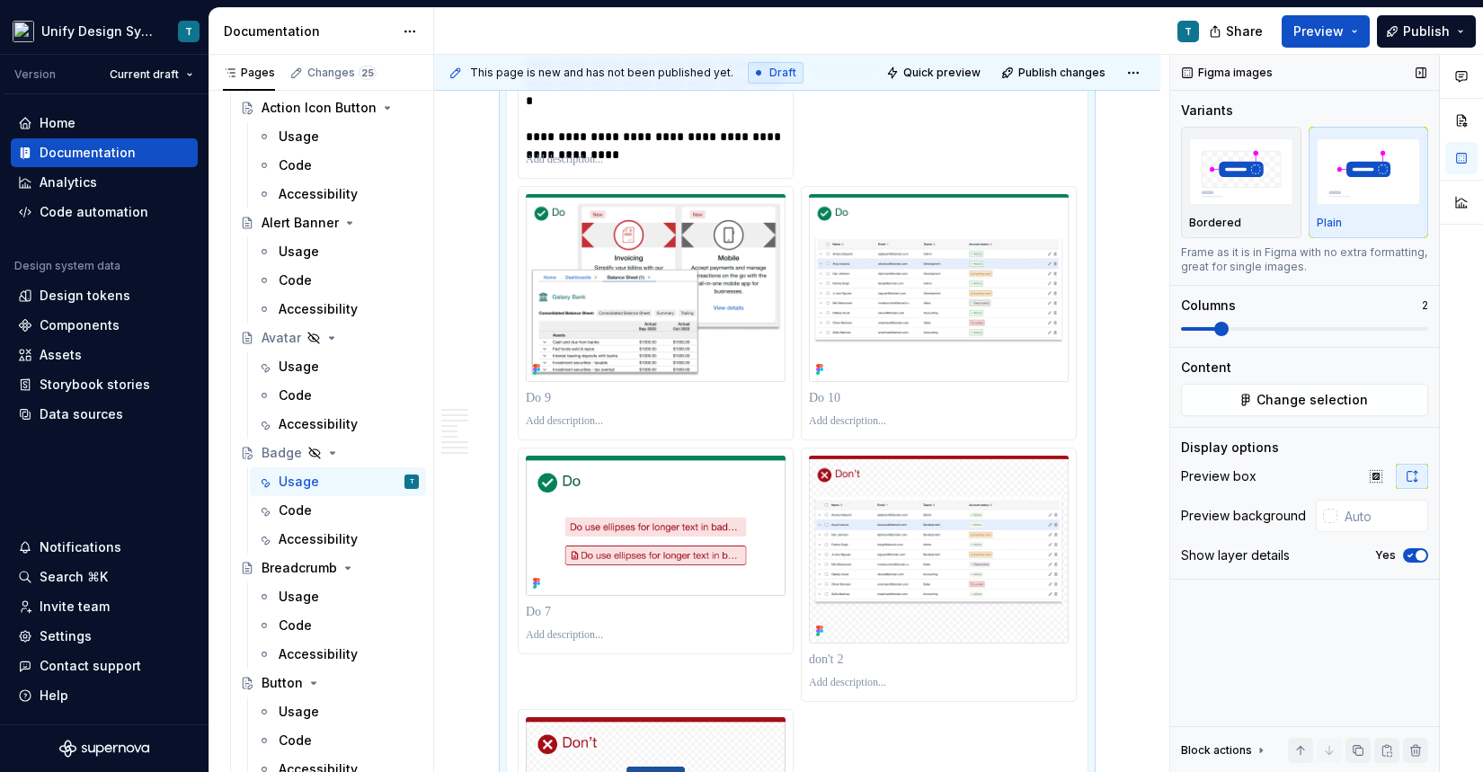
type textarea "*"
click at [587, 407] on p at bounding box center [656, 398] width 260 height 18
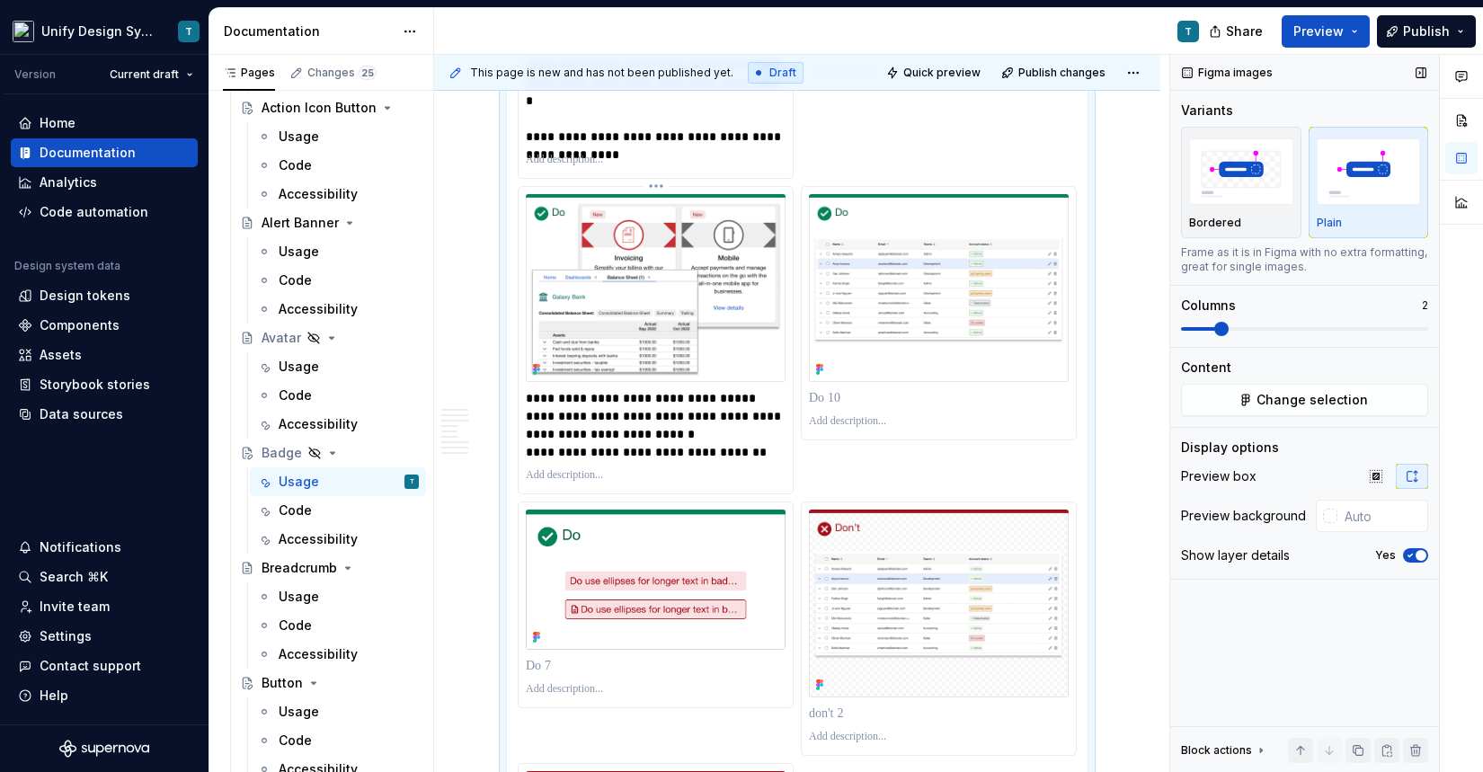
click at [532, 457] on p "**********" at bounding box center [658, 425] width 264 height 72
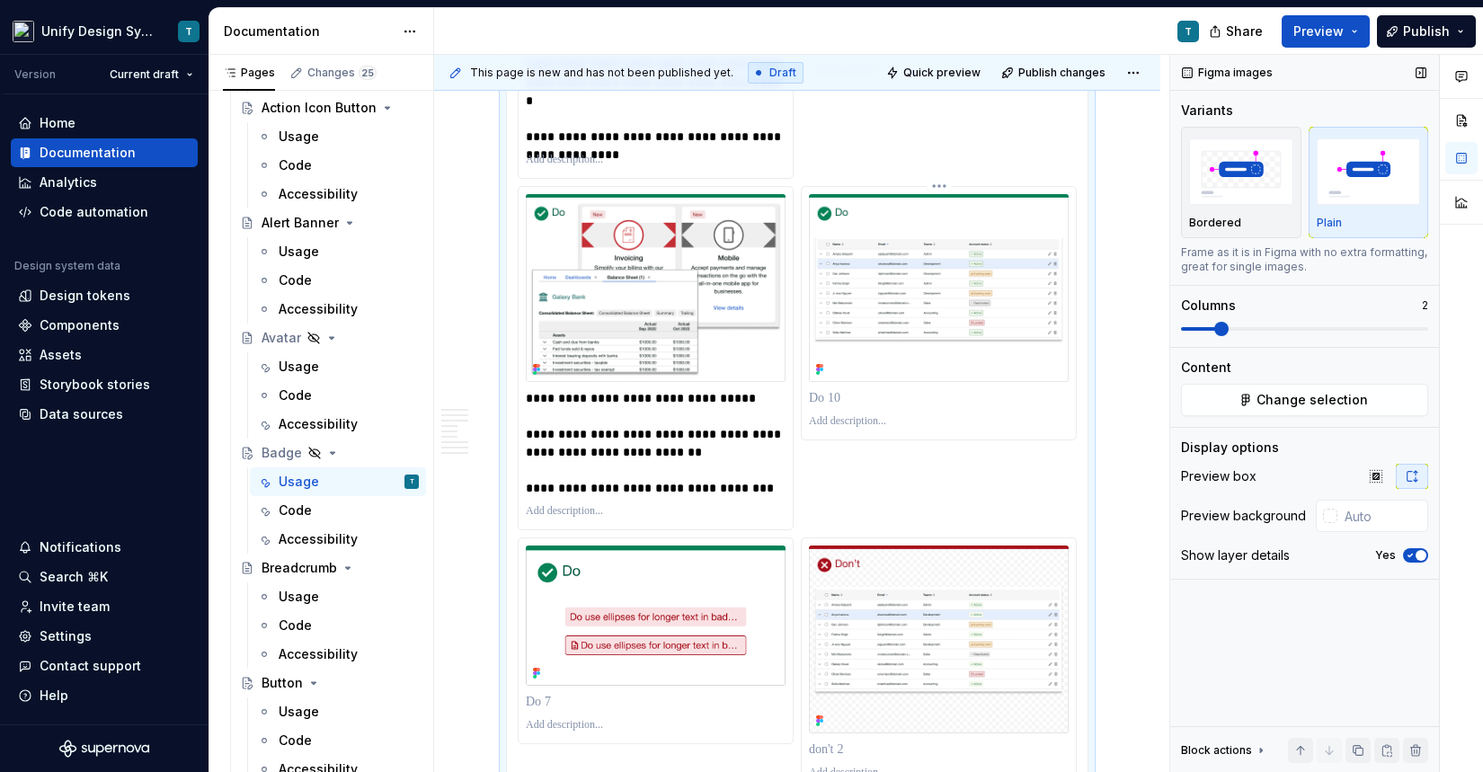
scroll to position [5229, 0]
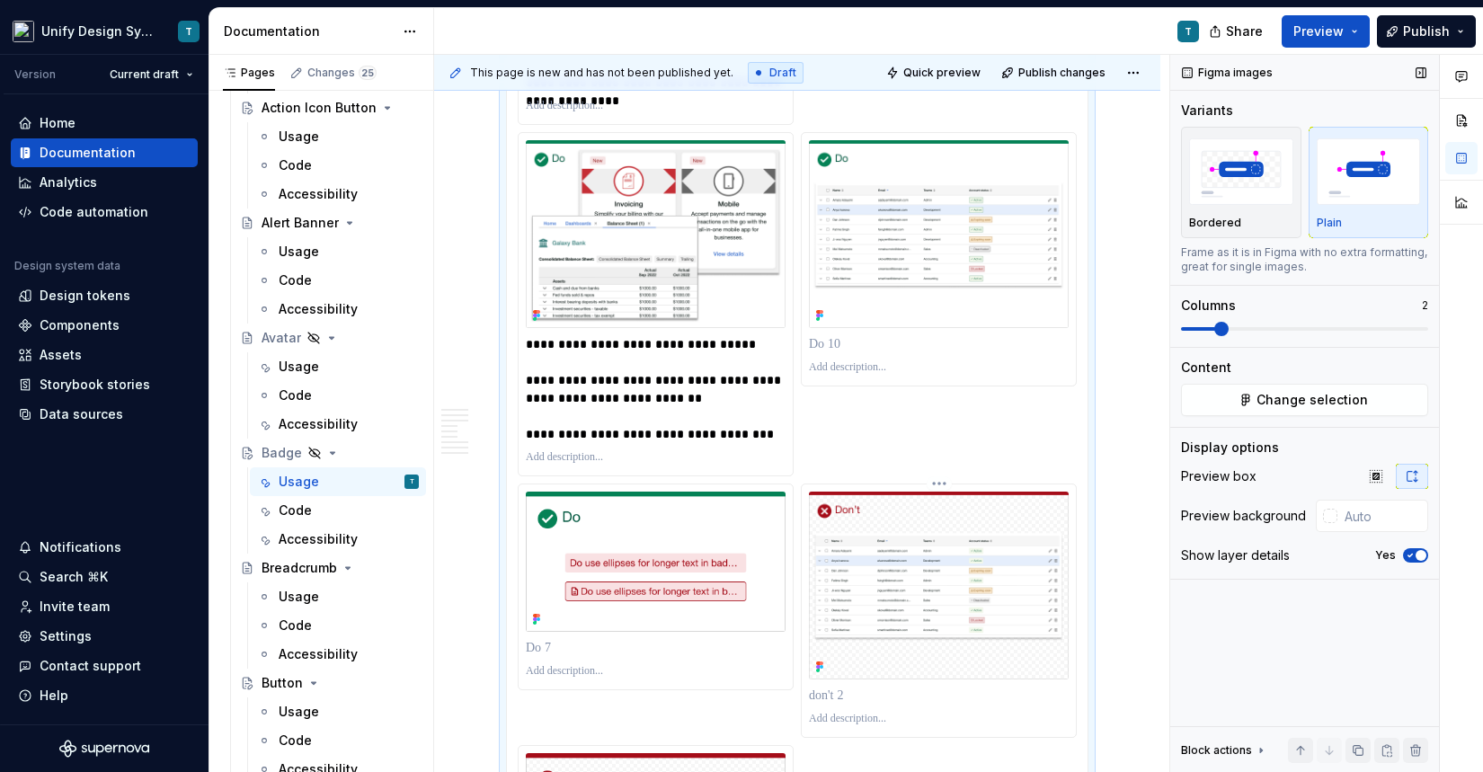
click at [878, 615] on img at bounding box center [939, 586] width 260 height 188
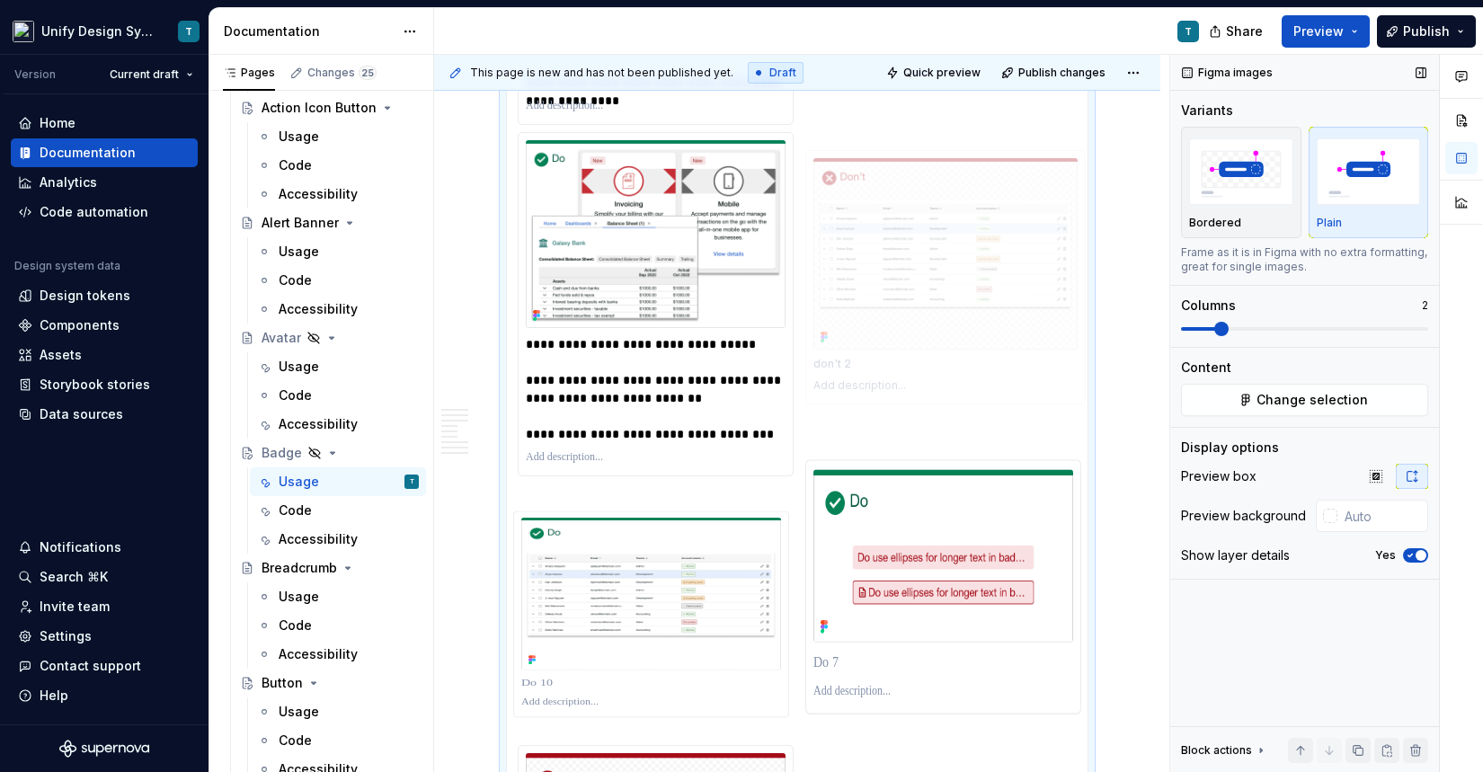
drag, startPoint x: 966, startPoint y: 616, endPoint x: 977, endPoint y: 306, distance: 309.3
click at [977, 306] on body "Unify Design System T Version Current draft Home Documentation Analytics Code a…" at bounding box center [741, 386] width 1483 height 772
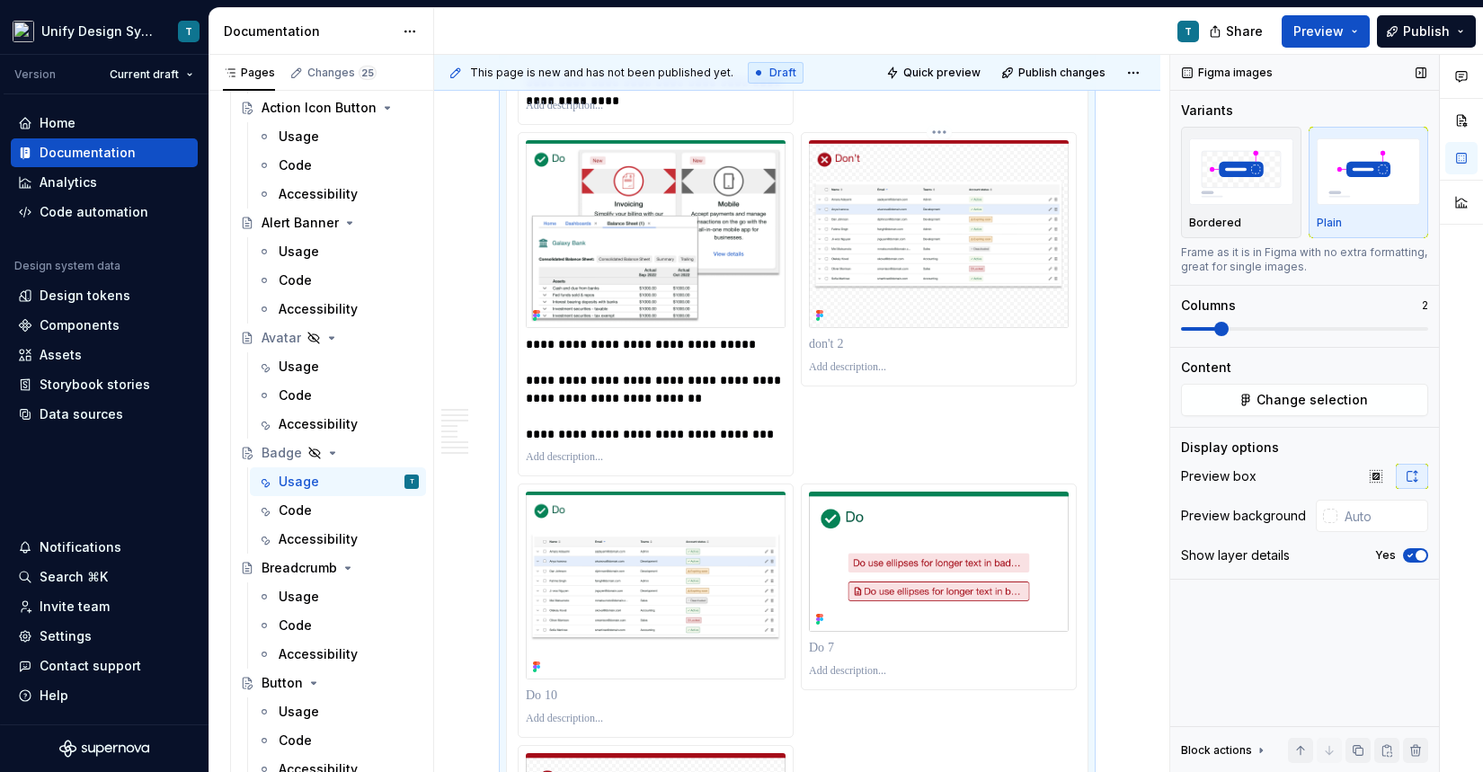
click at [882, 353] on p at bounding box center [939, 344] width 260 height 18
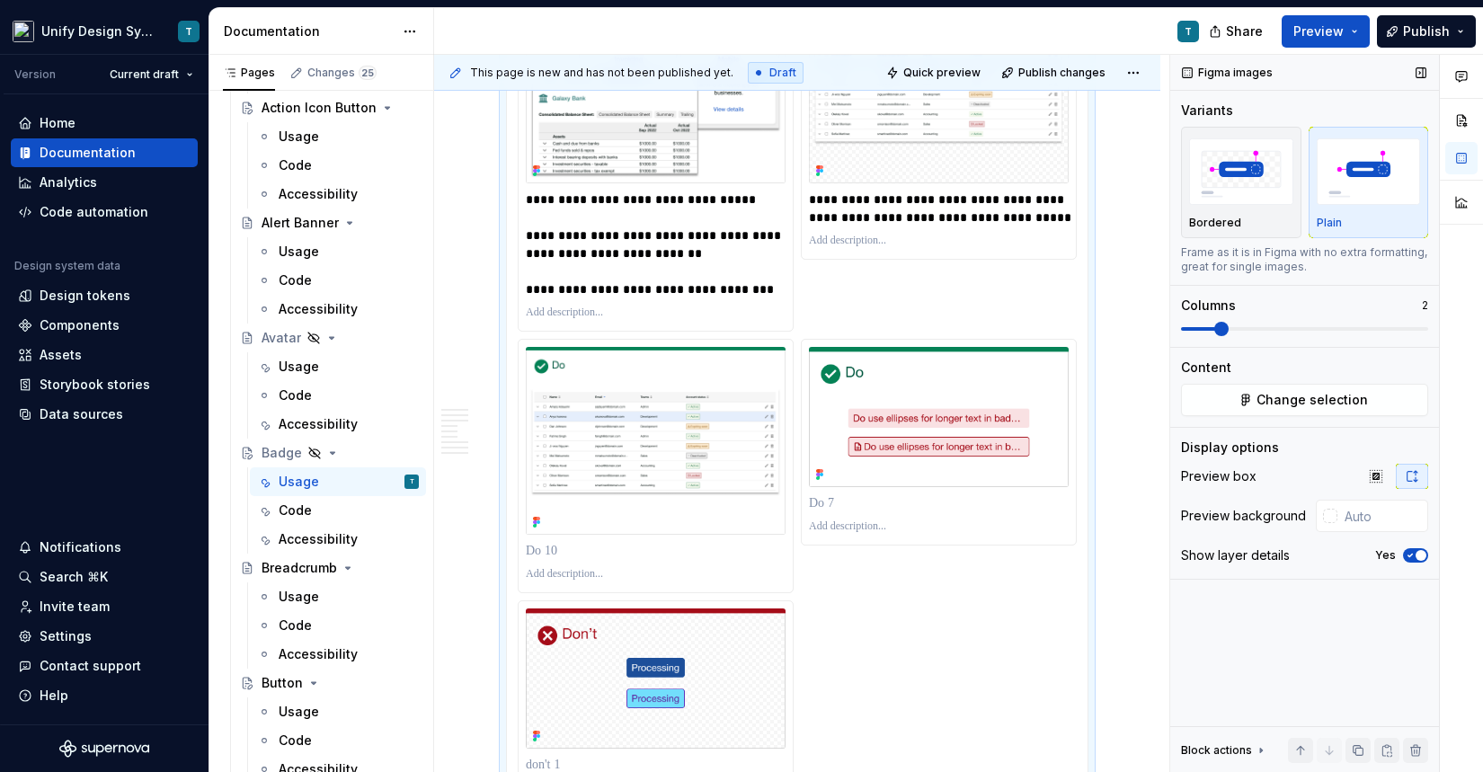
scroll to position [5391, 0]
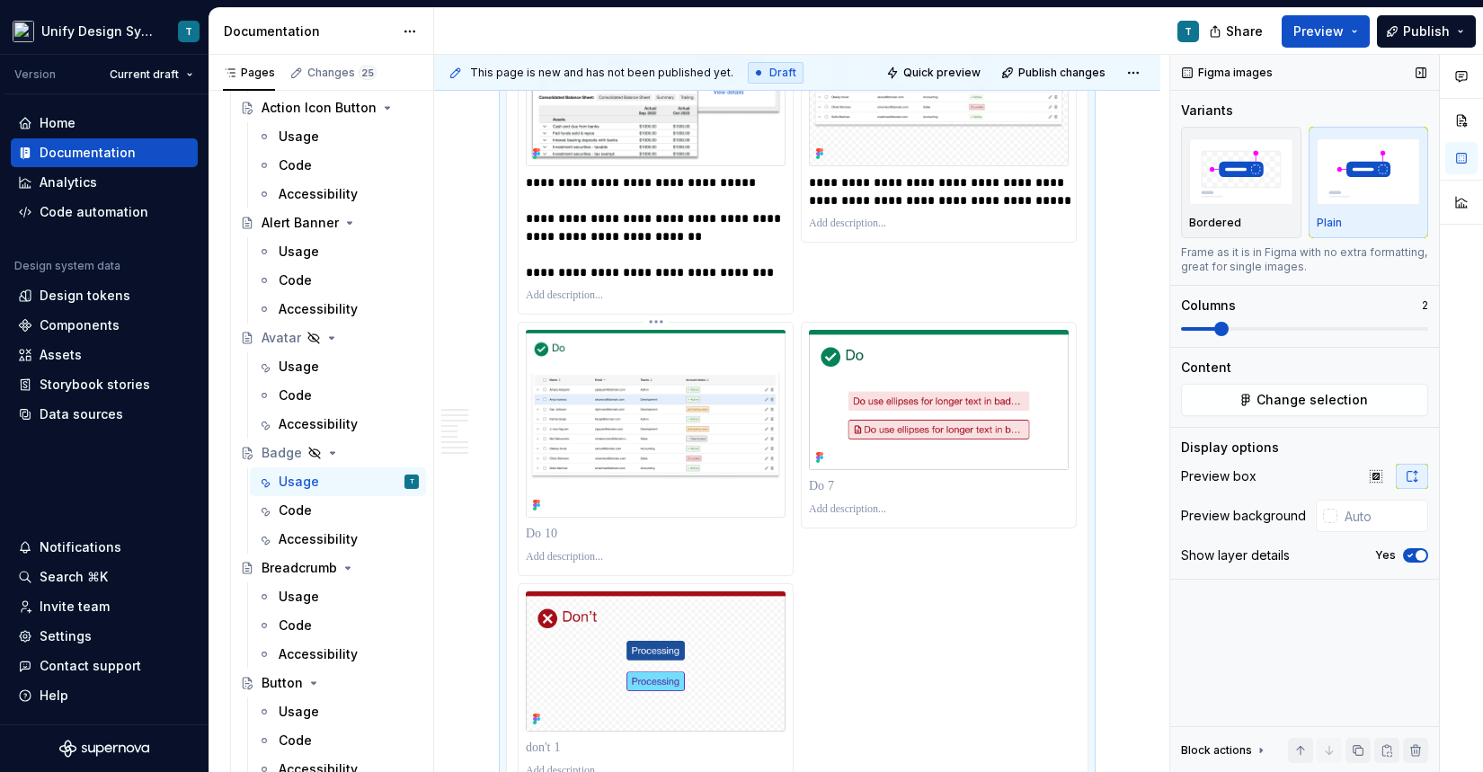
click at [593, 543] on p at bounding box center [656, 534] width 260 height 18
type textarea "*"
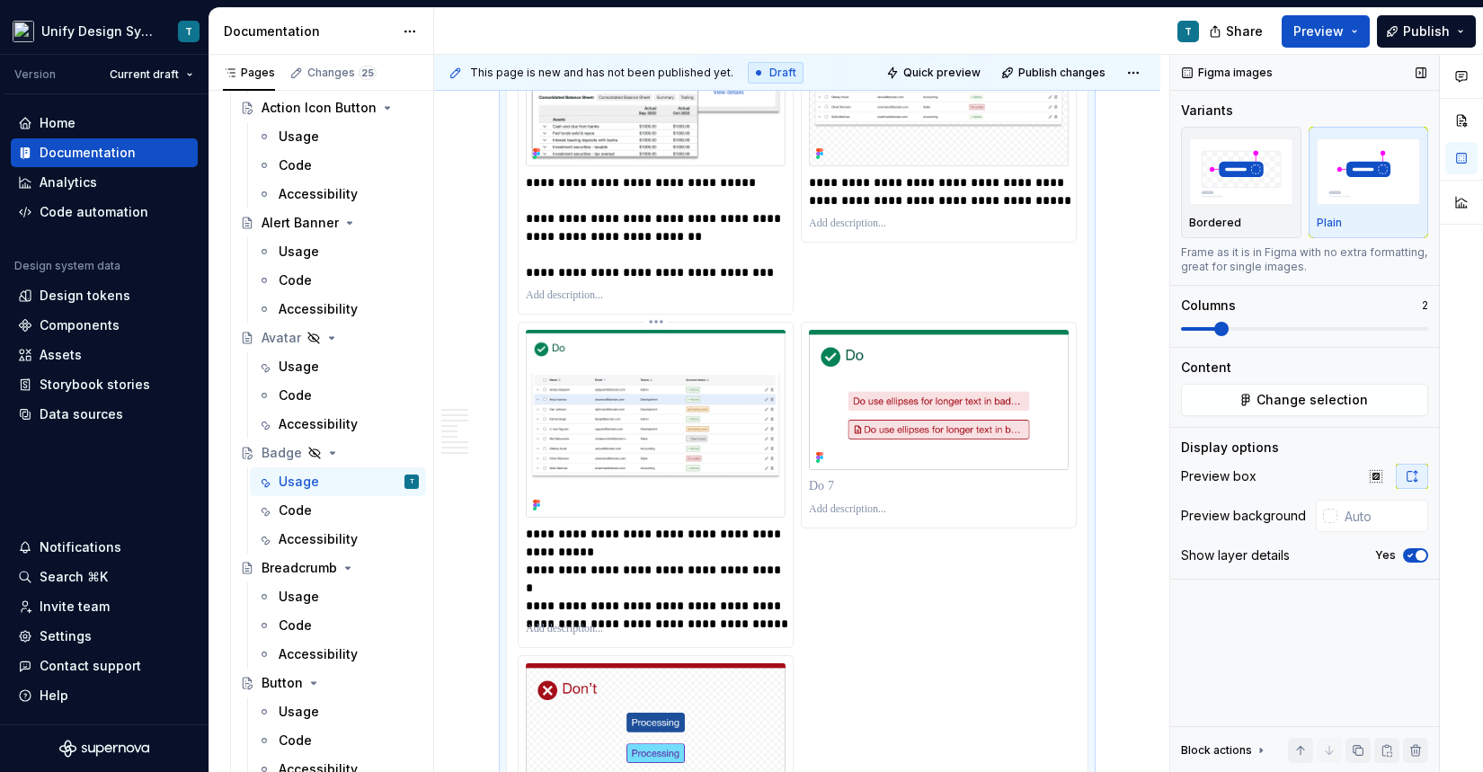
scroll to position [5439, 0]
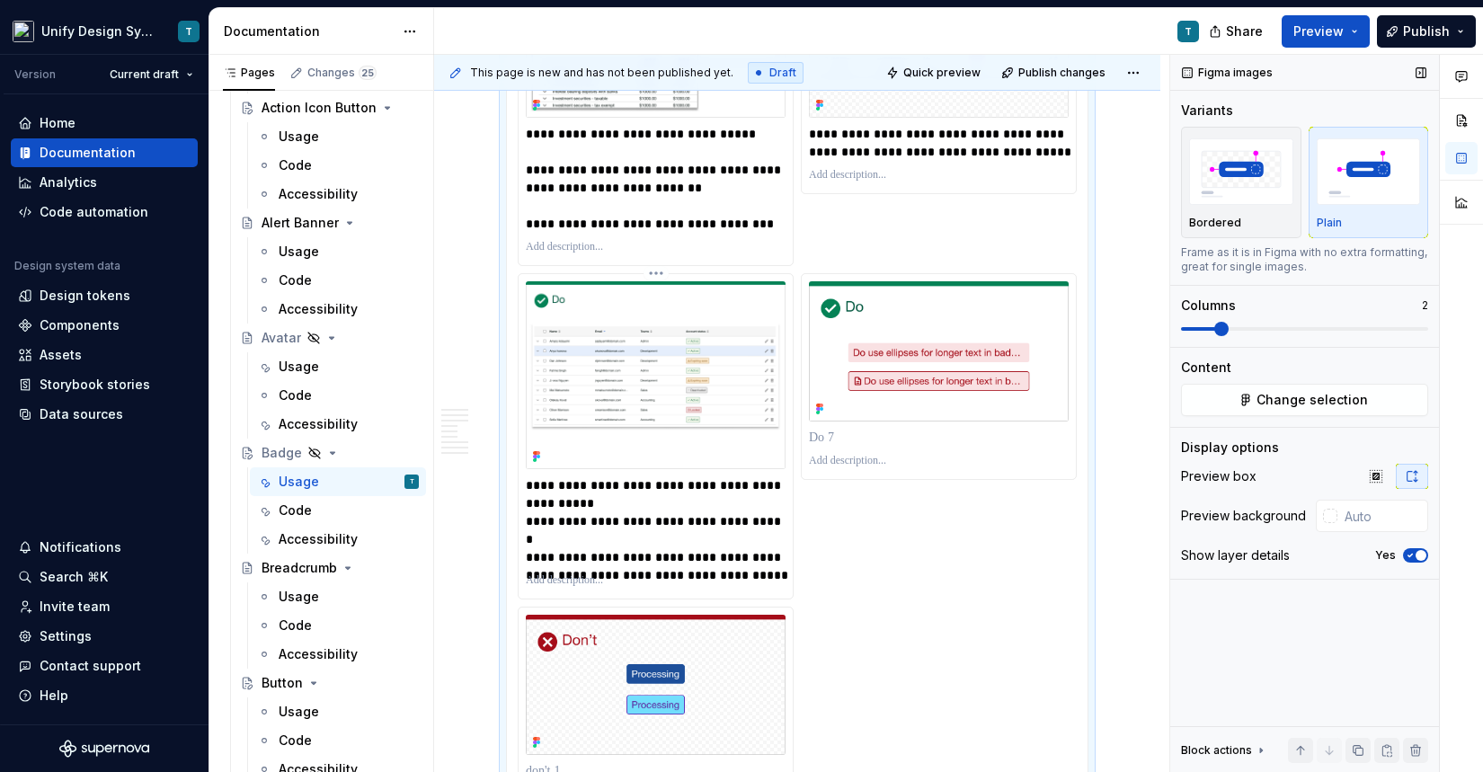
click at [526, 548] on p "**********" at bounding box center [658, 521] width 264 height 90
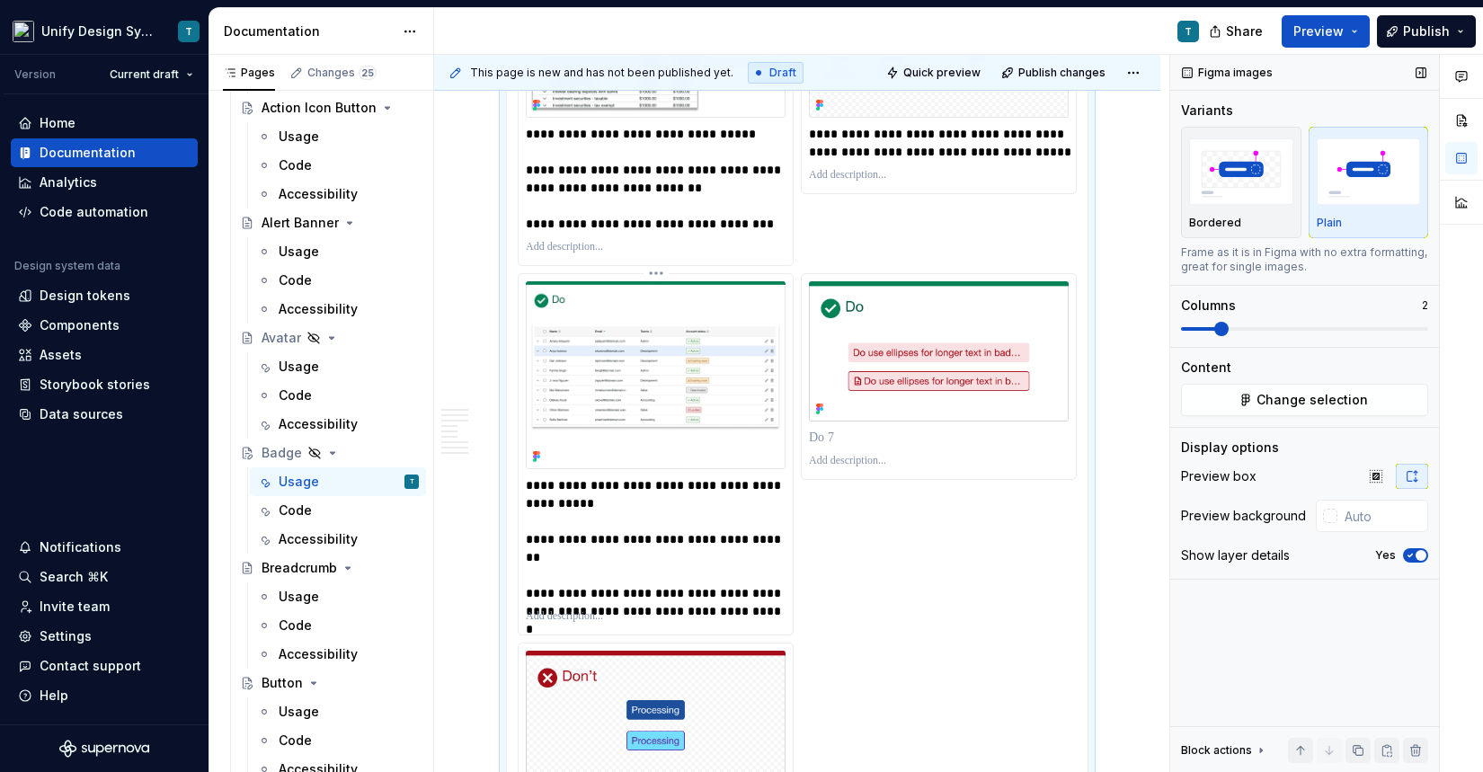
scroll to position [5593, 0]
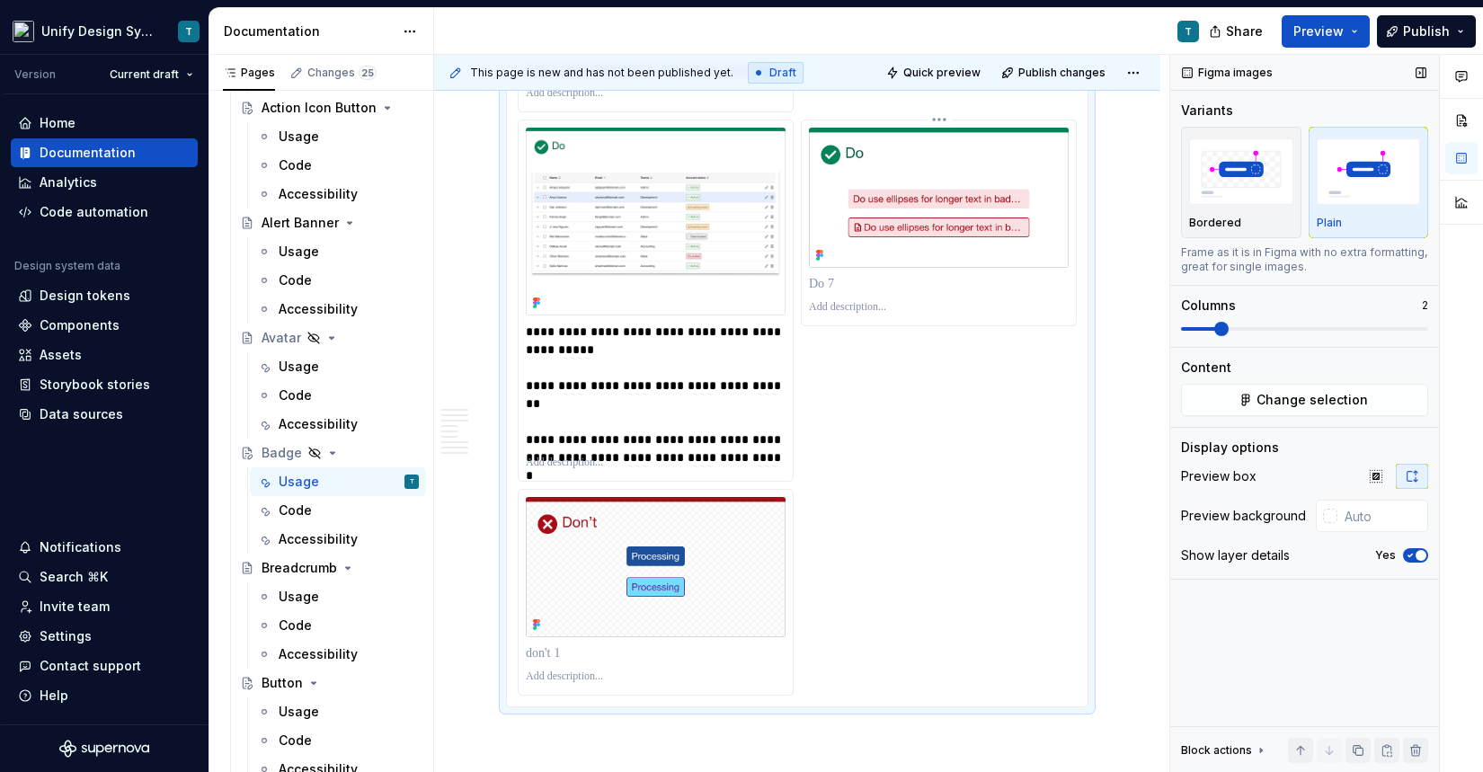
click at [831, 293] on p at bounding box center [939, 284] width 260 height 18
click at [573, 662] on p at bounding box center [656, 653] width 260 height 18
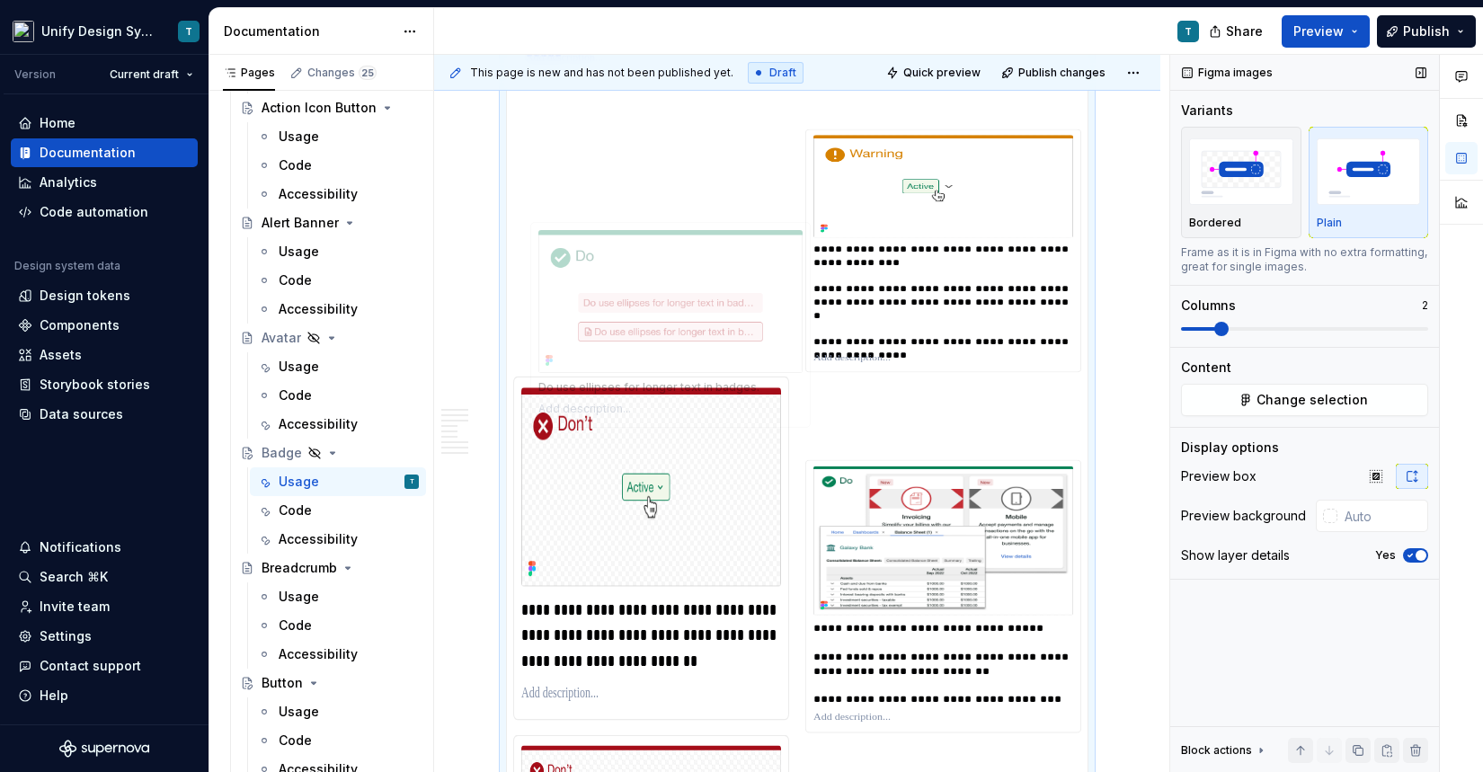
scroll to position [4936, 0]
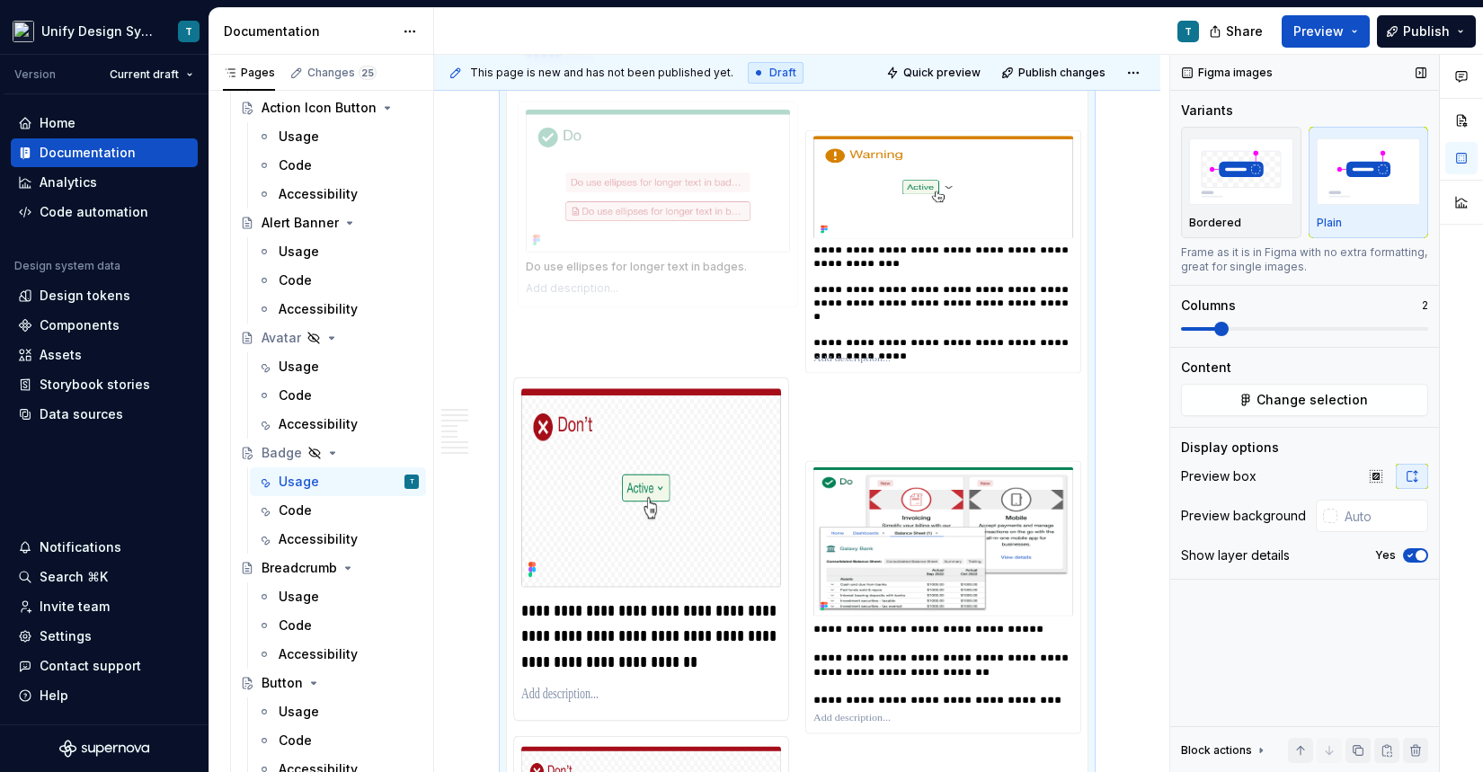
drag, startPoint x: 839, startPoint y: 676, endPoint x: 556, endPoint y: 231, distance: 527.2
click at [556, 231] on body "Unify Design System T Version Current draft Home Documentation Analytics Code a…" at bounding box center [741, 386] width 1483 height 772
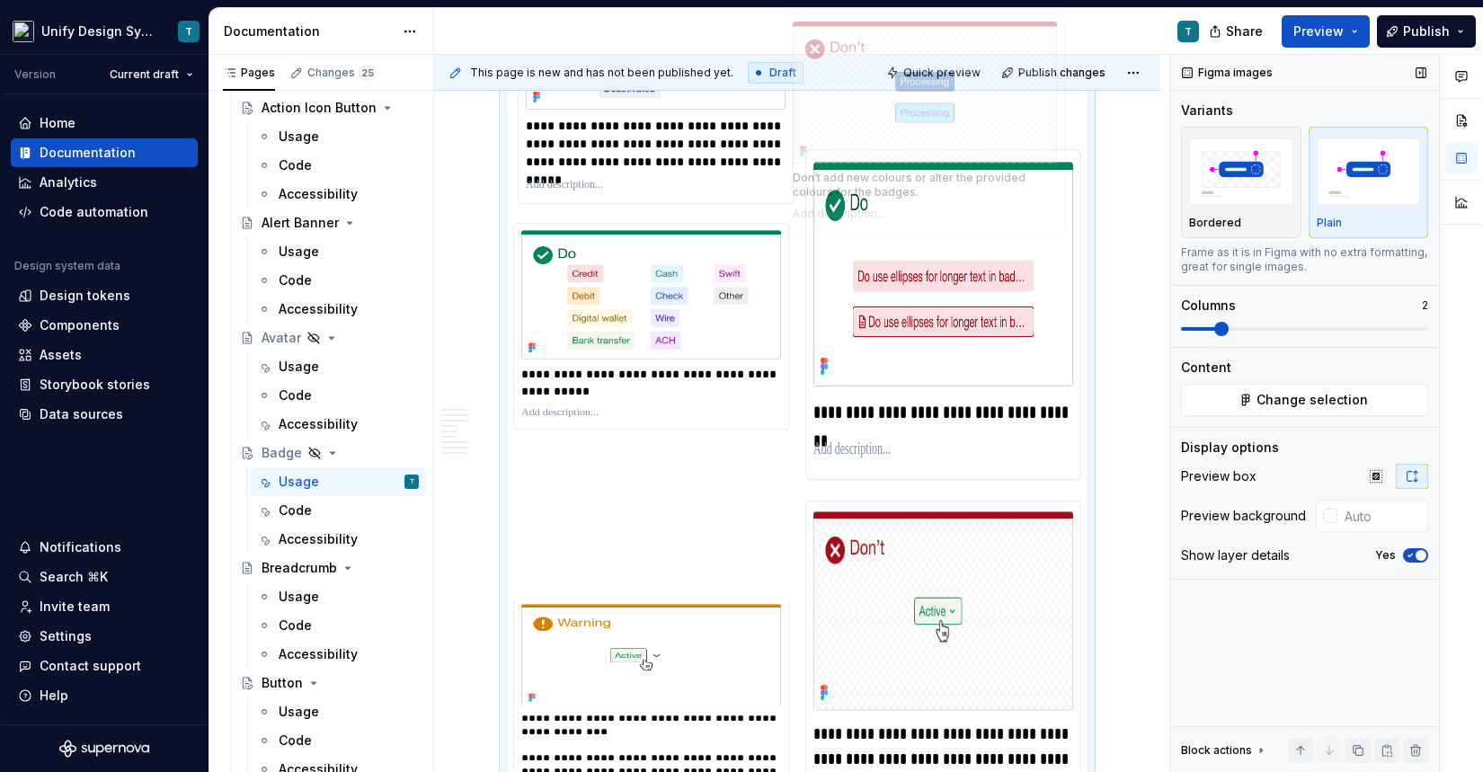
scroll to position [4791, 0]
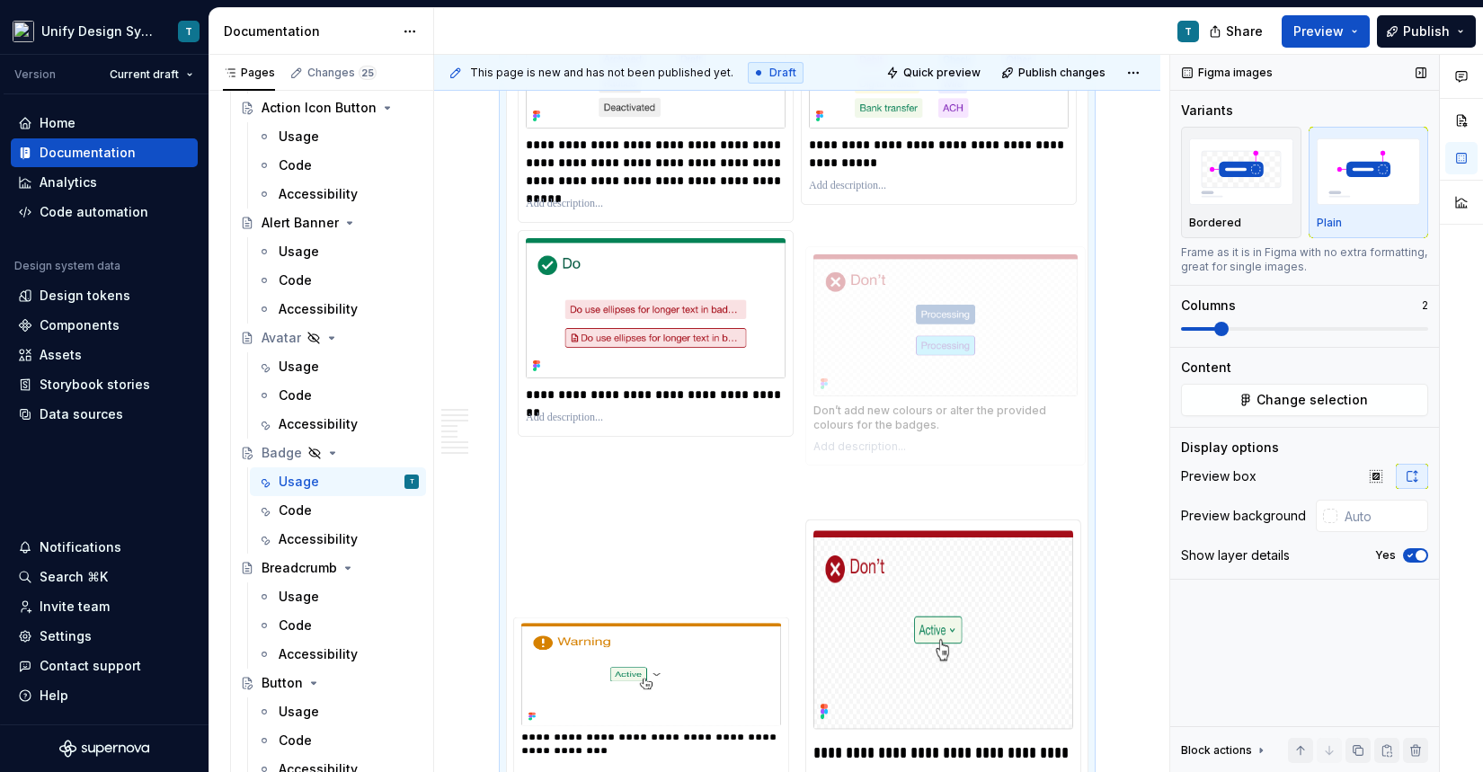
drag, startPoint x: 627, startPoint y: 518, endPoint x: 914, endPoint y: 315, distance: 351.8
click at [914, 315] on body "Unify Design System T Version Current draft Home Documentation Analytics Code a…" at bounding box center [741, 386] width 1483 height 772
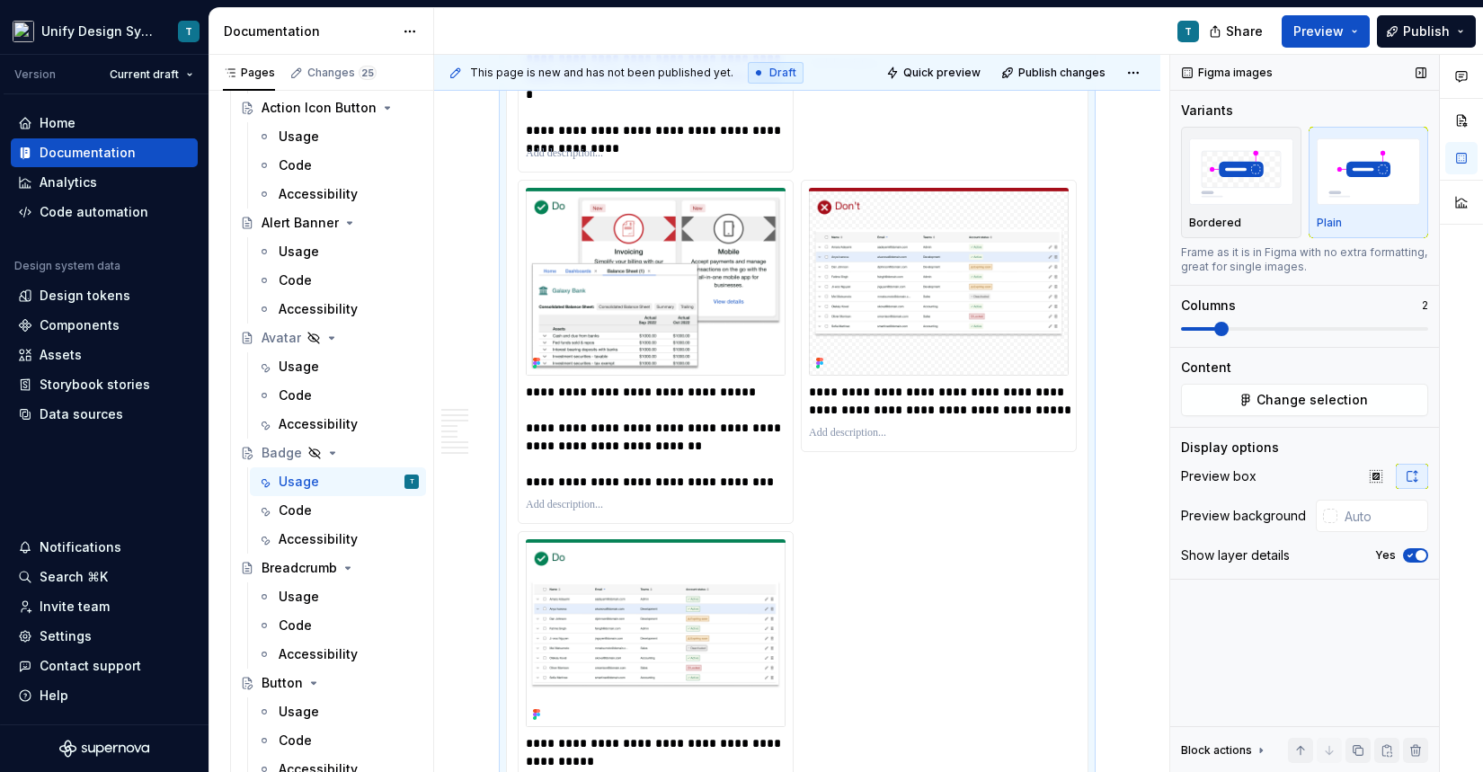
scroll to position [5533, 0]
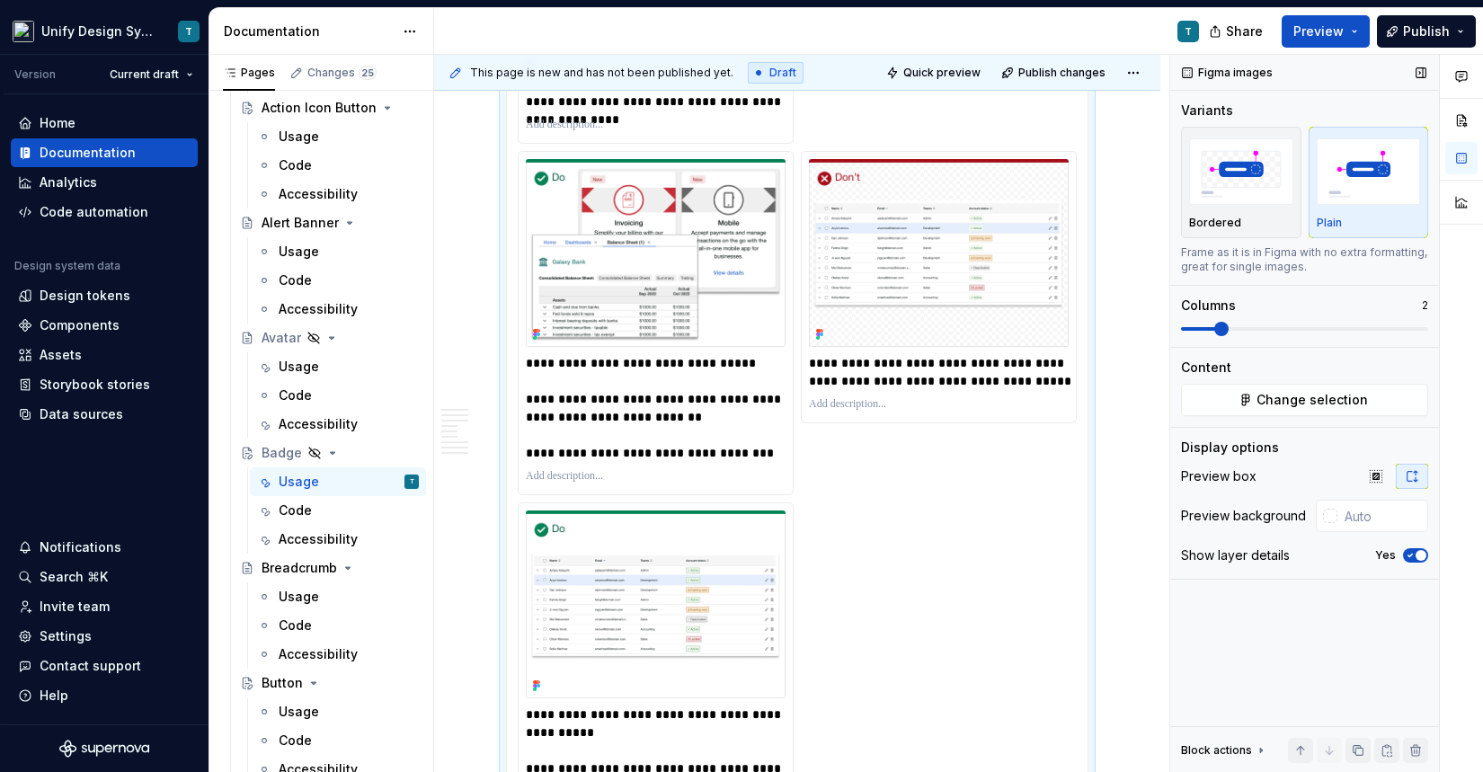
scroll to position [5443, 0]
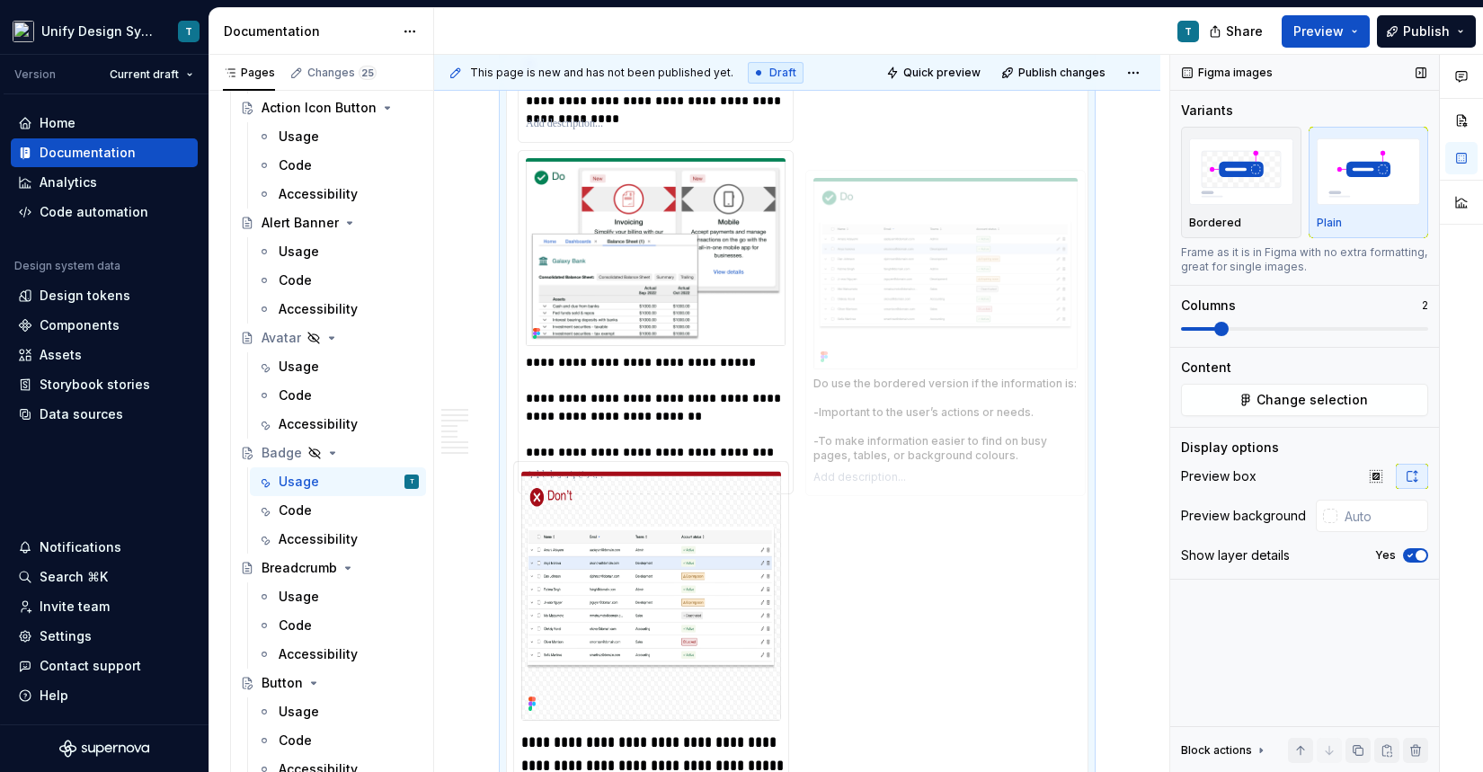
drag, startPoint x: 609, startPoint y: 571, endPoint x: 889, endPoint y: 243, distance: 430.9
click at [889, 243] on body "Unify Design System T Version Current draft Home Documentation Analytics Code a…" at bounding box center [741, 386] width 1483 height 772
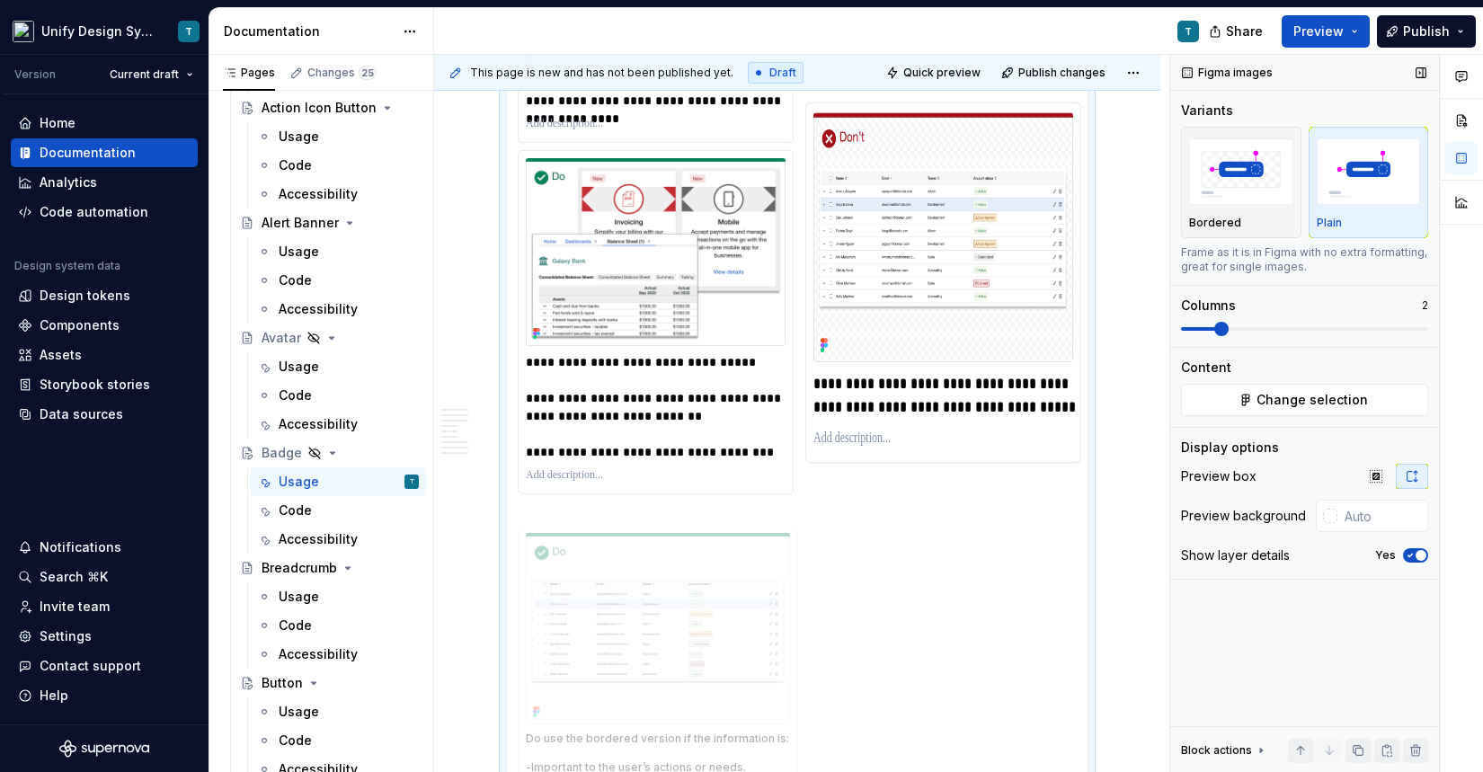
drag, startPoint x: 959, startPoint y: 258, endPoint x: 660, endPoint y: 626, distance: 474.1
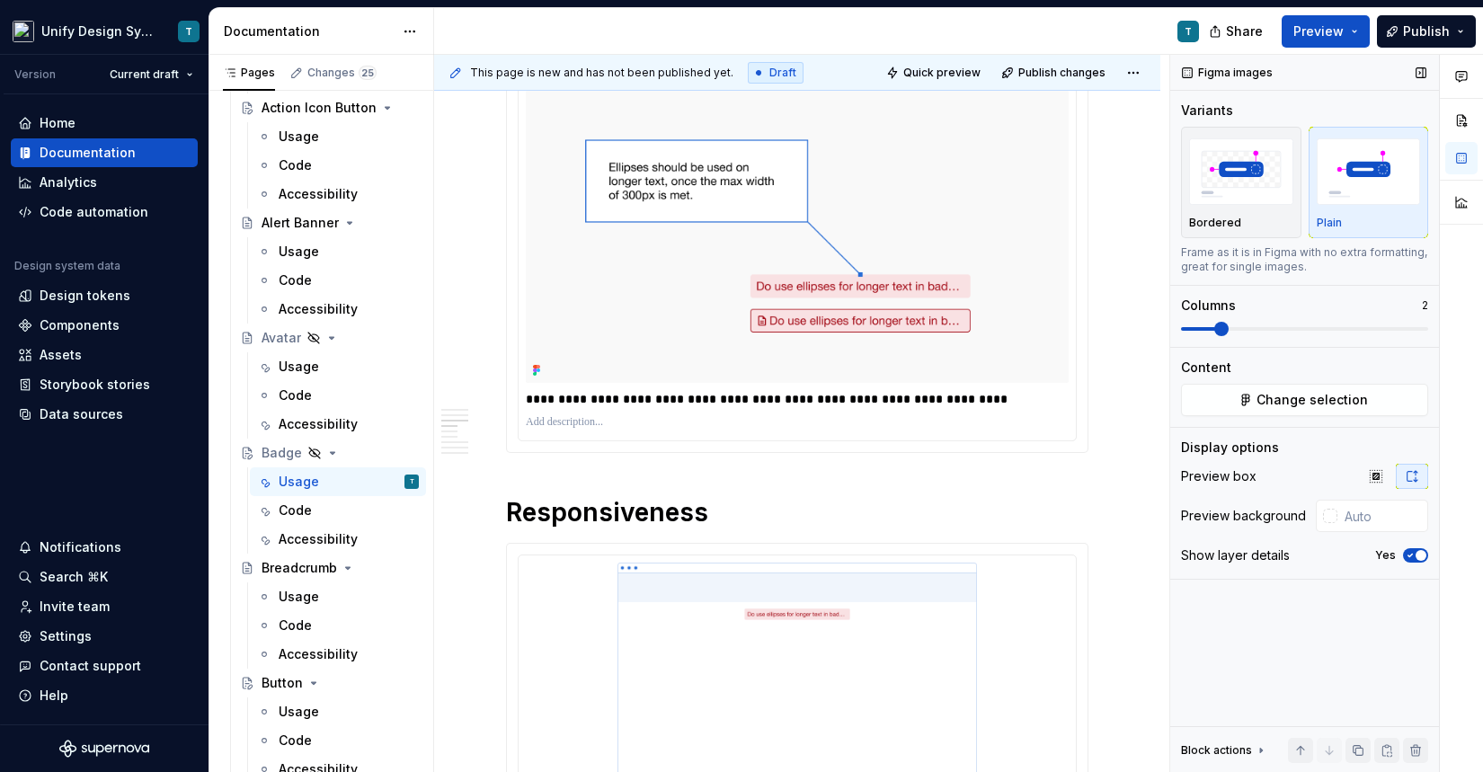
scroll to position [0, 0]
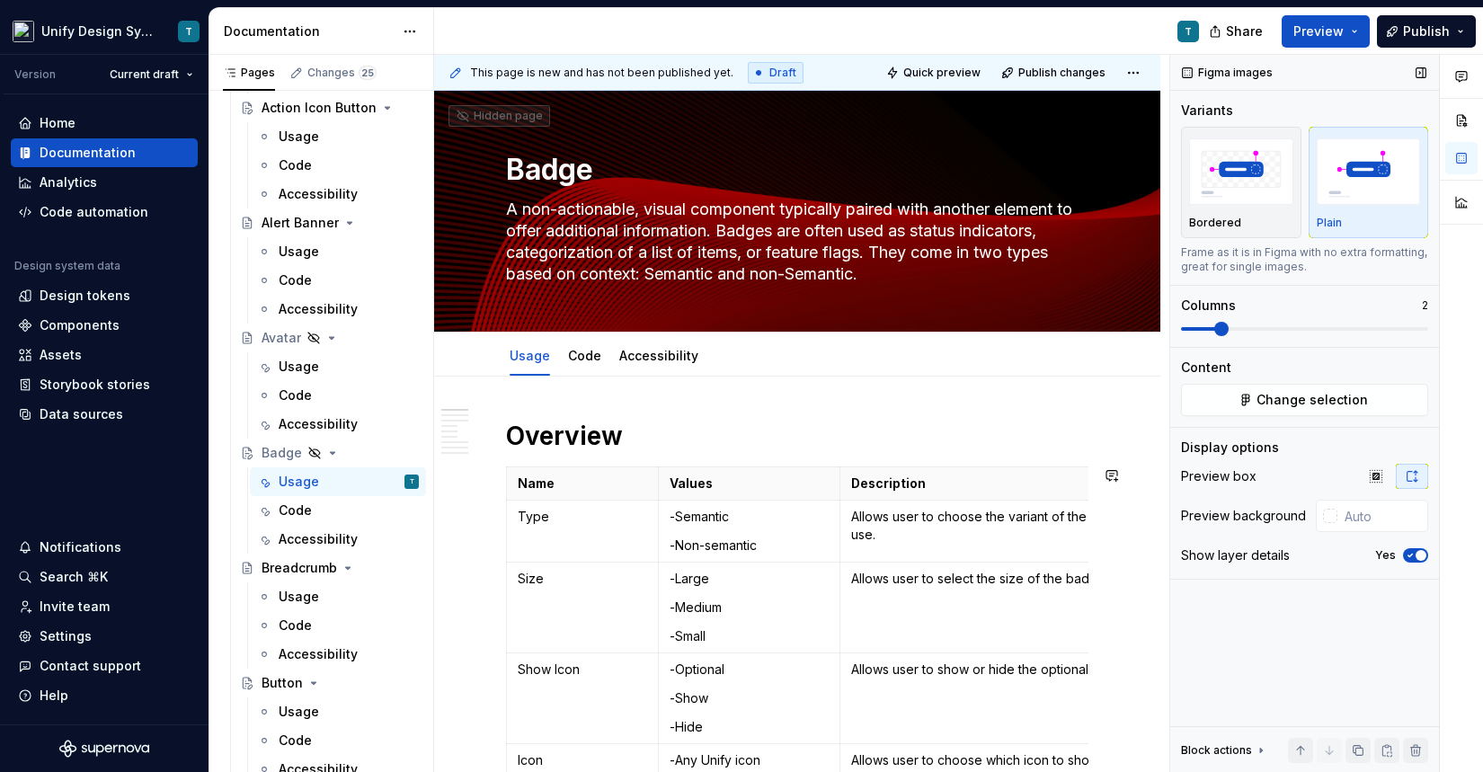
type textarea "*"
